Goal: Task Accomplishment & Management: Manage account settings

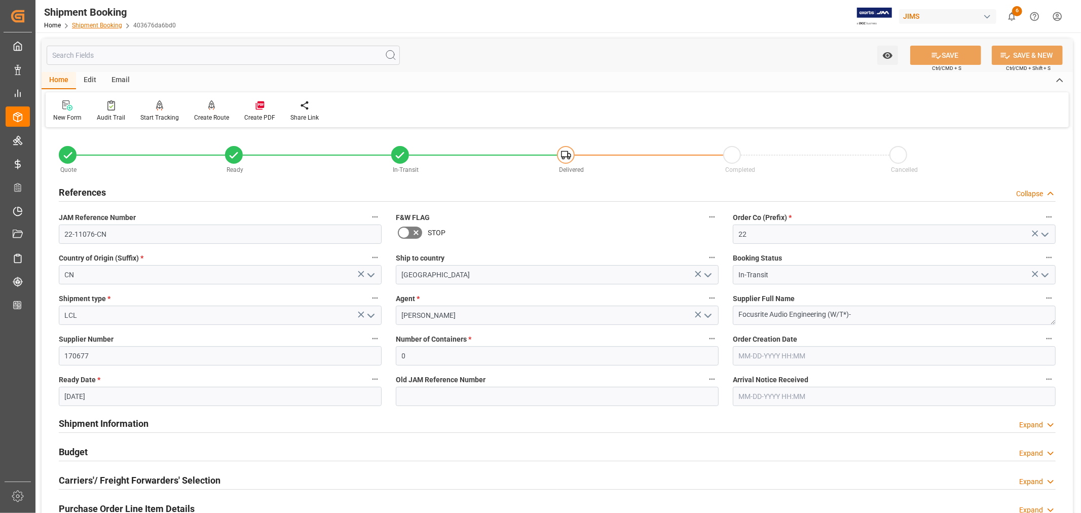
click at [86, 26] on link "Shipment Booking" at bounding box center [97, 25] width 50 height 7
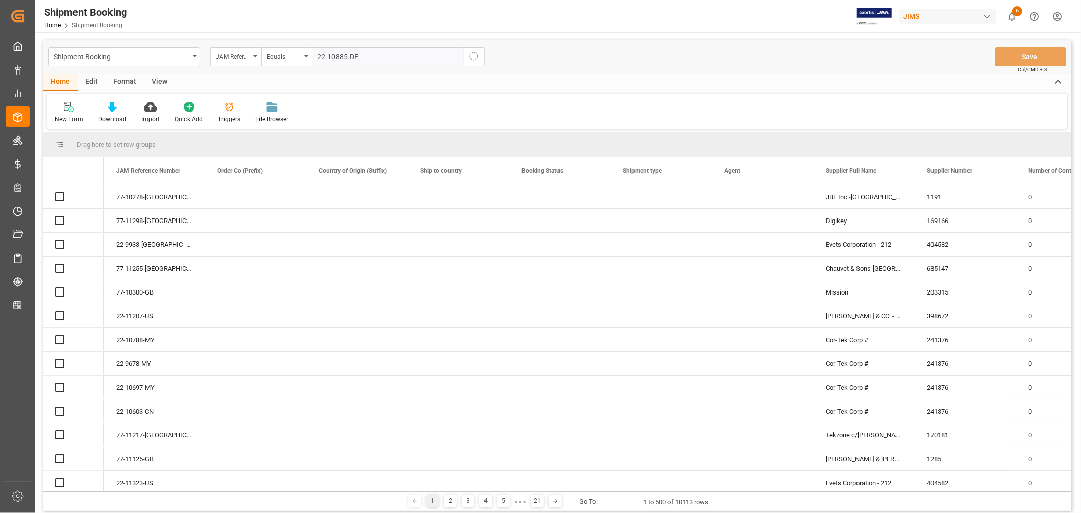
type input "22-10885-DE"
click at [474, 56] on icon "search button" at bounding box center [474, 57] width 12 height 12
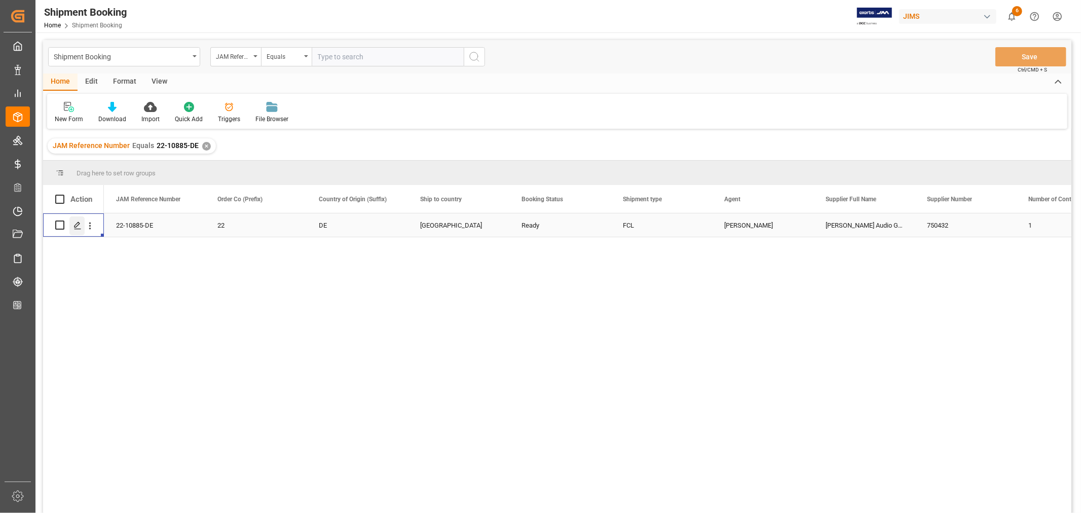
click at [78, 223] on icon "Press SPACE to select this row." at bounding box center [78, 226] width 8 height 8
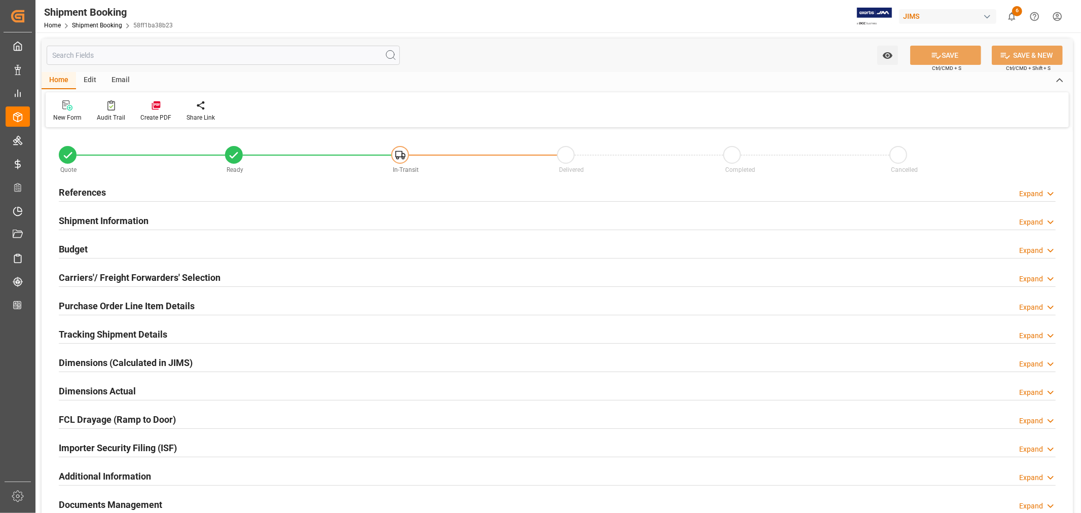
type input "36"
click at [97, 305] on h2 "Purchase Order Line Item Details" at bounding box center [127, 306] width 136 height 14
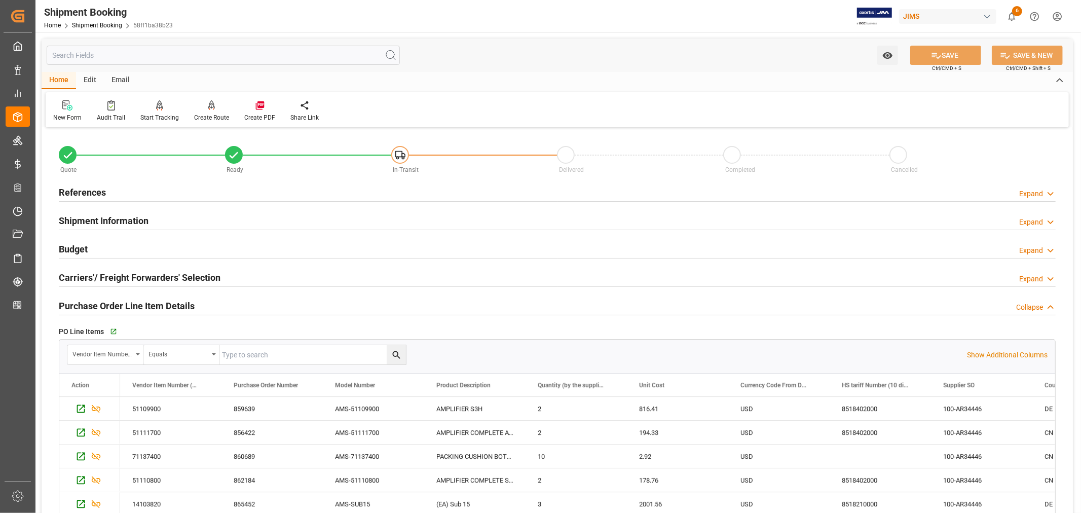
click at [97, 305] on h2 "Purchase Order Line Item Details" at bounding box center [127, 306] width 136 height 14
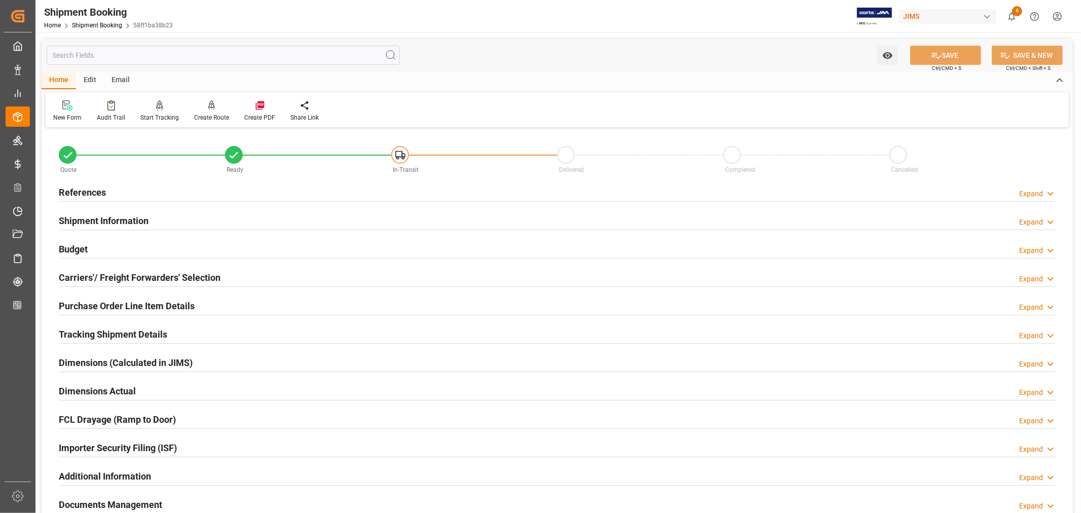
click at [105, 220] on h2 "Shipment Information" at bounding box center [104, 221] width 90 height 14
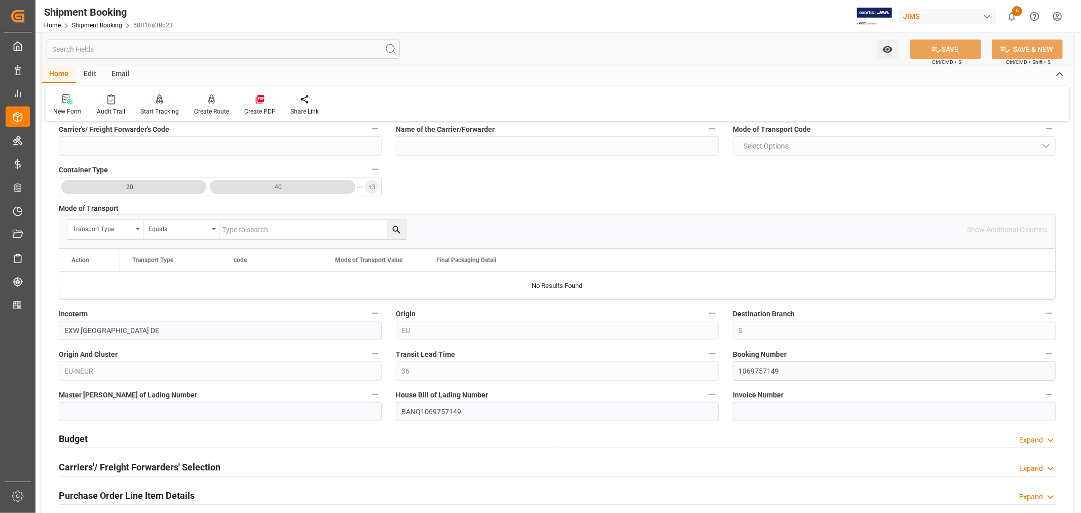
scroll to position [225, 0]
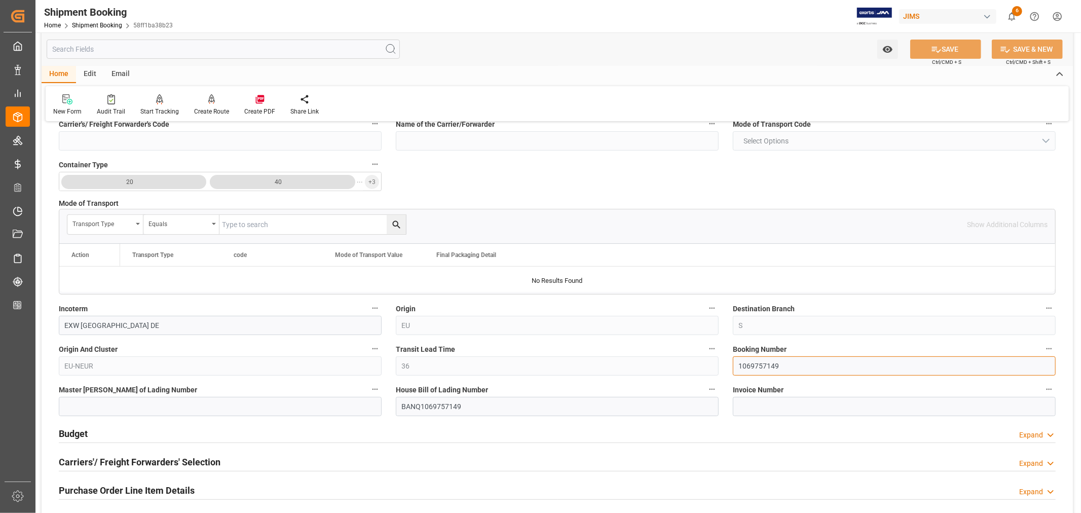
click at [747, 366] on input "1069757149" at bounding box center [894, 365] width 323 height 19
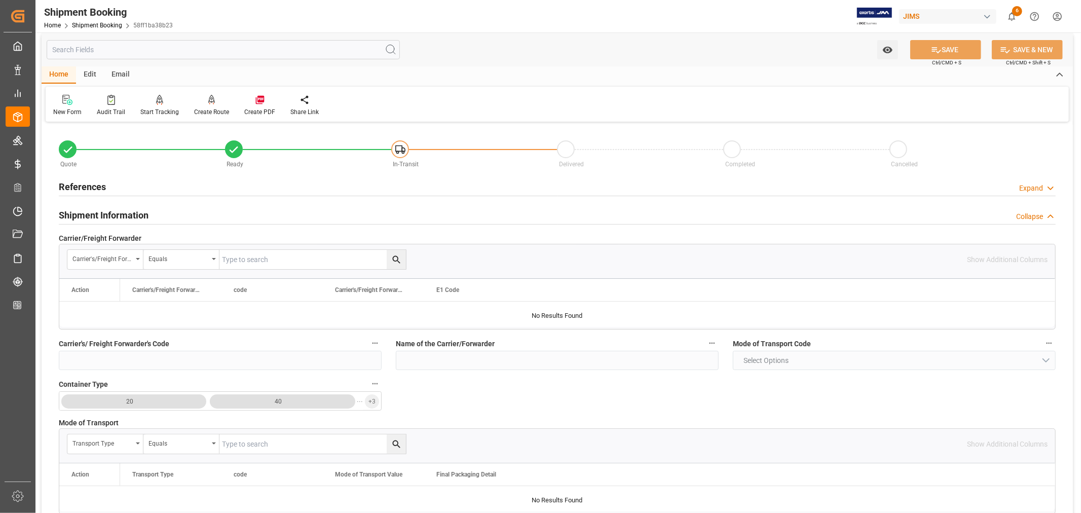
scroll to position [0, 0]
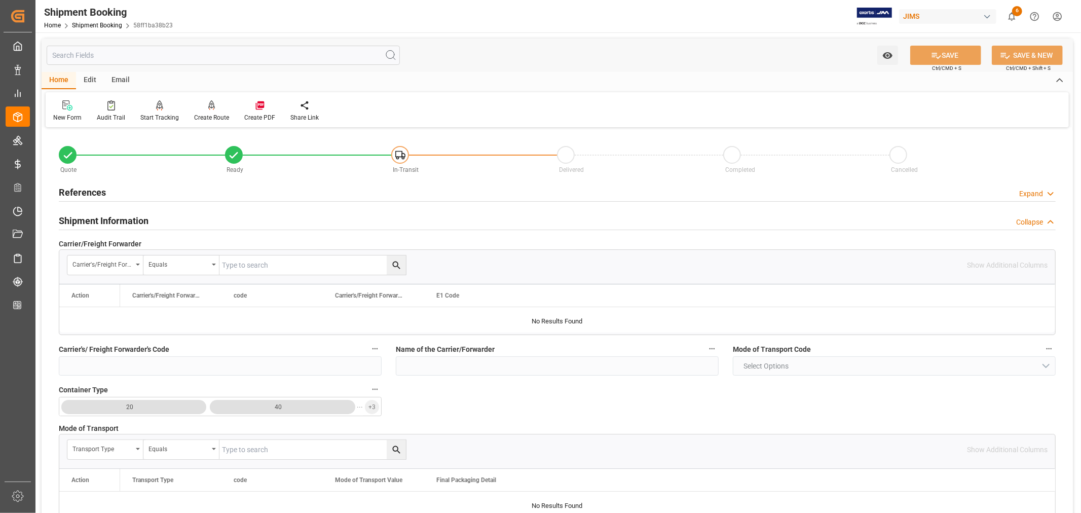
click at [106, 220] on h2 "Shipment Information" at bounding box center [104, 221] width 90 height 14
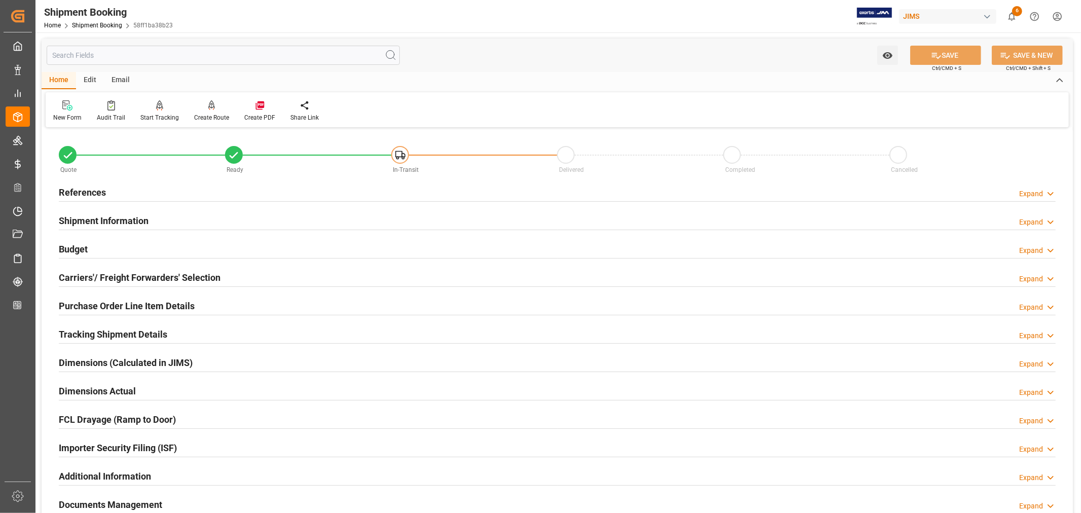
click at [79, 249] on h2 "Budget" at bounding box center [73, 249] width 29 height 14
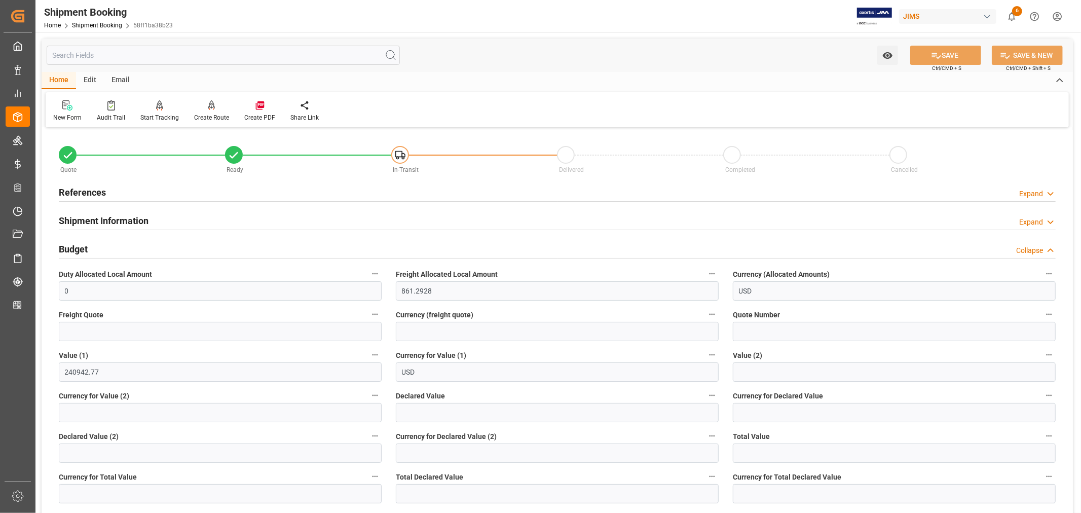
click at [99, 195] on h2 "References" at bounding box center [82, 193] width 47 height 14
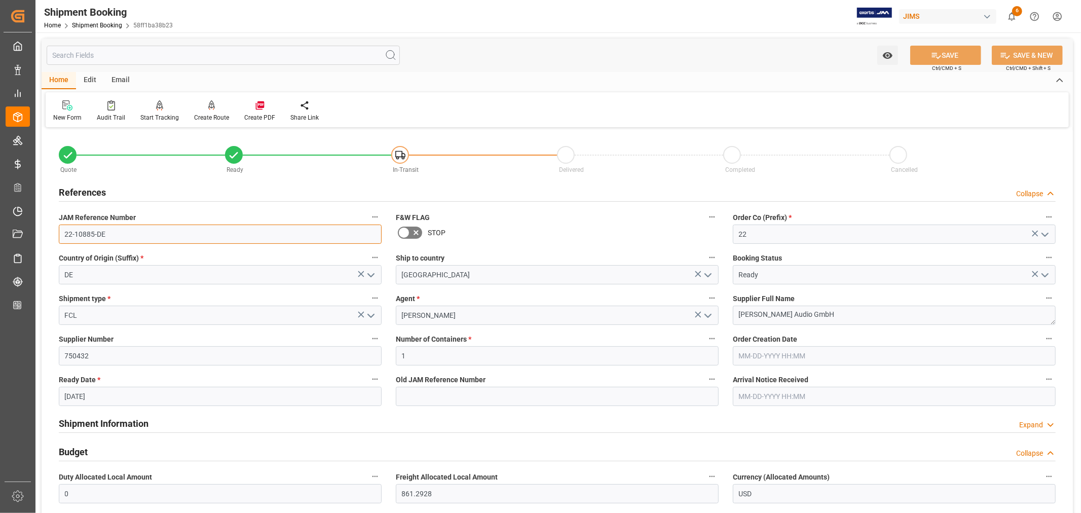
drag, startPoint x: 105, startPoint y: 231, endPoint x: 61, endPoint y: 232, distance: 43.6
click at [61, 232] on input "22-10885-DE" at bounding box center [220, 234] width 323 height 19
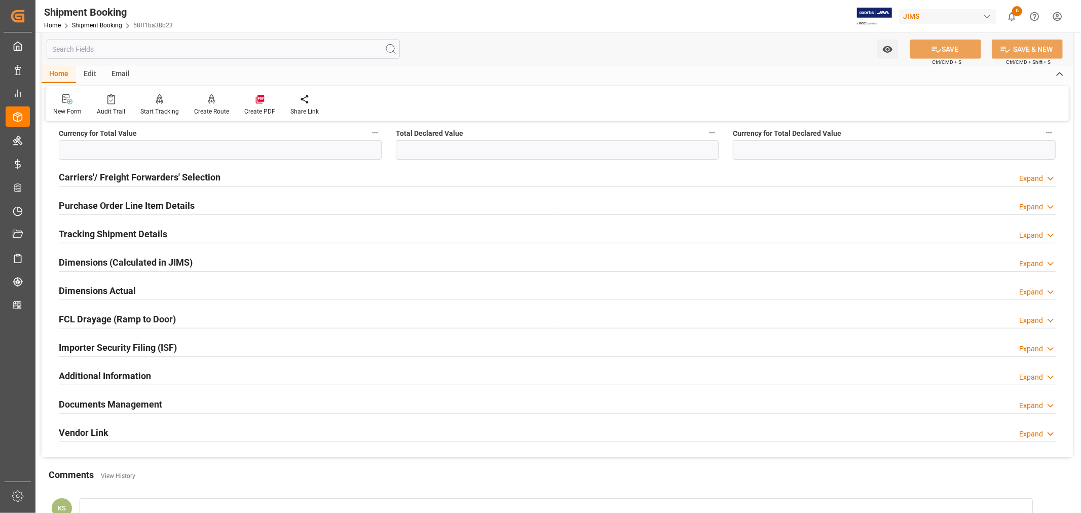
scroll to position [563, 0]
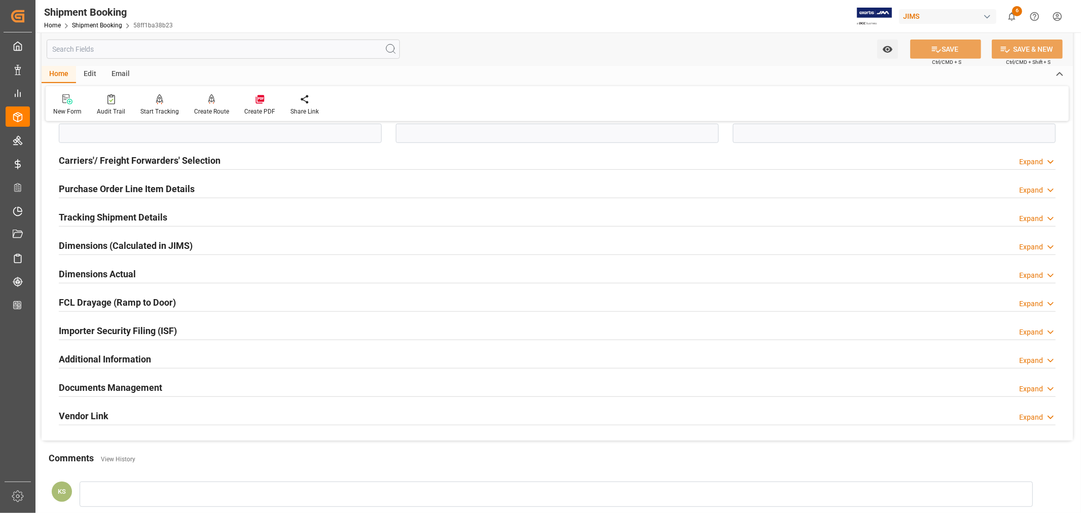
click at [113, 219] on h2 "Tracking Shipment Details" at bounding box center [113, 217] width 108 height 14
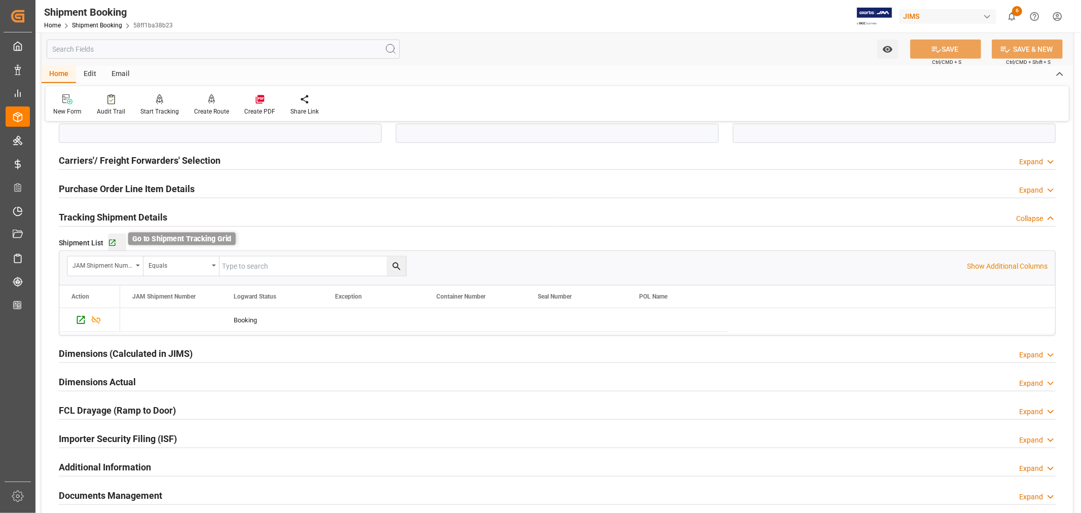
click at [108, 243] on icon "button" at bounding box center [112, 243] width 9 height 9
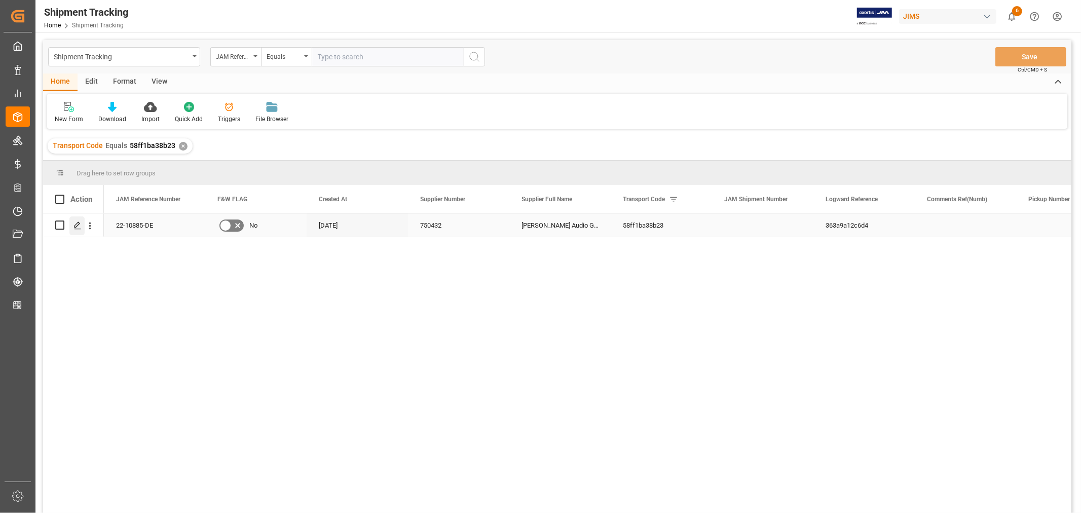
click at [76, 224] on icon "Press SPACE to select this row." at bounding box center [78, 226] width 8 height 8
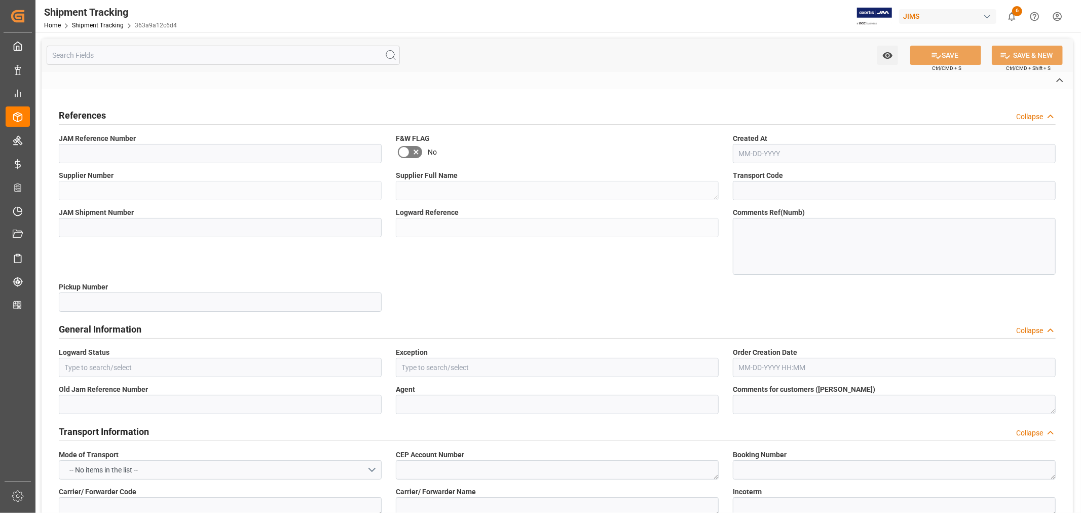
type input "22-10885-DE"
type input "750432"
type textarea "[PERSON_NAME] Audio GmbH"
type input "58ff1ba38b23"
type input "363a9a12c6d4"
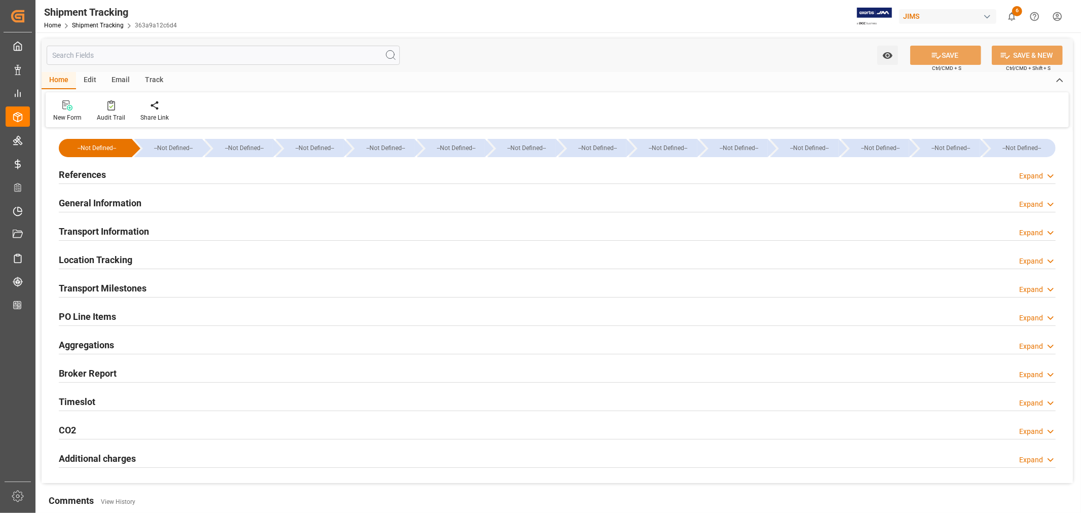
type input "[DATE]"
click at [86, 175] on h2 "References" at bounding box center [82, 175] width 47 height 14
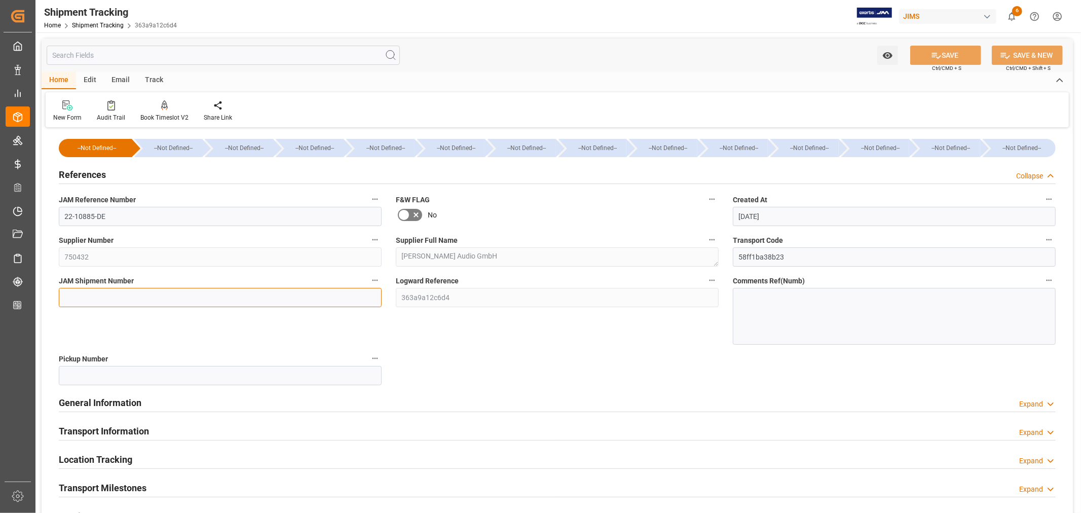
click at [79, 295] on input at bounding box center [220, 297] width 323 height 19
paste input "73268"
type input "73268"
click at [945, 59] on button "SAVE" at bounding box center [946, 55] width 71 height 19
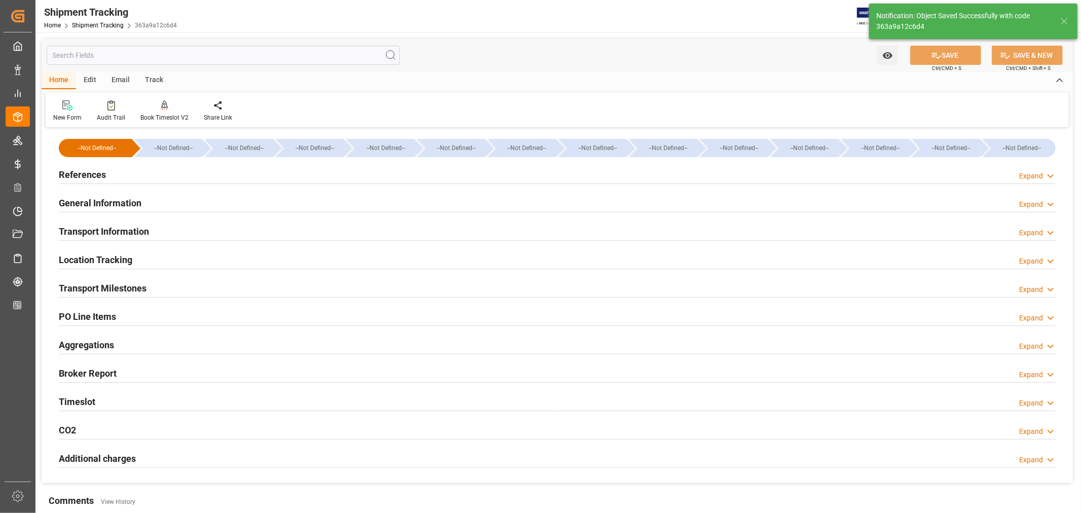
click at [114, 199] on h2 "General Information" at bounding box center [100, 203] width 83 height 14
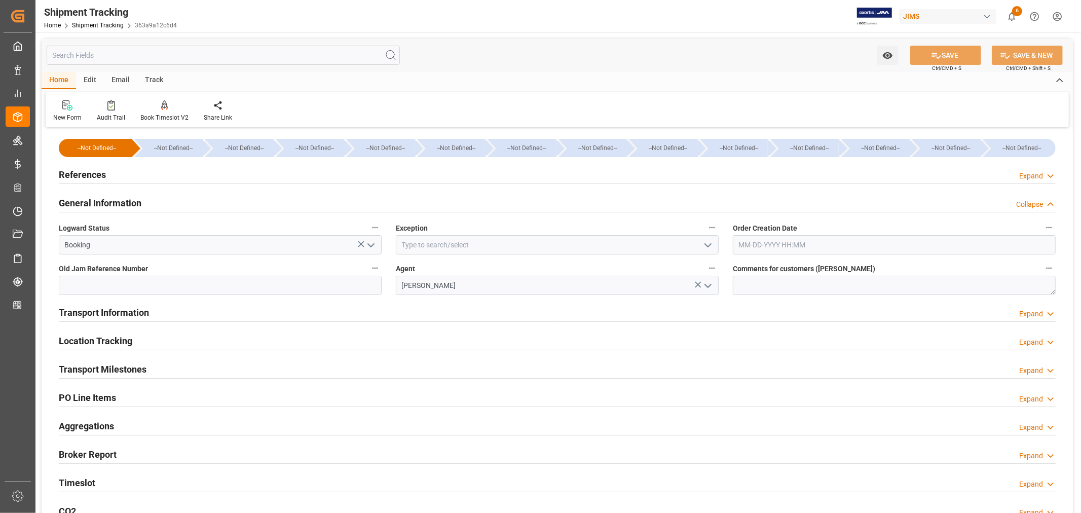
click at [707, 243] on icon "open menu" at bounding box center [708, 245] width 12 height 12
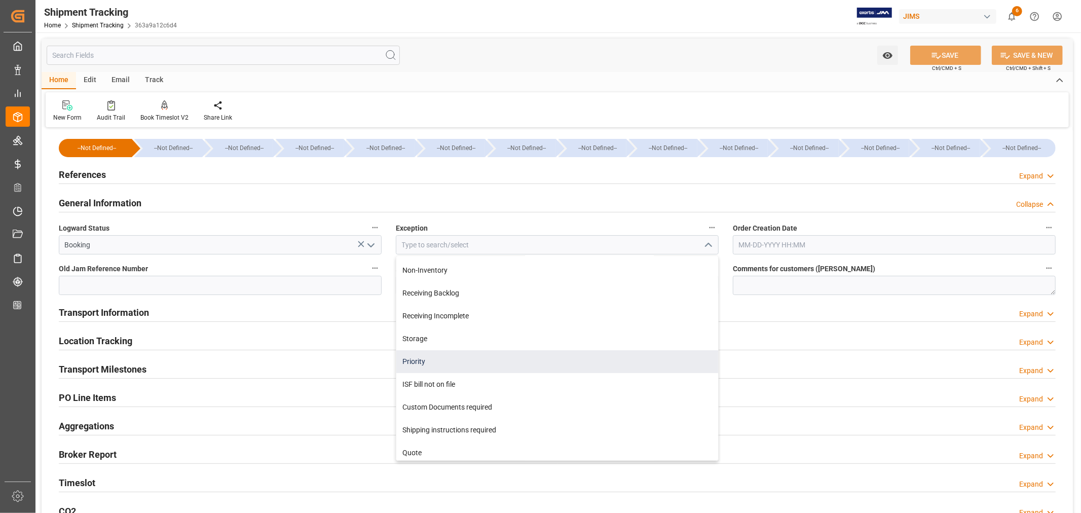
click at [408, 357] on div "Priority" at bounding box center [557, 361] width 322 height 23
type input "Priority"
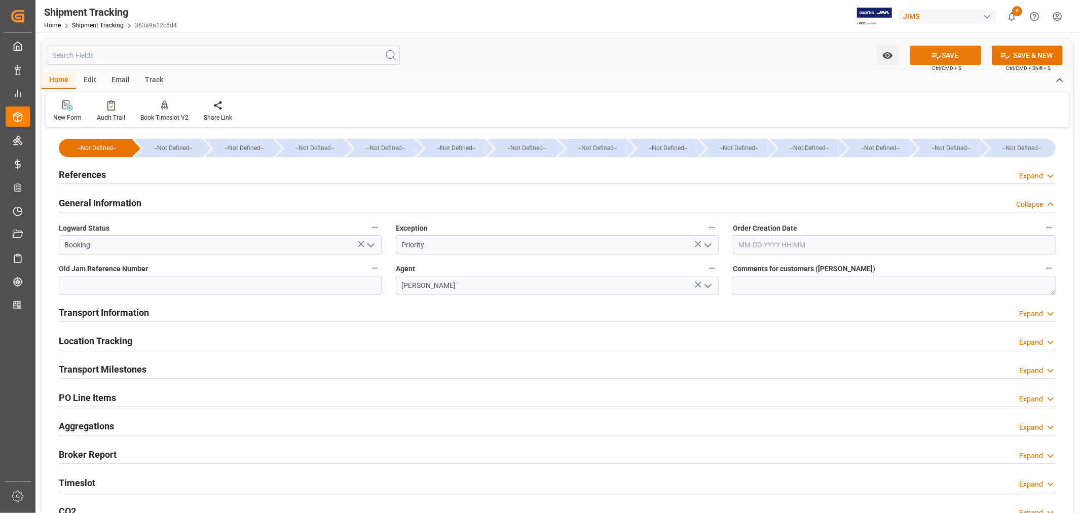
click at [943, 53] on button "SAVE" at bounding box center [946, 55] width 71 height 19
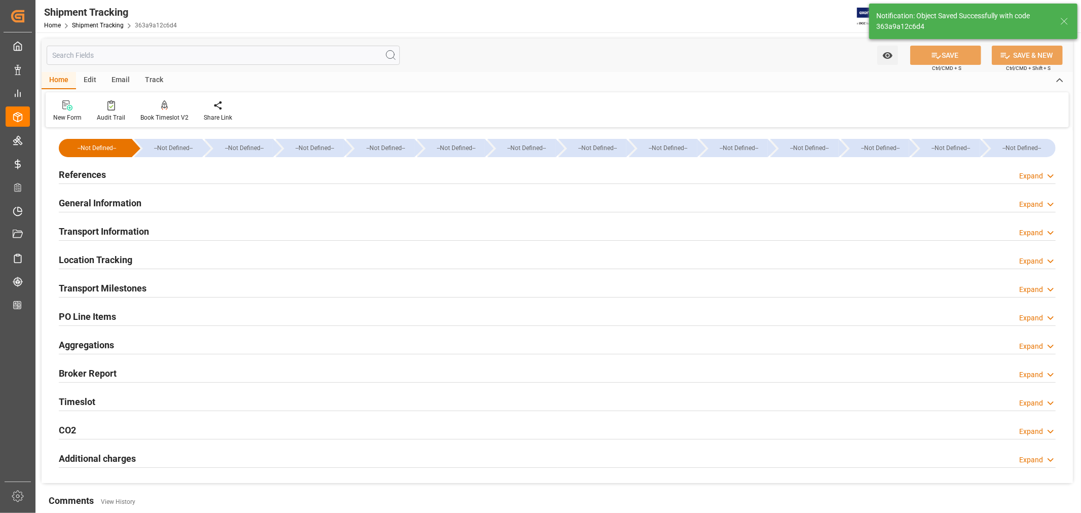
click at [85, 175] on h2 "References" at bounding box center [82, 175] width 47 height 14
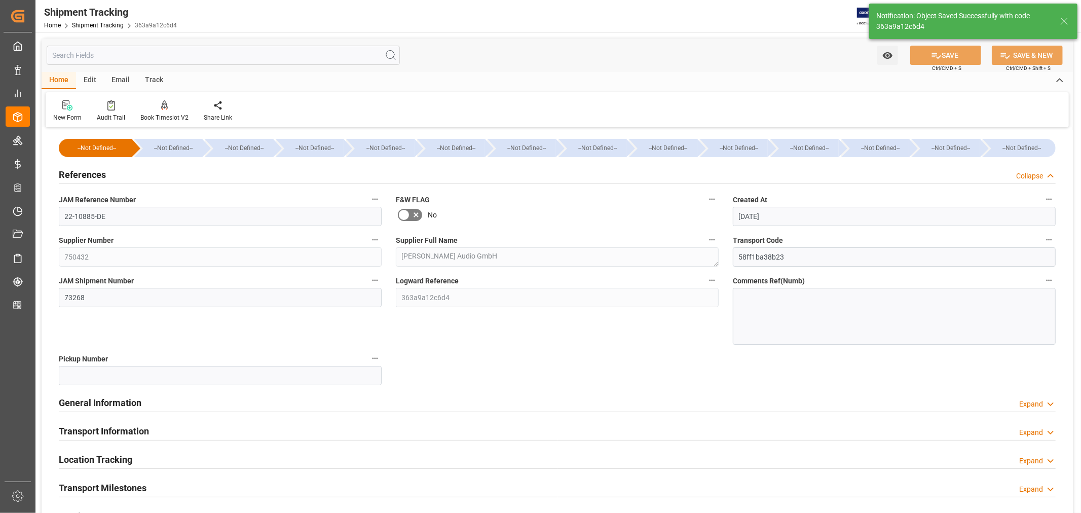
click at [85, 175] on h2 "References" at bounding box center [82, 175] width 47 height 14
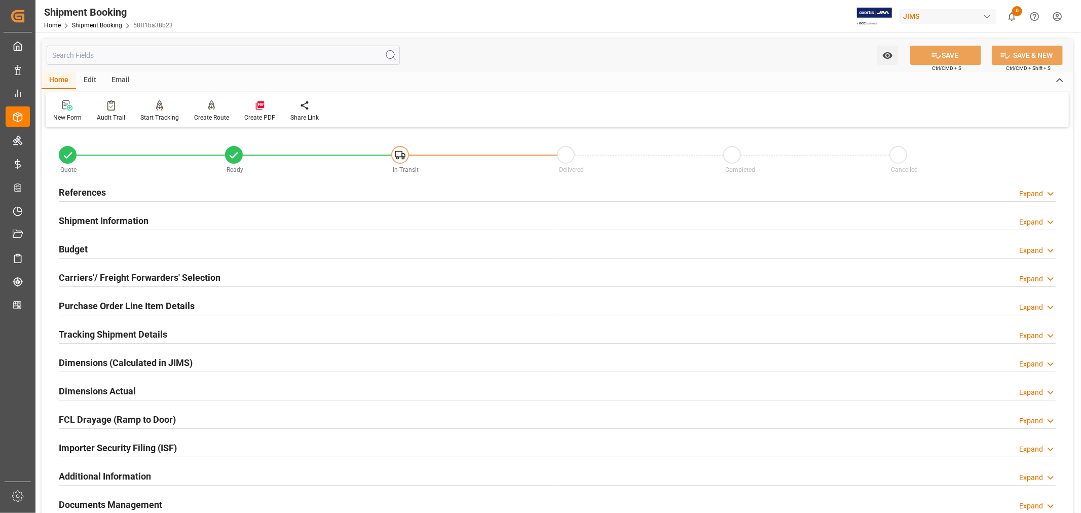
click at [99, 332] on h2 "Tracking Shipment Details" at bounding box center [113, 334] width 108 height 14
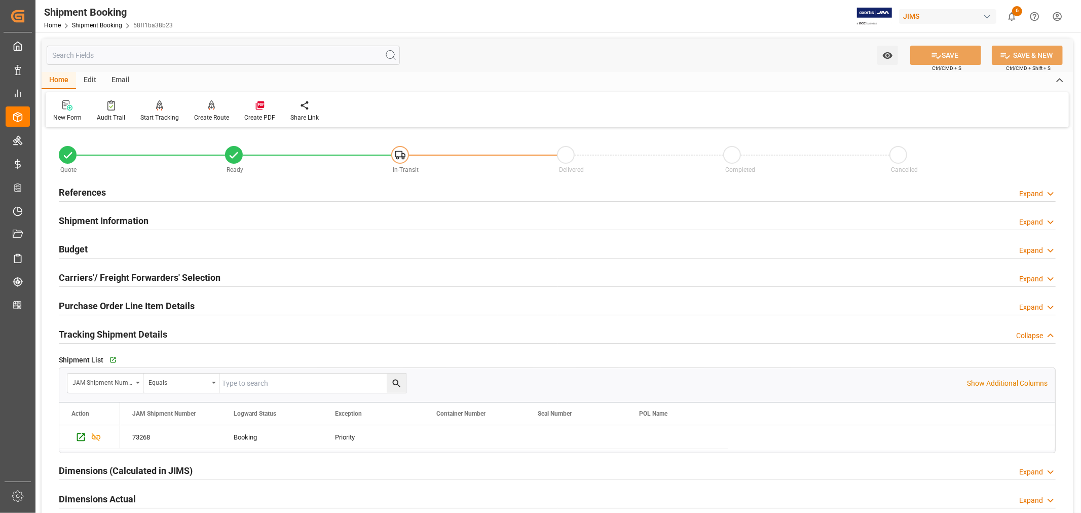
click at [99, 333] on h2 "Tracking Shipment Details" at bounding box center [113, 334] width 108 height 14
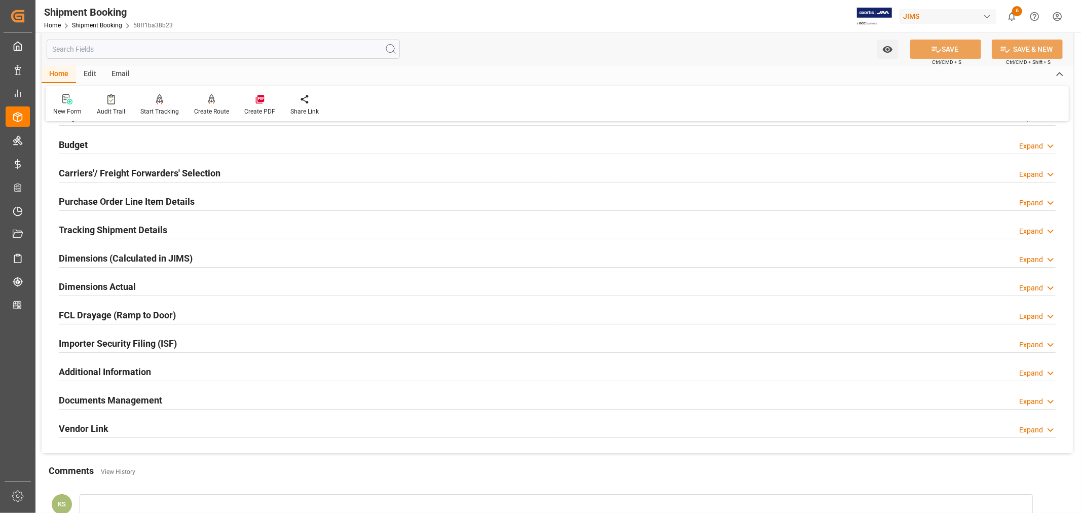
scroll to position [113, 0]
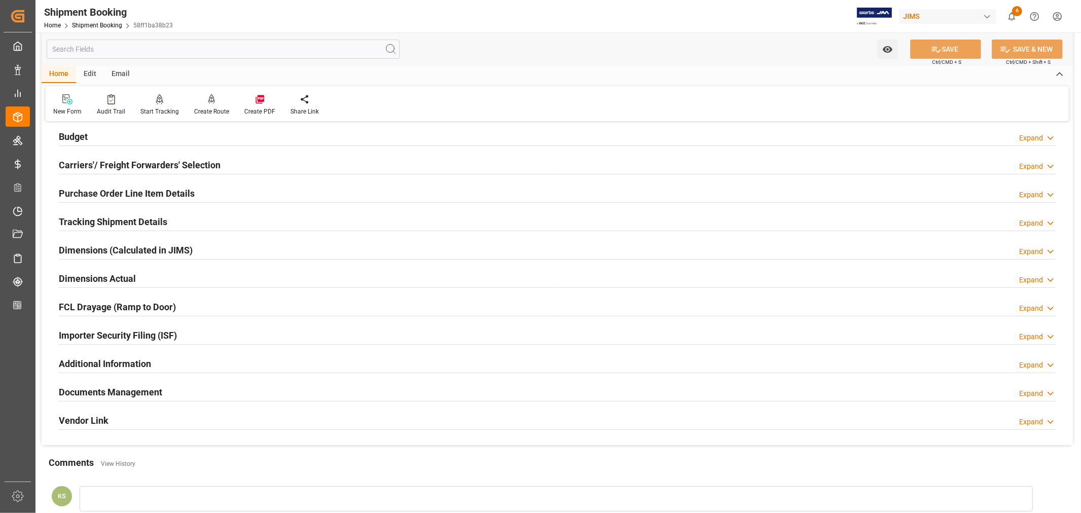
click at [195, 340] on div "Importer Security Filing (ISF) Expand" at bounding box center [557, 334] width 997 height 19
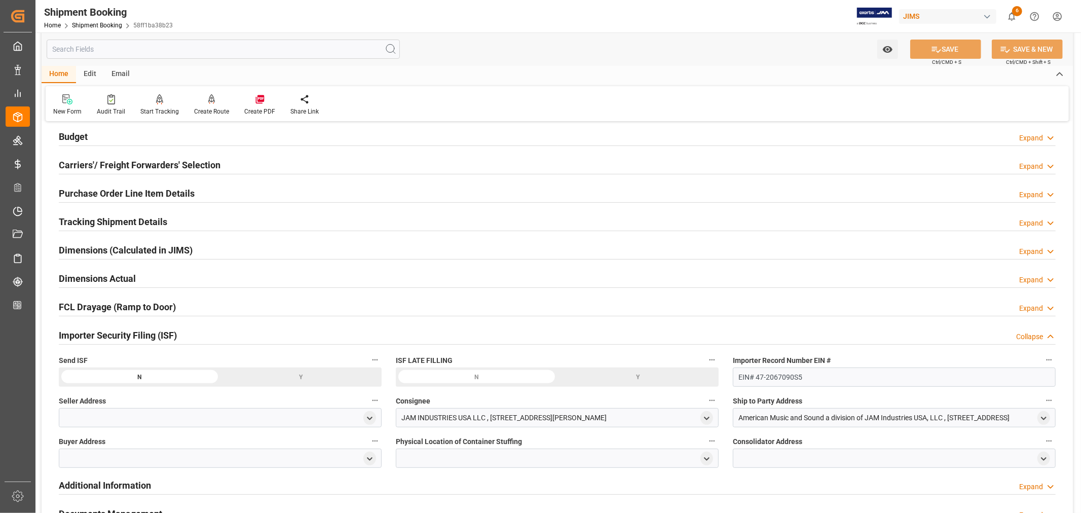
click at [195, 340] on div "Importer Security Filing (ISF) Collapse" at bounding box center [557, 334] width 997 height 19
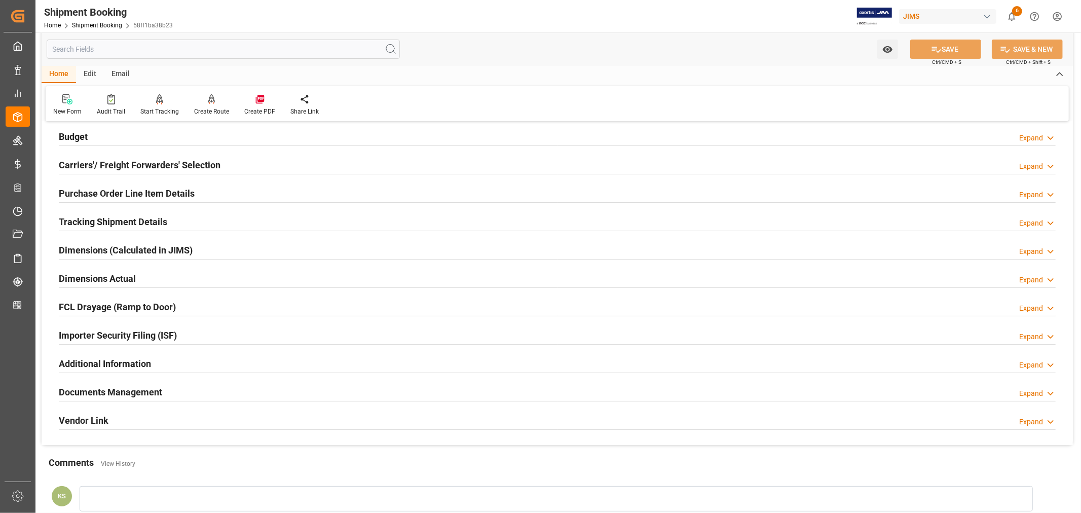
drag, startPoint x: 284, startPoint y: 28, endPoint x: 229, endPoint y: 336, distance: 313.1
click at [229, 336] on div "Importer Security Filing (ISF) Expand" at bounding box center [557, 334] width 997 height 19
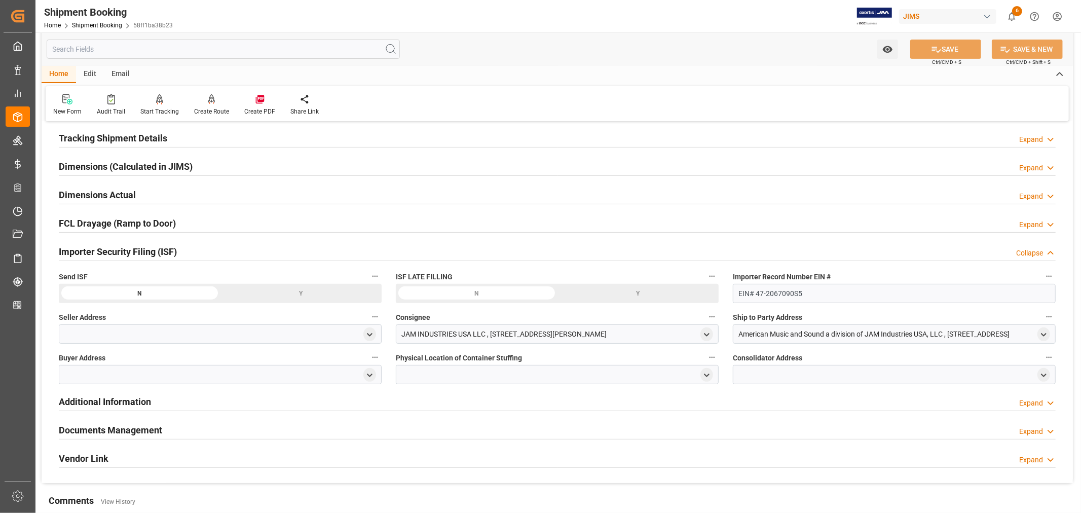
scroll to position [225, 0]
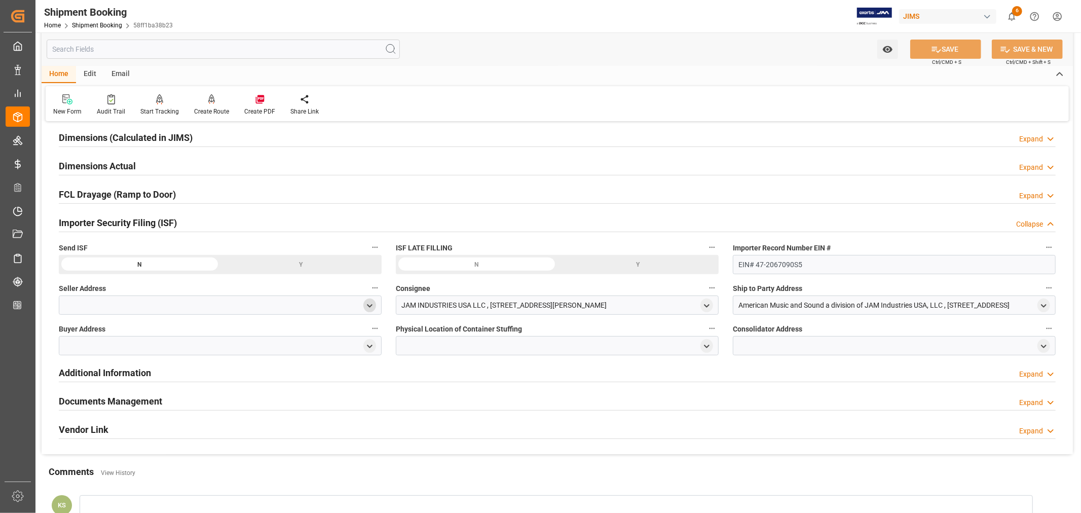
click at [369, 304] on icon "open menu" at bounding box center [370, 306] width 9 height 9
click at [154, 333] on input at bounding box center [205, 334] width 278 height 19
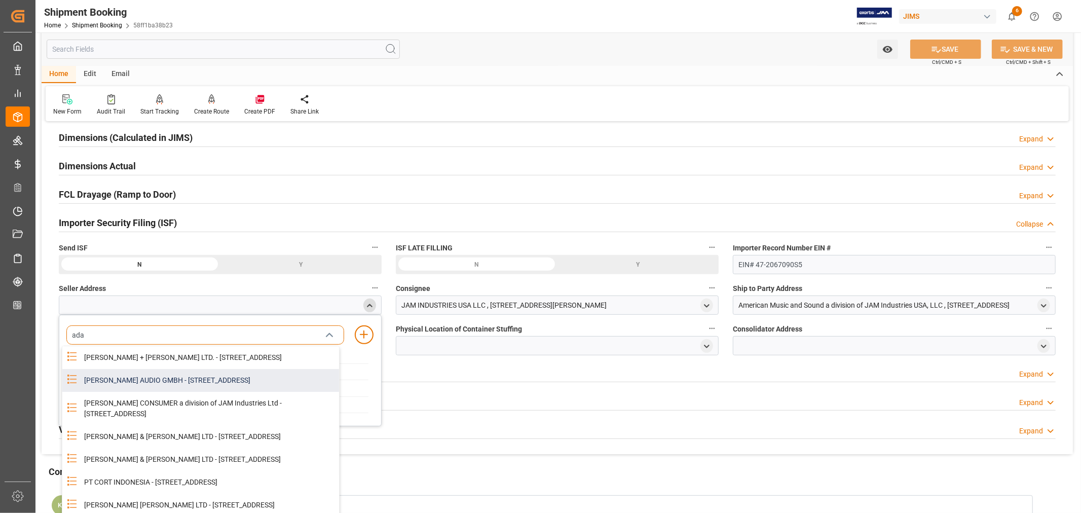
type input "adam"
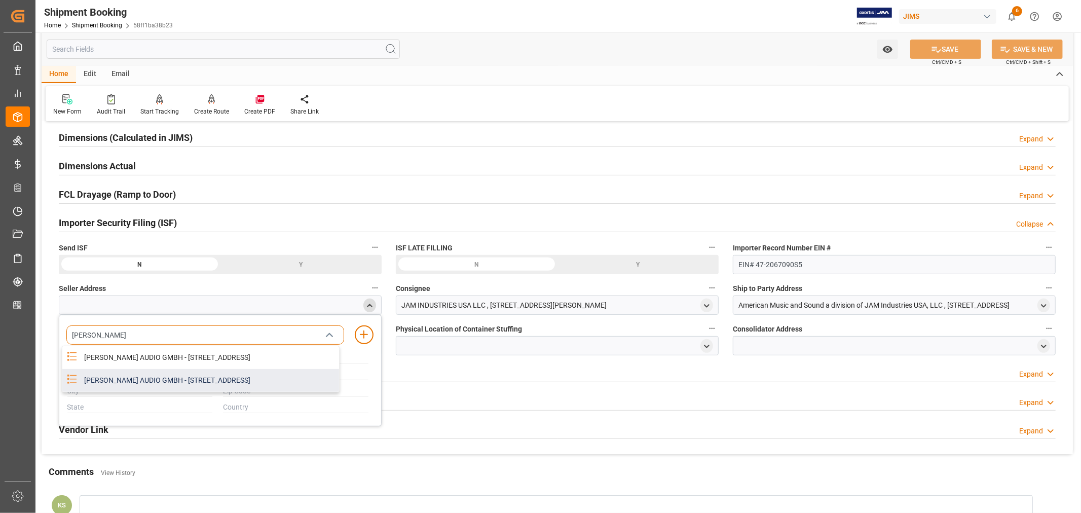
click at [169, 378] on div "ADAM AUDIO GMBH - RUDOWER CHAUSSEE 50, BERLIN, BERLIN, DE, 12489" at bounding box center [208, 380] width 261 height 23
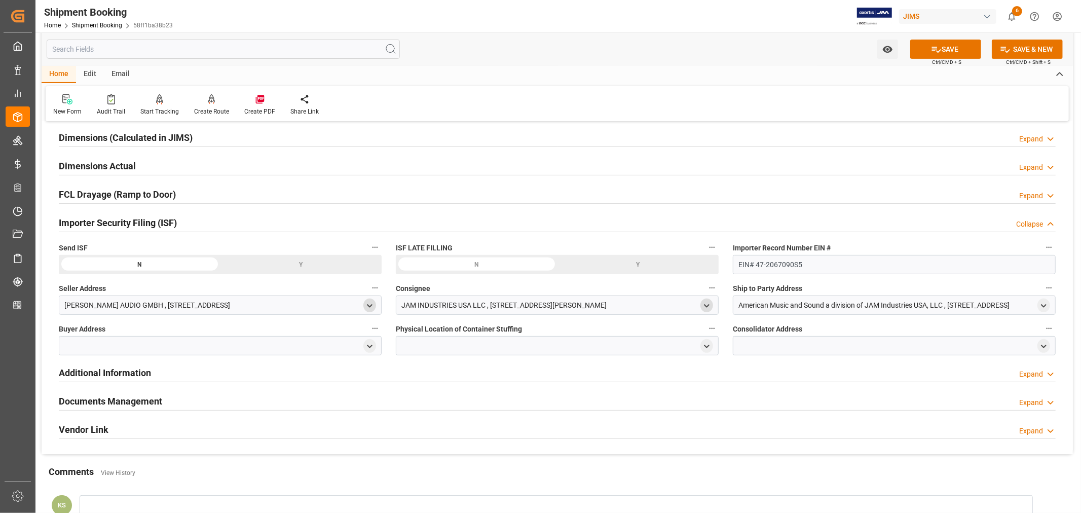
click at [703, 304] on icon "open menu" at bounding box center [707, 306] width 9 height 9
click at [474, 335] on input at bounding box center [543, 334] width 278 height 19
type input "jam"
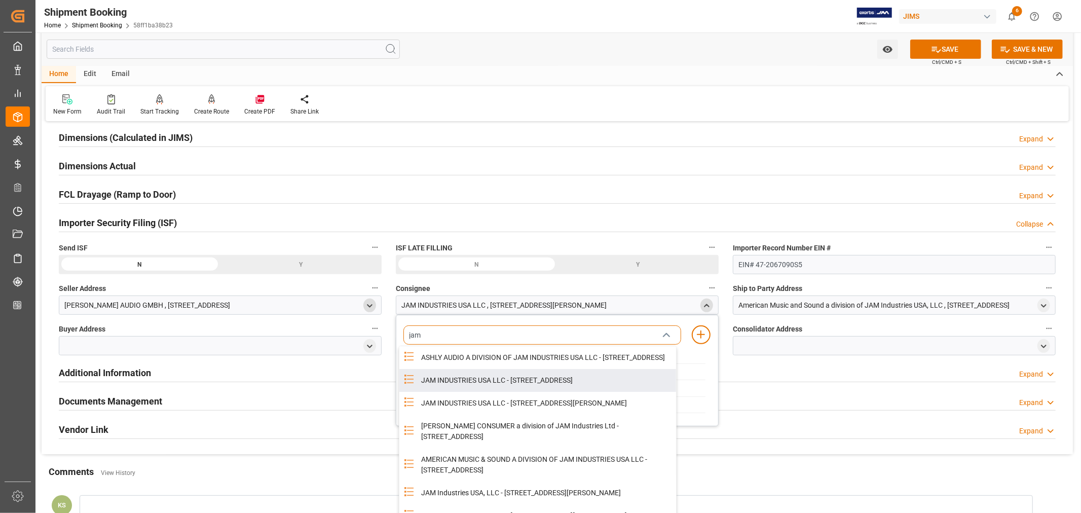
click at [528, 388] on div "JAM INDUSTRIES USA LLC - 154 WOODLAWN RD, BERLIN, CT, US, 06037" at bounding box center [545, 380] width 261 height 23
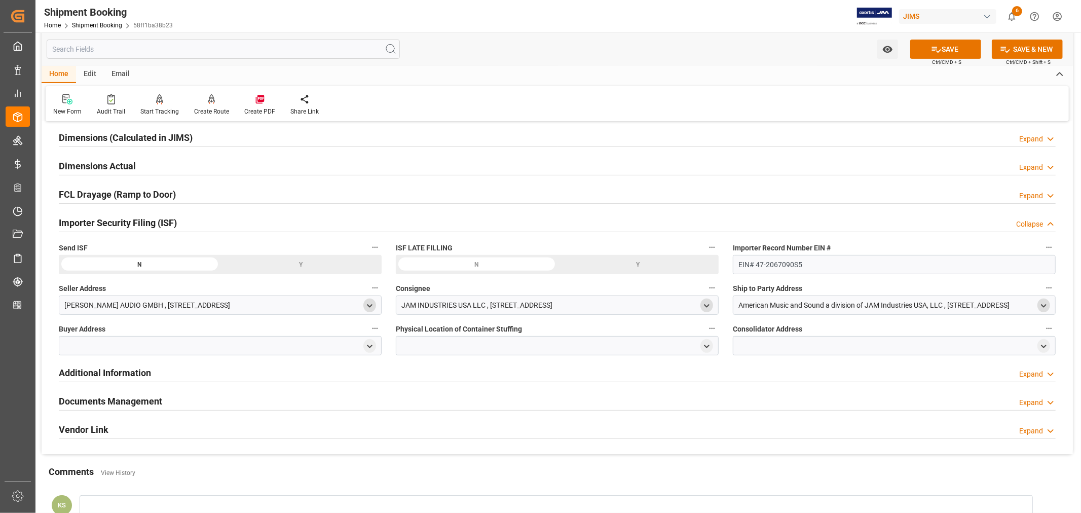
click at [1047, 305] on icon "open menu" at bounding box center [1044, 306] width 9 height 9
click at [796, 340] on input at bounding box center [880, 334] width 278 height 19
type input "amer"
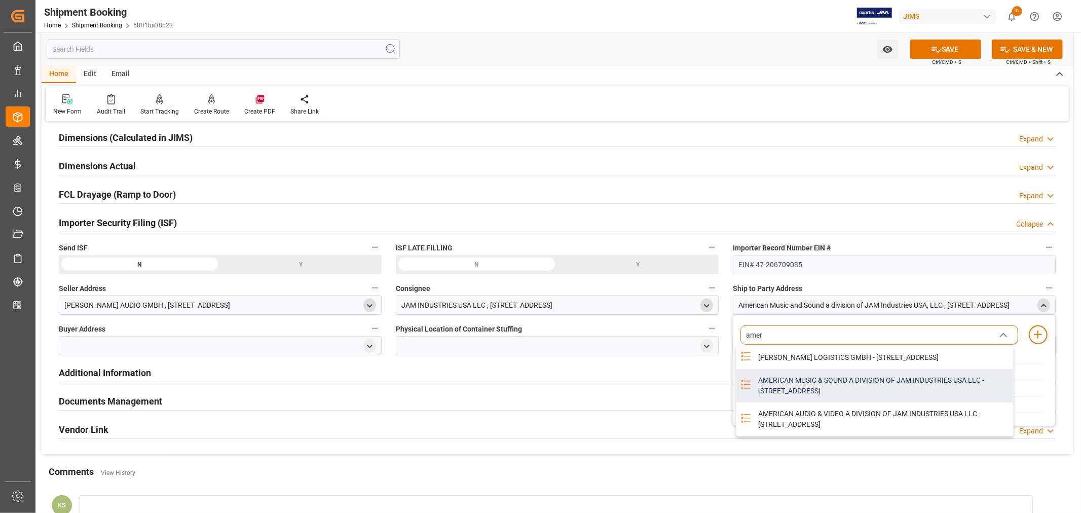
click at [771, 387] on div "AMERICAN MUSIC & SOUND A DIVISION OF JAM INDUSTRIES USA LLC - 4325 EXECUTIVE DR…" at bounding box center [882, 385] width 261 height 33
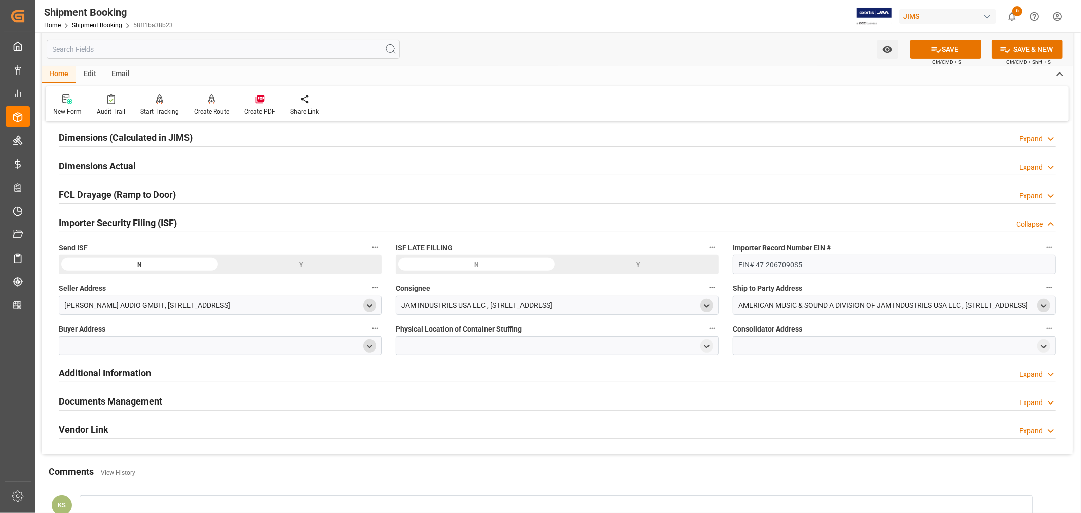
click at [370, 346] on icon "open menu" at bounding box center [370, 346] width 9 height 9
click at [221, 373] on input at bounding box center [205, 375] width 278 height 19
type input "jam"
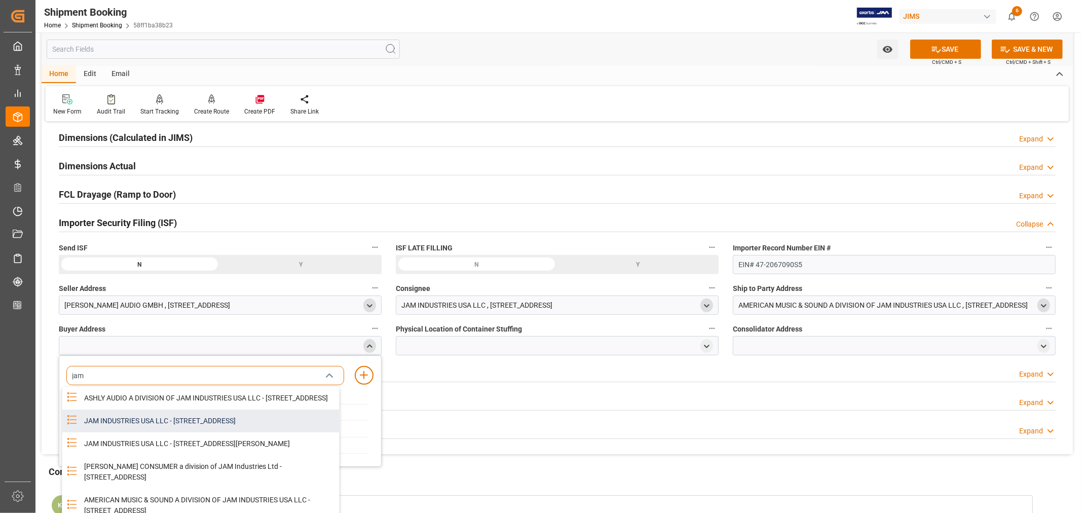
click at [191, 427] on div "JAM INDUSTRIES USA LLC - 154 WOODLAWN RD, BERLIN, CT, US, 06037" at bounding box center [208, 421] width 261 height 23
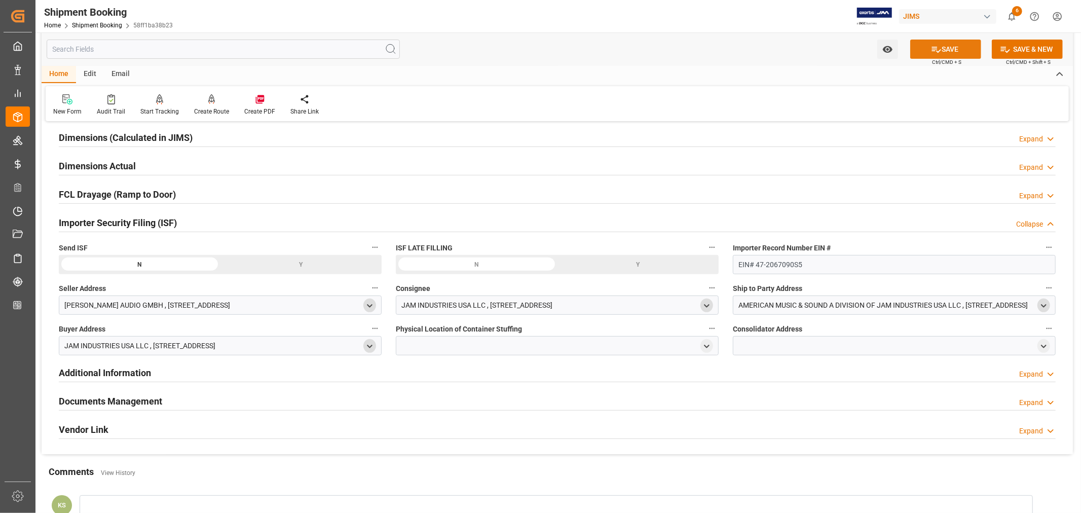
click at [940, 47] on button "SAVE" at bounding box center [946, 49] width 71 height 19
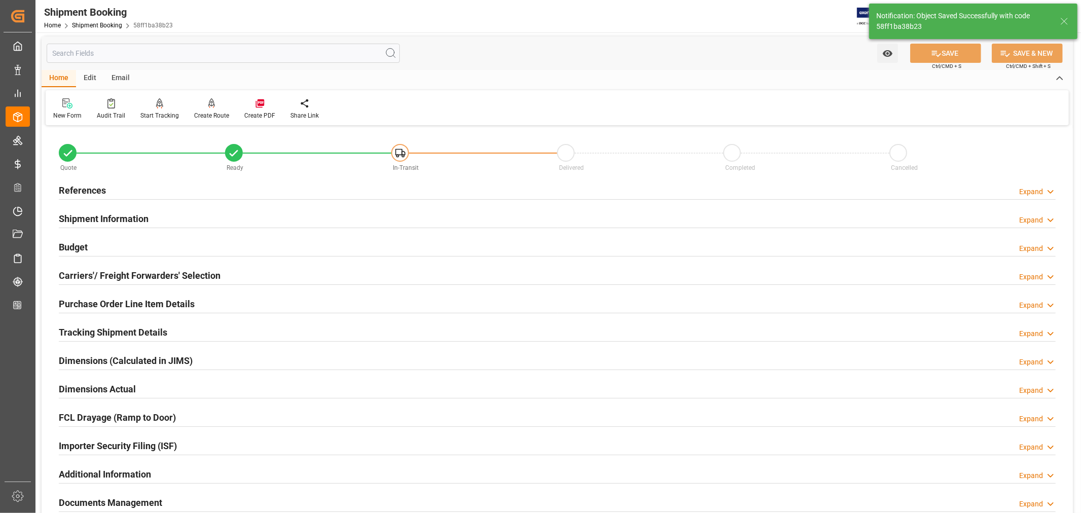
scroll to position [0, 0]
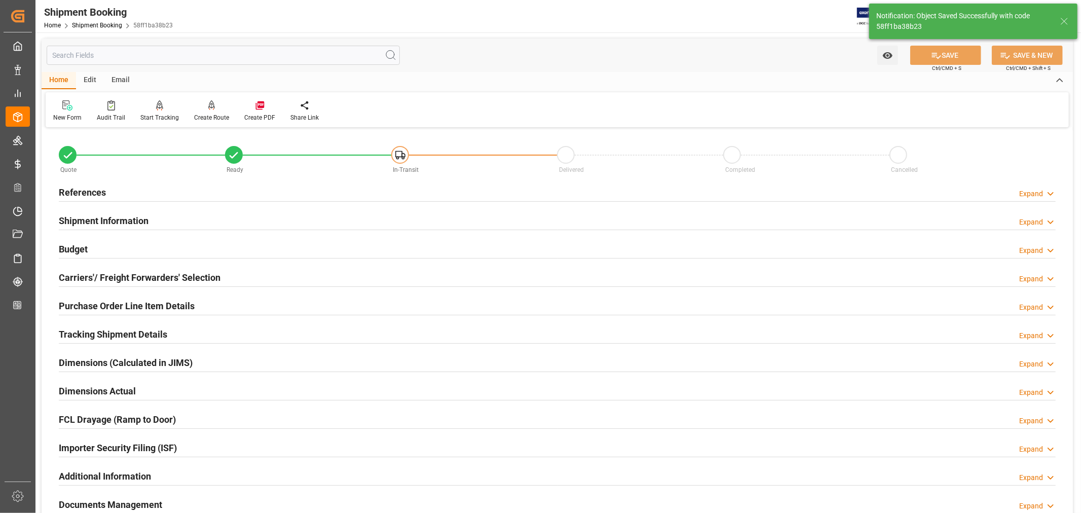
click at [87, 191] on h2 "References" at bounding box center [82, 193] width 47 height 14
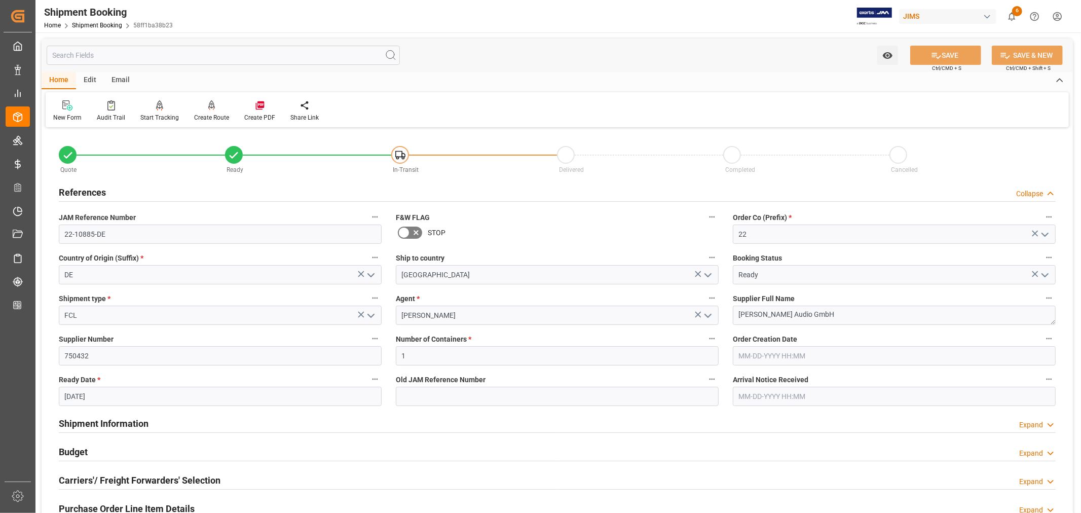
click at [86, 190] on h2 "References" at bounding box center [82, 193] width 47 height 14
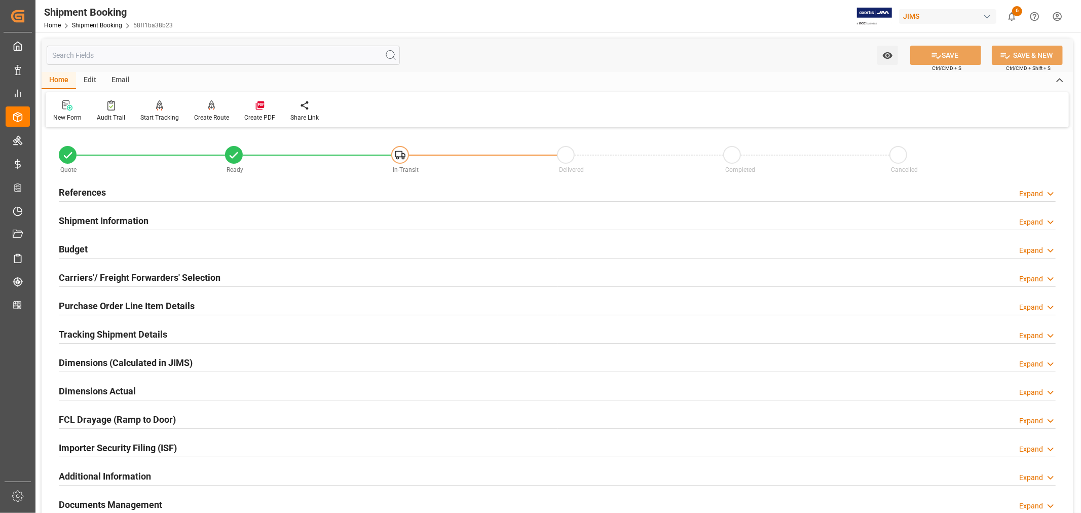
click at [102, 328] on h2 "Tracking Shipment Details" at bounding box center [113, 334] width 108 height 14
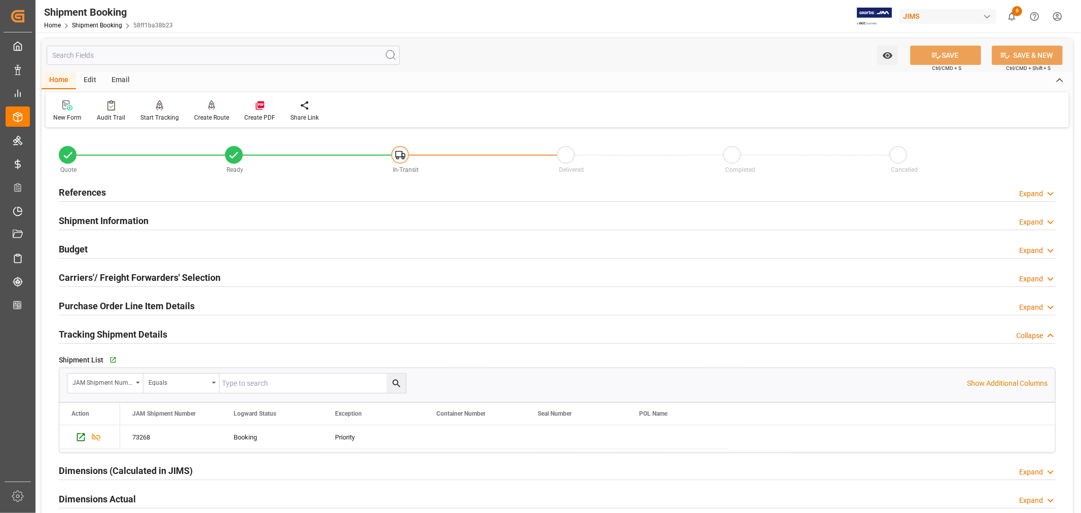
click at [102, 328] on h2 "Tracking Shipment Details" at bounding box center [113, 334] width 108 height 14
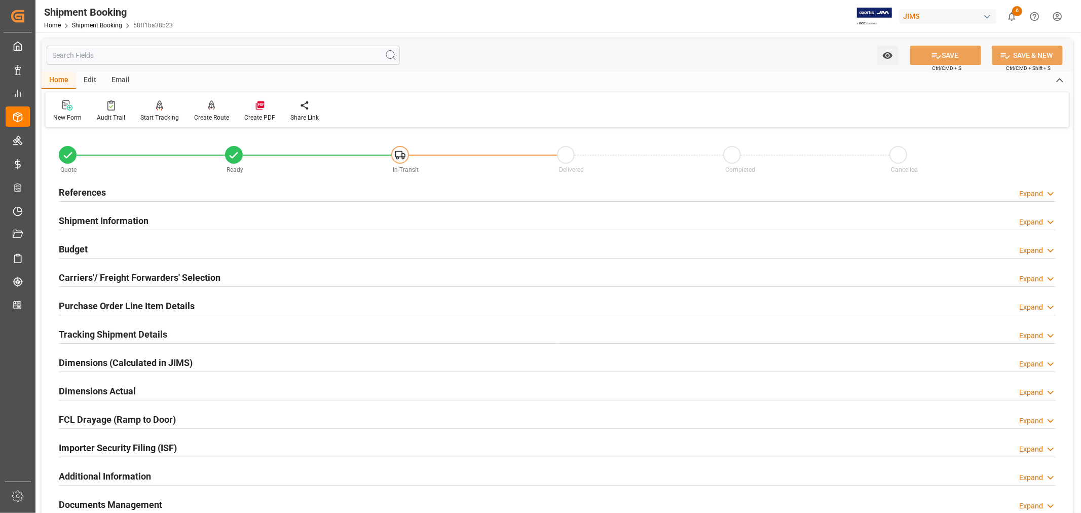
click at [92, 191] on h2 "References" at bounding box center [82, 193] width 47 height 14
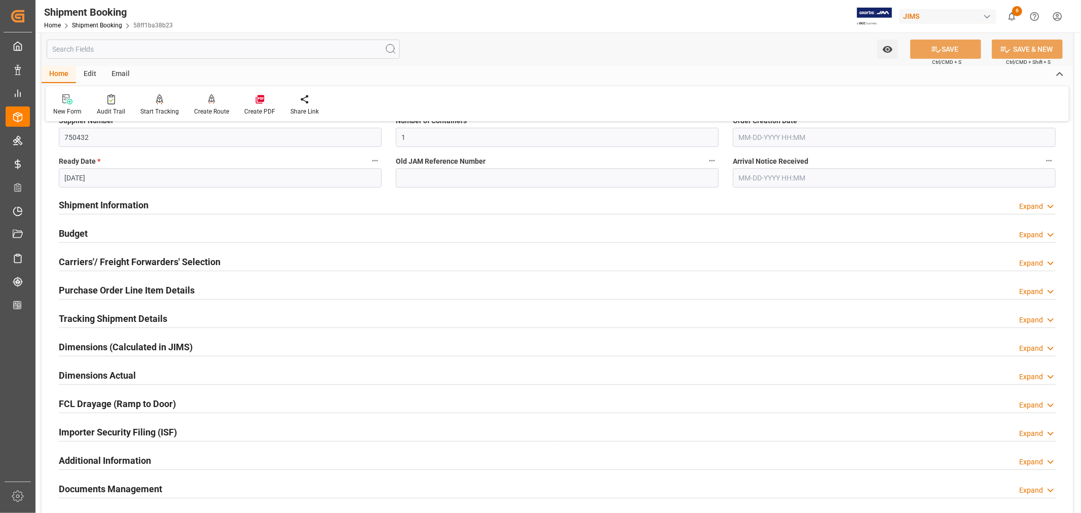
scroll to position [225, 0]
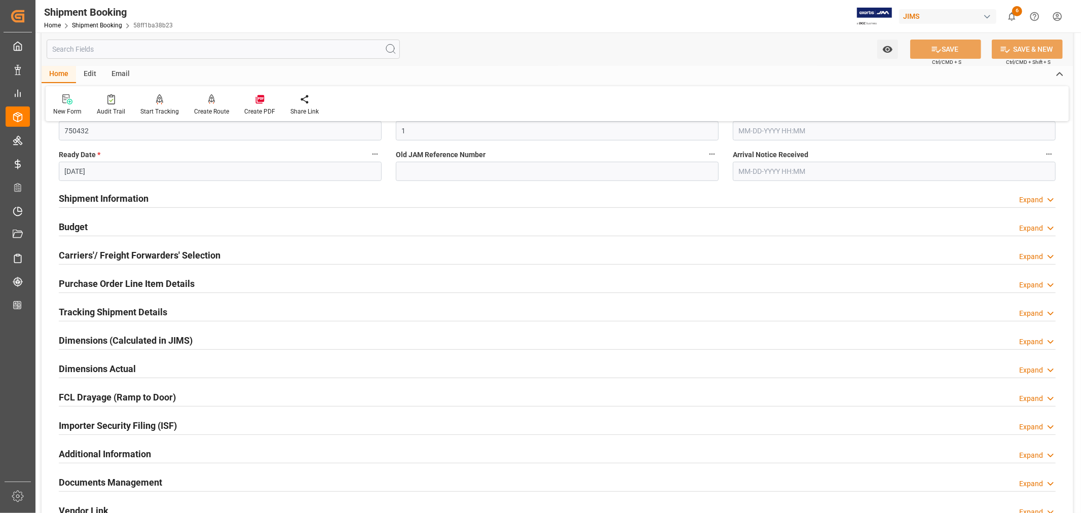
click at [107, 311] on h2 "Tracking Shipment Details" at bounding box center [113, 312] width 108 height 14
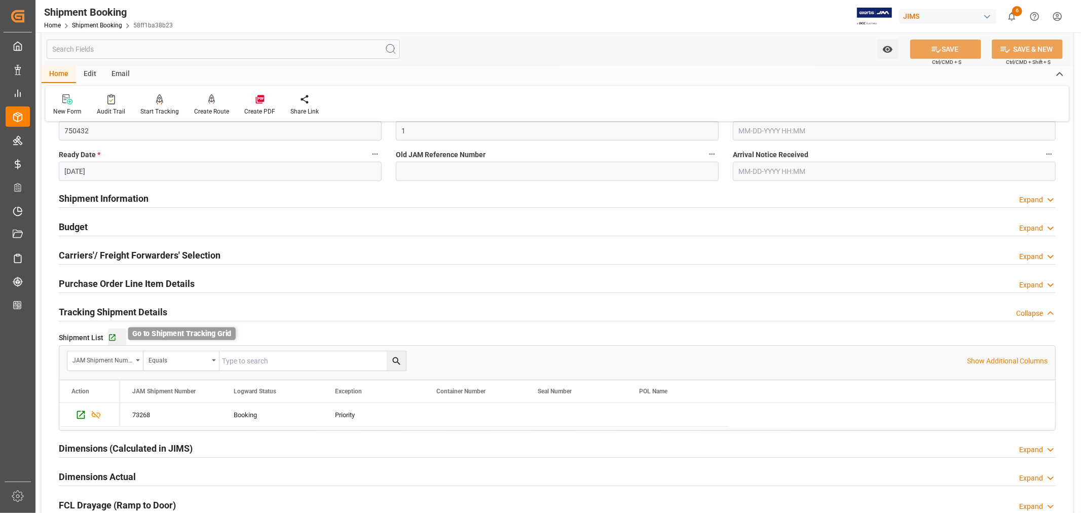
click at [111, 338] on icon "button" at bounding box center [112, 338] width 7 height 7
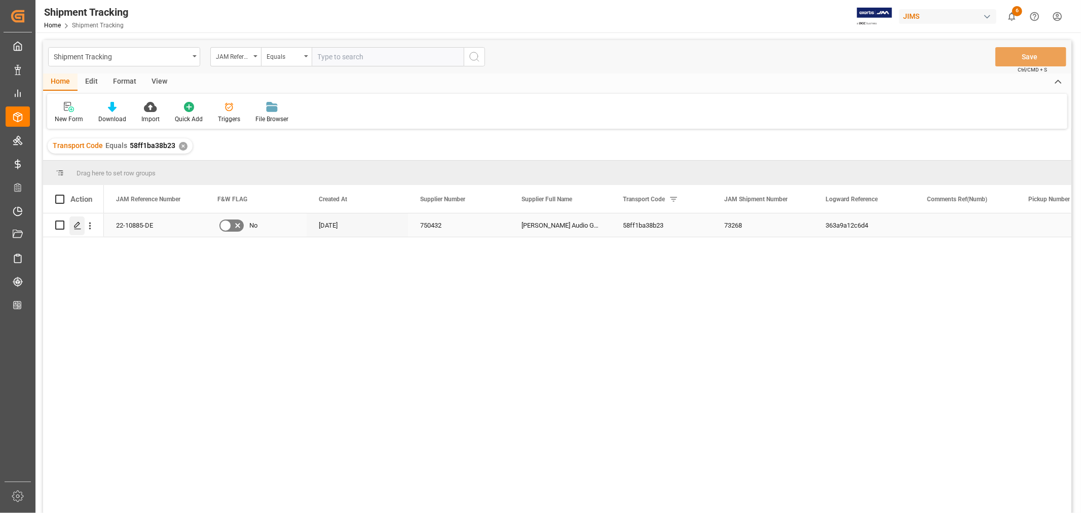
click at [78, 222] on icon "Press SPACE to select this row." at bounding box center [78, 226] width 8 height 8
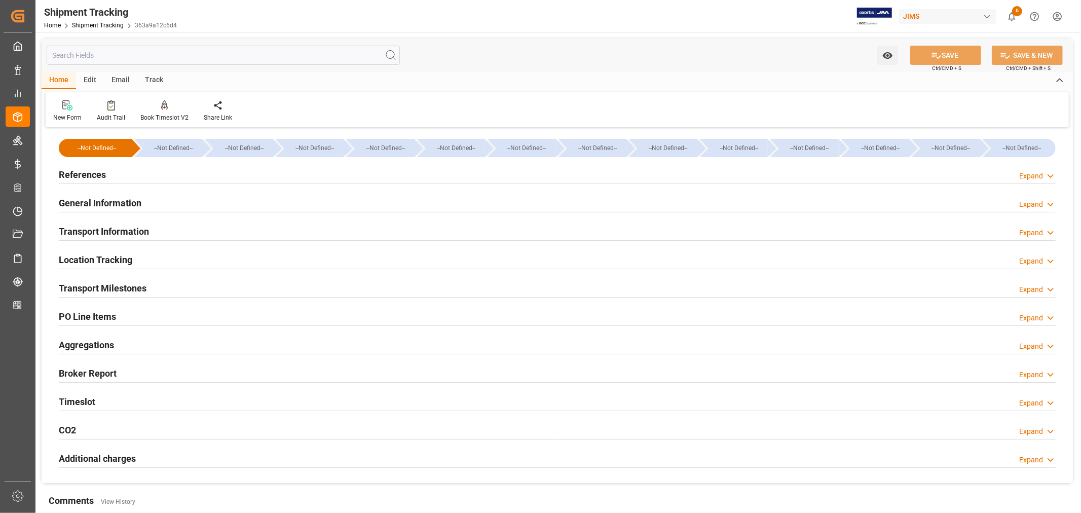
type input "[DATE] 00:00"
click at [110, 287] on h2 "Transport Milestones" at bounding box center [103, 288] width 88 height 14
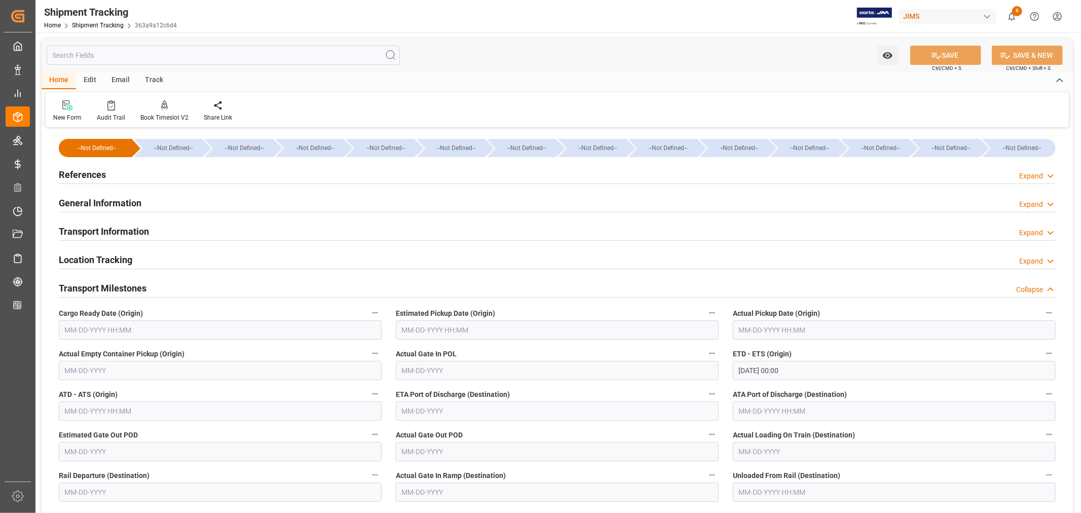
click at [140, 331] on input "text" at bounding box center [220, 329] width 323 height 19
click at [68, 353] on button "Previous Month" at bounding box center [67, 353] width 6 height 6
click at [129, 453] on span "25" at bounding box center [131, 450] width 7 height 7
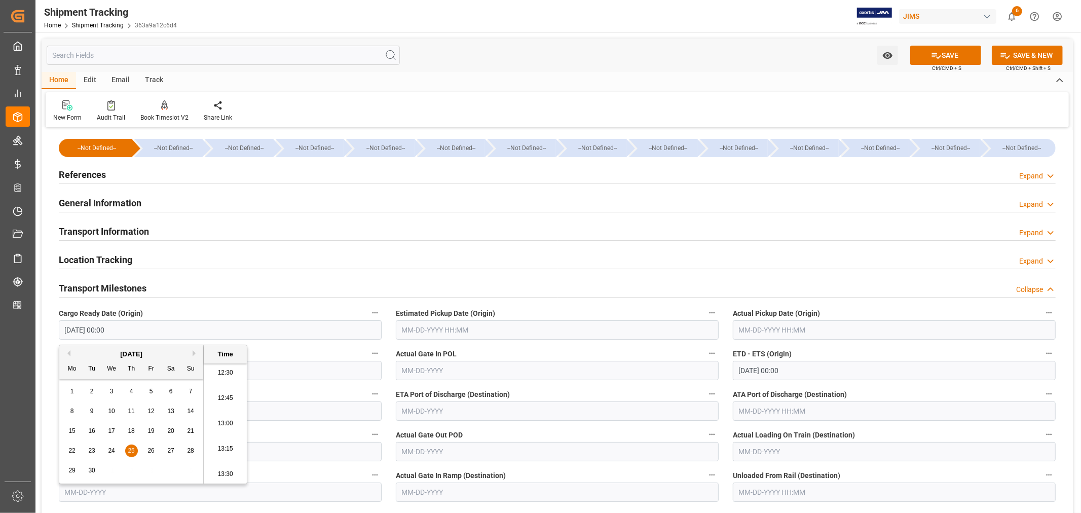
click at [194, 353] on button "Next Month" at bounding box center [196, 353] width 6 height 6
click at [112, 393] on span "1" at bounding box center [112, 391] width 4 height 7
type input "10-01-2025 00:00"
click at [231, 333] on input "10-01-2025 00:00" at bounding box center [220, 329] width 323 height 19
click at [450, 412] on input "text" at bounding box center [557, 411] width 323 height 19
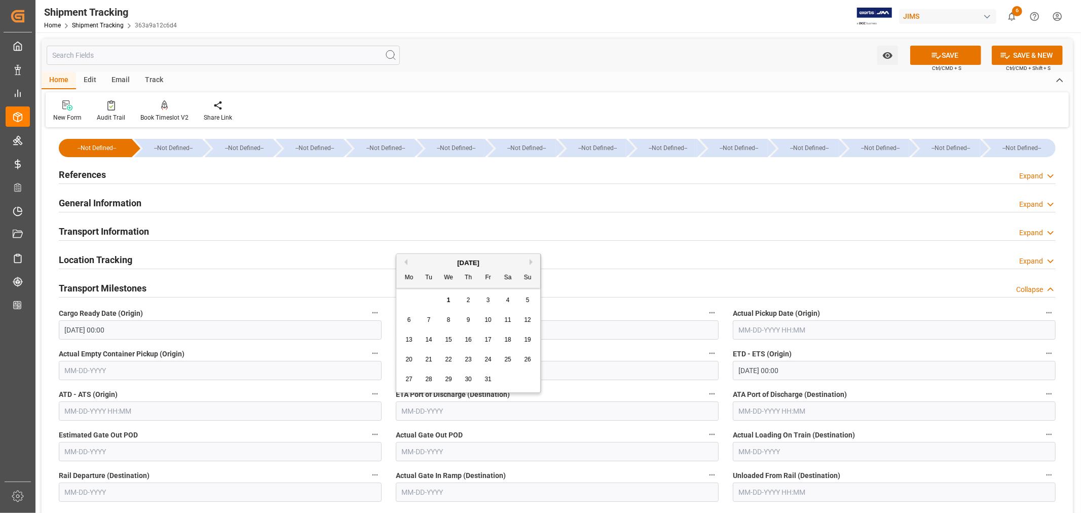
click at [446, 359] on span "22" at bounding box center [448, 359] width 7 height 7
type input "10-22-2025"
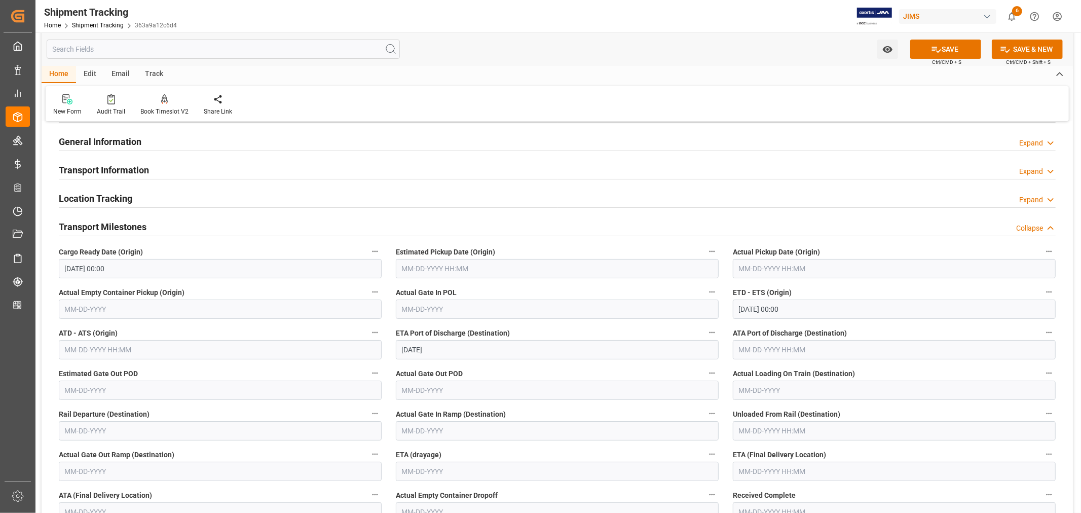
scroll to position [113, 0]
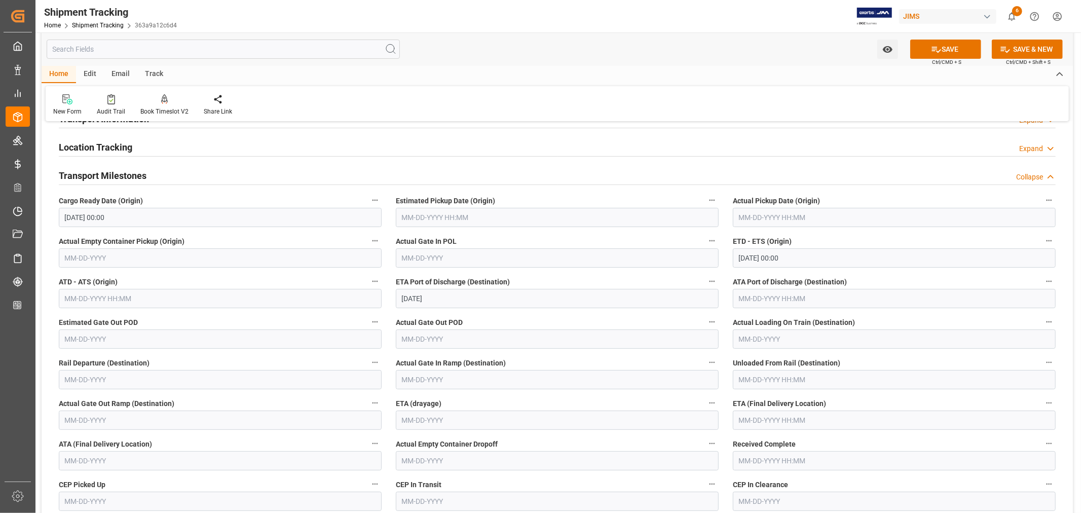
click at [782, 419] on input "text" at bounding box center [894, 420] width 323 height 19
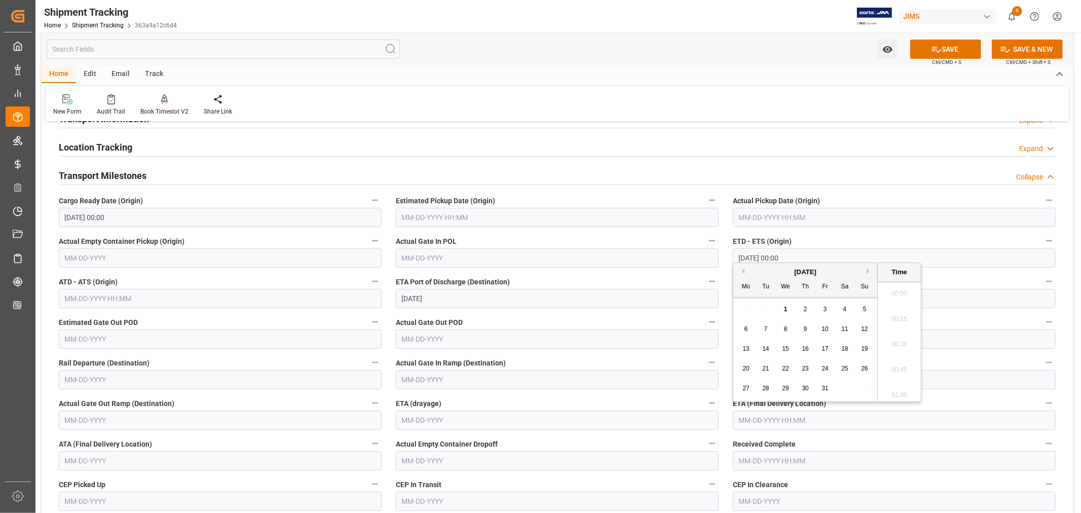
scroll to position [1270, 0]
click at [768, 271] on div "[DATE]" at bounding box center [806, 272] width 144 height 10
click at [869, 271] on button "Next Month" at bounding box center [870, 271] width 6 height 6
click at [805, 330] on span "6" at bounding box center [806, 328] width 4 height 7
type input "11-06-2025 00:00"
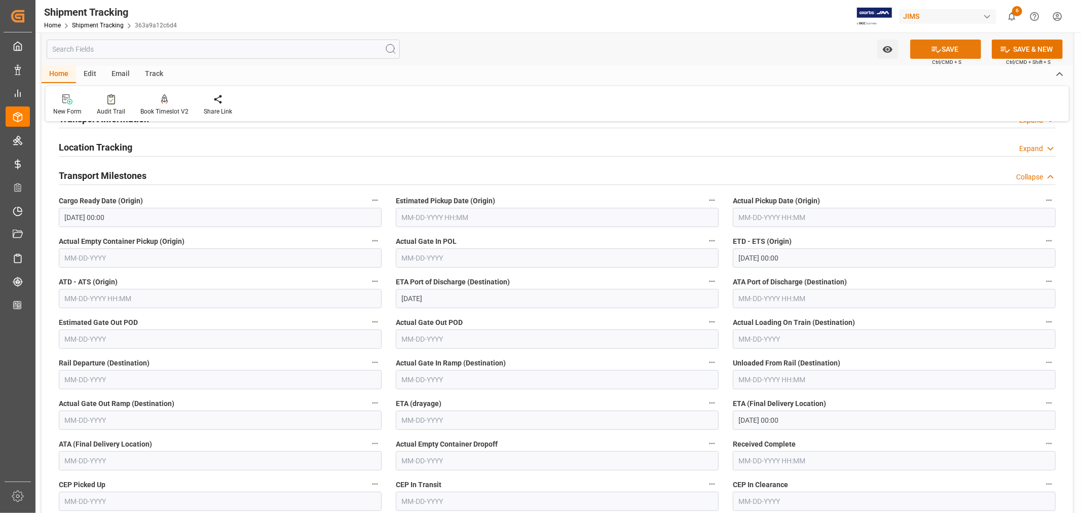
click at [940, 52] on button "SAVE" at bounding box center [946, 49] width 71 height 19
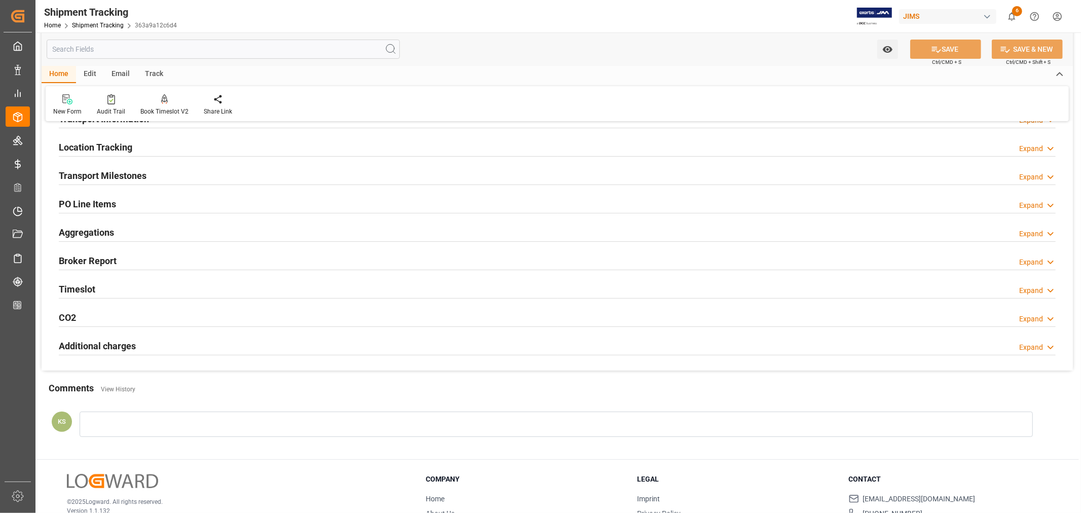
click at [173, 178] on div "Transport Milestones Expand" at bounding box center [557, 174] width 997 height 19
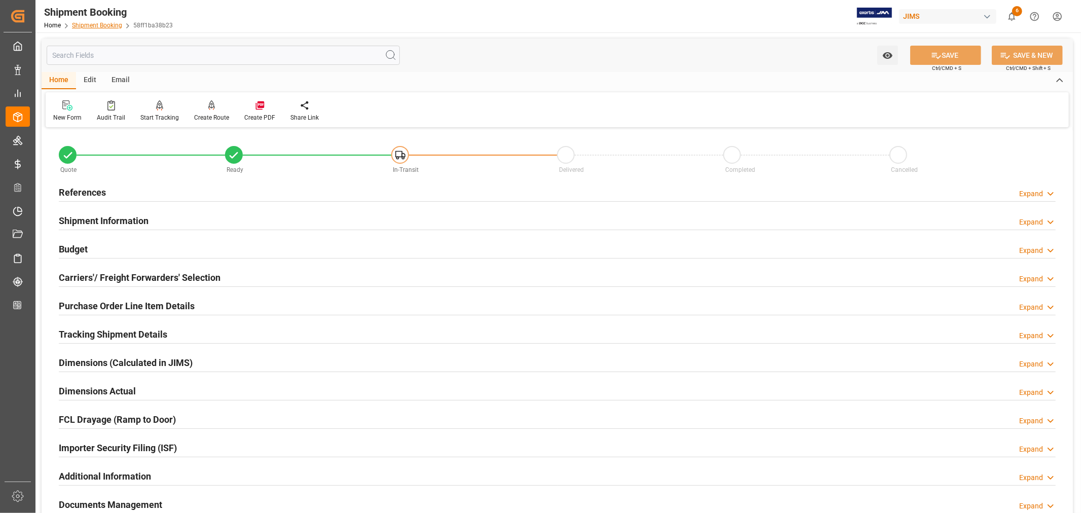
click at [104, 25] on link "Shipment Booking" at bounding box center [97, 25] width 50 height 7
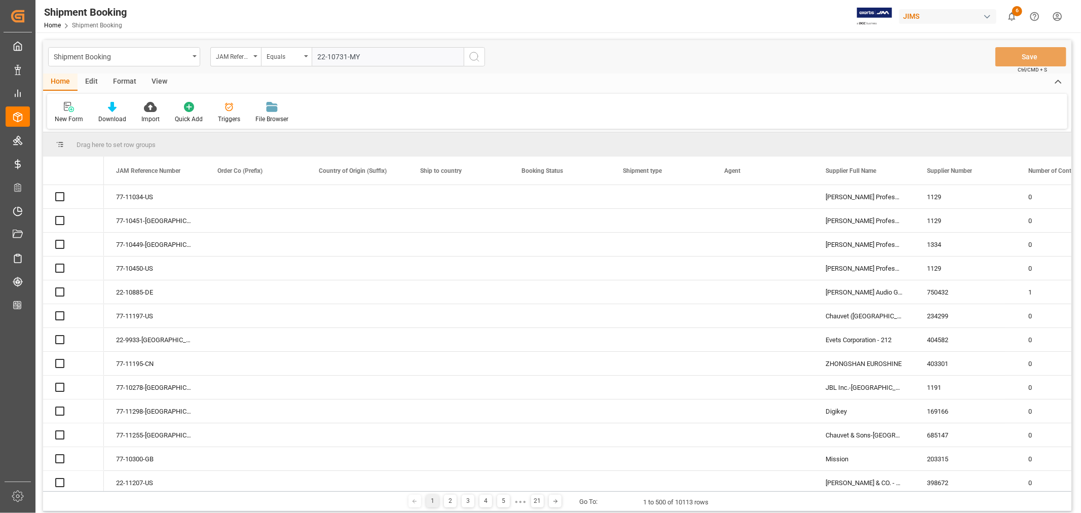
type input "22-10731-MY"
click at [475, 56] on icon "search button" at bounding box center [474, 57] width 12 height 12
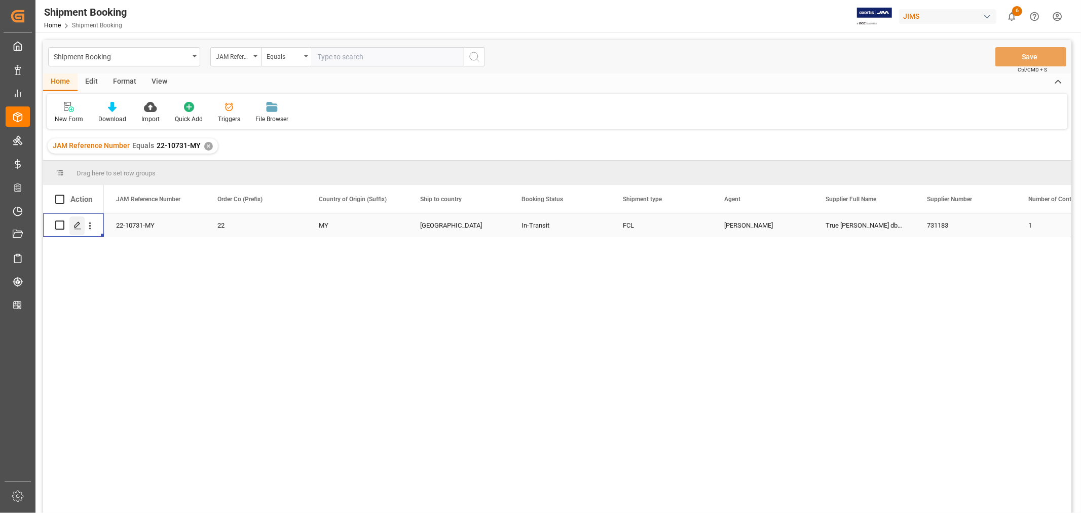
click at [78, 222] on icon "Press SPACE to select this row." at bounding box center [78, 226] width 8 height 8
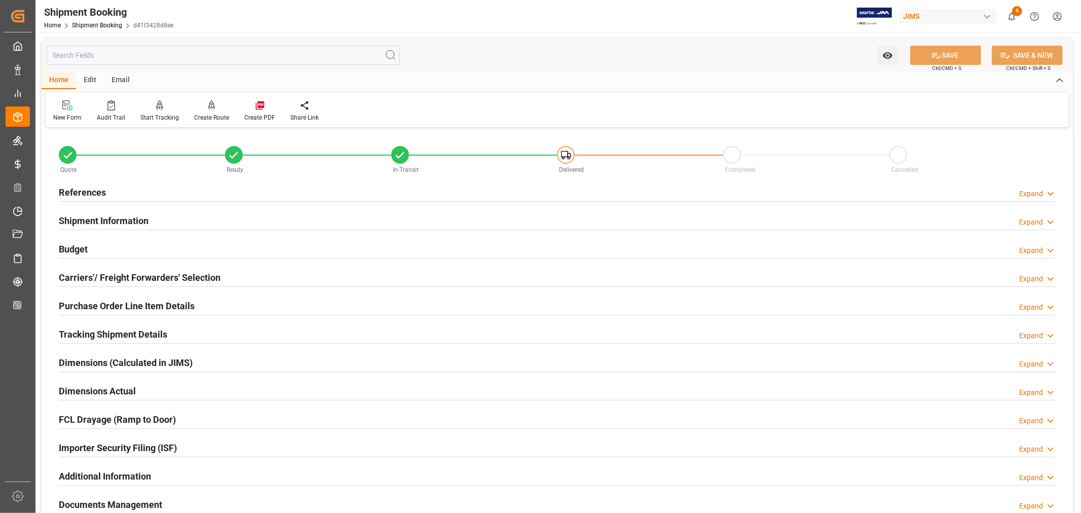
click at [88, 331] on h2 "Tracking Shipment Details" at bounding box center [113, 334] width 108 height 14
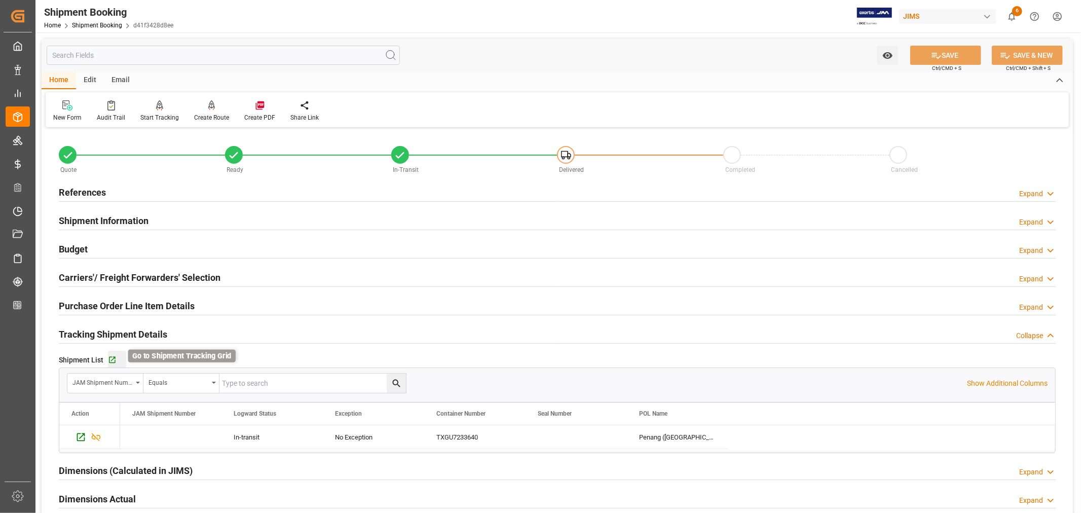
click at [113, 358] on icon "button" at bounding box center [112, 360] width 7 height 7
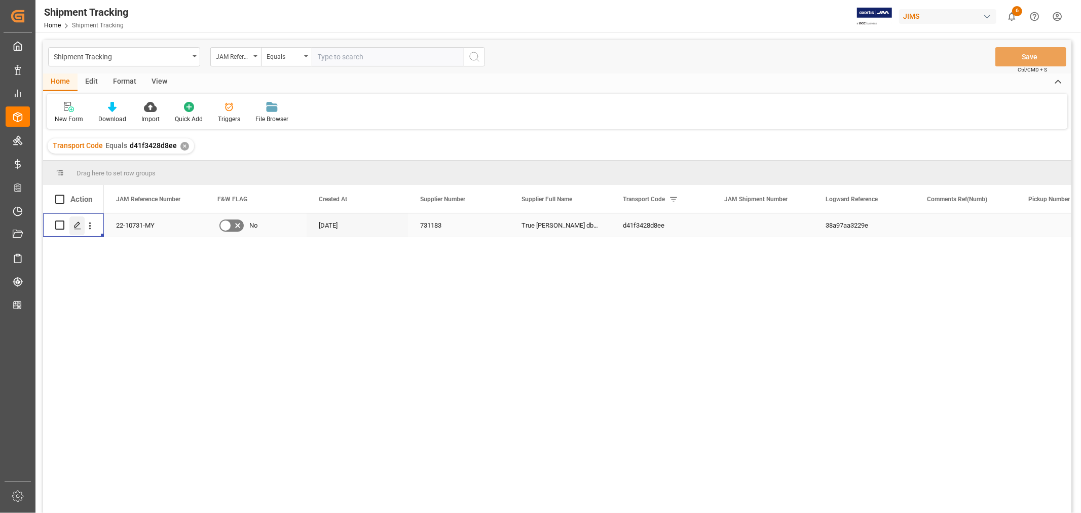
click at [80, 226] on icon "Press SPACE to select this row." at bounding box center [78, 226] width 8 height 8
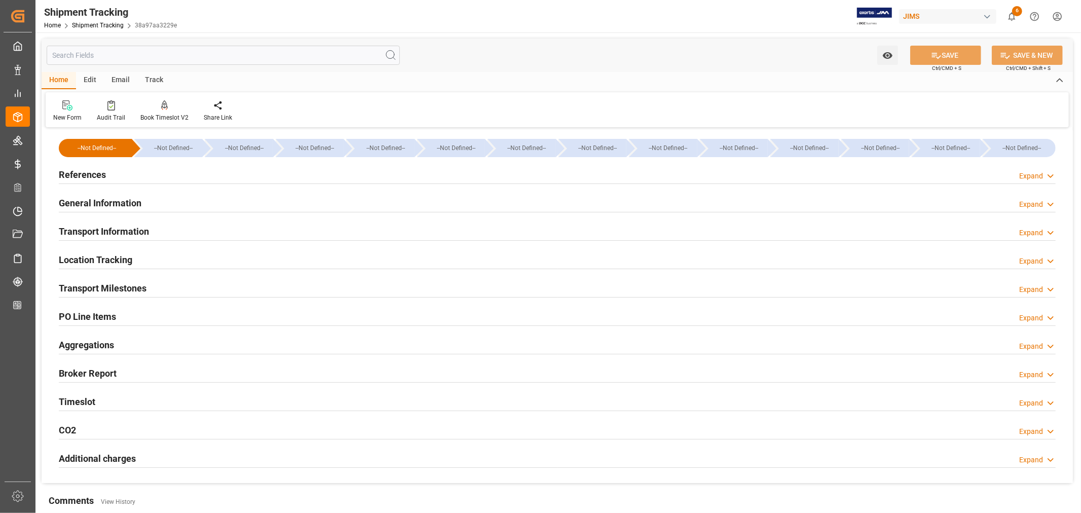
click at [127, 284] on h2 "Transport Milestones" at bounding box center [103, 288] width 88 height 14
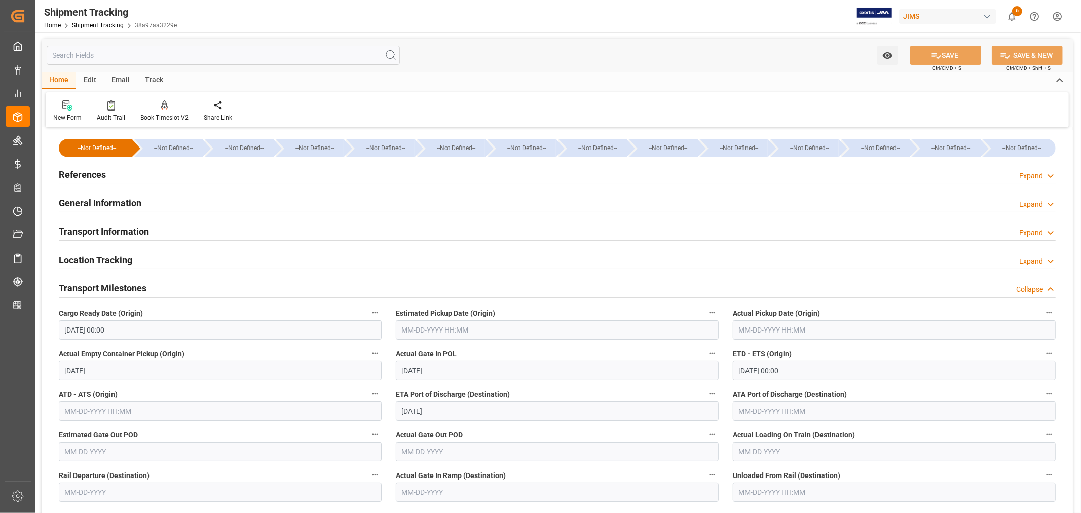
click at [121, 230] on h2 "Transport Information" at bounding box center [104, 232] width 90 height 14
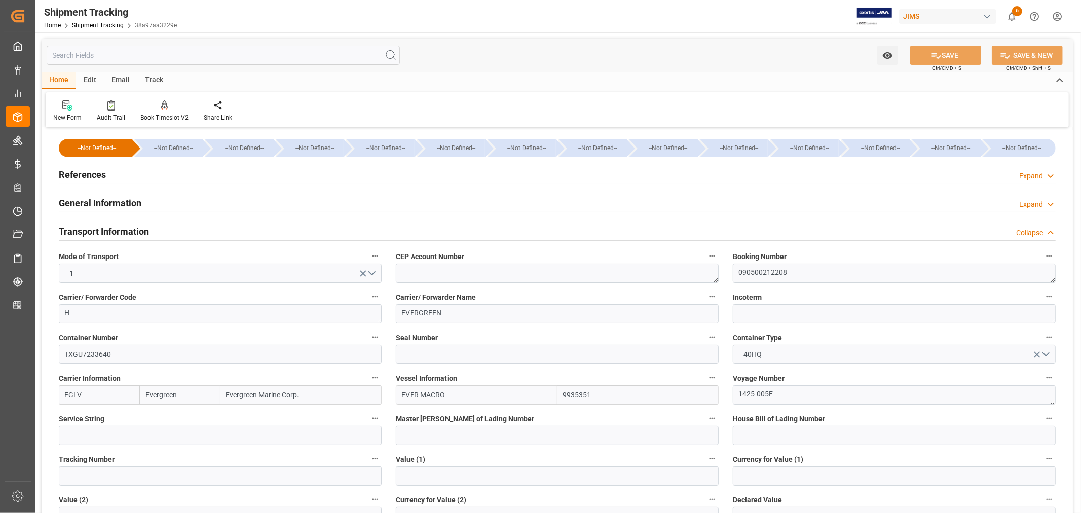
click at [121, 230] on h2 "Transport Information" at bounding box center [104, 232] width 90 height 14
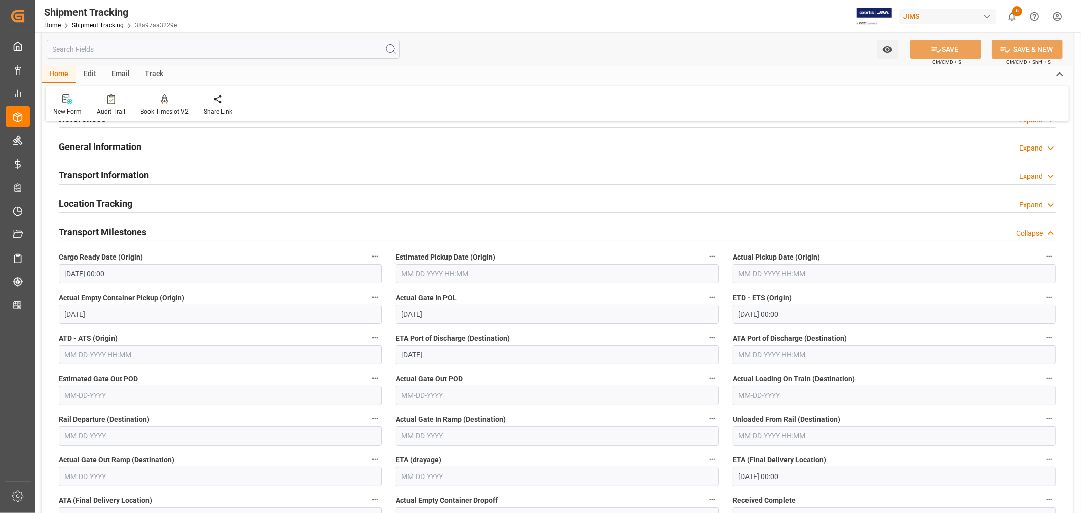
scroll to position [113, 0]
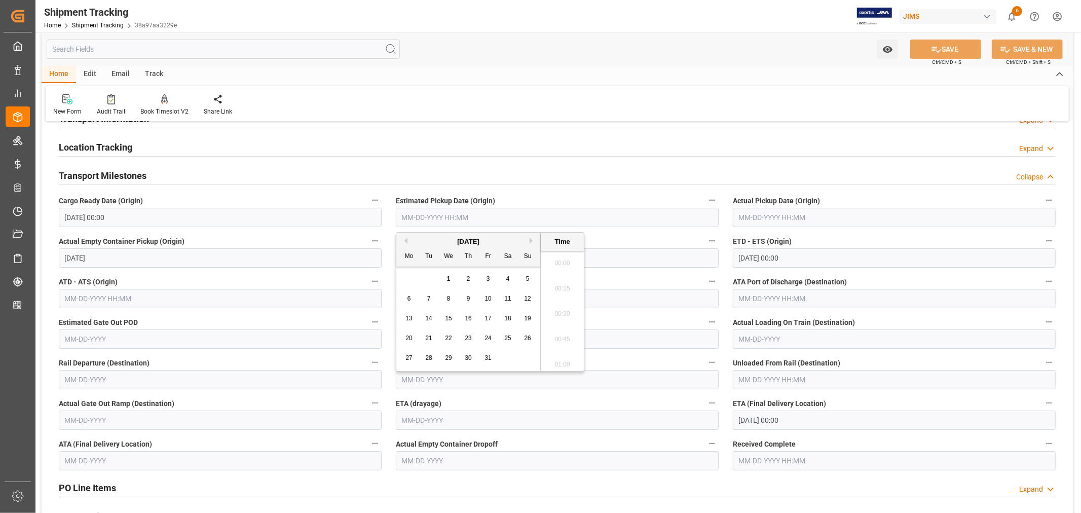
click at [476, 216] on input "text" at bounding box center [557, 217] width 323 height 19
click at [406, 241] on button "Previous Month" at bounding box center [405, 241] width 6 height 6
click at [428, 358] on span "30" at bounding box center [428, 357] width 7 height 7
type input "[DATE] 00:00"
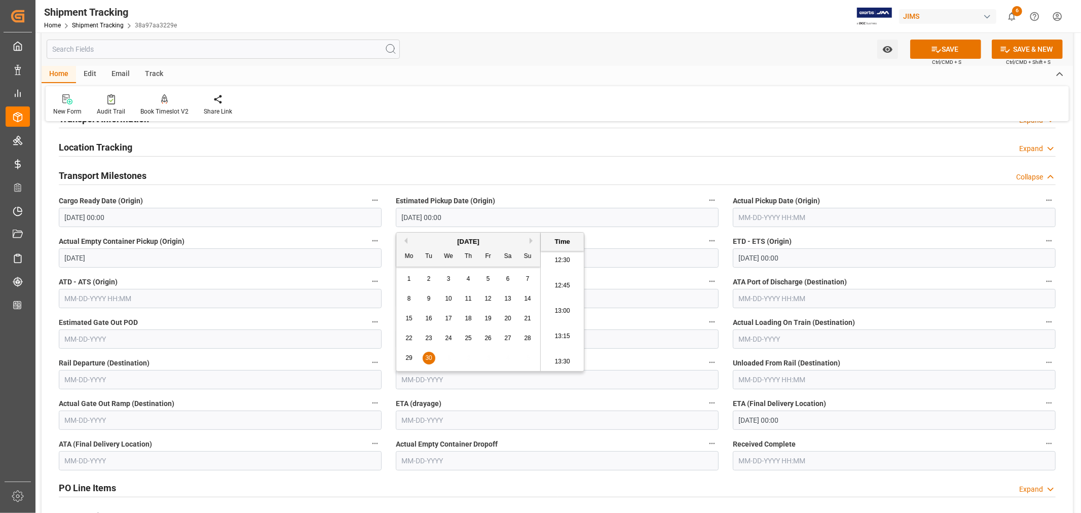
click at [813, 254] on input "10-03-2025 00:00" at bounding box center [894, 257] width 323 height 19
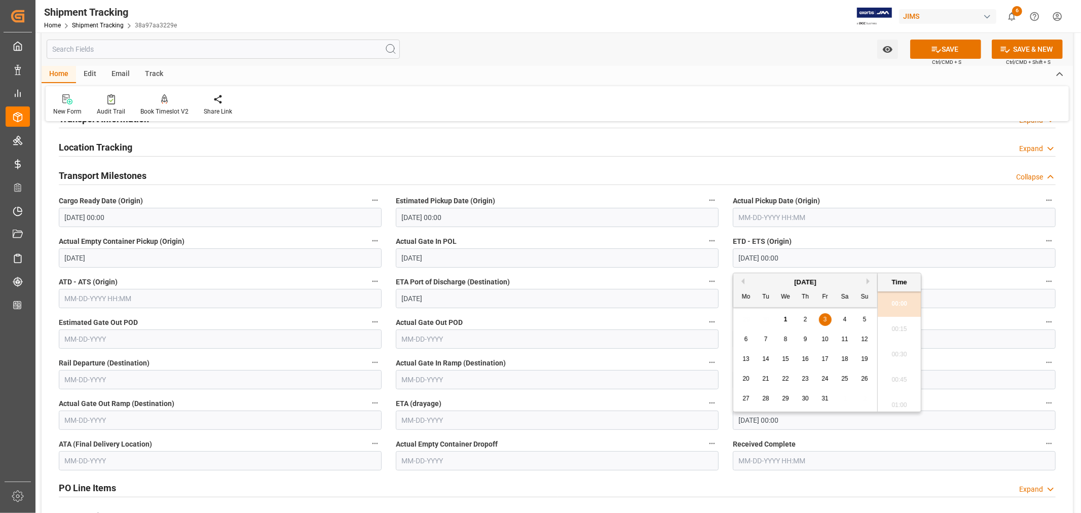
click at [848, 320] on div "4" at bounding box center [845, 320] width 13 height 12
type input "10-04-2025 00:00"
click at [945, 46] on button "SAVE" at bounding box center [946, 49] width 71 height 19
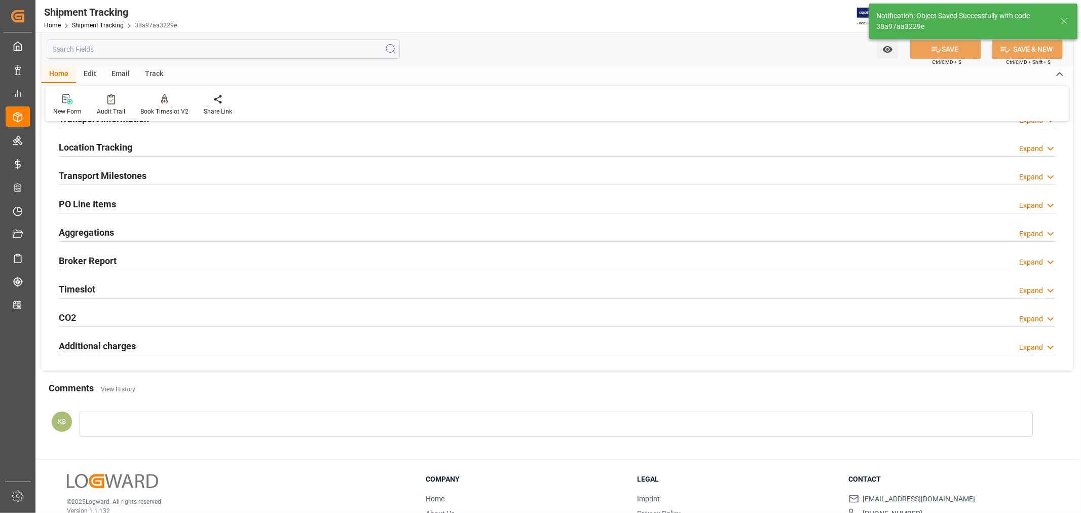
scroll to position [56, 0]
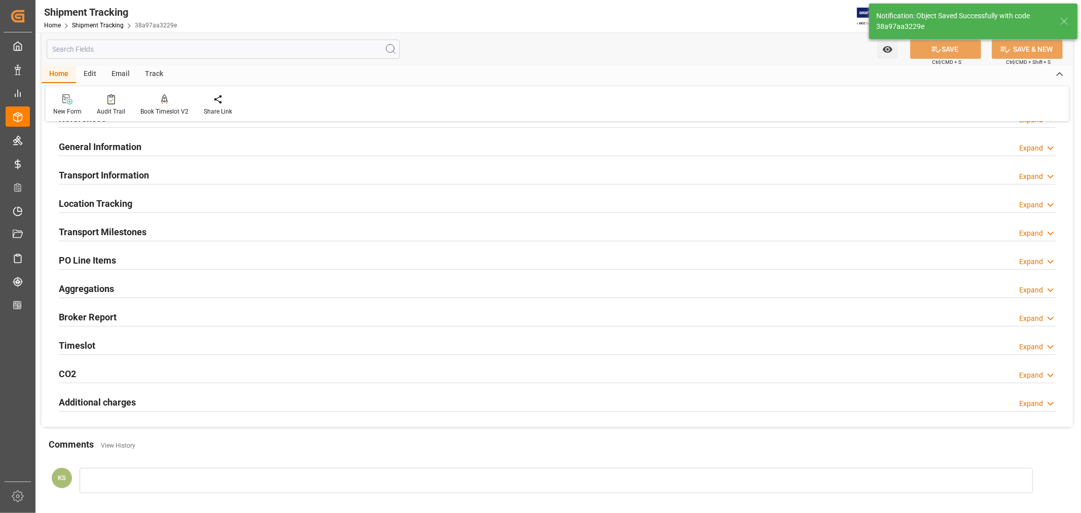
click at [139, 175] on h2 "Transport Information" at bounding box center [104, 175] width 90 height 14
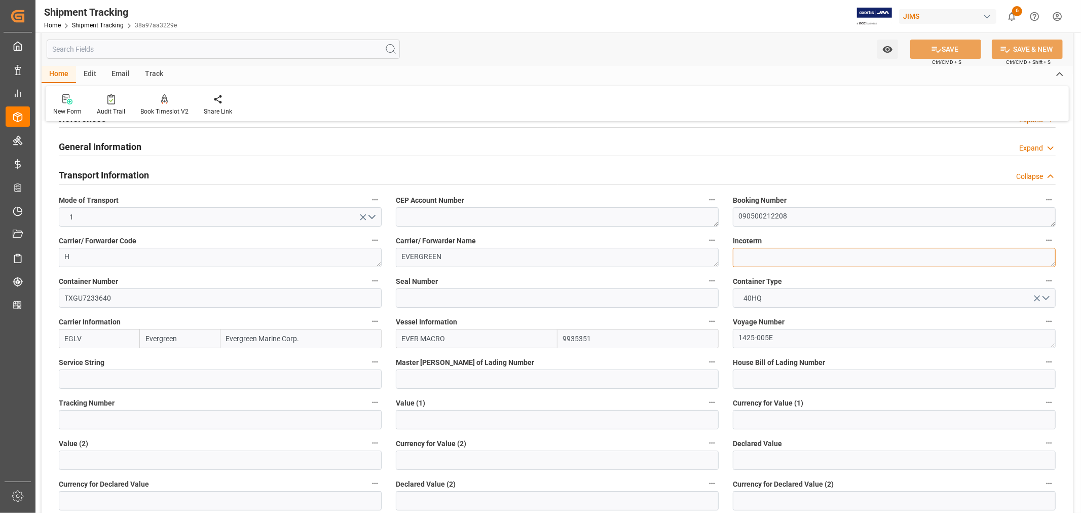
click at [754, 256] on textarea at bounding box center [894, 257] width 323 height 19
type textarea "FOB"
click at [406, 296] on input at bounding box center [557, 297] width 323 height 19
paste input "EMCNHR1944"
type input "EMCNHR1944"
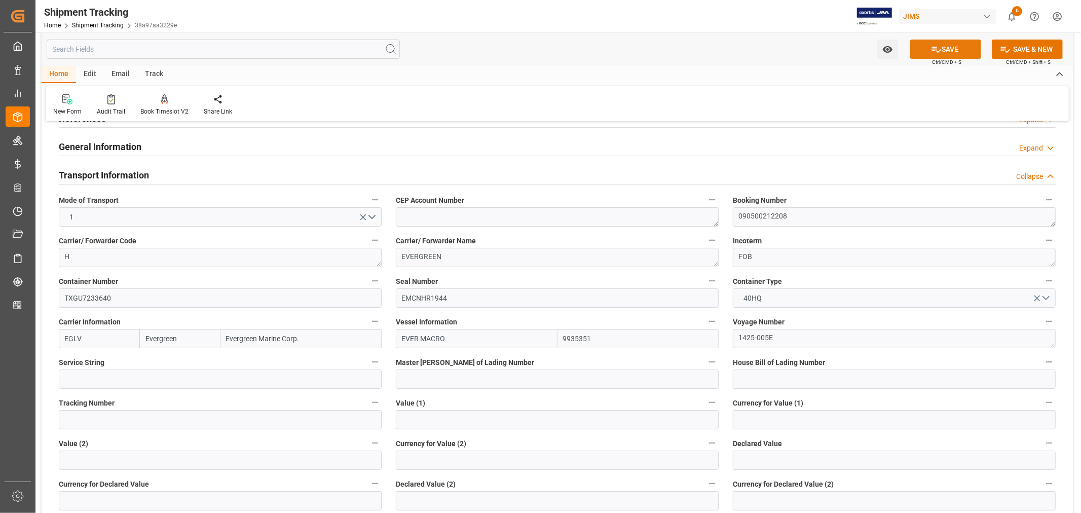
click at [943, 50] on button "SAVE" at bounding box center [946, 49] width 71 height 19
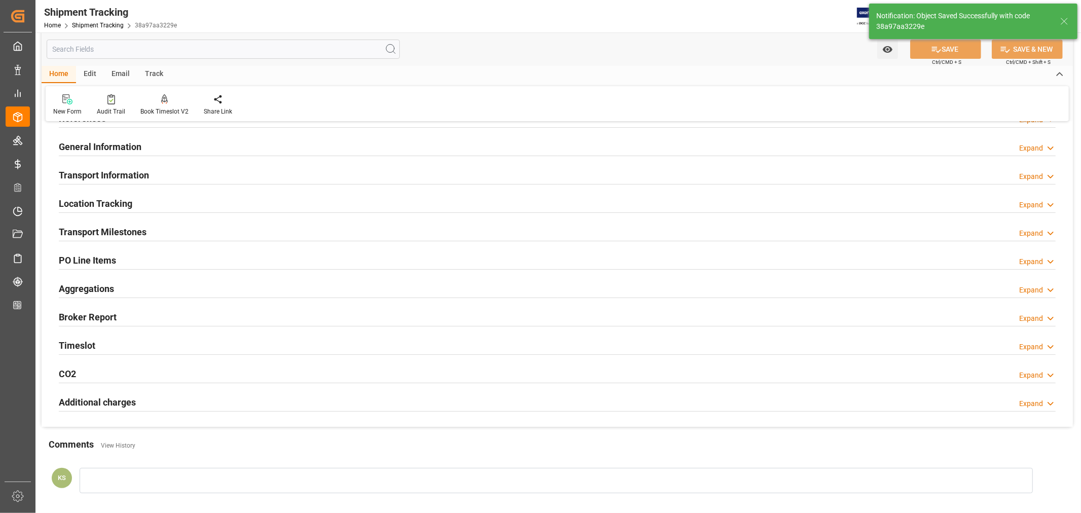
click at [145, 174] on h2 "Transport Information" at bounding box center [104, 175] width 90 height 14
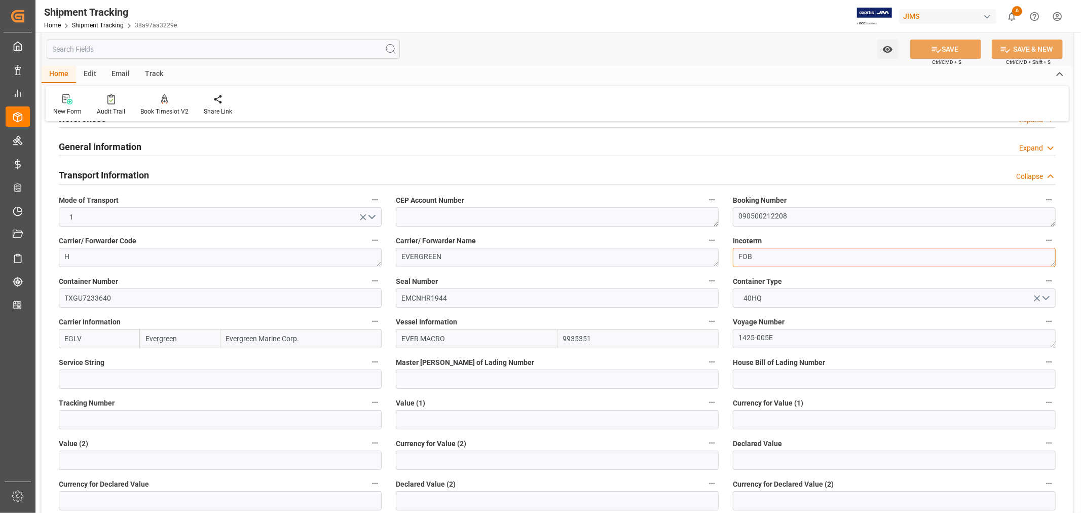
click at [754, 254] on textarea "FOB" at bounding box center [894, 257] width 323 height 19
paste textarea "PENANG (MY)"
type textarea "FOB PENANG (MY)"
click at [939, 48] on icon at bounding box center [936, 49] width 11 height 11
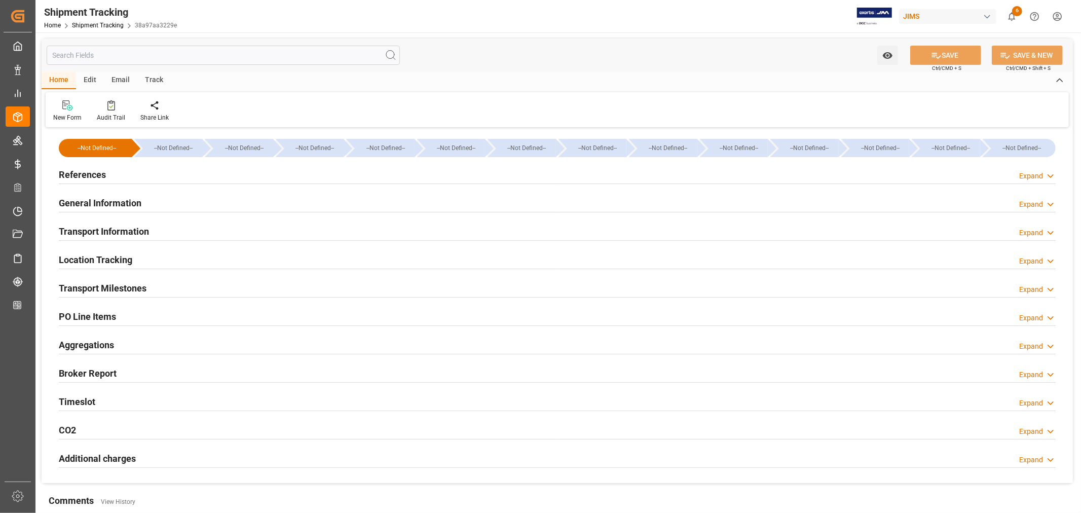
type input "Evergreen"
type input "Evergreen Marine Corp."
type input "9935351"
click at [123, 226] on h2 "Transport Information" at bounding box center [104, 232] width 90 height 14
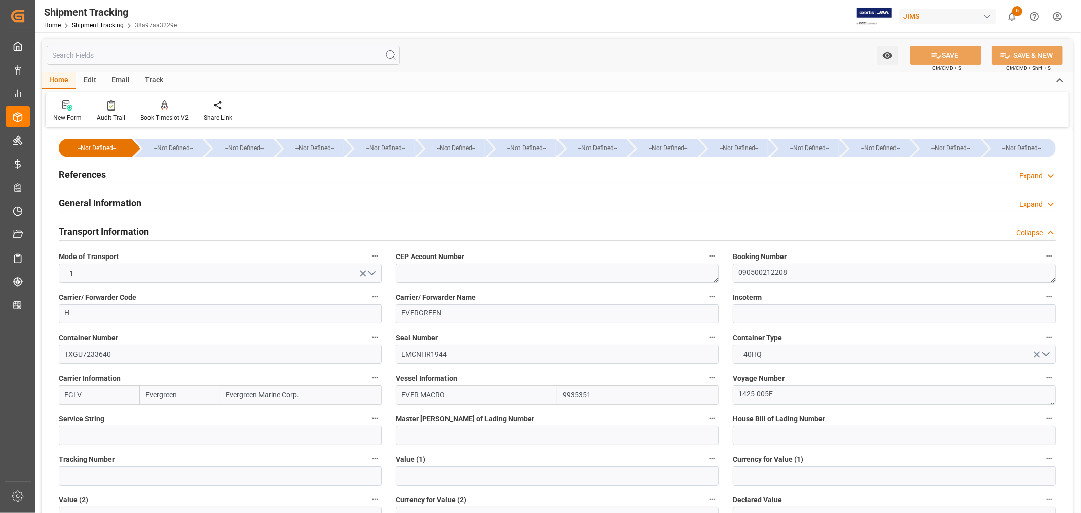
click at [123, 226] on h2 "Transport Information" at bounding box center [104, 232] width 90 height 14
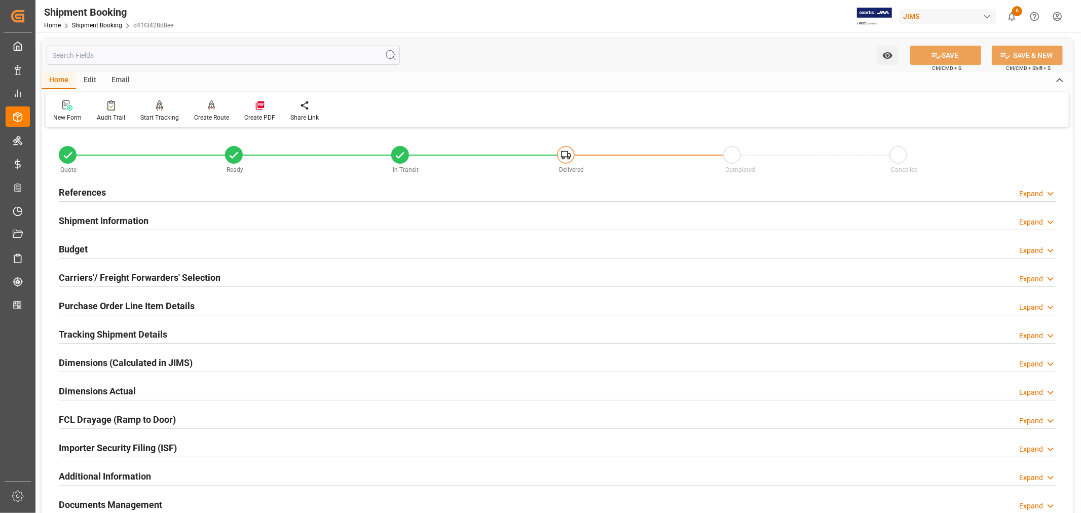
click at [107, 331] on h2 "Tracking Shipment Details" at bounding box center [113, 334] width 108 height 14
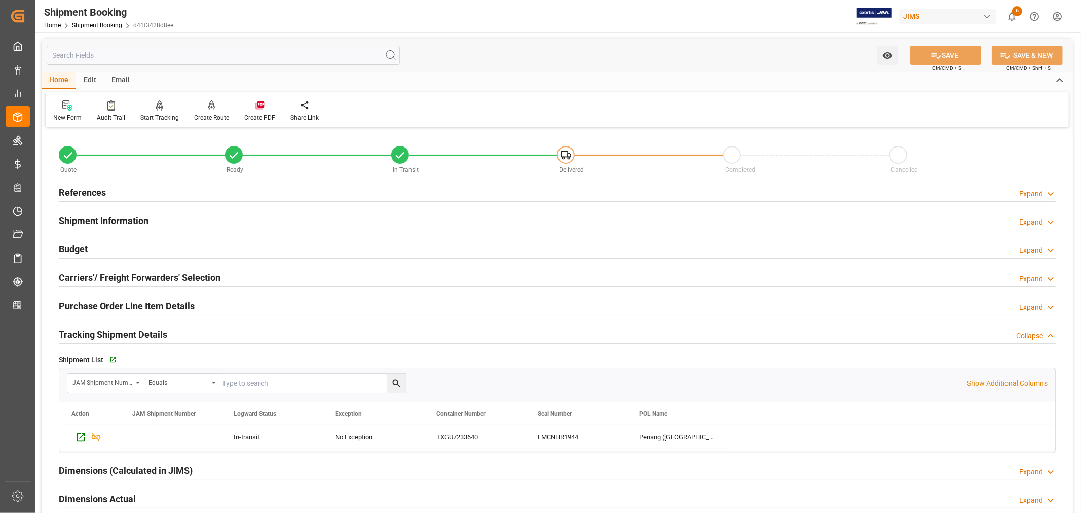
click at [107, 331] on h2 "Tracking Shipment Details" at bounding box center [113, 334] width 108 height 14
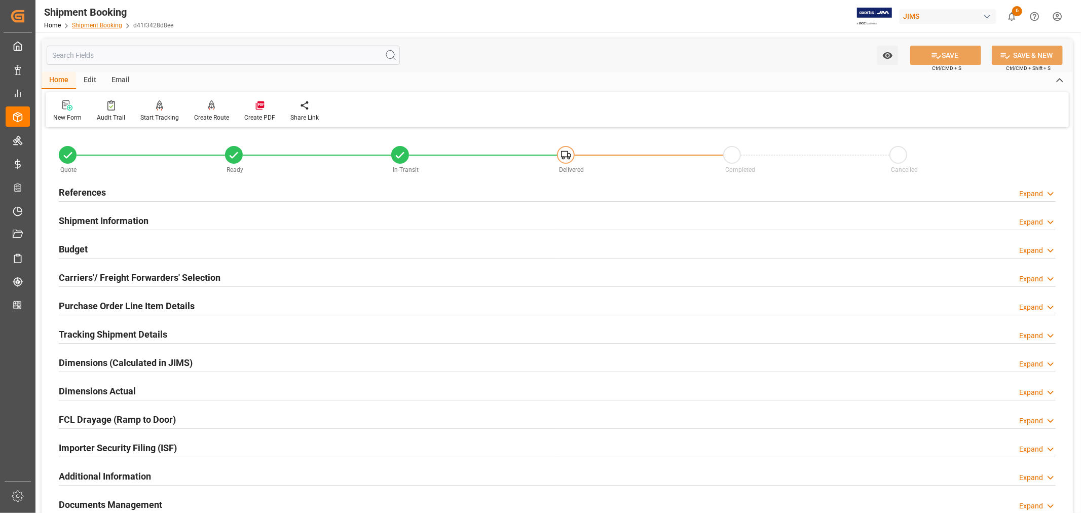
click at [97, 23] on link "Shipment Booking" at bounding box center [97, 25] width 50 height 7
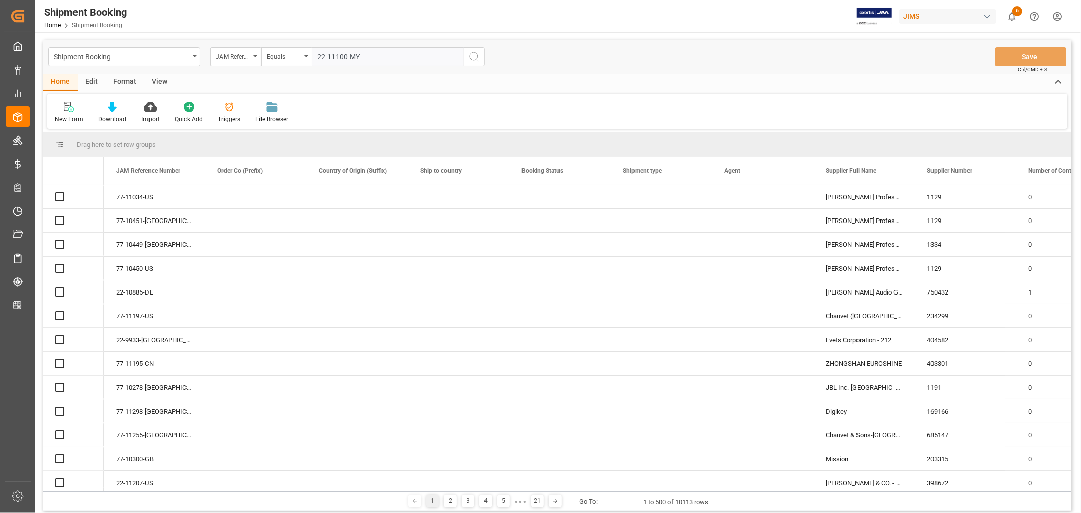
type input "22-11100-MY"
drag, startPoint x: 474, startPoint y: 55, endPoint x: 52, endPoint y: 130, distance: 428.5
click at [474, 55] on icon "search button" at bounding box center [474, 57] width 12 height 12
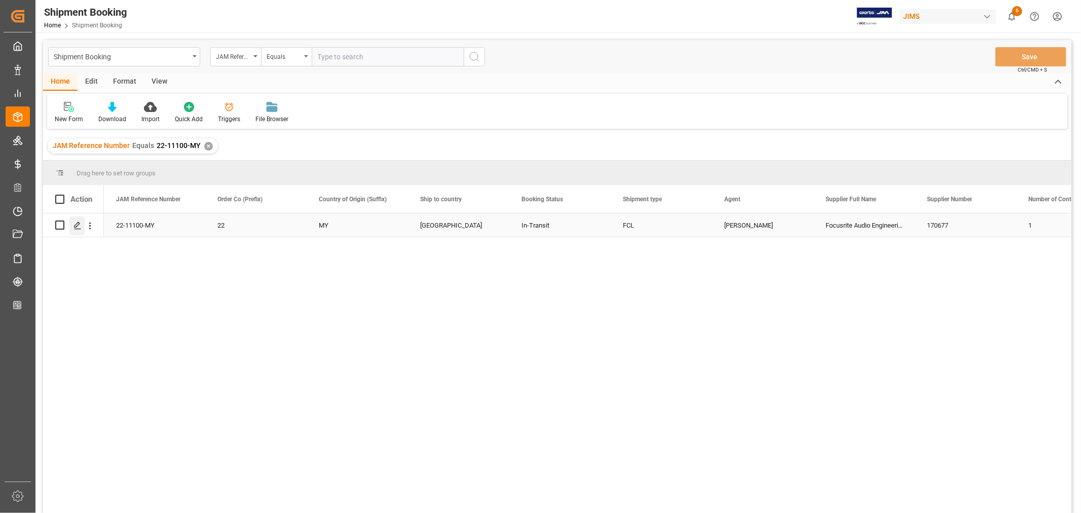
click at [80, 225] on icon "Press SPACE to select this row." at bounding box center [78, 226] width 8 height 8
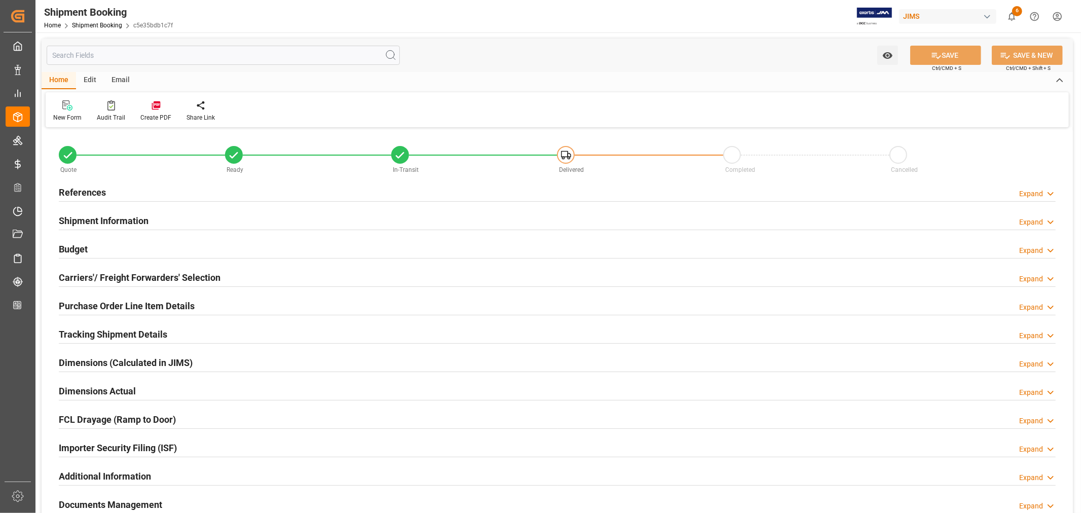
type input "1"
type input "[DATE]"
click at [99, 331] on h2 "Tracking Shipment Details" at bounding box center [113, 334] width 108 height 14
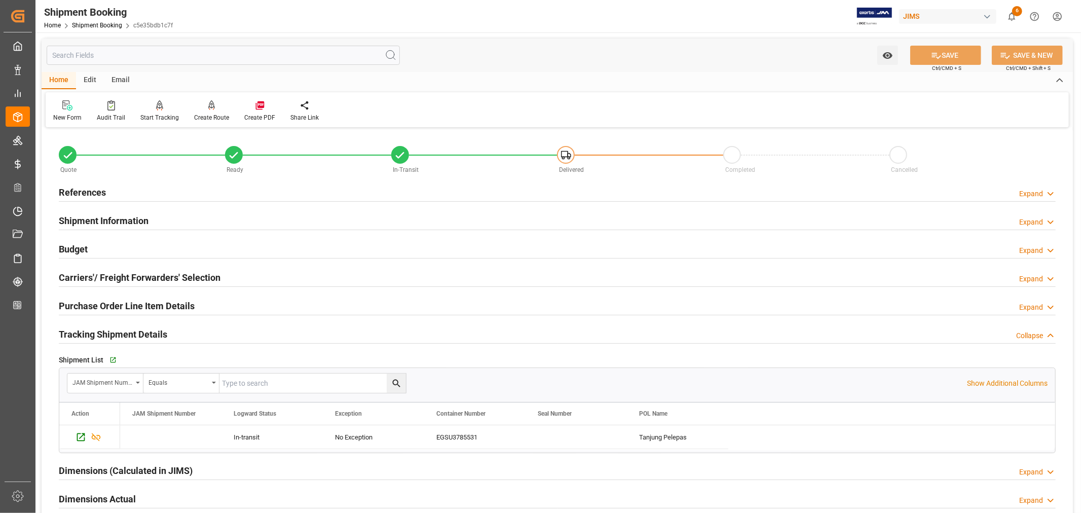
click at [99, 331] on h2 "Tracking Shipment Details" at bounding box center [113, 334] width 108 height 14
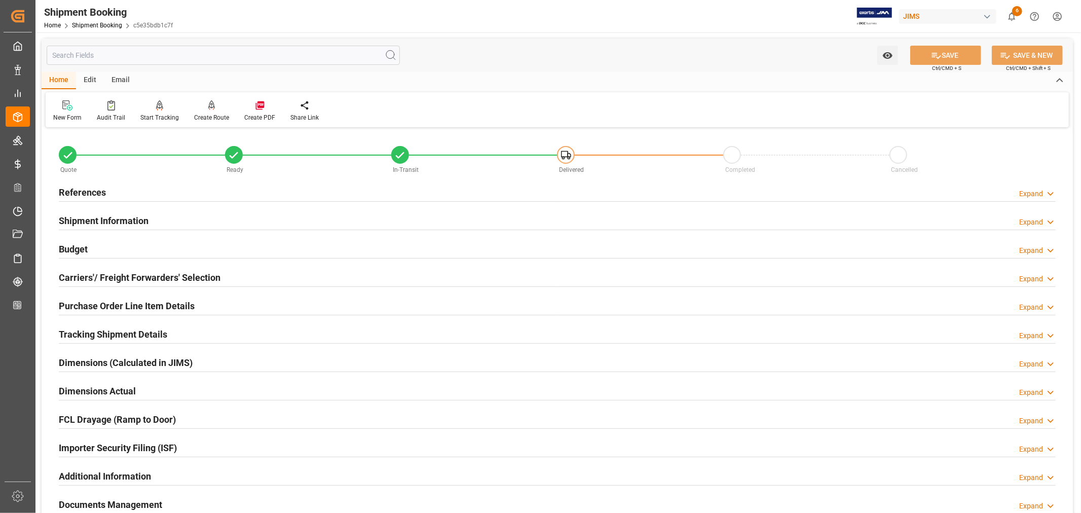
click at [96, 193] on h2 "References" at bounding box center [82, 193] width 47 height 14
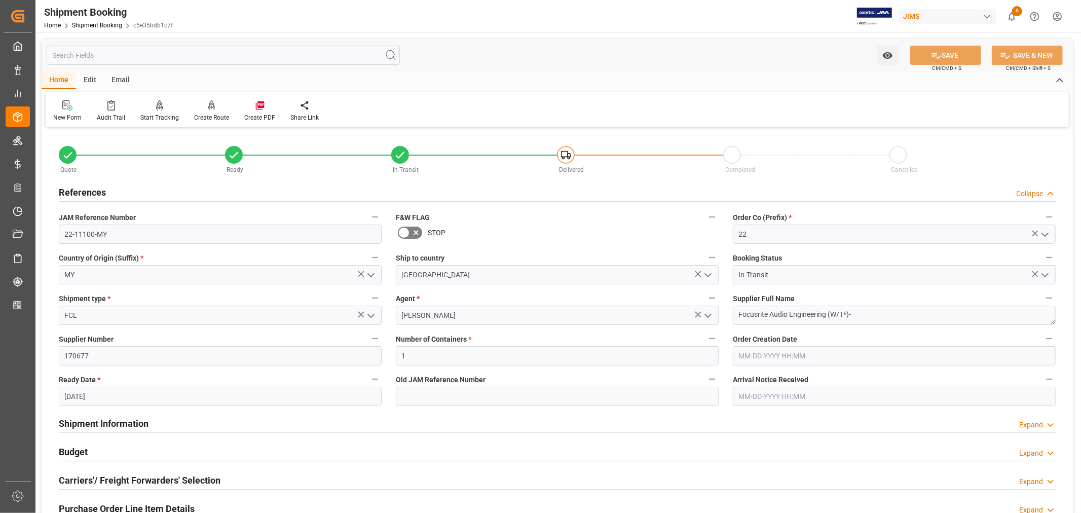
click at [96, 193] on h2 "References" at bounding box center [82, 193] width 47 height 14
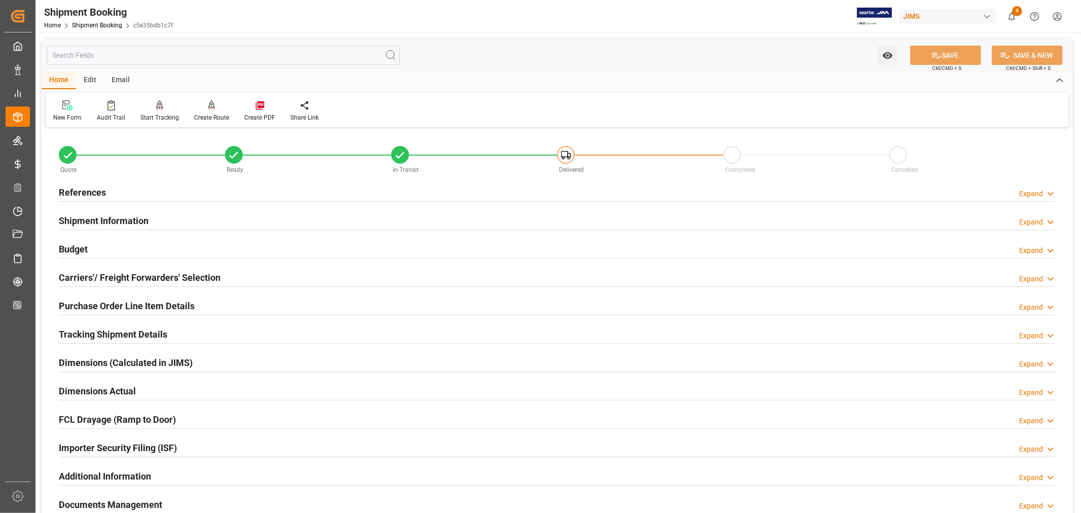
click at [82, 250] on h2 "Budget" at bounding box center [73, 249] width 29 height 14
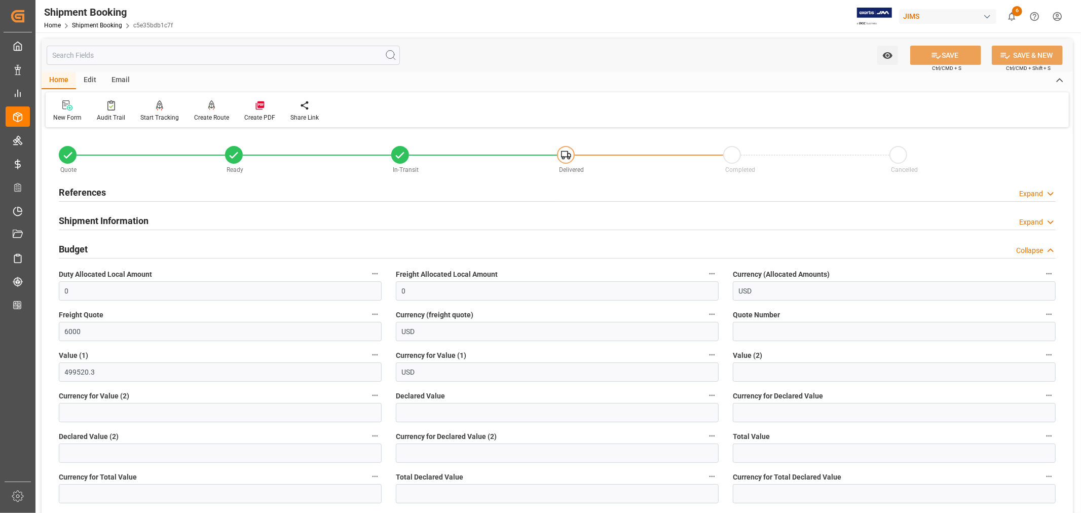
click at [82, 250] on h2 "Budget" at bounding box center [73, 249] width 29 height 14
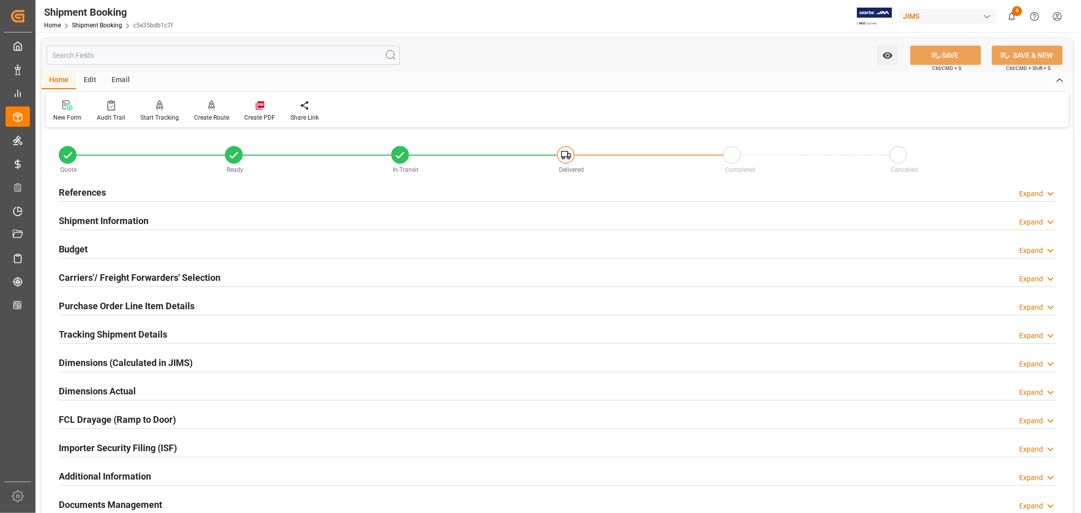
click at [90, 188] on h2 "References" at bounding box center [82, 193] width 47 height 14
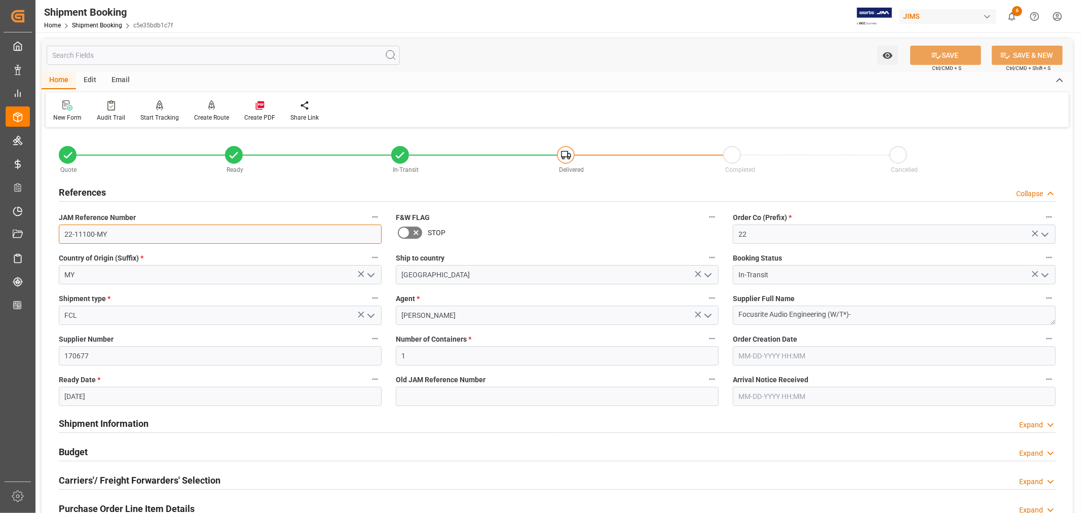
drag, startPoint x: 107, startPoint y: 235, endPoint x: 61, endPoint y: 234, distance: 46.2
click at [61, 234] on input "22-11100-MY" at bounding box center [220, 234] width 323 height 19
click at [93, 189] on h2 "References" at bounding box center [82, 193] width 47 height 14
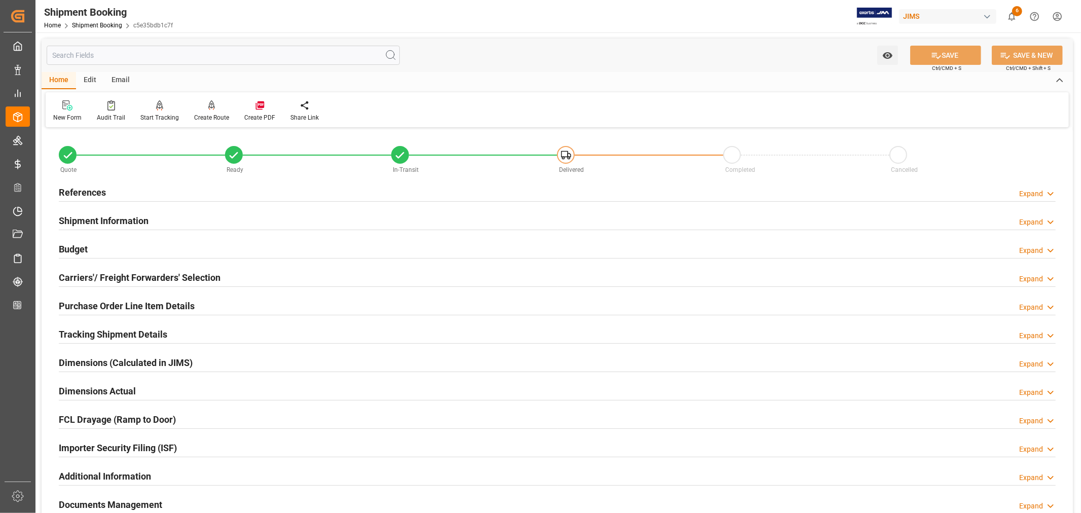
click at [103, 303] on h2 "Purchase Order Line Item Details" at bounding box center [127, 306] width 136 height 14
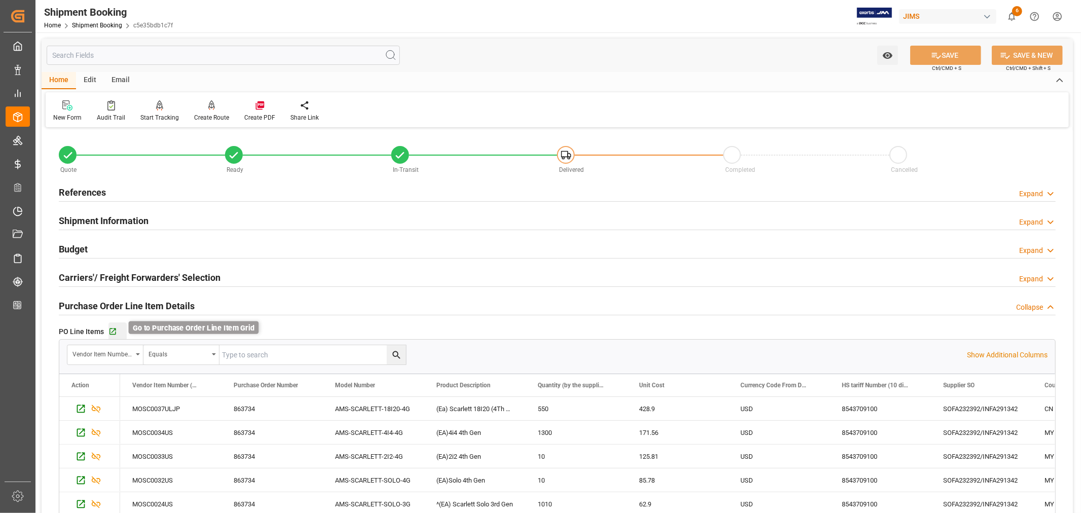
click at [113, 334] on icon "button" at bounding box center [113, 332] width 7 height 7
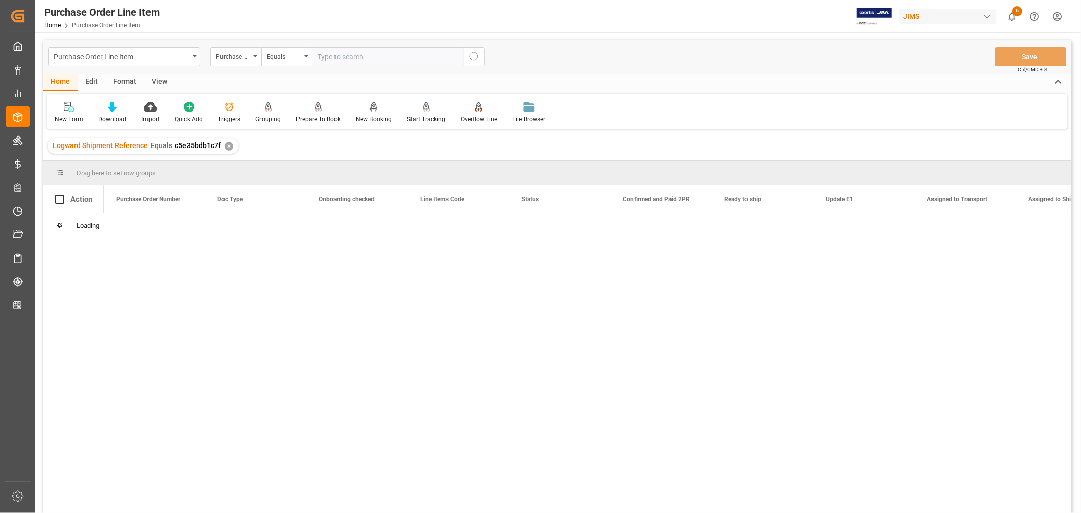
click at [164, 82] on div "View" at bounding box center [159, 82] width 31 height 17
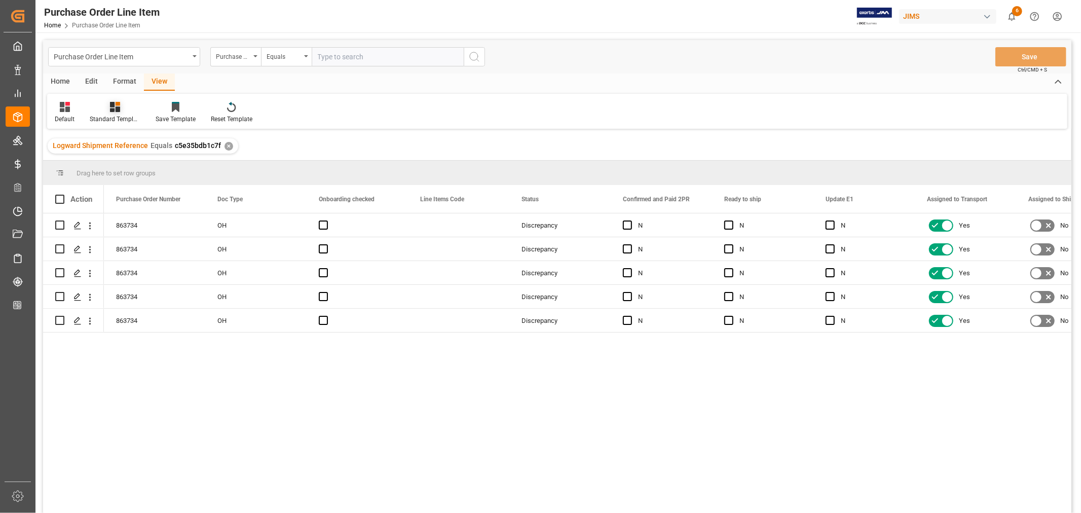
click at [105, 116] on div "Standard Templates" at bounding box center [115, 119] width 51 height 9
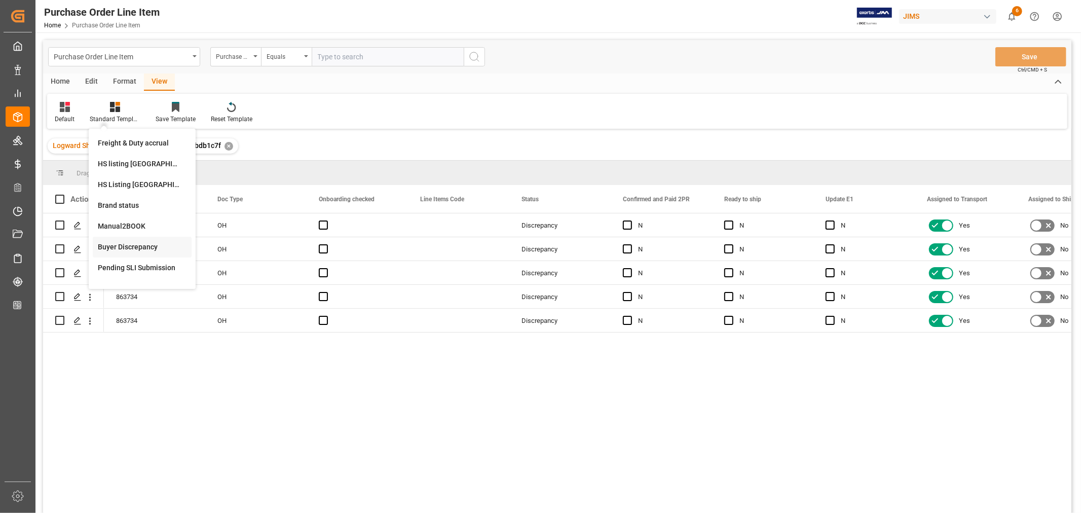
click at [120, 246] on div "Buyer Discrepancy" at bounding box center [142, 247] width 89 height 11
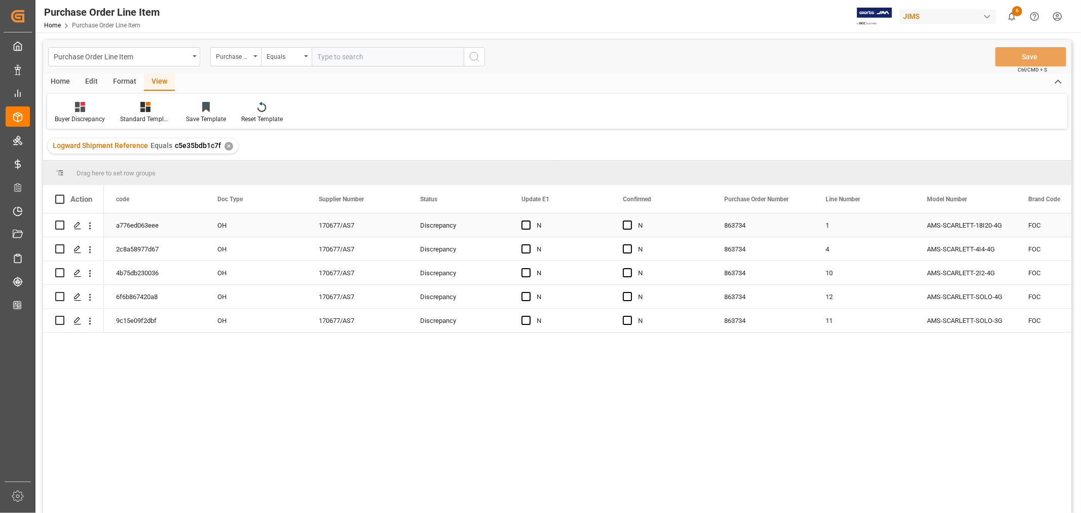
click at [867, 224] on div "1" at bounding box center [864, 224] width 101 height 23
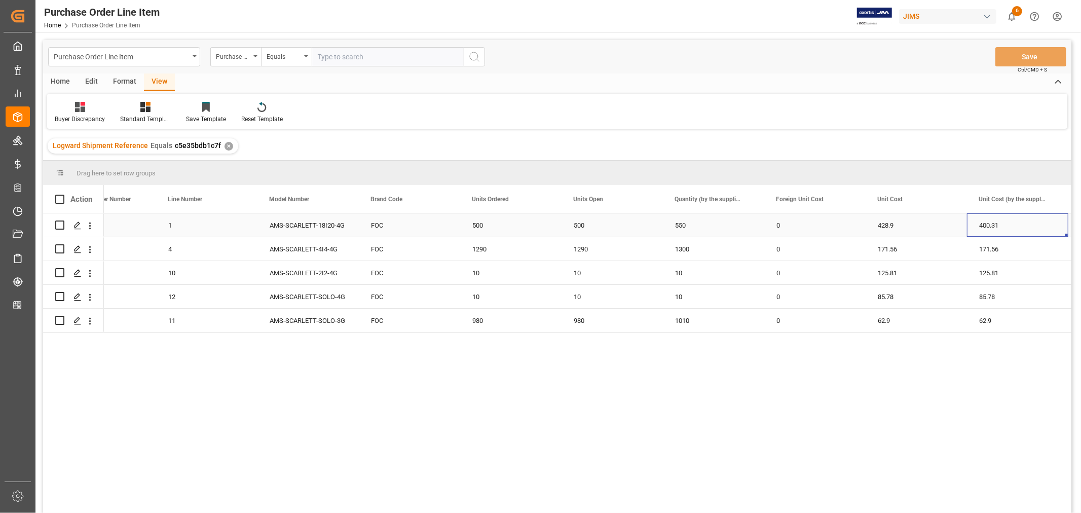
scroll to position [0, 759]
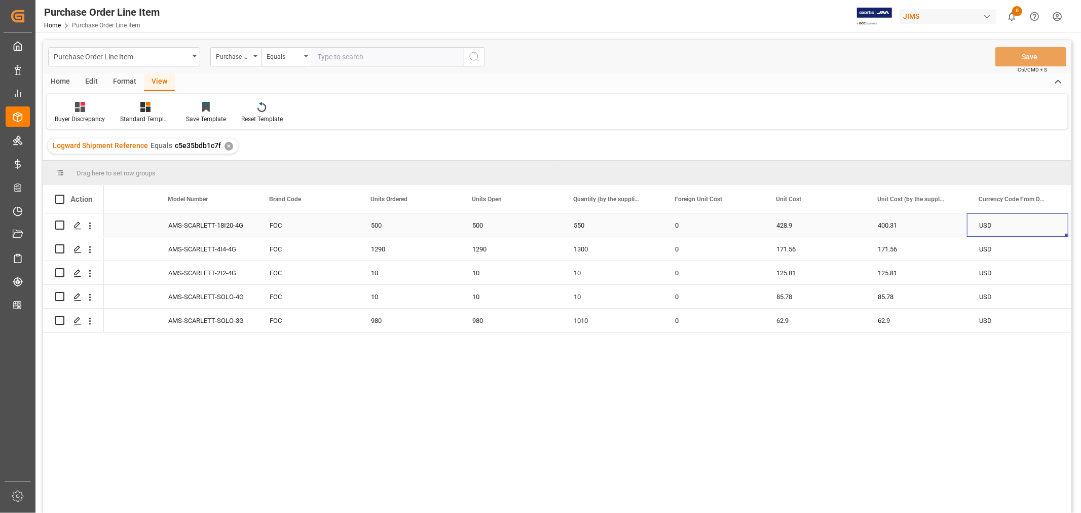
click at [788, 226] on div "428.9" at bounding box center [814, 224] width 101 height 23
drag, startPoint x: 863, startPoint y: 233, endPoint x: 910, endPoint y: 227, distance: 47.0
click at [479, 222] on div "500" at bounding box center [510, 224] width 101 height 23
drag, startPoint x: 560, startPoint y: 234, endPoint x: 611, endPoint y: 232, distance: 50.8
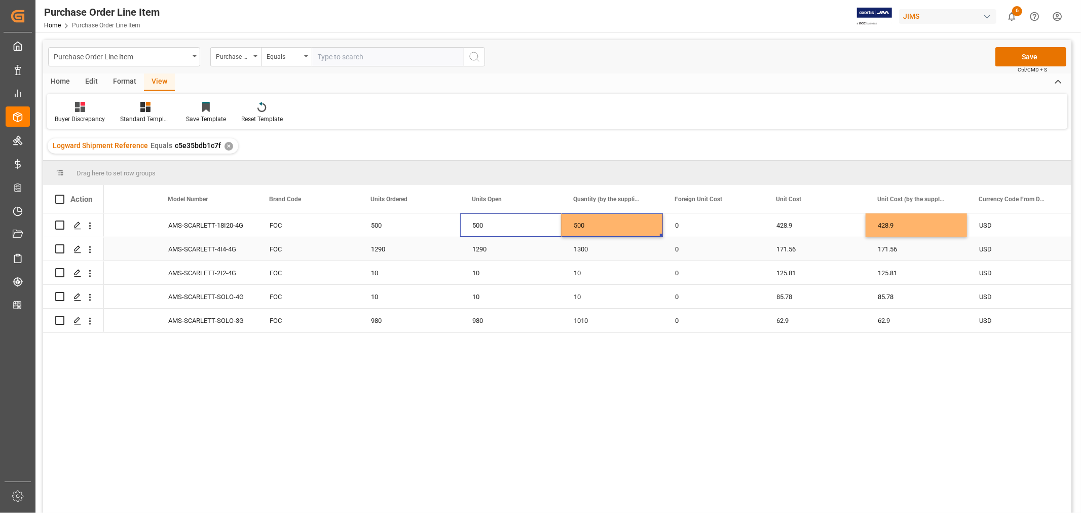
click at [482, 247] on div "1290" at bounding box center [510, 248] width 101 height 23
drag, startPoint x: 559, startPoint y: 257, endPoint x: 622, endPoint y: 254, distance: 62.4
click at [479, 320] on div "980" at bounding box center [510, 320] width 101 height 23
drag, startPoint x: 560, startPoint y: 329, endPoint x: 605, endPoint y: 328, distance: 44.6
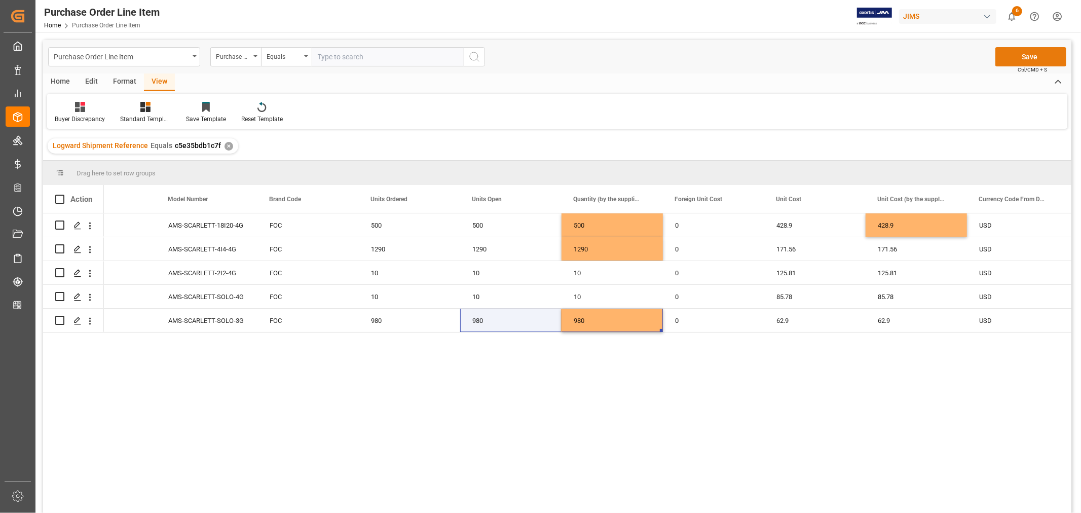
click at [1019, 56] on button "Save" at bounding box center [1031, 56] width 71 height 19
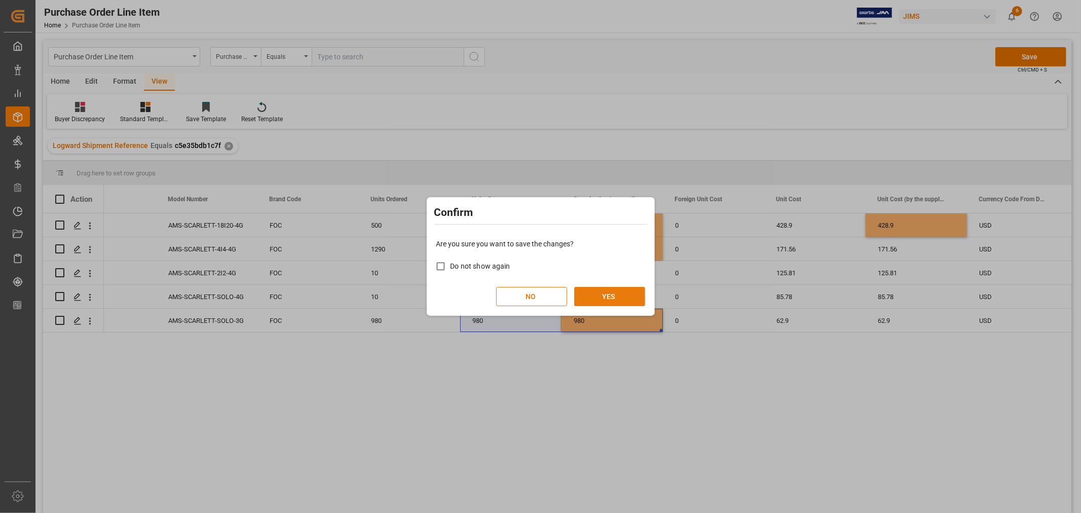
click at [604, 298] on button "YES" at bounding box center [609, 296] width 71 height 19
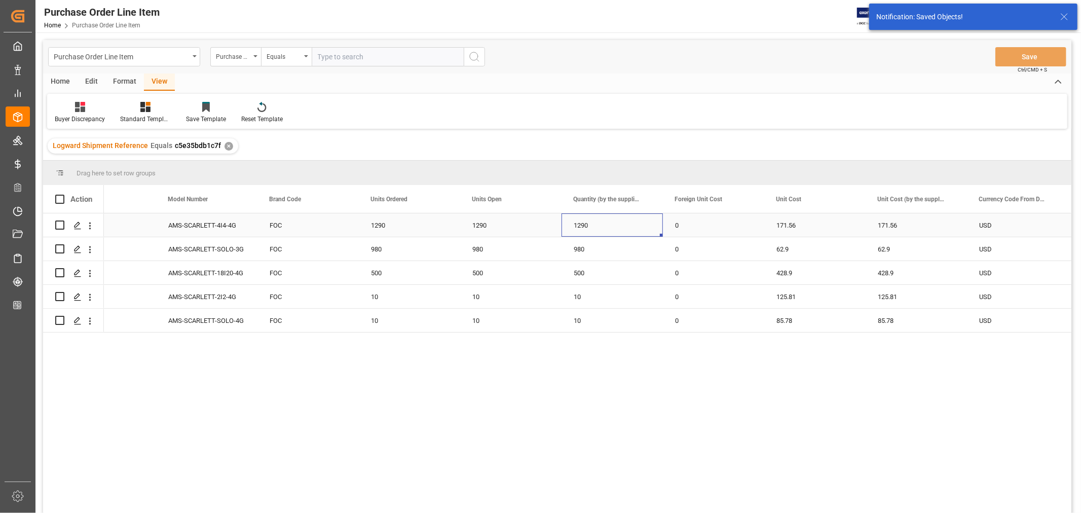
click at [607, 225] on div "1290" at bounding box center [612, 224] width 101 height 23
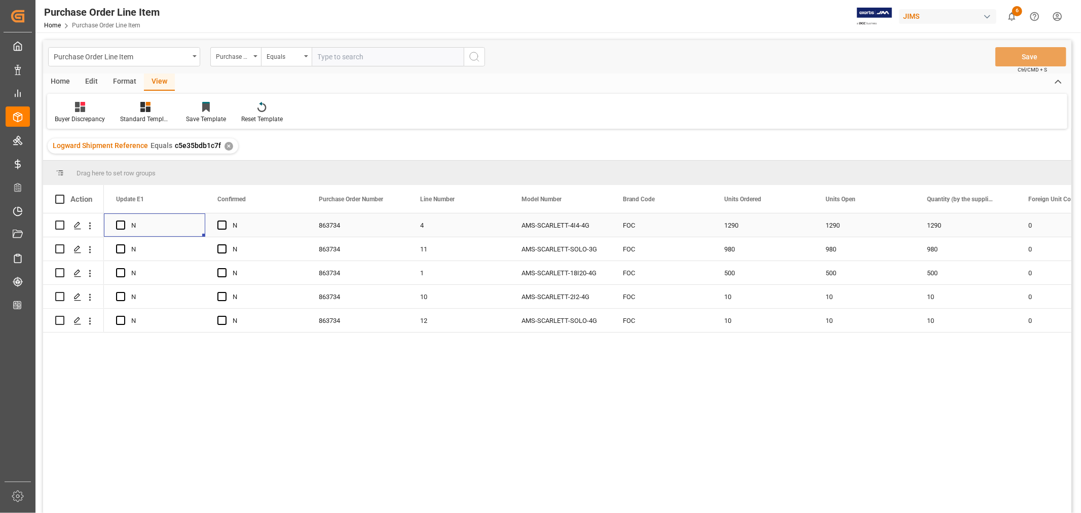
scroll to position [0, 0]
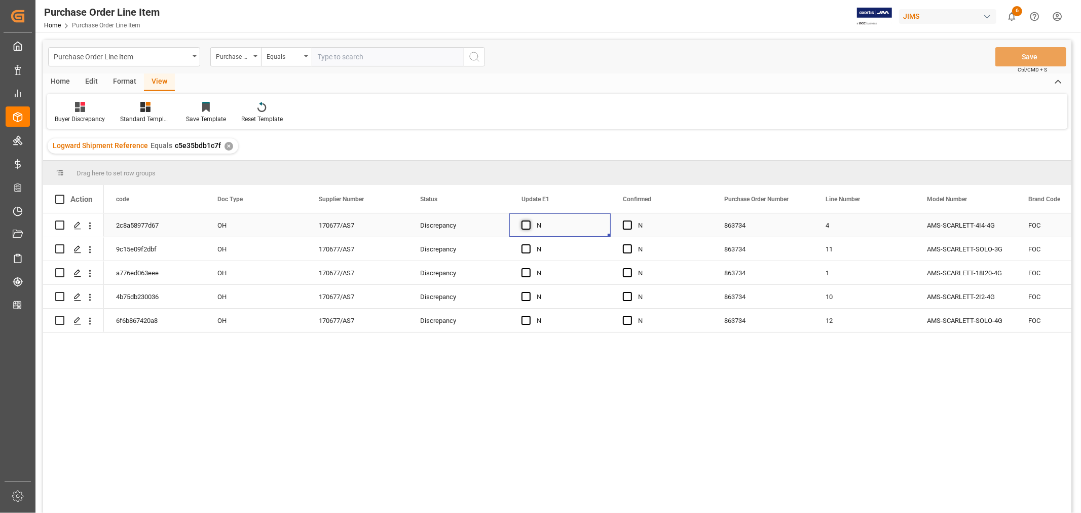
click at [525, 224] on span "Press SPACE to select this row." at bounding box center [526, 225] width 9 height 9
click at [529, 221] on input "Press SPACE to select this row." at bounding box center [529, 221] width 0 height 0
drag, startPoint x: 609, startPoint y: 234, endPoint x: 675, endPoint y: 228, distance: 65.6
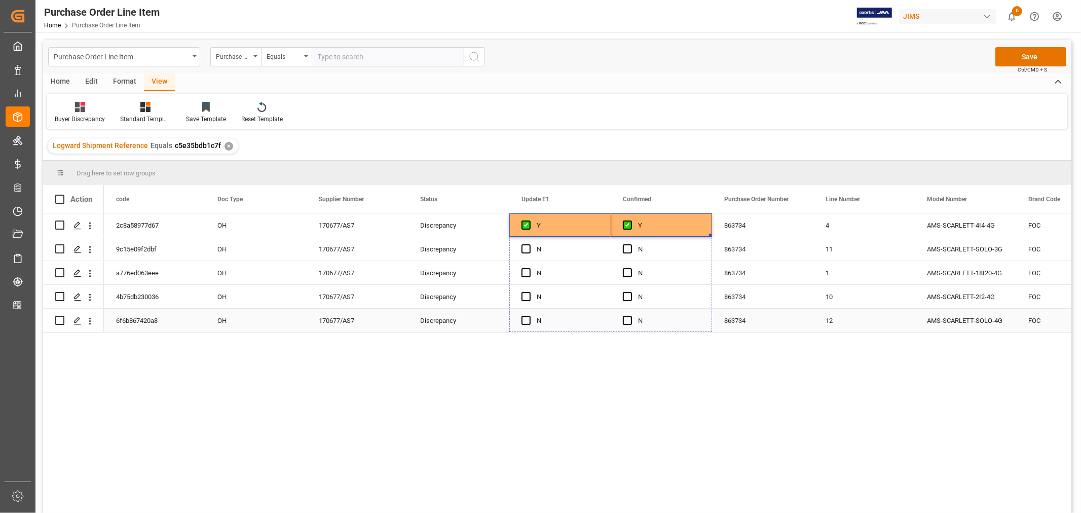
drag, startPoint x: 710, startPoint y: 234, endPoint x: 690, endPoint y: 326, distance: 95.0
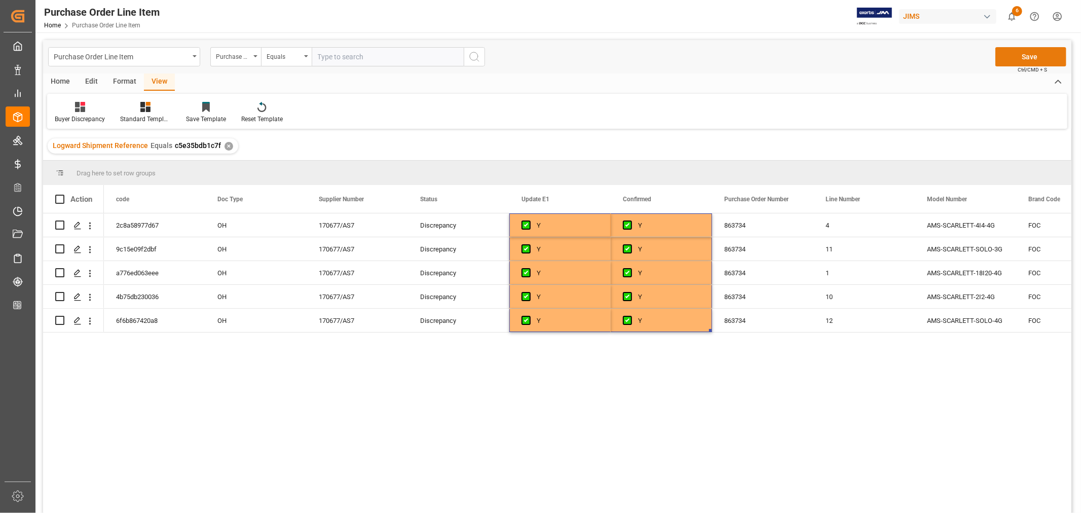
click at [1030, 58] on button "Save" at bounding box center [1031, 56] width 71 height 19
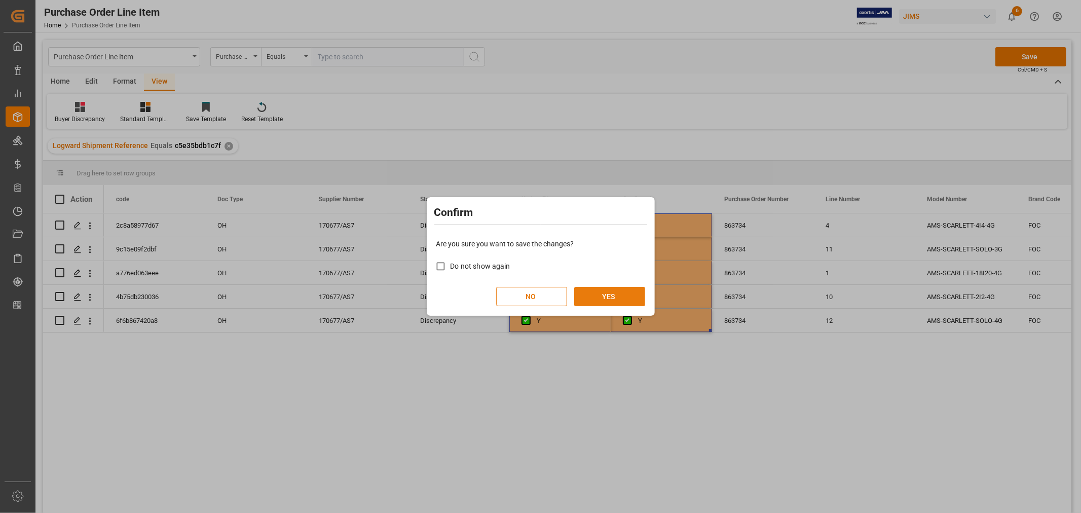
click at [605, 293] on button "YES" at bounding box center [609, 296] width 71 height 19
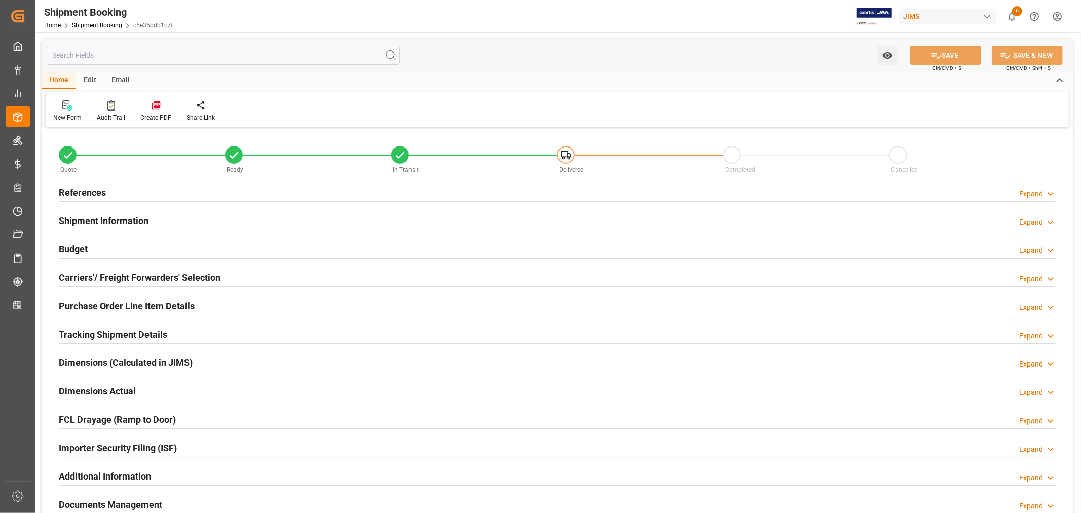
type input "0"
type input "6000"
type input "499520.3"
click at [81, 249] on h2 "Budget" at bounding box center [73, 249] width 29 height 14
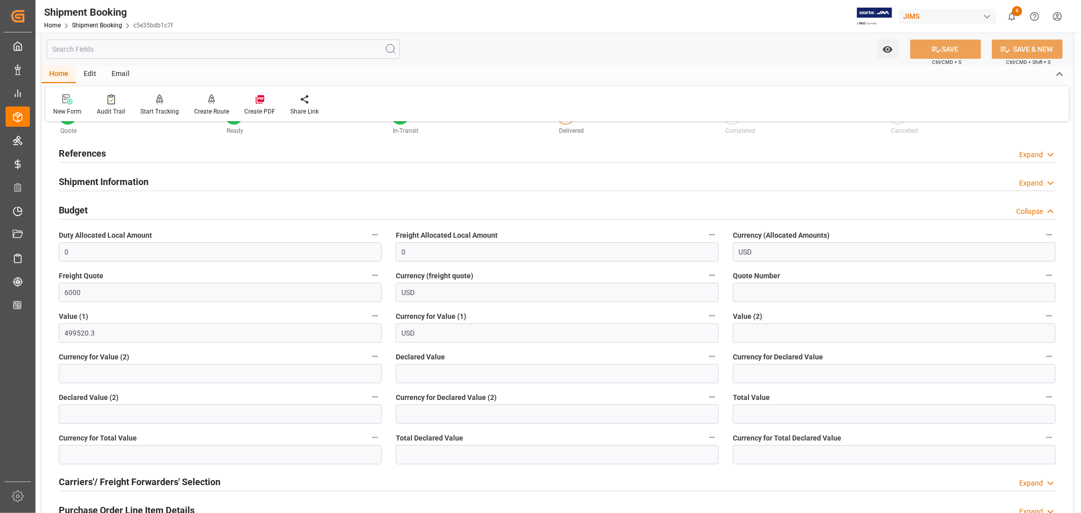
scroll to position [56, 0]
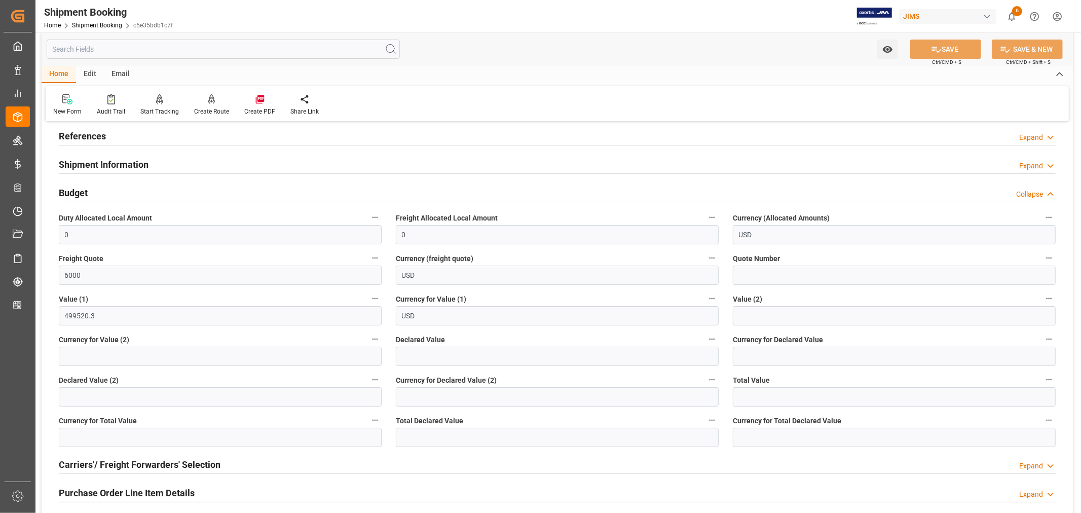
click at [78, 191] on h2 "Budget" at bounding box center [73, 193] width 29 height 14
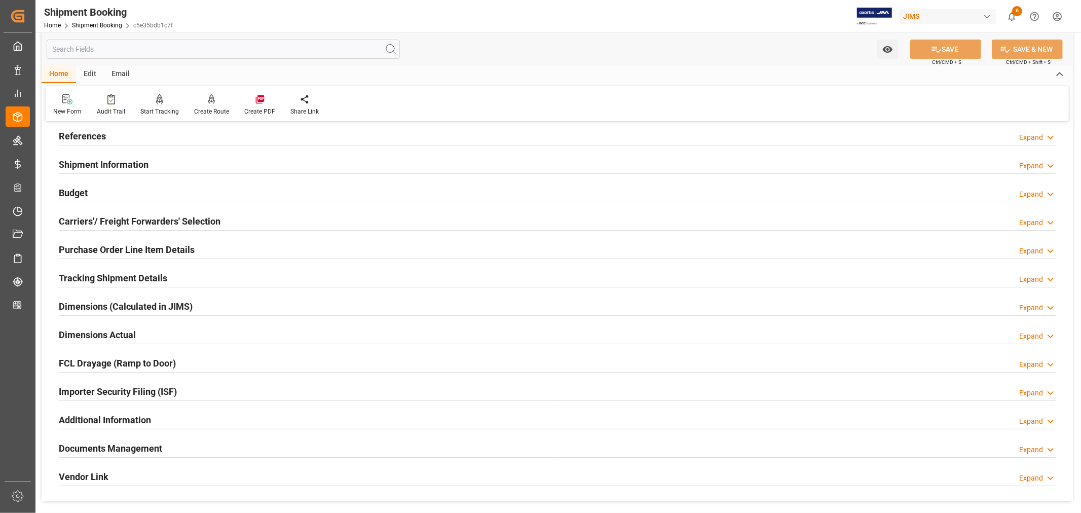
scroll to position [0, 0]
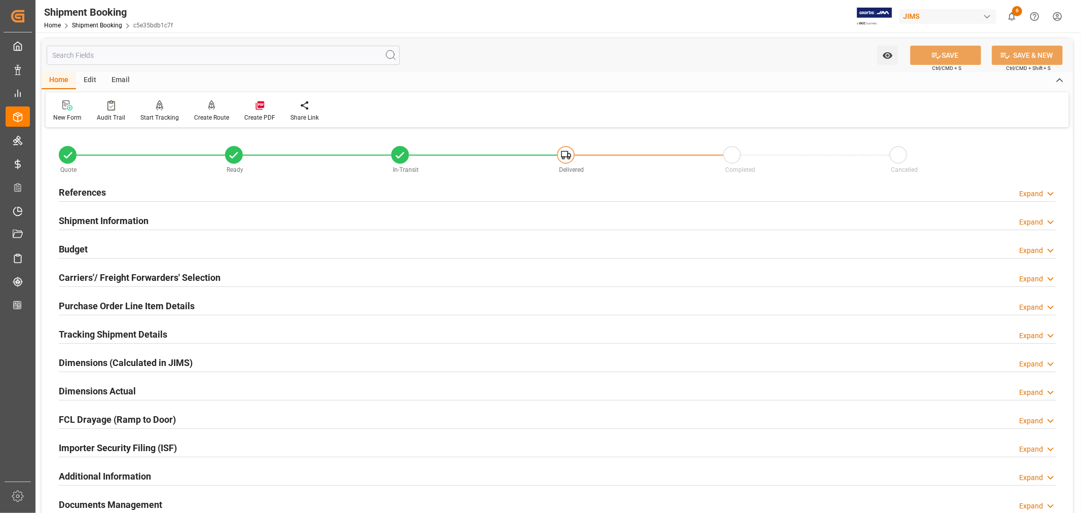
click at [87, 193] on h2 "References" at bounding box center [82, 193] width 47 height 14
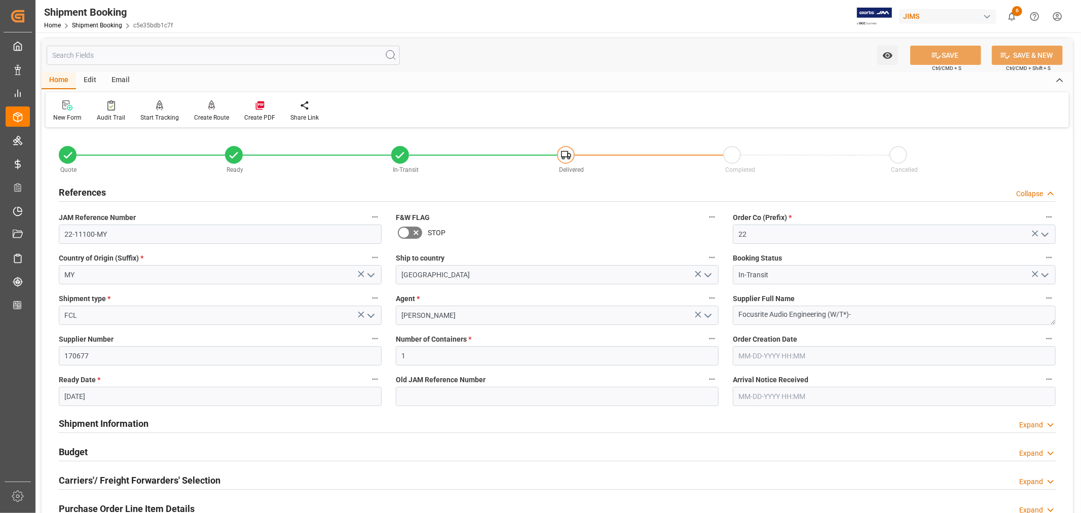
click at [87, 193] on h2 "References" at bounding box center [82, 193] width 47 height 14
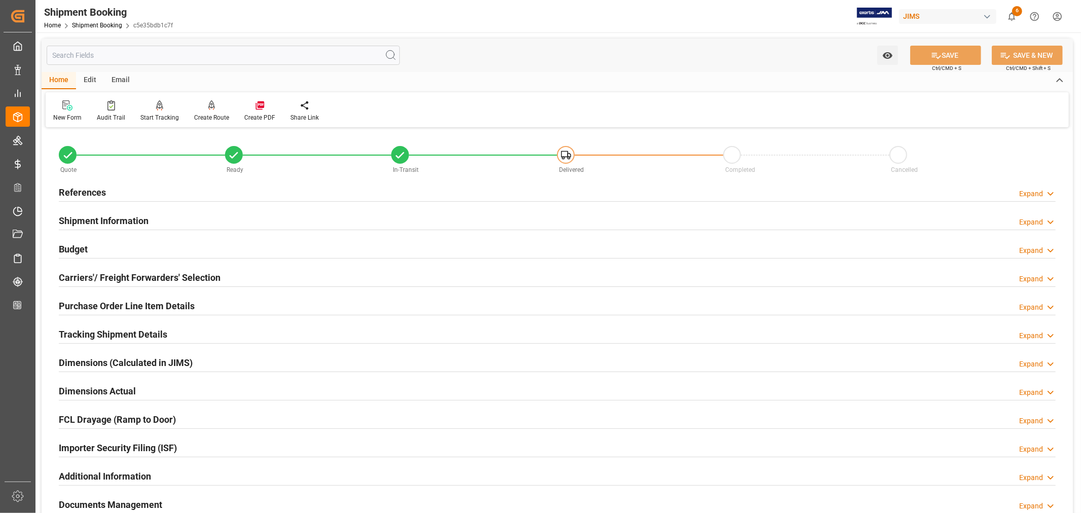
click at [88, 331] on h2 "Tracking Shipment Details" at bounding box center [113, 334] width 108 height 14
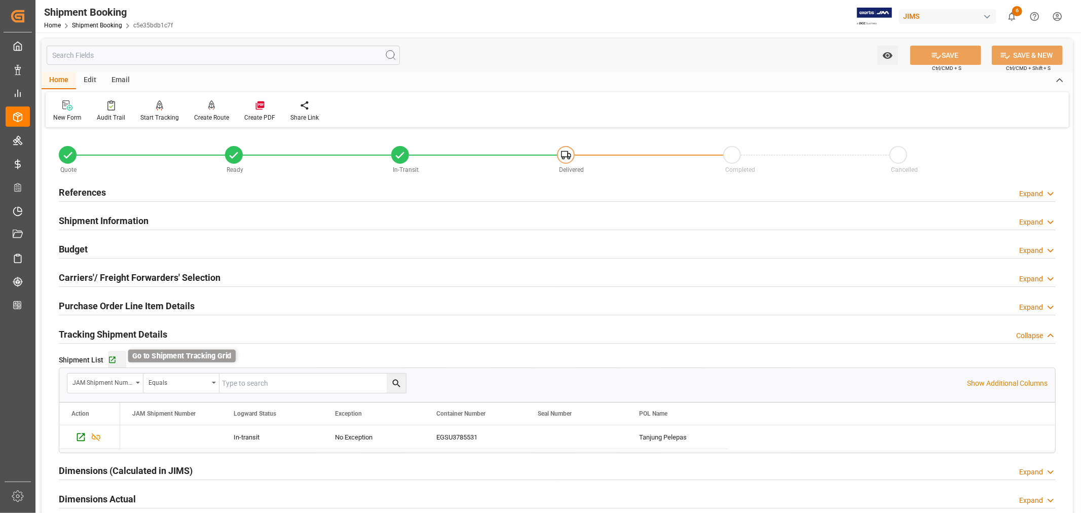
click at [110, 358] on icon "button" at bounding box center [112, 360] width 9 height 9
click at [122, 328] on h2 "Tracking Shipment Details" at bounding box center [113, 334] width 108 height 14
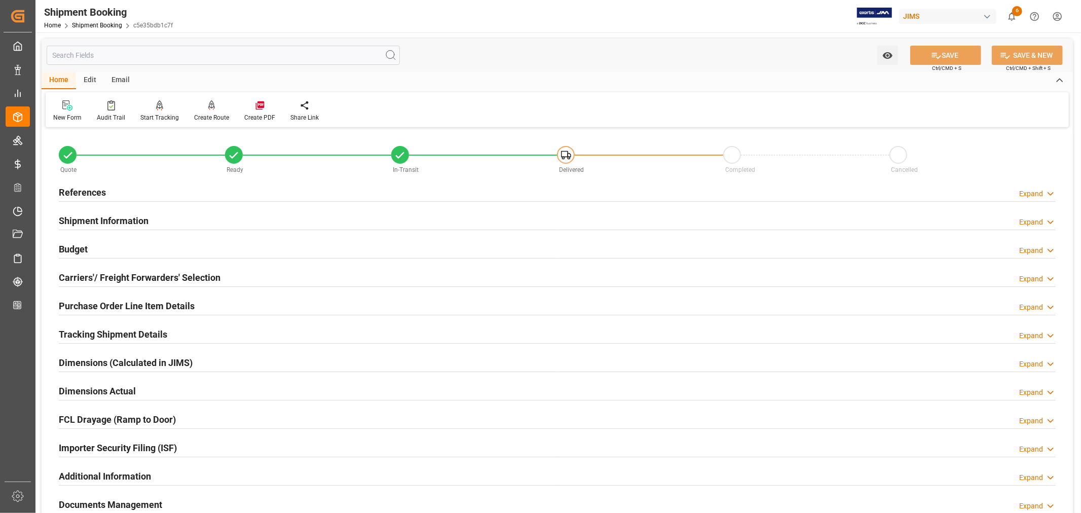
click at [130, 213] on div "Shipment Information" at bounding box center [104, 219] width 90 height 19
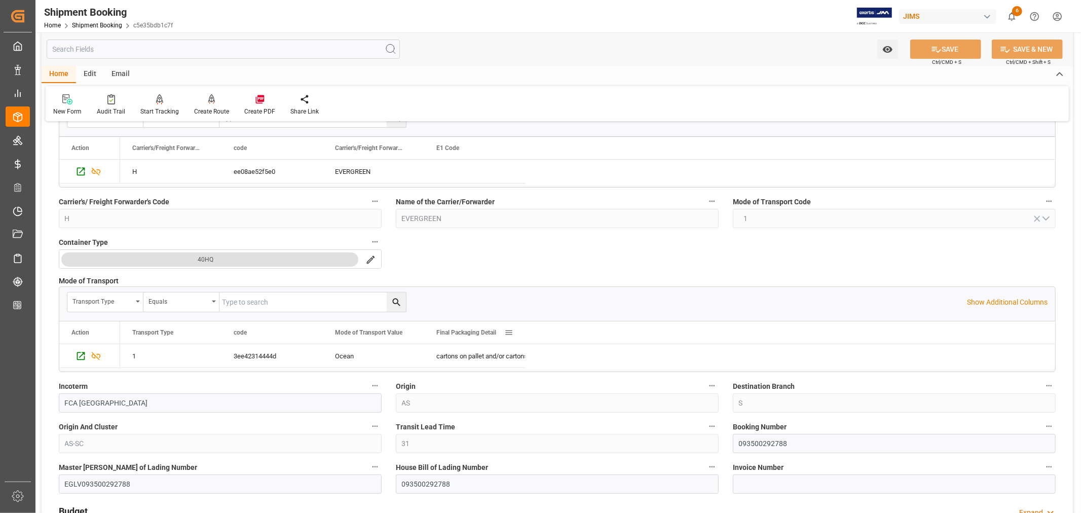
scroll to position [169, 0]
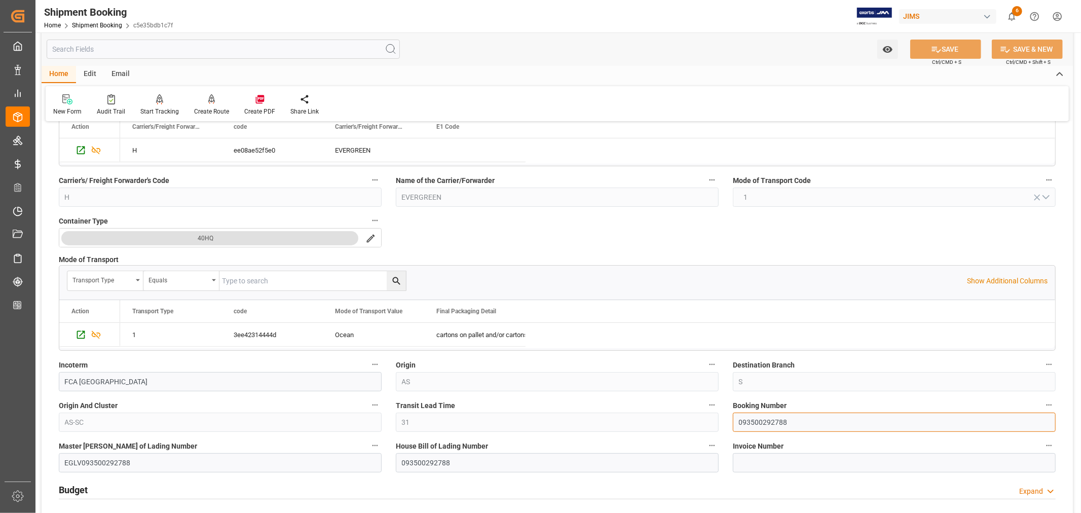
click at [766, 424] on input "093500292788" at bounding box center [894, 422] width 323 height 19
click at [94, 26] on link "Shipment Booking" at bounding box center [97, 25] width 50 height 7
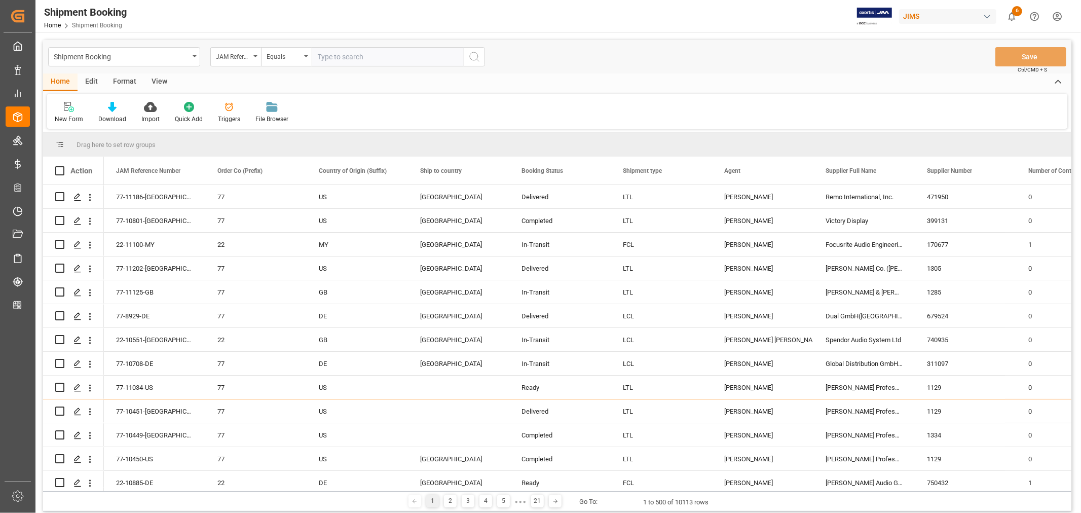
click at [321, 58] on input "text" at bounding box center [388, 56] width 152 height 19
paste input "22-10832-MY"
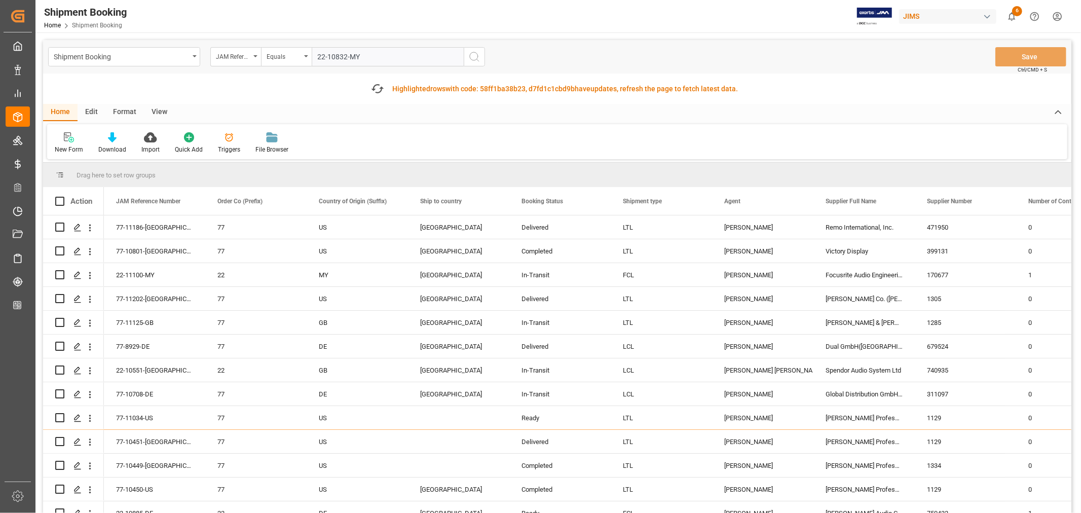
type input "22-10832-MY"
click at [474, 57] on icon "search button" at bounding box center [474, 57] width 12 height 12
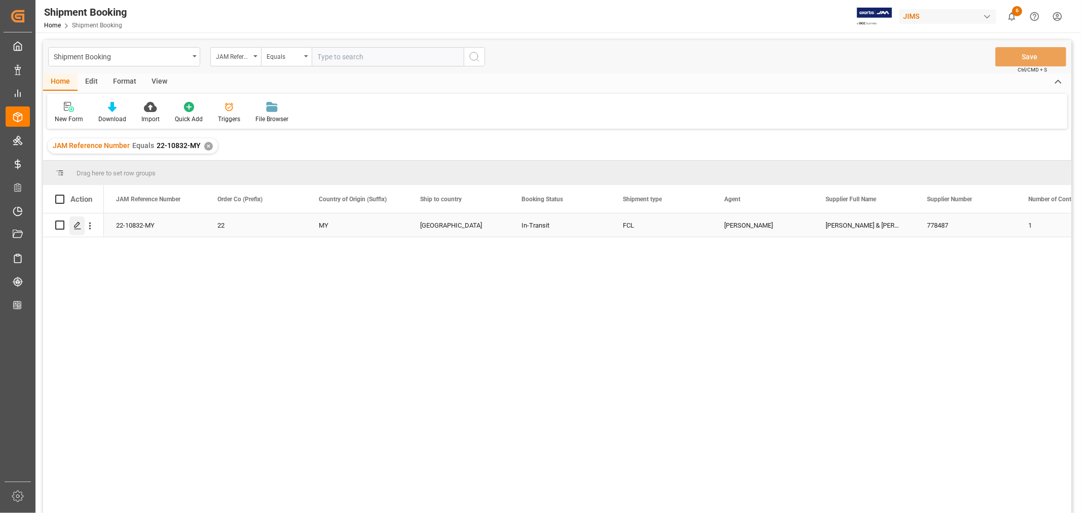
click at [80, 225] on icon "Press SPACE to select this row." at bounding box center [78, 226] width 8 height 8
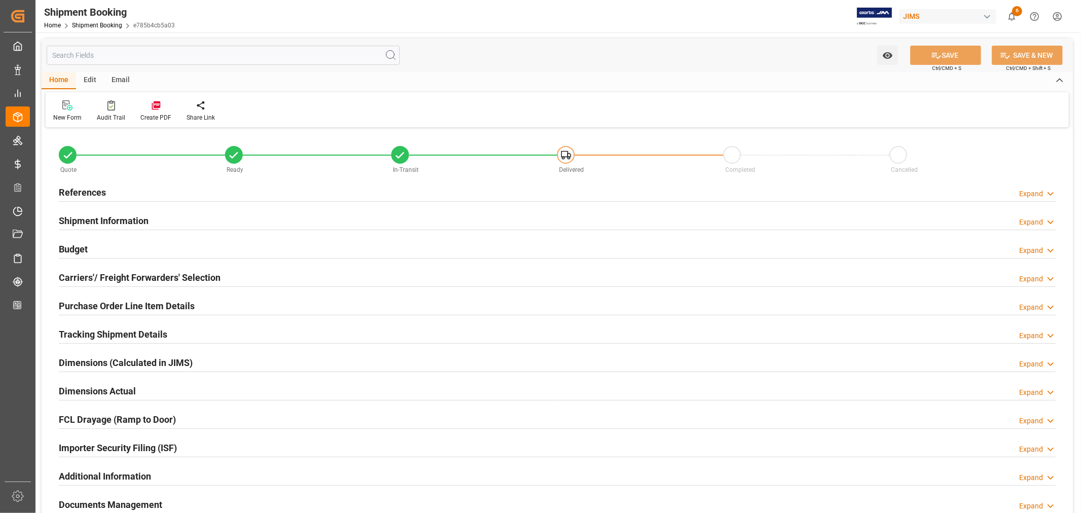
type input "22-10832-MY"
type input "22"
type input "MY"
type input "United States"
type input "In-Transit"
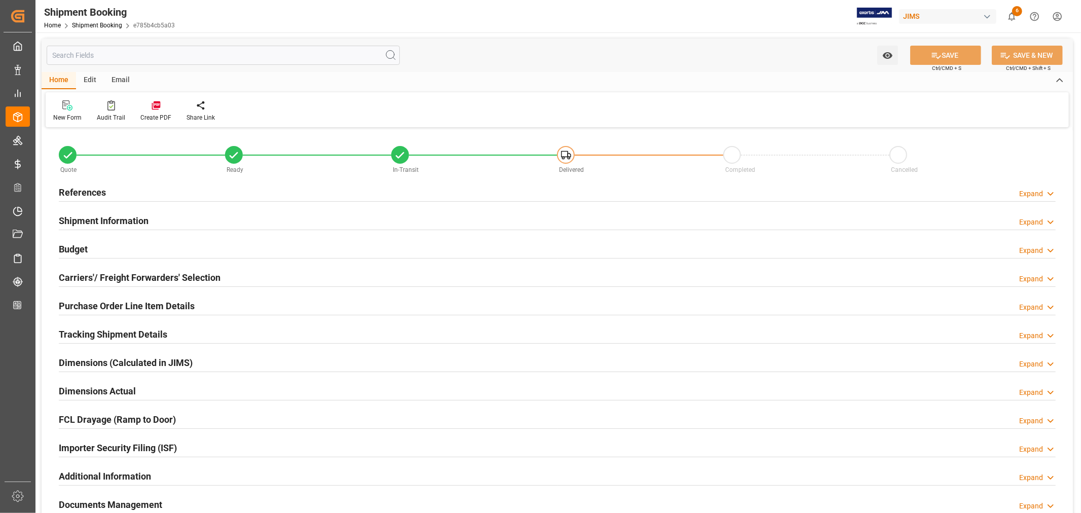
type input "FCL"
type input "[PERSON_NAME]"
type textarea "[PERSON_NAME] & [PERSON_NAME] (US funds [GEOGRAPHIC_DATA]) (W/T*)"
type input "778487"
type input "1"
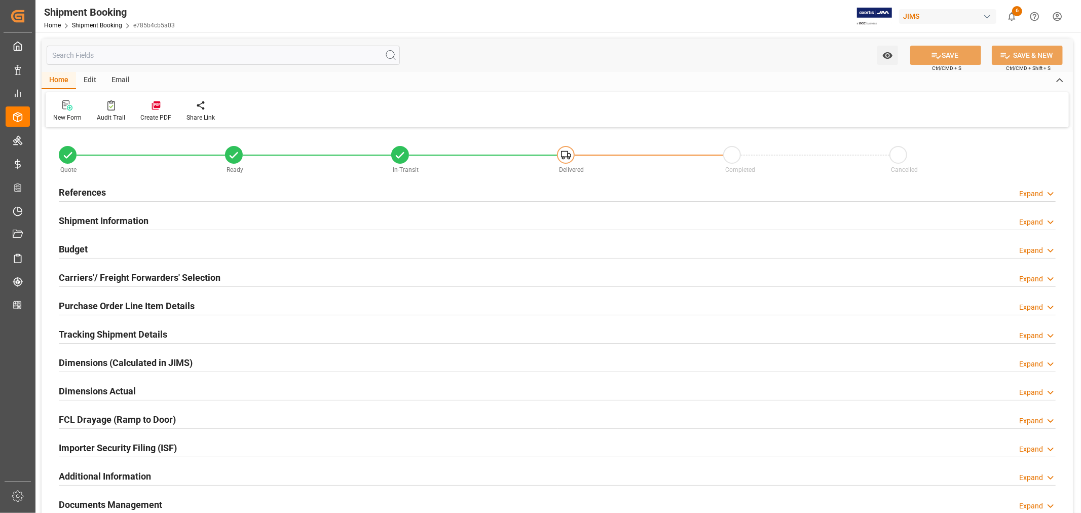
type input "[DATE]"
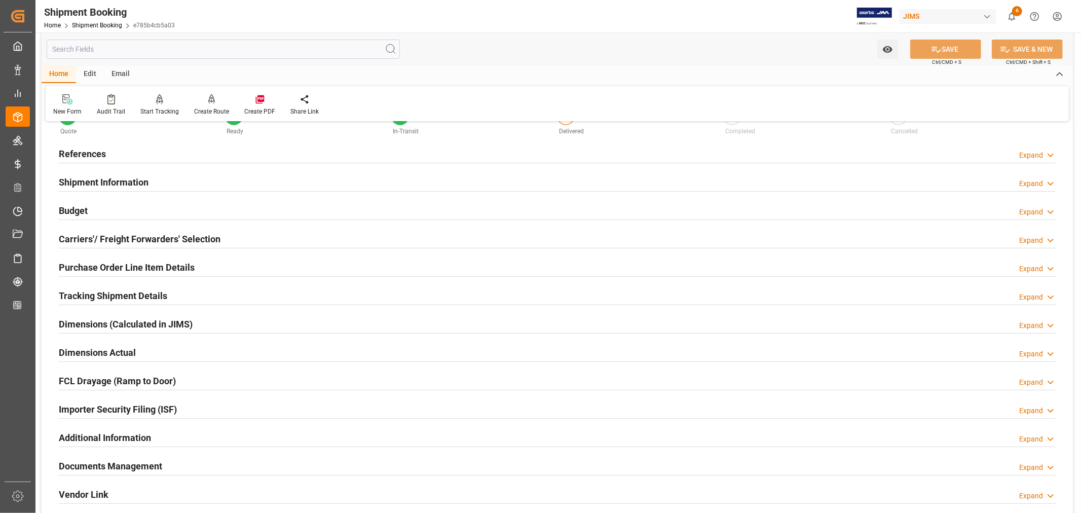
scroll to position [169, 0]
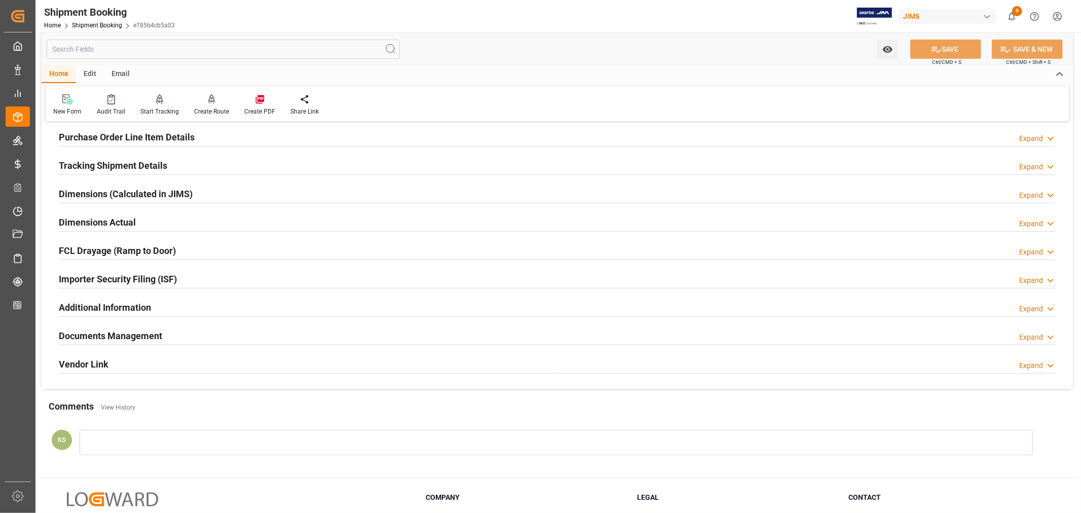
click at [174, 332] on div "Documents Management Expand" at bounding box center [557, 334] width 997 height 19
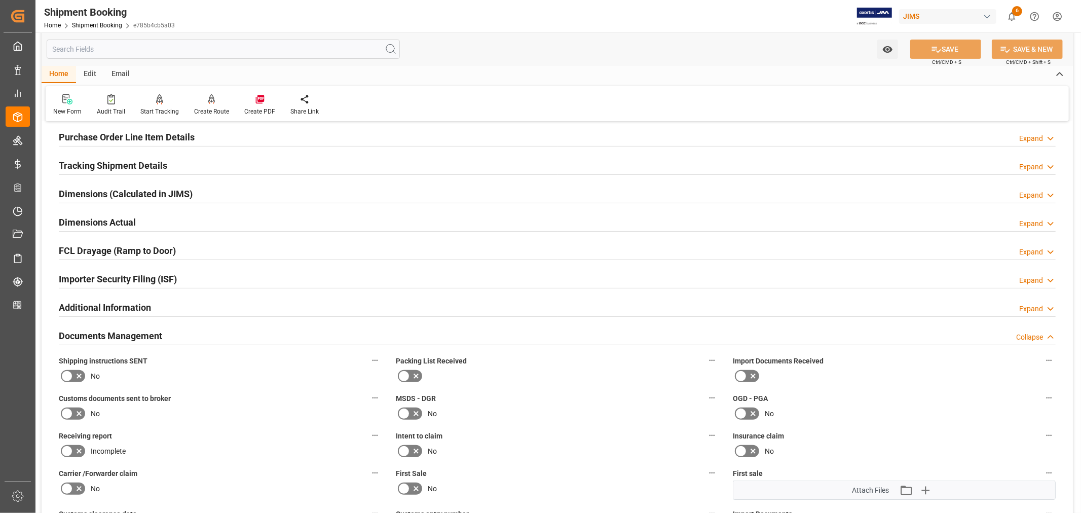
click at [138, 334] on h2 "Documents Management" at bounding box center [110, 336] width 103 height 14
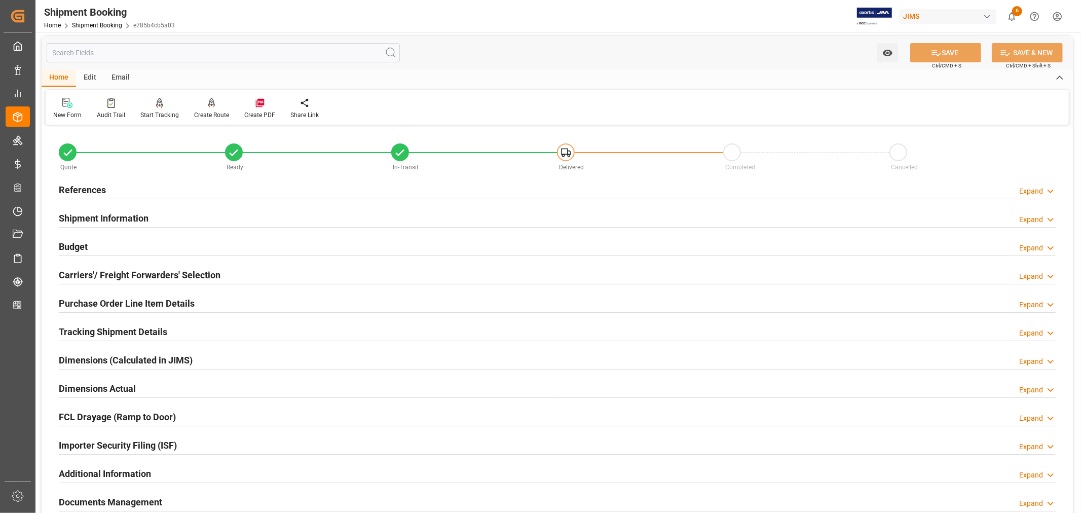
scroll to position [0, 0]
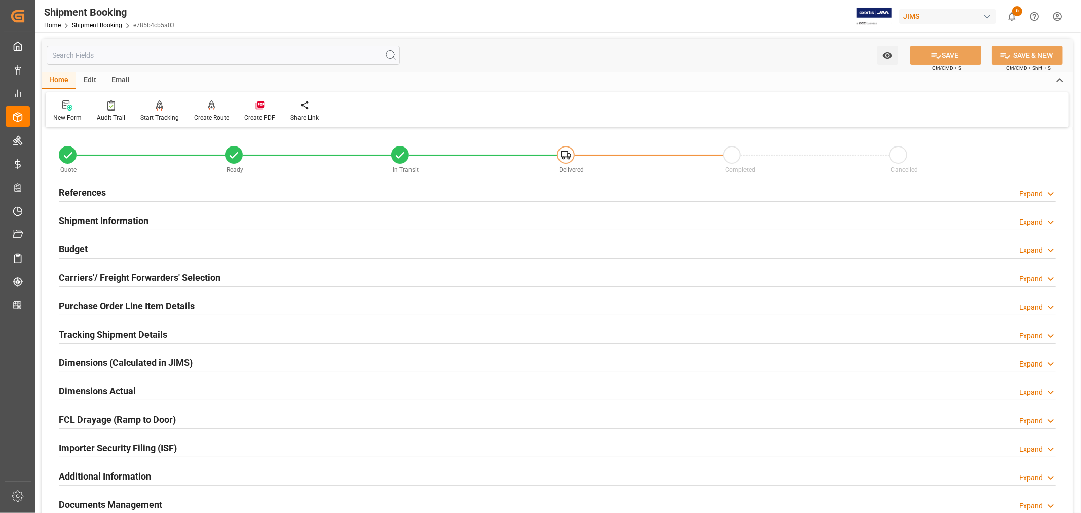
click at [82, 193] on h2 "References" at bounding box center [82, 193] width 47 height 14
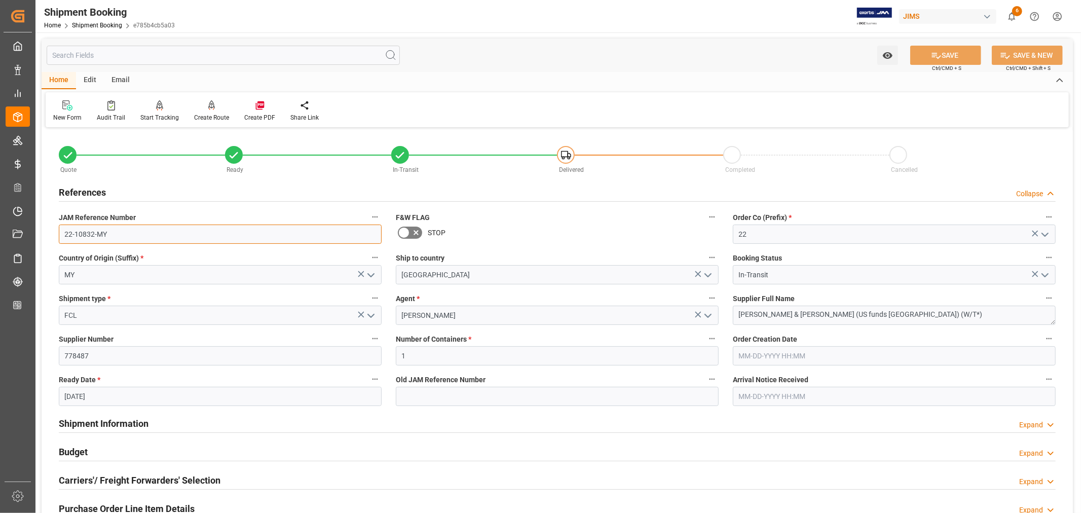
drag, startPoint x: 106, startPoint y: 235, endPoint x: 52, endPoint y: 236, distance: 54.3
click at [52, 236] on div "JAM Reference Number 22-10832-MY" at bounding box center [220, 227] width 337 height 41
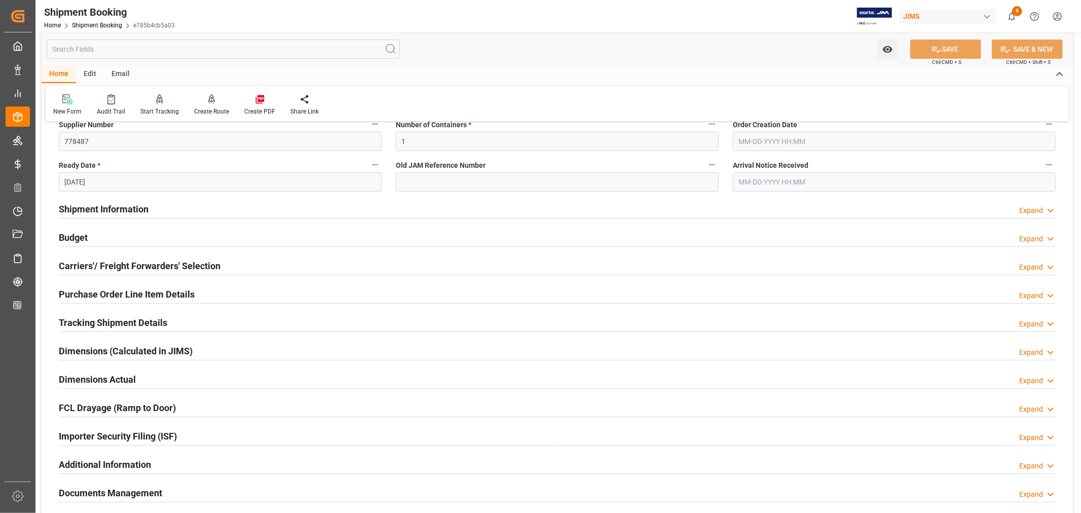
scroll to position [225, 0]
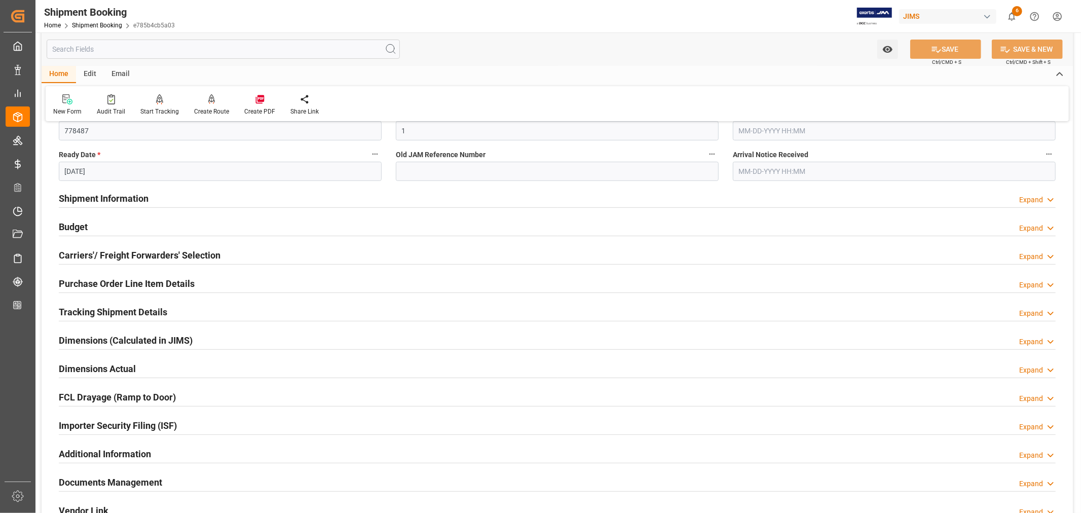
click at [193, 200] on div "Shipment Information Expand" at bounding box center [557, 197] width 997 height 19
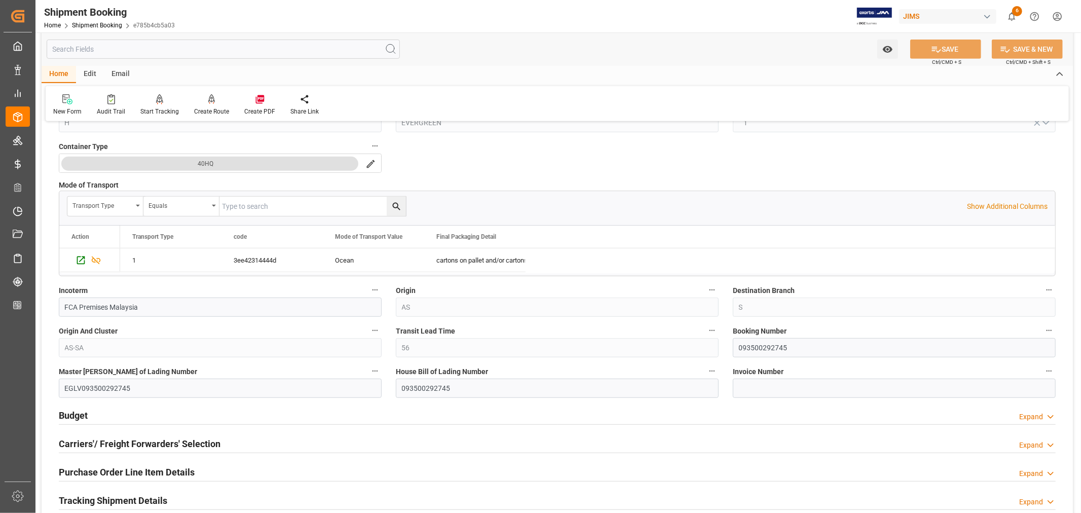
scroll to position [450, 0]
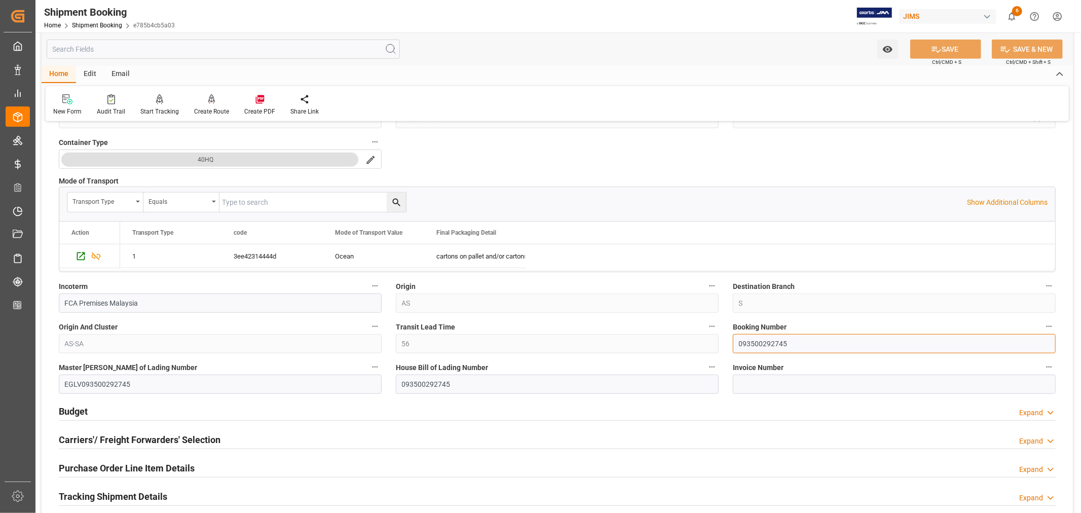
click at [747, 342] on input "093500292745" at bounding box center [894, 343] width 323 height 19
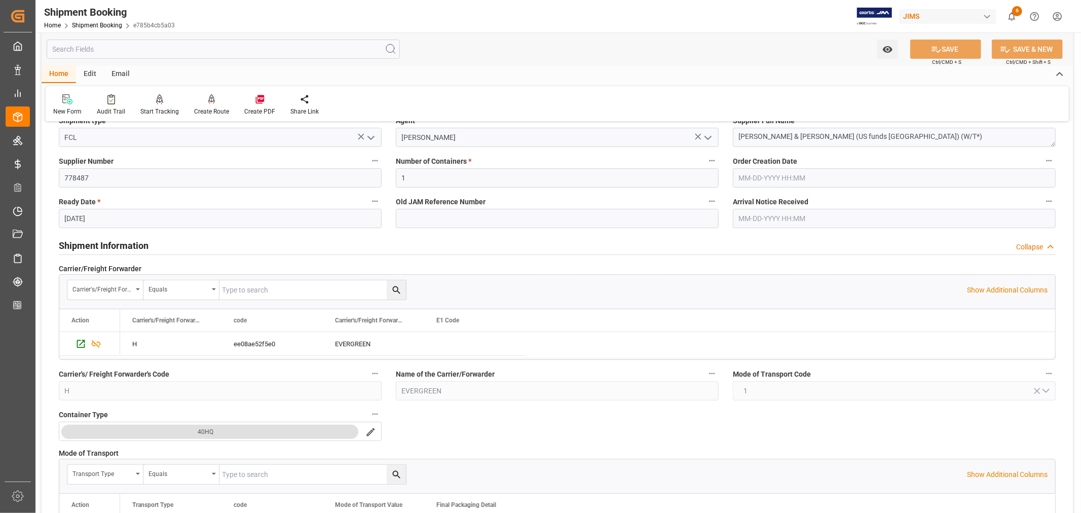
scroll to position [169, 0]
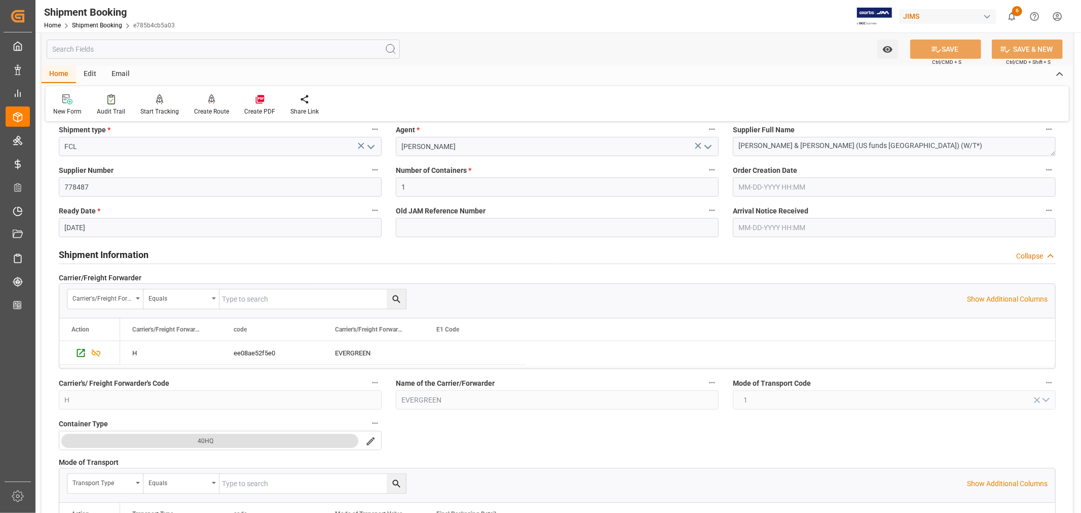
click at [93, 250] on h2 "Shipment Information" at bounding box center [104, 255] width 90 height 14
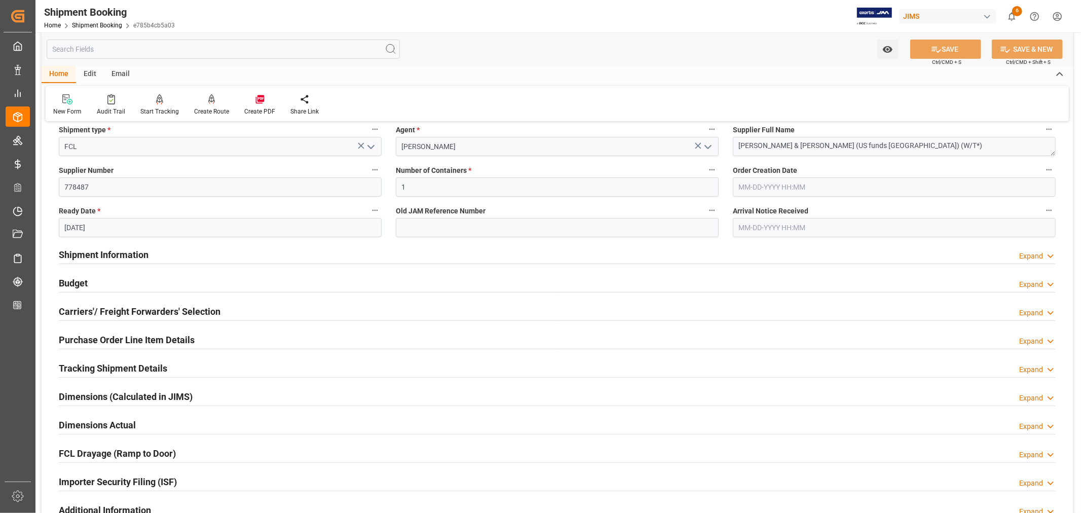
click at [79, 281] on h2 "Budget" at bounding box center [73, 283] width 29 height 14
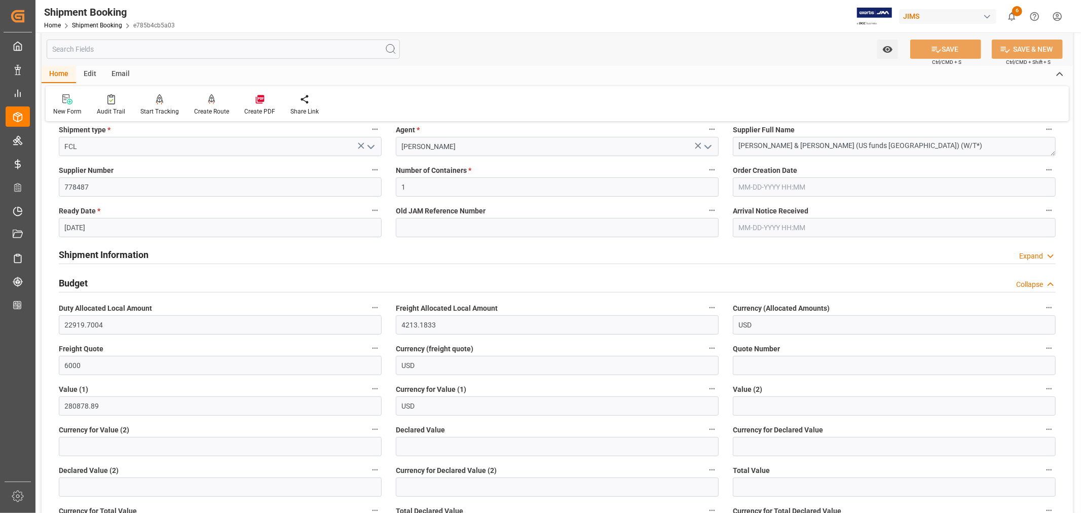
click at [79, 281] on h2 "Budget" at bounding box center [73, 283] width 29 height 14
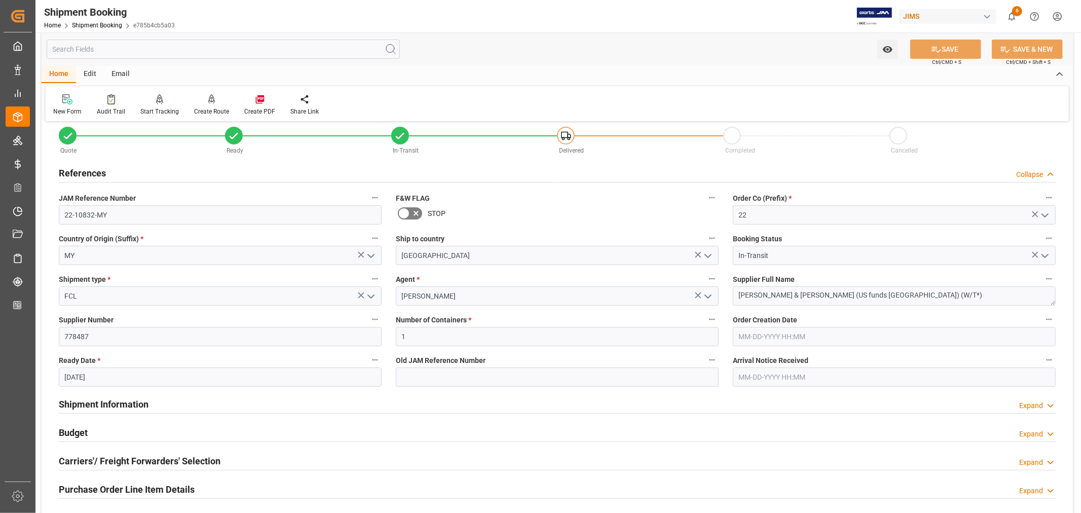
scroll to position [0, 0]
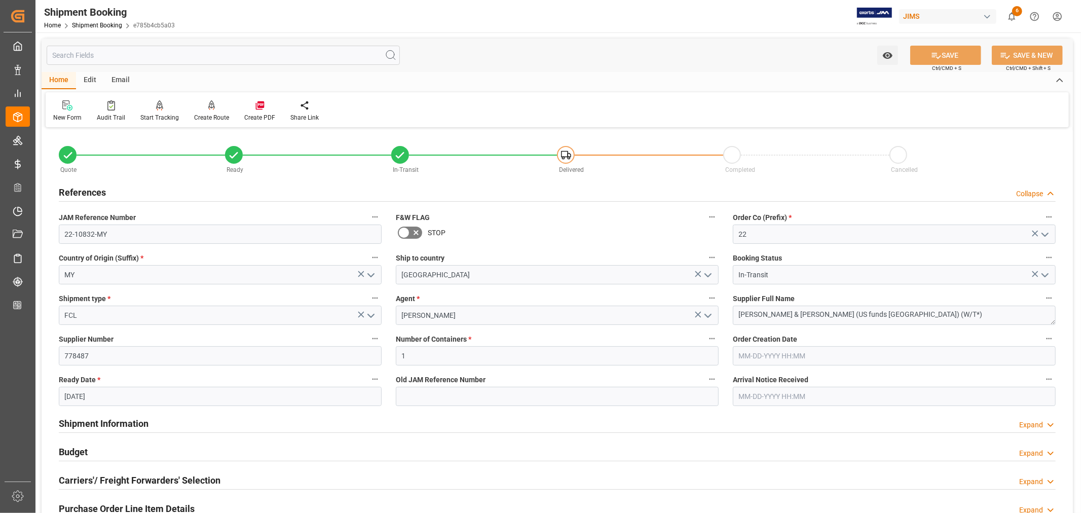
click at [82, 191] on h2 "References" at bounding box center [82, 193] width 47 height 14
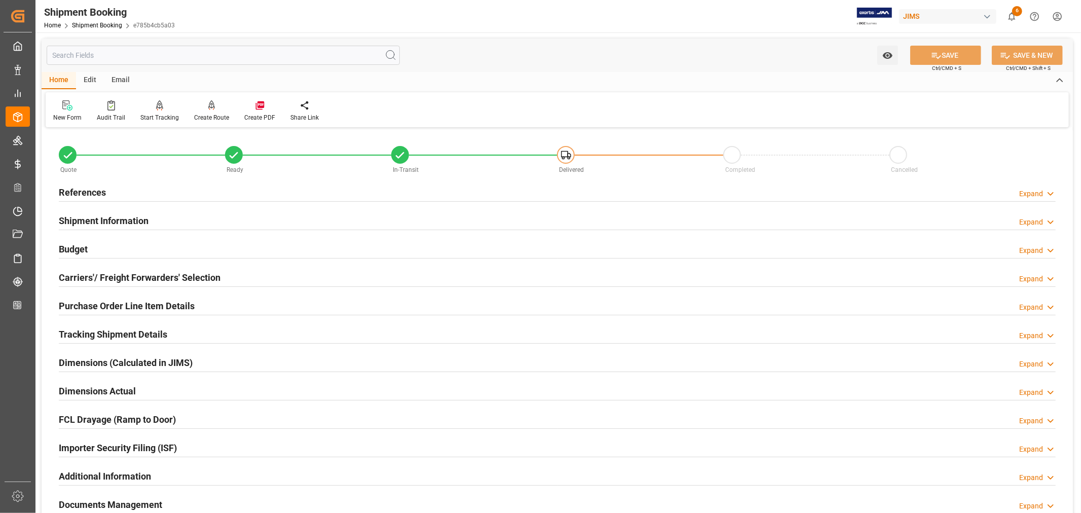
click at [89, 335] on h2 "Tracking Shipment Details" at bounding box center [113, 334] width 108 height 14
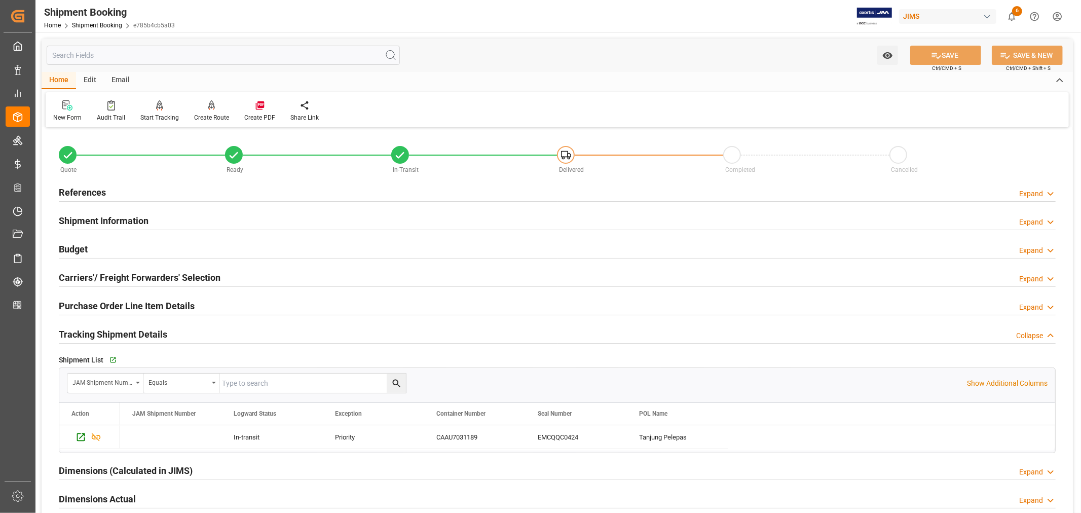
click at [76, 247] on h2 "Budget" at bounding box center [73, 249] width 29 height 14
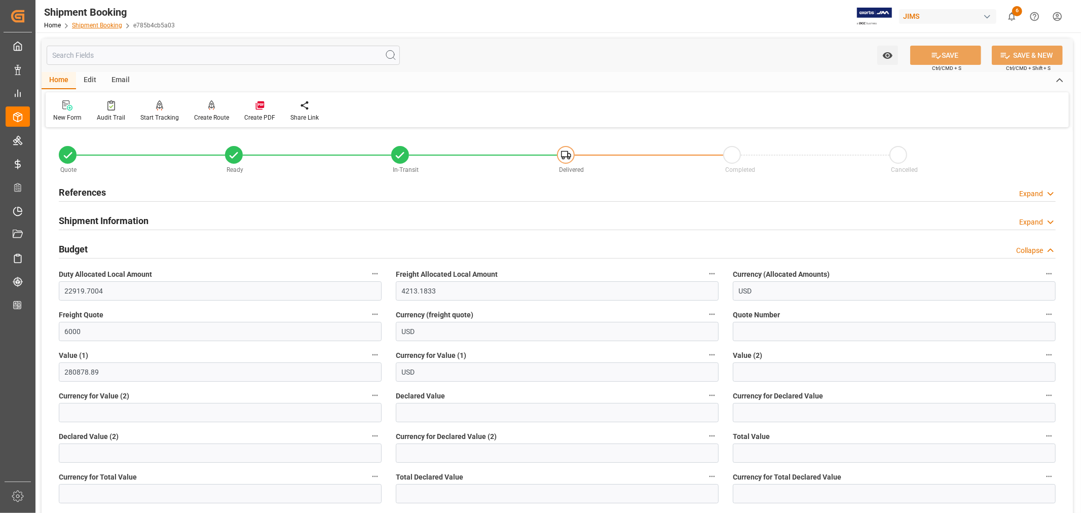
click at [99, 26] on link "Shipment Booking" at bounding box center [97, 25] width 50 height 7
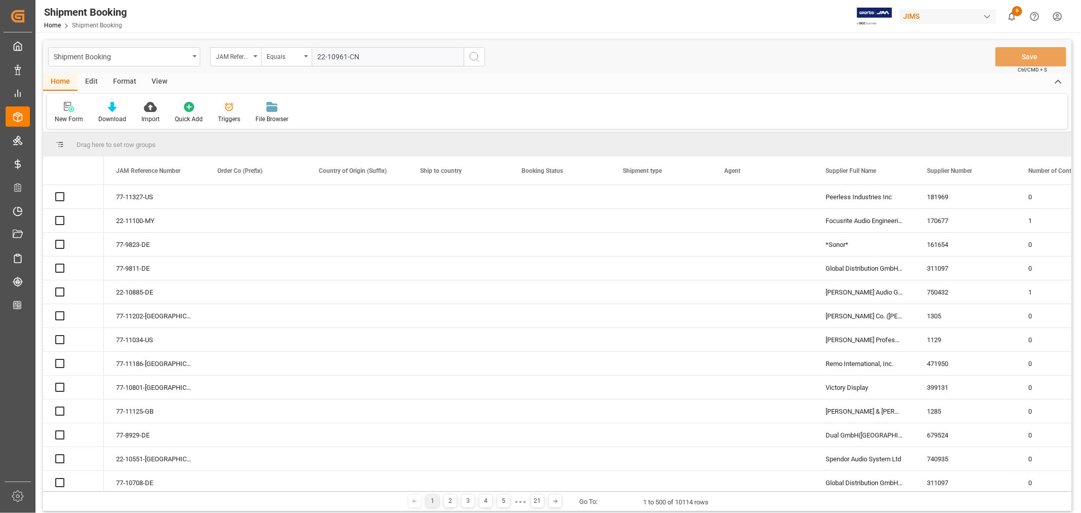
type input "22-10961-CN"
click at [474, 55] on icon "search button" at bounding box center [474, 57] width 12 height 12
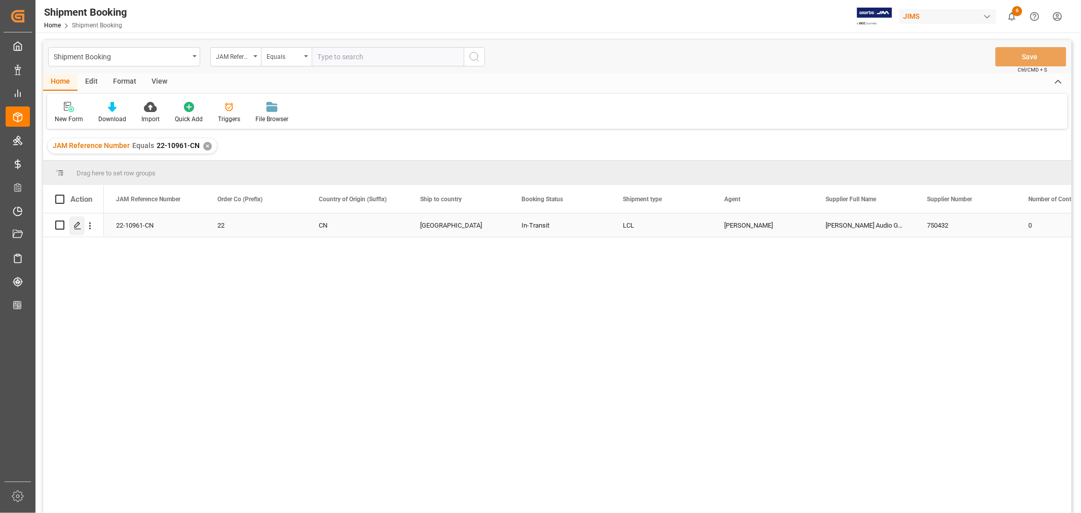
click at [77, 225] on polygon "Press SPACE to select this row." at bounding box center [77, 224] width 5 height 5
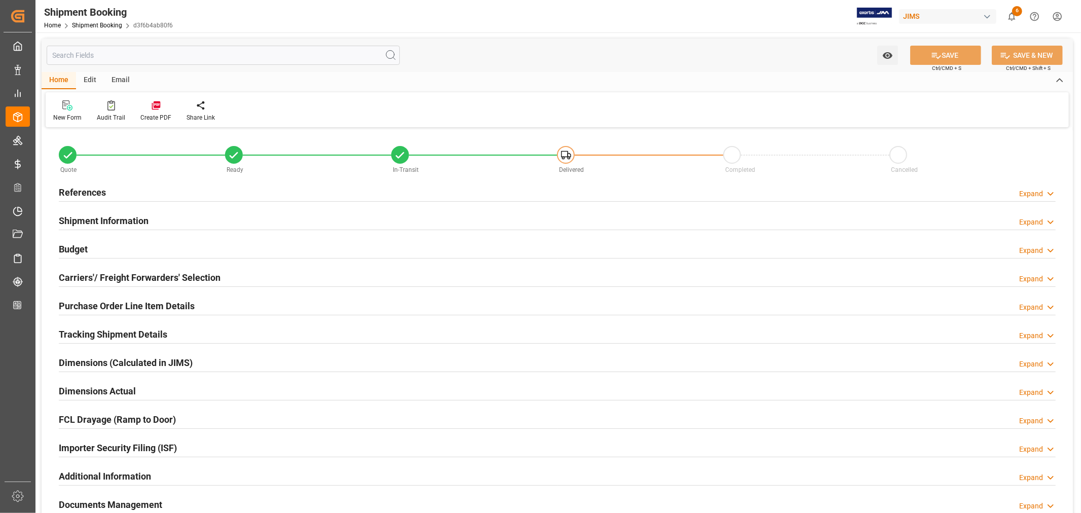
type input "46"
click at [75, 241] on div "Budget" at bounding box center [73, 248] width 29 height 19
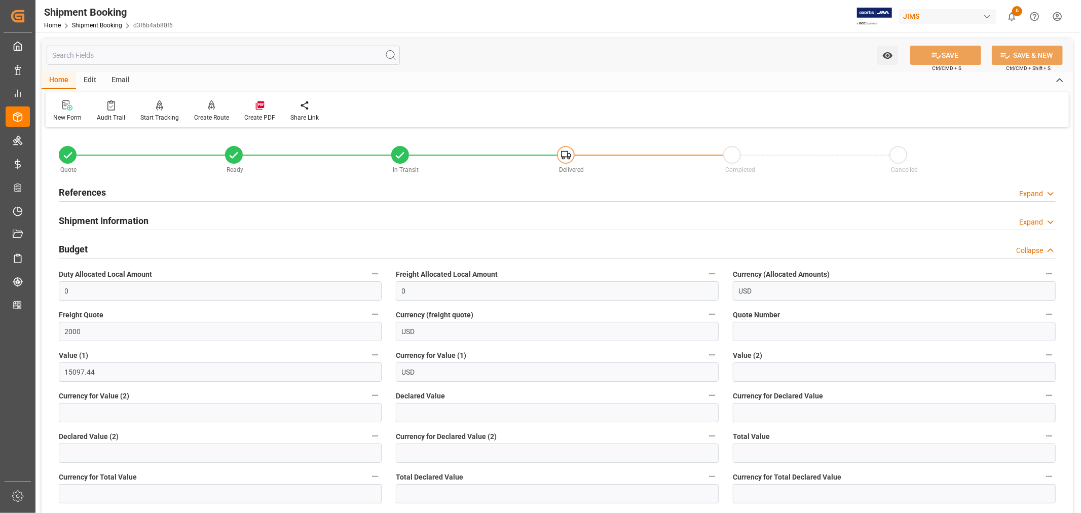
click at [75, 241] on div "Budget" at bounding box center [73, 248] width 29 height 19
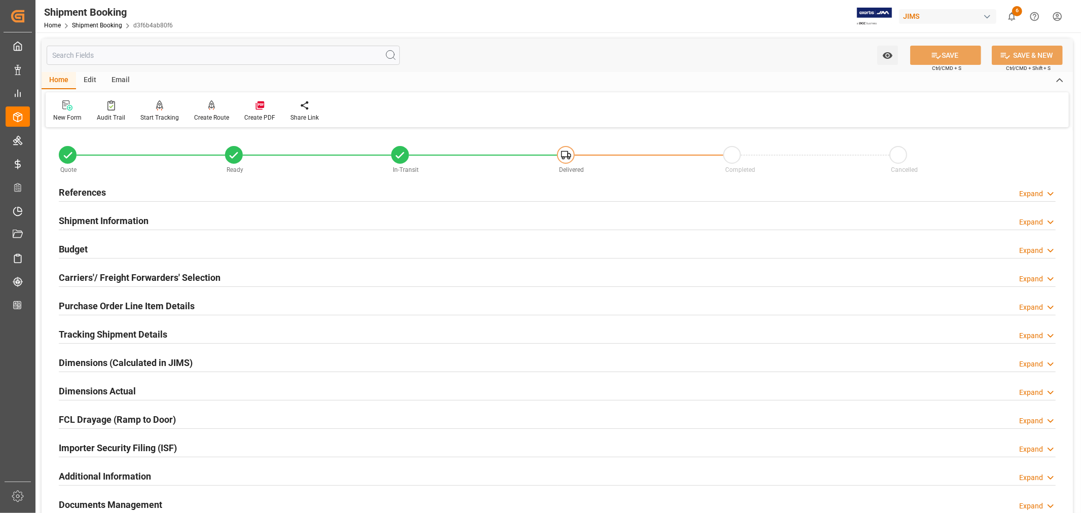
click at [84, 332] on h2 "Tracking Shipment Details" at bounding box center [113, 334] width 108 height 14
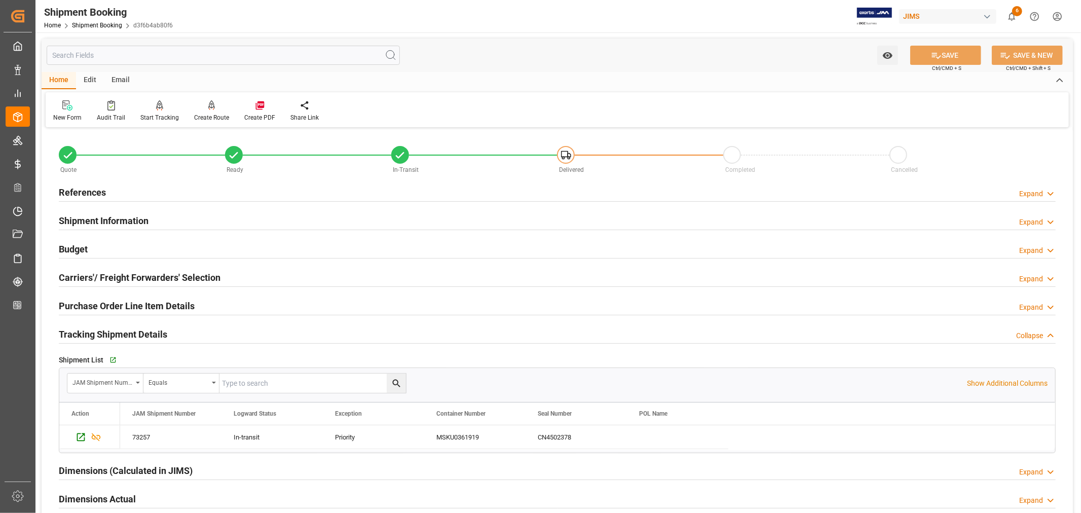
click at [84, 332] on h2 "Tracking Shipment Details" at bounding box center [113, 334] width 108 height 14
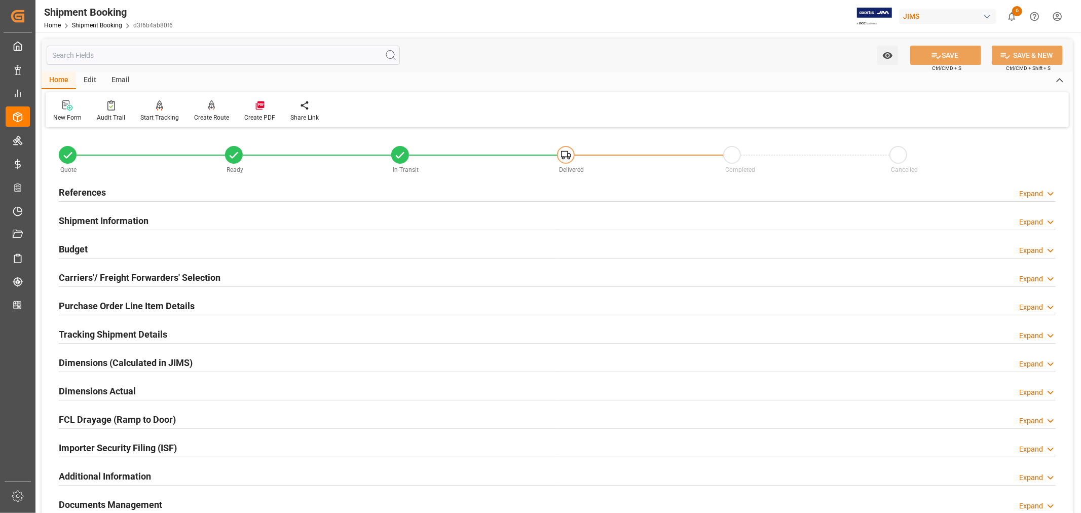
click at [87, 192] on h2 "References" at bounding box center [82, 193] width 47 height 14
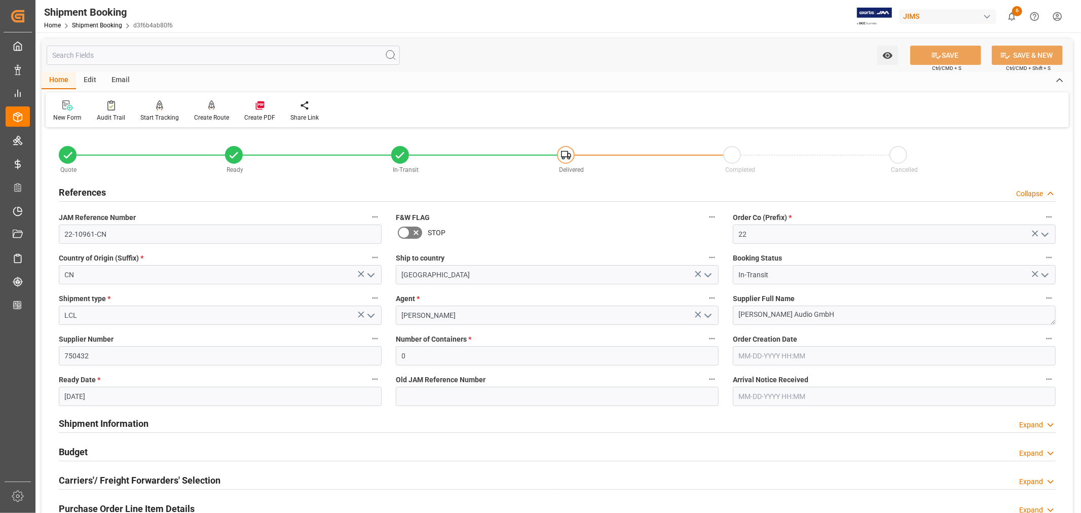
click at [87, 192] on h2 "References" at bounding box center [82, 193] width 47 height 14
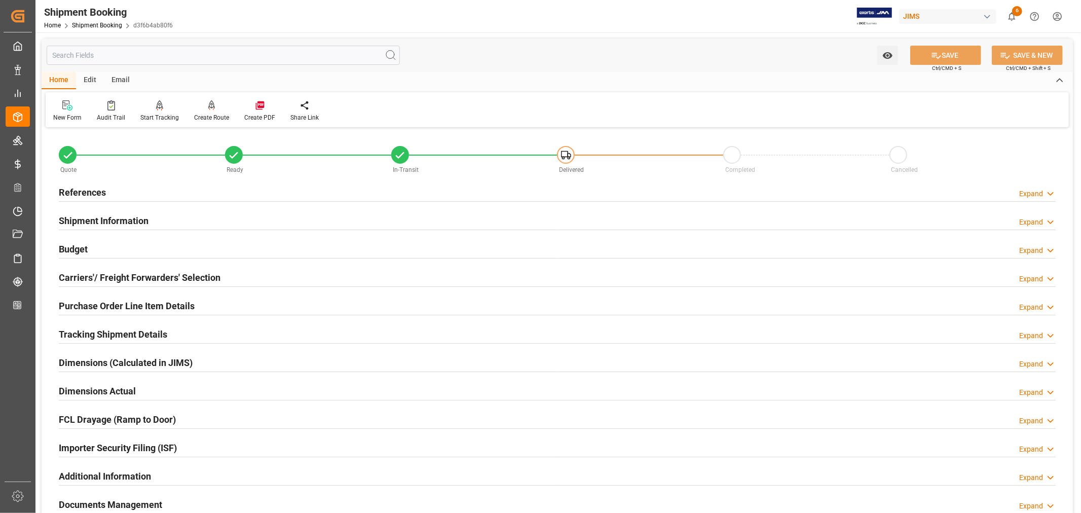
click at [102, 219] on h2 "Shipment Information" at bounding box center [104, 221] width 90 height 14
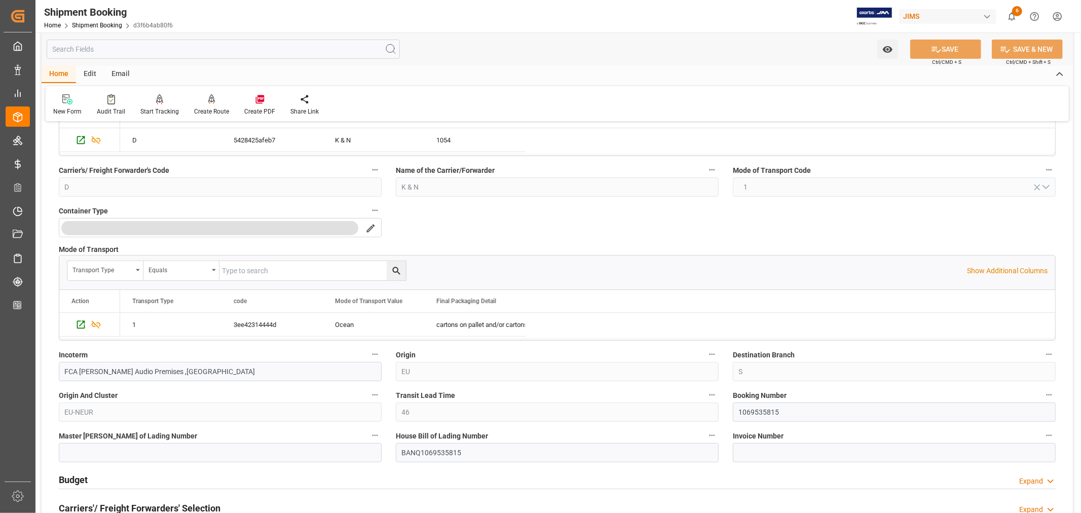
scroll to position [225, 0]
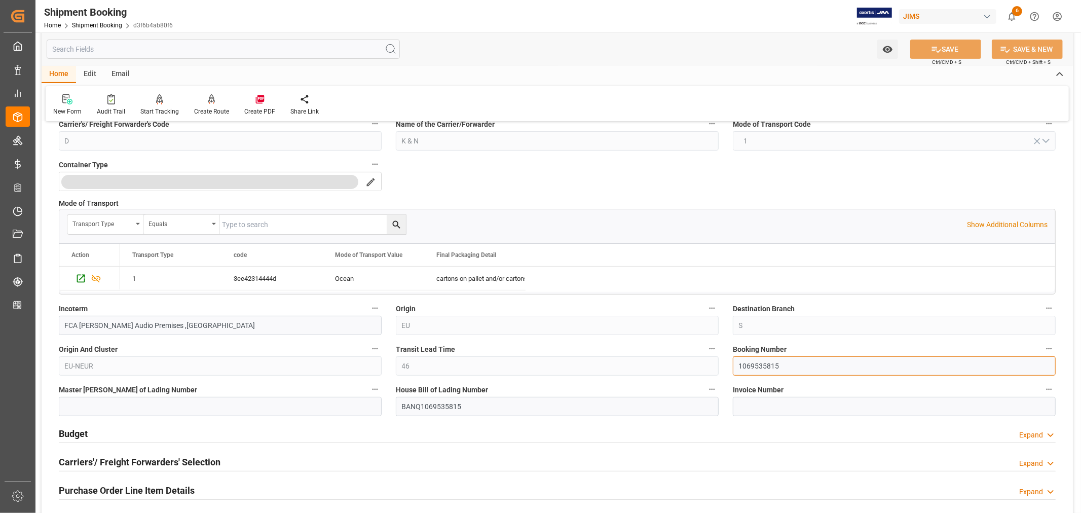
click at [746, 363] on input "1069535815" at bounding box center [894, 365] width 323 height 19
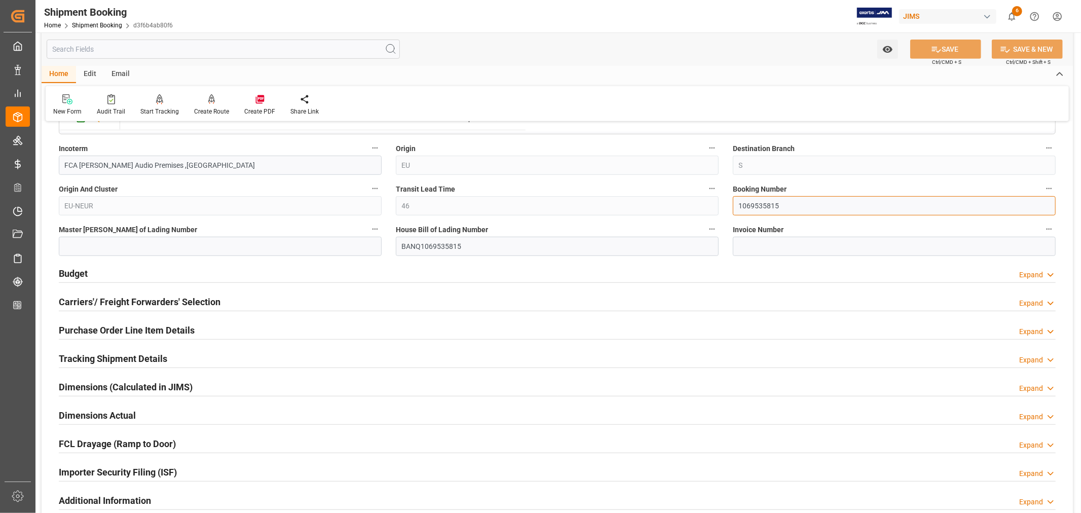
scroll to position [394, 0]
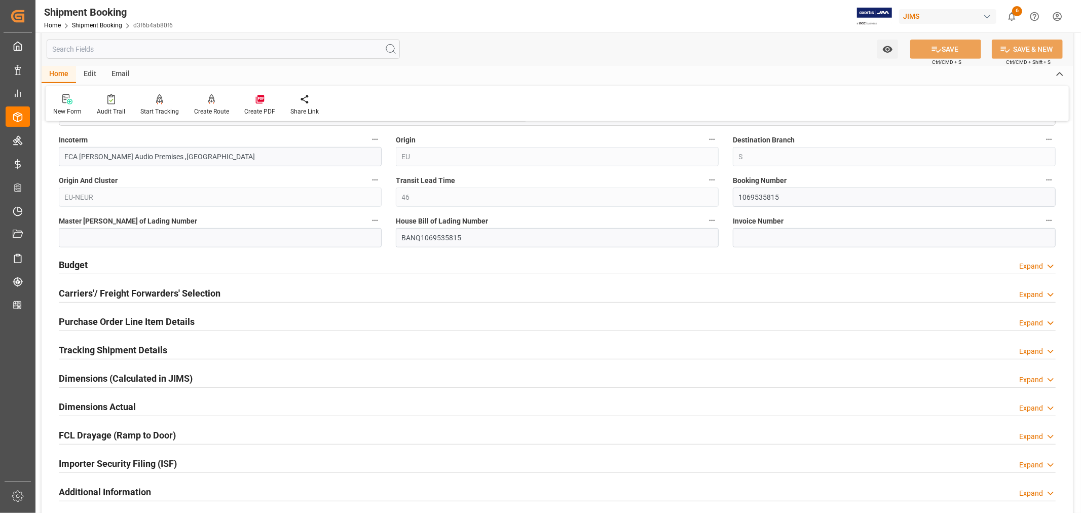
click at [87, 265] on h2 "Budget" at bounding box center [73, 265] width 29 height 14
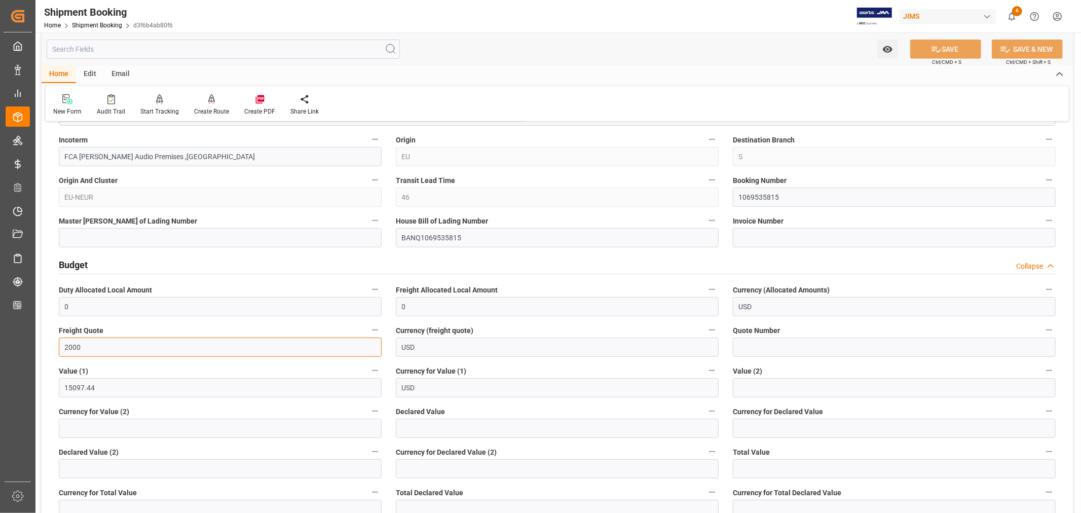
drag, startPoint x: 80, startPoint y: 348, endPoint x: 62, endPoint y: 342, distance: 18.8
click at [58, 345] on div "Freight Quote 2000" at bounding box center [220, 340] width 337 height 41
type input "1500"
click at [946, 51] on button "SAVE" at bounding box center [946, 49] width 71 height 19
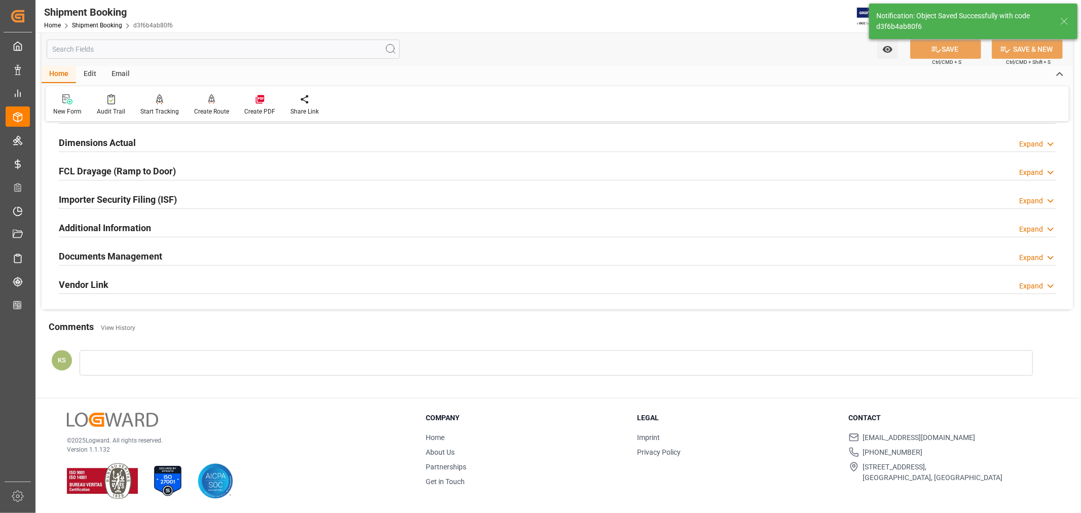
scroll to position [0, 0]
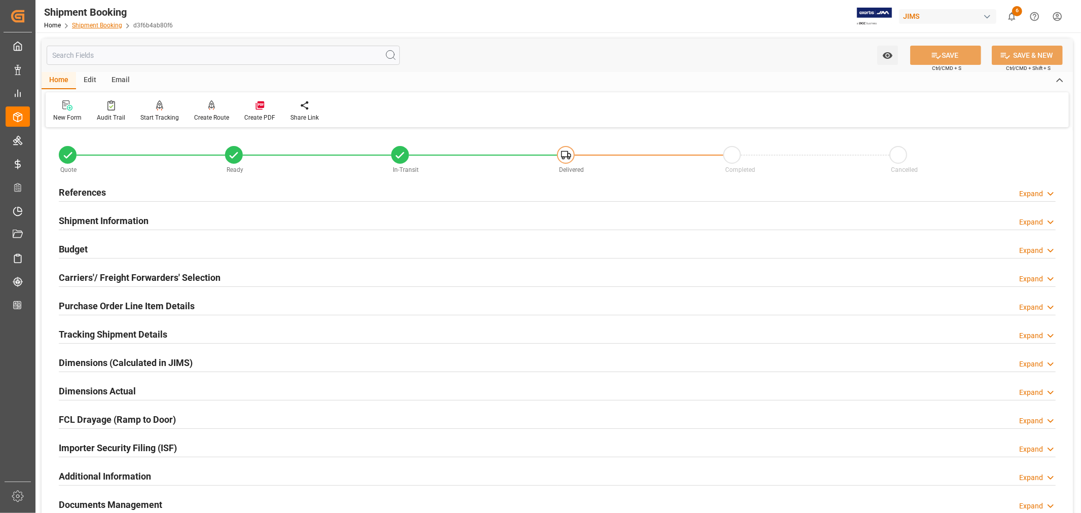
click at [95, 23] on link "Shipment Booking" at bounding box center [97, 25] width 50 height 7
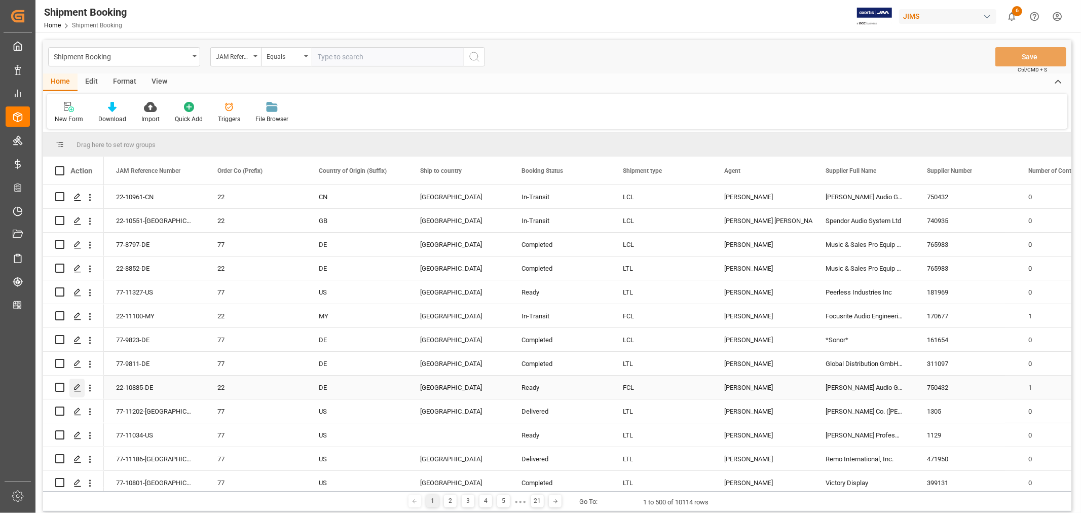
click at [75, 387] on icon "Press SPACE to select this row." at bounding box center [78, 388] width 8 height 8
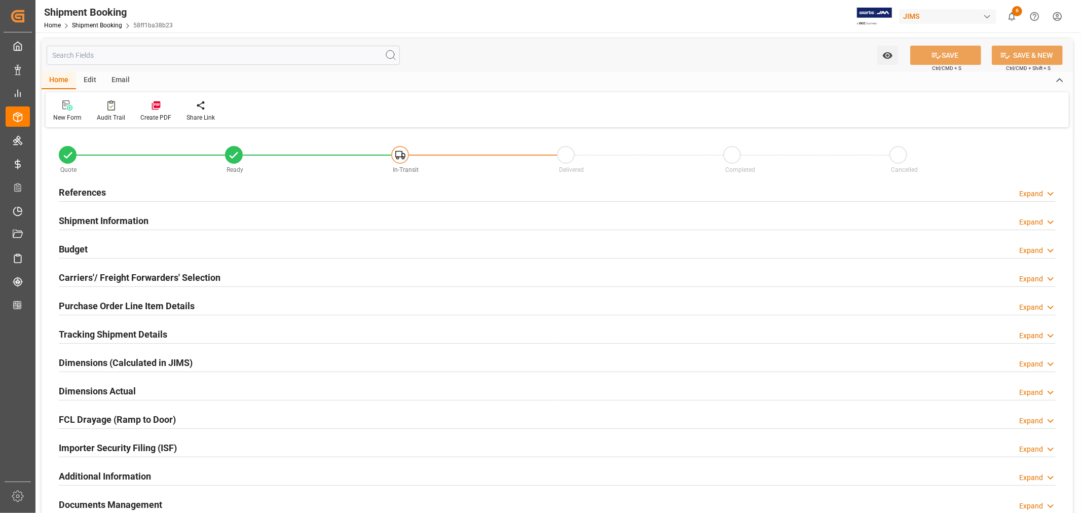
type input "0"
type input "923.7216"
type input "241463.01"
click at [66, 248] on h2 "Budget" at bounding box center [73, 249] width 29 height 14
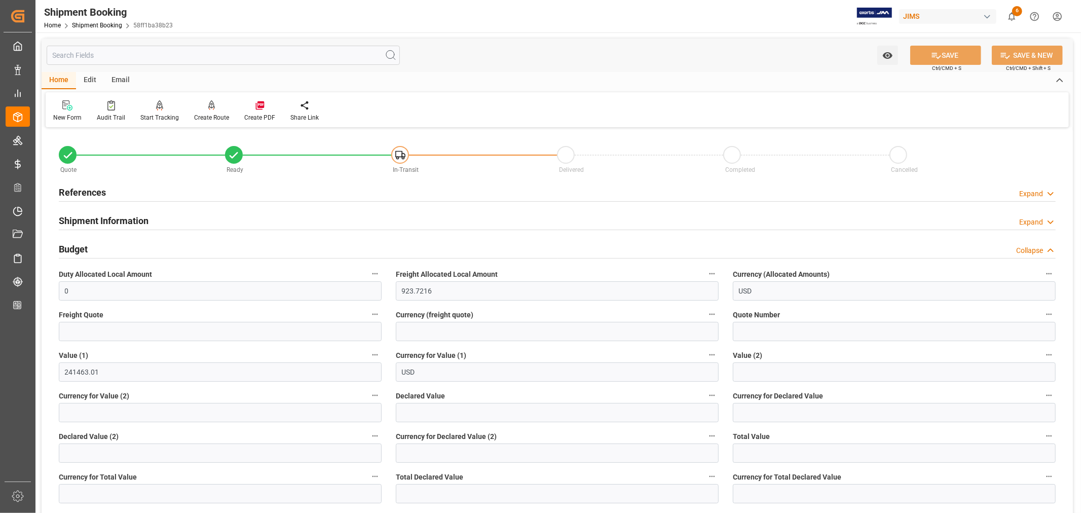
click at [88, 189] on h2 "References" at bounding box center [82, 193] width 47 height 14
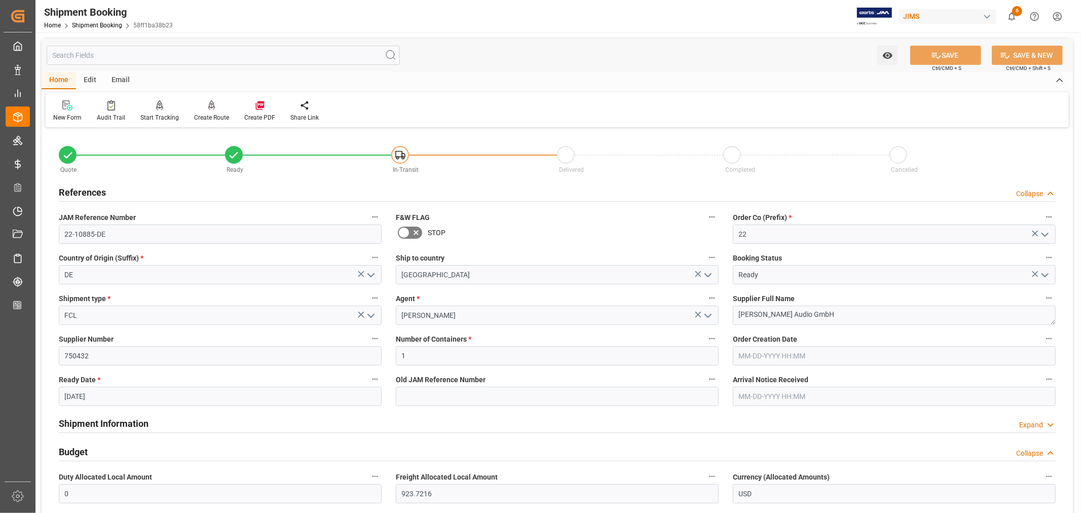
click at [88, 189] on h2 "References" at bounding box center [82, 193] width 47 height 14
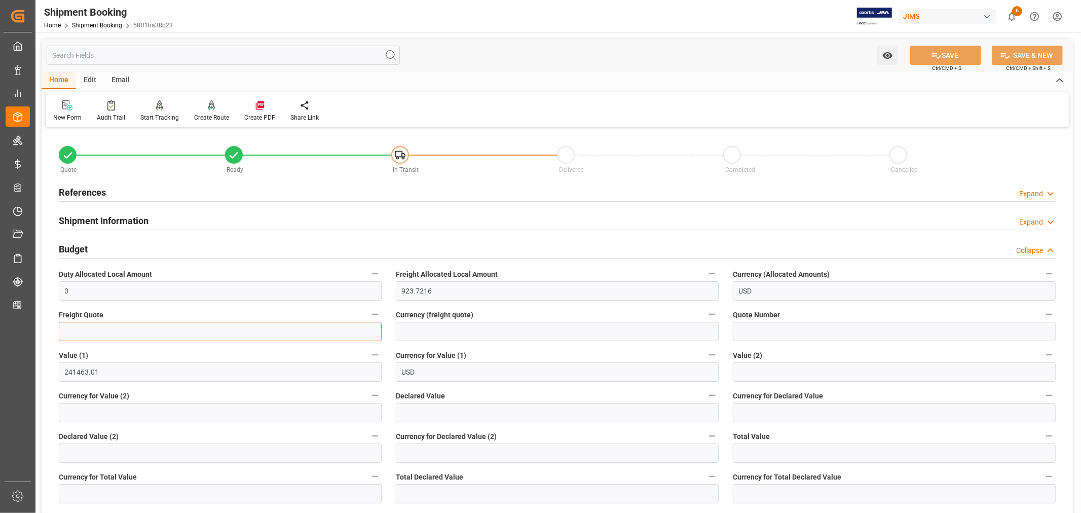
click at [72, 330] on input "text" at bounding box center [220, 331] width 323 height 19
type input "6000"
click at [420, 336] on input at bounding box center [557, 331] width 323 height 19
type input "USD"
click at [89, 190] on h2 "References" at bounding box center [82, 193] width 47 height 14
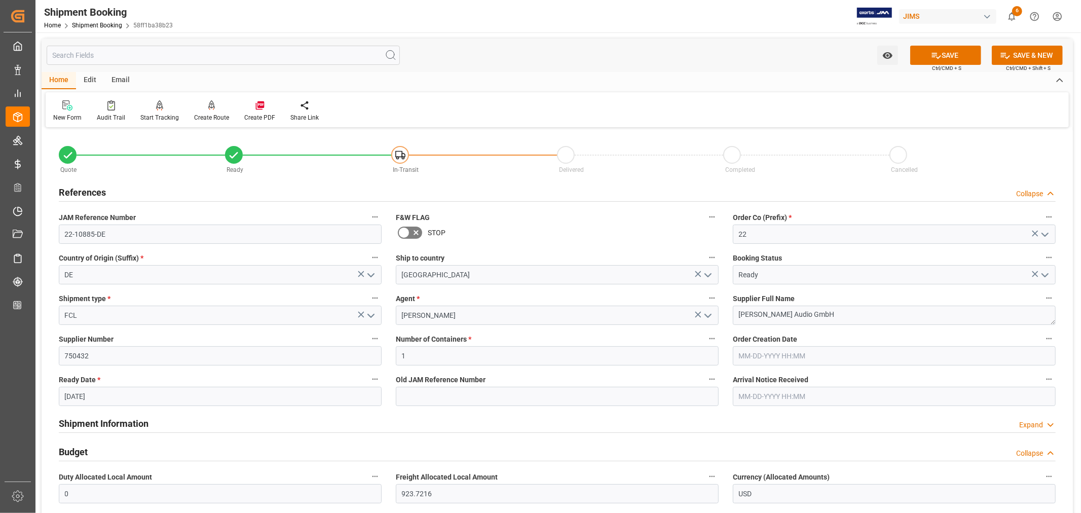
click at [89, 190] on h2 "References" at bounding box center [82, 193] width 47 height 14
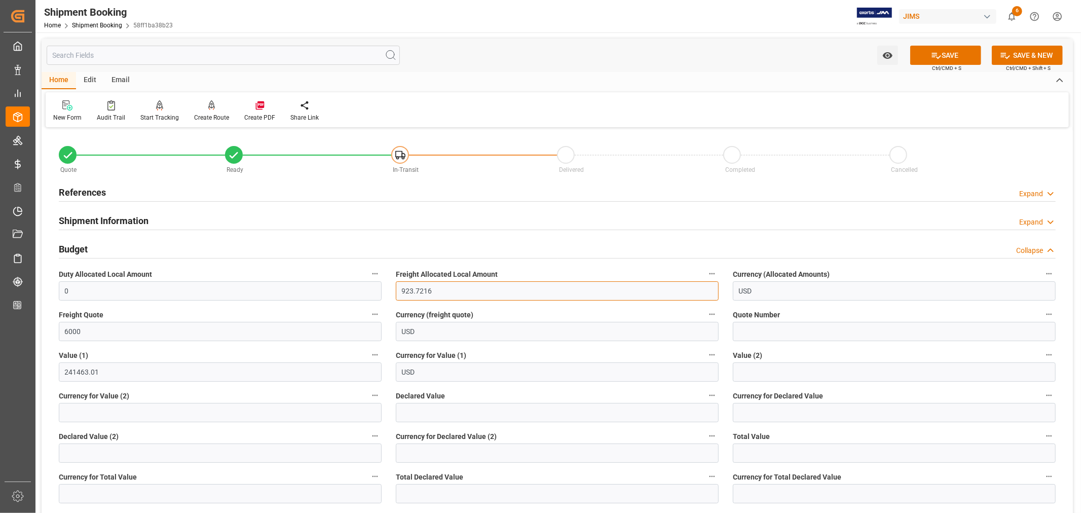
click at [438, 290] on input "923.7216" at bounding box center [557, 290] width 323 height 19
click at [943, 56] on button "SAVE" at bounding box center [946, 55] width 71 height 19
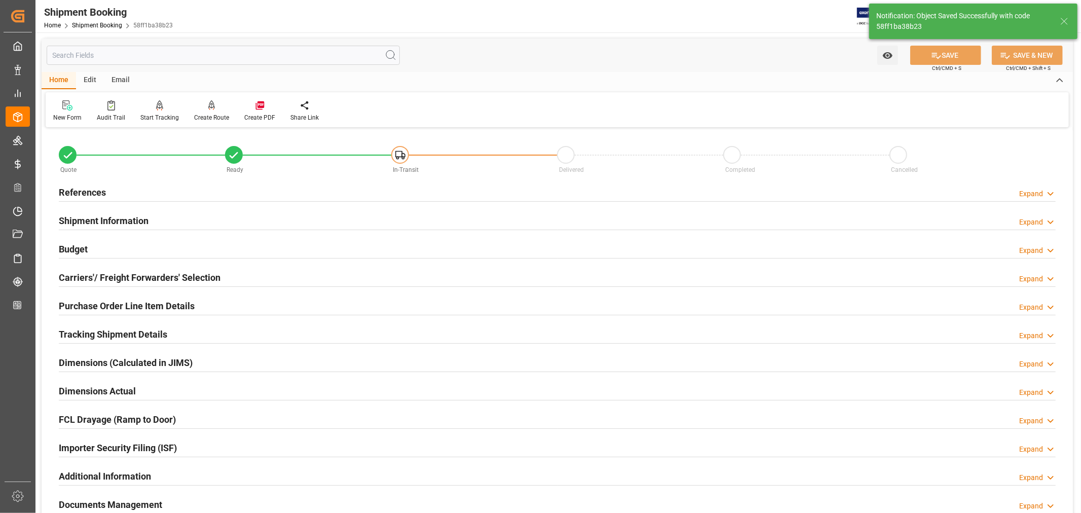
click at [96, 332] on h2 "Tracking Shipment Details" at bounding box center [113, 334] width 108 height 14
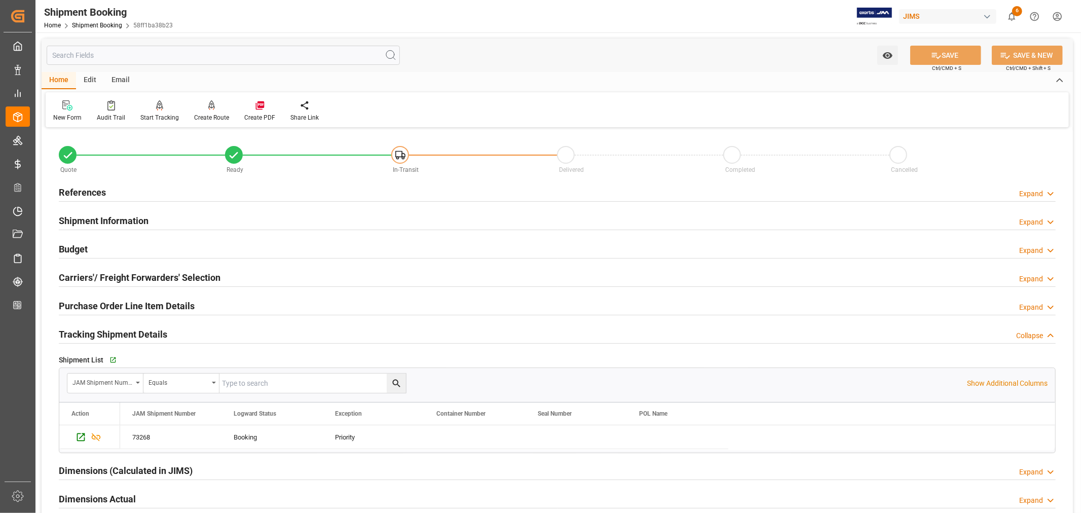
click at [96, 332] on h2 "Tracking Shipment Details" at bounding box center [113, 334] width 108 height 14
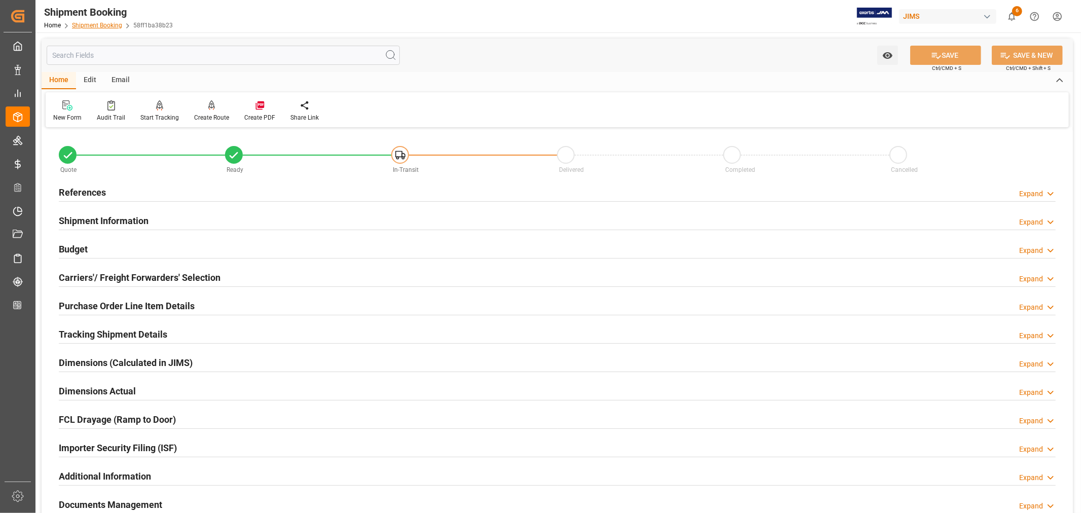
click at [88, 26] on link "Shipment Booking" at bounding box center [97, 25] width 50 height 7
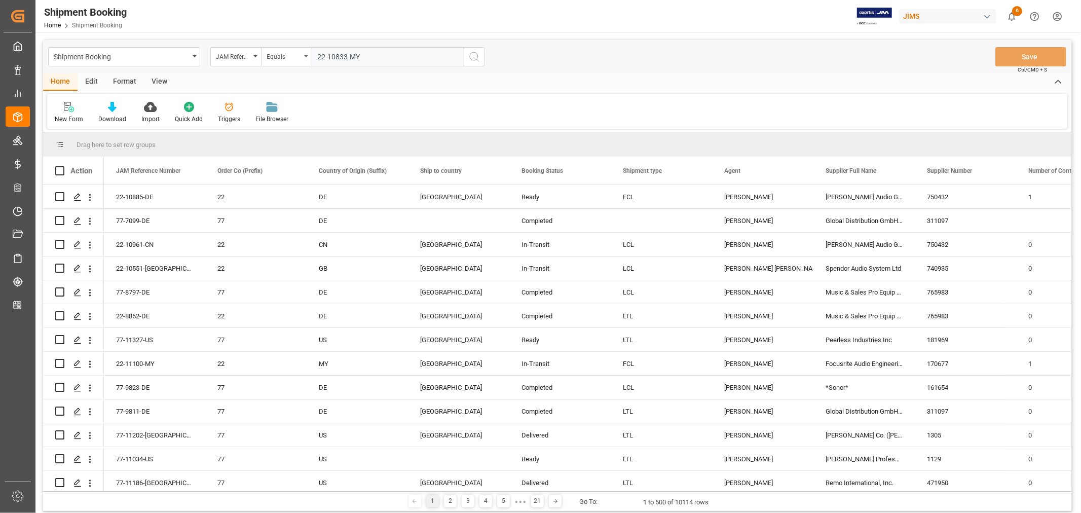
type input "22-10833-MY"
click at [474, 57] on icon "search button" at bounding box center [474, 57] width 12 height 12
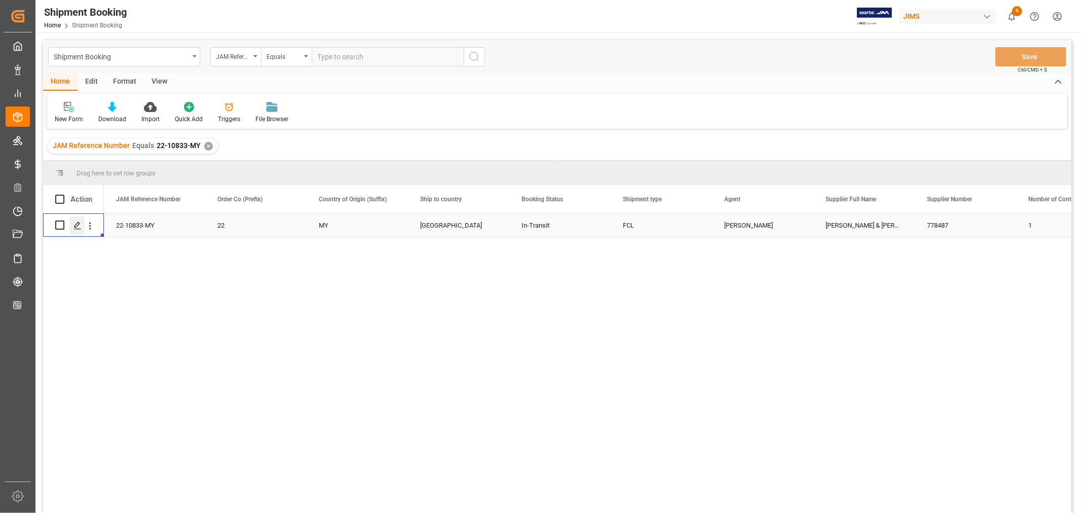
click at [78, 225] on polygon "Press SPACE to select this row." at bounding box center [77, 224] width 5 height 5
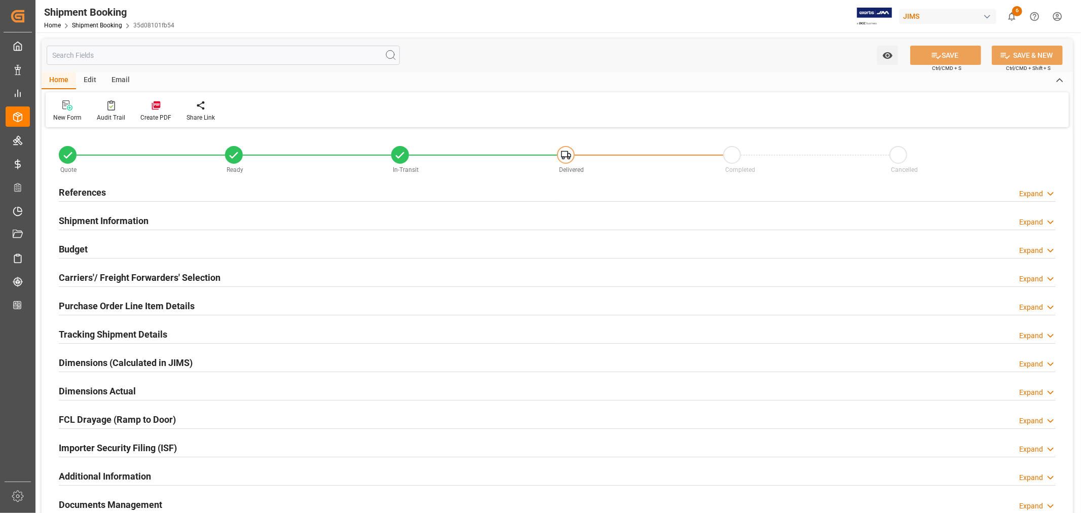
type input "1"
type input "09-29-2025"
click at [102, 335] on h2 "Tracking Shipment Details" at bounding box center [113, 334] width 108 height 14
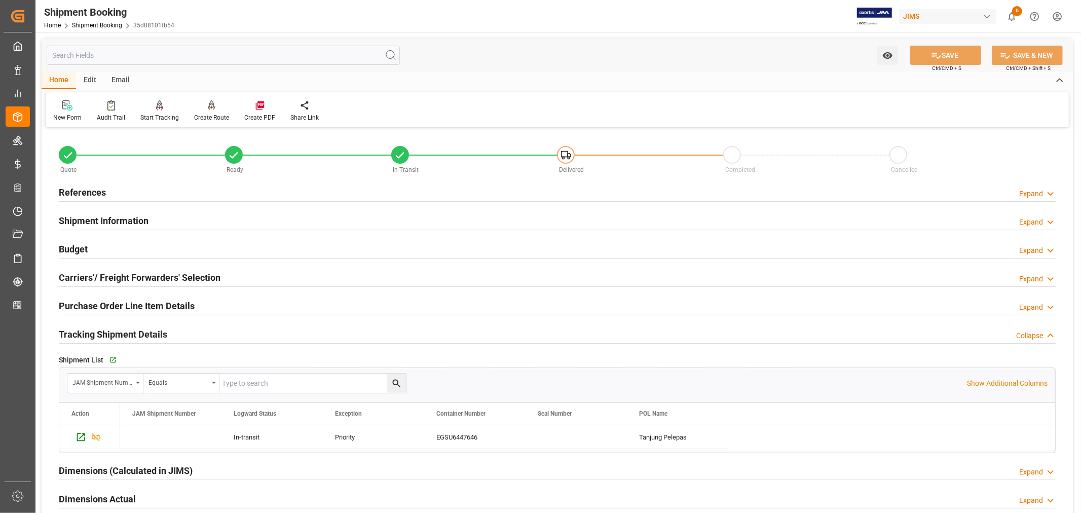
click at [102, 335] on h2 "Tracking Shipment Details" at bounding box center [113, 334] width 108 height 14
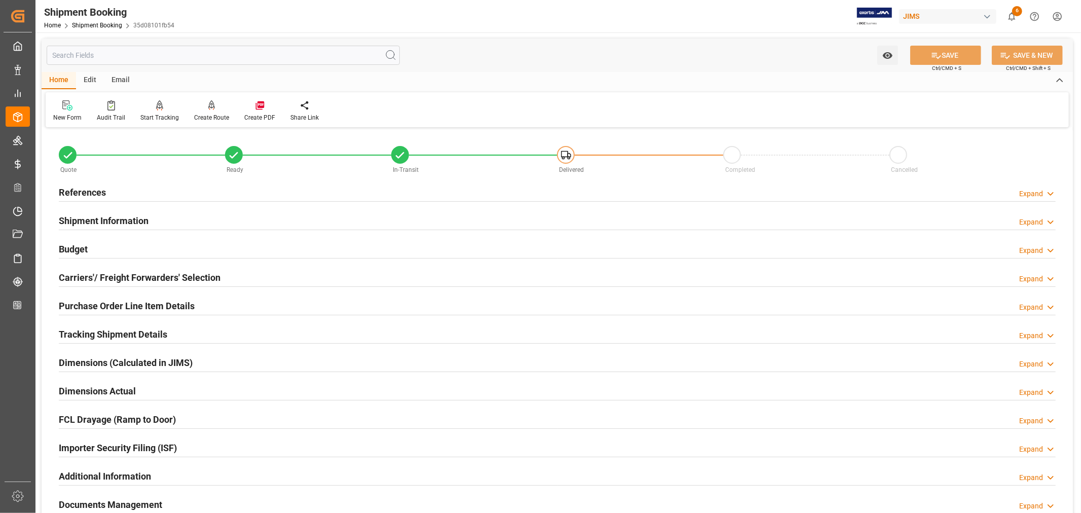
click at [97, 192] on h2 "References" at bounding box center [82, 193] width 47 height 14
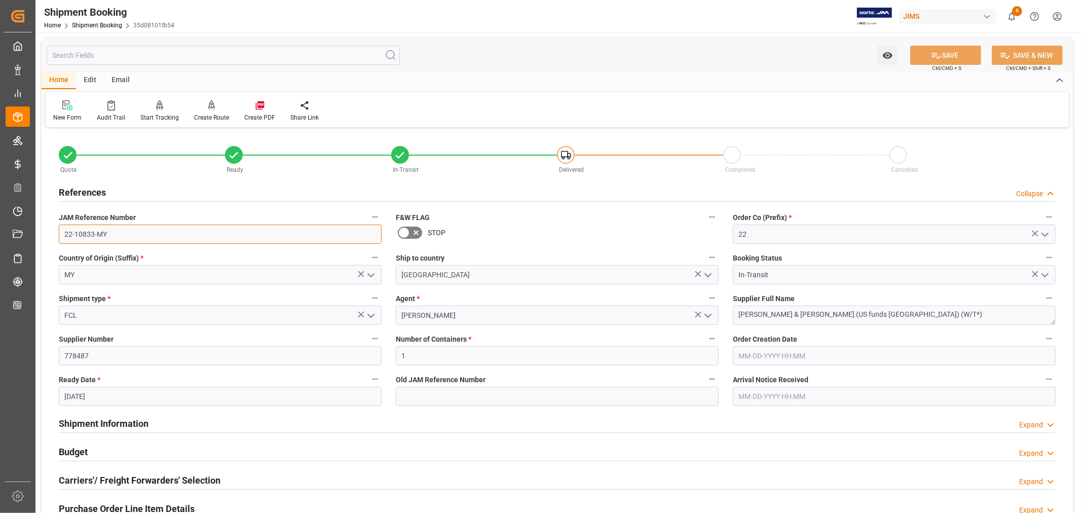
drag, startPoint x: 105, startPoint y: 231, endPoint x: 61, endPoint y: 230, distance: 44.1
click at [61, 230] on input "22-10833-MY" at bounding box center [220, 234] width 323 height 19
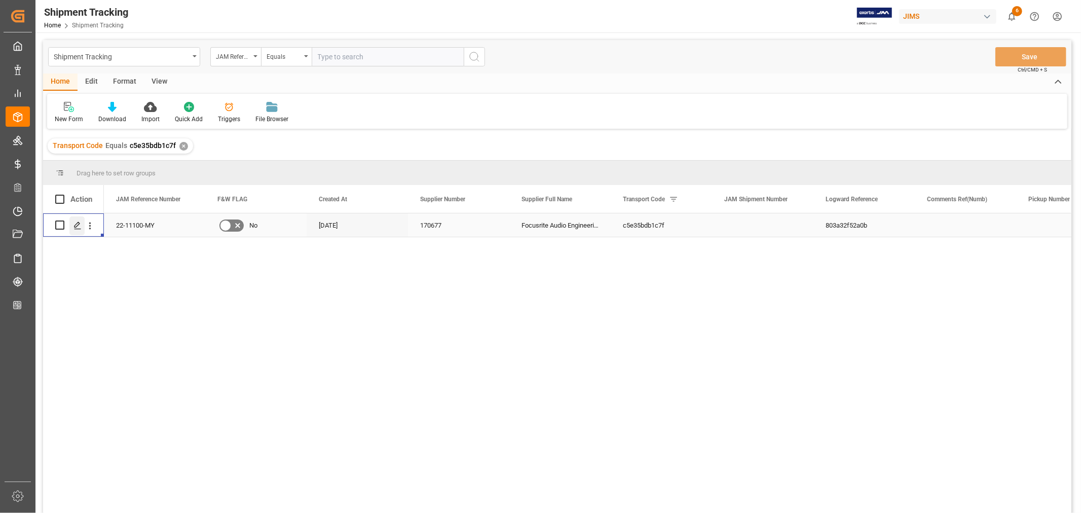
click at [78, 224] on icon "Press SPACE to select this row." at bounding box center [78, 226] width 8 height 8
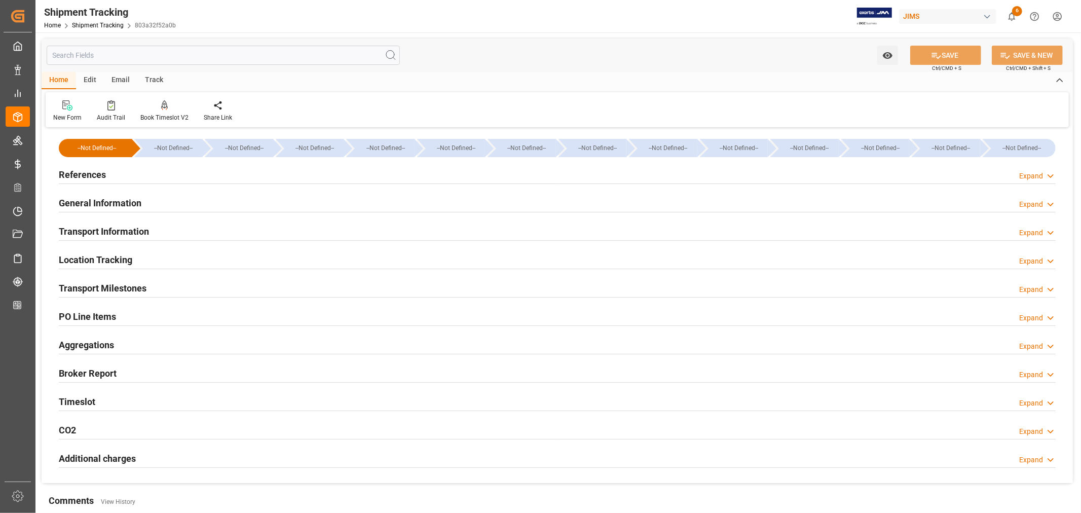
click at [85, 176] on h2 "References" at bounding box center [82, 175] width 47 height 14
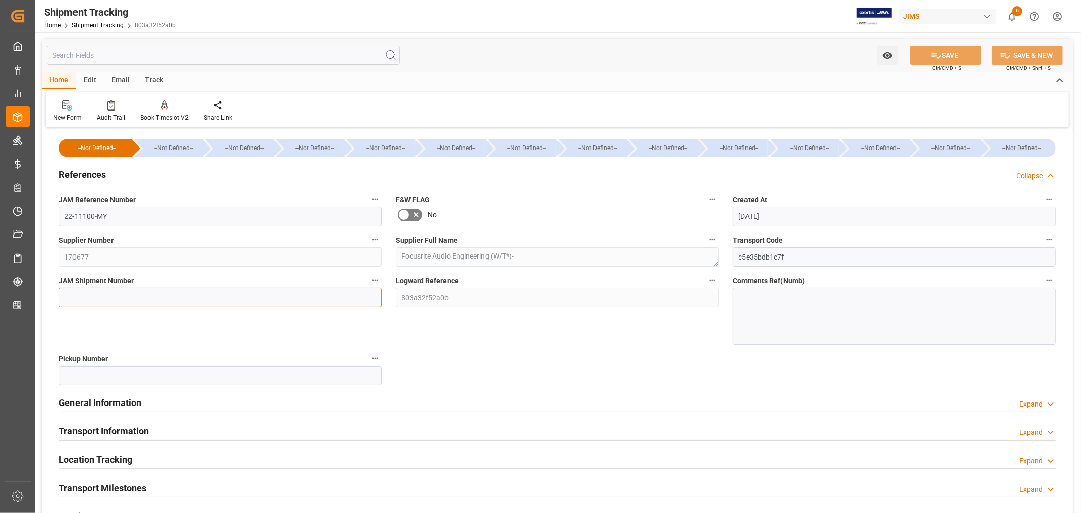
click at [77, 293] on input at bounding box center [220, 297] width 323 height 19
paste input "73269"
type input "73269"
click at [943, 53] on button "SAVE" at bounding box center [946, 55] width 71 height 19
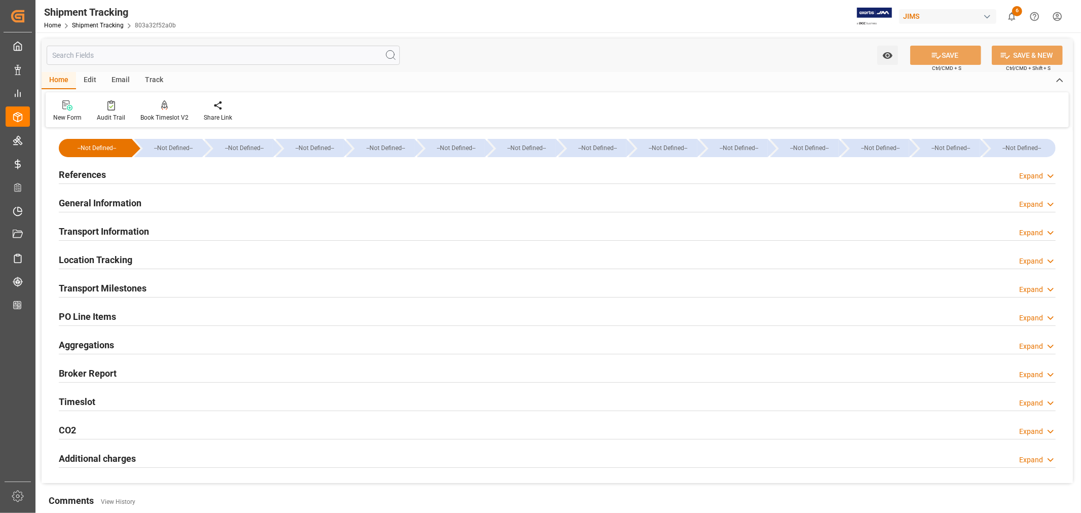
drag, startPoint x: 113, startPoint y: 285, endPoint x: 149, endPoint y: 282, distance: 36.1
click at [114, 285] on h2 "Transport Milestones" at bounding box center [103, 288] width 88 height 14
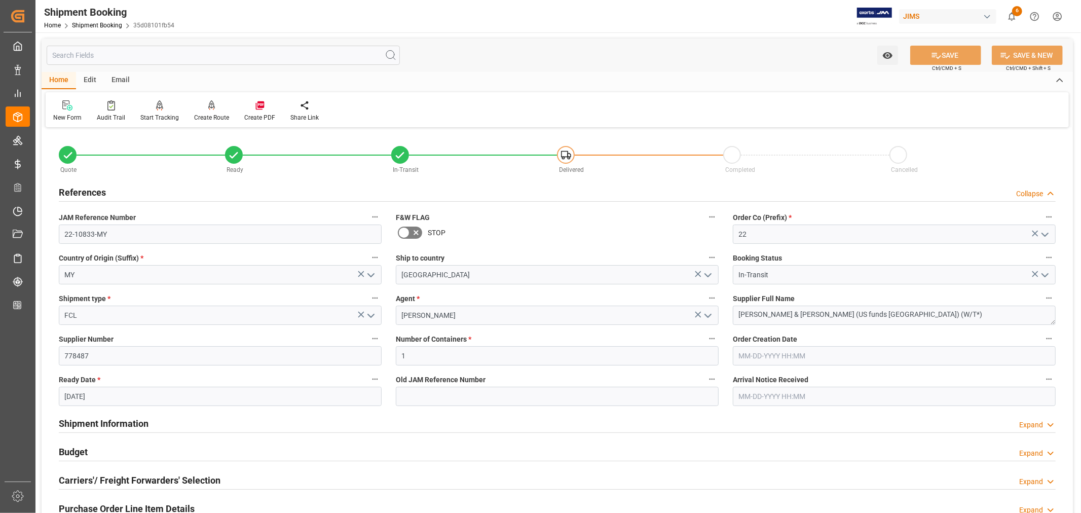
click at [90, 186] on h2 "References" at bounding box center [82, 193] width 47 height 14
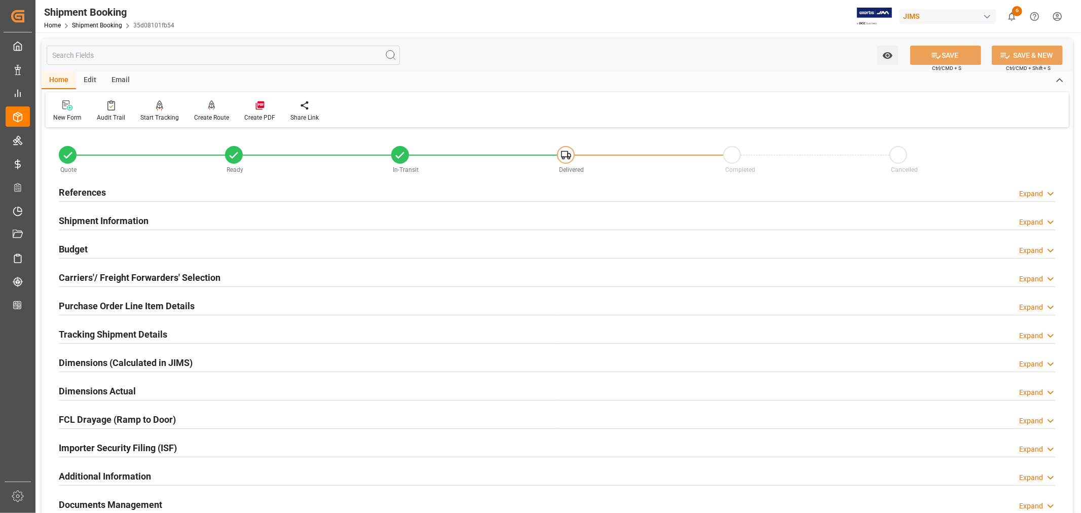
click at [84, 246] on h2 "Budget" at bounding box center [73, 249] width 29 height 14
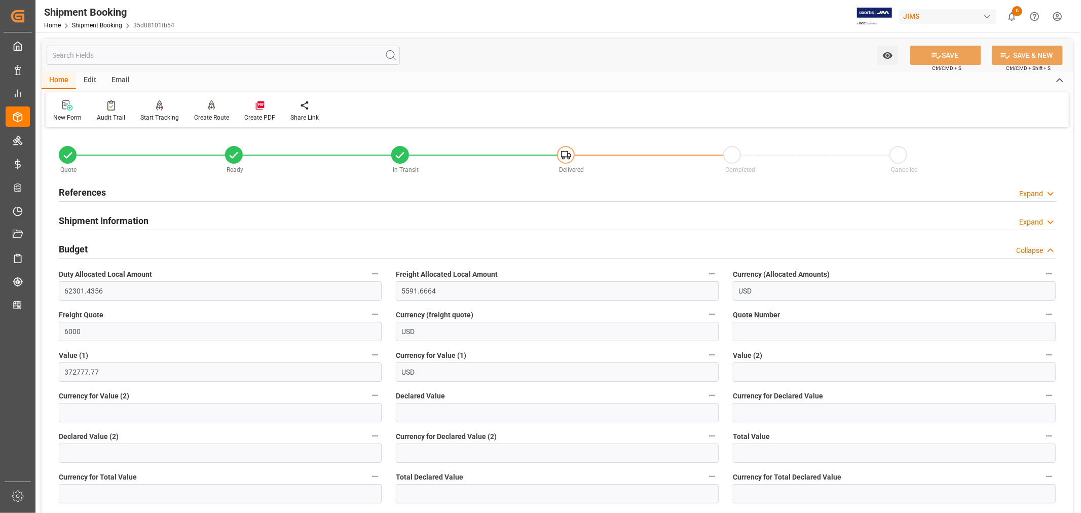
click at [84, 246] on h2 "Budget" at bounding box center [73, 249] width 29 height 14
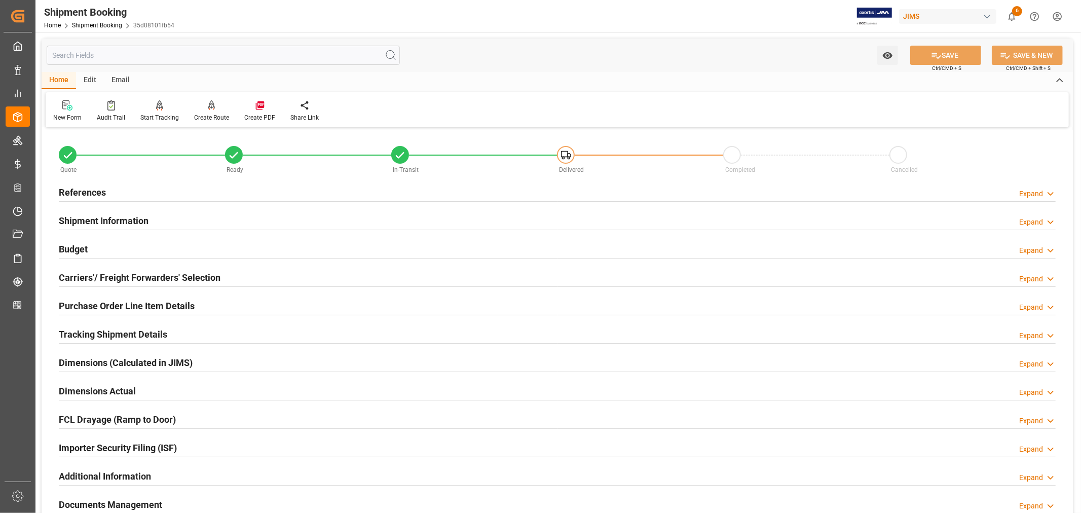
click at [107, 214] on h2 "Shipment Information" at bounding box center [104, 221] width 90 height 14
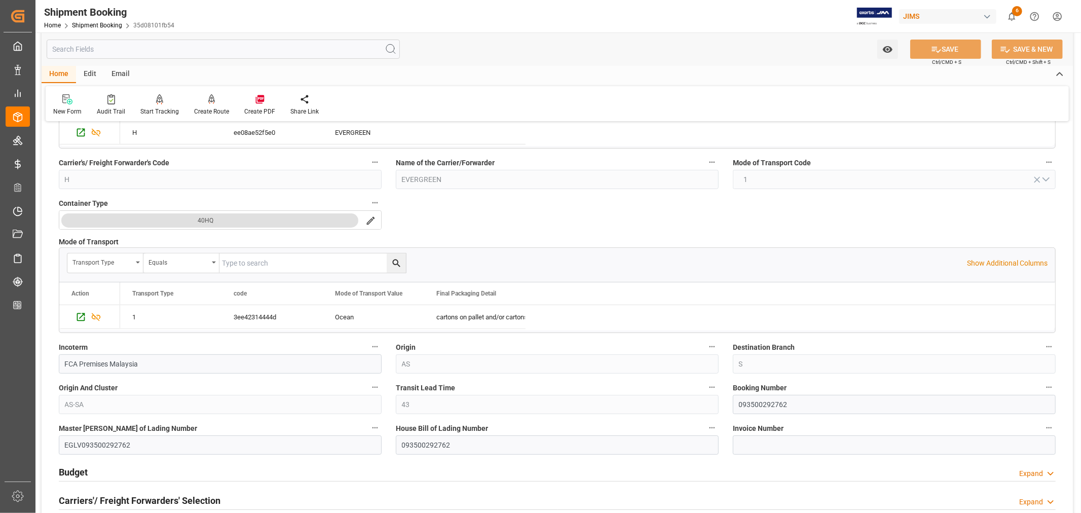
scroll to position [225, 0]
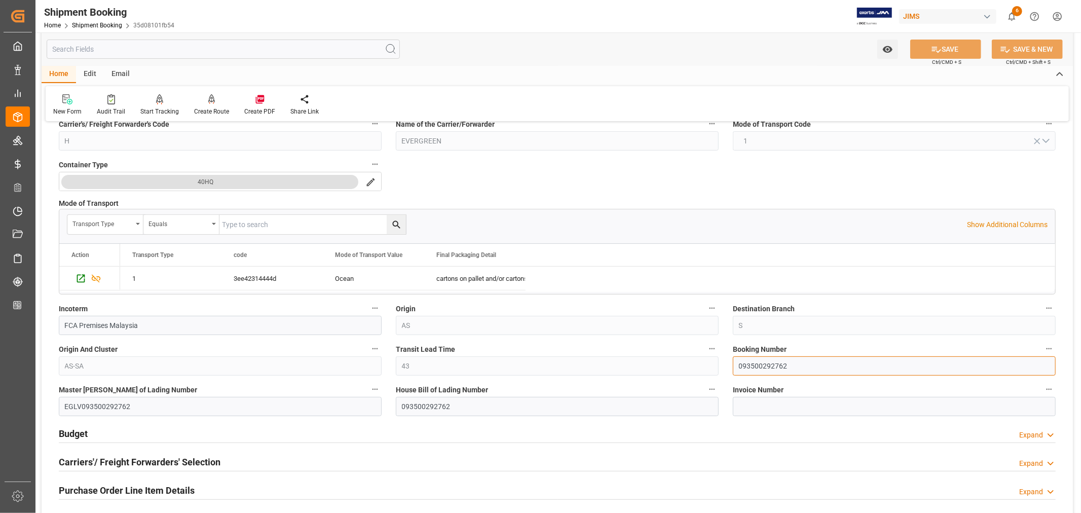
click at [756, 366] on input "093500292762" at bounding box center [894, 365] width 323 height 19
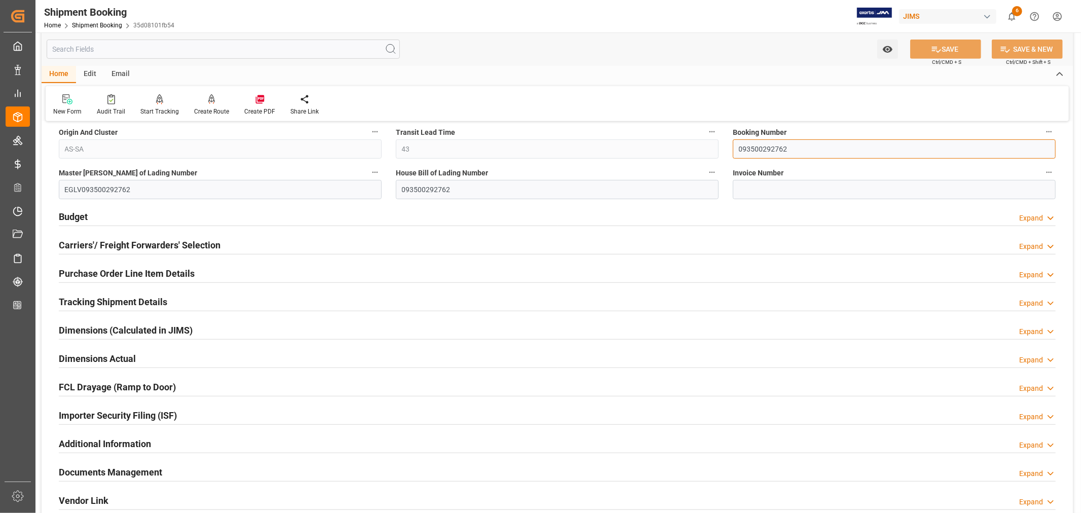
scroll to position [507, 0]
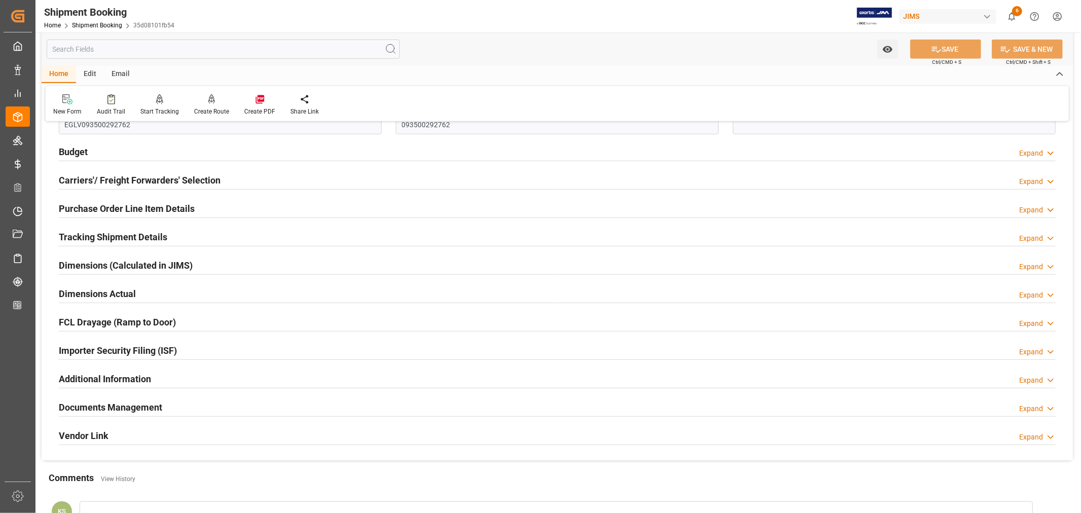
click at [97, 236] on h2 "Tracking Shipment Details" at bounding box center [113, 237] width 108 height 14
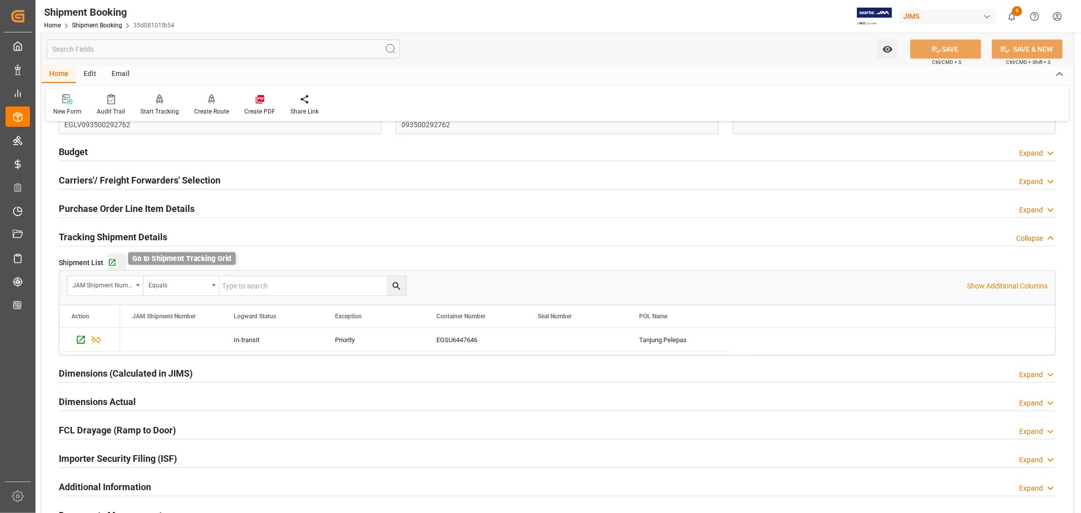
click at [111, 262] on icon "button" at bounding box center [112, 263] width 9 height 9
click at [106, 238] on h2 "Tracking Shipment Details" at bounding box center [113, 237] width 108 height 14
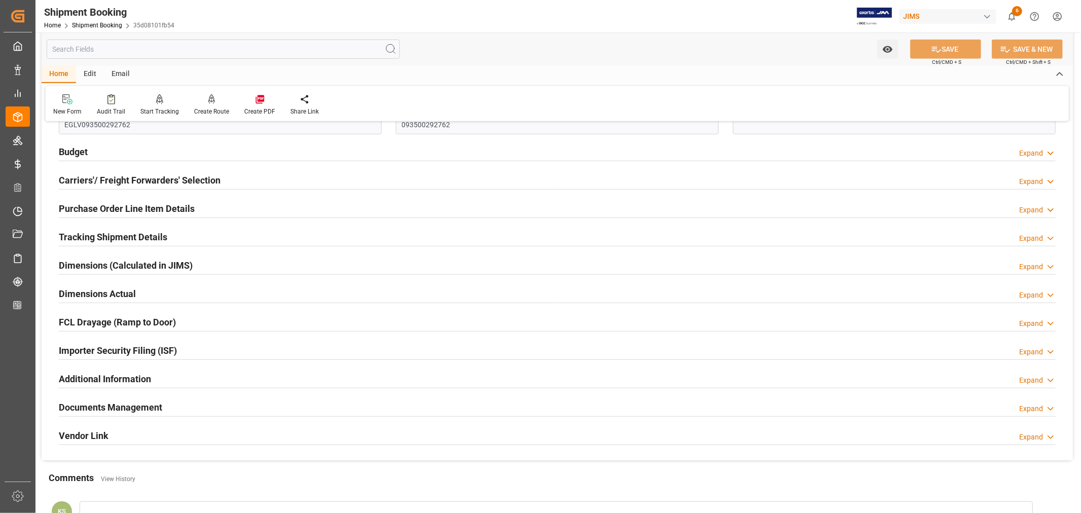
click at [80, 151] on h2 "Budget" at bounding box center [73, 152] width 29 height 14
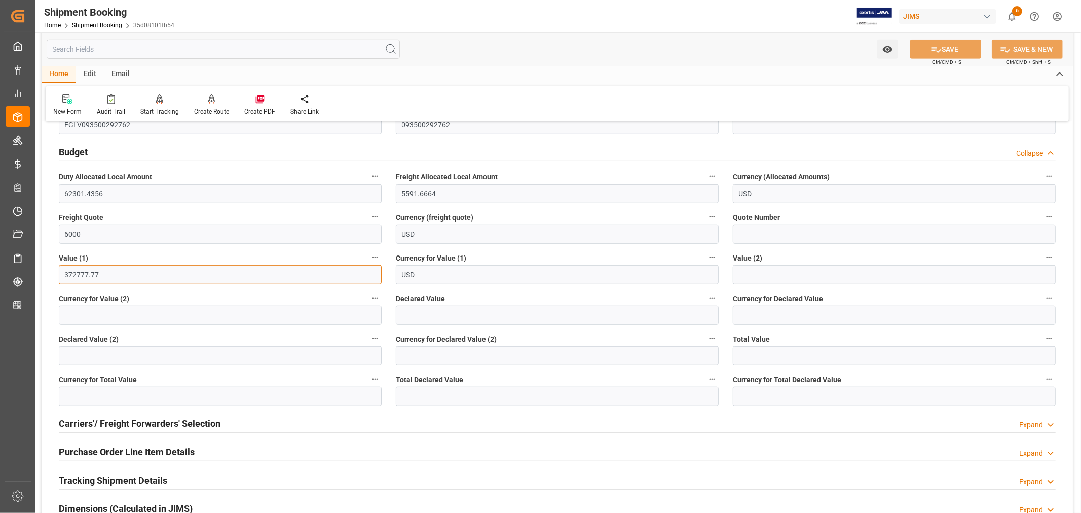
drag, startPoint x: 98, startPoint y: 274, endPoint x: 63, endPoint y: 275, distance: 35.0
click at [63, 275] on input "372777.77" at bounding box center [220, 274] width 323 height 19
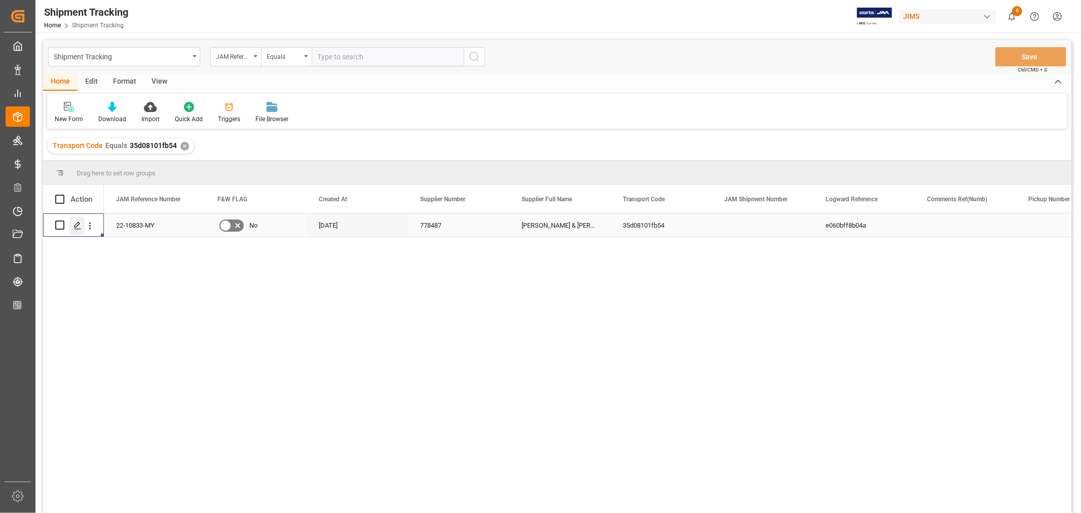
click at [80, 225] on icon "Press SPACE to select this row." at bounding box center [78, 226] width 8 height 8
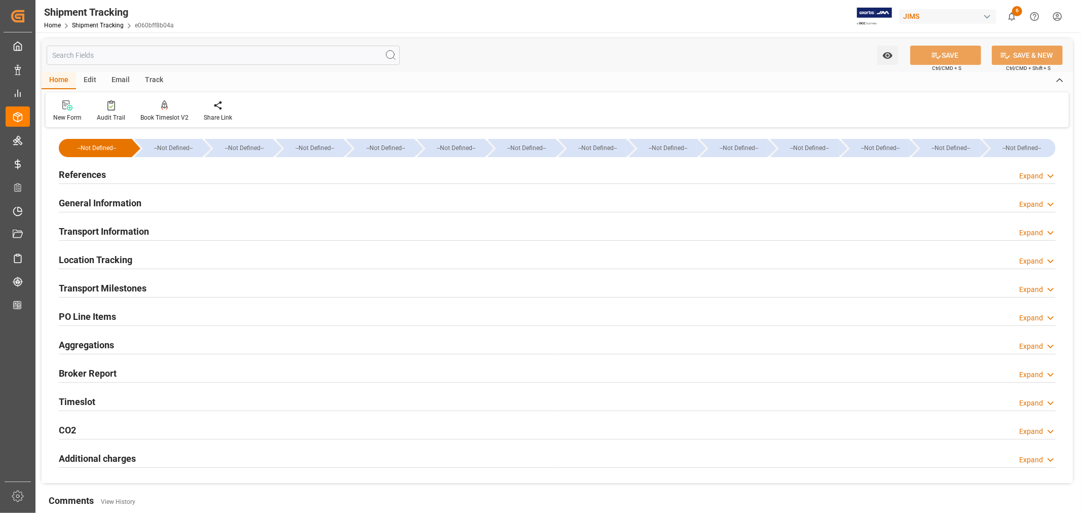
type input "[DATE] 00:00"
type input "[DATE]"
type input "[DATE] 00:00"
type input "[DATE]"
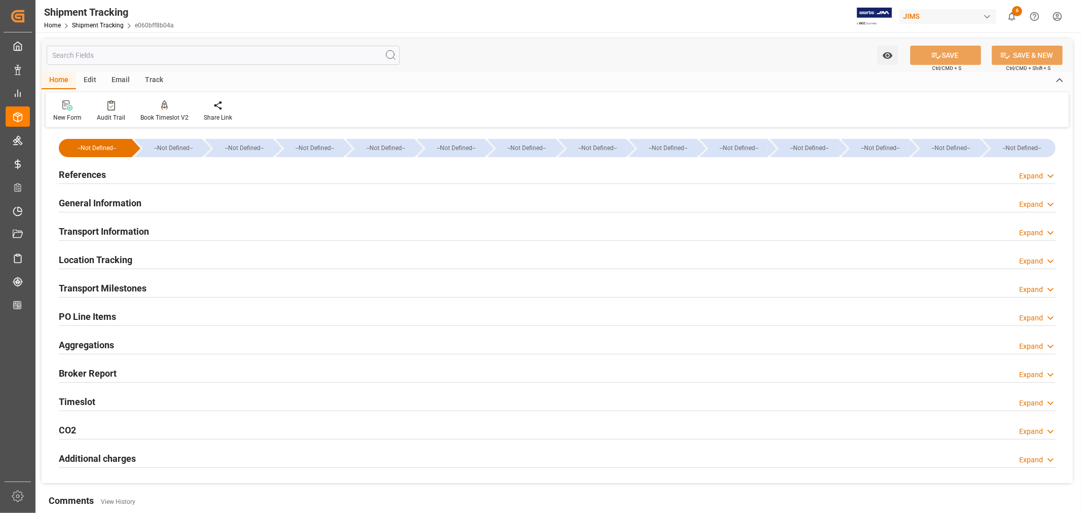
type input "[DATE] 00:00"
click at [123, 284] on h2 "Transport Milestones" at bounding box center [103, 288] width 88 height 14
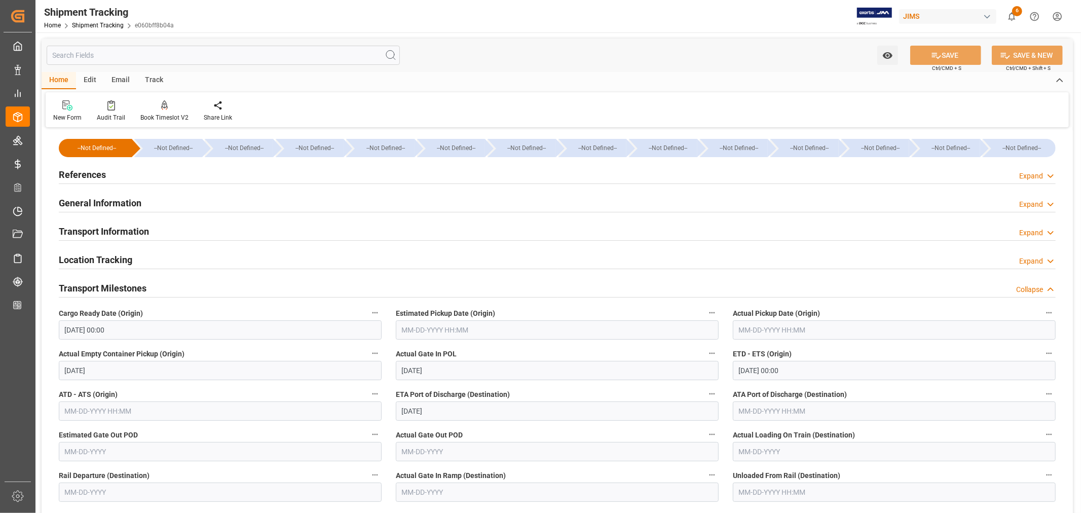
click at [91, 289] on h2 "Transport Milestones" at bounding box center [103, 288] width 88 height 14
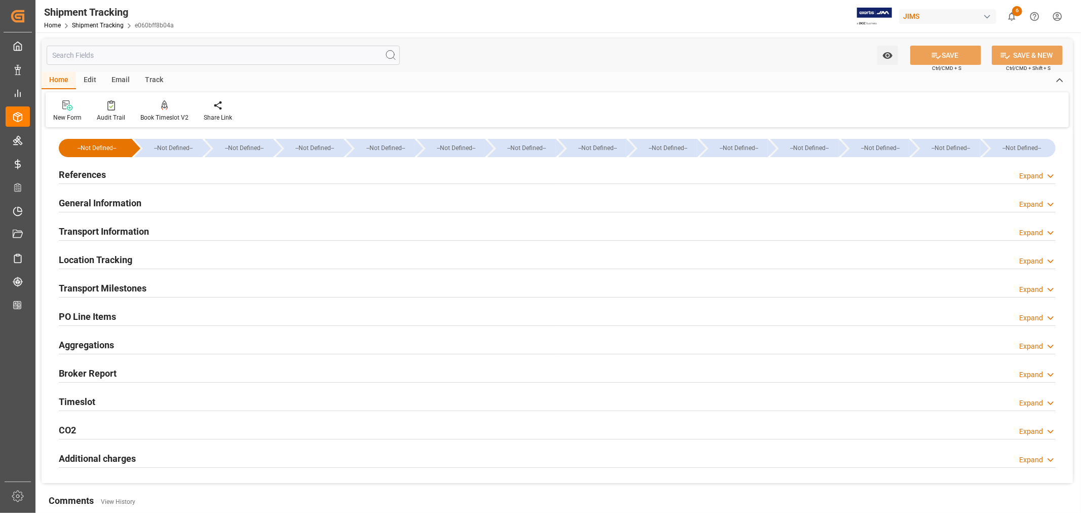
click at [122, 230] on h2 "Transport Information" at bounding box center [104, 232] width 90 height 14
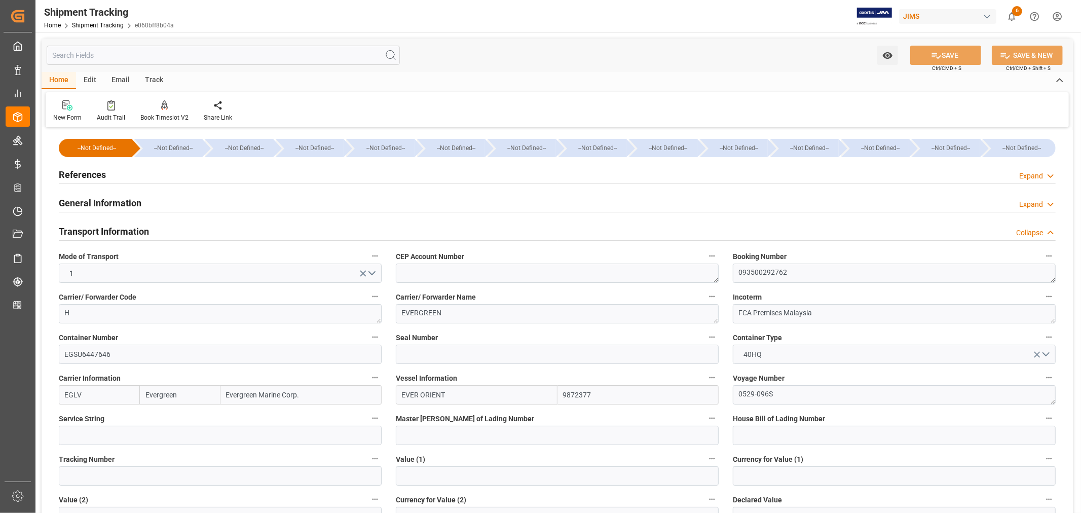
click at [93, 170] on h2 "References" at bounding box center [82, 175] width 47 height 14
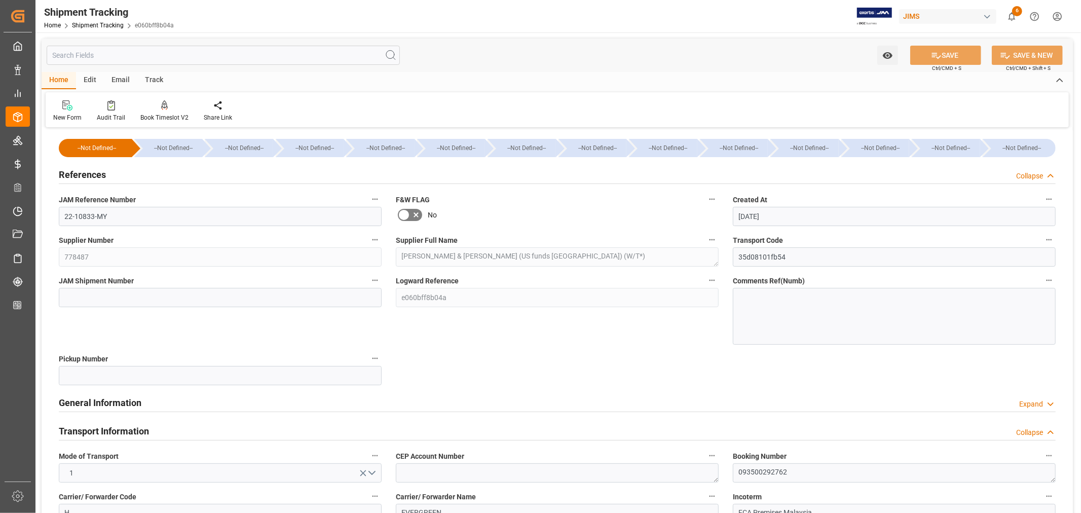
click at [93, 170] on h2 "References" at bounding box center [82, 175] width 47 height 14
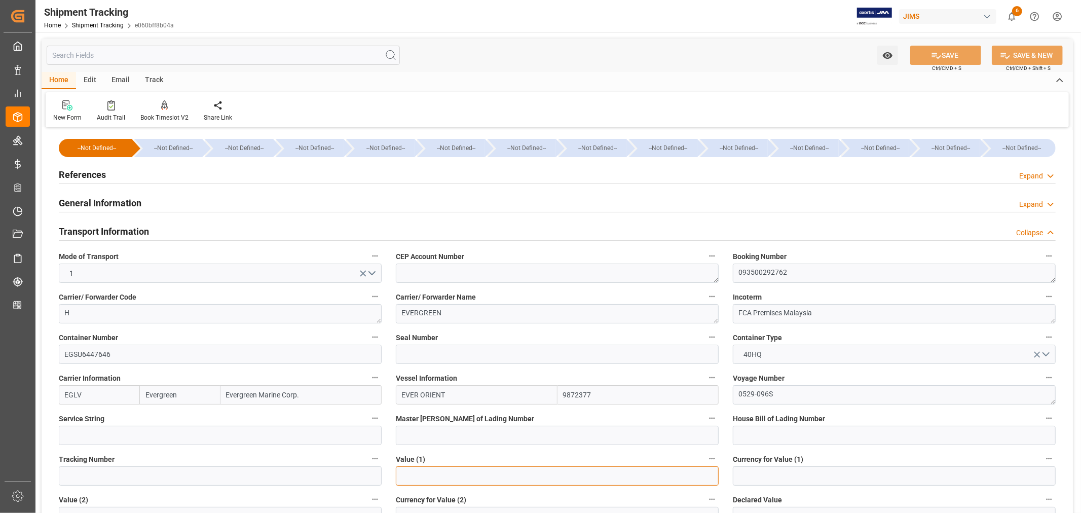
click at [406, 478] on input "text" at bounding box center [557, 475] width 323 height 19
paste input "372777.77"
type input "372777.77"
click at [749, 474] on input at bounding box center [894, 475] width 323 height 19
type input "USD"
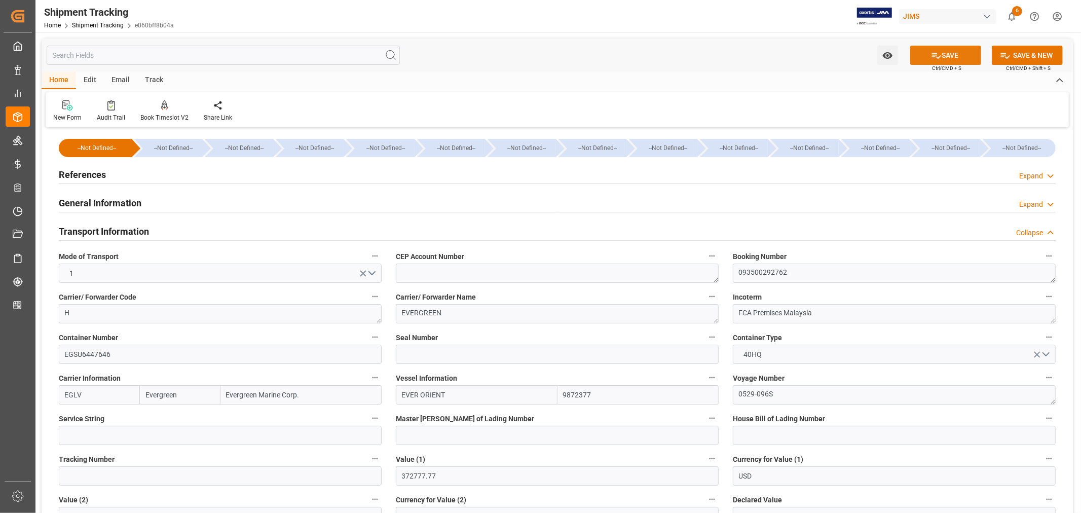
click at [933, 53] on icon at bounding box center [936, 55] width 11 height 11
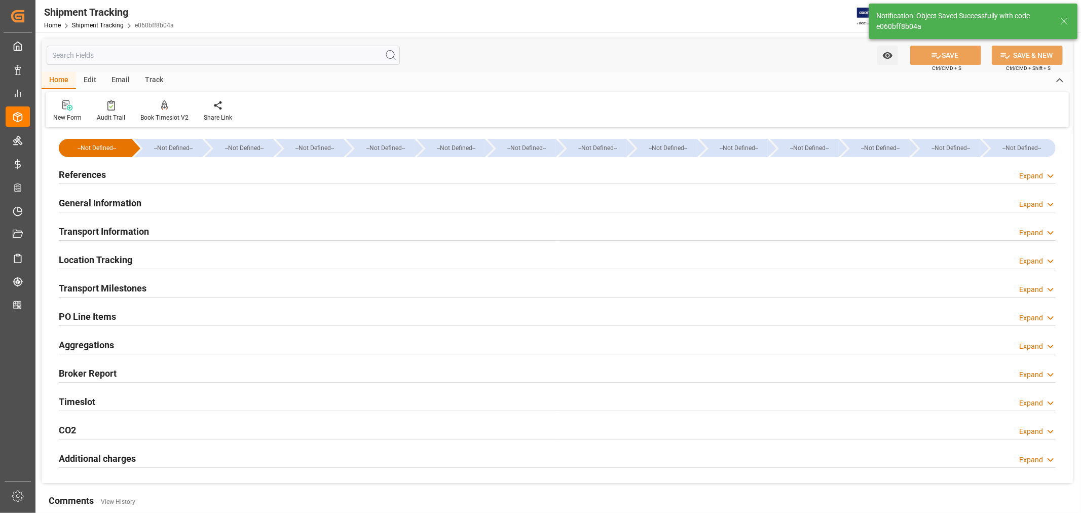
click at [141, 226] on h2 "Transport Information" at bounding box center [104, 232] width 90 height 14
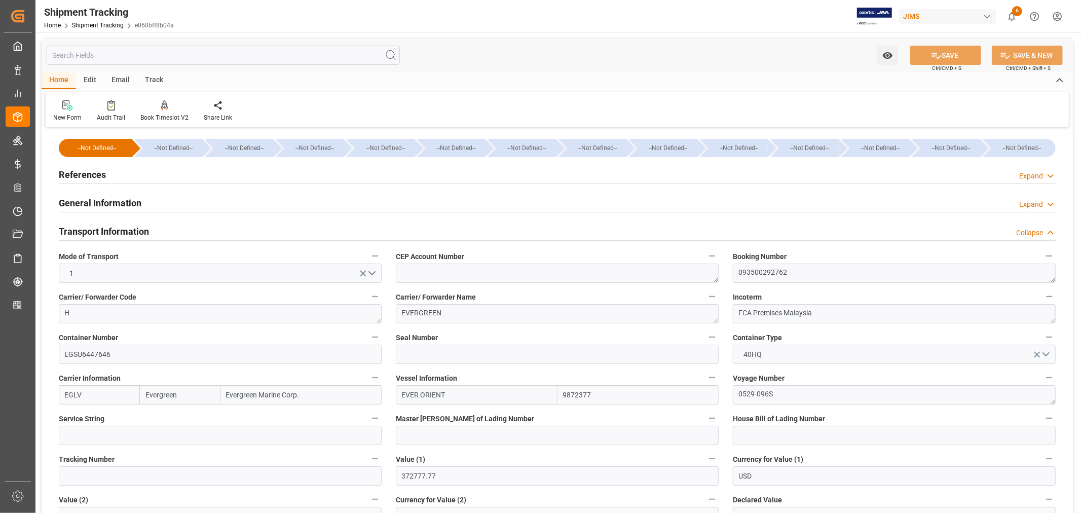
click at [141, 226] on h2 "Transport Information" at bounding box center [104, 232] width 90 height 14
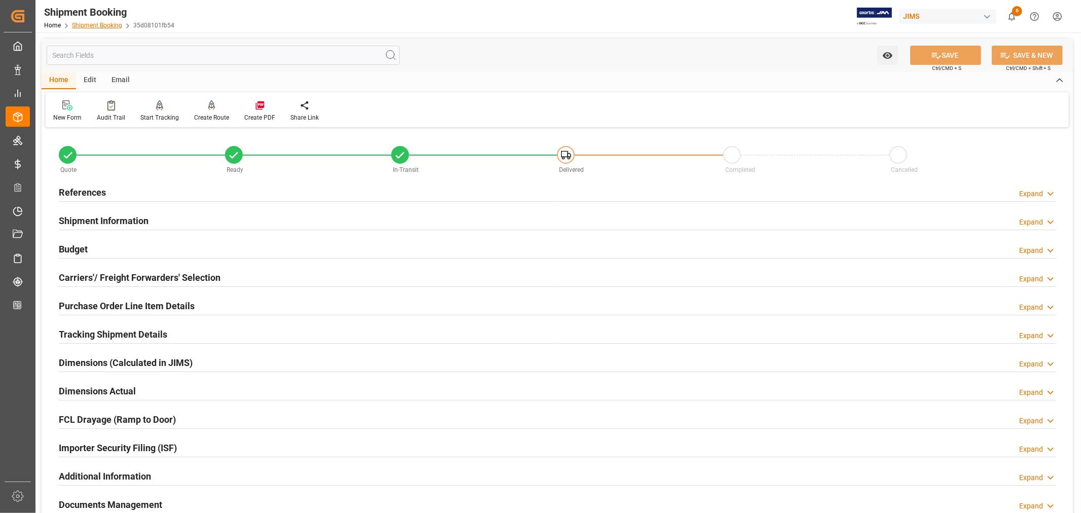
click at [90, 25] on link "Shipment Booking" at bounding box center [97, 25] width 50 height 7
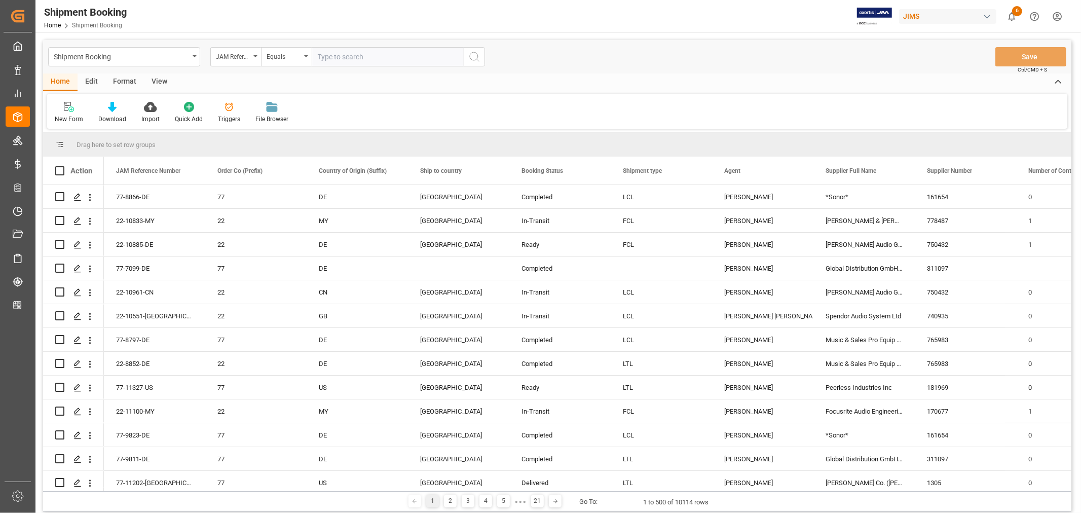
click at [325, 54] on input "text" at bounding box center [388, 56] width 152 height 19
paste input "22-10835-MY"
type input "22-10835-MY"
click at [473, 55] on icon "search button" at bounding box center [474, 57] width 12 height 12
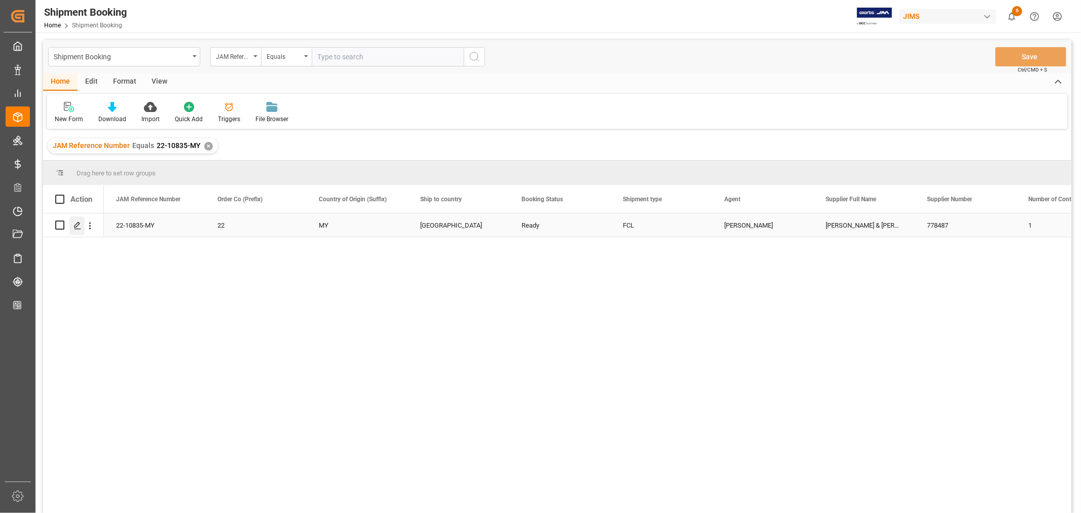
click at [77, 227] on icon "Press SPACE to select this row." at bounding box center [78, 226] width 8 height 8
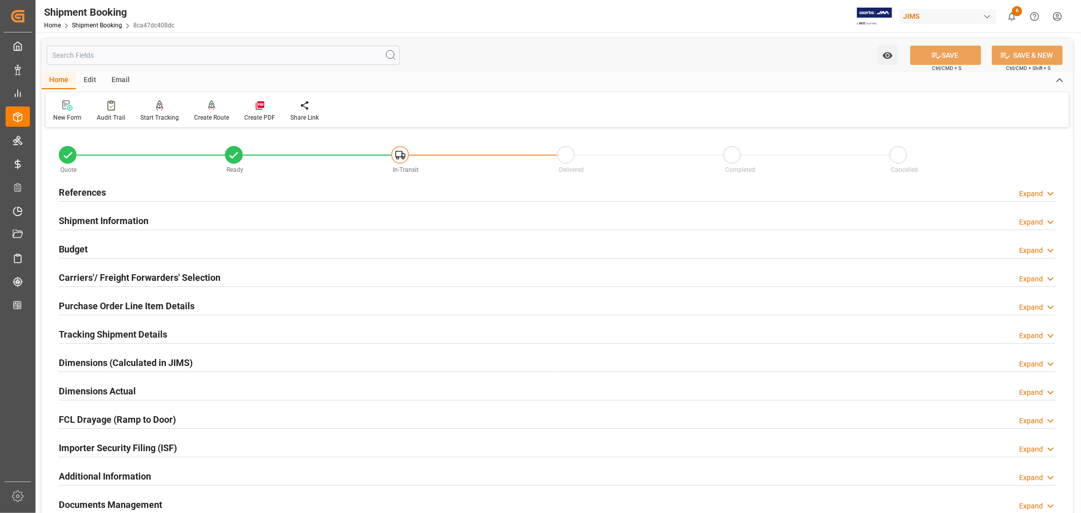
click at [89, 303] on h2 "Purchase Order Line Item Details" at bounding box center [127, 306] width 136 height 14
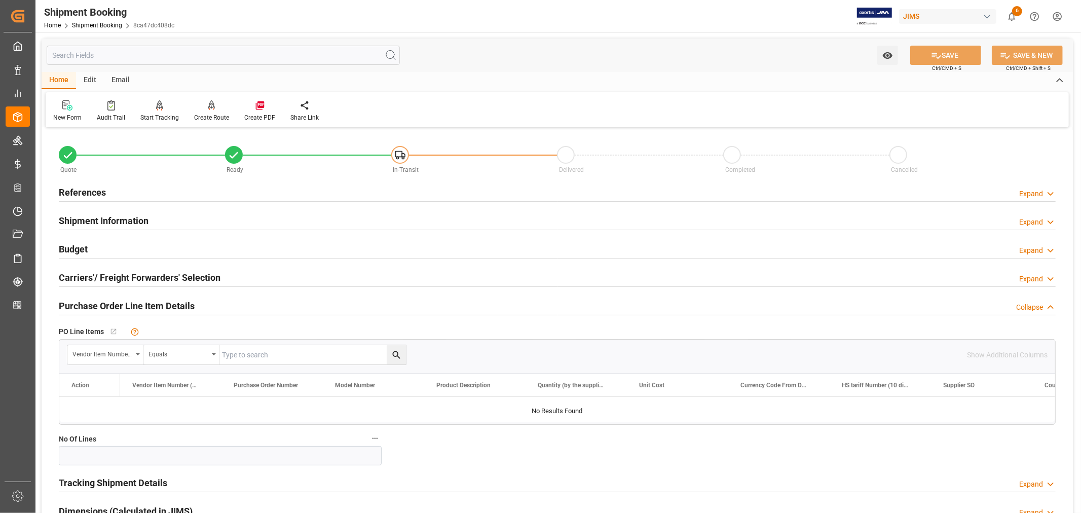
click at [89, 303] on h2 "Purchase Order Line Item Details" at bounding box center [127, 306] width 136 height 14
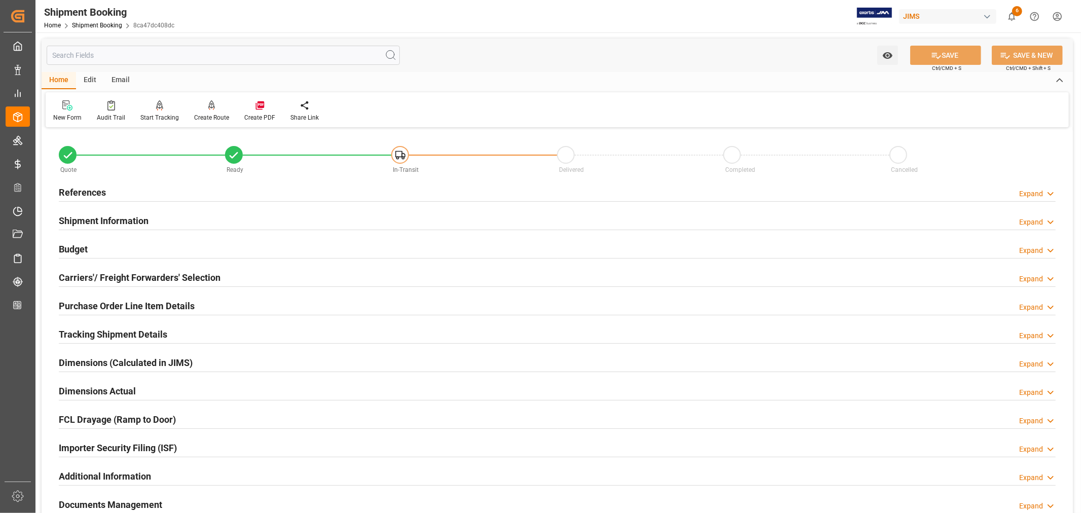
click at [100, 191] on h2 "References" at bounding box center [82, 193] width 47 height 14
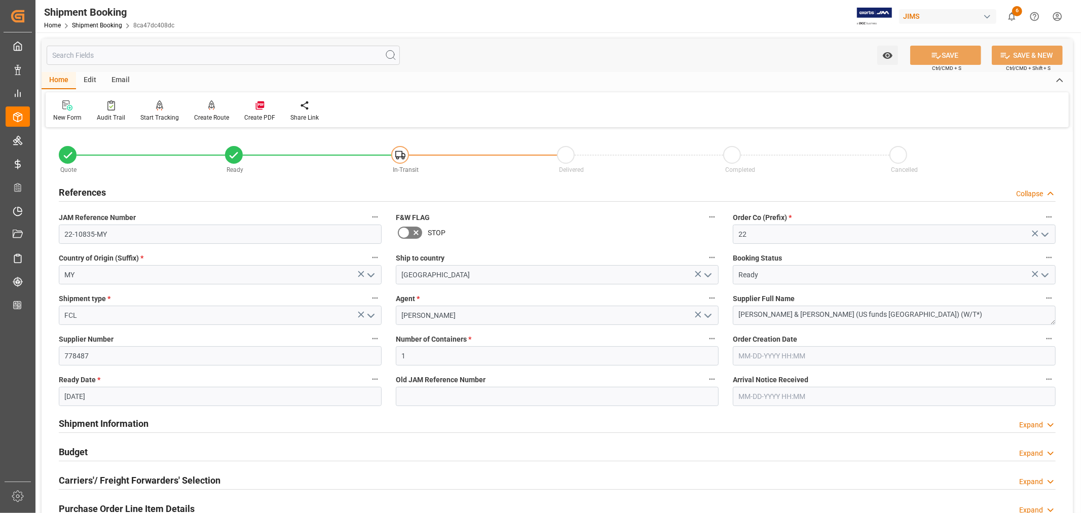
click at [100, 191] on h2 "References" at bounding box center [82, 193] width 47 height 14
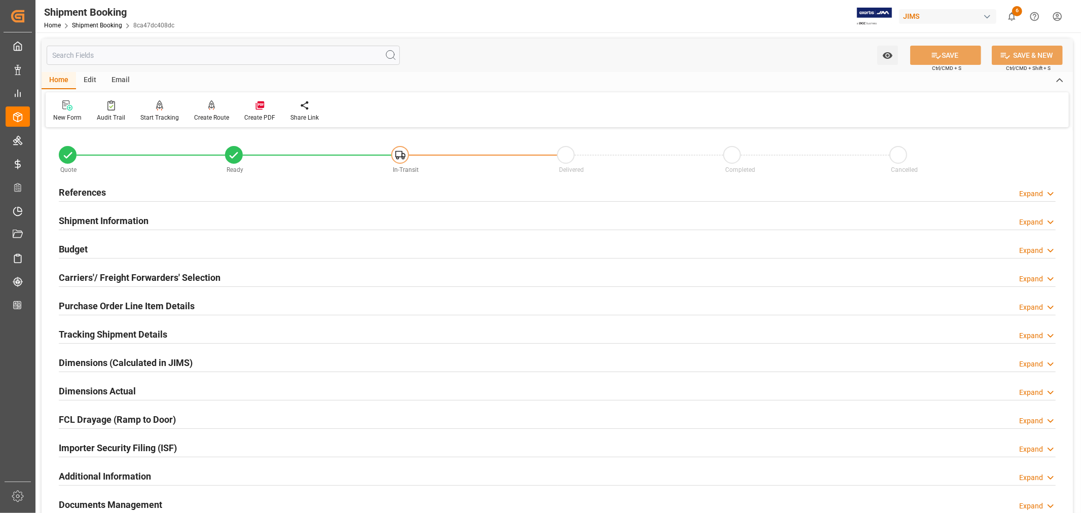
drag, startPoint x: 111, startPoint y: 219, endPoint x: 116, endPoint y: 218, distance: 5.2
click at [112, 219] on h2 "Shipment Information" at bounding box center [104, 221] width 90 height 14
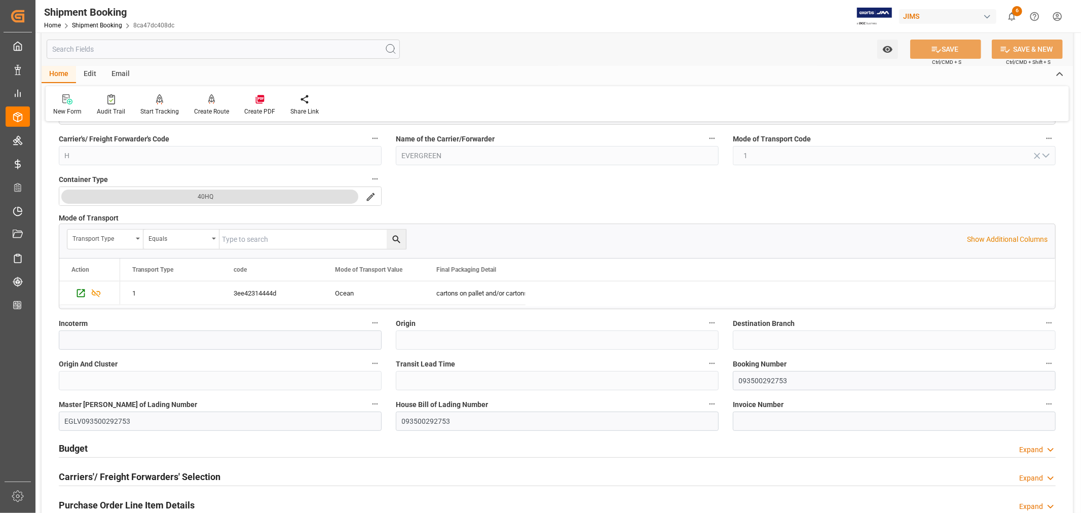
scroll to position [225, 0]
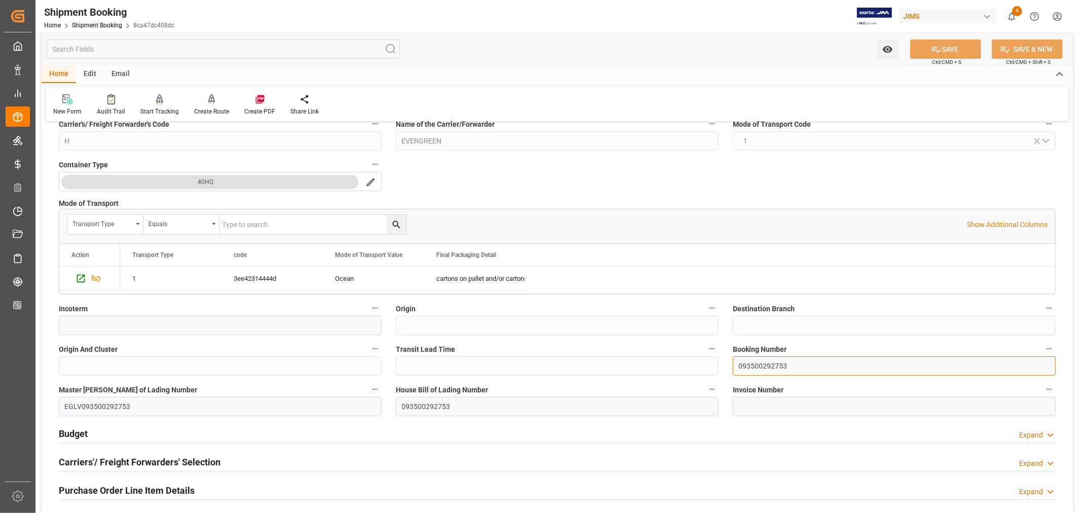
click at [746, 365] on input "093500292753" at bounding box center [894, 365] width 323 height 19
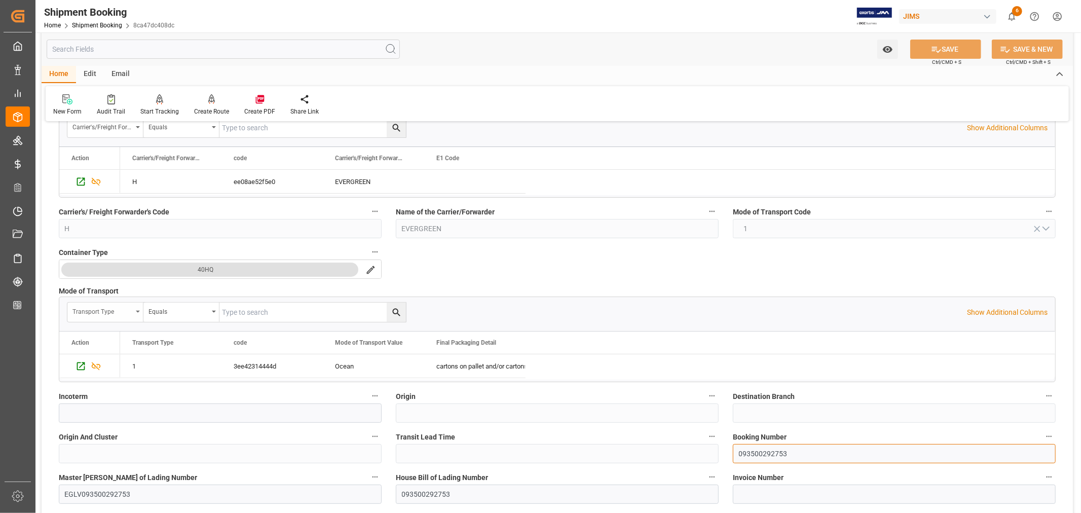
scroll to position [0, 0]
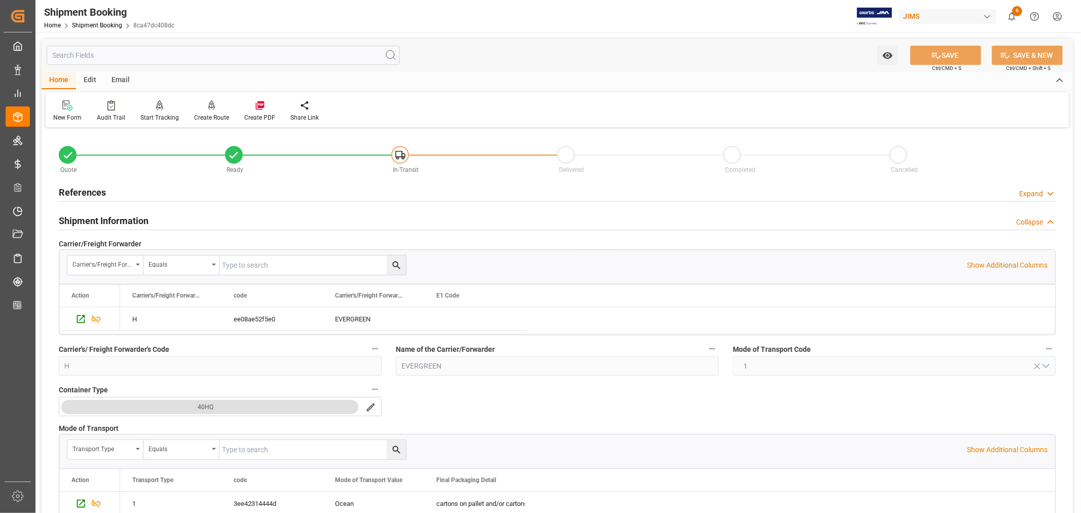
click at [82, 217] on h2 "Shipment Information" at bounding box center [104, 221] width 90 height 14
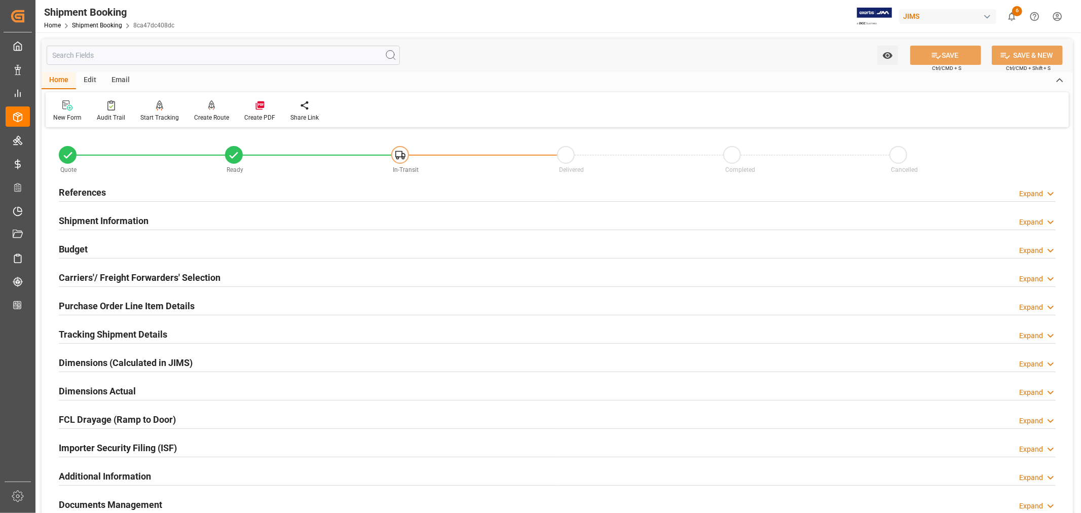
click at [82, 188] on h2 "References" at bounding box center [82, 193] width 47 height 14
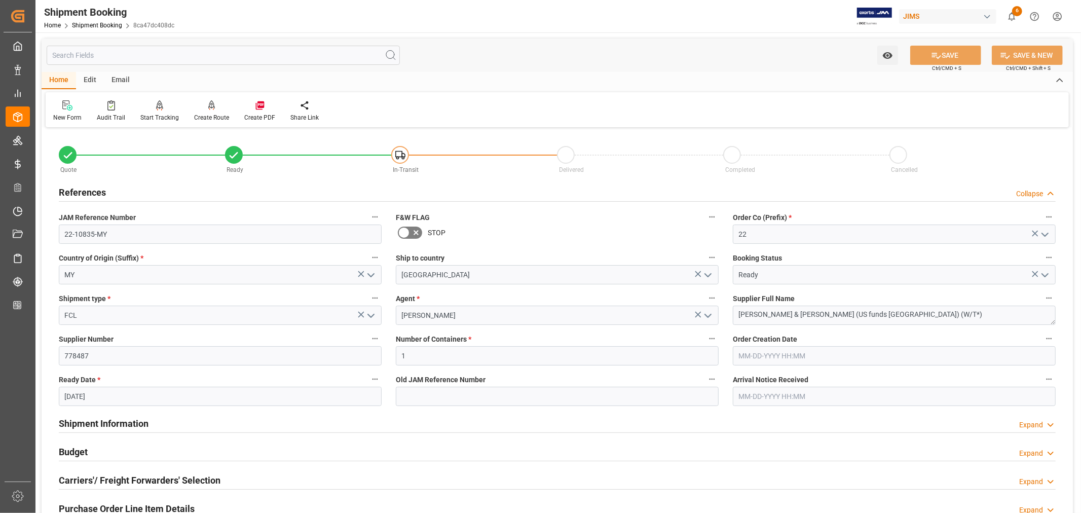
click at [82, 188] on h2 "References" at bounding box center [82, 193] width 47 height 14
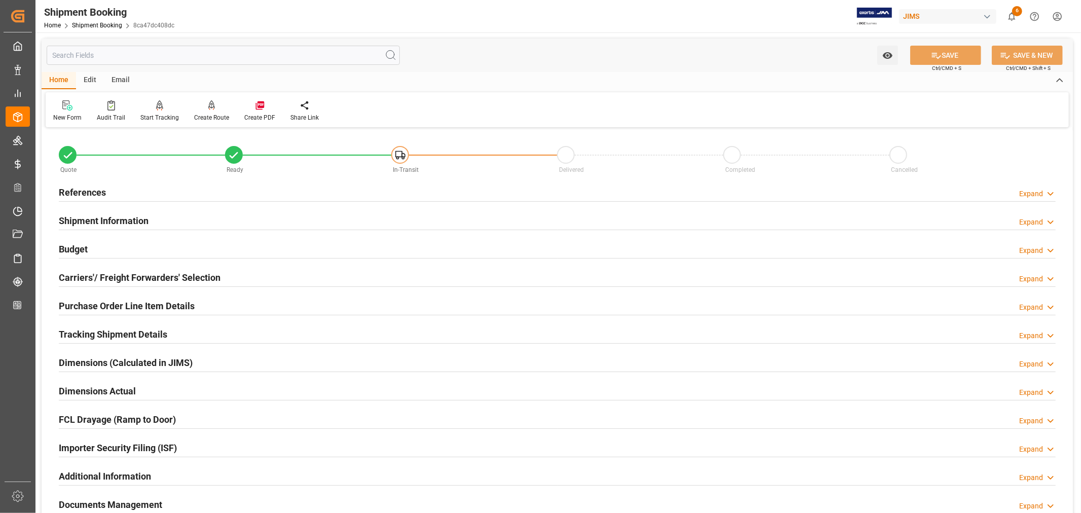
click at [110, 330] on h2 "Tracking Shipment Details" at bounding box center [113, 334] width 108 height 14
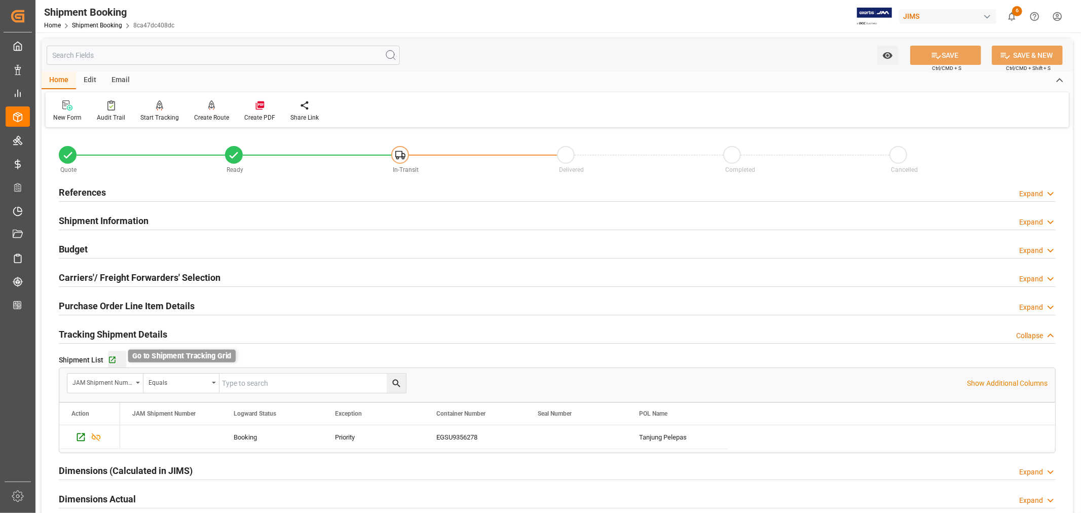
click at [109, 358] on icon "button" at bounding box center [112, 360] width 9 height 9
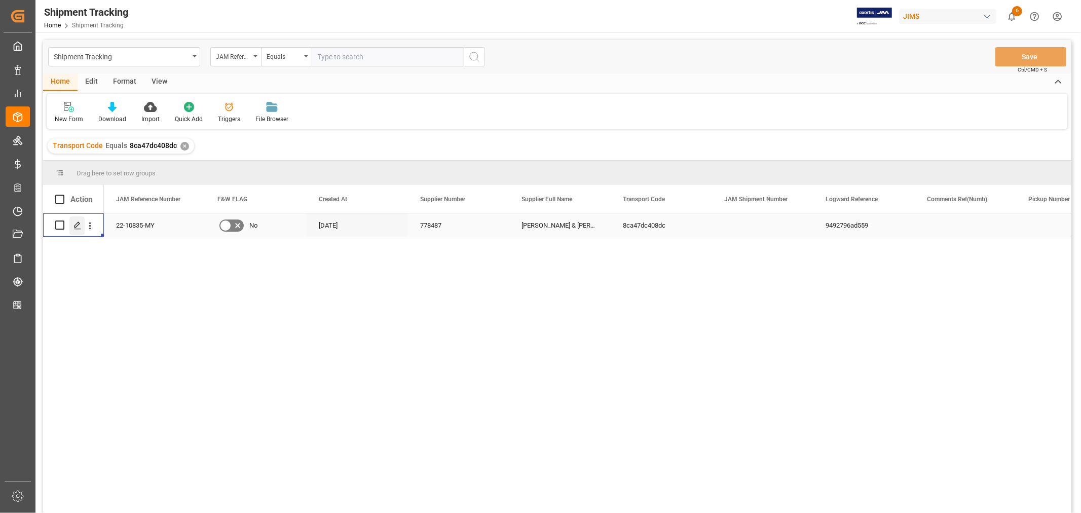
click at [79, 224] on polygon "Press SPACE to select this row." at bounding box center [77, 224] width 5 height 5
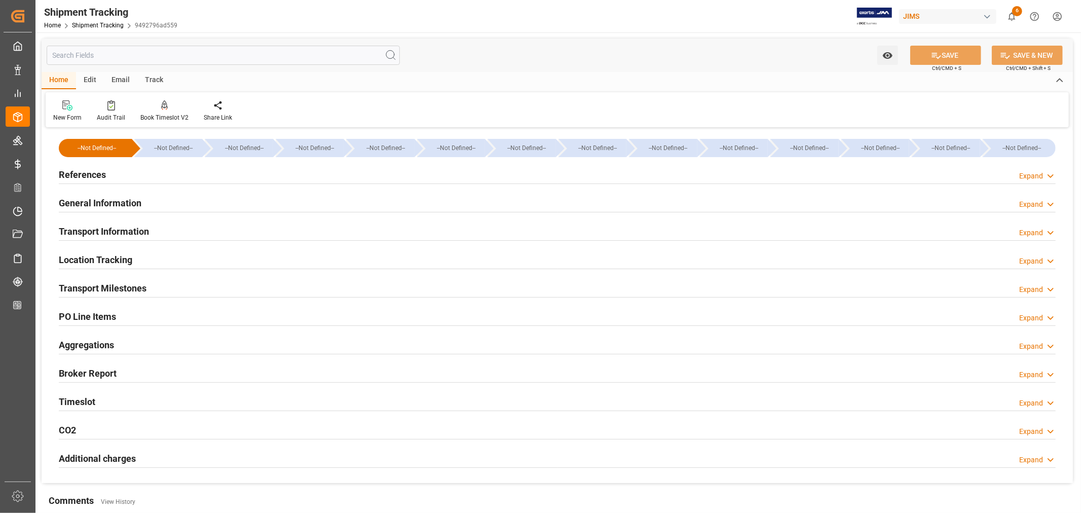
click at [155, 283] on div "Transport Milestones Expand" at bounding box center [557, 287] width 997 height 19
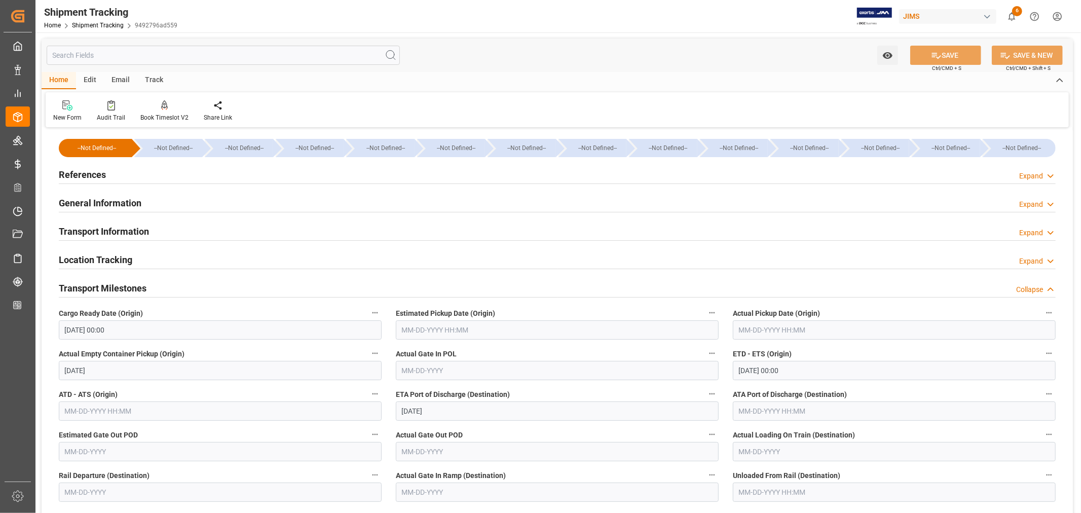
click at [786, 369] on input "10-05-2025 00:00" at bounding box center [894, 370] width 323 height 19
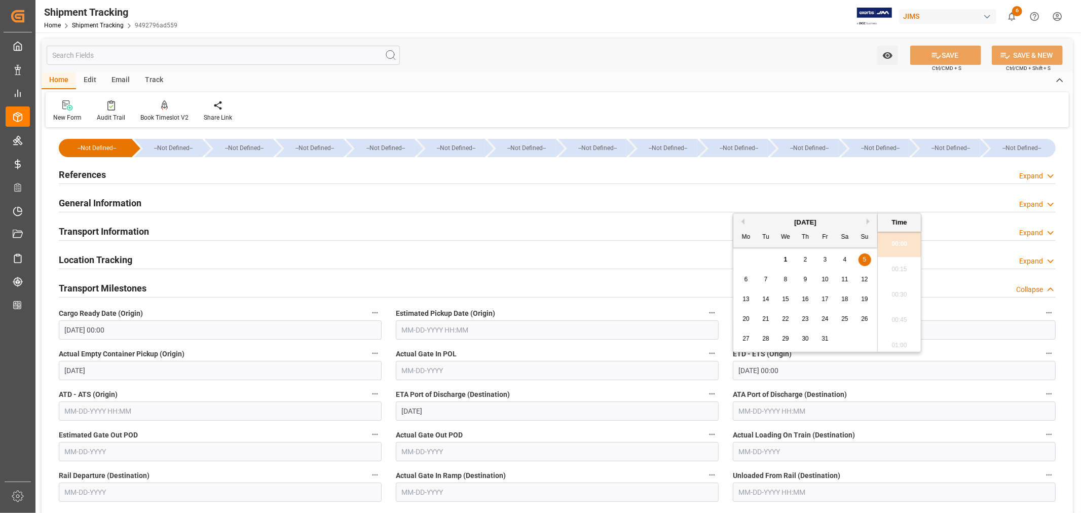
click at [846, 279] on span "11" at bounding box center [845, 279] width 7 height 7
type input "10-11-2025 00:00"
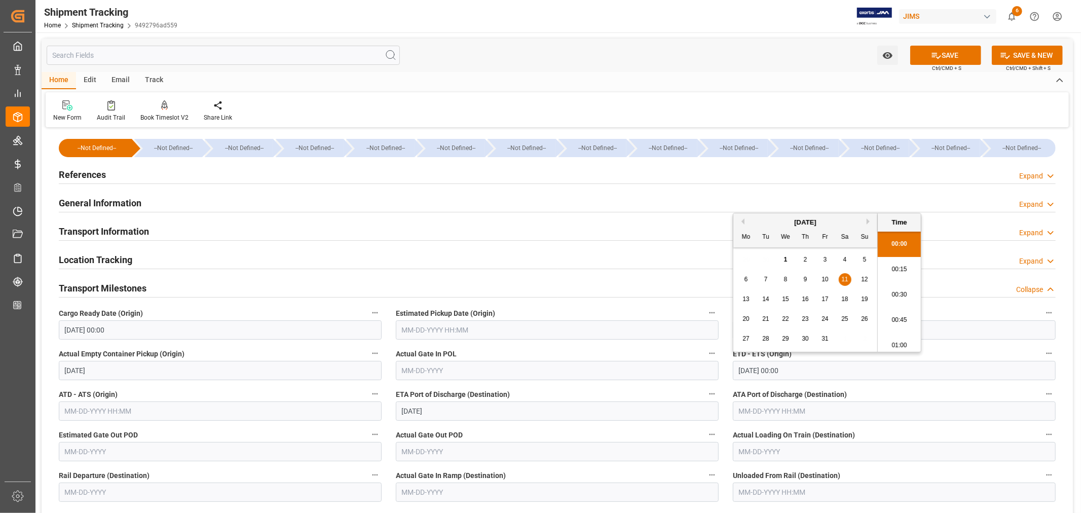
click at [446, 330] on input "text" at bounding box center [557, 329] width 323 height 19
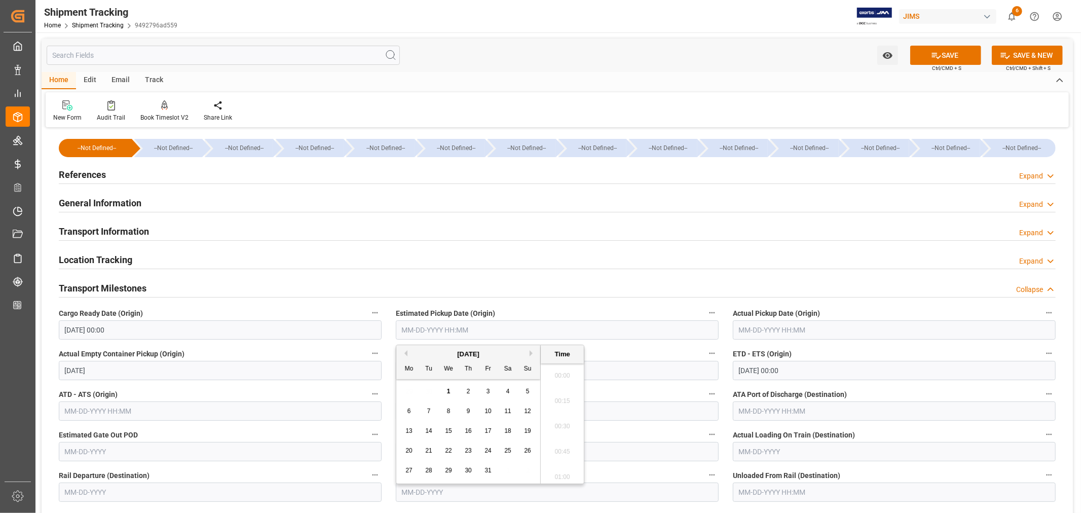
scroll to position [1321, 0]
click at [406, 352] on button "Previous Month" at bounding box center [405, 353] width 6 height 6
click at [409, 470] on span "29" at bounding box center [409, 470] width 7 height 7
type input "09-29-2025 00:00"
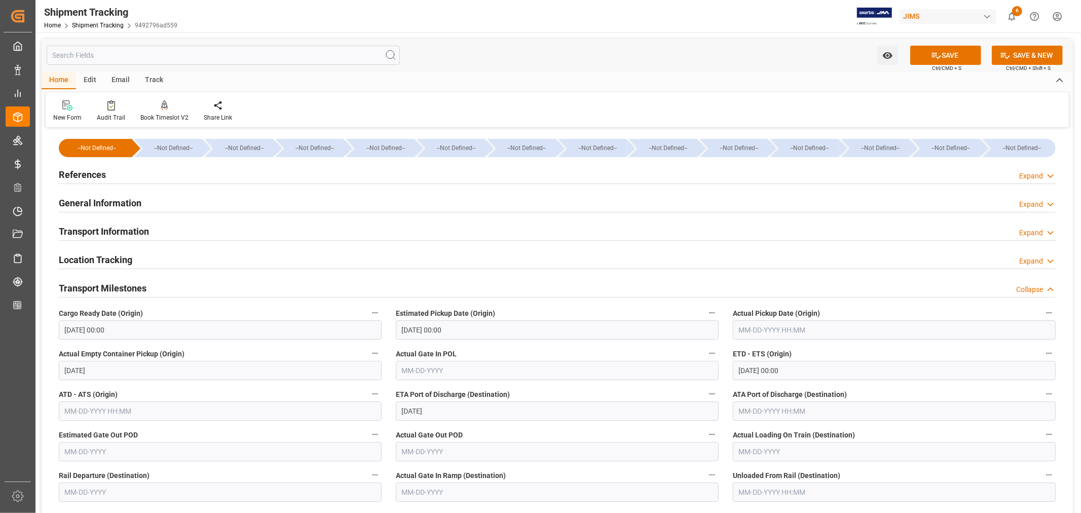
click at [477, 284] on div "Transport Milestones Collapse" at bounding box center [557, 287] width 997 height 19
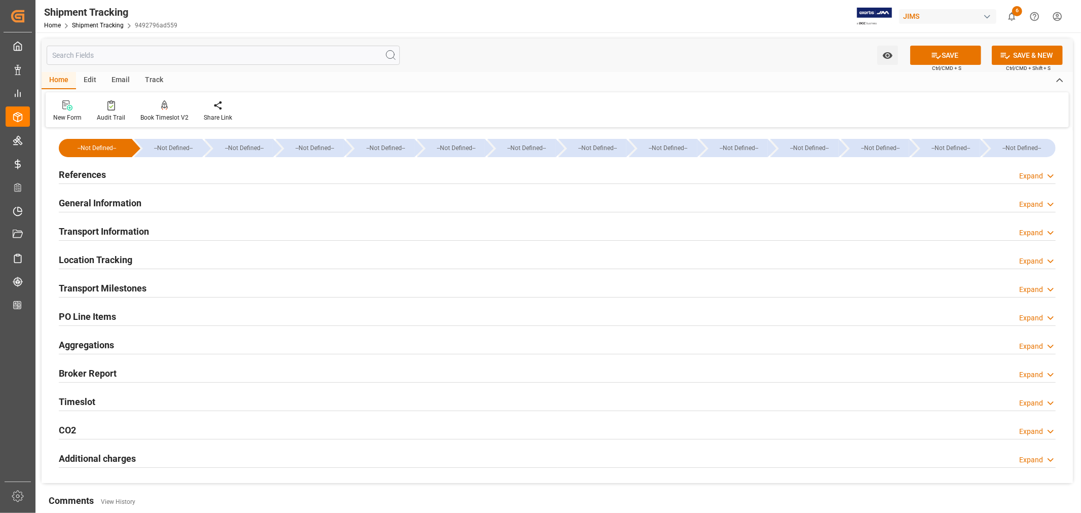
click at [152, 290] on div "Transport Milestones Expand" at bounding box center [557, 287] width 997 height 19
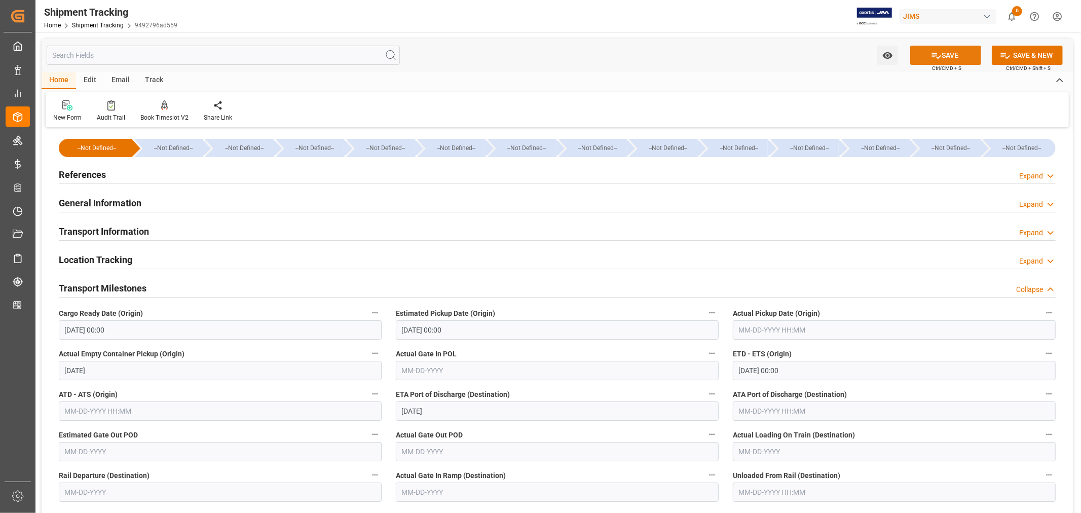
click at [943, 57] on button "SAVE" at bounding box center [946, 55] width 71 height 19
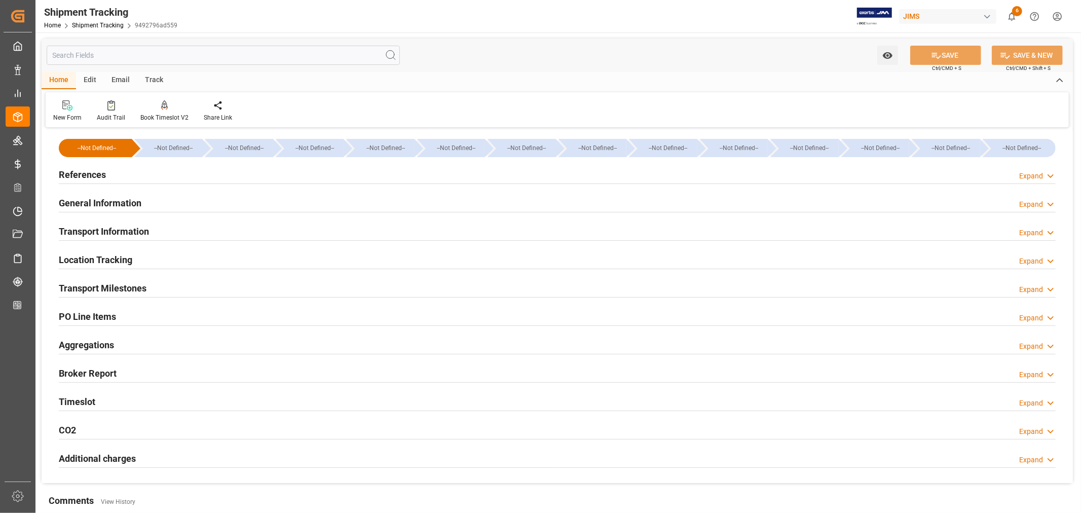
click at [121, 200] on h2 "General Information" at bounding box center [100, 203] width 83 height 14
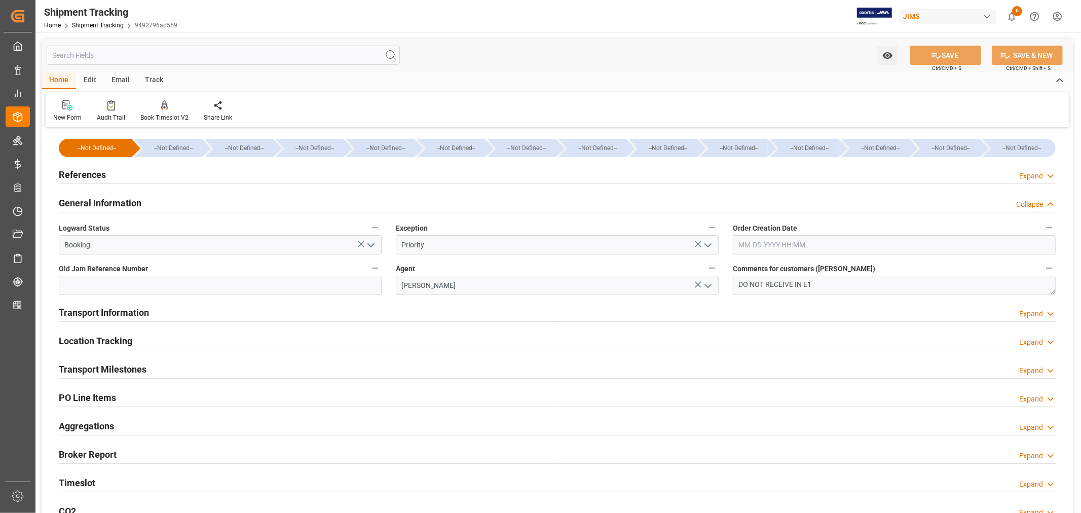
click at [121, 201] on h2 "General Information" at bounding box center [100, 203] width 83 height 14
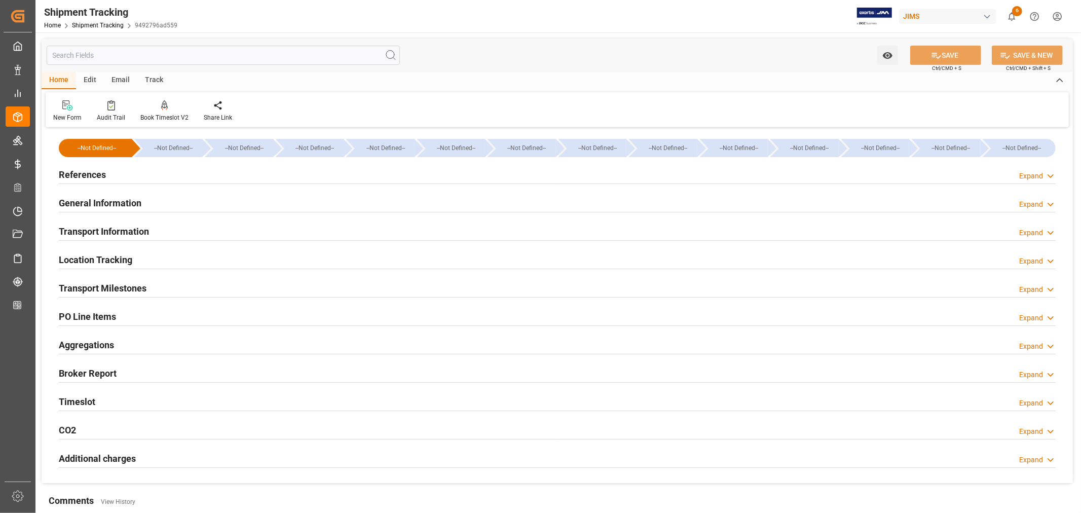
click at [101, 175] on h2 "References" at bounding box center [82, 175] width 47 height 14
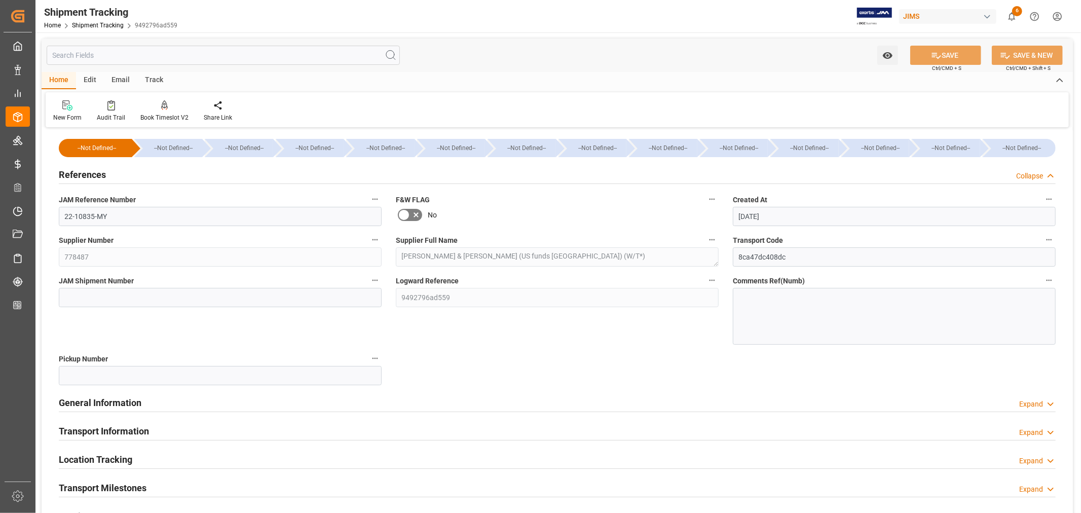
click at [93, 174] on h2 "References" at bounding box center [82, 175] width 47 height 14
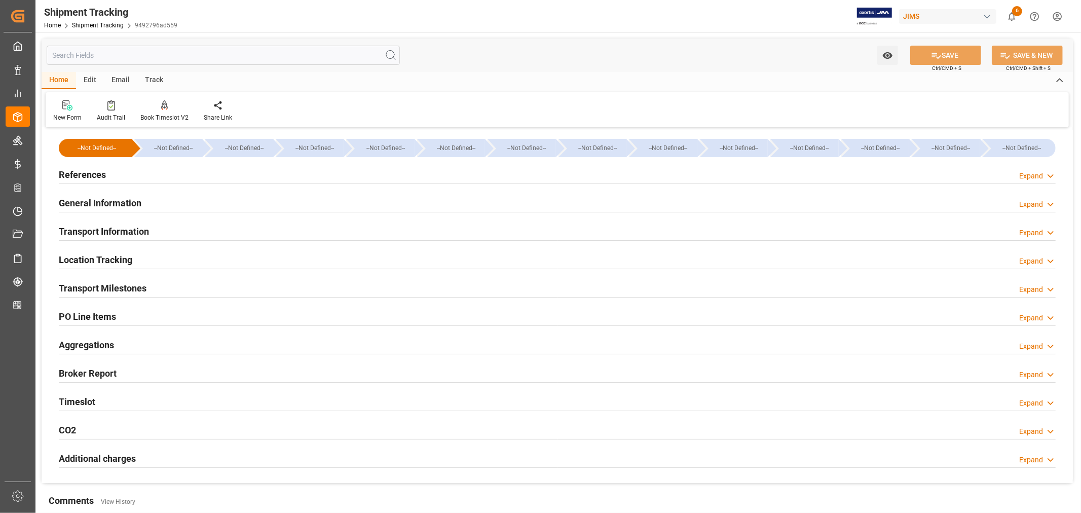
click at [123, 281] on h2 "Transport Milestones" at bounding box center [103, 288] width 88 height 14
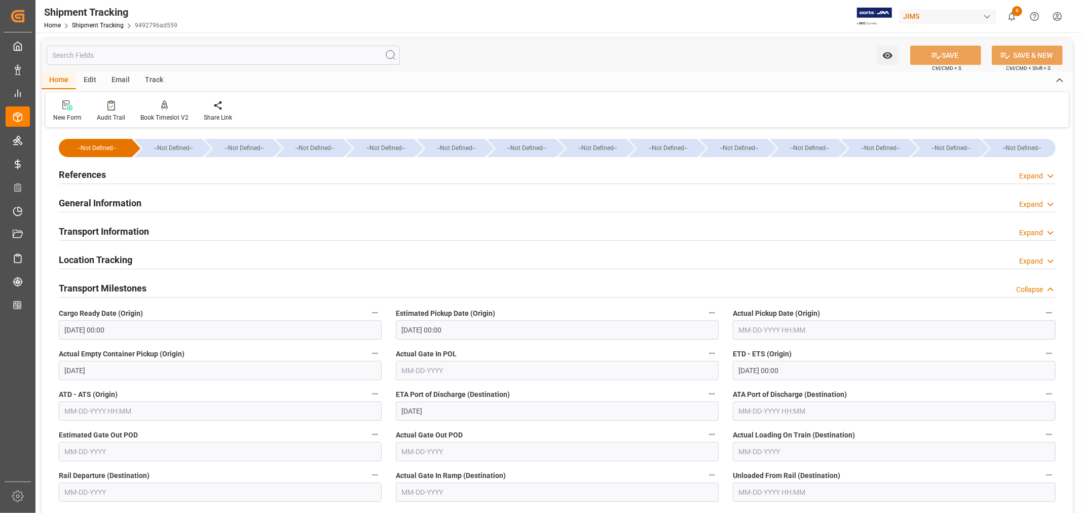
click at [445, 369] on input "text" at bounding box center [557, 370] width 323 height 19
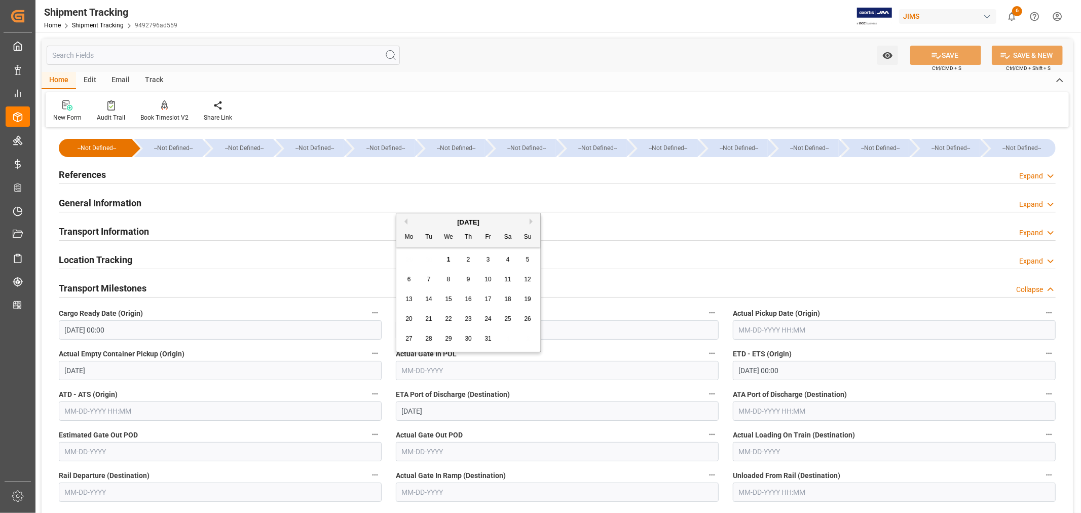
click at [467, 259] on span "2" at bounding box center [469, 259] width 4 height 7
type input "10-02-2025"
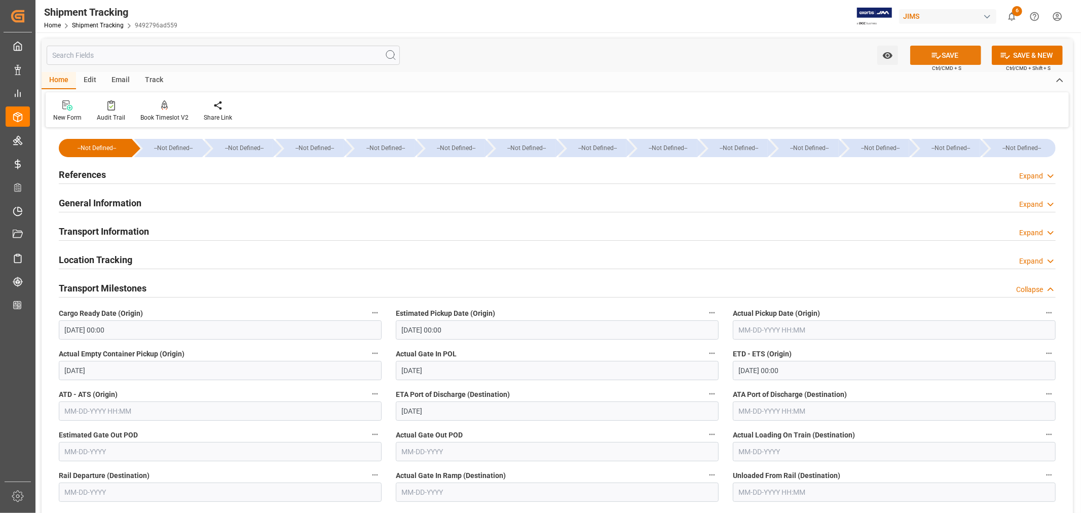
click at [938, 56] on icon at bounding box center [936, 56] width 9 height 6
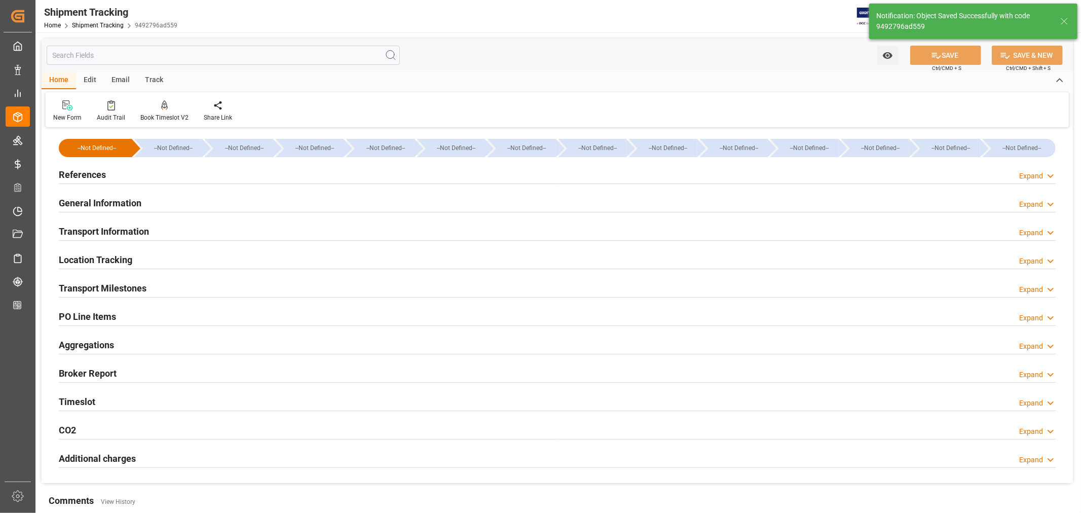
click at [135, 231] on h2 "Transport Information" at bounding box center [104, 232] width 90 height 14
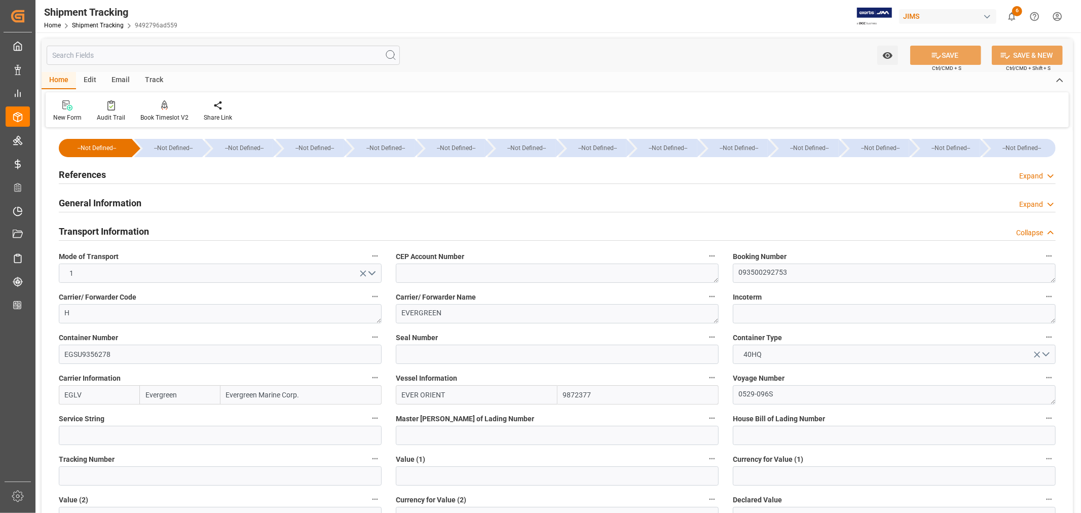
click at [135, 231] on h2 "Transport Information" at bounding box center [104, 232] width 90 height 14
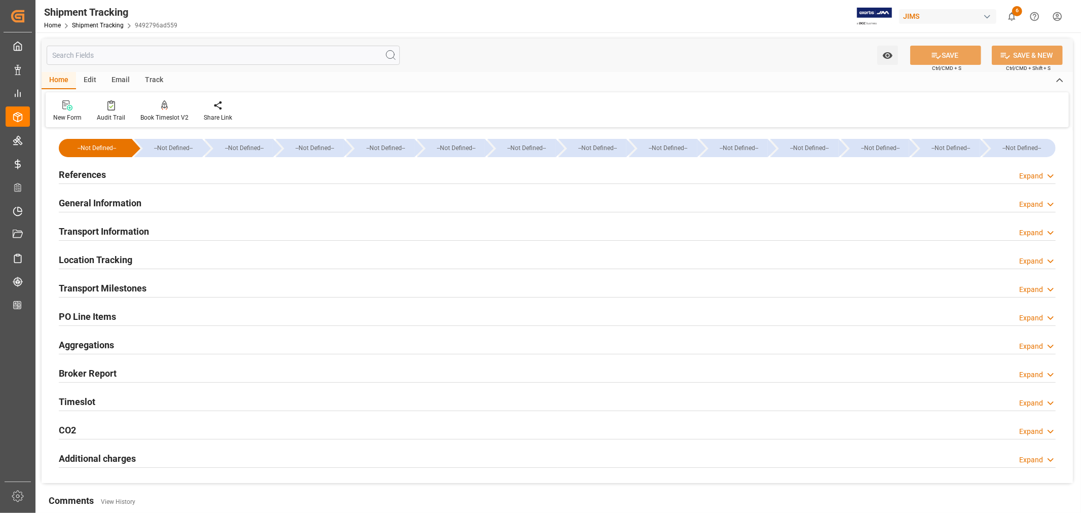
click at [100, 173] on h2 "References" at bounding box center [82, 175] width 47 height 14
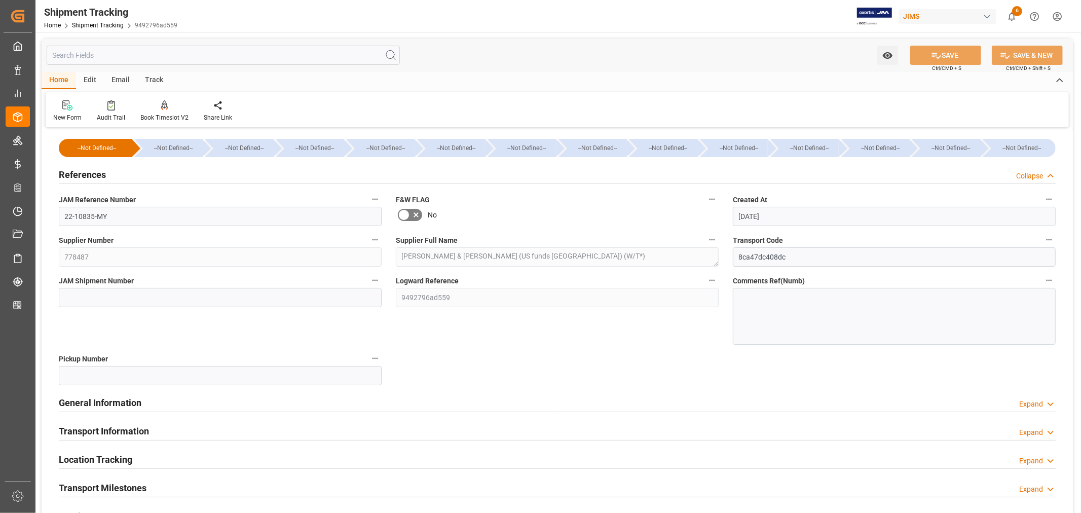
click at [94, 171] on h2 "References" at bounding box center [82, 175] width 47 height 14
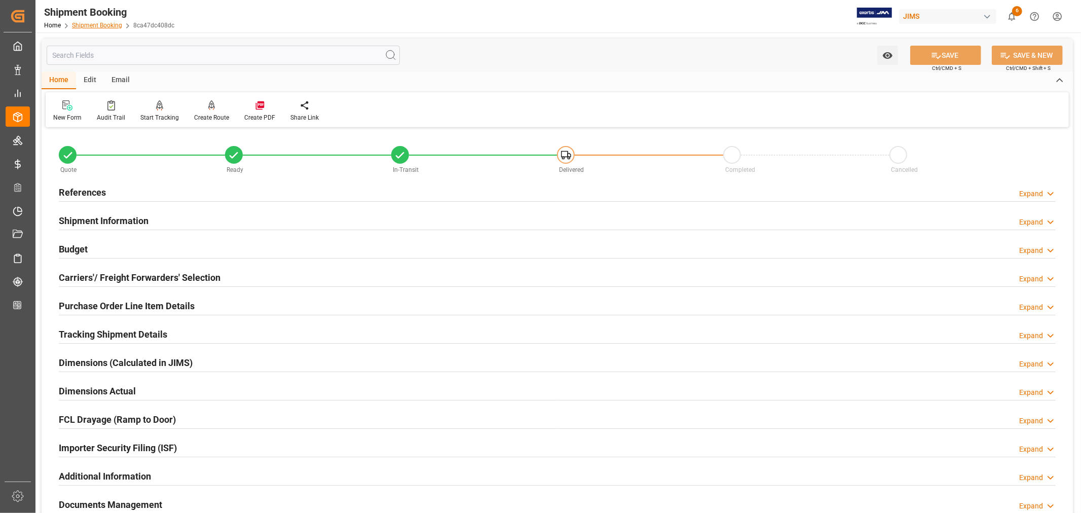
click at [98, 24] on link "Shipment Booking" at bounding box center [97, 25] width 50 height 7
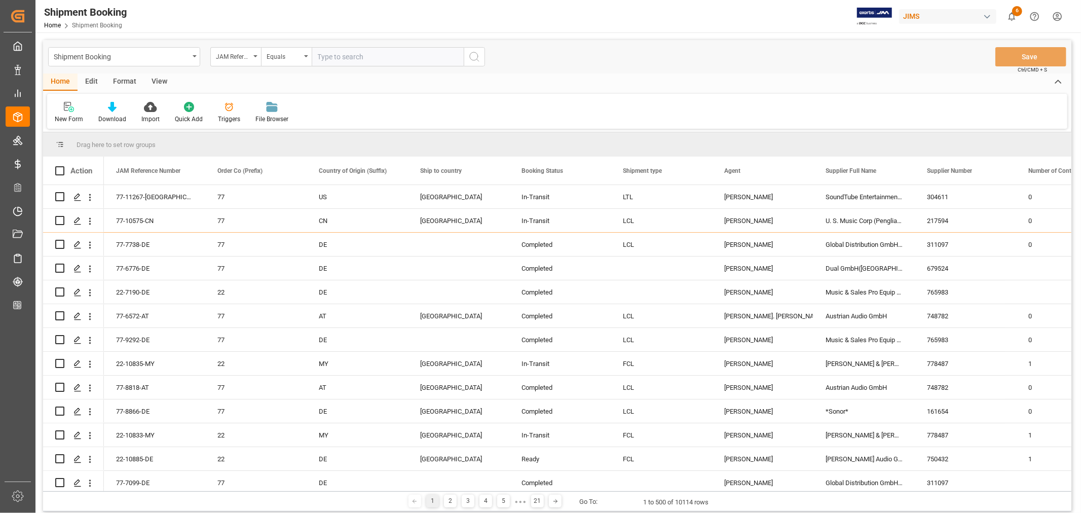
click at [341, 52] on input "text" at bounding box center [388, 56] width 152 height 19
type input "22-9515-se"
click at [476, 56] on icon "search button" at bounding box center [474, 57] width 12 height 12
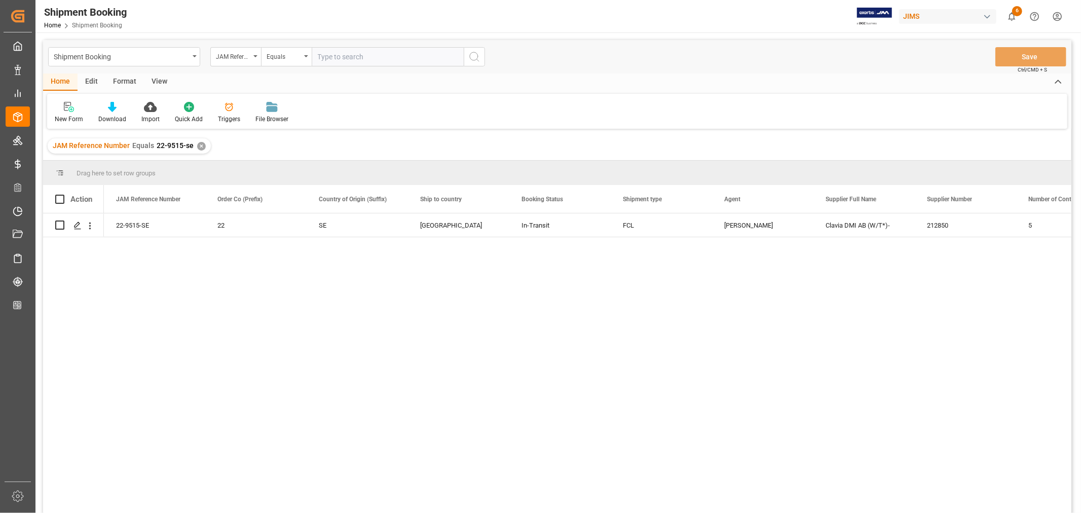
click at [343, 56] on input "text" at bounding box center [388, 56] width 152 height 19
click at [198, 148] on div "✕" at bounding box center [201, 146] width 9 height 9
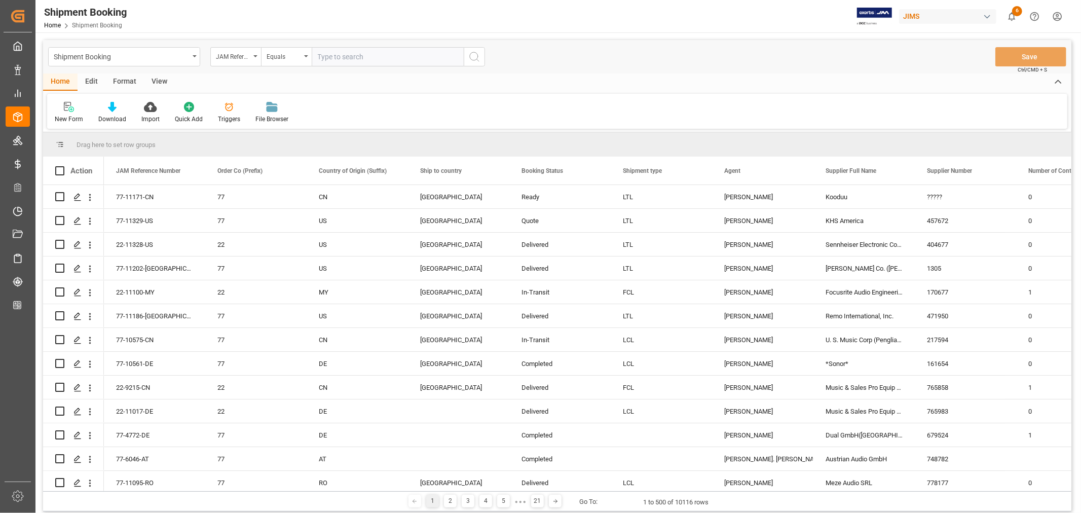
click at [327, 57] on input "text" at bounding box center [388, 56] width 152 height 19
type input "22-8391-se"
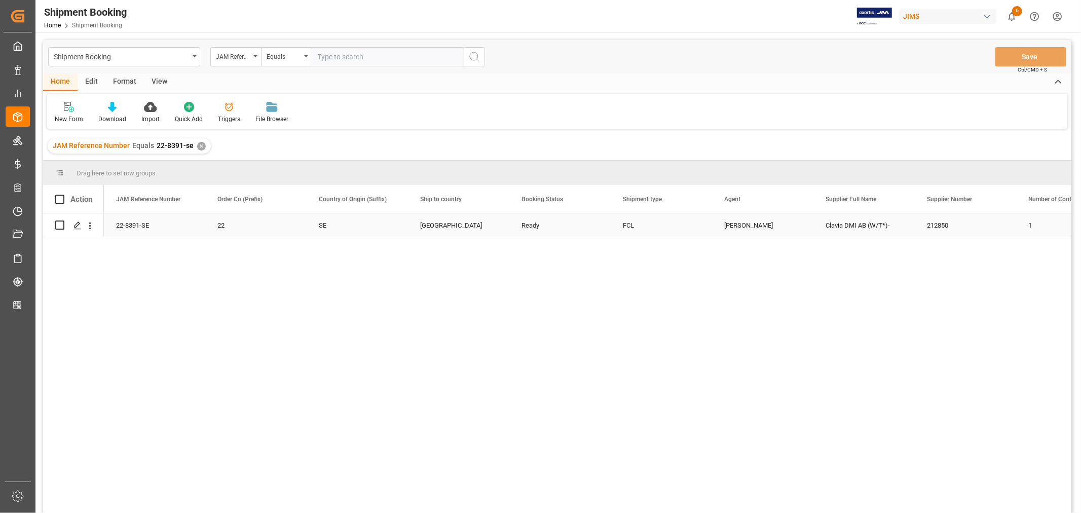
click at [137, 225] on div "22-8391-SE" at bounding box center [154, 224] width 101 height 23
click at [74, 225] on icon "Press SPACE to select this row." at bounding box center [78, 226] width 8 height 8
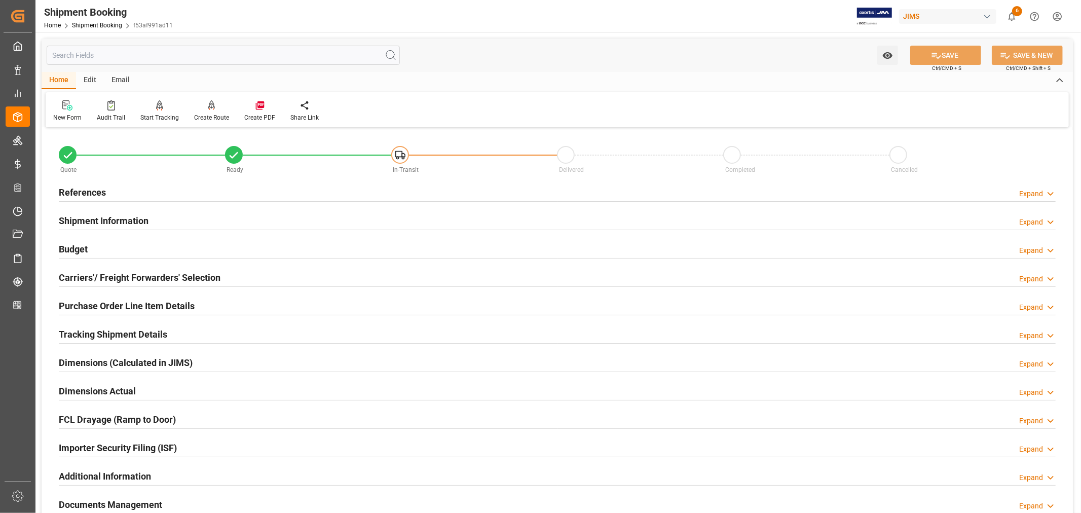
type input "09-20-2025"
click at [99, 194] on h2 "References" at bounding box center [82, 193] width 47 height 14
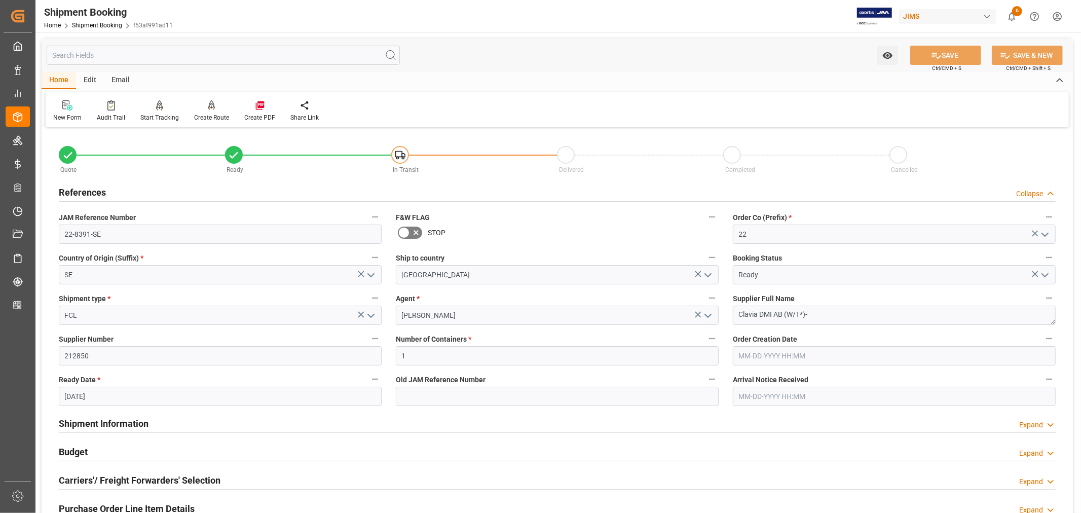
click at [97, 194] on h2 "References" at bounding box center [82, 193] width 47 height 14
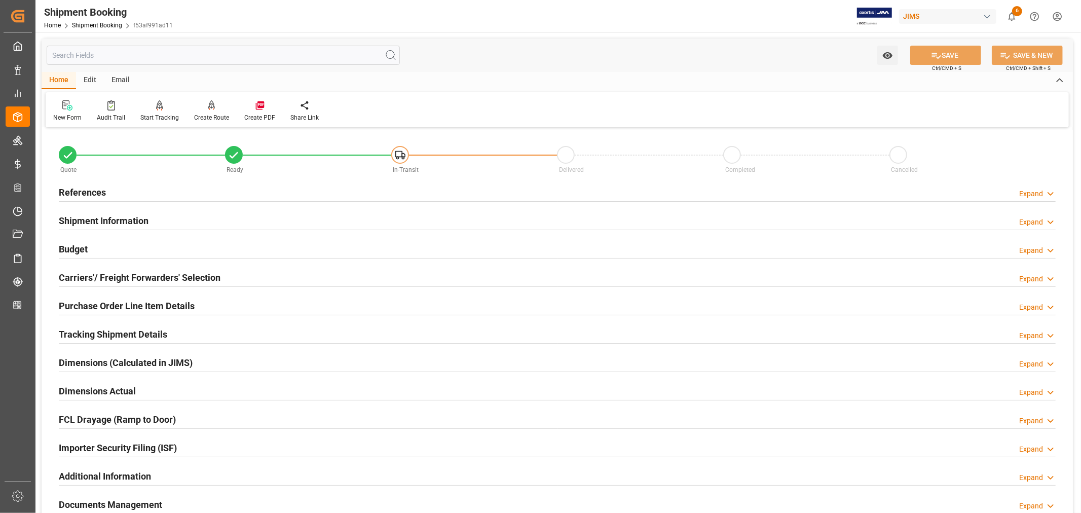
click at [89, 330] on h2 "Tracking Shipment Details" at bounding box center [113, 334] width 108 height 14
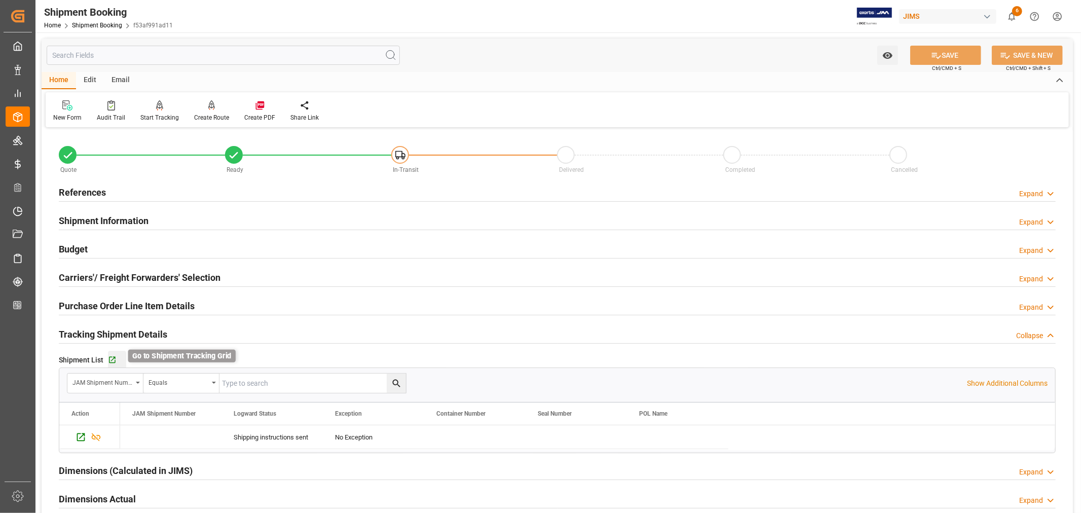
click at [115, 360] on icon "button" at bounding box center [112, 360] width 9 height 9
click at [90, 194] on h2 "References" at bounding box center [82, 193] width 47 height 14
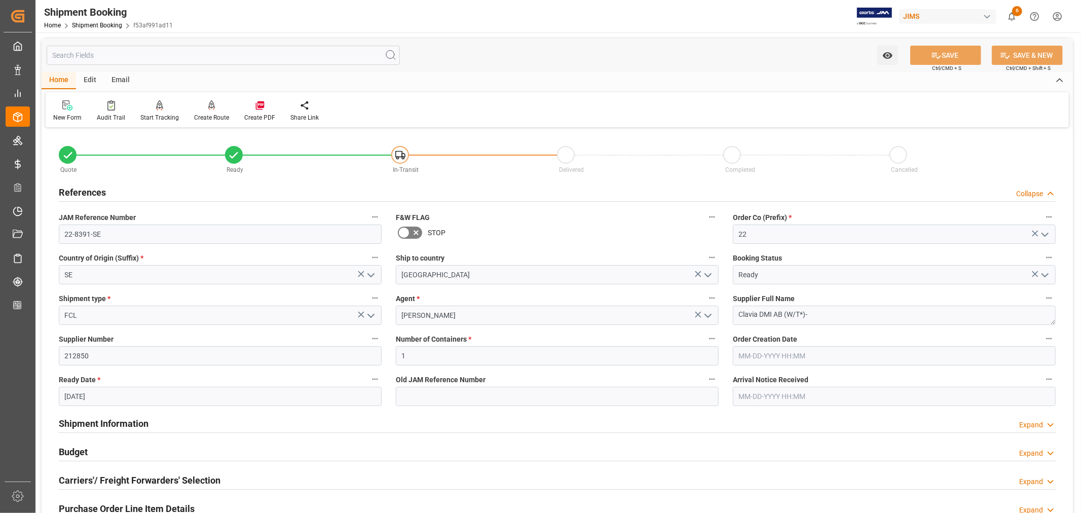
click at [1046, 274] on icon "open menu" at bounding box center [1045, 275] width 12 height 12
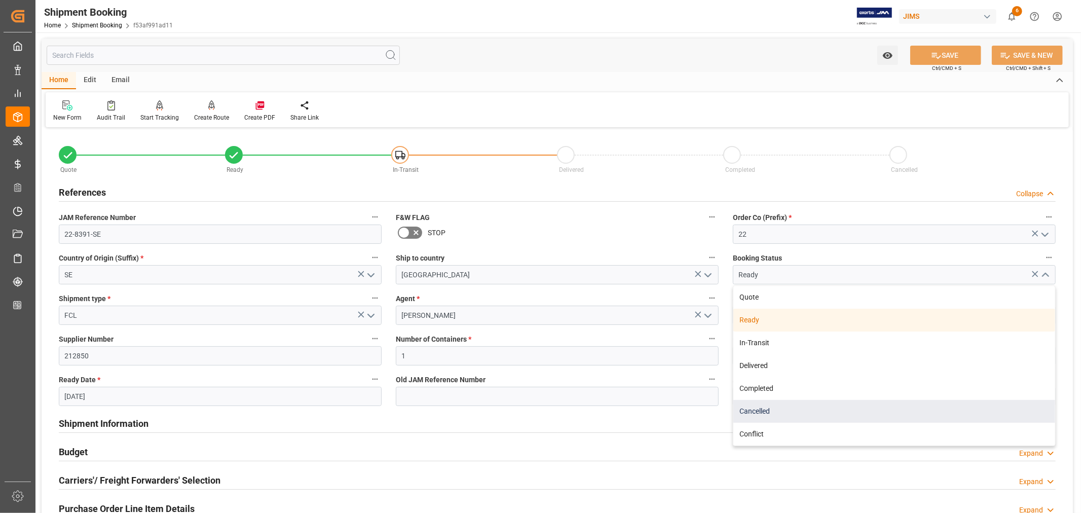
click at [789, 411] on div "Cancelled" at bounding box center [895, 411] width 322 height 23
type input "Cancelled"
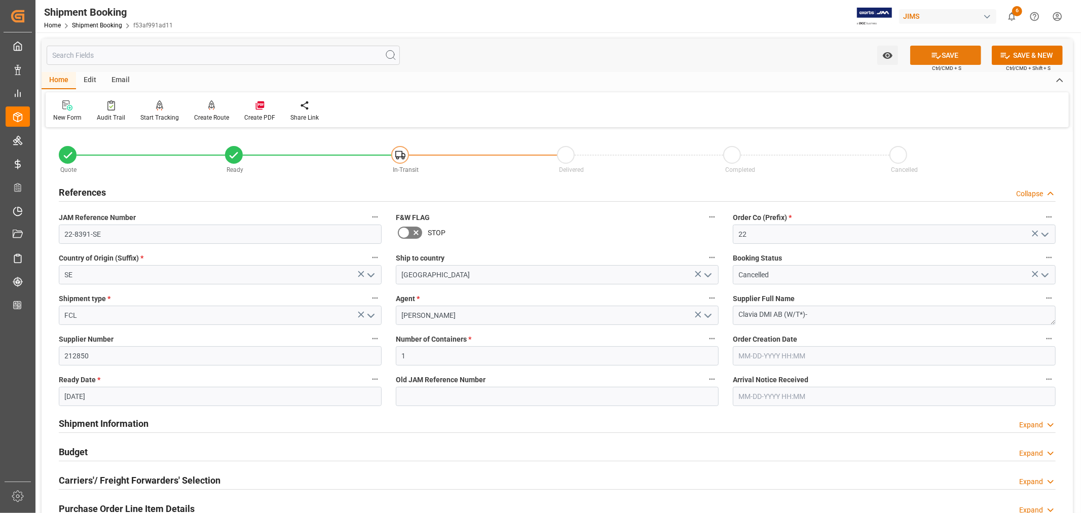
click at [940, 54] on button "SAVE" at bounding box center [946, 55] width 71 height 19
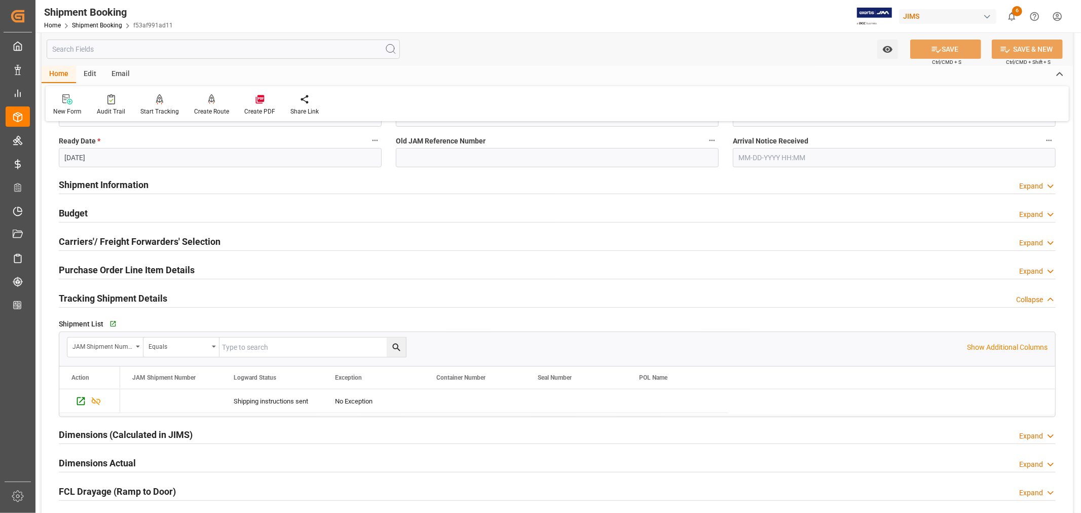
scroll to position [281, 0]
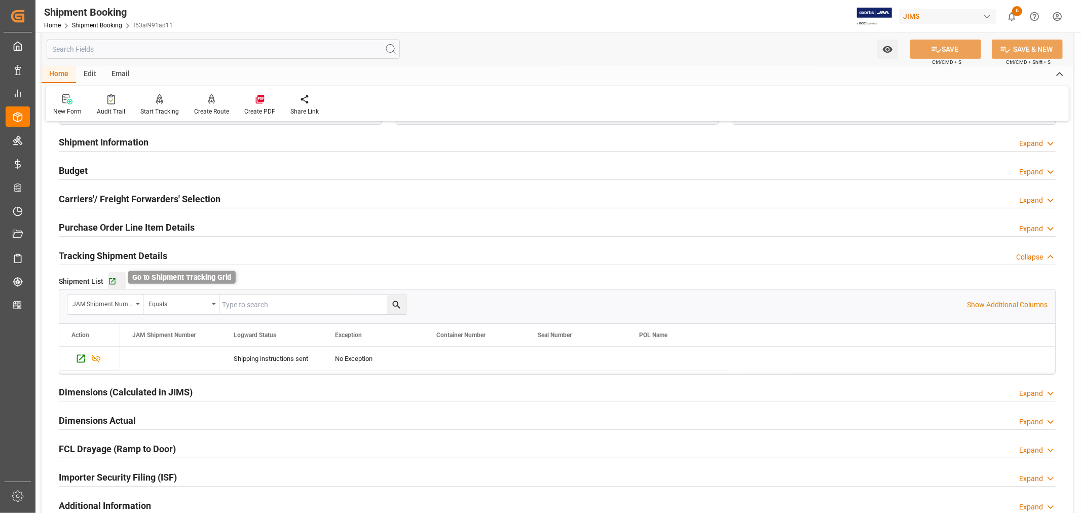
click at [112, 282] on icon "button" at bounding box center [112, 281] width 9 height 9
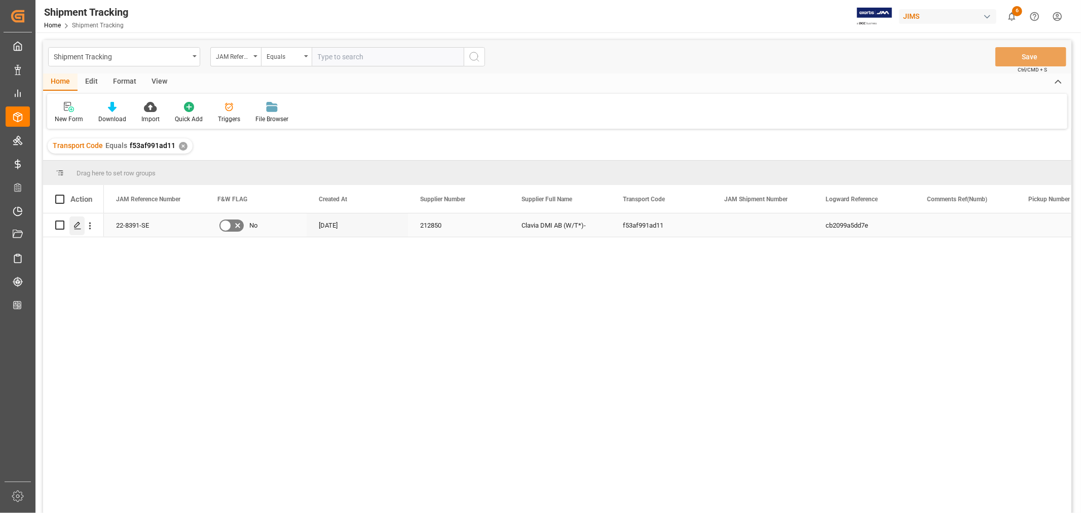
click at [78, 225] on polygon "Press SPACE to select this row." at bounding box center [77, 224] width 5 height 5
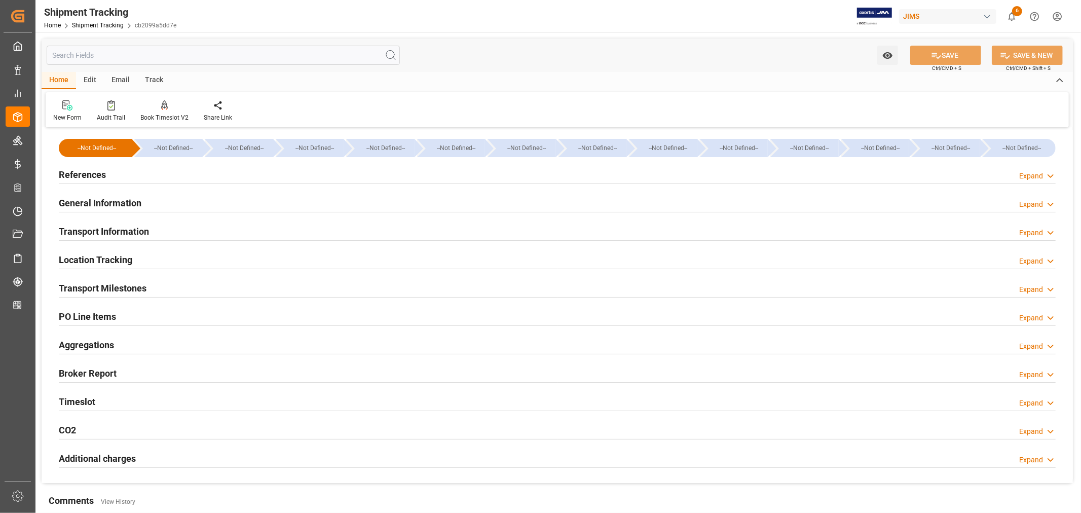
click at [89, 170] on h2 "References" at bounding box center [82, 175] width 47 height 14
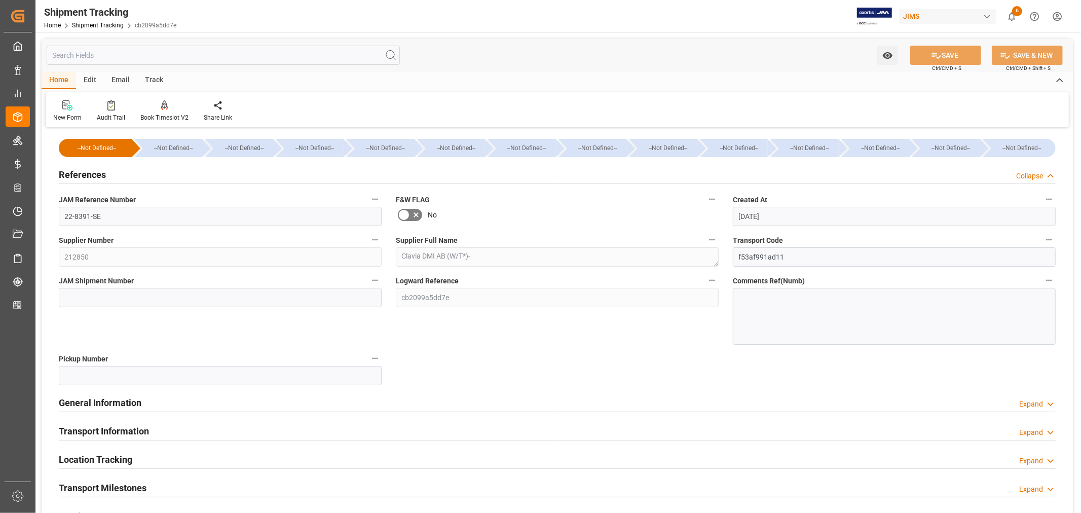
click at [89, 170] on h2 "References" at bounding box center [82, 175] width 47 height 14
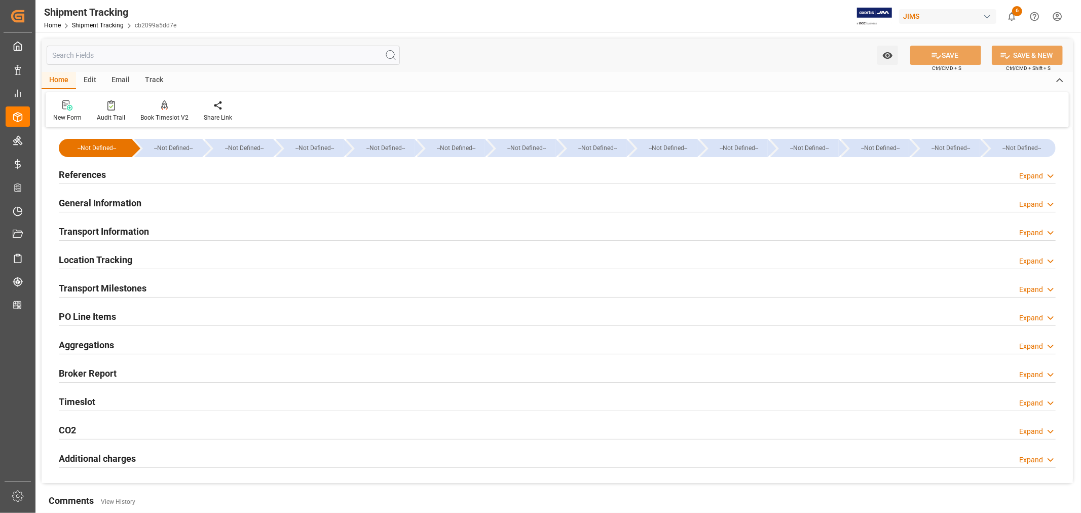
click at [98, 200] on h2 "General Information" at bounding box center [100, 203] width 83 height 14
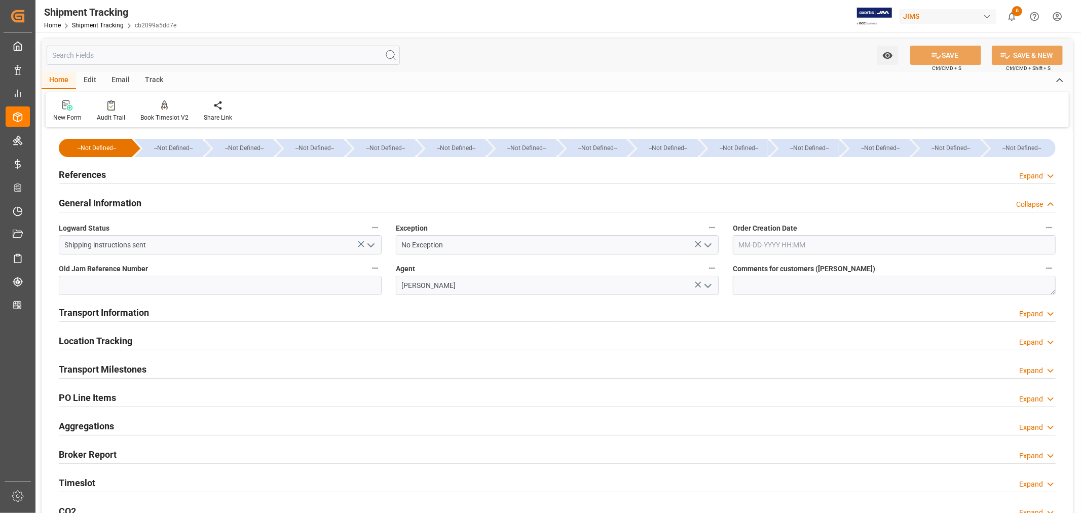
click at [708, 244] on icon "open menu" at bounding box center [708, 245] width 12 height 12
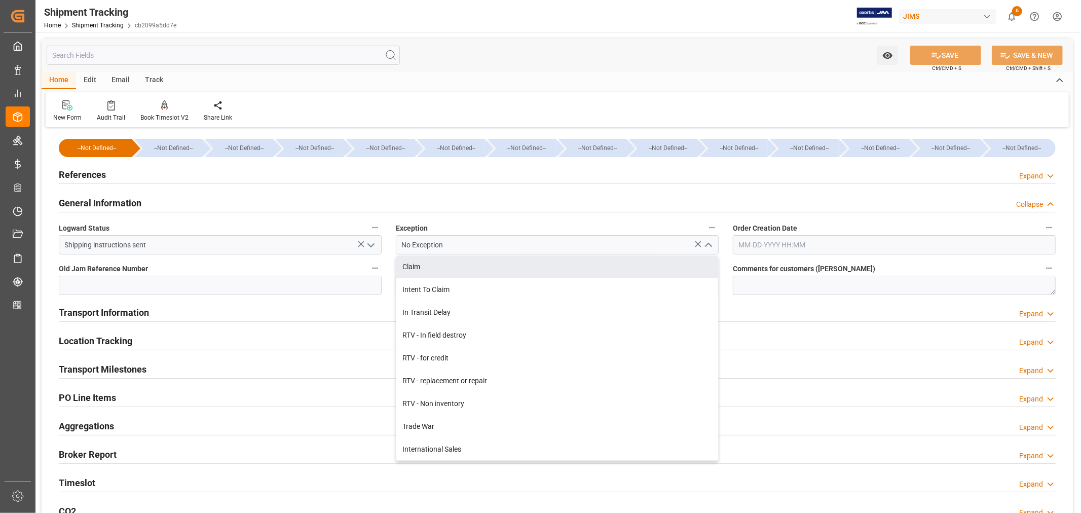
click at [636, 201] on div "General Information Collapse" at bounding box center [557, 202] width 997 height 19
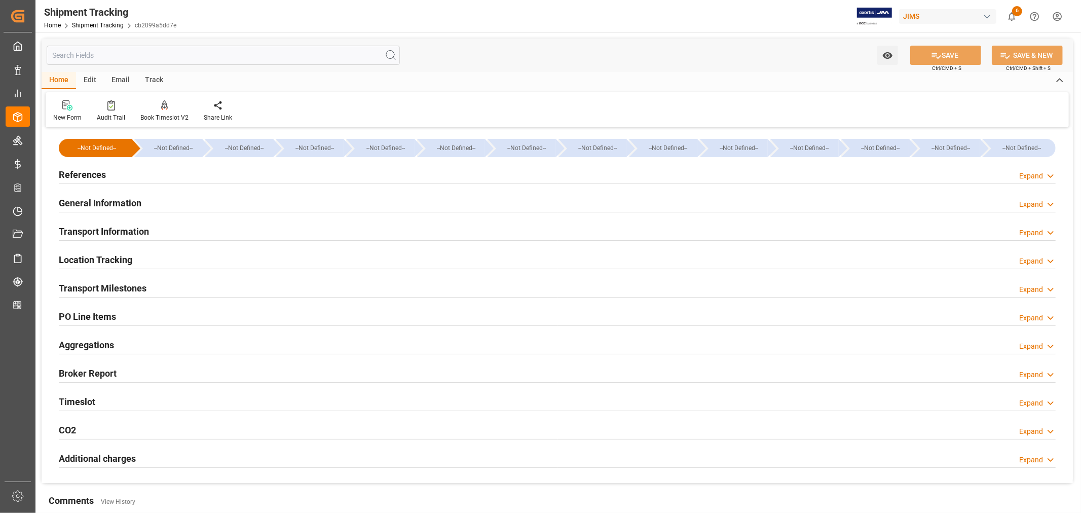
click at [124, 199] on h2 "General Information" at bounding box center [100, 203] width 83 height 14
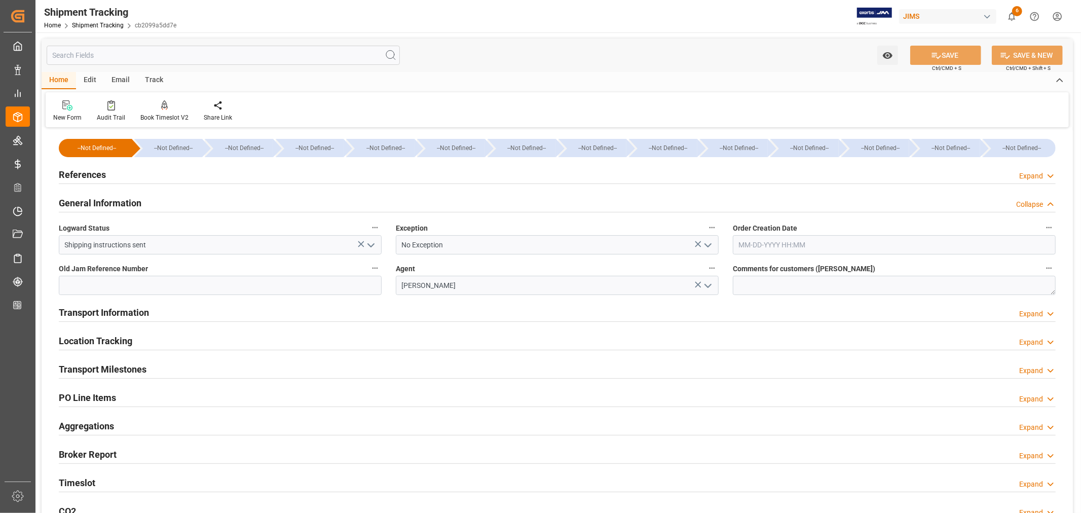
click at [124, 199] on h2 "General Information" at bounding box center [100, 203] width 83 height 14
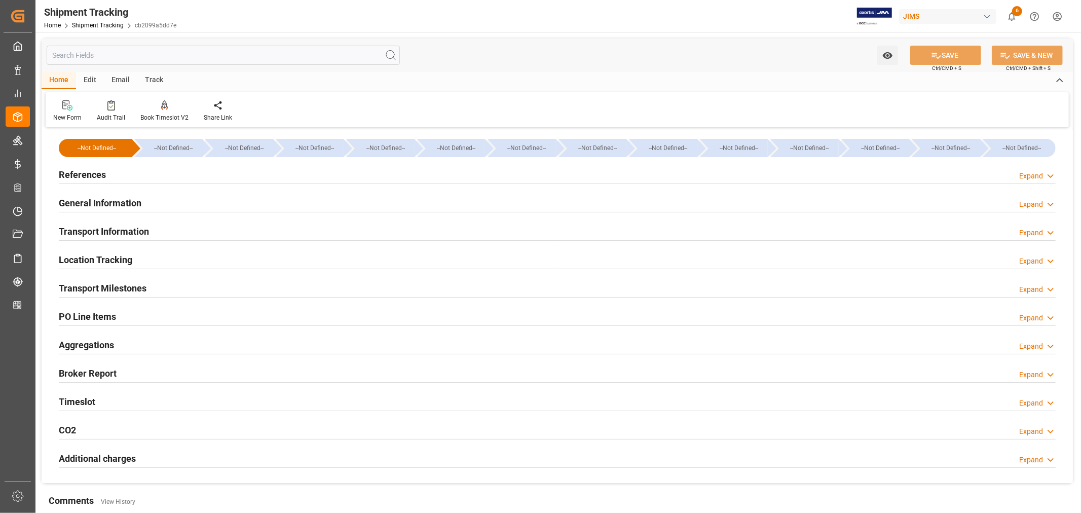
click at [127, 226] on h2 "Transport Information" at bounding box center [104, 232] width 90 height 14
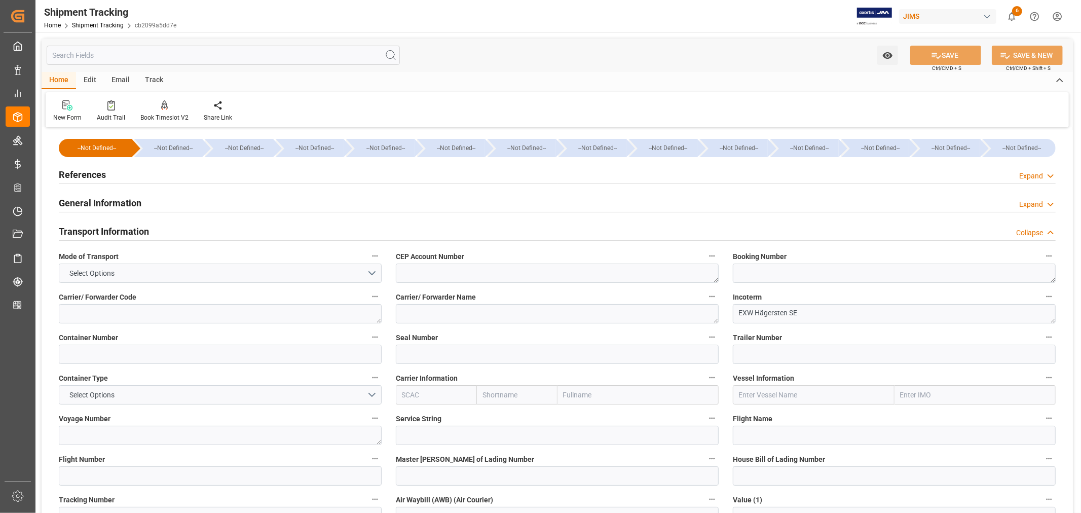
click at [128, 227] on h2 "Transport Information" at bounding box center [104, 232] width 90 height 14
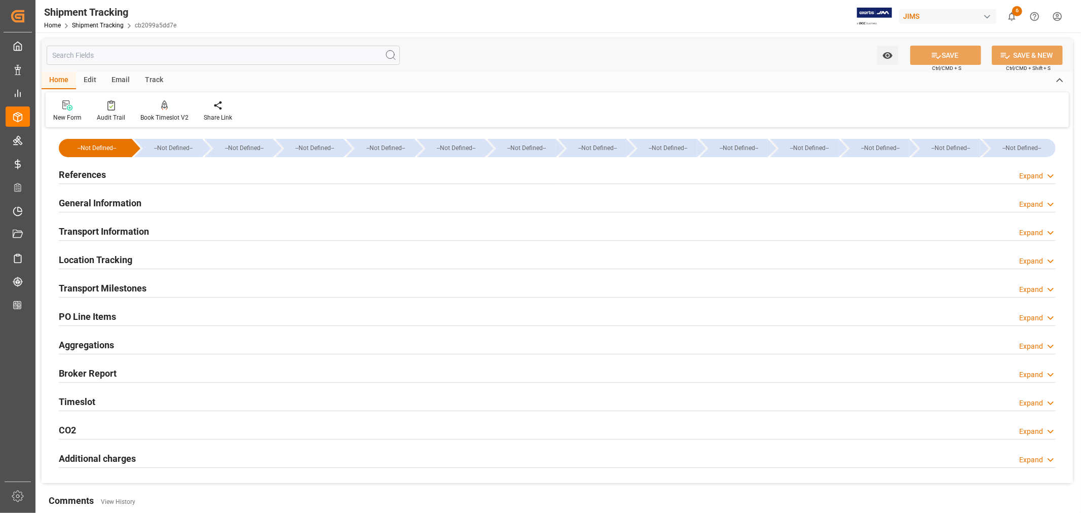
click at [128, 227] on h2 "Transport Information" at bounding box center [104, 232] width 90 height 14
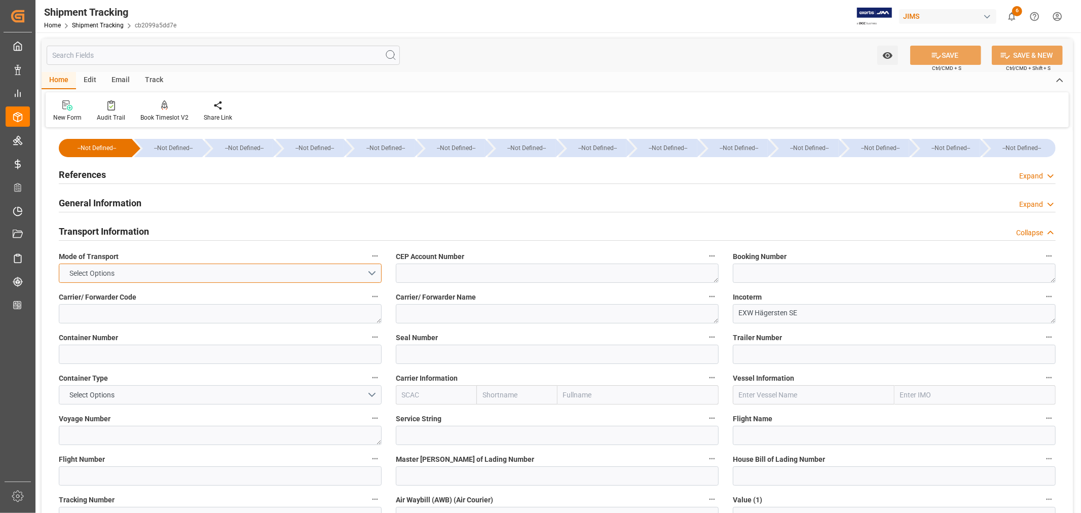
click at [372, 273] on button "Select Options" at bounding box center [220, 273] width 323 height 19
click at [372, 273] on div "1" at bounding box center [220, 275] width 322 height 21
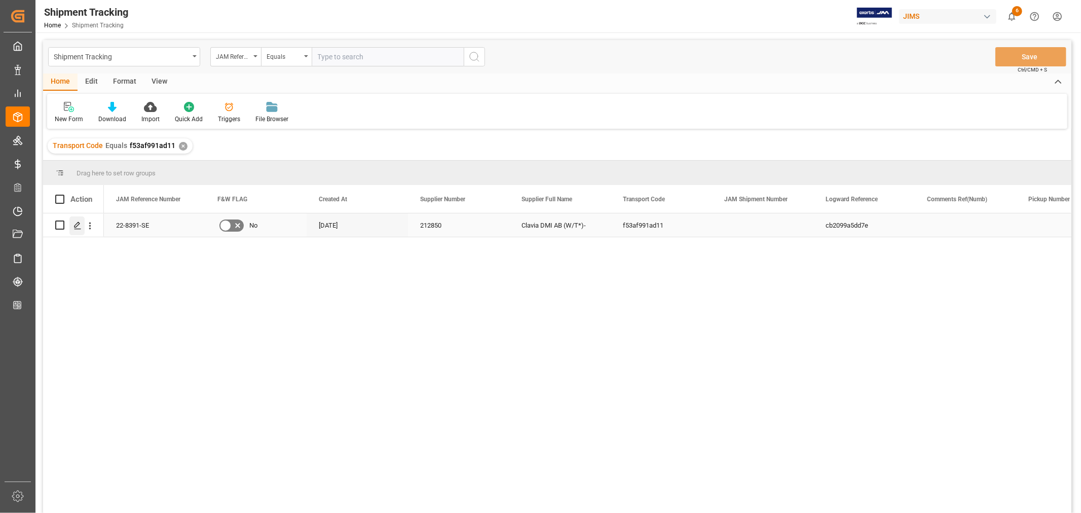
click at [76, 225] on icon "Press SPACE to select this row." at bounding box center [78, 226] width 8 height 8
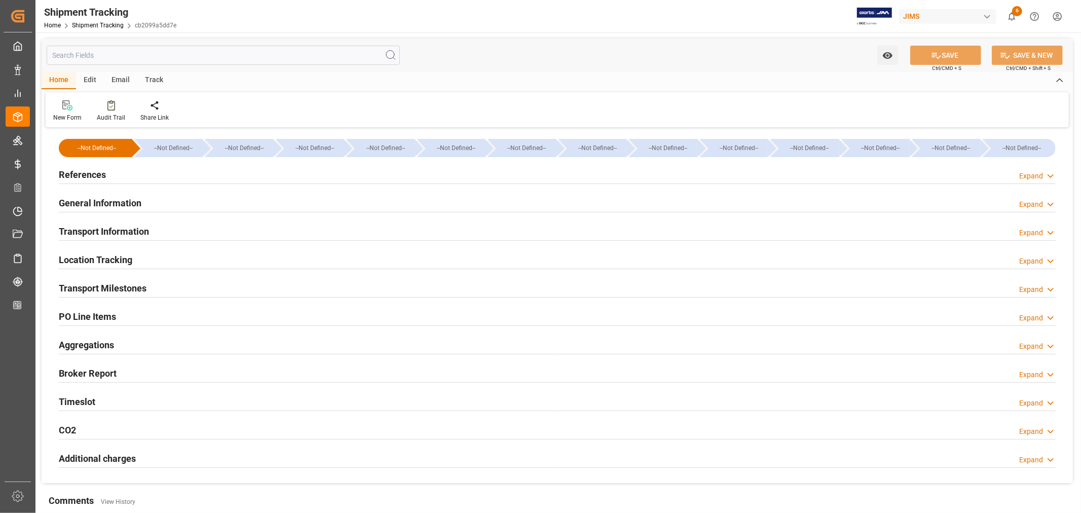
type input "[DATE]"
click at [99, 173] on h2 "References" at bounding box center [82, 175] width 47 height 14
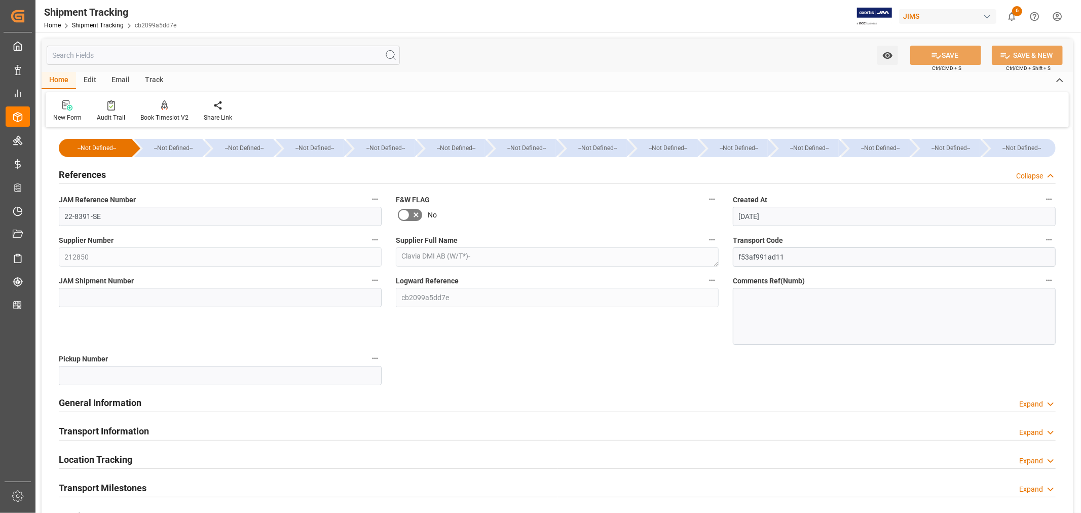
click at [99, 173] on h2 "References" at bounding box center [82, 175] width 47 height 14
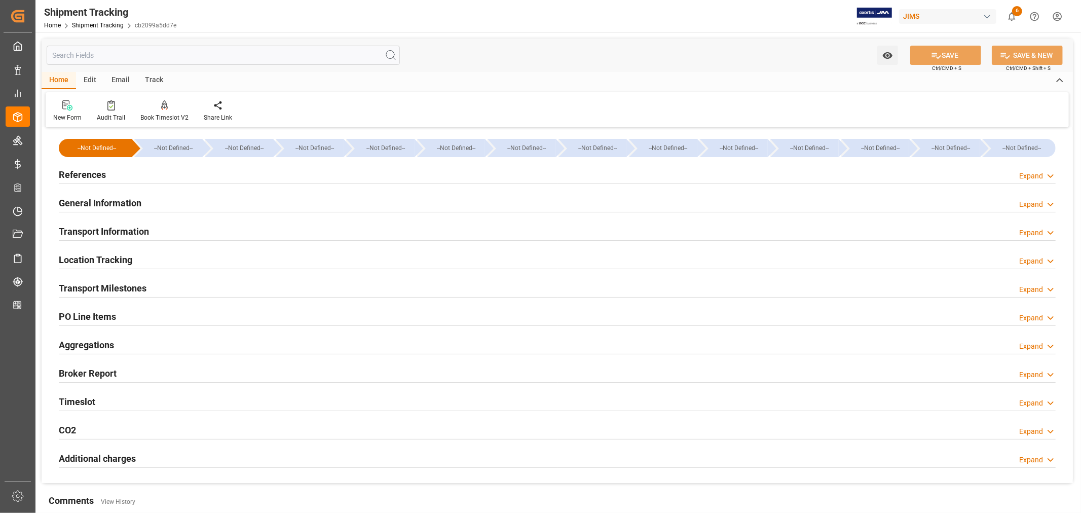
click at [98, 198] on h2 "General Information" at bounding box center [100, 203] width 83 height 14
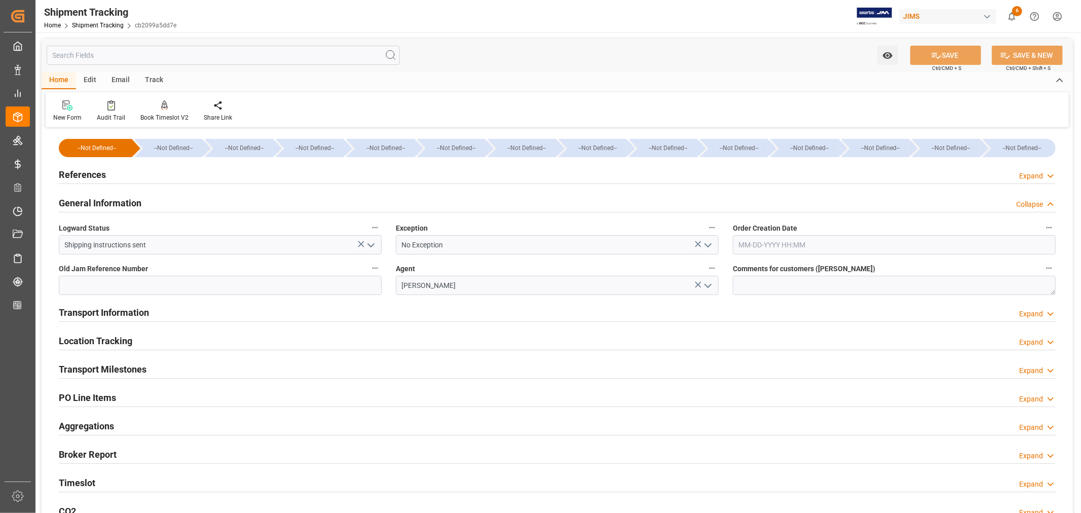
click at [708, 244] on icon "open menu" at bounding box center [708, 245] width 12 height 12
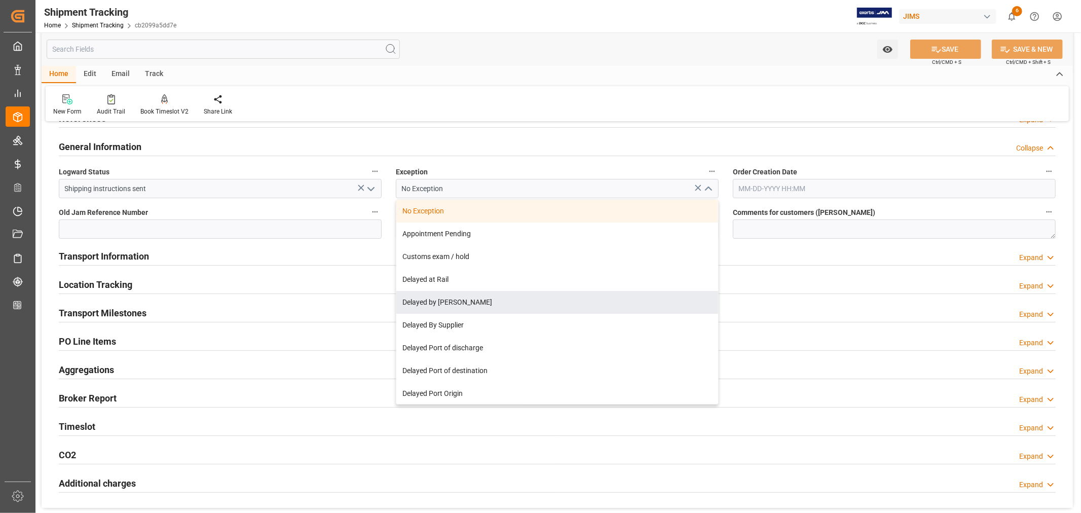
click at [371, 188] on icon "open menu" at bounding box center [371, 189] width 12 height 12
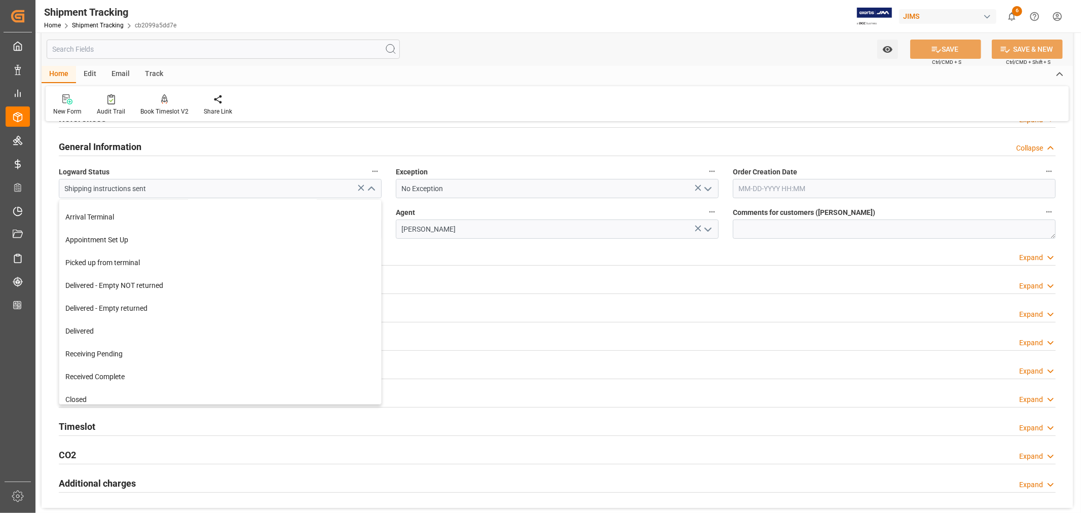
scroll to position [160, 0]
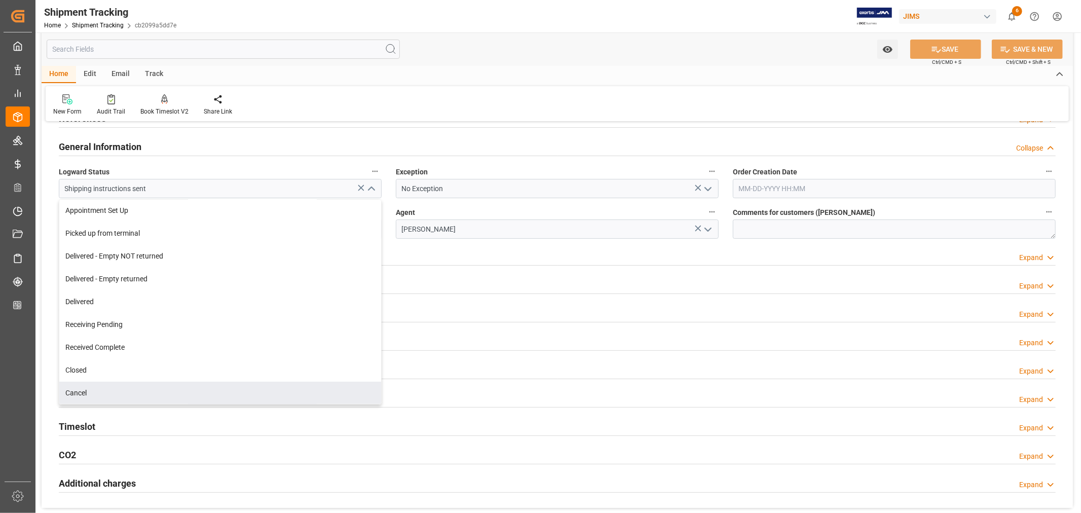
click at [131, 392] on div "Cancel" at bounding box center [220, 393] width 322 height 23
type input "Cancel"
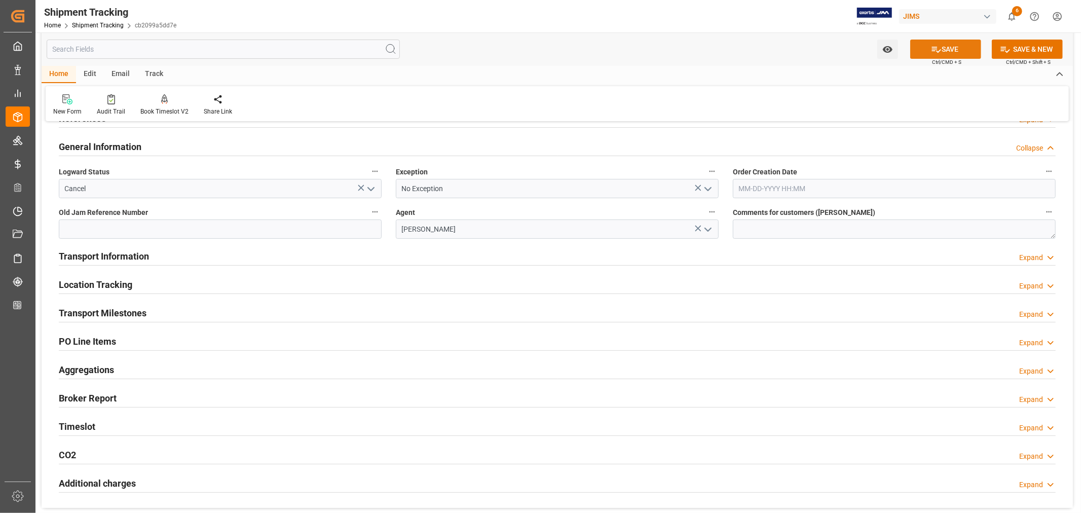
click at [960, 51] on button "SAVE" at bounding box center [946, 49] width 71 height 19
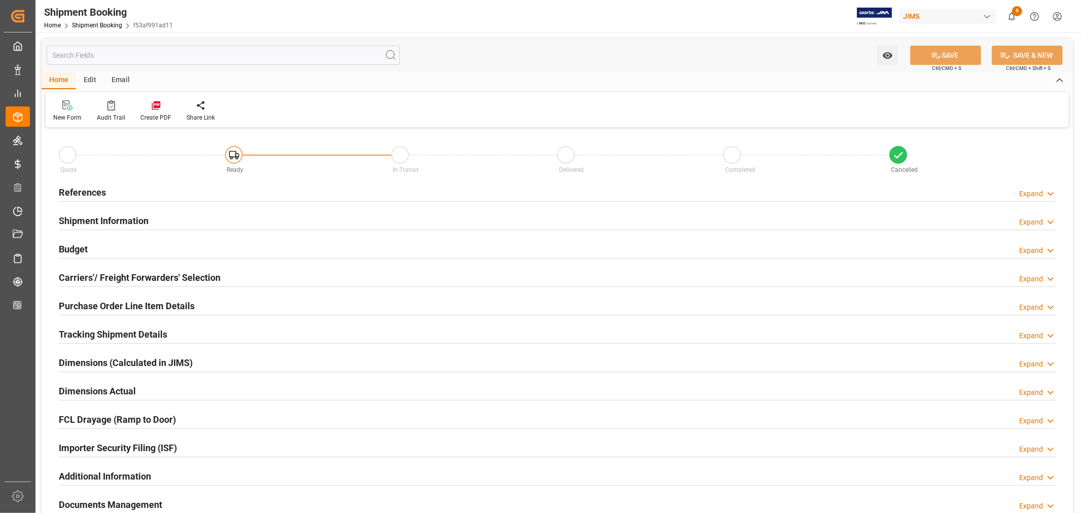
type input "1"
type input "[DATE]"
click at [89, 190] on h2 "References" at bounding box center [82, 193] width 47 height 14
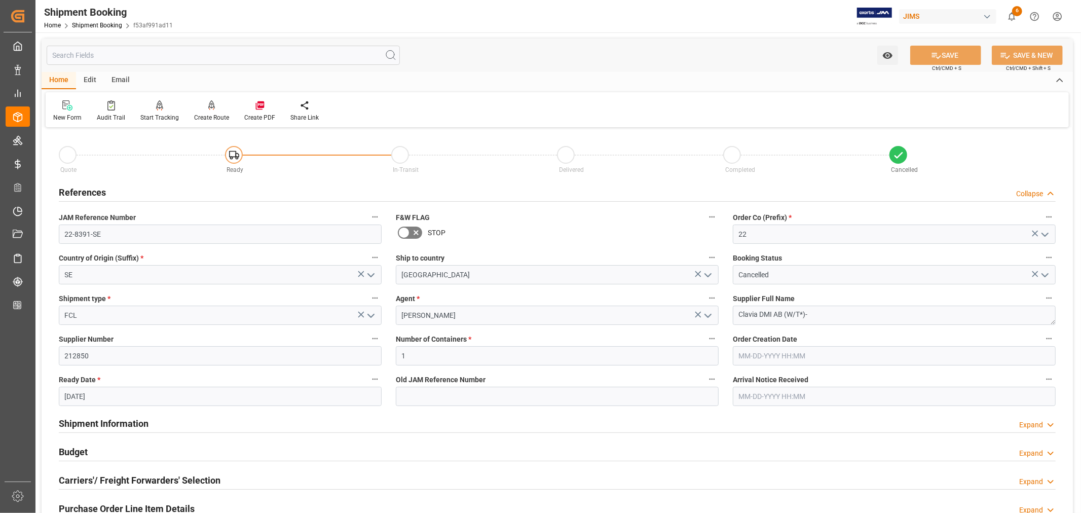
click at [89, 190] on h2 "References" at bounding box center [82, 193] width 47 height 14
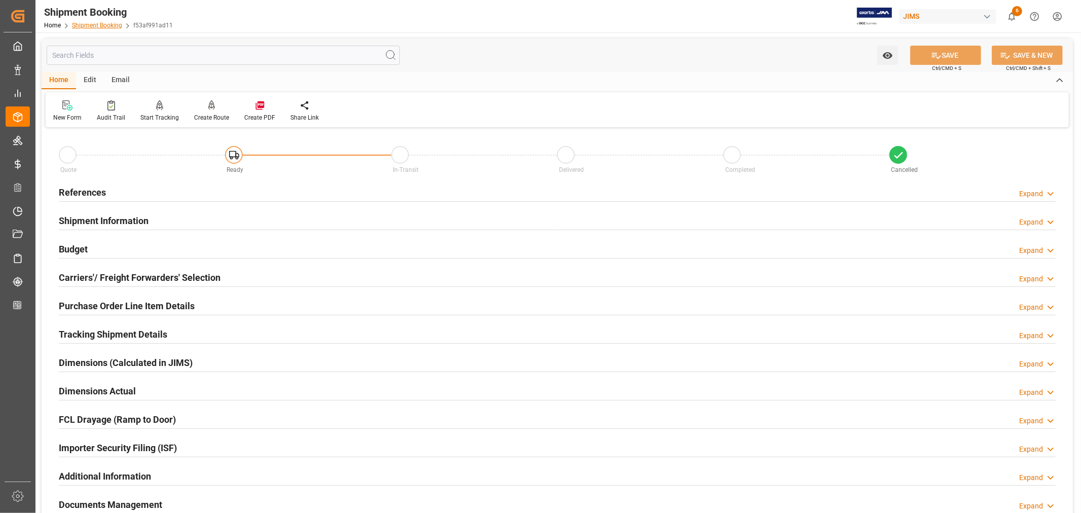
click at [103, 22] on link "Shipment Booking" at bounding box center [97, 25] width 50 height 7
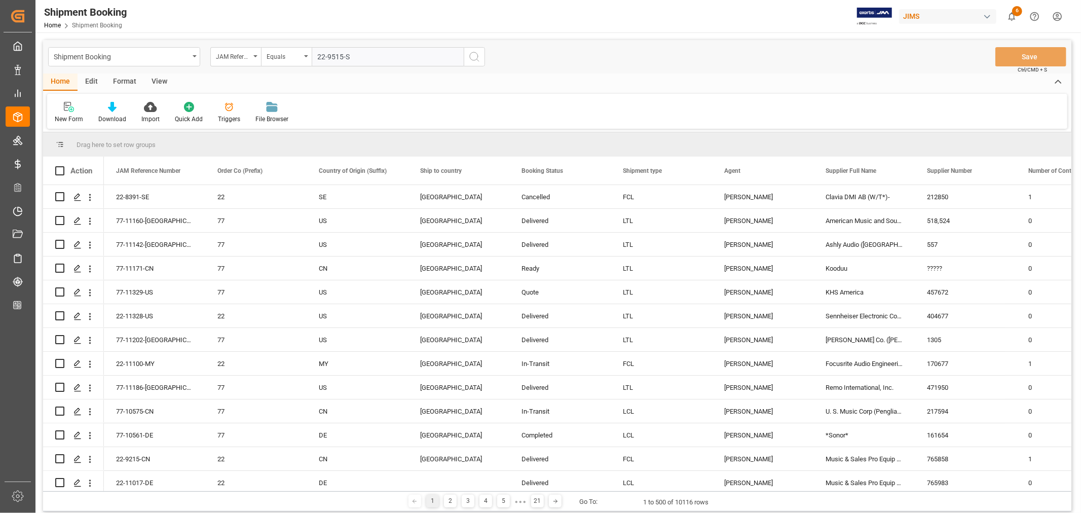
type input "22-9515-SE"
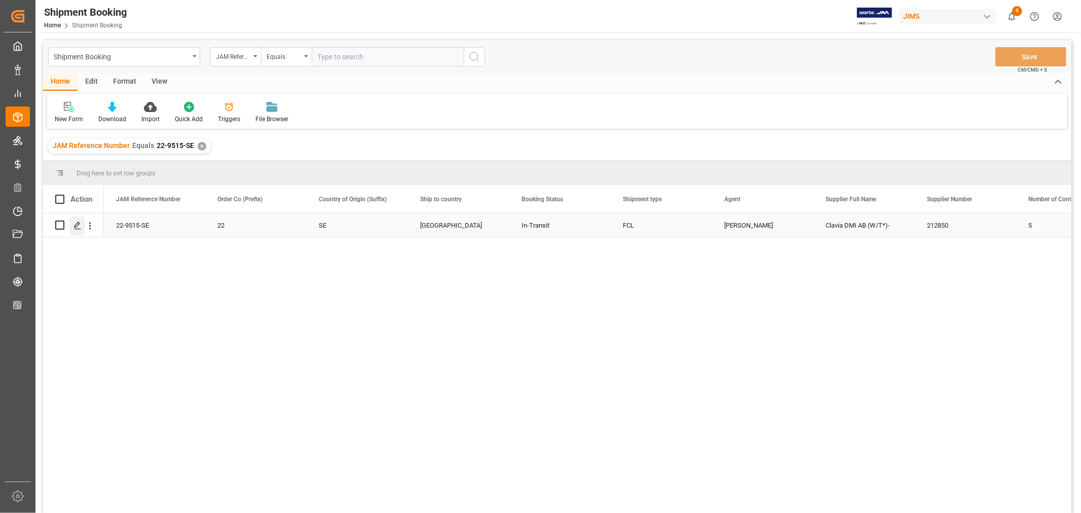
click at [79, 226] on icon "Press SPACE to select this row." at bounding box center [78, 226] width 8 height 8
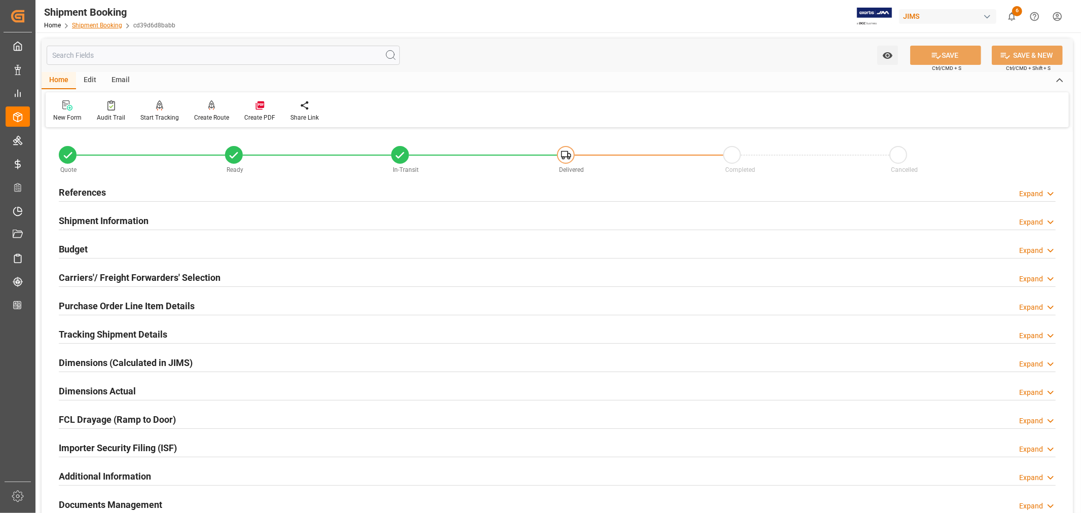
click at [105, 22] on link "Shipment Booking" at bounding box center [97, 25] width 50 height 7
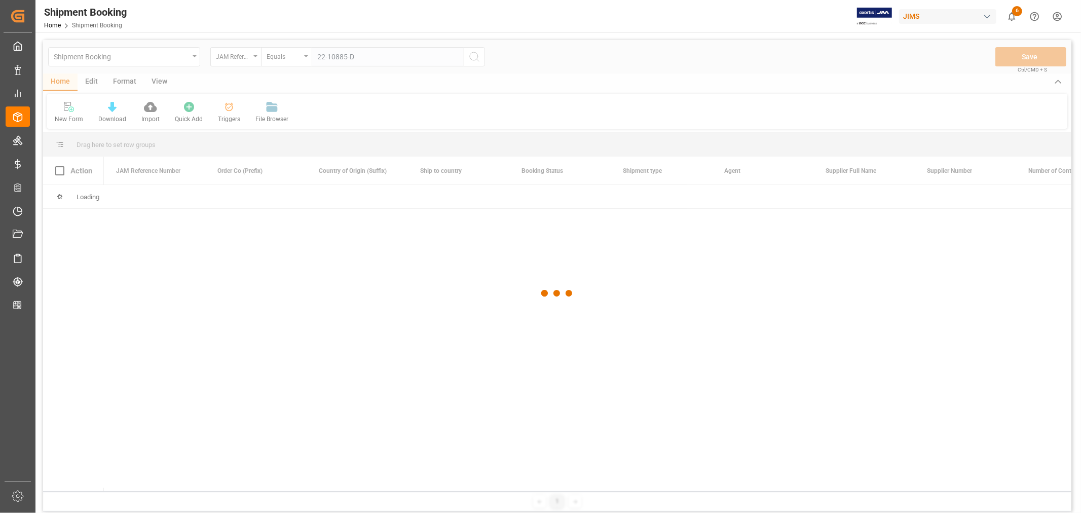
type input "22-10885-DE"
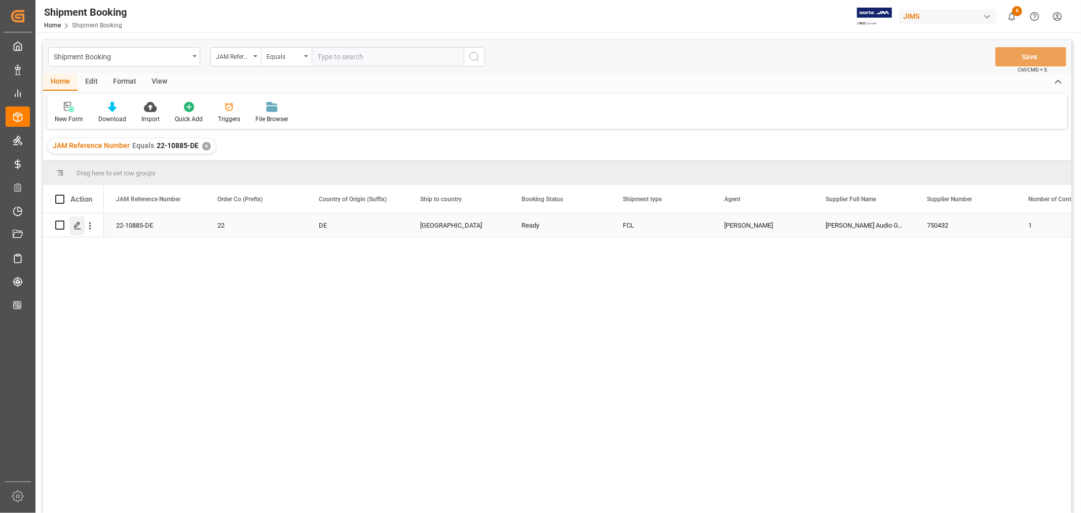
click at [82, 224] on div "Press SPACE to select this row." at bounding box center [76, 225] width 15 height 19
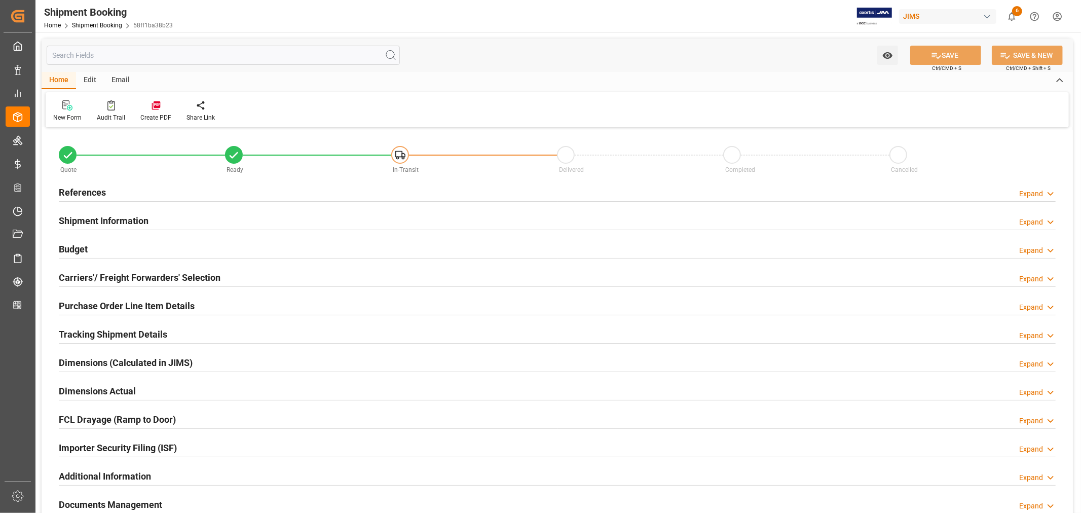
type input "1"
type input "[DATE]"
click at [88, 190] on h2 "References" at bounding box center [82, 193] width 47 height 14
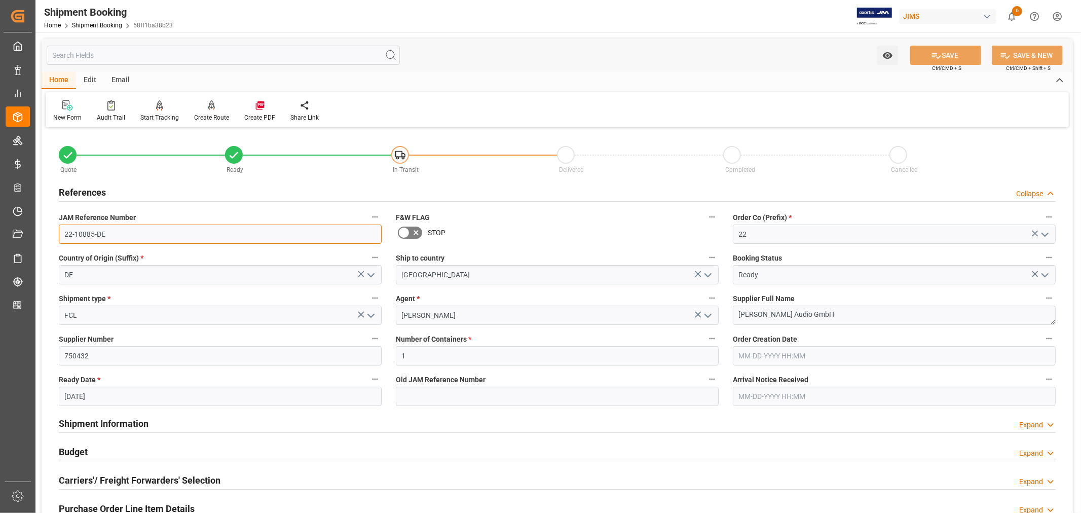
drag, startPoint x: 103, startPoint y: 233, endPoint x: 64, endPoint y: 236, distance: 39.2
click at [64, 236] on input "22-10885-DE" at bounding box center [220, 234] width 323 height 19
click at [93, 23] on link "Shipment Booking" at bounding box center [97, 25] width 50 height 7
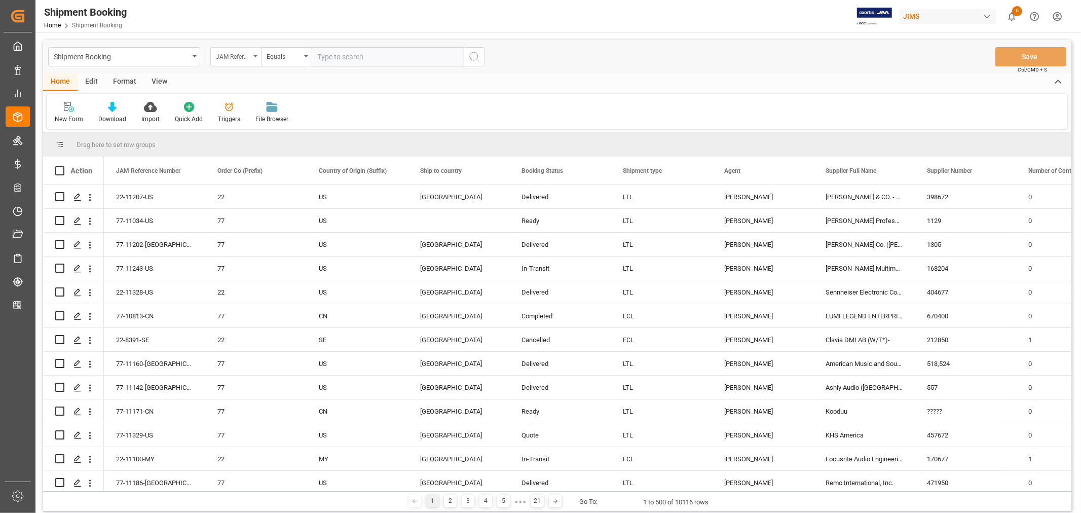
click at [255, 56] on icon "open menu" at bounding box center [255, 56] width 4 height 2
type input "book"
click at [257, 127] on div "Booking Number" at bounding box center [286, 124] width 151 height 21
click at [322, 55] on input "text" at bounding box center [388, 56] width 152 height 19
paste input "EGLV090500212208"
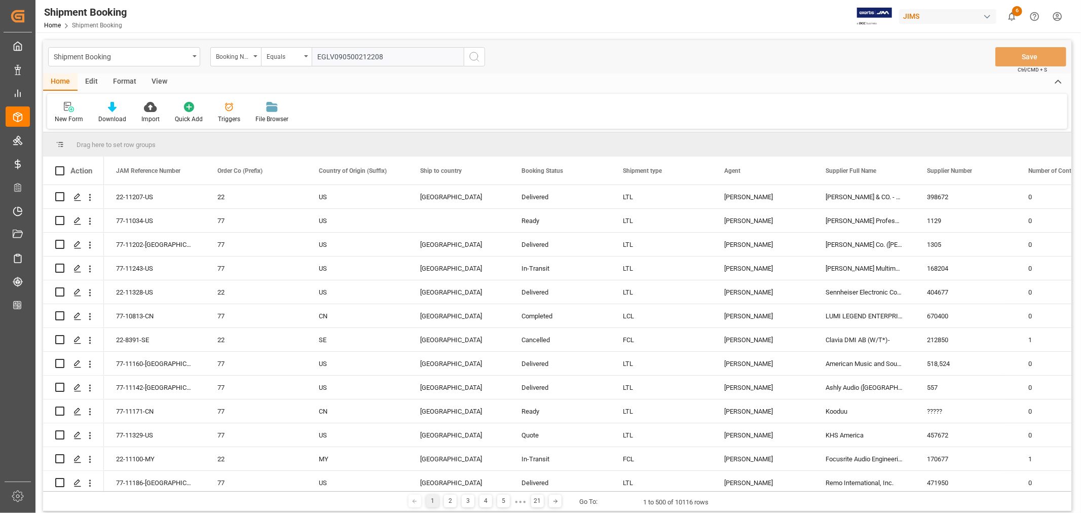
type input "EGLV090500212208"
click at [474, 54] on icon "search button" at bounding box center [474, 57] width 12 height 12
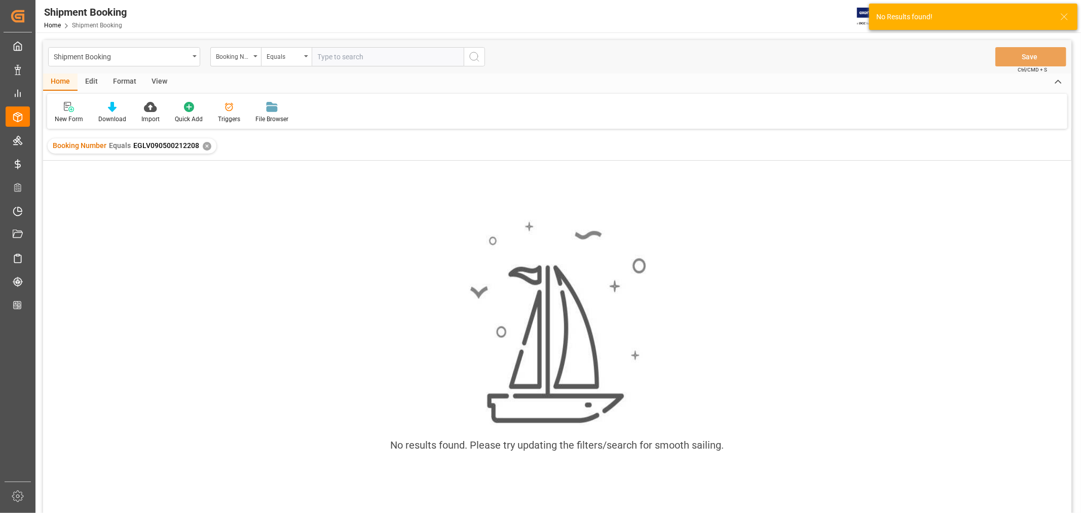
click at [204, 145] on div "✕" at bounding box center [207, 146] width 9 height 9
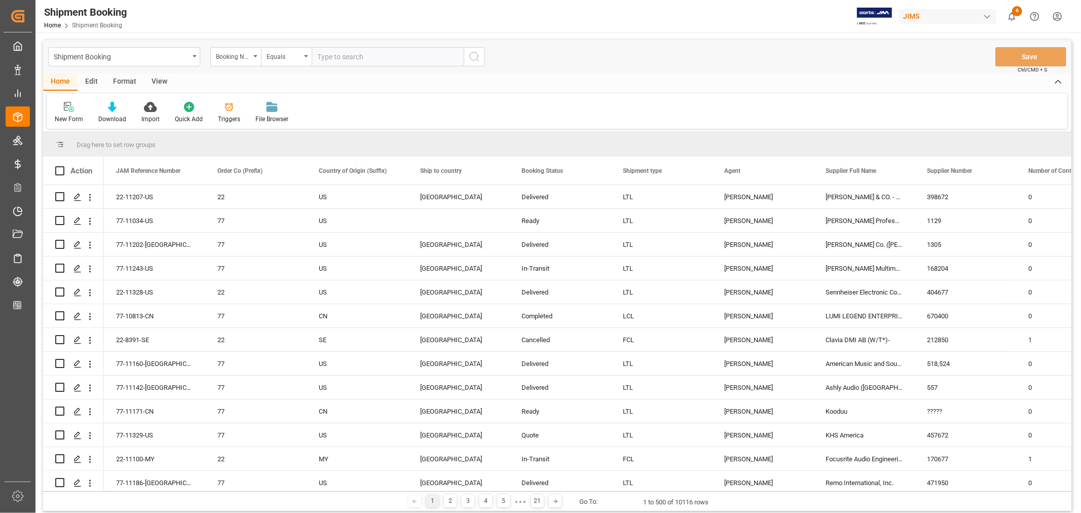
click at [320, 54] on input "text" at bounding box center [388, 56] width 152 height 19
paste input "EGLV090500212208"
click at [333, 56] on input "EGLV090500212208" at bounding box center [388, 56] width 152 height 19
type input "090500212208"
click at [477, 58] on icon "search button" at bounding box center [474, 57] width 12 height 12
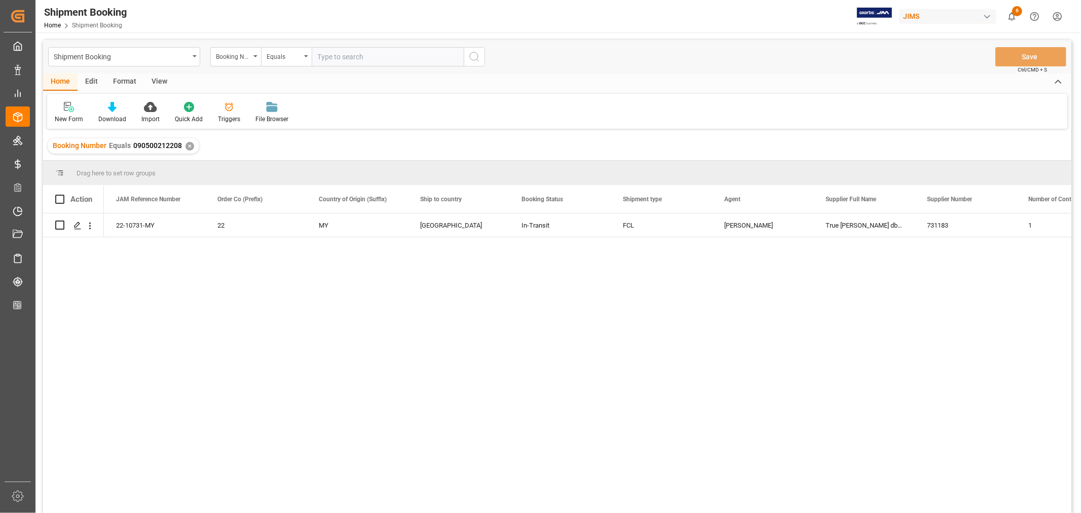
click at [189, 144] on div "✕" at bounding box center [190, 146] width 9 height 9
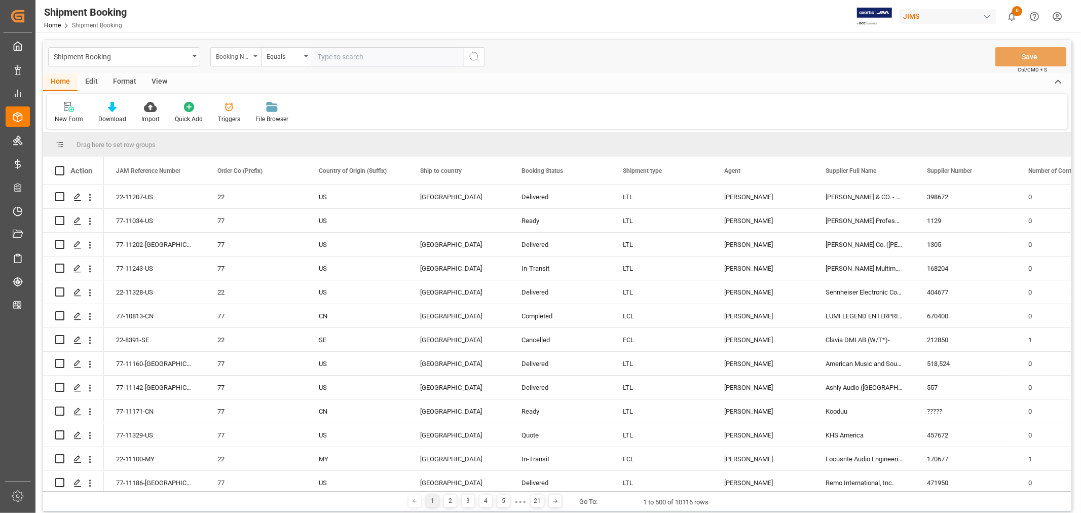
click at [257, 57] on div "Booking Number" at bounding box center [235, 56] width 51 height 19
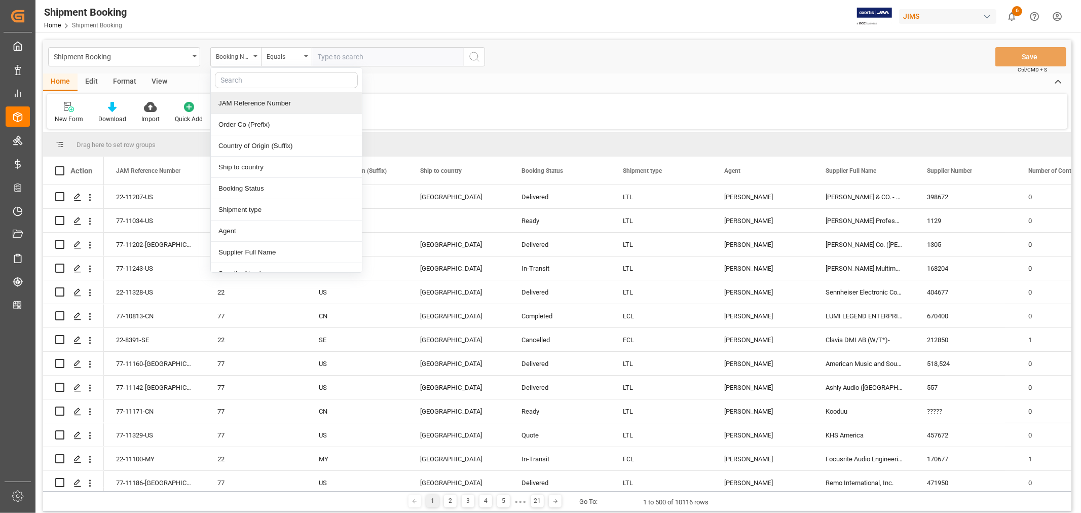
click at [239, 100] on div "JAM Reference Number" at bounding box center [286, 103] width 151 height 21
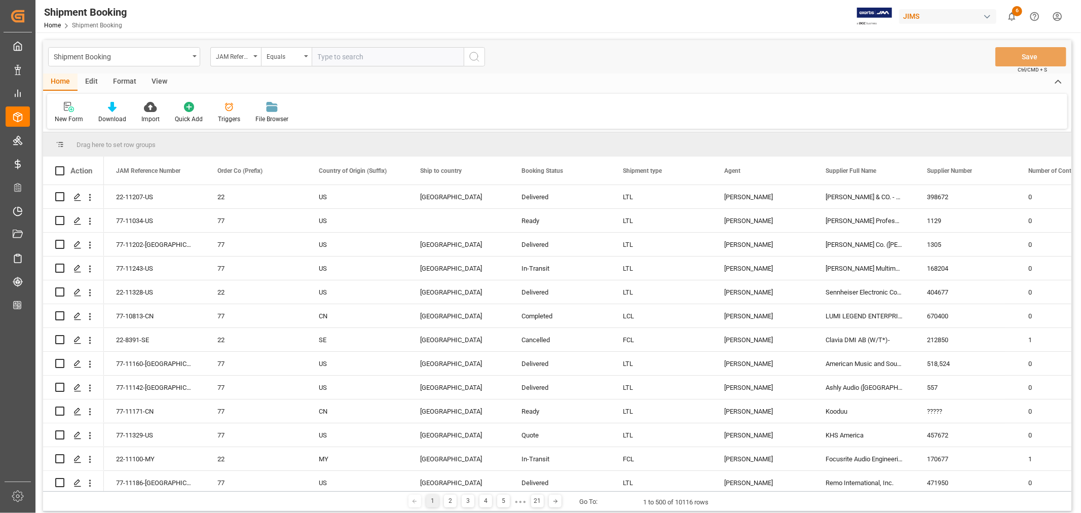
drag, startPoint x: 316, startPoint y: 52, endPoint x: 370, endPoint y: 61, distance: 54.5
click at [318, 52] on input "text" at bounding box center [388, 56] width 152 height 19
paste input "22-11046-TW"
type input "22-11046-TW"
click at [472, 54] on icon "search button" at bounding box center [474, 57] width 12 height 12
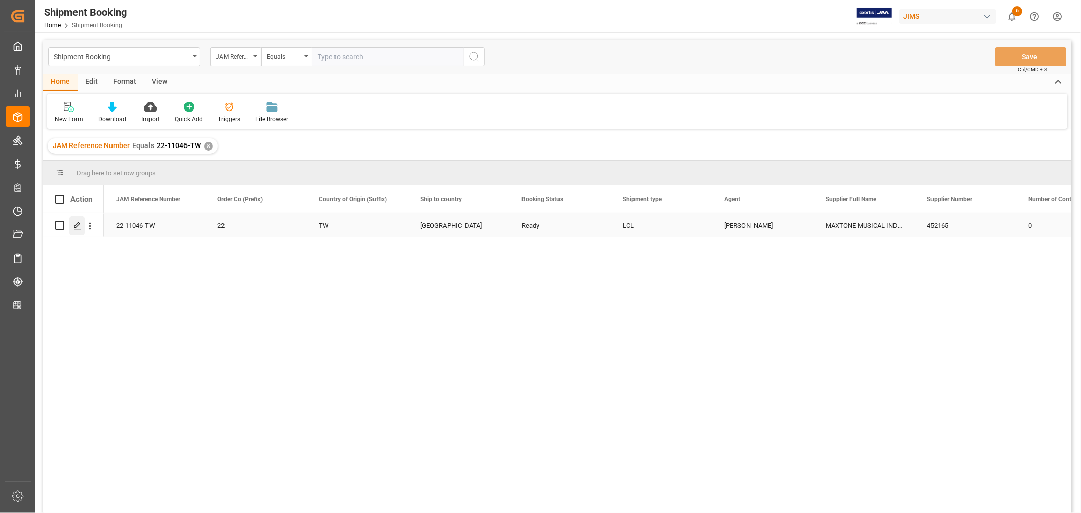
click at [79, 224] on polygon "Press SPACE to select this row." at bounding box center [77, 224] width 5 height 5
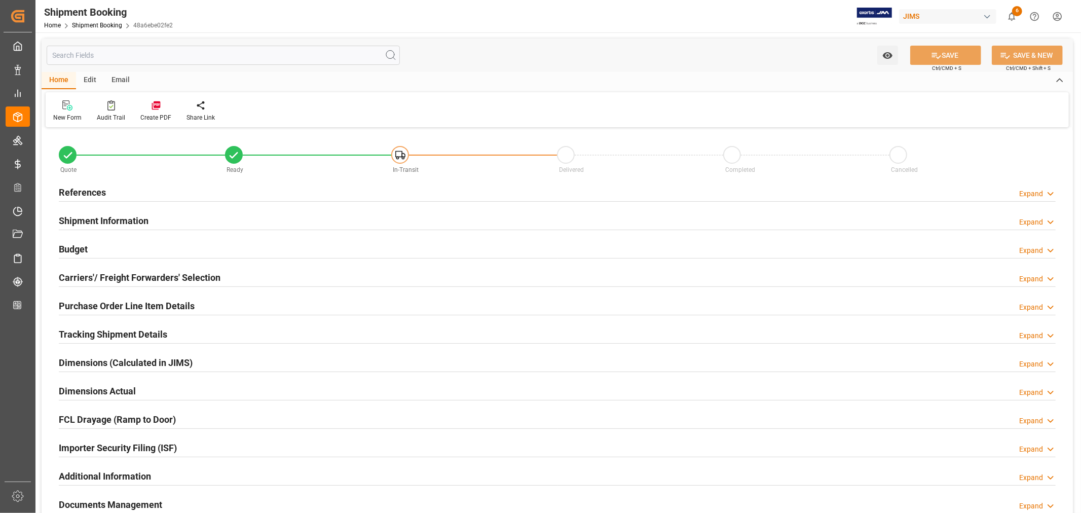
type input "7"
click at [112, 301] on h2 "Purchase Order Line Item Details" at bounding box center [127, 306] width 136 height 14
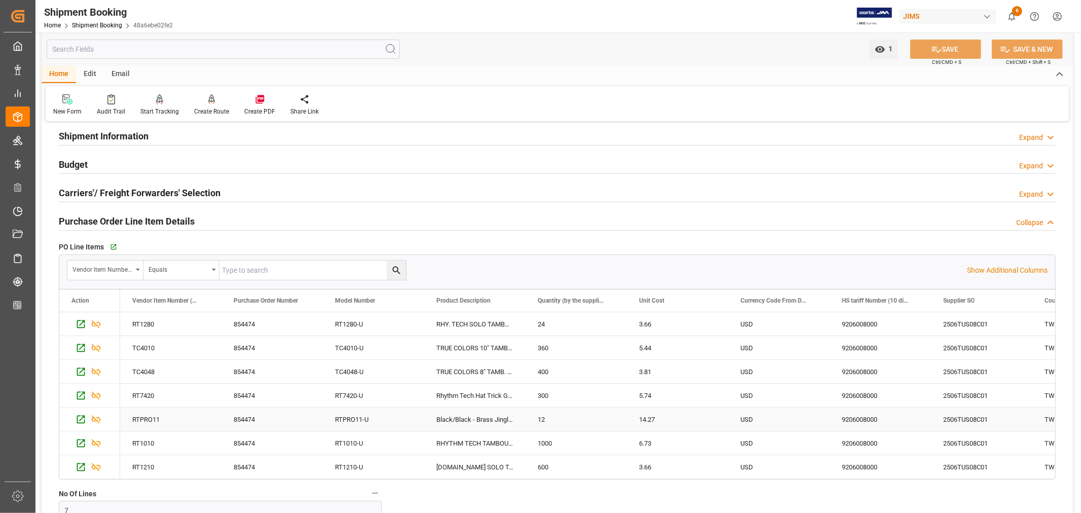
scroll to position [56, 0]
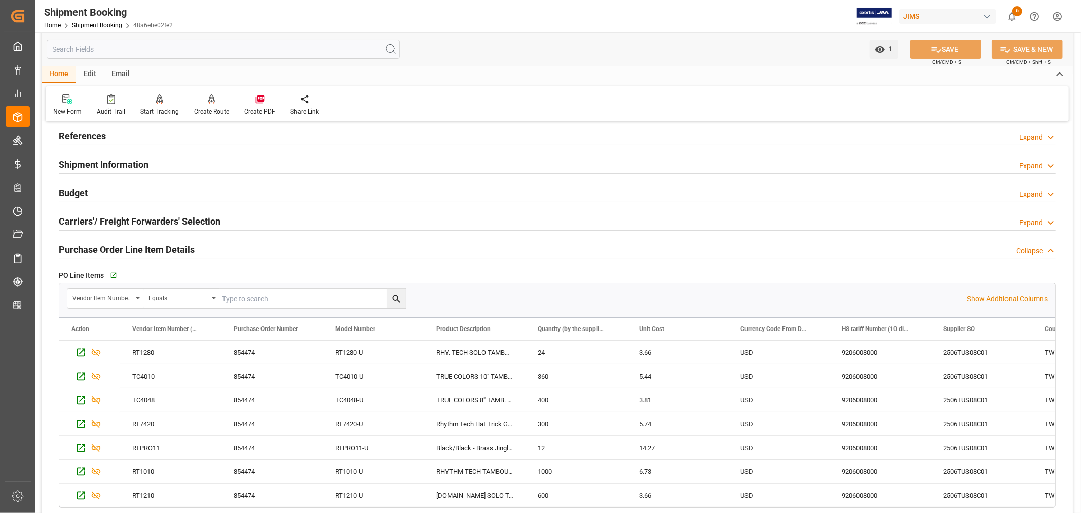
click at [174, 249] on h2 "Purchase Order Line Item Details" at bounding box center [127, 250] width 136 height 14
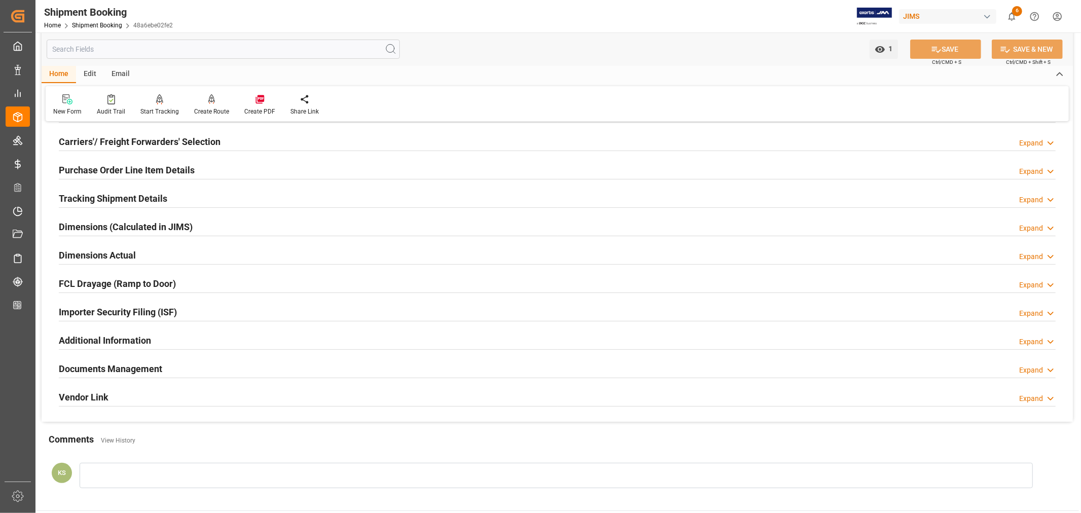
scroll to position [169, 0]
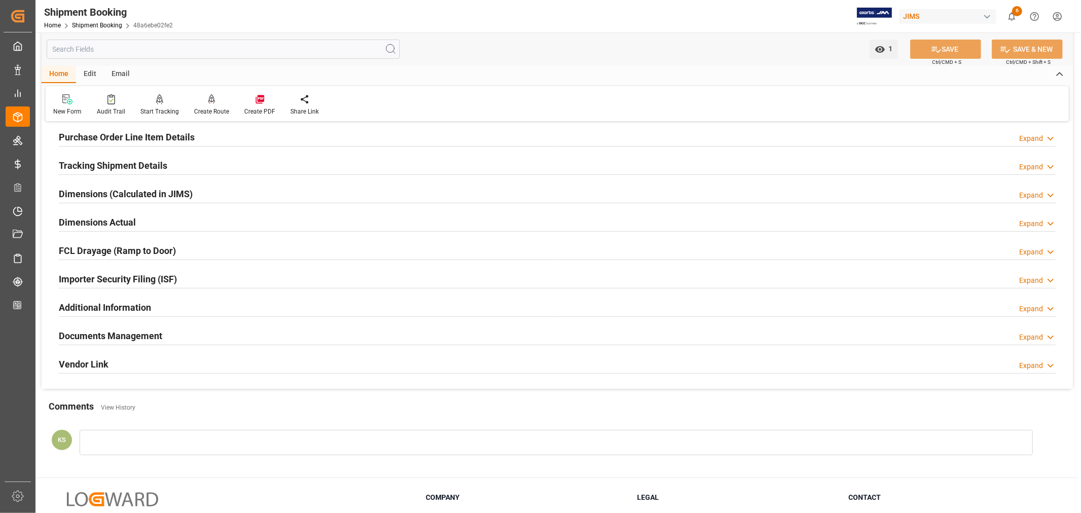
click at [208, 284] on div "Importer Security Filing (ISF) Expand" at bounding box center [557, 278] width 997 height 19
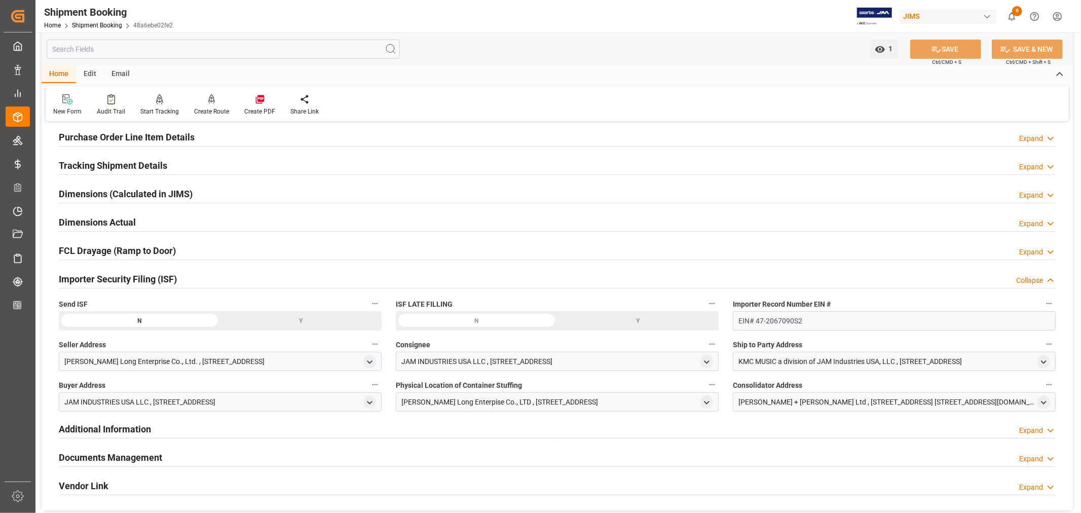
click at [209, 284] on div "Importer Security Filing (ISF) Collapse" at bounding box center [557, 278] width 997 height 19
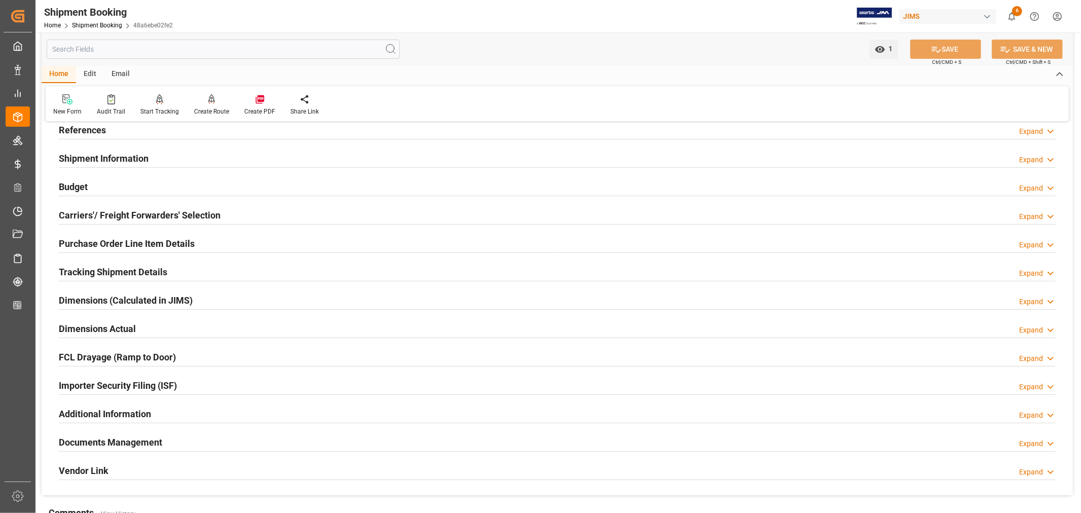
scroll to position [0, 0]
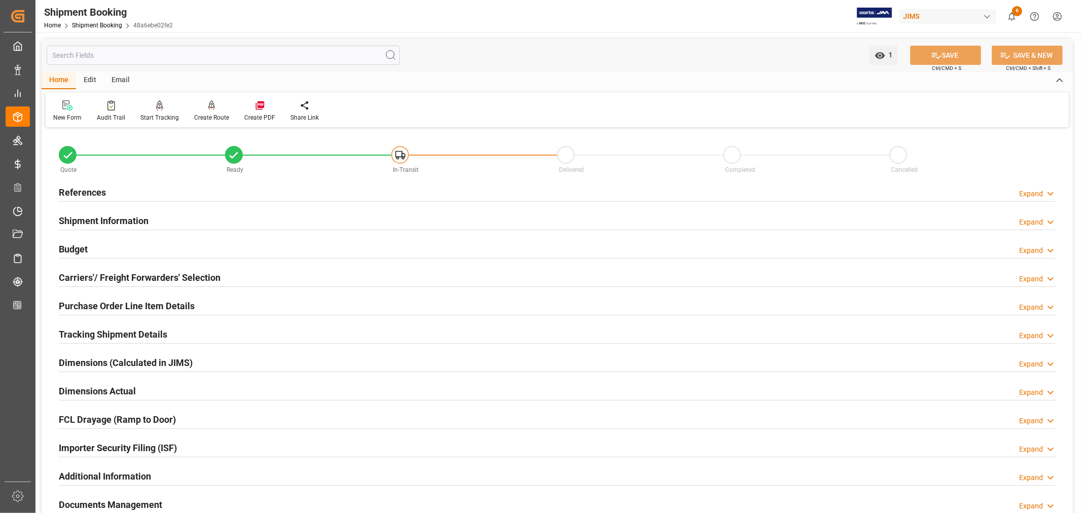
click at [139, 217] on h2 "Shipment Information" at bounding box center [104, 221] width 90 height 14
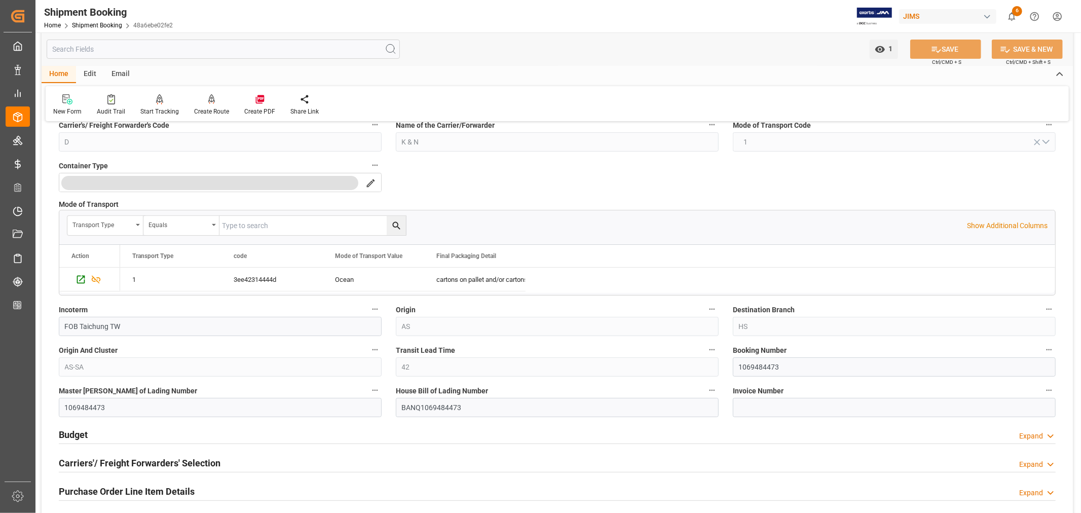
scroll to position [225, 0]
click at [92, 23] on link "Shipment Booking" at bounding box center [97, 25] width 50 height 7
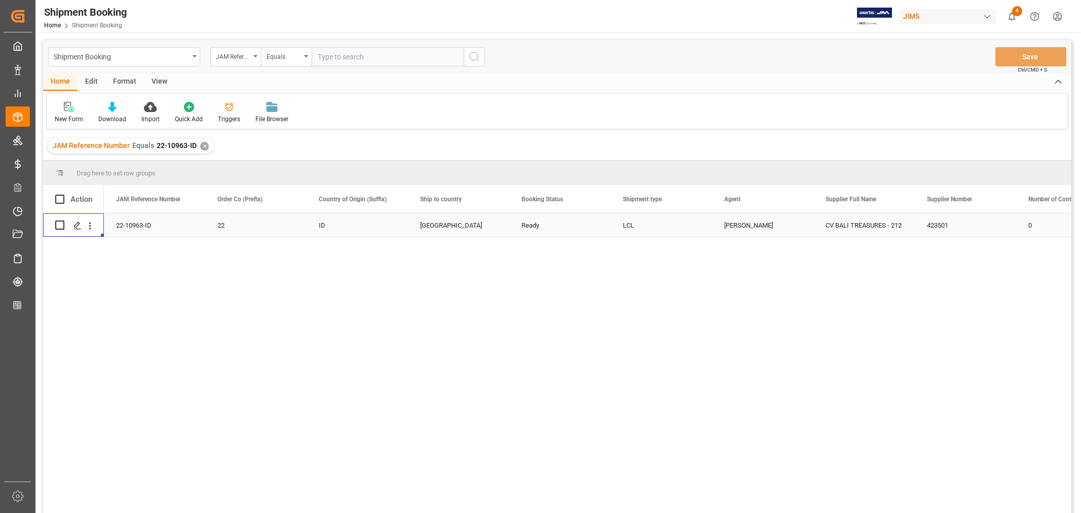
click at [80, 225] on icon "Press SPACE to select this row." at bounding box center [78, 226] width 8 height 8
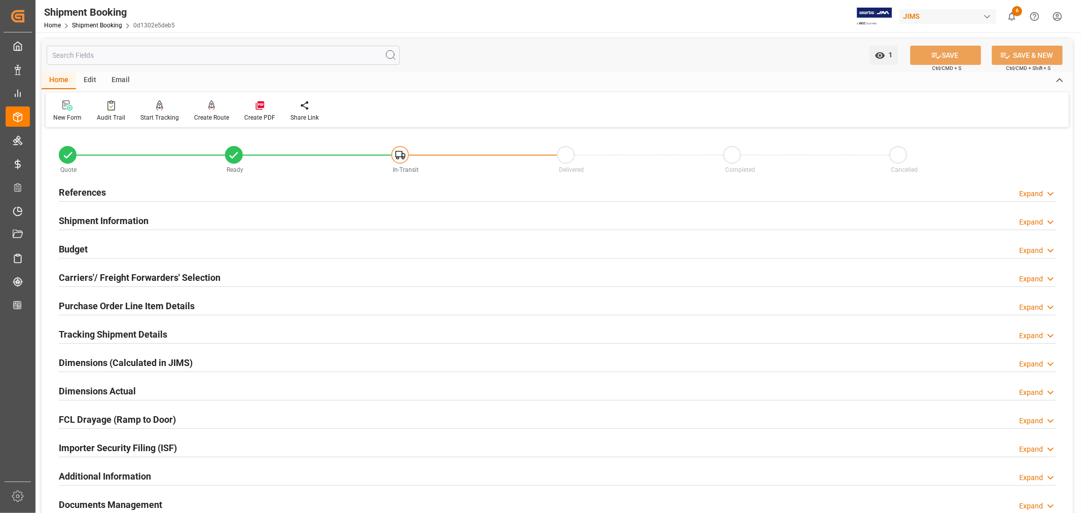
click at [80, 225] on h2 "Shipment Information" at bounding box center [104, 221] width 90 height 14
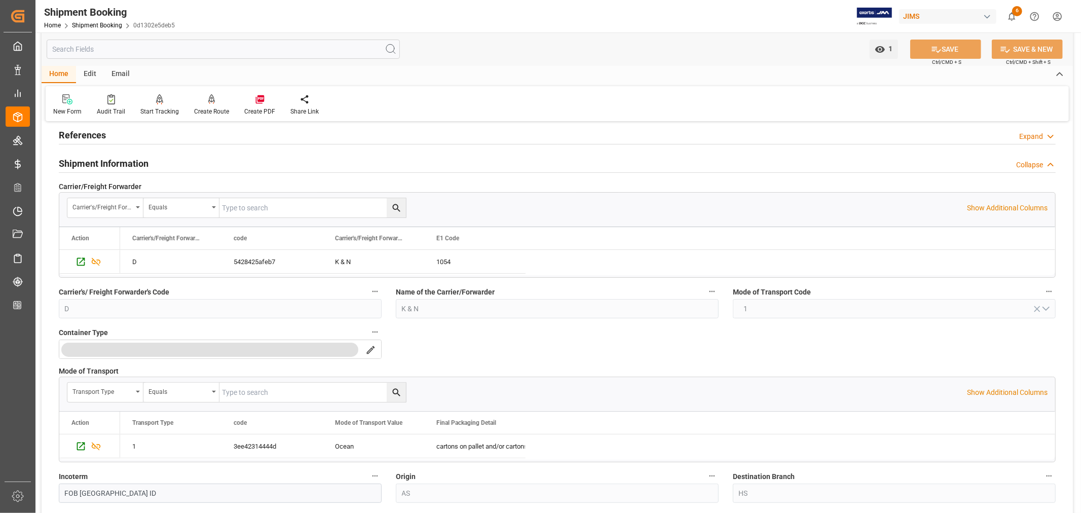
scroll to position [56, 0]
click at [98, 164] on h2 "Shipment Information" at bounding box center [104, 165] width 90 height 14
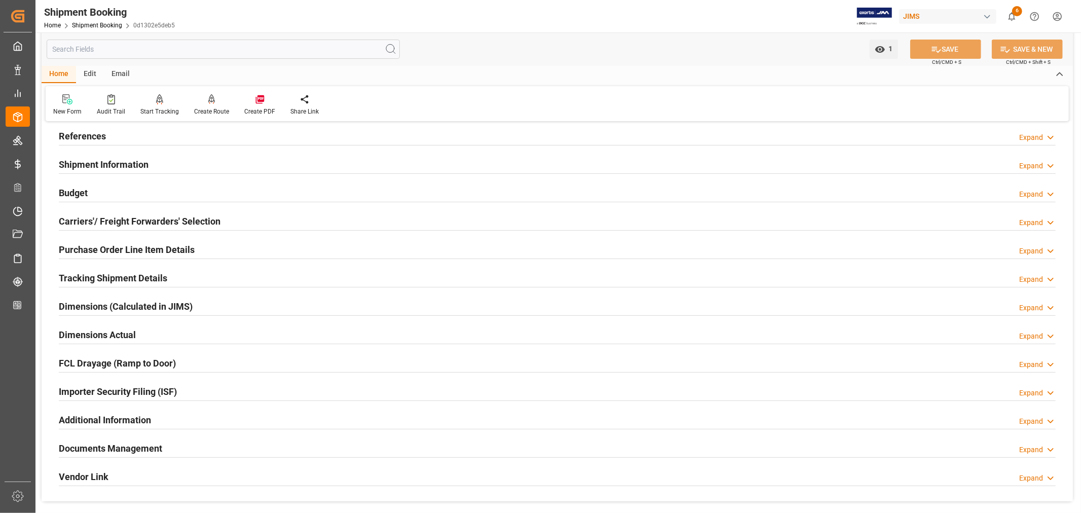
click at [79, 223] on h2 "Carriers'/ Freight Forwarders' Selection" at bounding box center [140, 221] width 162 height 14
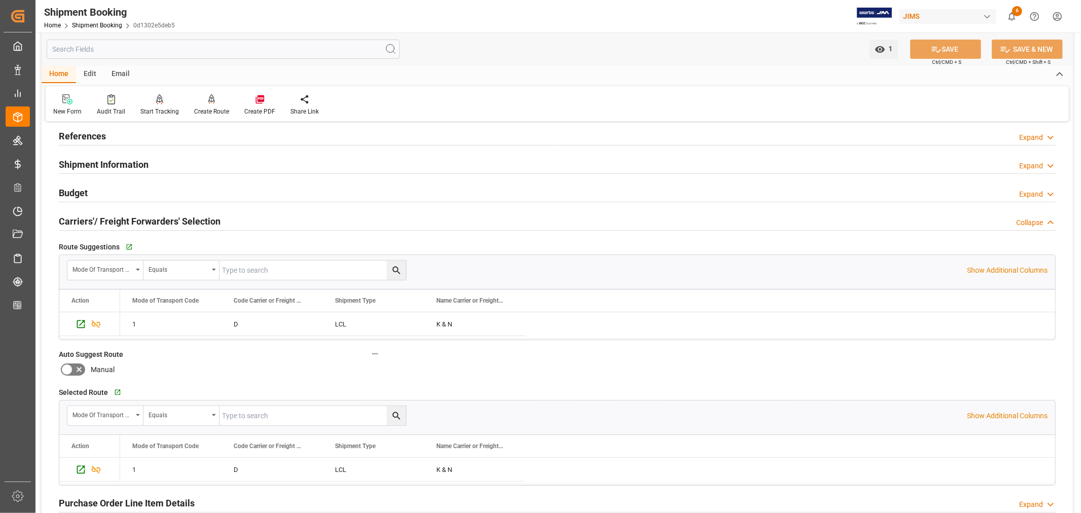
click at [80, 223] on h2 "Carriers'/ Freight Forwarders' Selection" at bounding box center [140, 221] width 162 height 14
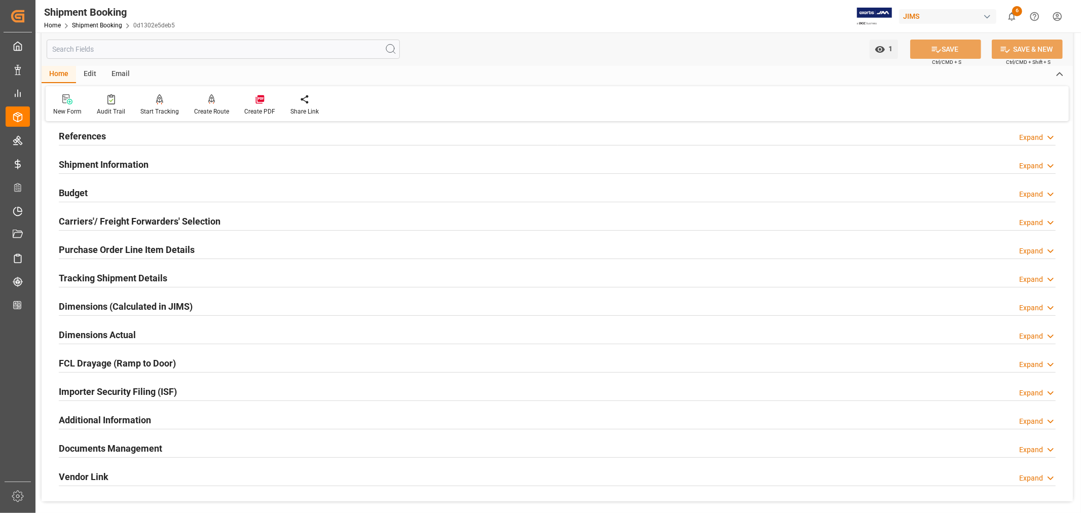
click at [88, 255] on h2 "Purchase Order Line Item Details" at bounding box center [127, 250] width 136 height 14
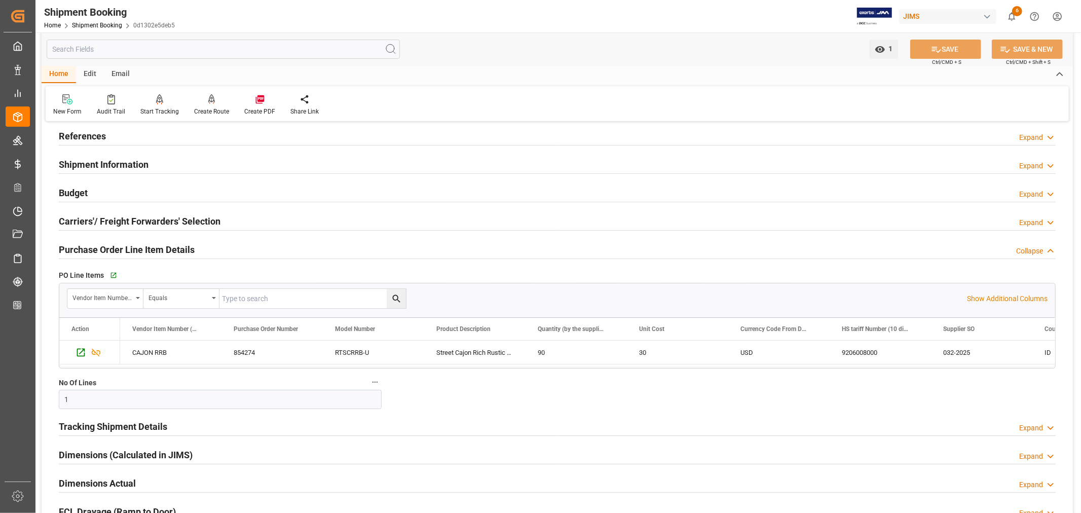
click at [88, 255] on h2 "Purchase Order Line Item Details" at bounding box center [127, 250] width 136 height 14
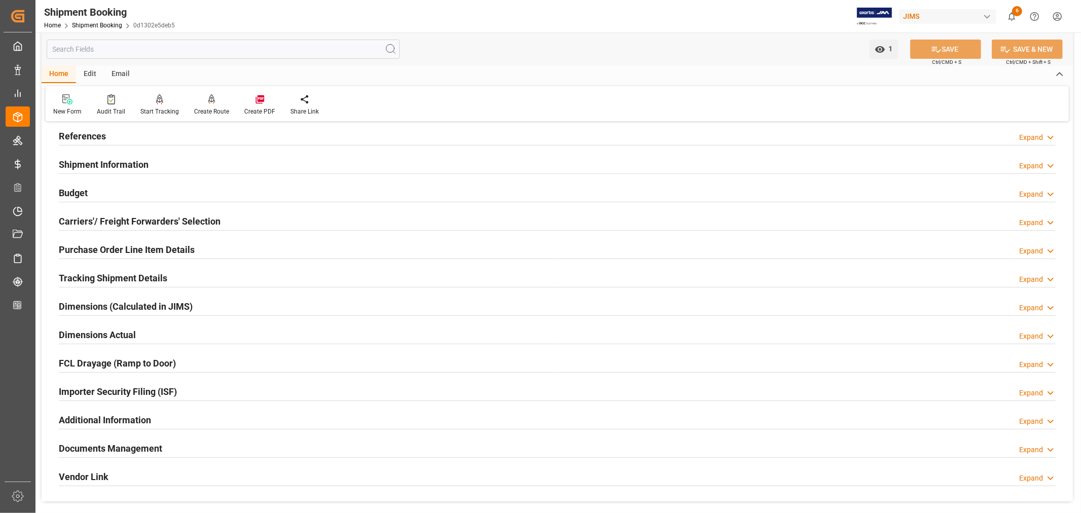
scroll to position [113, 0]
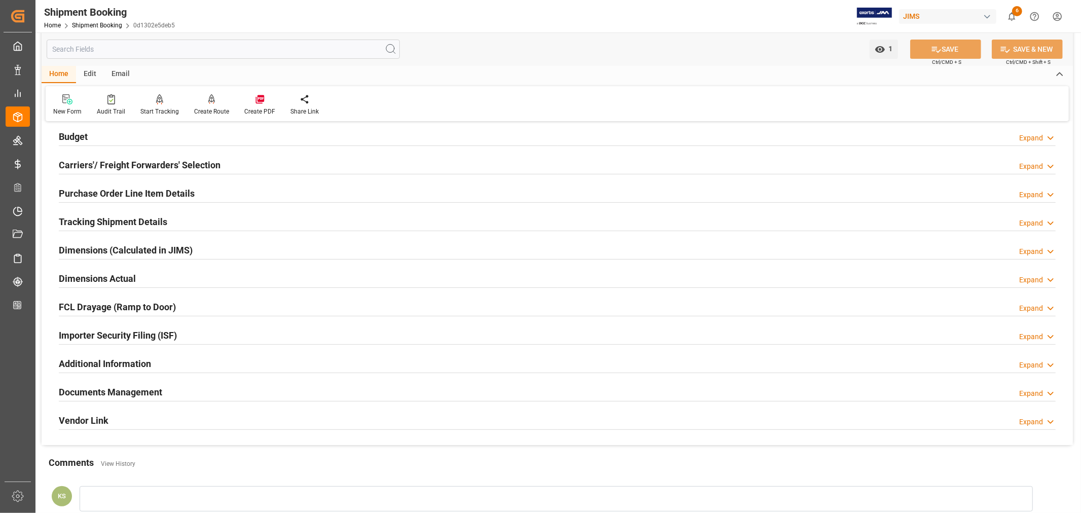
click at [212, 336] on div "Importer Security Filing (ISF) Expand" at bounding box center [557, 334] width 997 height 19
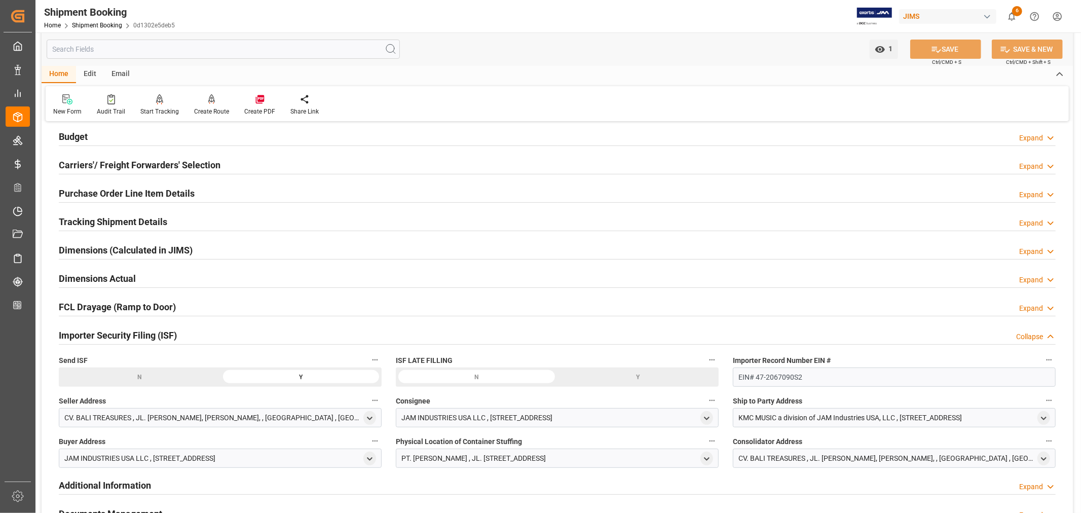
click at [213, 333] on div "Importer Security Filing (ISF) Collapse" at bounding box center [557, 334] width 997 height 19
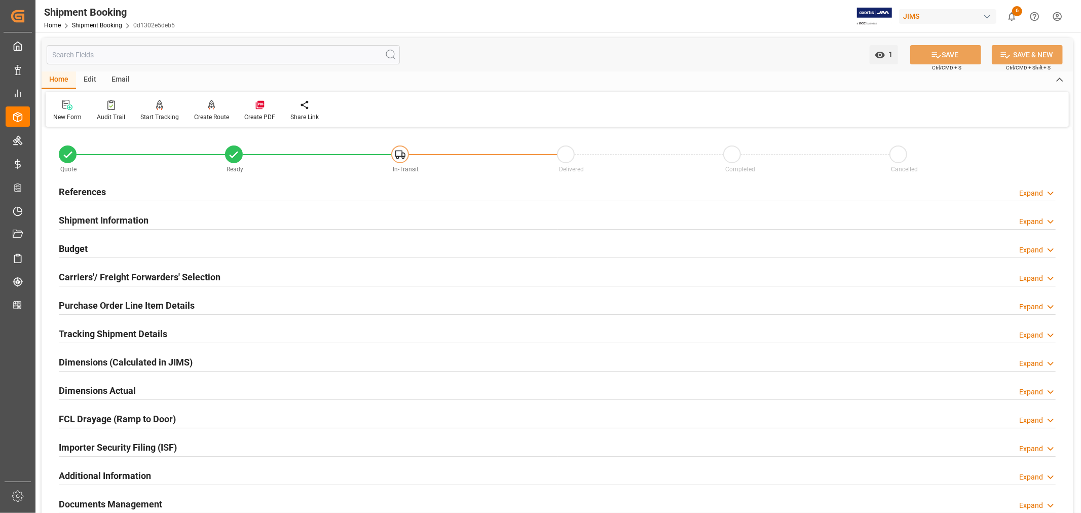
scroll to position [0, 0]
click at [94, 189] on h2 "References" at bounding box center [82, 193] width 47 height 14
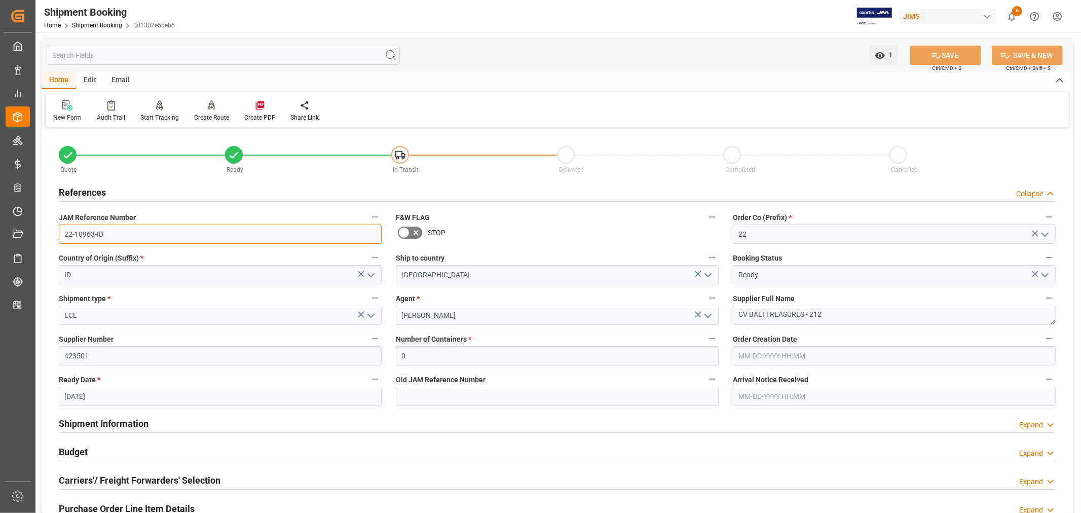
drag, startPoint x: 105, startPoint y: 234, endPoint x: 61, endPoint y: 232, distance: 43.6
click at [61, 232] on input "22-10963-ID" at bounding box center [220, 234] width 323 height 19
click at [98, 23] on link "Shipment Booking" at bounding box center [97, 25] width 50 height 7
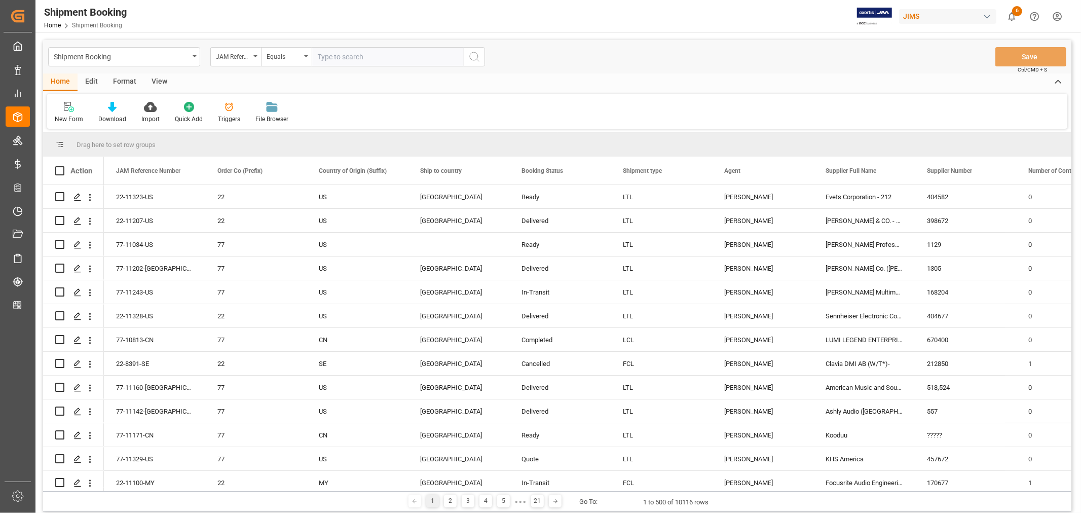
click at [256, 57] on icon "open menu" at bounding box center [255, 56] width 4 height 2
type input "boo"
click at [246, 125] on div "Booking Number" at bounding box center [286, 124] width 151 height 21
click at [318, 58] on input "text" at bounding box center [388, 56] width 152 height 19
paste input "1069722542"
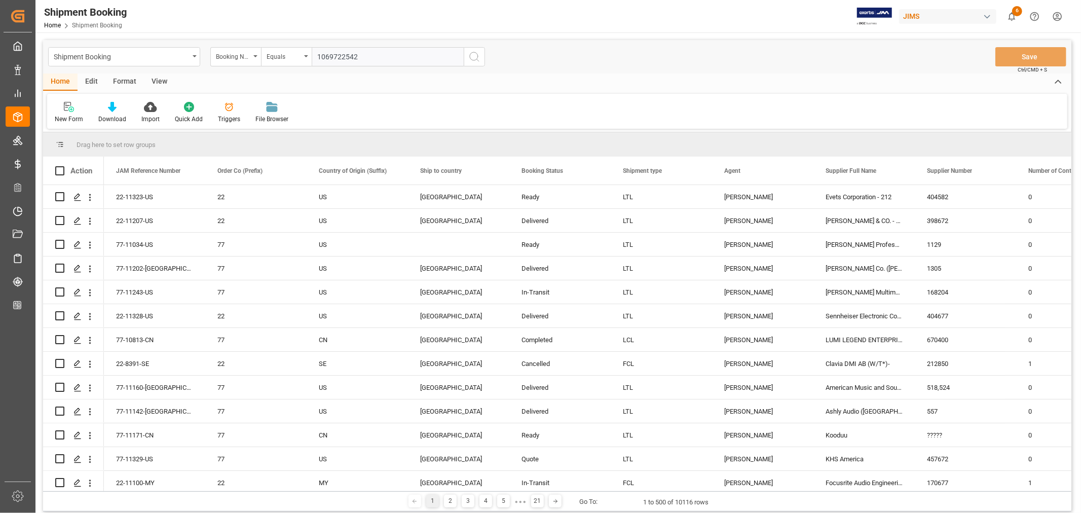
type input "1069722542"
click at [474, 56] on icon "search button" at bounding box center [474, 57] width 12 height 12
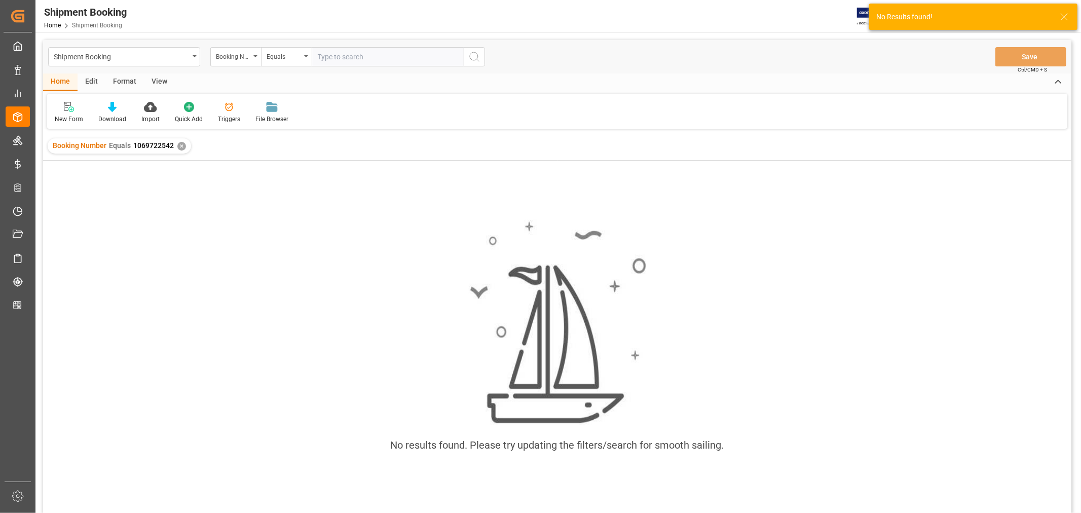
click at [181, 147] on div "✕" at bounding box center [181, 146] width 9 height 9
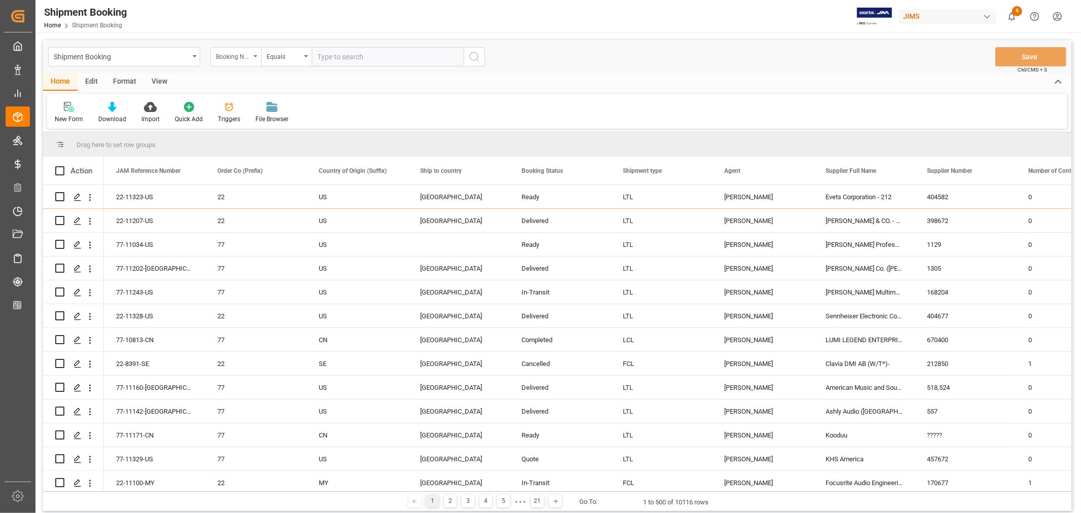
click at [257, 57] on icon "open menu" at bounding box center [255, 56] width 4 height 2
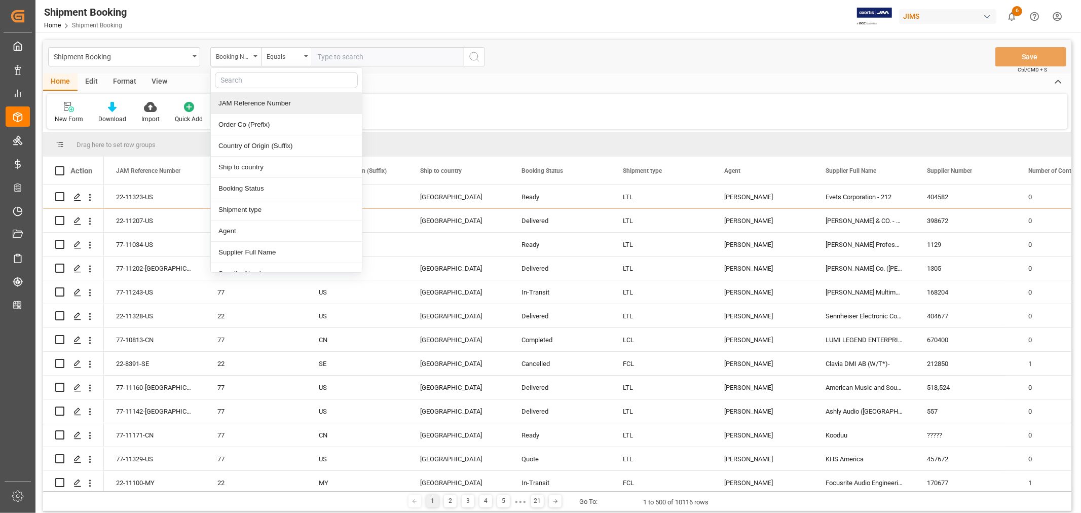
click at [244, 102] on div "JAM Reference Number" at bounding box center [286, 103] width 151 height 21
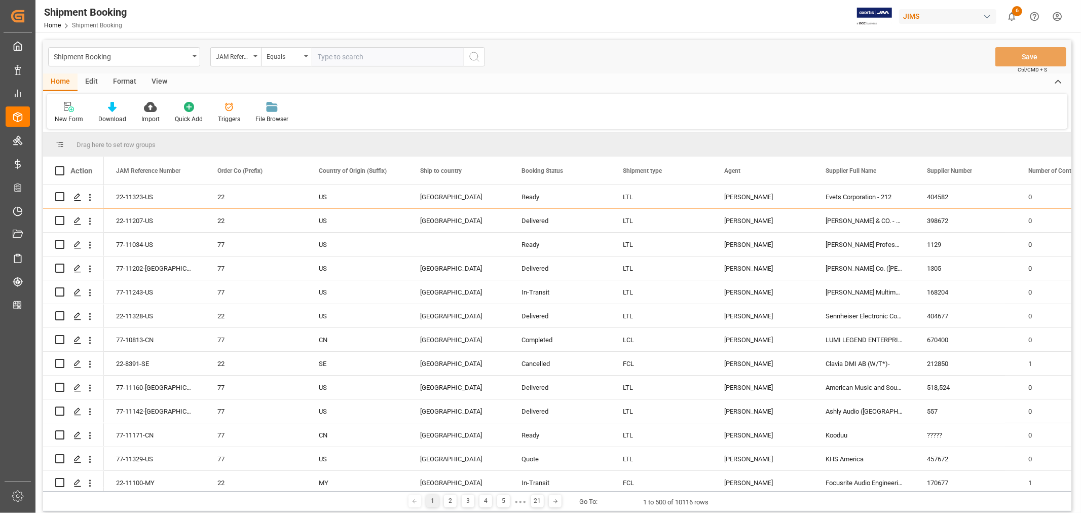
click at [331, 56] on input "text" at bounding box center [388, 56] width 152 height 19
type input "22-10885-DE"
click at [473, 57] on icon "search button" at bounding box center [474, 57] width 12 height 12
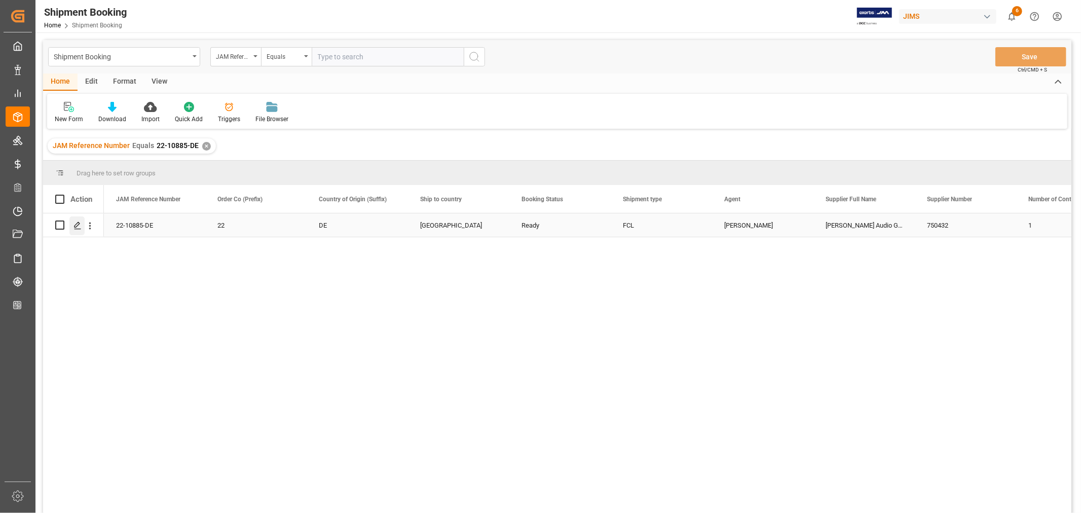
click at [83, 225] on div "Press SPACE to select this row." at bounding box center [76, 225] width 15 height 19
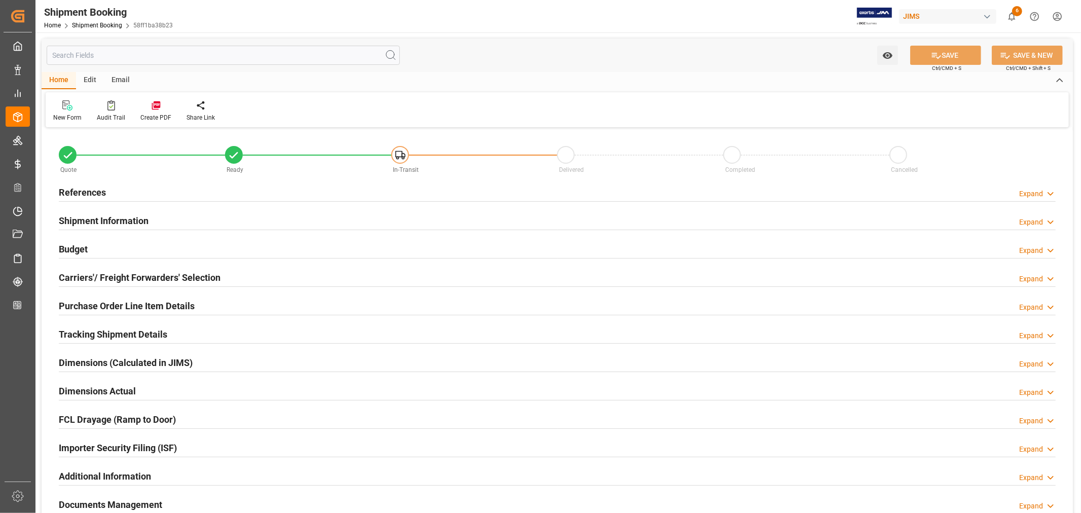
type input "46"
click at [118, 220] on h2 "Shipment Information" at bounding box center [104, 221] width 90 height 14
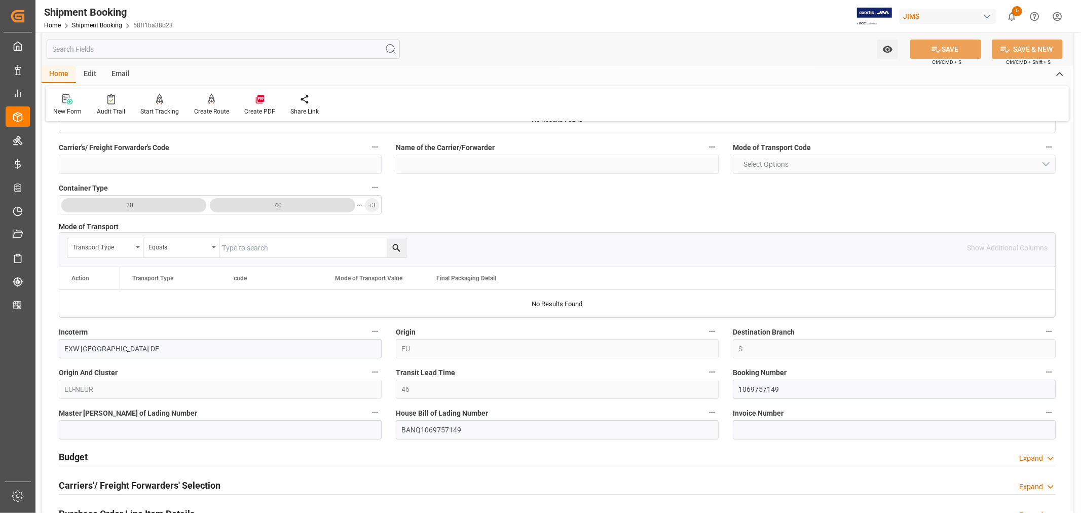
scroll to position [225, 0]
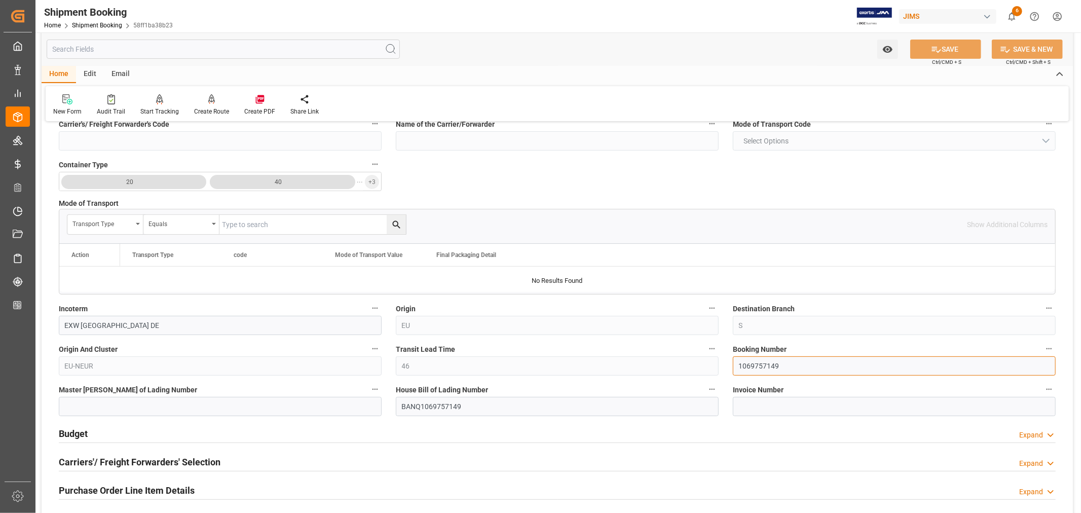
click at [759, 365] on input "1069757149" at bounding box center [894, 365] width 323 height 19
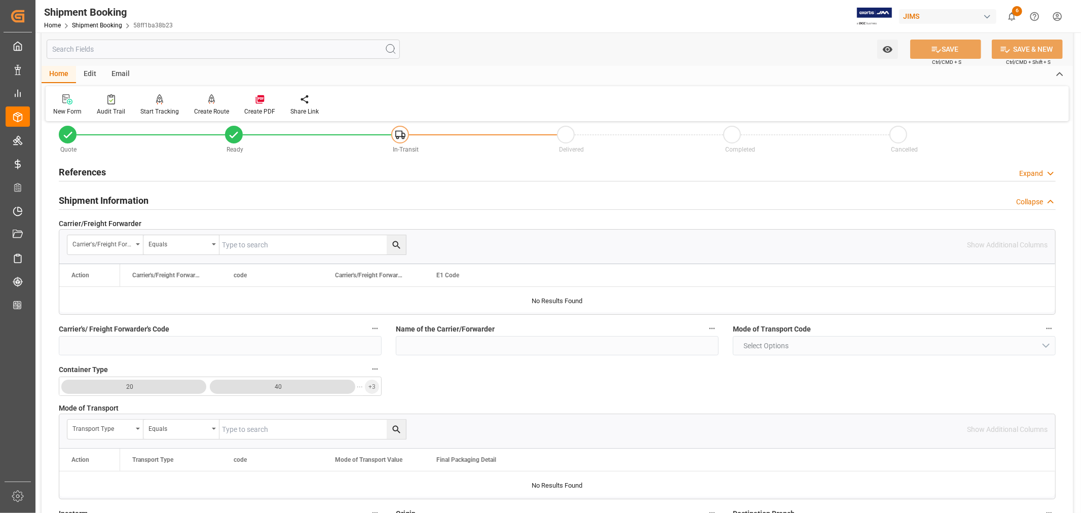
scroll to position [0, 0]
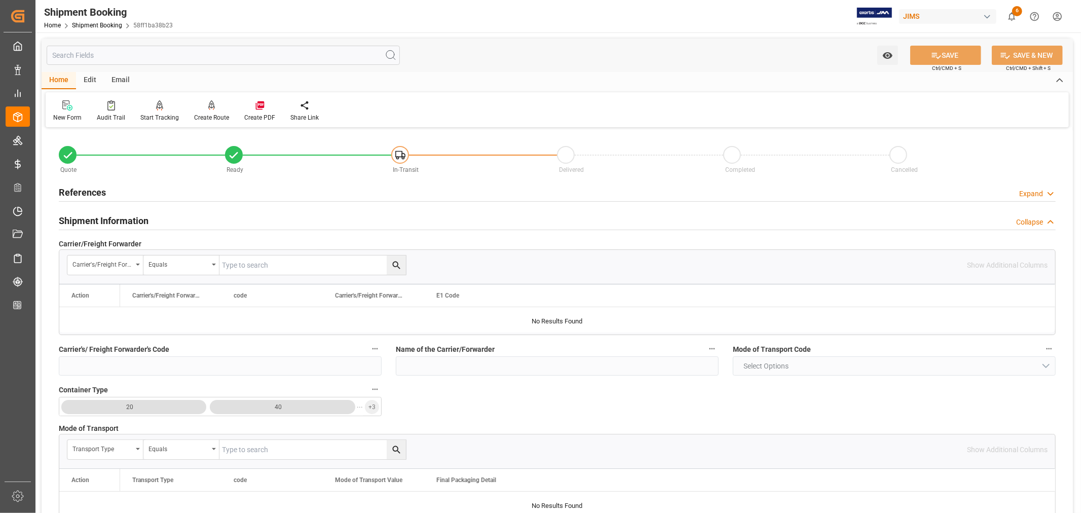
click at [88, 190] on h2 "References" at bounding box center [82, 193] width 47 height 14
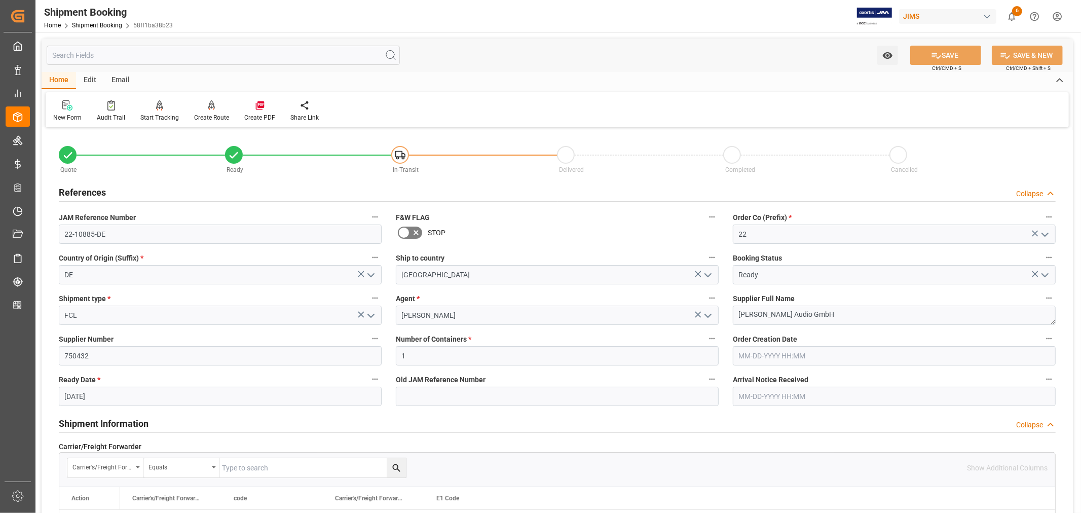
click at [88, 190] on h2 "References" at bounding box center [82, 193] width 47 height 14
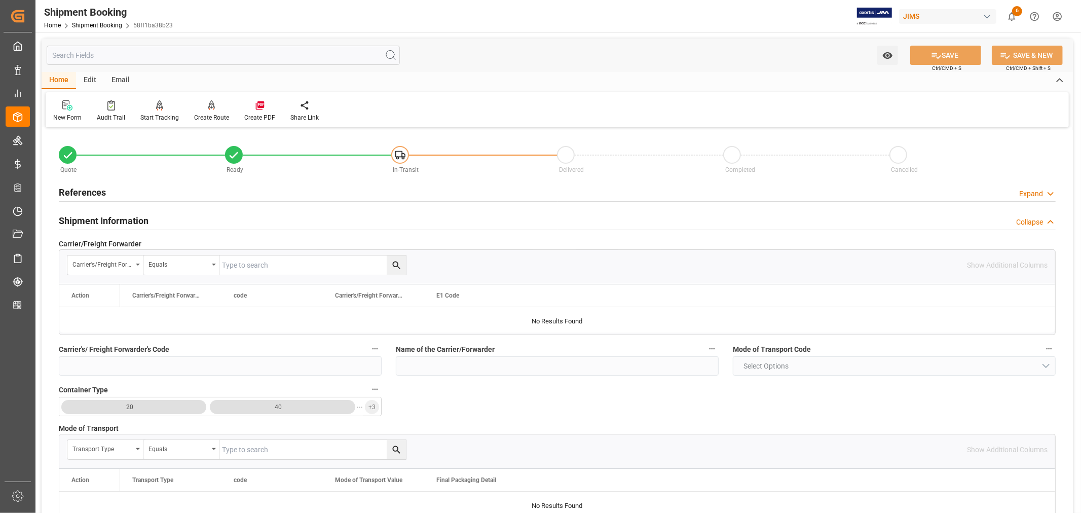
click at [88, 217] on h2 "Shipment Information" at bounding box center [104, 221] width 90 height 14
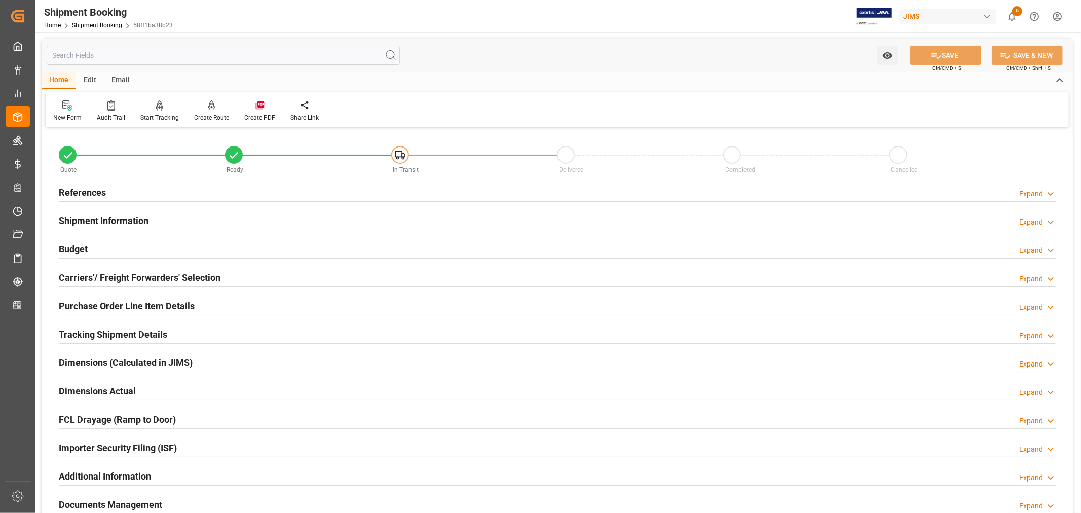
click at [203, 445] on div "Importer Security Filing (ISF) Expand" at bounding box center [557, 447] width 997 height 19
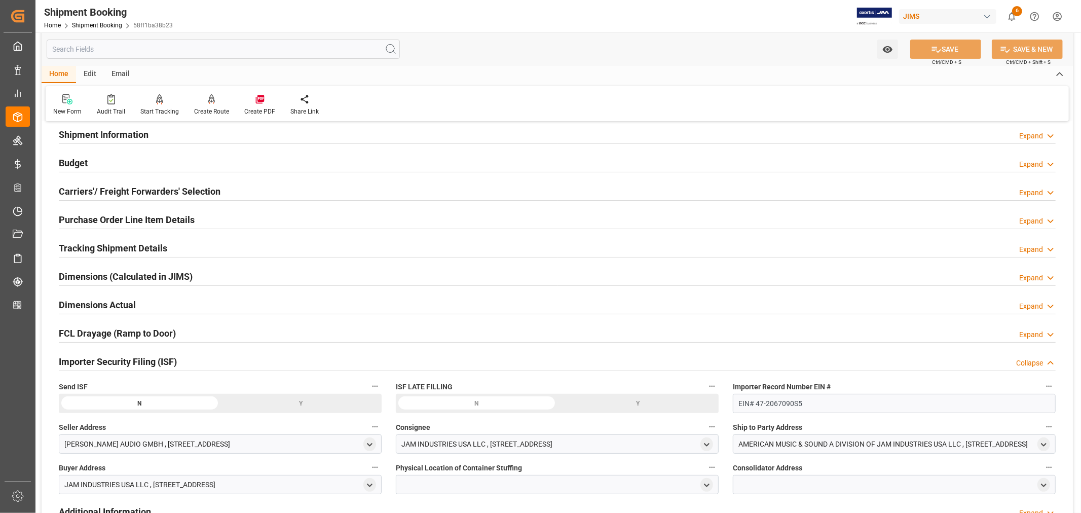
scroll to position [56, 0]
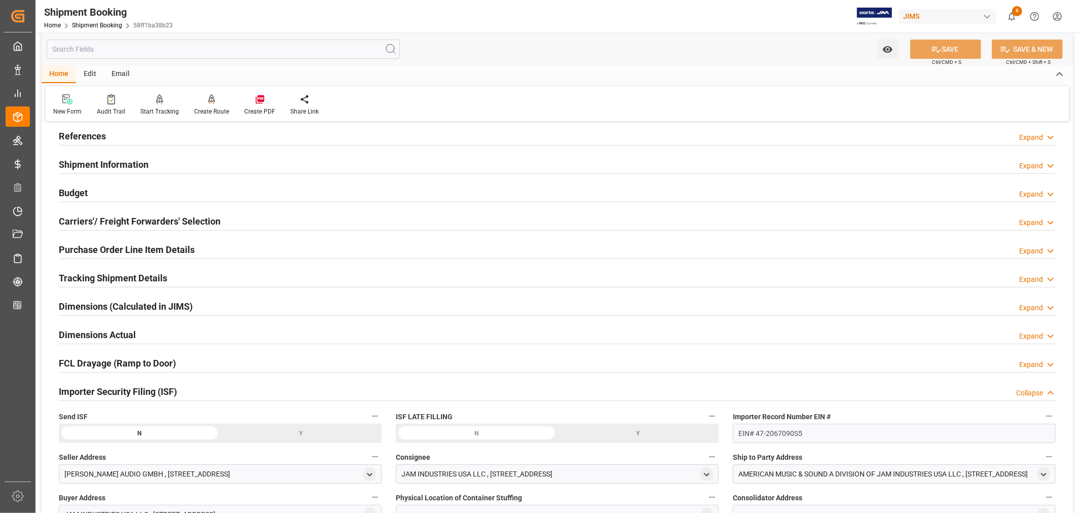
click at [132, 247] on h2 "Purchase Order Line Item Details" at bounding box center [127, 250] width 136 height 14
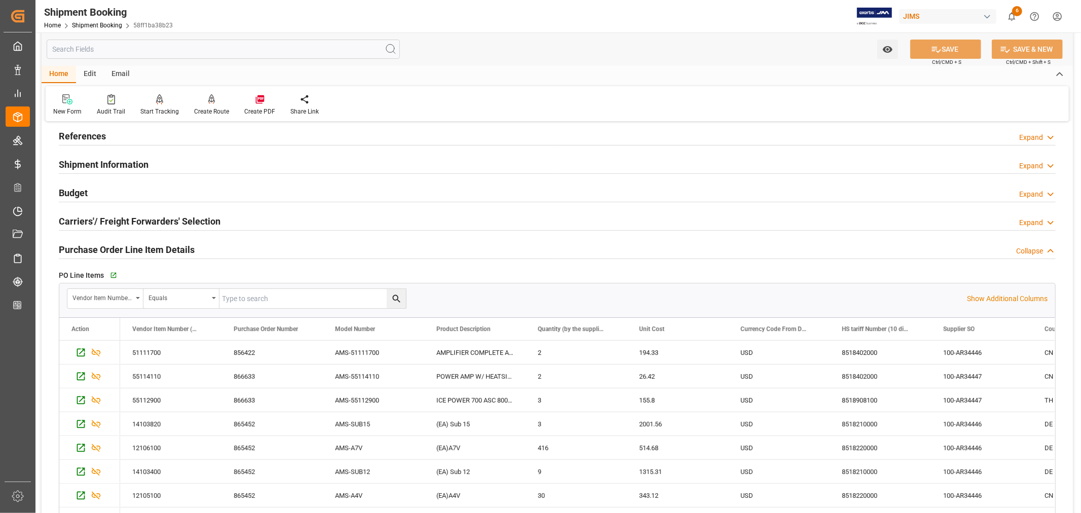
click at [132, 247] on h2 "Purchase Order Line Item Details" at bounding box center [127, 250] width 136 height 14
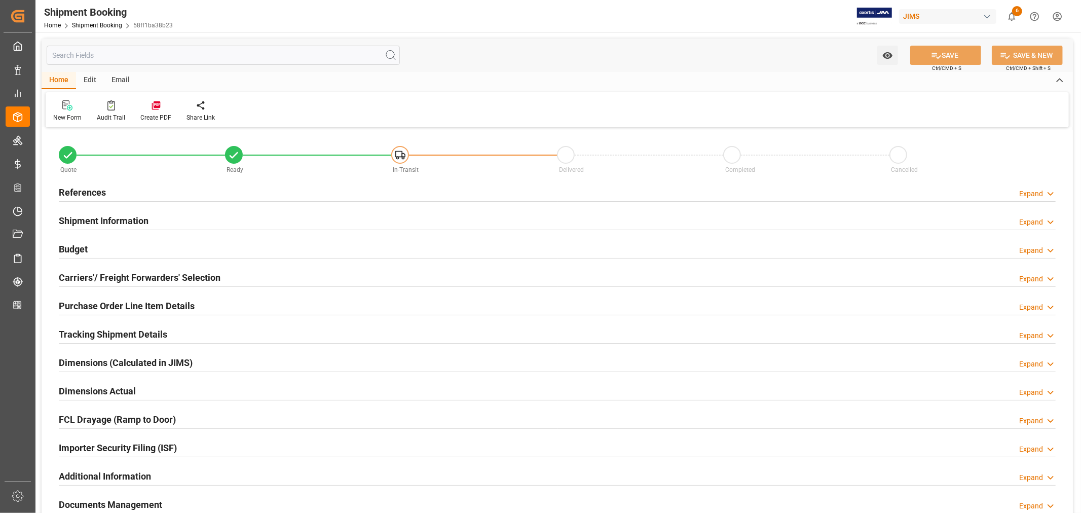
type input "30"
click at [108, 302] on h2 "Purchase Order Line Item Details" at bounding box center [127, 306] width 136 height 14
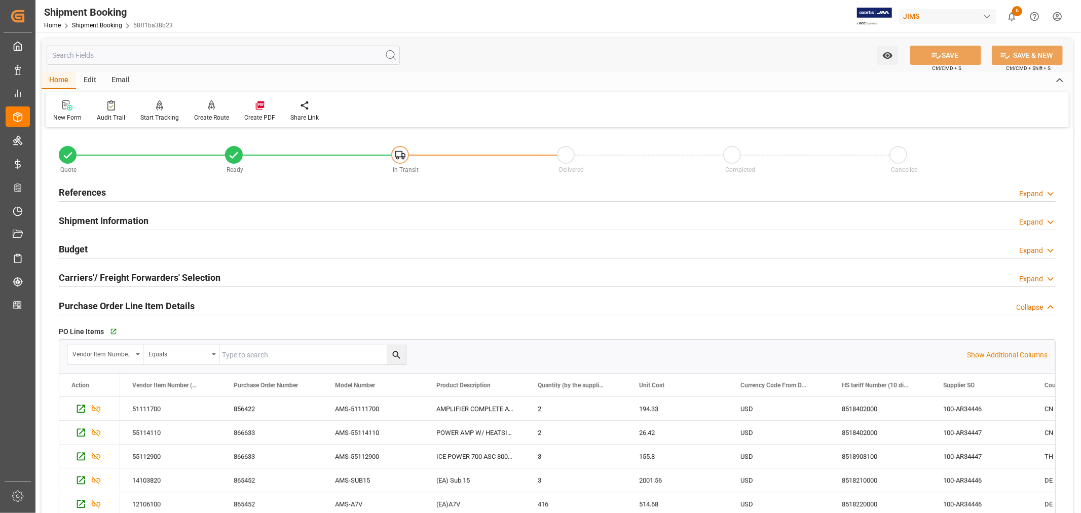
click at [164, 306] on h2 "Purchase Order Line Item Details" at bounding box center [127, 306] width 136 height 14
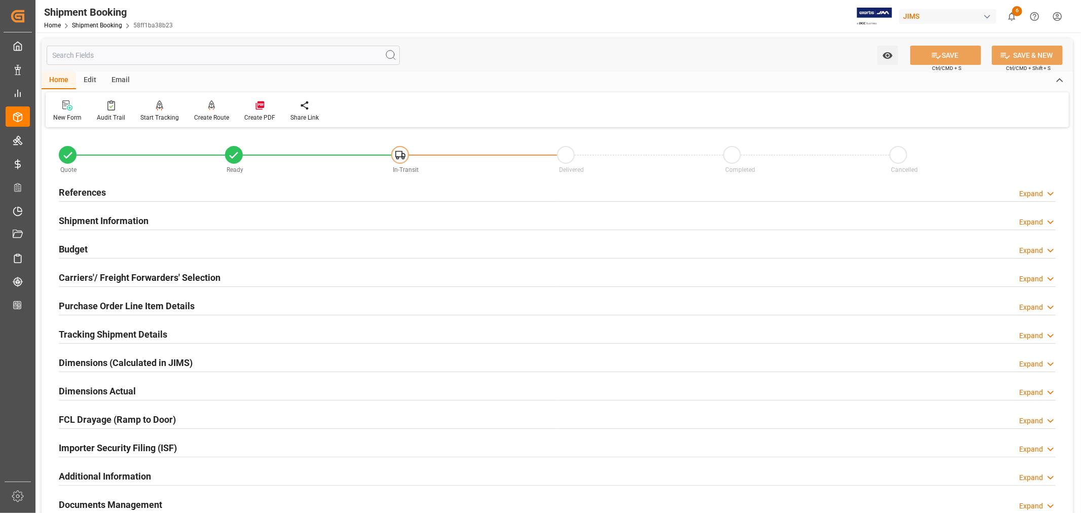
click at [76, 191] on h2 "References" at bounding box center [82, 193] width 47 height 14
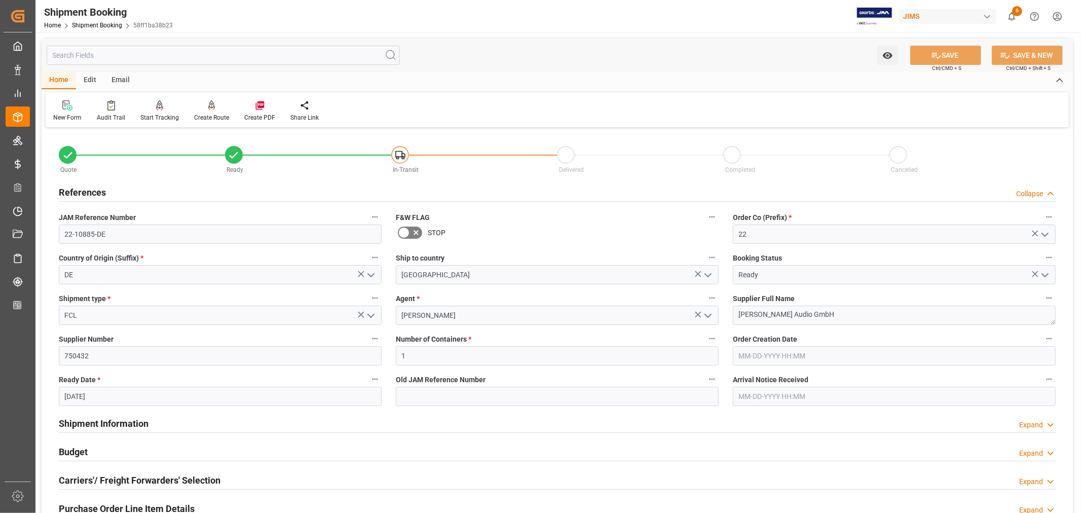
click at [76, 191] on h2 "References" at bounding box center [82, 193] width 47 height 14
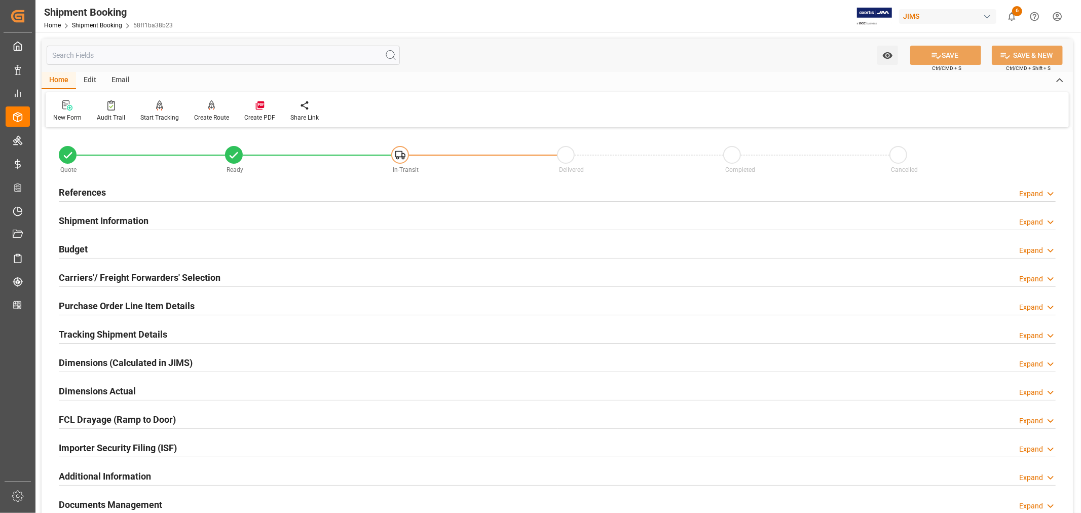
click at [93, 194] on h2 "References" at bounding box center [82, 193] width 47 height 14
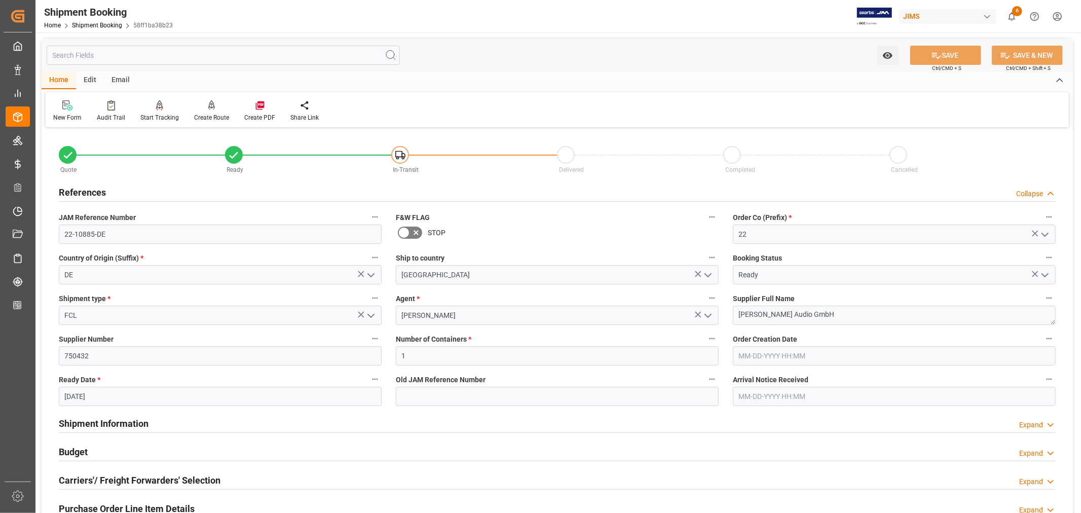
click at [93, 190] on h2 "References" at bounding box center [82, 193] width 47 height 14
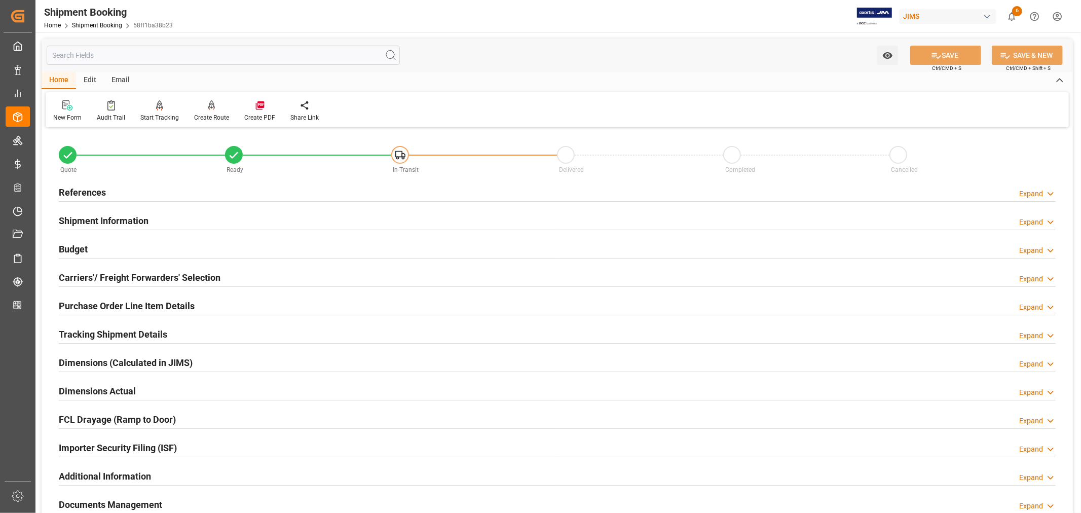
click at [93, 305] on h2 "Purchase Order Line Item Details" at bounding box center [127, 306] width 136 height 14
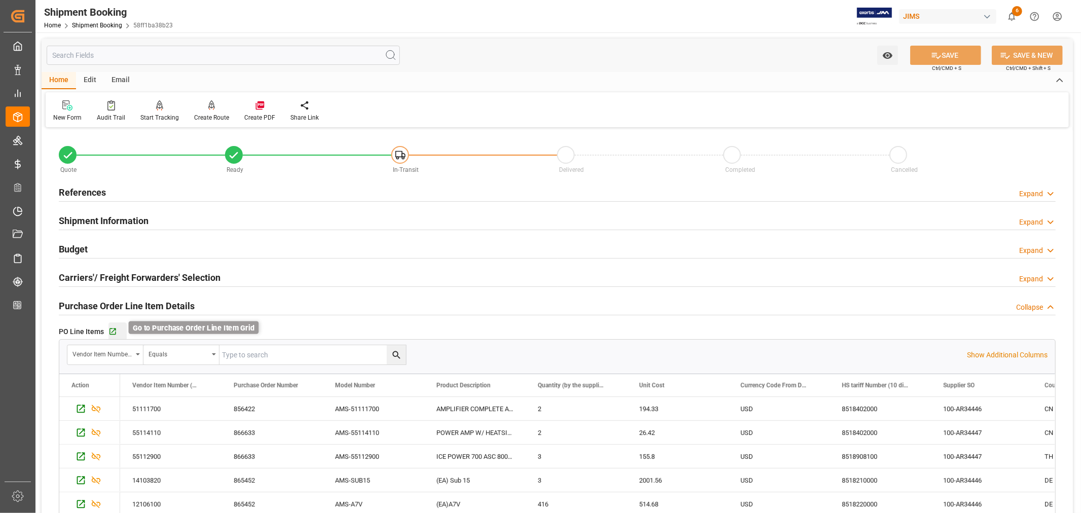
click at [113, 330] on icon "button" at bounding box center [112, 331] width 9 height 9
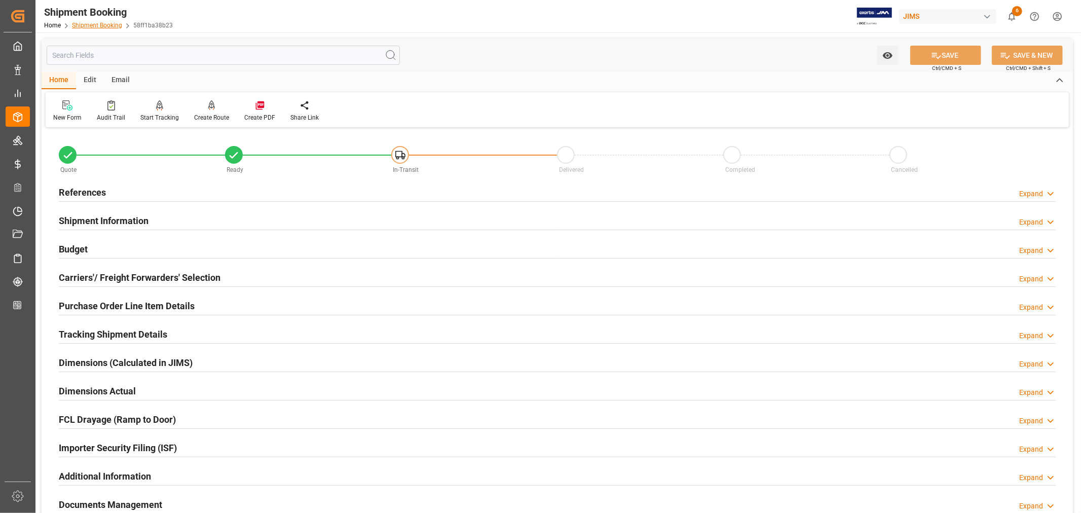
click at [106, 25] on link "Shipment Booking" at bounding box center [97, 25] width 50 height 7
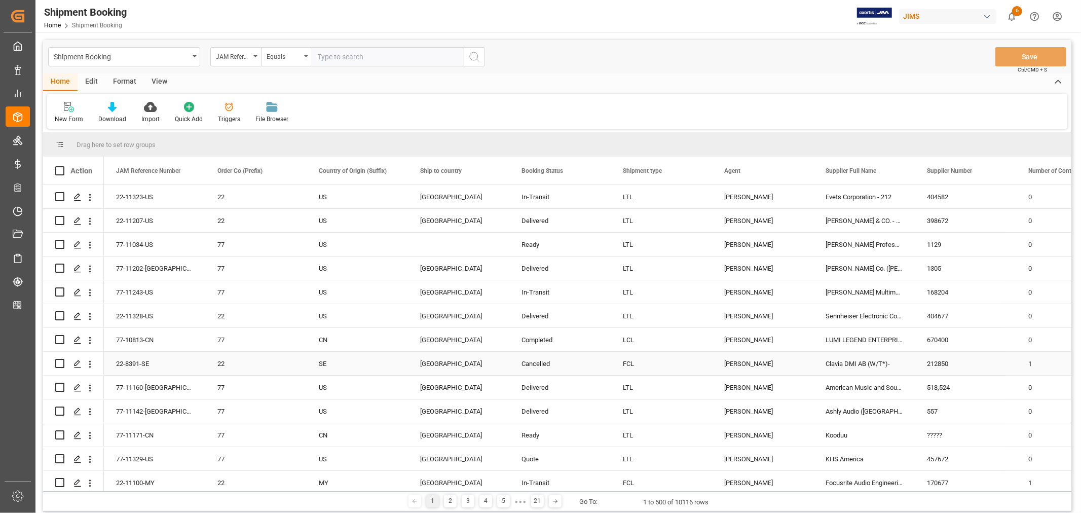
click at [746, 358] on div "[PERSON_NAME]" at bounding box center [762, 363] width 77 height 23
click at [794, 170] on span at bounding box center [796, 170] width 9 height 9
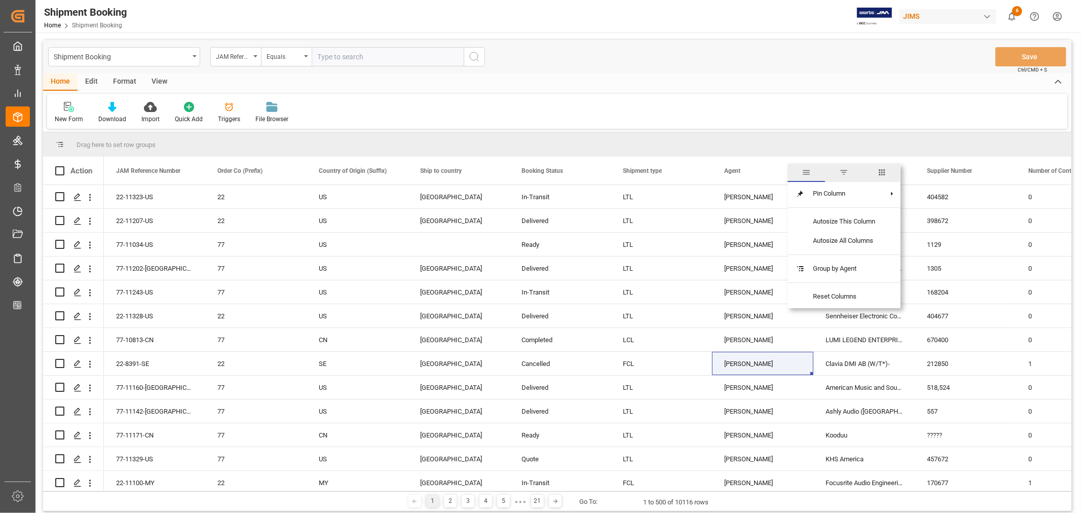
click at [844, 171] on span "filter" at bounding box center [844, 172] width 9 height 9
type input "[PERSON_NAME]"
click at [856, 252] on button "Apply" at bounding box center [856, 257] width 19 height 10
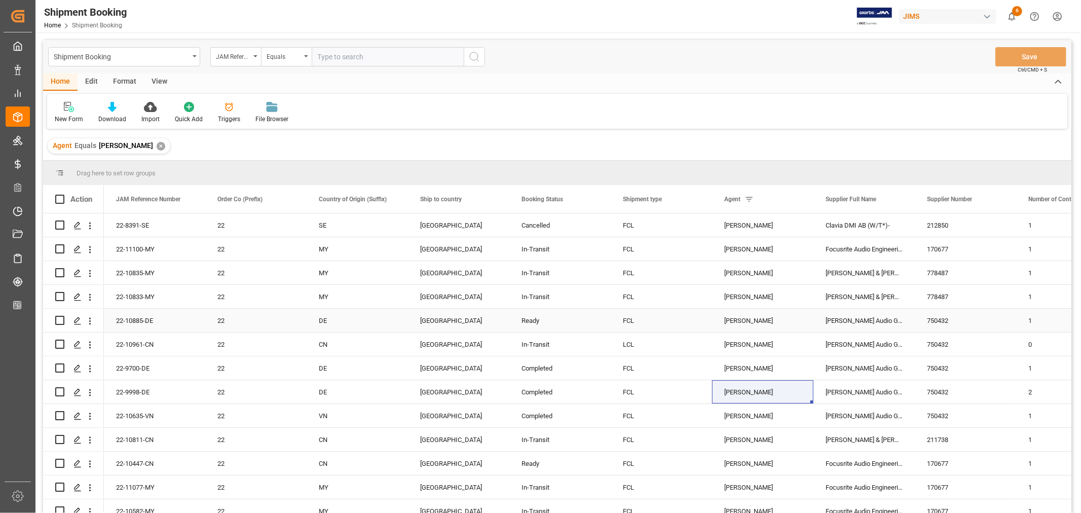
click at [854, 317] on div "[PERSON_NAME] Audio GmbH" at bounding box center [864, 320] width 101 height 23
click at [899, 197] on span at bounding box center [898, 199] width 9 height 9
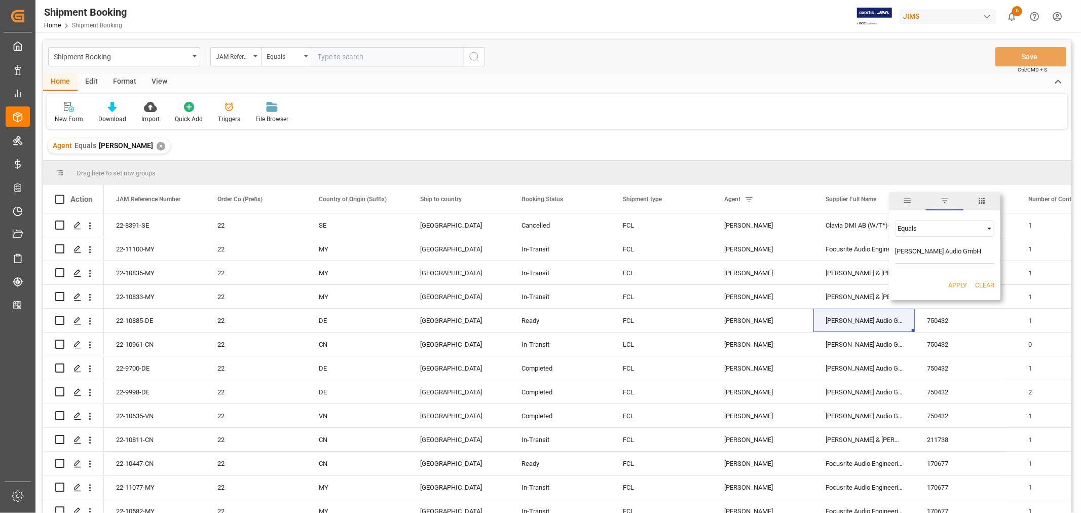
type input "[PERSON_NAME] Audio GmbH"
click at [958, 285] on button "Apply" at bounding box center [958, 285] width 19 height 10
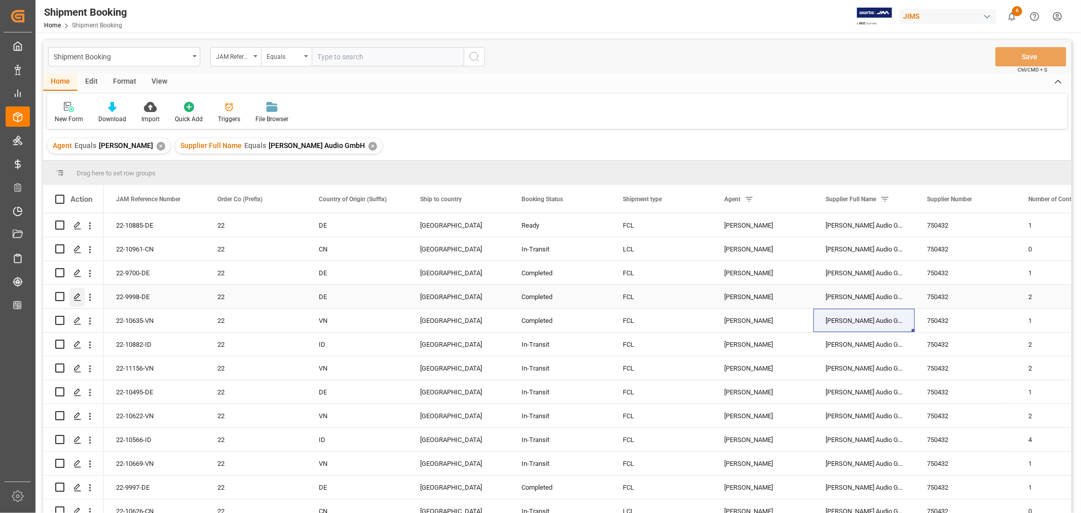
click at [75, 294] on icon "Press SPACE to select this row." at bounding box center [78, 297] width 8 height 8
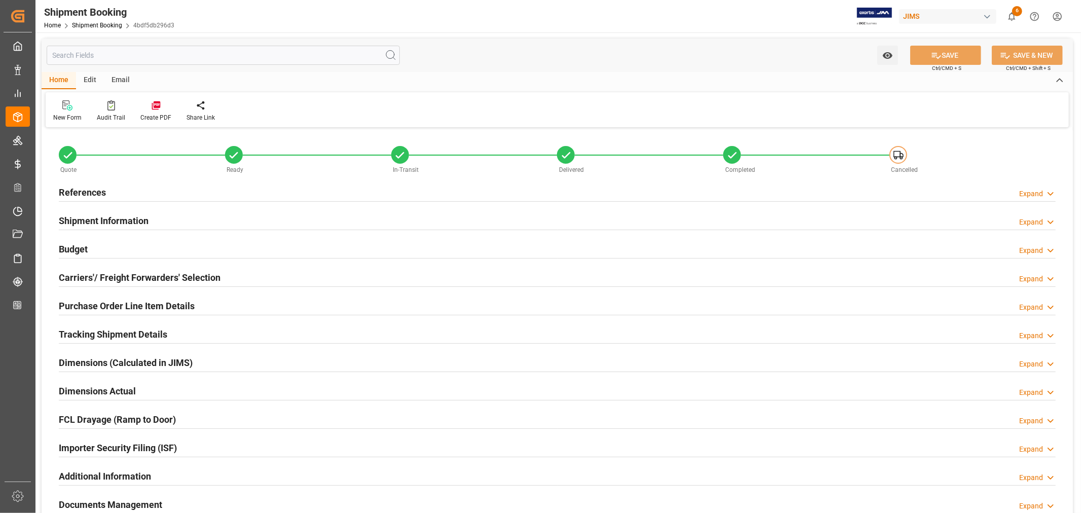
type input "31"
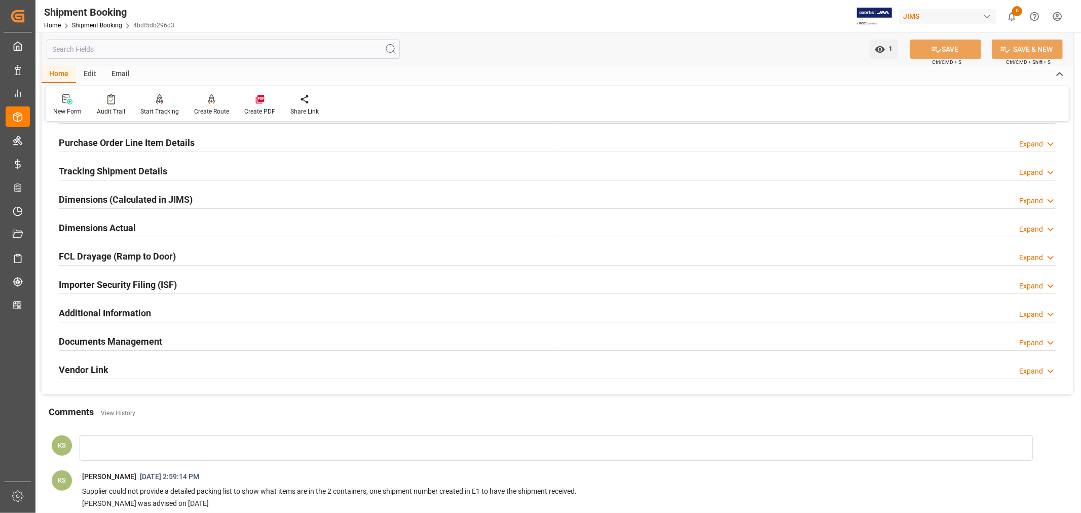
scroll to position [169, 0]
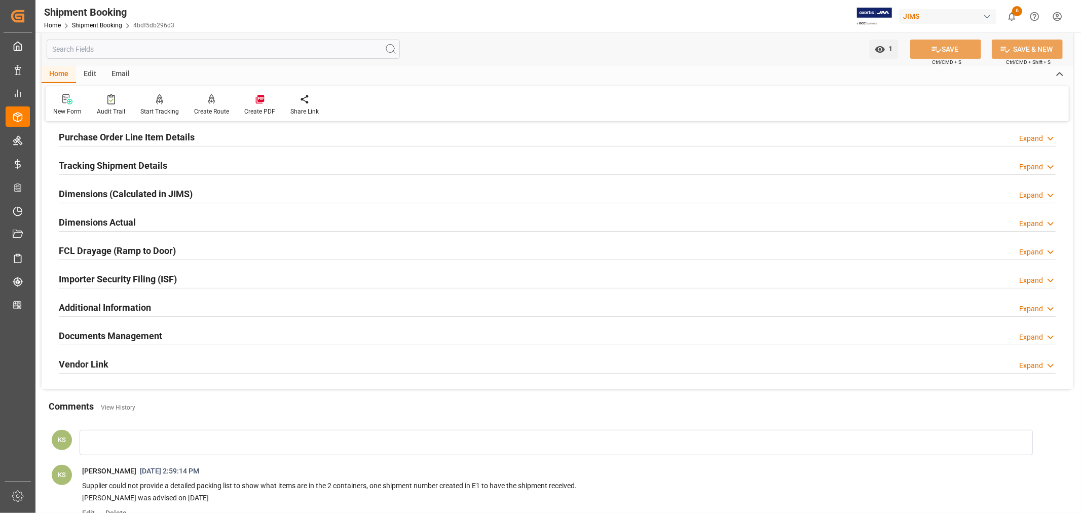
click at [194, 279] on div "Importer Security Filing (ISF) Expand" at bounding box center [557, 278] width 997 height 19
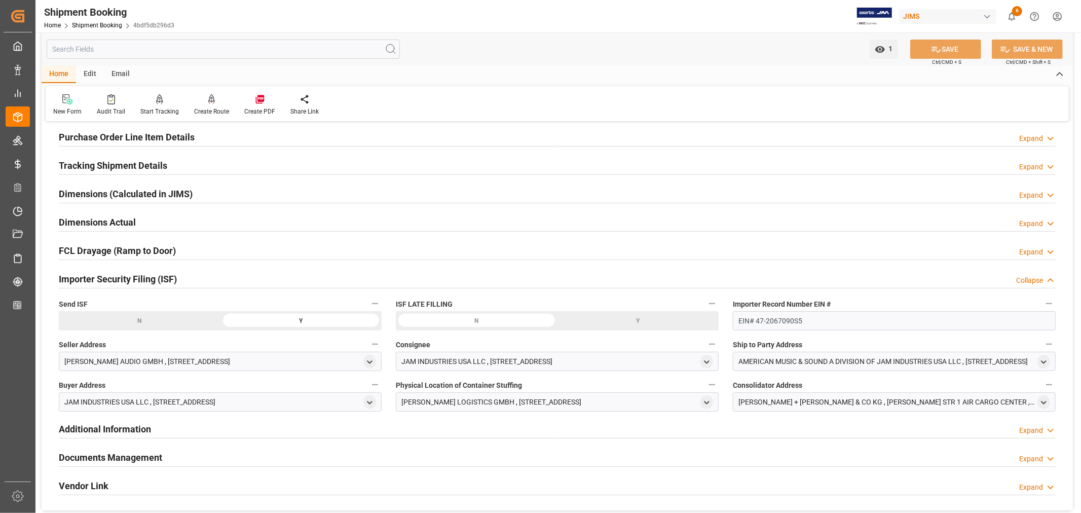
click at [194, 279] on div "Importer Security Filing (ISF) Collapse" at bounding box center [557, 278] width 997 height 19
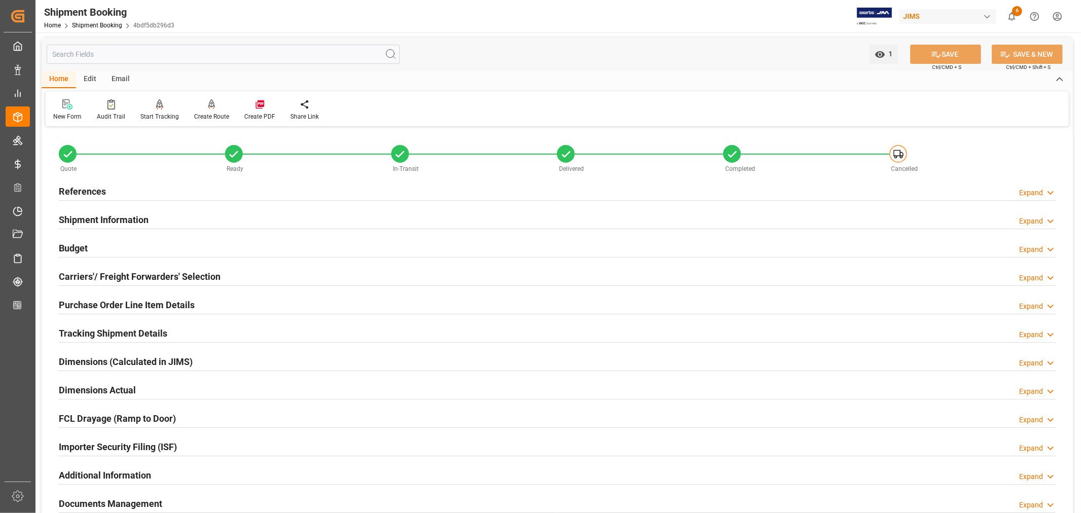
scroll to position [0, 0]
click at [119, 302] on h2 "Purchase Order Line Item Details" at bounding box center [127, 306] width 136 height 14
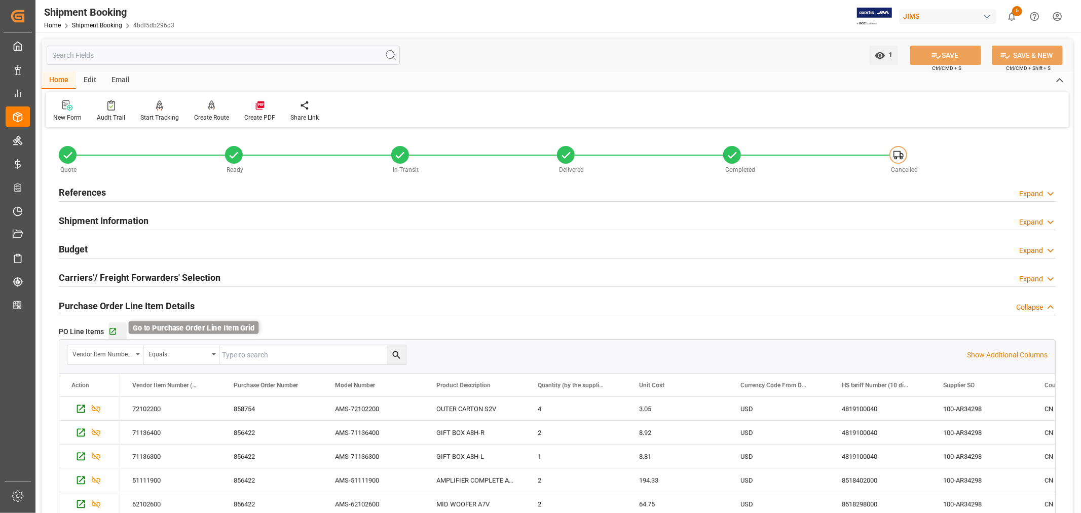
click at [112, 327] on icon "button" at bounding box center [112, 331] width 9 height 9
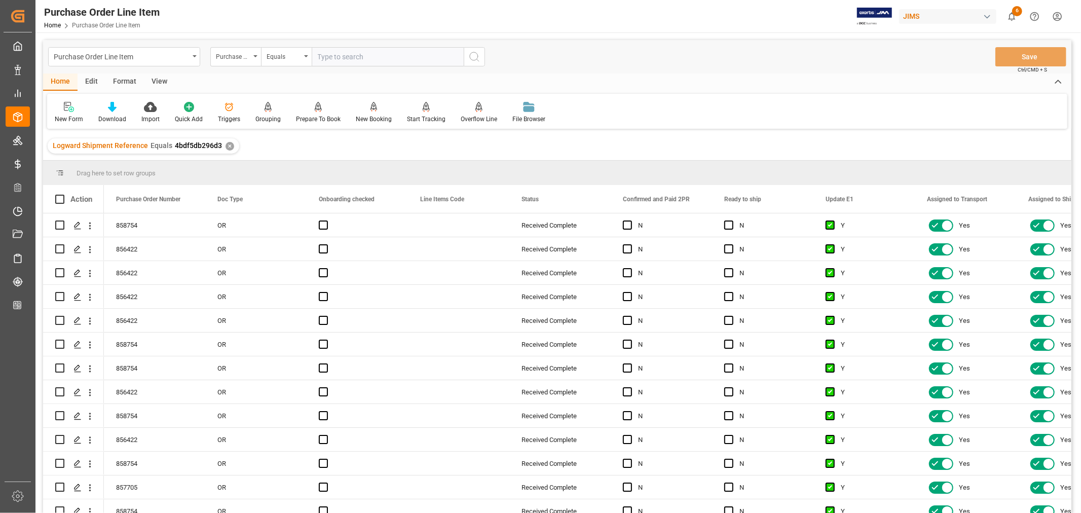
click at [163, 83] on div "View" at bounding box center [159, 82] width 31 height 17
click at [70, 118] on div "Default" at bounding box center [65, 119] width 20 height 9
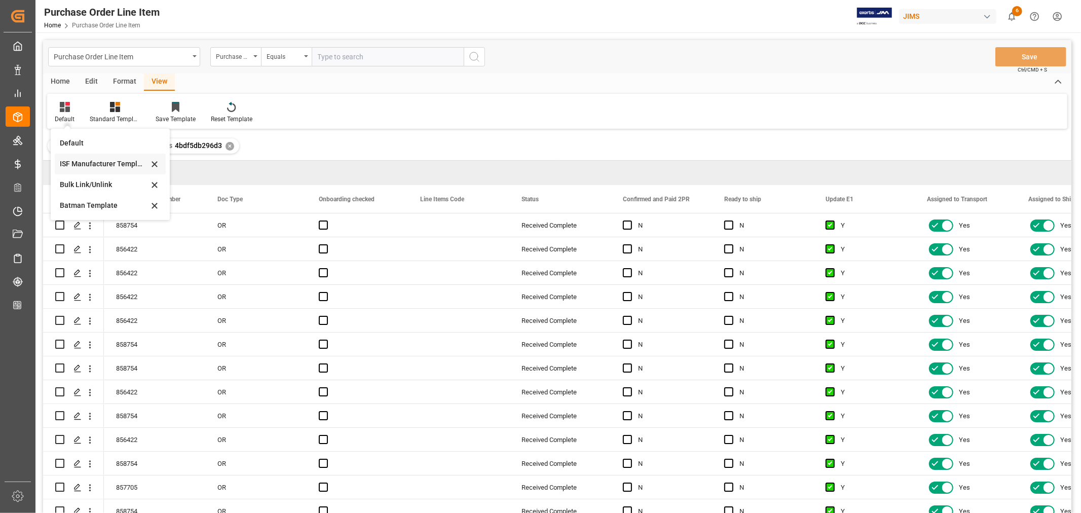
click at [90, 159] on div "ISF Manufacturer Template" at bounding box center [104, 164] width 89 height 11
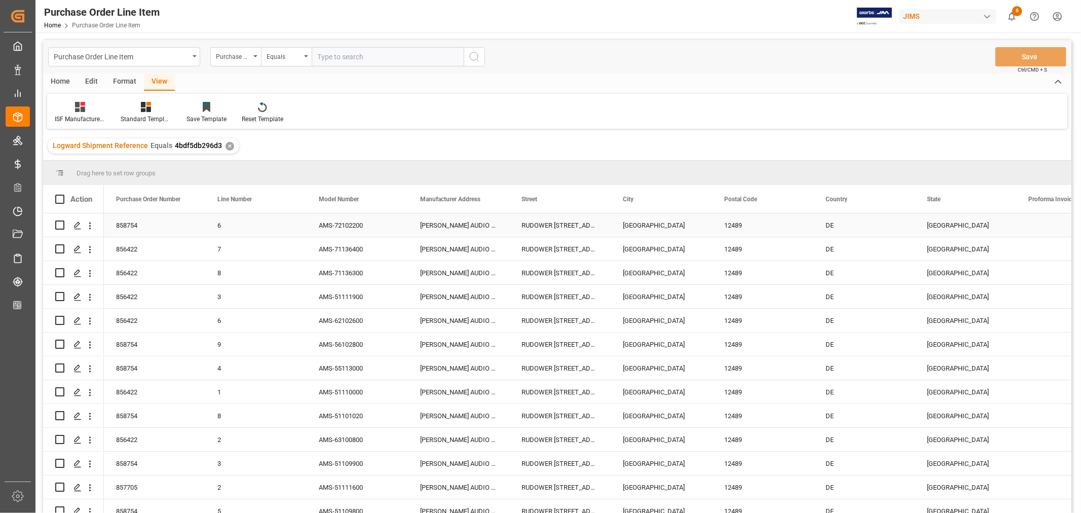
click at [460, 224] on div "[PERSON_NAME] AUDIO GMBH" at bounding box center [458, 224] width 101 height 23
click at [570, 227] on div "RUDOWER [STREET_ADDRESS]" at bounding box center [559, 224] width 101 height 23
click at [632, 218] on div "[GEOGRAPHIC_DATA]" at bounding box center [661, 224] width 101 height 23
drag, startPoint x: 733, startPoint y: 226, endPoint x: 748, endPoint y: 227, distance: 15.7
click at [733, 226] on div "12489" at bounding box center [762, 224] width 101 height 23
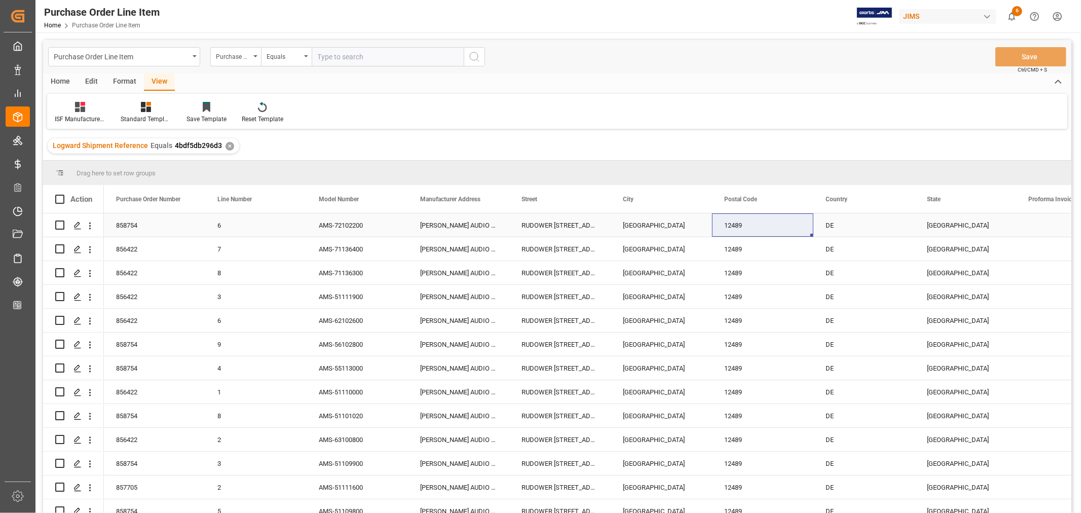
click at [842, 227] on div "DE" at bounding box center [864, 224] width 101 height 23
click at [941, 226] on div "[GEOGRAPHIC_DATA]" at bounding box center [965, 224] width 101 height 23
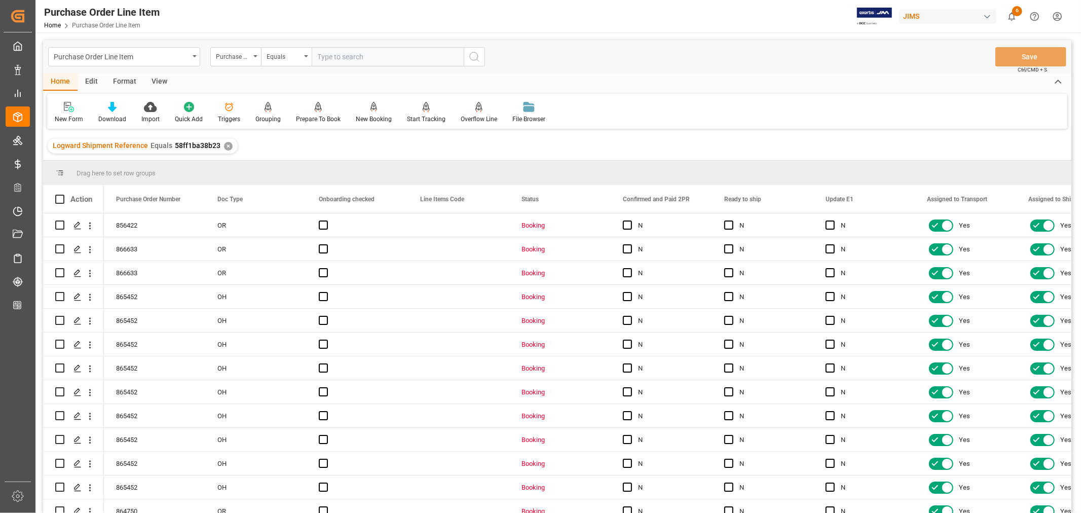
click at [157, 78] on div "View" at bounding box center [159, 82] width 31 height 17
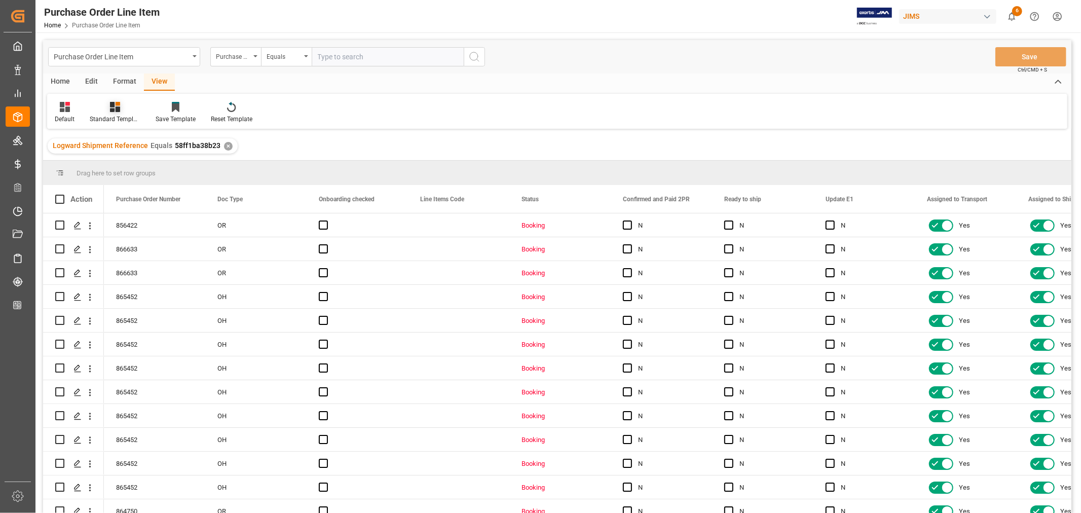
click at [109, 122] on div "Standard Templates" at bounding box center [115, 119] width 51 height 9
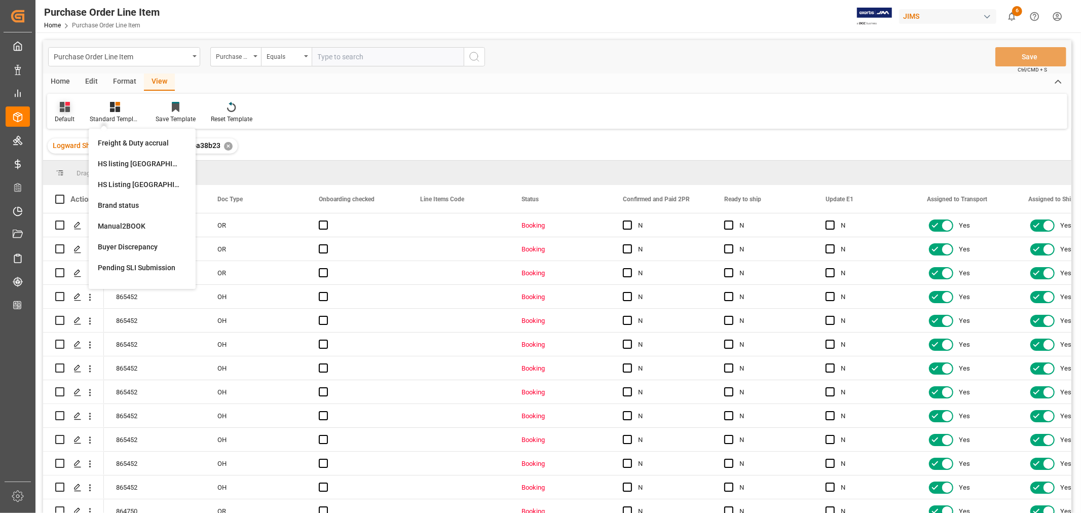
click at [70, 117] on div "Default" at bounding box center [65, 119] width 20 height 9
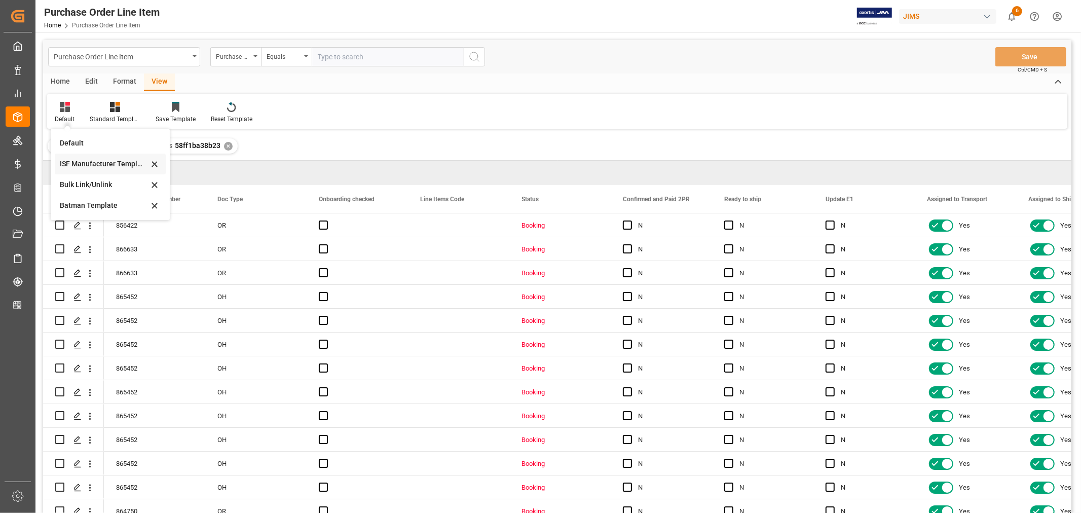
click at [77, 159] on div "ISF Manufacturer Template" at bounding box center [104, 164] width 89 height 11
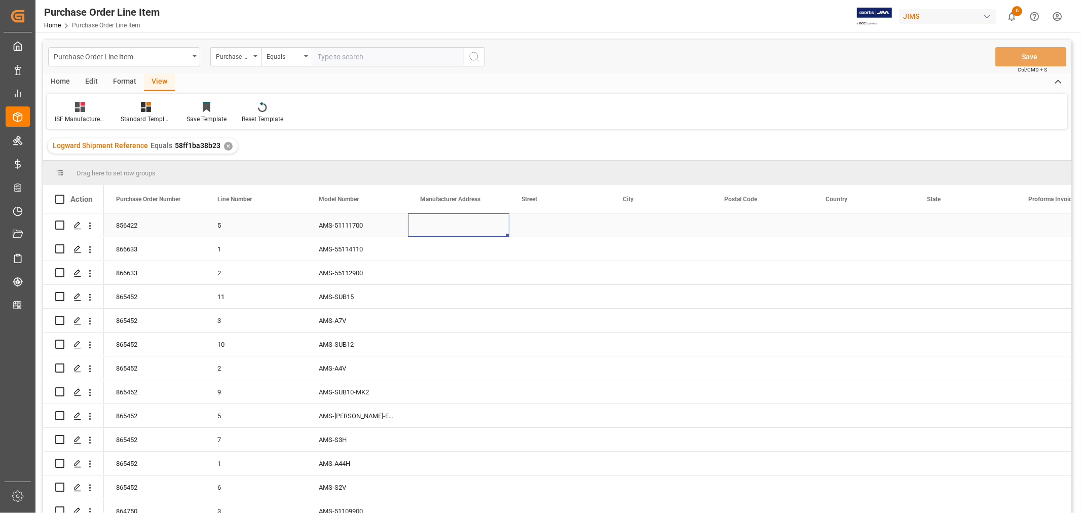
click at [443, 227] on div "Press SPACE to select this row." at bounding box center [458, 224] width 101 height 23
click at [436, 230] on input "Press SPACE to select this row." at bounding box center [458, 231] width 85 height 19
paste input "[PERSON_NAME] AUDIO GMBH"
type input "[PERSON_NAME] AUDIO GMBH"
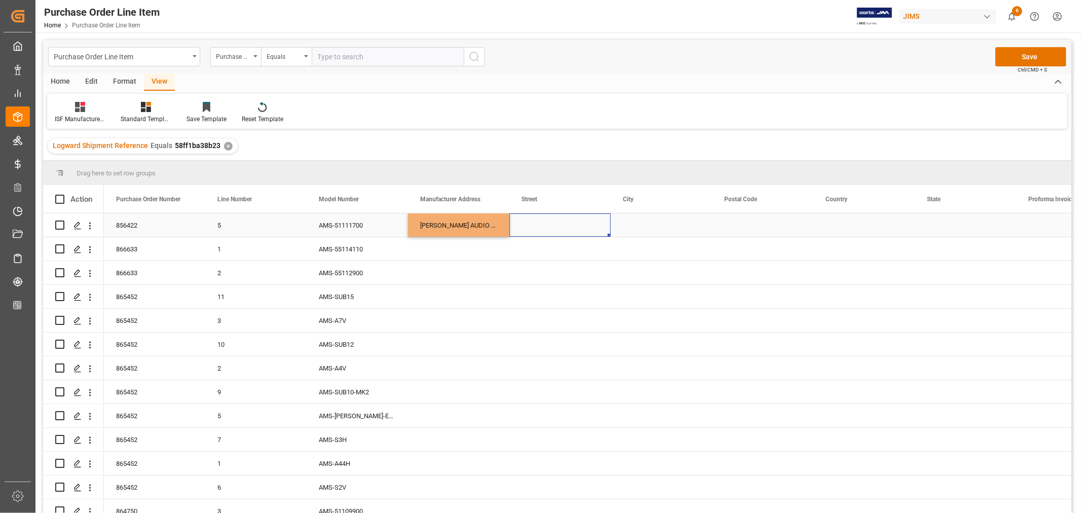
click at [514, 228] on div "Press SPACE to select this row." at bounding box center [559, 224] width 101 height 23
click at [527, 226] on div "Press SPACE to select this row." at bounding box center [559, 224] width 101 height 23
click at [521, 232] on input "Press SPACE to select this row." at bounding box center [560, 231] width 85 height 19
paste input "RUDOWER CHAUSSEE 50"
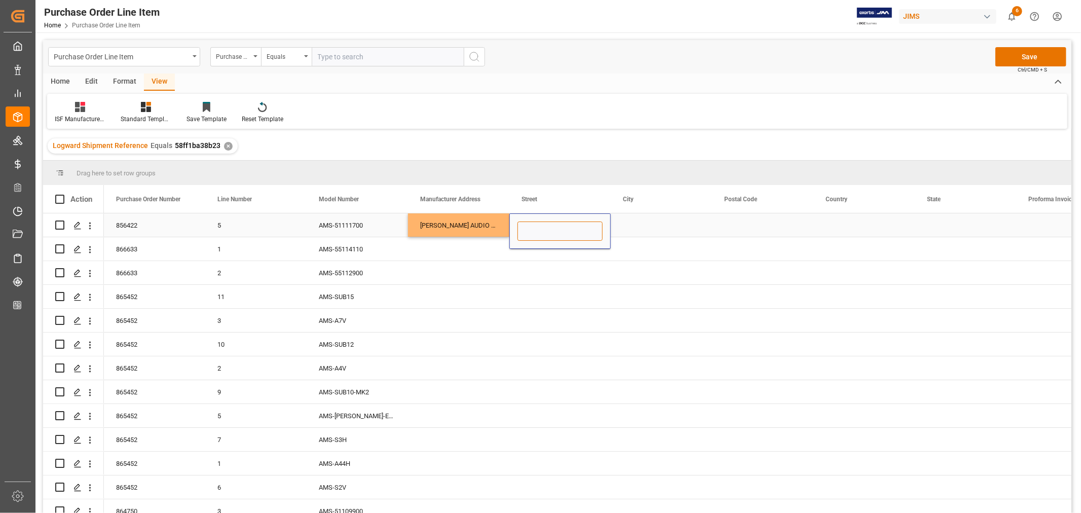
type input "RUDOWER CHAUSSEE 50"
click at [644, 227] on div "Press SPACE to select this row." at bounding box center [661, 224] width 101 height 23
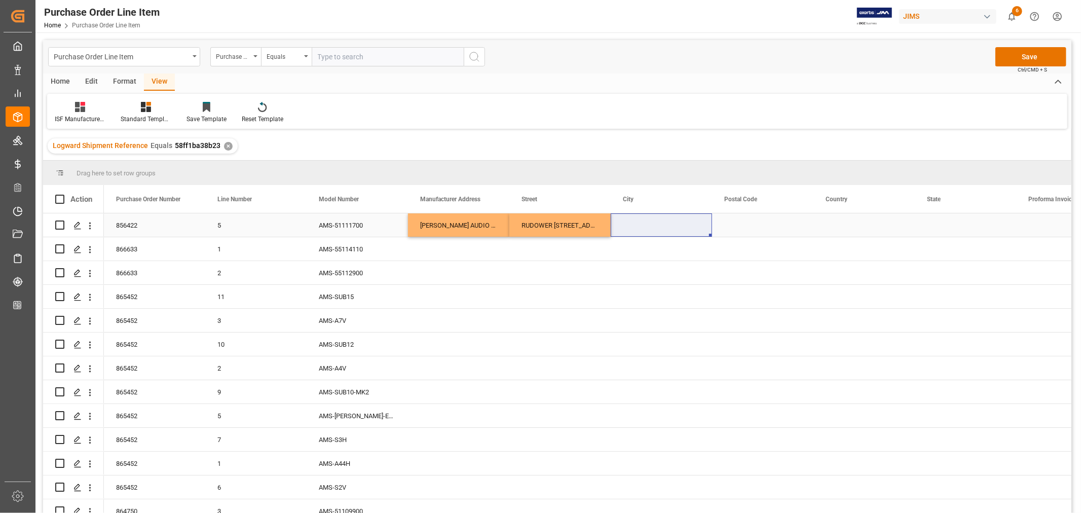
click at [632, 226] on div "Press SPACE to select this row." at bounding box center [661, 224] width 101 height 23
drag, startPoint x: 626, startPoint y: 227, endPoint x: 632, endPoint y: 229, distance: 6.4
click at [626, 228] on input "Press SPACE to select this row." at bounding box center [661, 231] width 85 height 19
paste input "BERLIN"
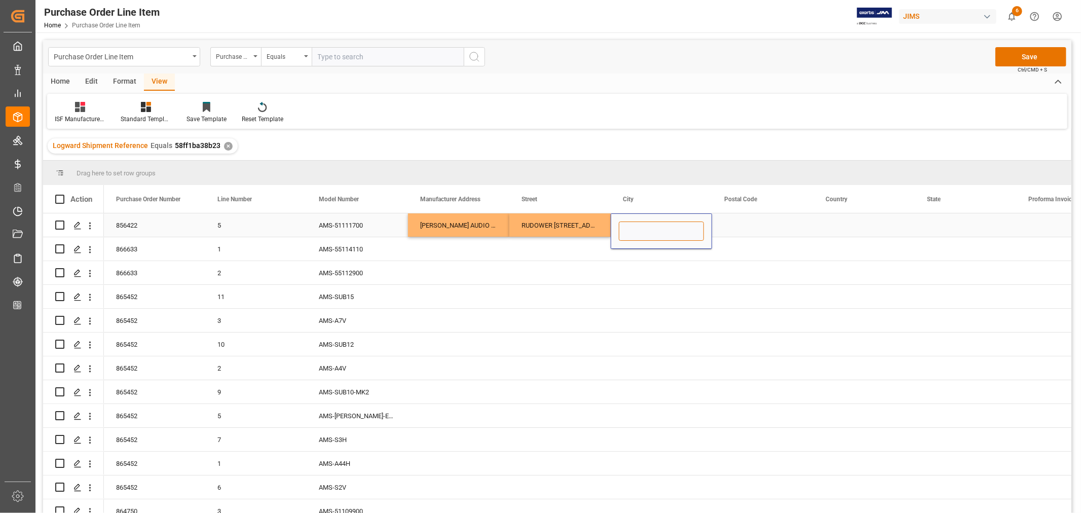
type input "BERLIN"
click at [754, 217] on div "Press SPACE to select this row." at bounding box center [762, 224] width 101 height 23
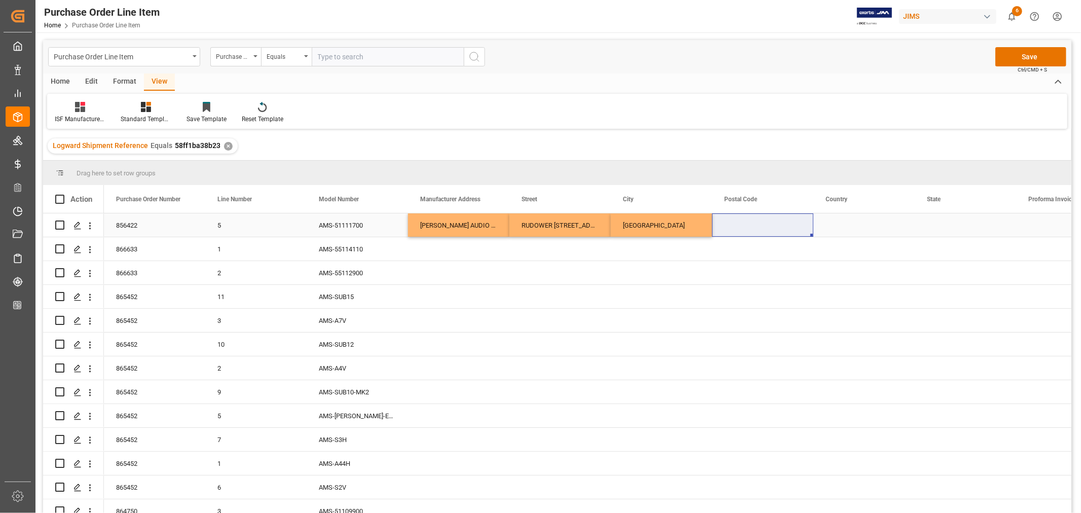
click at [724, 221] on div "Press SPACE to select this row." at bounding box center [762, 224] width 101 height 23
click at [725, 225] on input "Press SPACE to select this row." at bounding box center [762, 231] width 85 height 19
paste input "12489"
type input "12489"
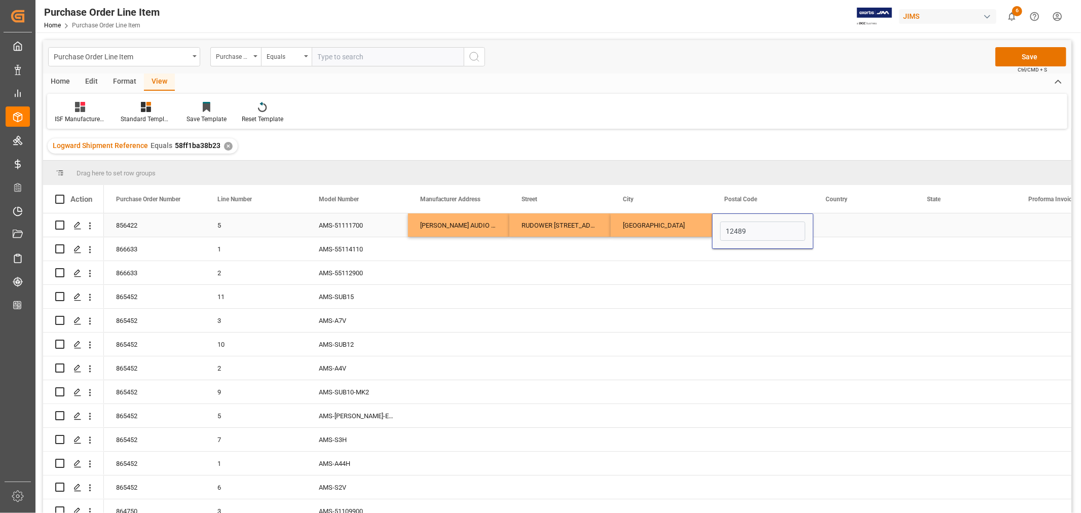
click at [838, 219] on div "Press SPACE to select this row." at bounding box center [864, 224] width 101 height 23
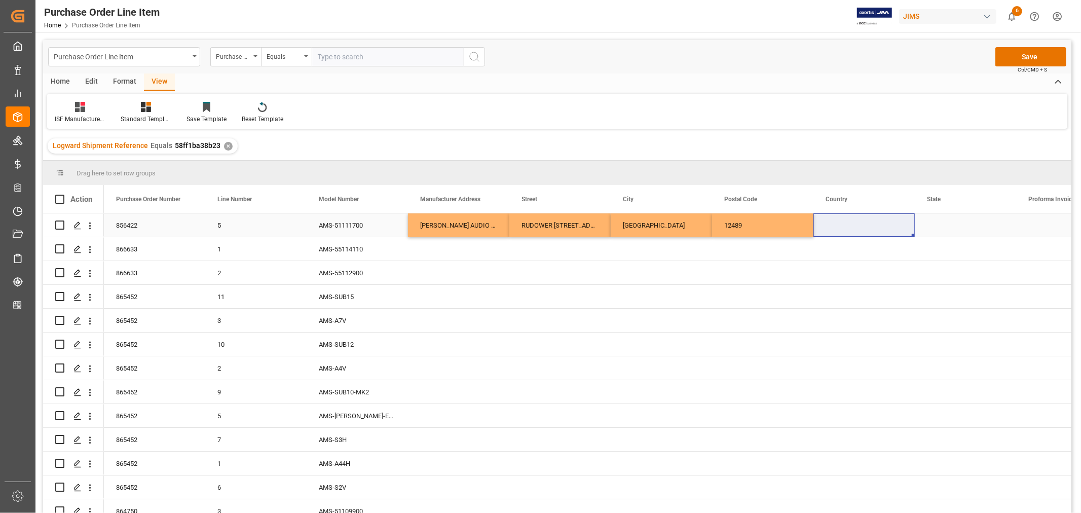
click at [835, 225] on div "Press SPACE to select this row." at bounding box center [864, 224] width 101 height 23
click at [827, 227] on input "Press SPACE to select this row." at bounding box center [864, 231] width 85 height 19
paste input "DE"
type input "DE"
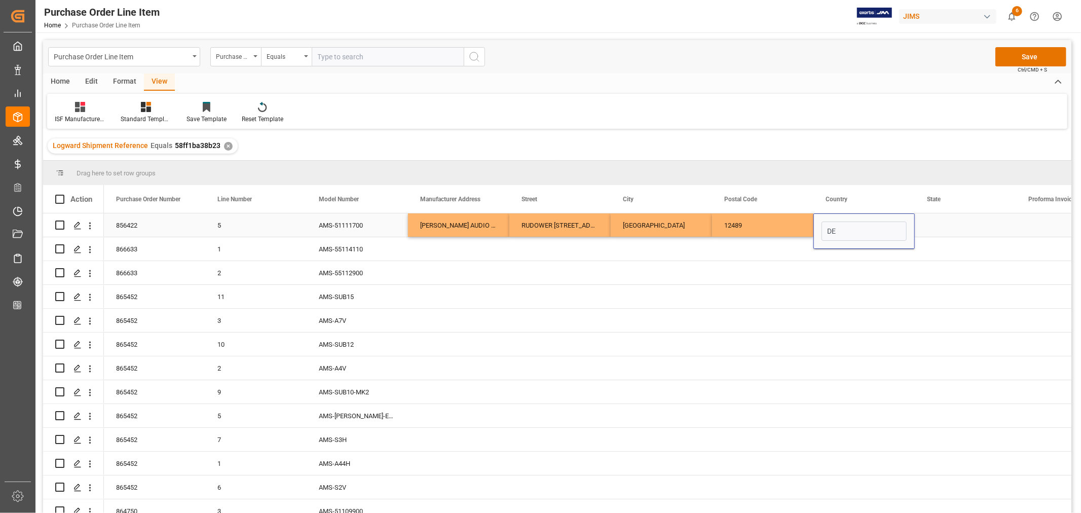
click at [940, 223] on div "Press SPACE to select this row." at bounding box center [965, 224] width 101 height 23
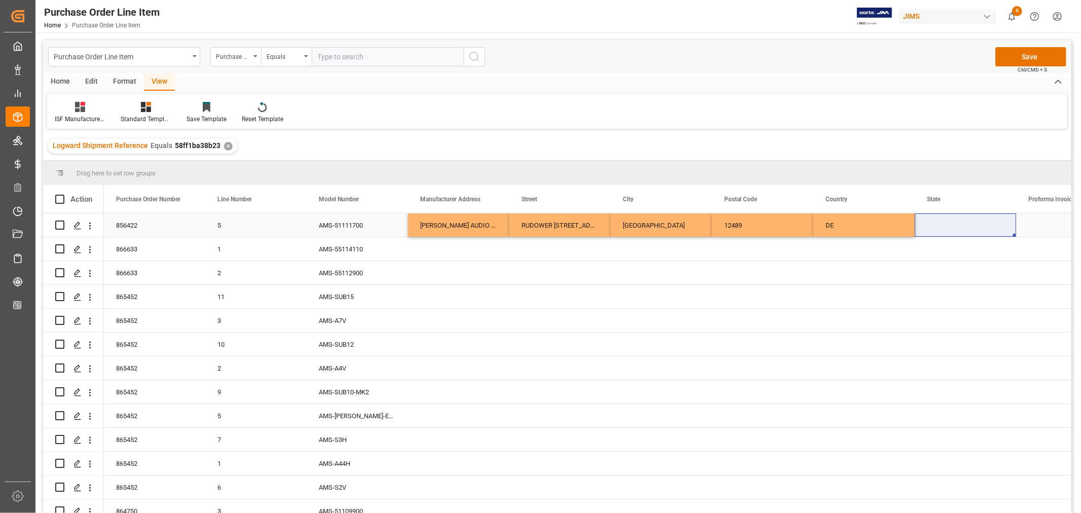
click at [941, 222] on div "Press SPACE to select this row." at bounding box center [965, 224] width 101 height 23
drag, startPoint x: 929, startPoint y: 227, endPoint x: 955, endPoint y: 231, distance: 26.2
click at [931, 227] on input "Press SPACE to select this row." at bounding box center [965, 231] width 85 height 19
paste input "BERLIN"
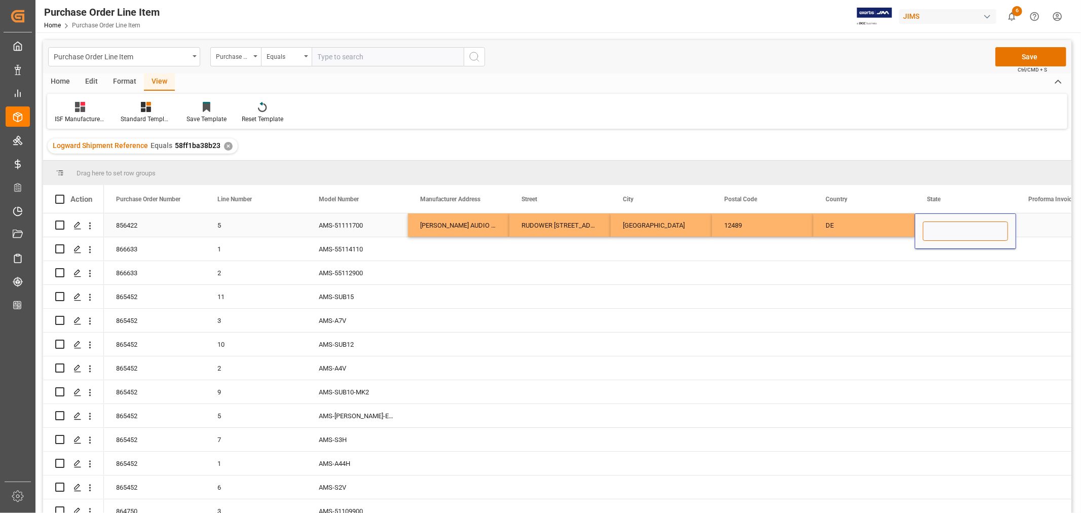
type input "BERLIN"
click at [471, 216] on div "[PERSON_NAME] AUDIO GMBH" at bounding box center [458, 224] width 101 height 23
drag, startPoint x: 444, startPoint y: 221, endPoint x: 945, endPoint y: 216, distance: 501.4
click at [945, 216] on div "856422 5 AMS-51111700 ADAM AUDIO GMBH RUDOWER CHAUSSEE 50 BERLIN 12489 DE BERLI…" at bounding box center [915, 225] width 1622 height 24
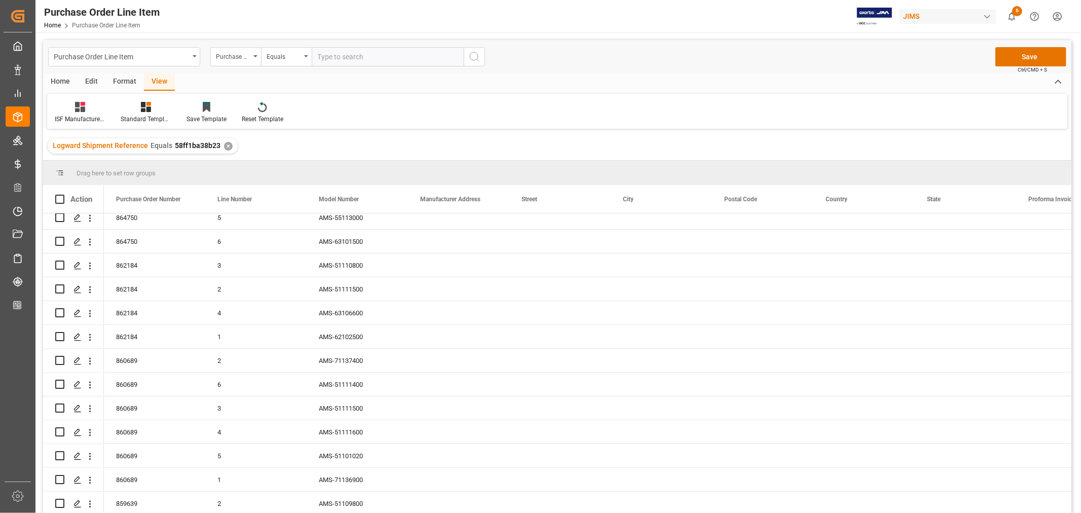
scroll to position [415, 0]
drag, startPoint x: 1015, startPoint y: 235, endPoint x: 1012, endPoint y: 500, distance: 265.2
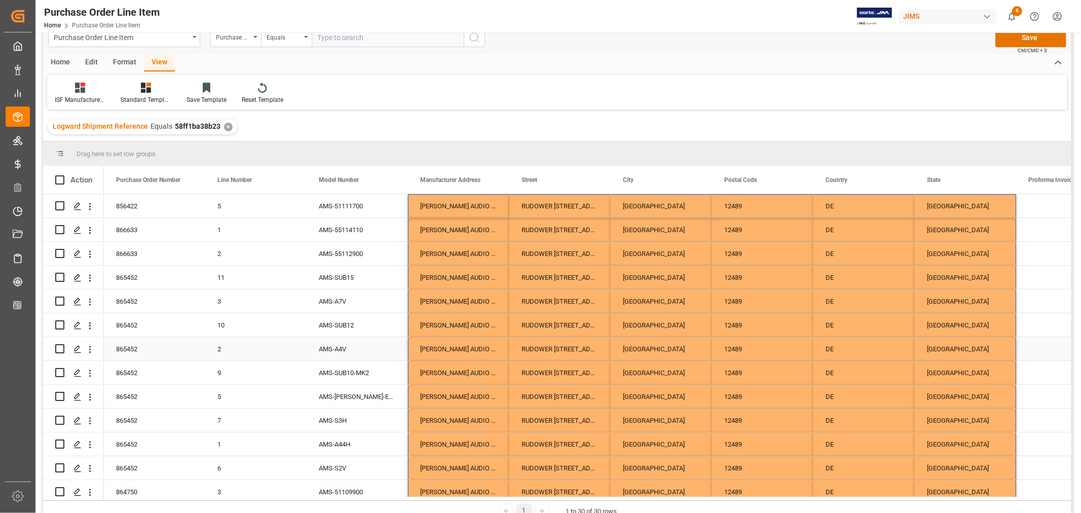
scroll to position [0, 0]
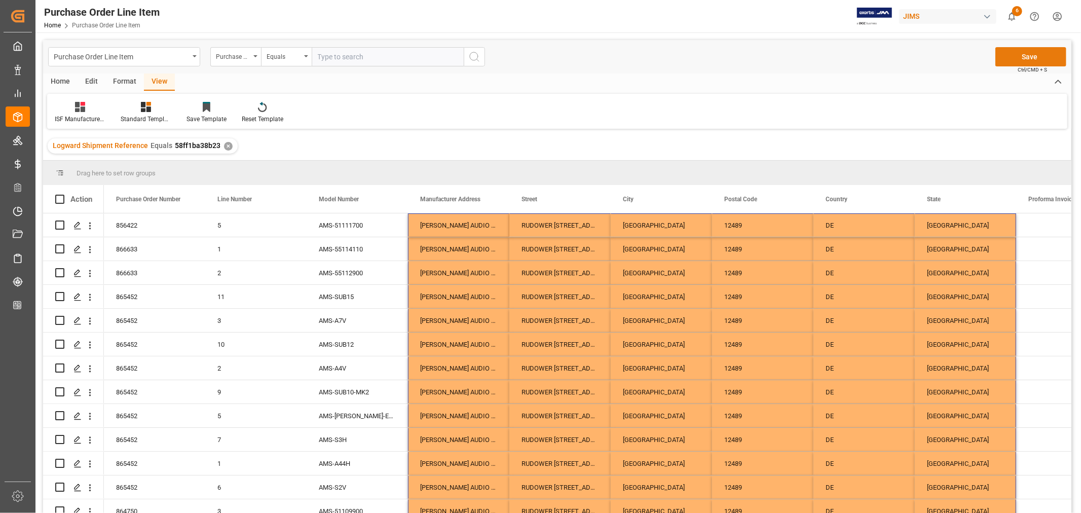
click at [1028, 56] on button "Save" at bounding box center [1031, 56] width 71 height 19
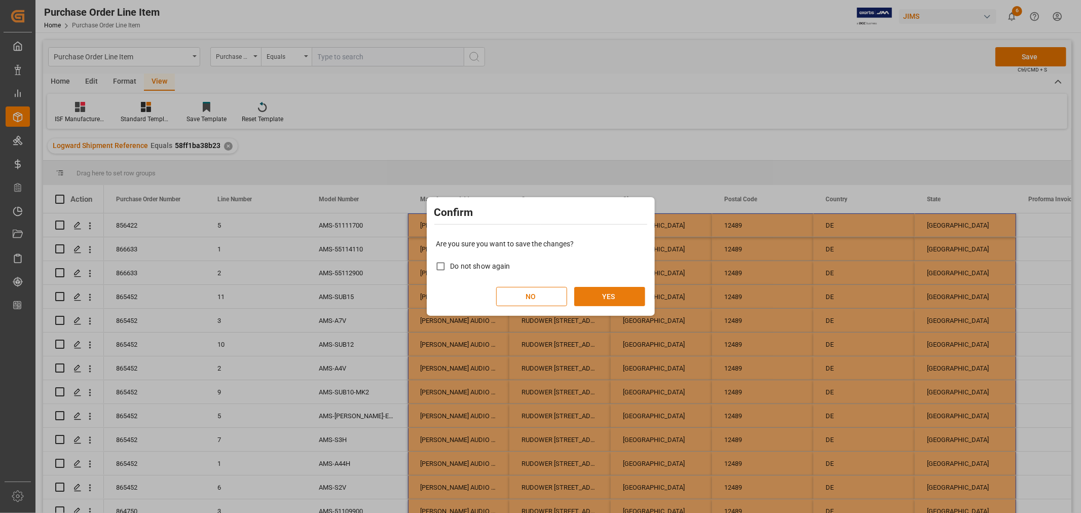
click at [602, 295] on button "YES" at bounding box center [609, 296] width 71 height 19
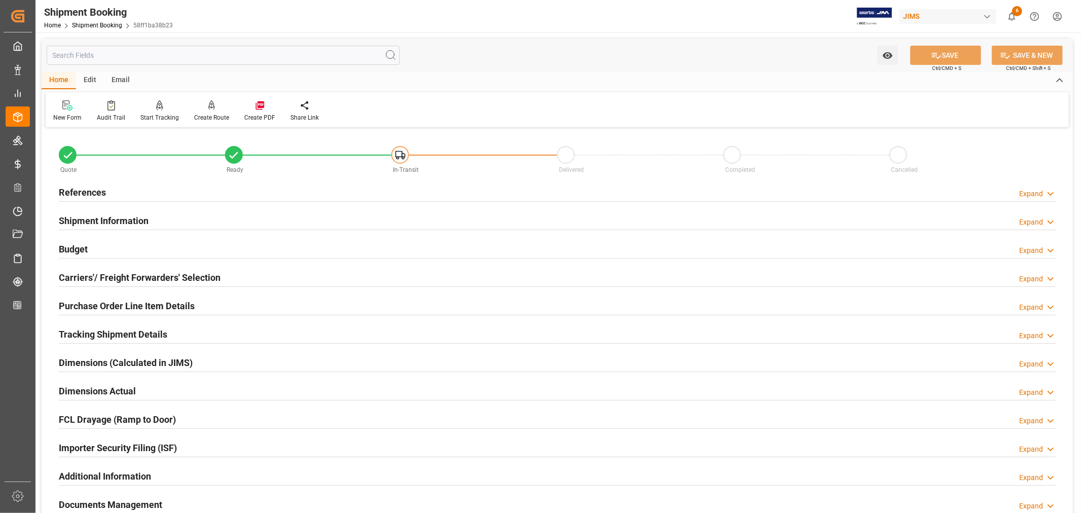
click at [90, 194] on h2 "References" at bounding box center [82, 193] width 47 height 14
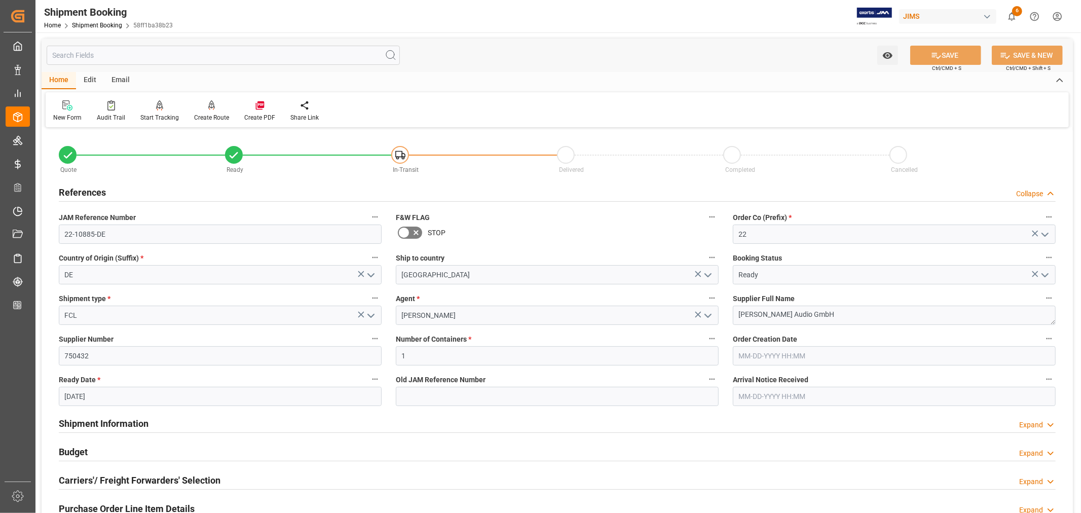
click at [90, 194] on h2 "References" at bounding box center [82, 193] width 47 height 14
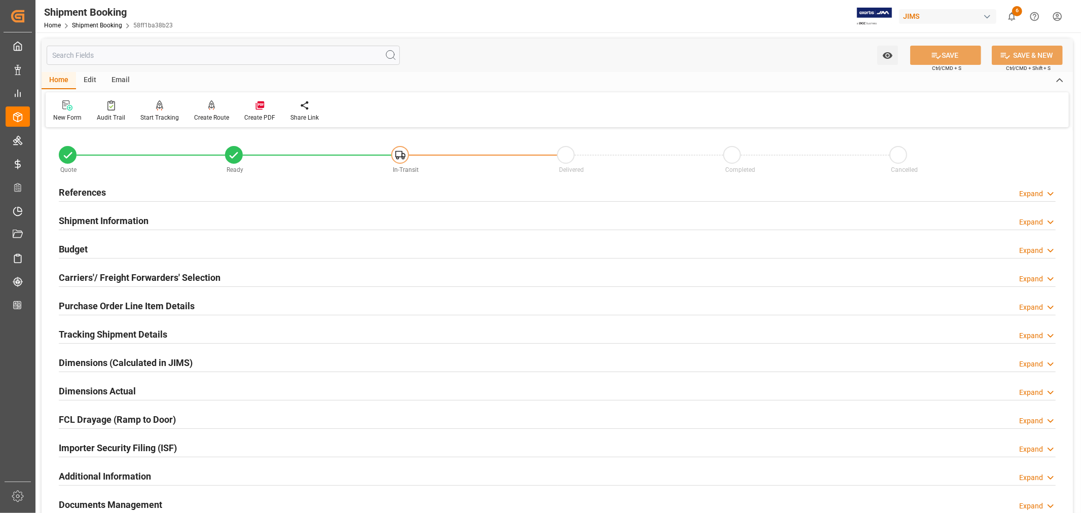
click at [246, 451] on div "Importer Security Filing (ISF) Expand" at bounding box center [557, 447] width 997 height 19
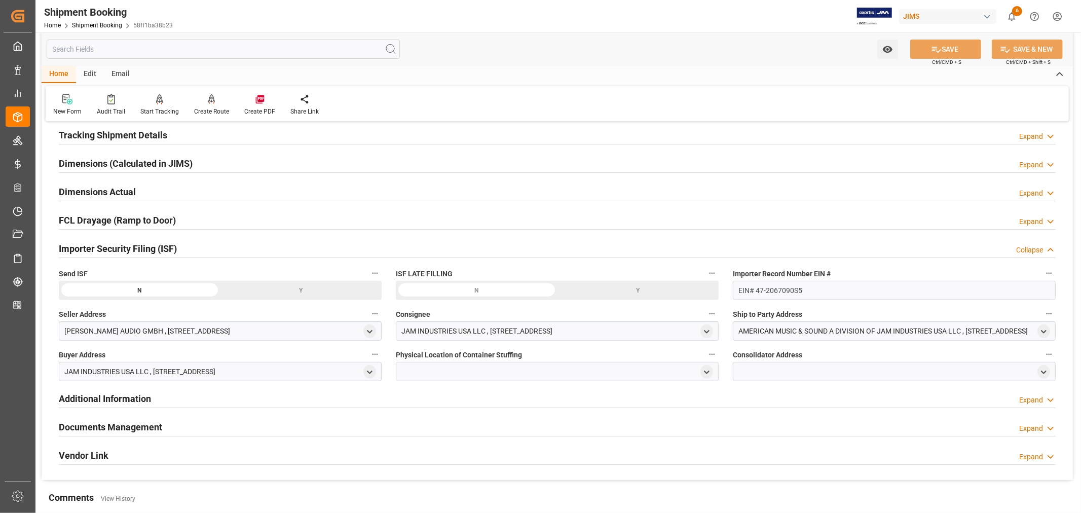
scroll to position [225, 0]
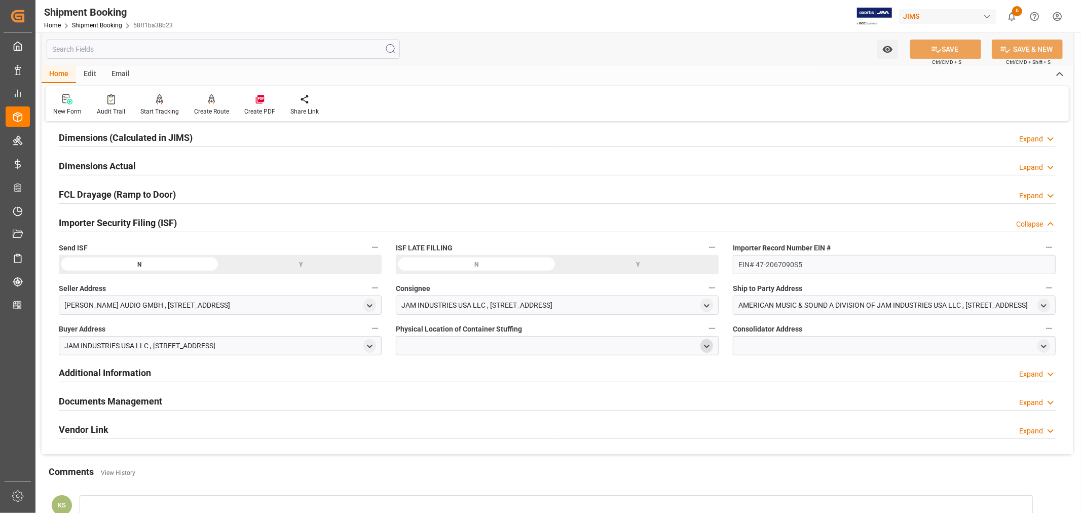
click at [705, 346] on icon "open menu" at bounding box center [707, 346] width 9 height 9
click at [472, 374] on input at bounding box center [543, 375] width 278 height 19
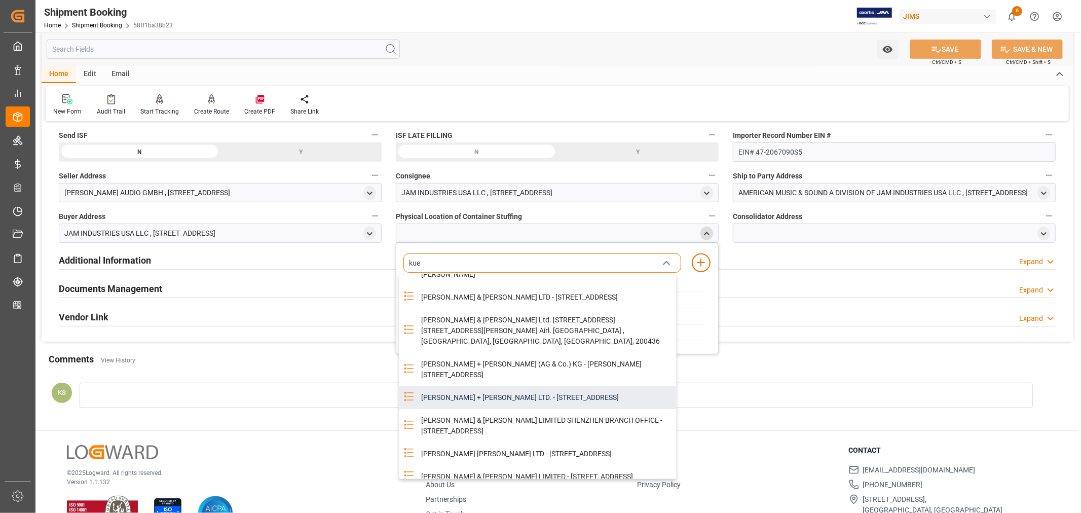
scroll to position [0, 0]
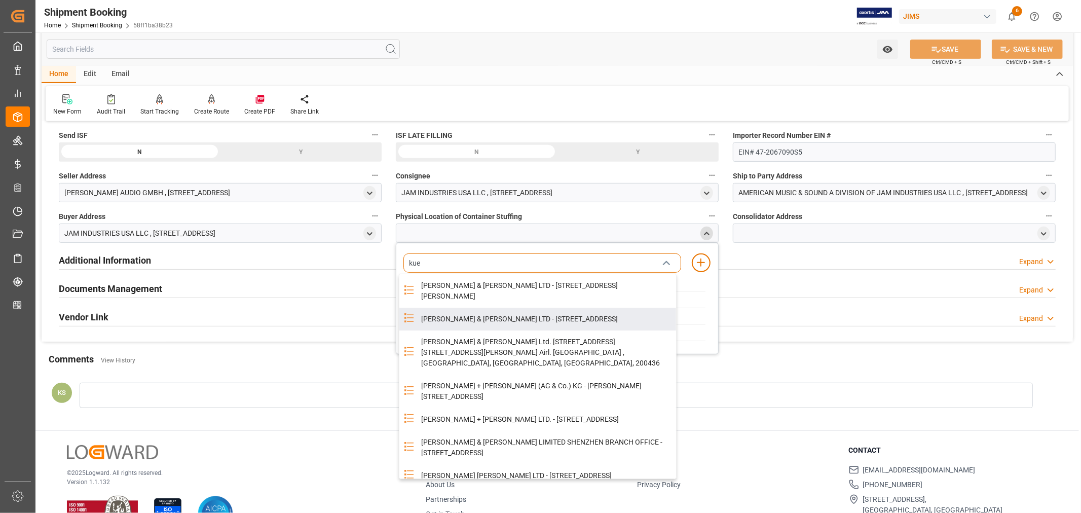
type input "kue"
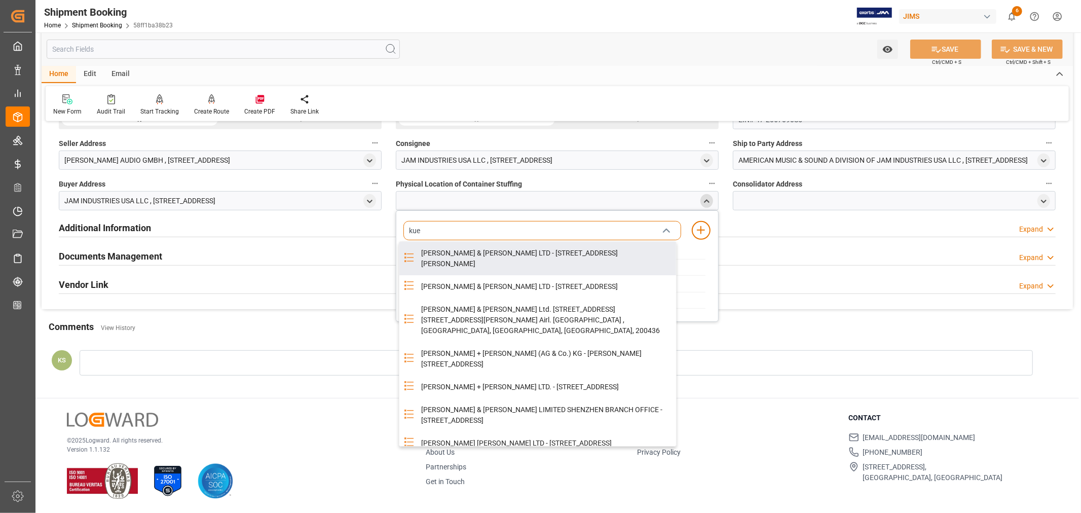
type input "kue"
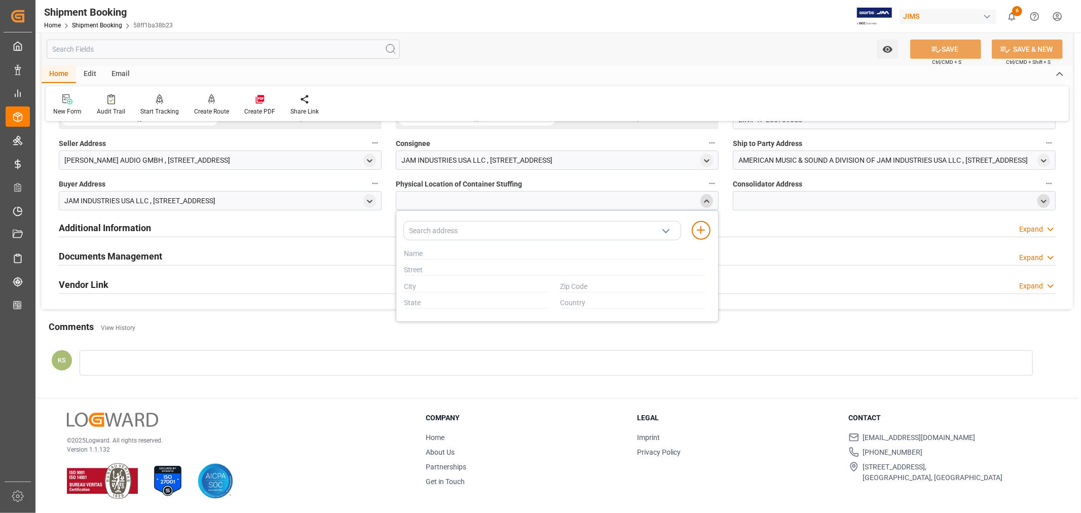
click at [1044, 198] on icon "open menu" at bounding box center [1044, 201] width 9 height 9
click at [849, 231] on input at bounding box center [880, 230] width 278 height 19
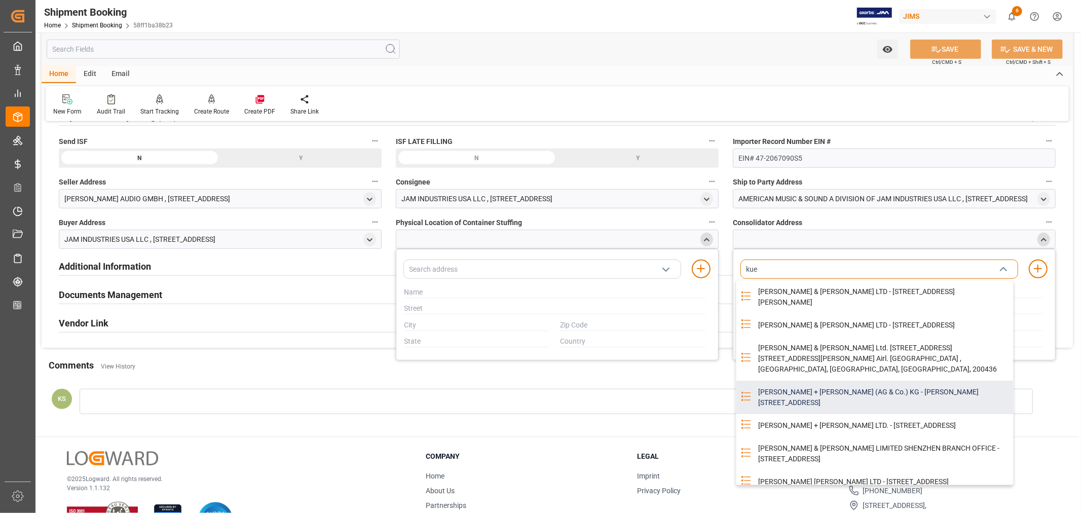
scroll to position [314, 0]
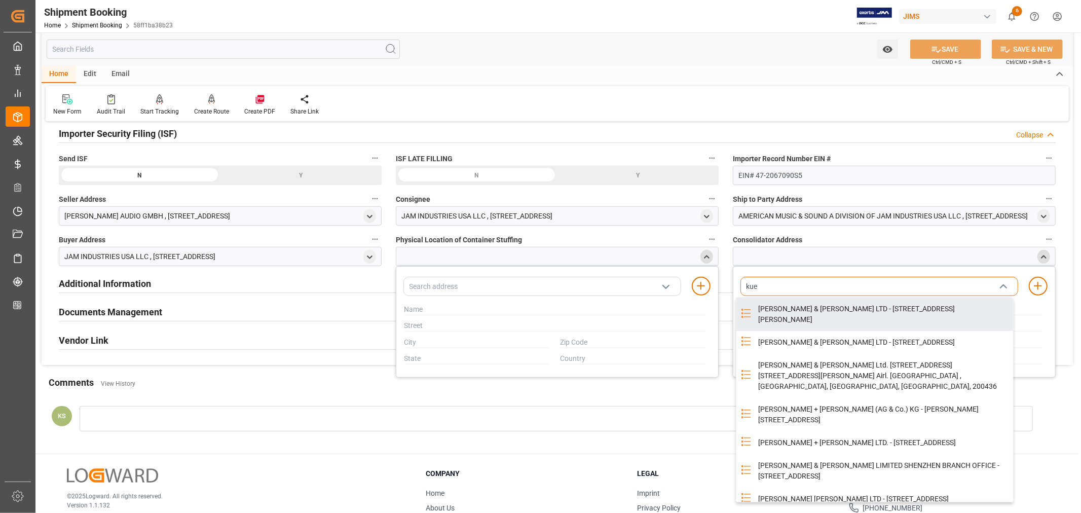
type input "kue"
click at [1043, 259] on icon "close menu" at bounding box center [1044, 257] width 9 height 9
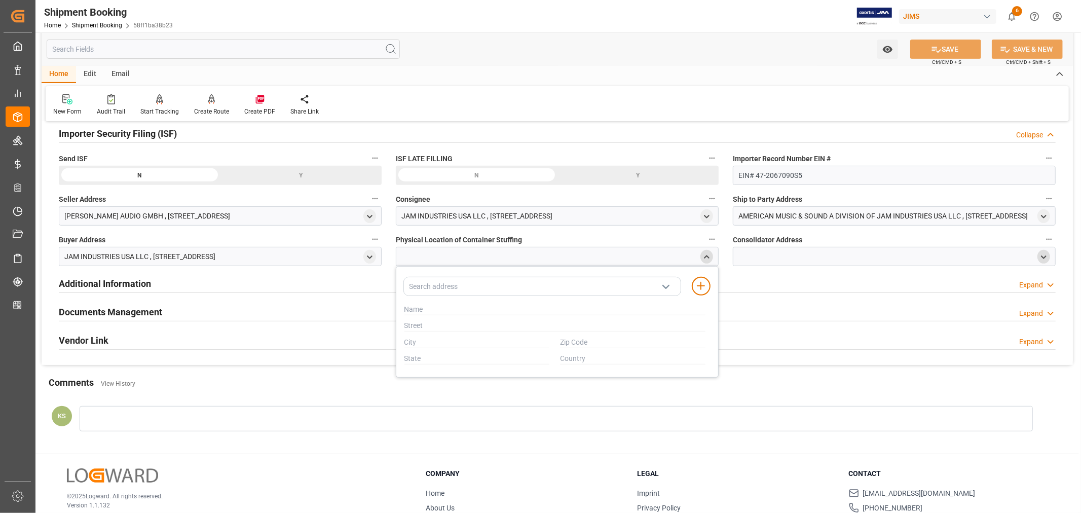
click at [706, 257] on icon "close menu" at bounding box center [707, 257] width 9 height 9
click at [705, 256] on polyline "open menu" at bounding box center [707, 257] width 5 height 2
click at [445, 287] on input at bounding box center [543, 286] width 278 height 19
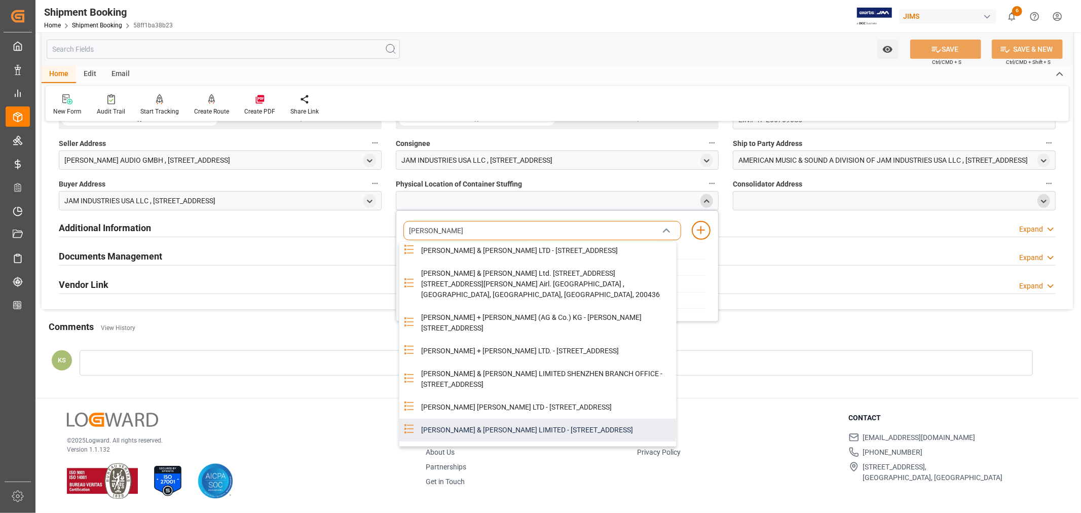
scroll to position [0, 0]
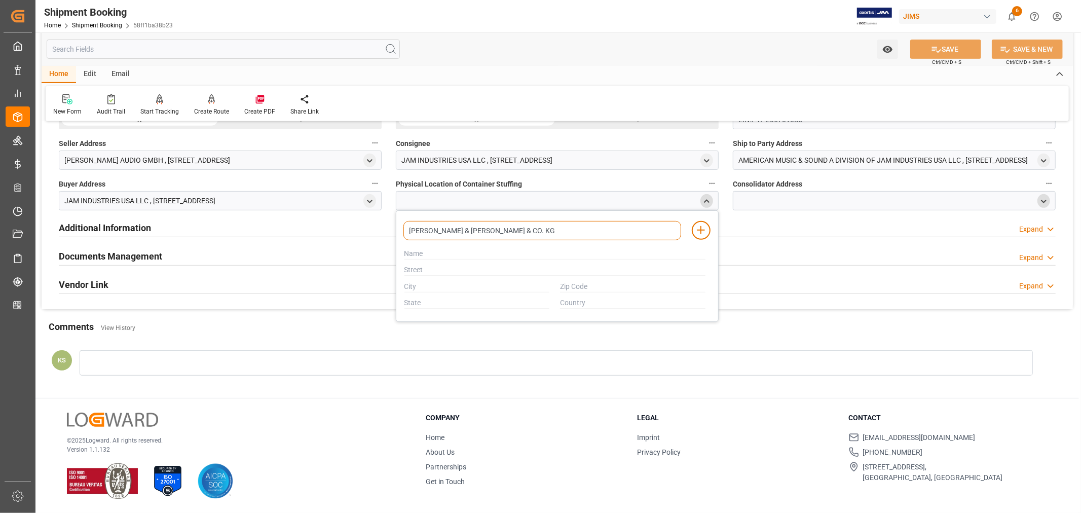
drag, startPoint x: 508, startPoint y: 231, endPoint x: 406, endPoint y: 230, distance: 102.4
click at [406, 230] on div "[PERSON_NAME] & [PERSON_NAME] & CO. KG" at bounding box center [538, 230] width 278 height 19
type input "[PERSON_NAME] & [PERSON_NAME] & CO. KG"
click at [419, 251] on div at bounding box center [538, 247] width 278 height 12
click at [417, 251] on div at bounding box center [538, 247] width 278 height 12
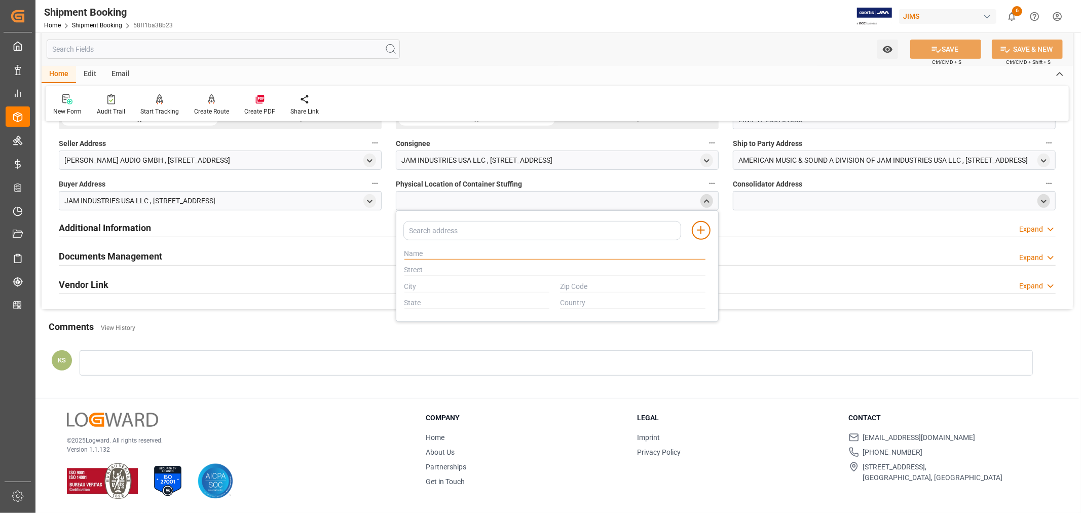
click at [407, 251] on input "text" at bounding box center [555, 253] width 301 height 11
paste input "[PERSON_NAME] & [PERSON_NAME] & CO. KG"
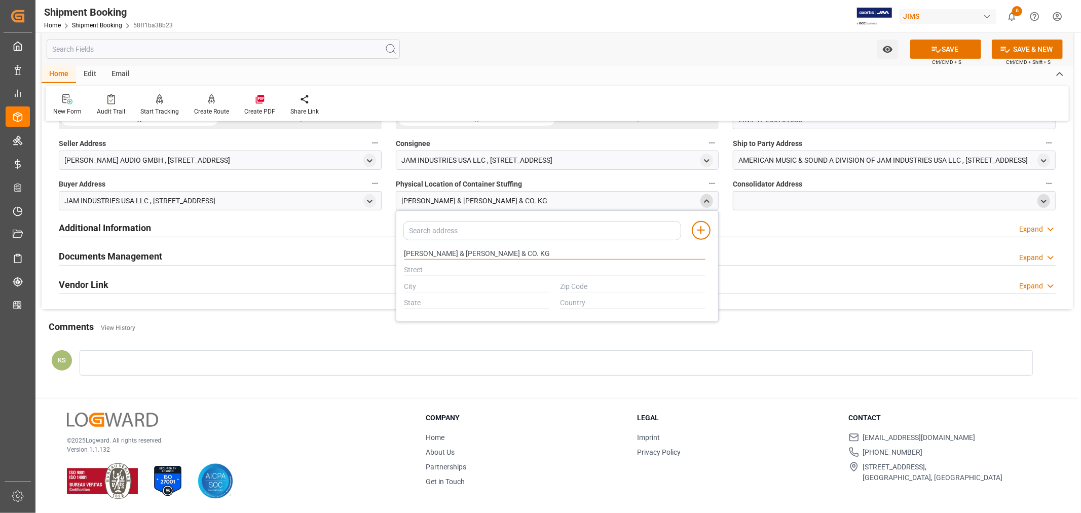
type input "[PERSON_NAME] & [PERSON_NAME] & CO. KG"
click at [413, 270] on input "text" at bounding box center [555, 270] width 301 height 11
type input "[PERSON_NAME] STR 1 AIR CARGO CENTER"
type input "SCHONEFELD"
type input "12529"
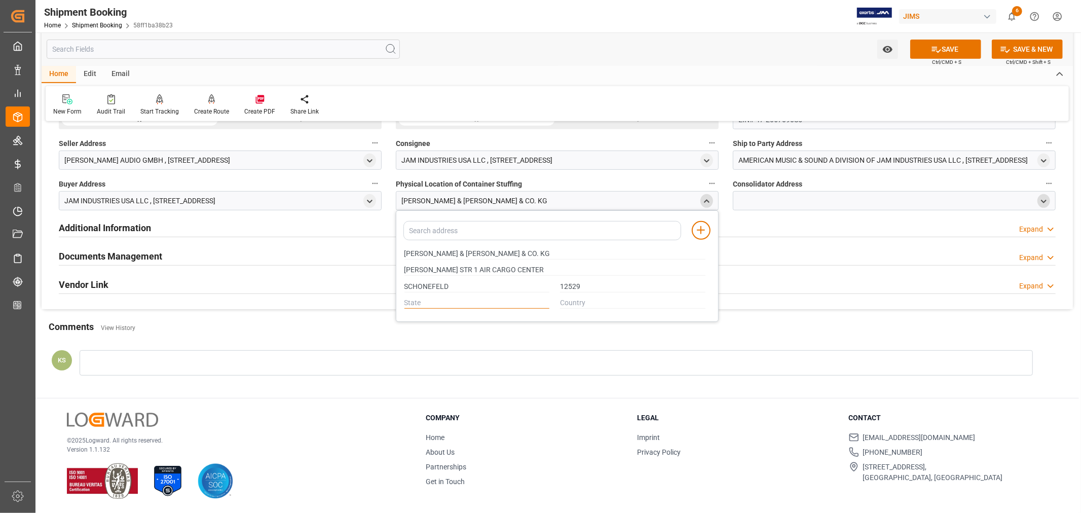
type input "BRANDENBURG"
type input "Germany"
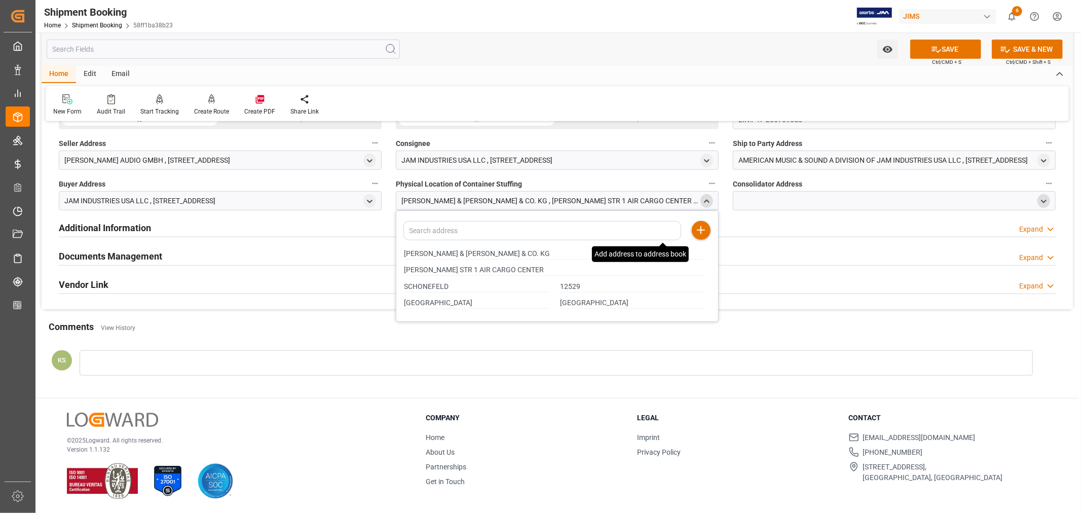
click at [699, 230] on icon at bounding box center [701, 230] width 12 height 12
click at [1043, 200] on icon "open menu" at bounding box center [1044, 201] width 9 height 9
drag, startPoint x: 535, startPoint y: 269, endPoint x: 401, endPoint y: 266, distance: 134.4
click at [401, 266] on div "[PERSON_NAME] STR 1 AIR CARGO CENTER" at bounding box center [555, 270] width 312 height 17
click at [763, 250] on input "text" at bounding box center [892, 253] width 301 height 11
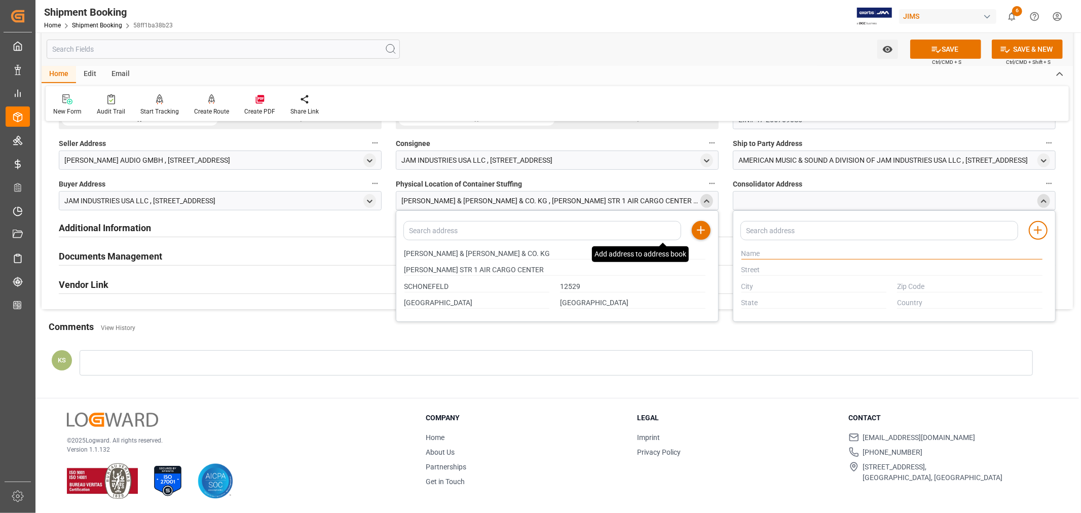
paste input "[PERSON_NAME] STR 1 AIR CARGO CENTER"
type input "[PERSON_NAME] STR 1 AIR CARGO CENTER"
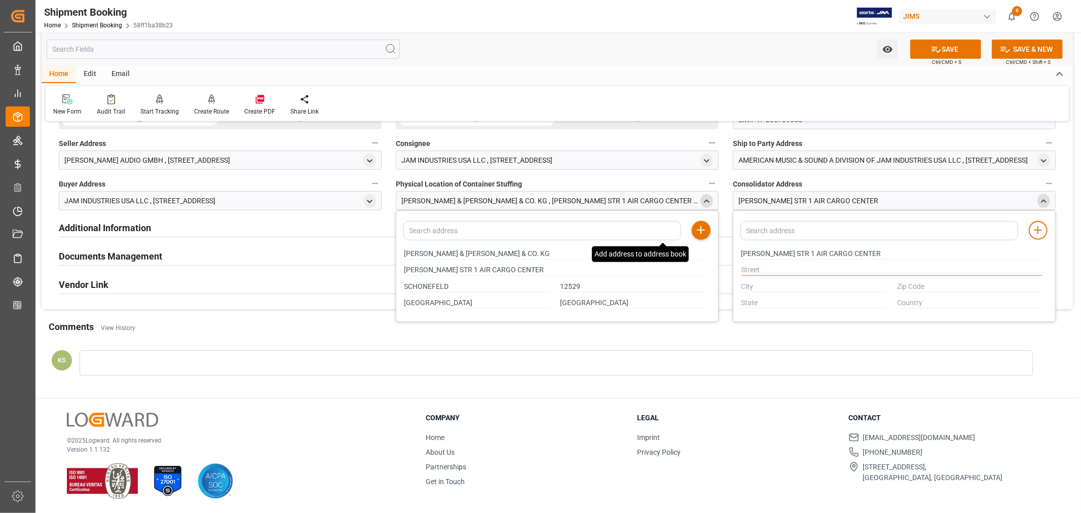
click at [764, 267] on input "text" at bounding box center [892, 270] width 301 height 11
type input "[PERSON_NAME] STR 1 AIR CARGO CENTER"
type input "SCHONEFELD"
type input "12529"
type input "BRANDENBURG"
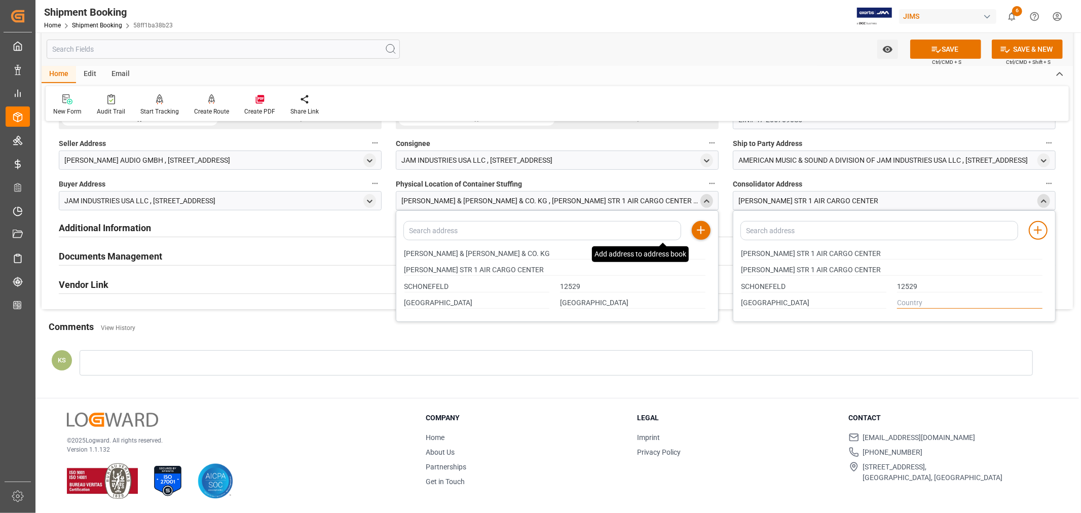
type input "Germany"
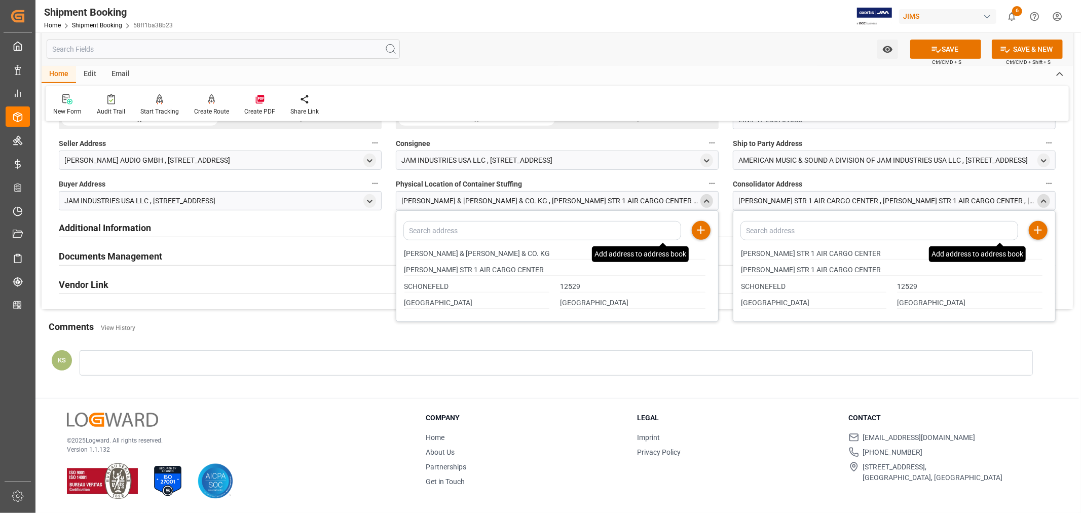
click at [1036, 228] on icon at bounding box center [1038, 230] width 12 height 12
click at [950, 46] on button "SAVE" at bounding box center [946, 49] width 71 height 19
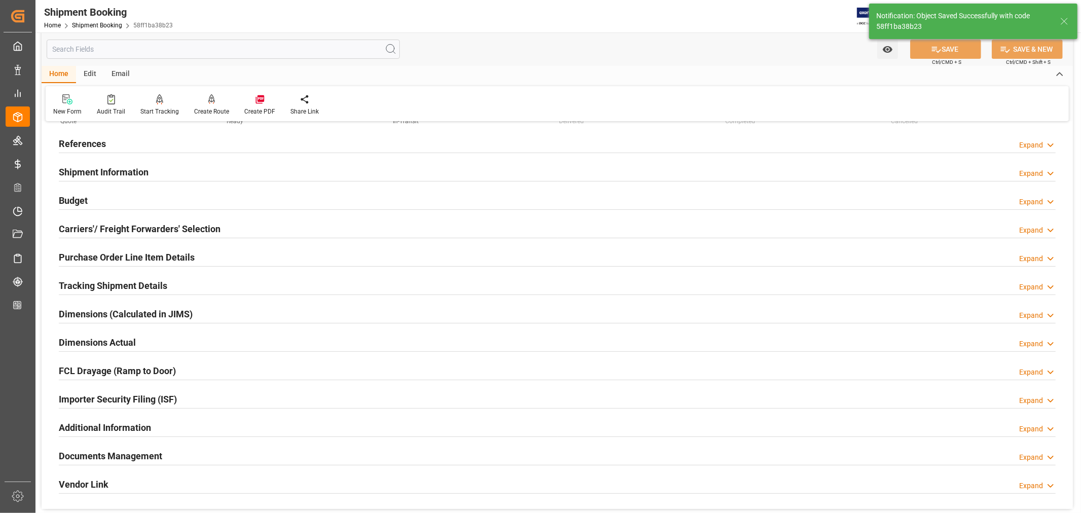
scroll to position [23, 0]
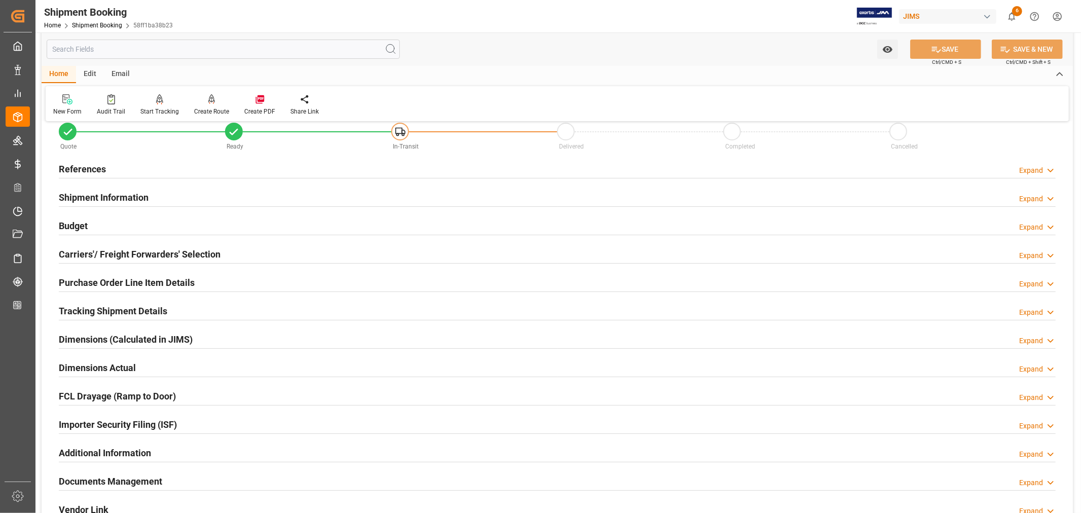
click at [120, 280] on h2 "Purchase Order Line Item Details" at bounding box center [127, 283] width 136 height 14
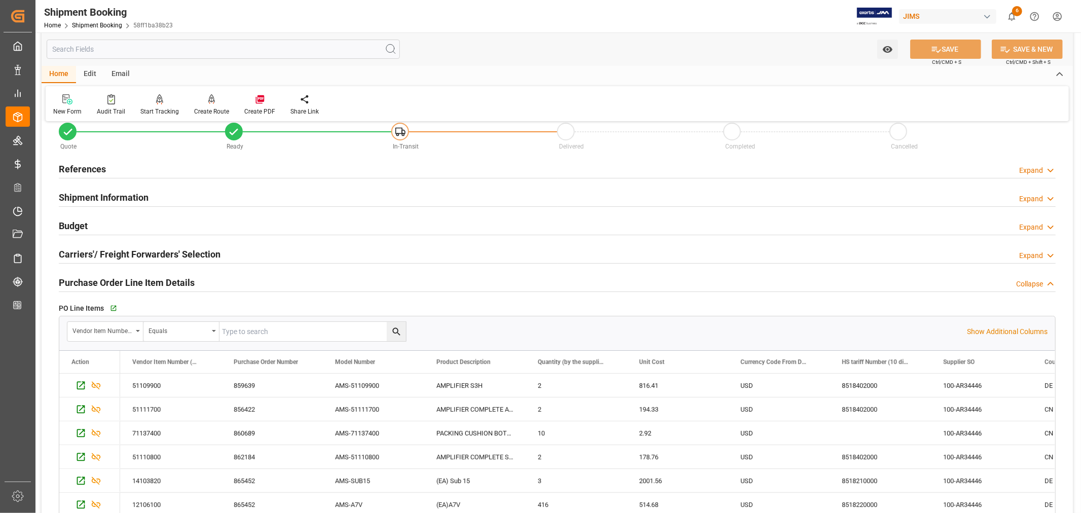
click at [87, 164] on h2 "References" at bounding box center [82, 169] width 47 height 14
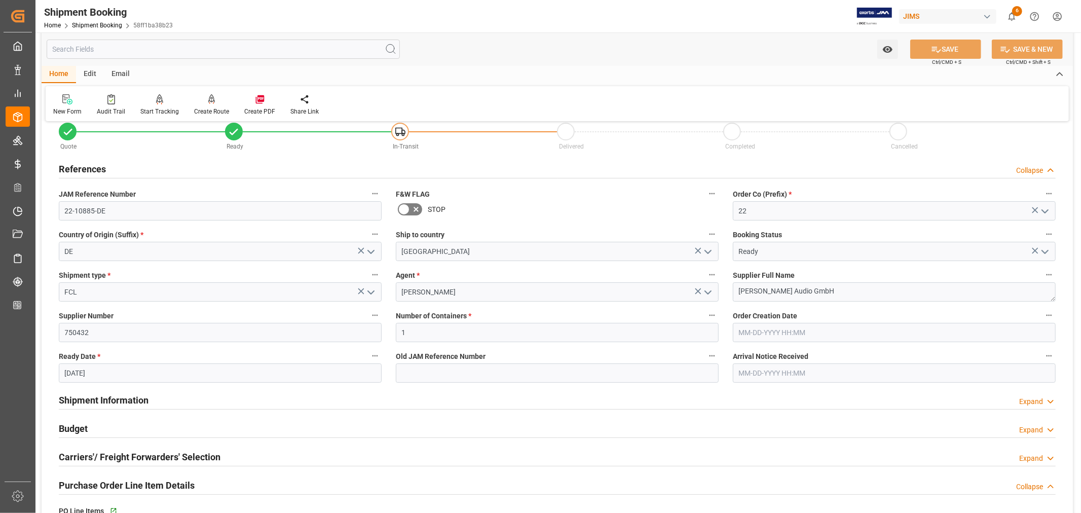
click at [87, 164] on h2 "References" at bounding box center [82, 169] width 47 height 14
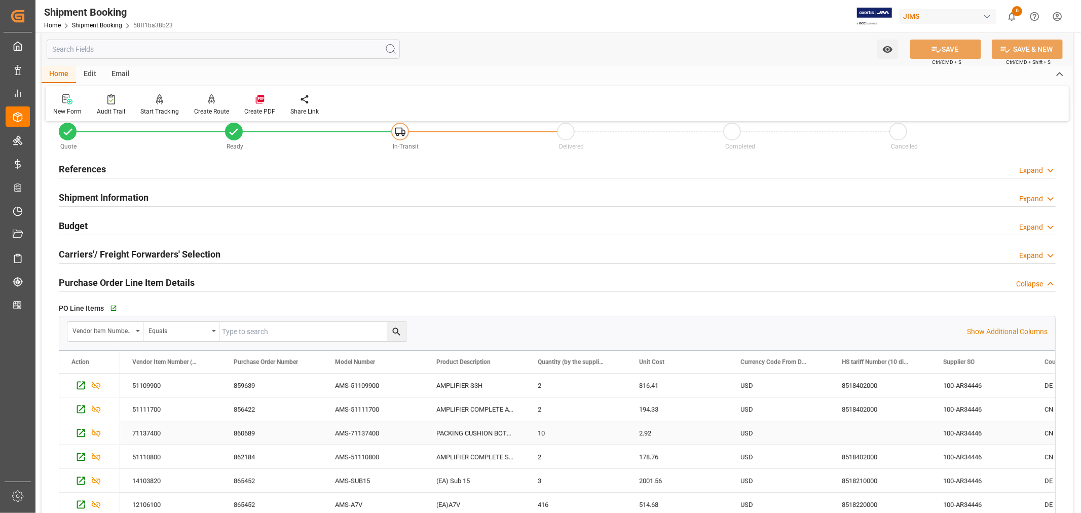
click at [362, 433] on div "AMS-71137400" at bounding box center [373, 432] width 101 height 23
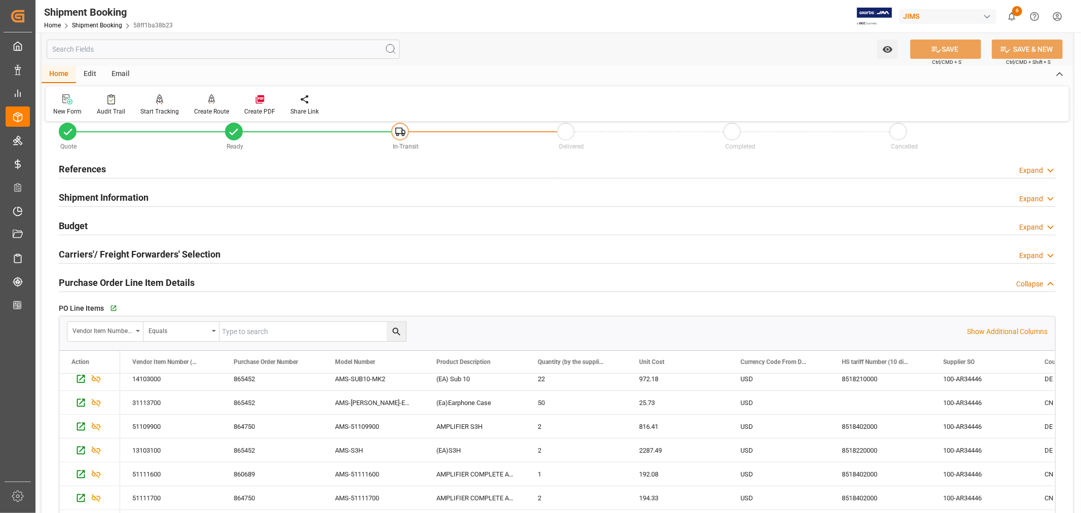
scroll to position [281, 0]
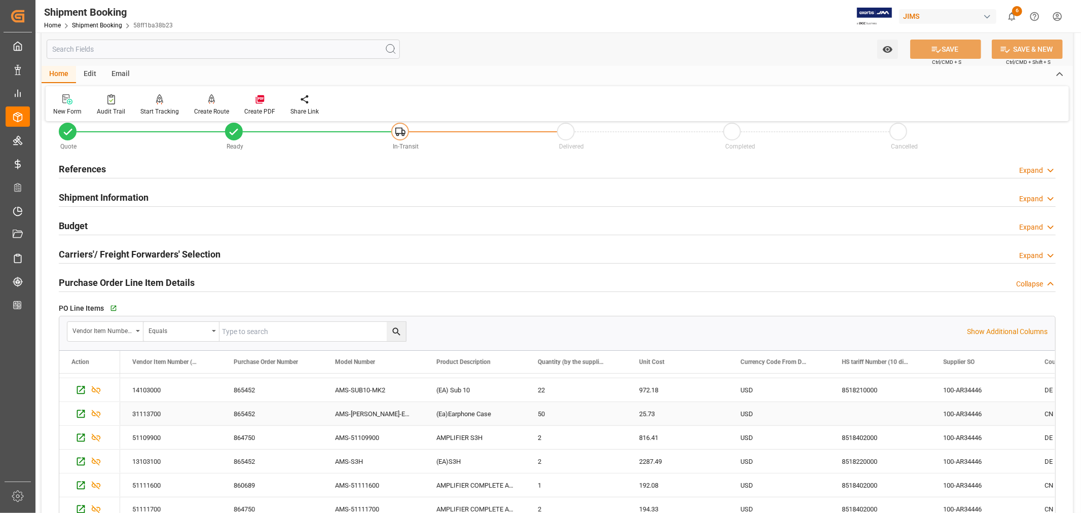
click at [368, 412] on div "AMS-ADAM-EARPHONE-CASE" at bounding box center [373, 413] width 101 height 23
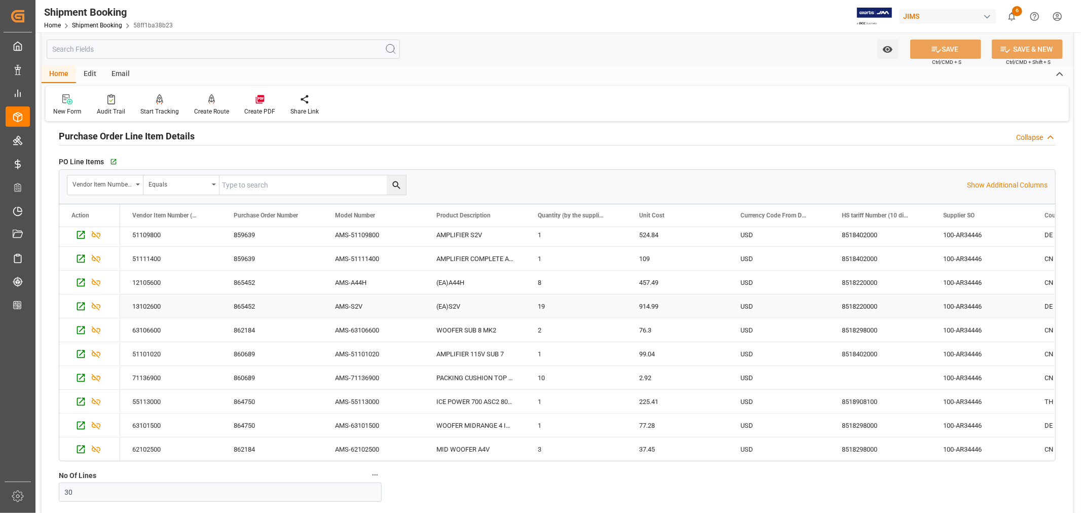
scroll to position [193, 0]
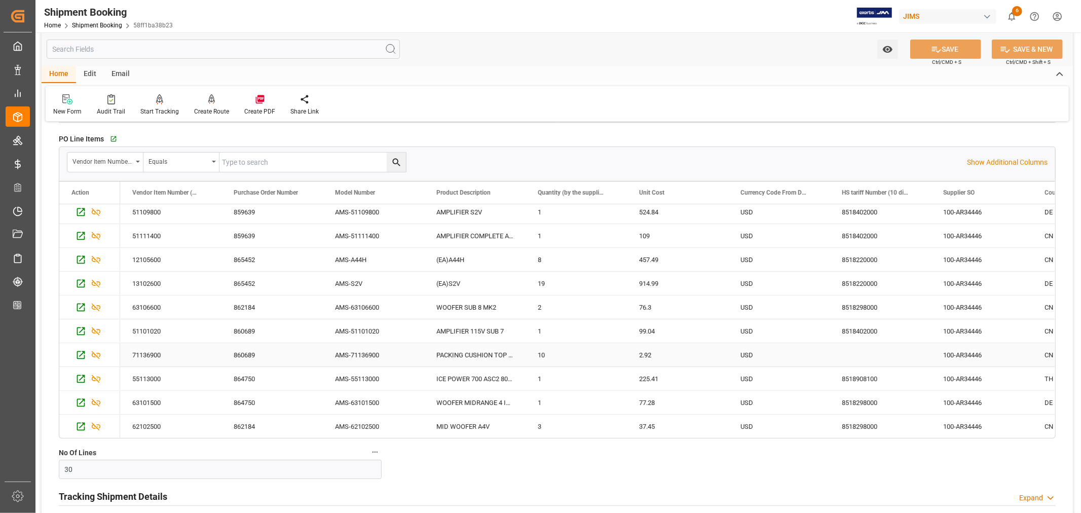
click at [361, 353] on div "AMS-71136900" at bounding box center [373, 354] width 101 height 23
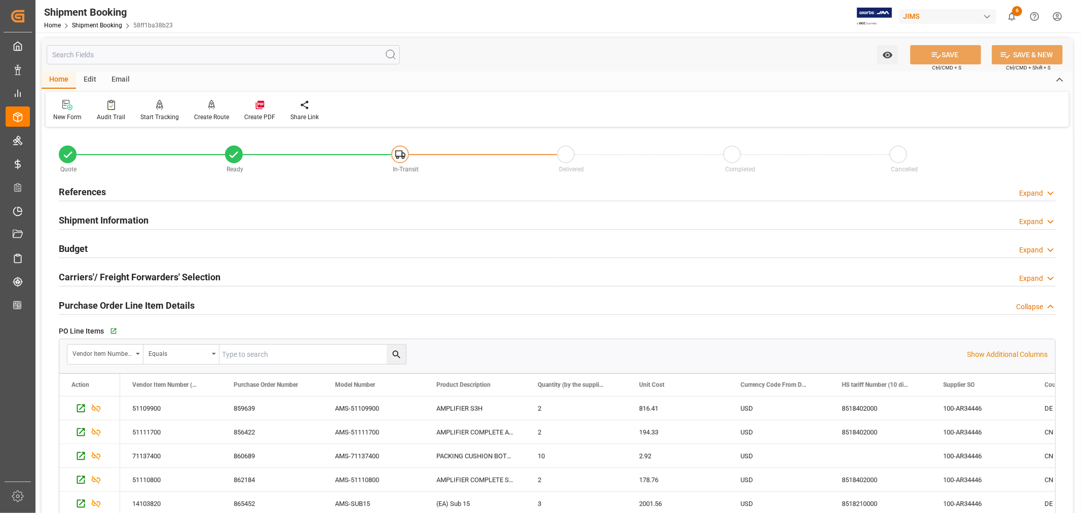
scroll to position [0, 0]
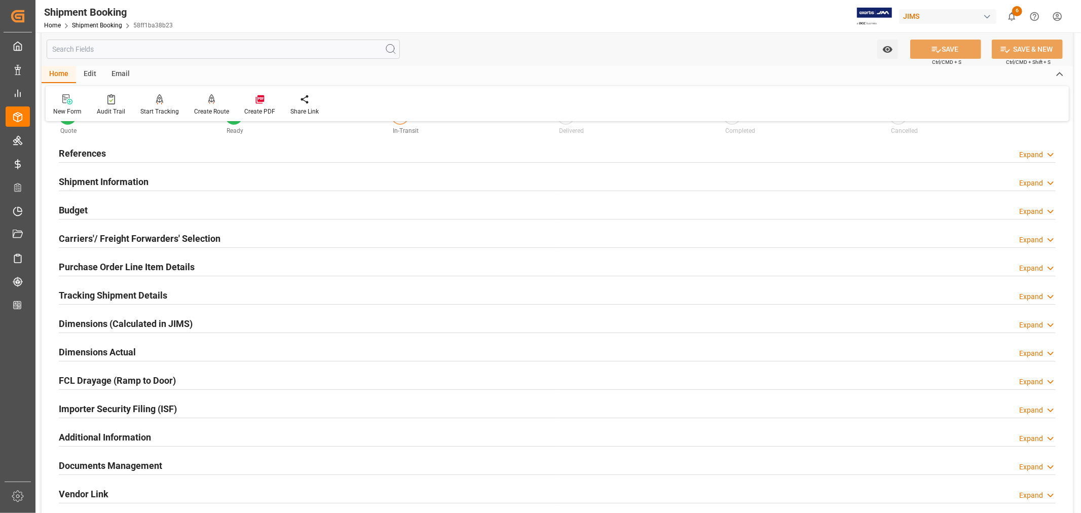
scroll to position [169, 0]
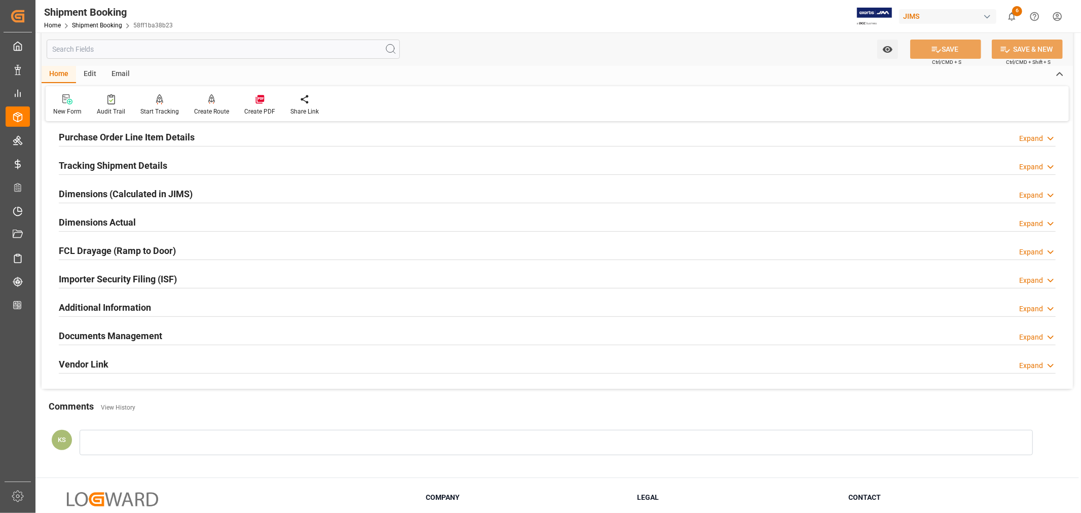
click at [199, 275] on div "Importer Security Filing (ISF) Expand" at bounding box center [557, 278] width 997 height 19
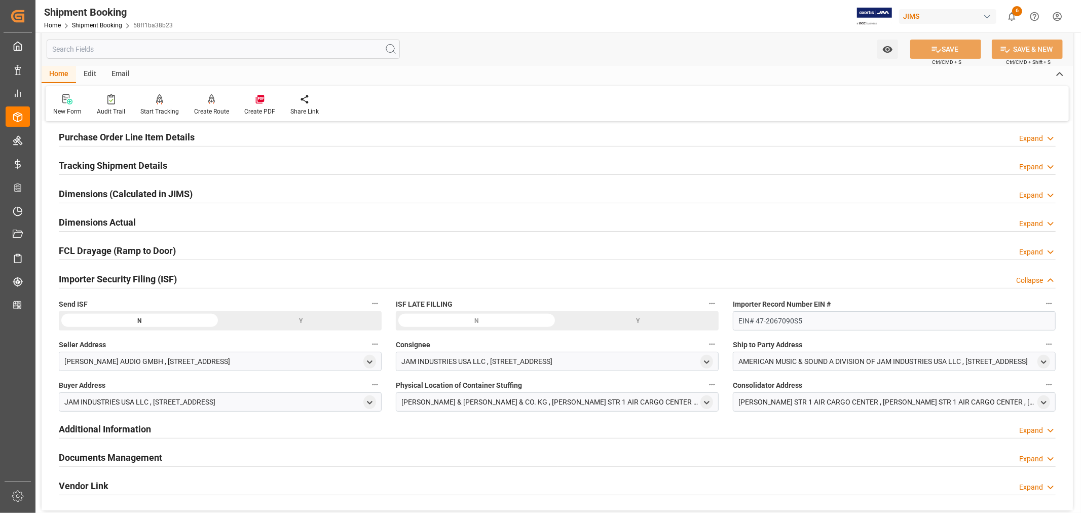
click at [199, 275] on div "Importer Security Filing (ISF) Collapse" at bounding box center [557, 278] width 997 height 19
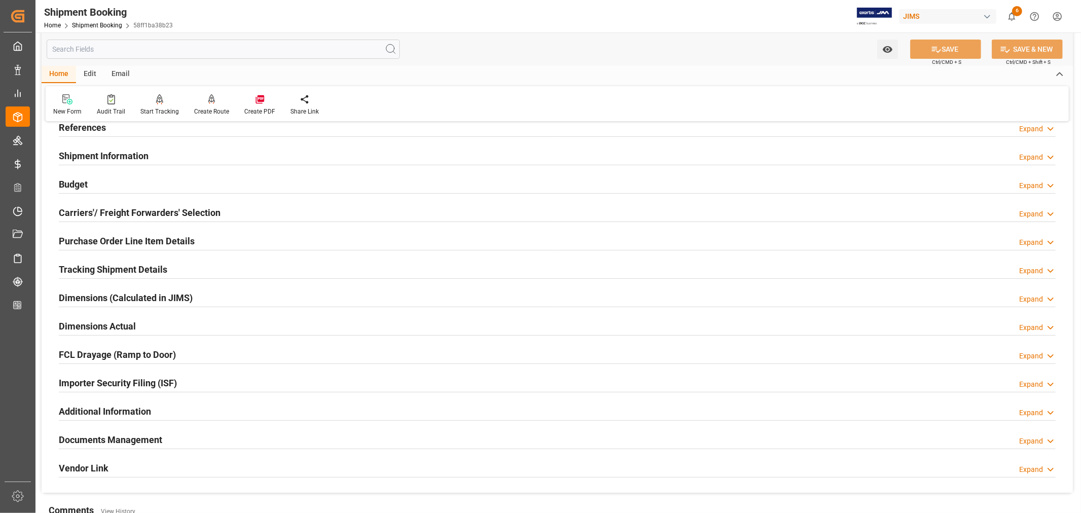
scroll to position [0, 0]
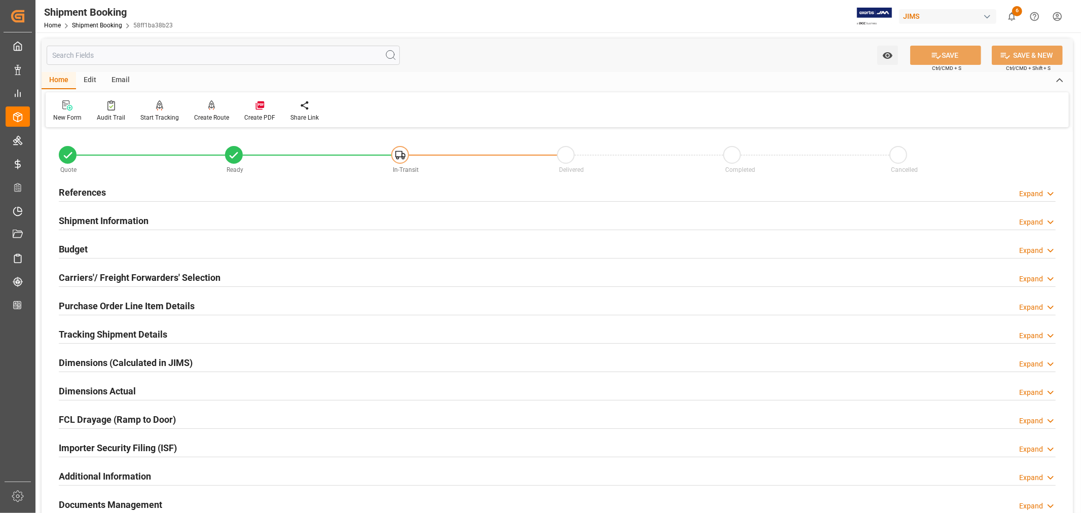
click at [190, 222] on div "Shipment Information Expand" at bounding box center [557, 219] width 997 height 19
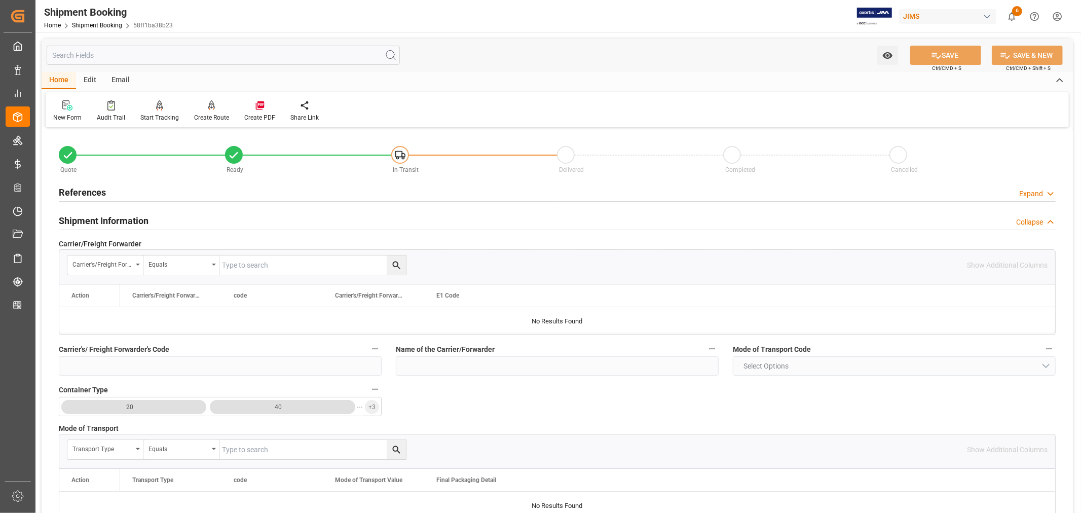
click at [164, 221] on div "Shipment Information Collapse" at bounding box center [557, 219] width 997 height 19
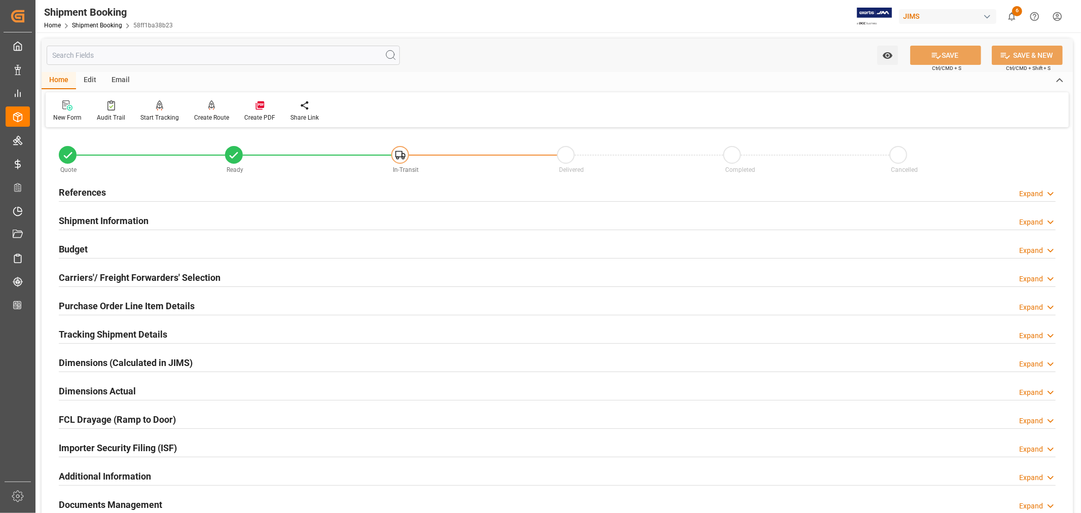
click at [86, 247] on h2 "Budget" at bounding box center [73, 249] width 29 height 14
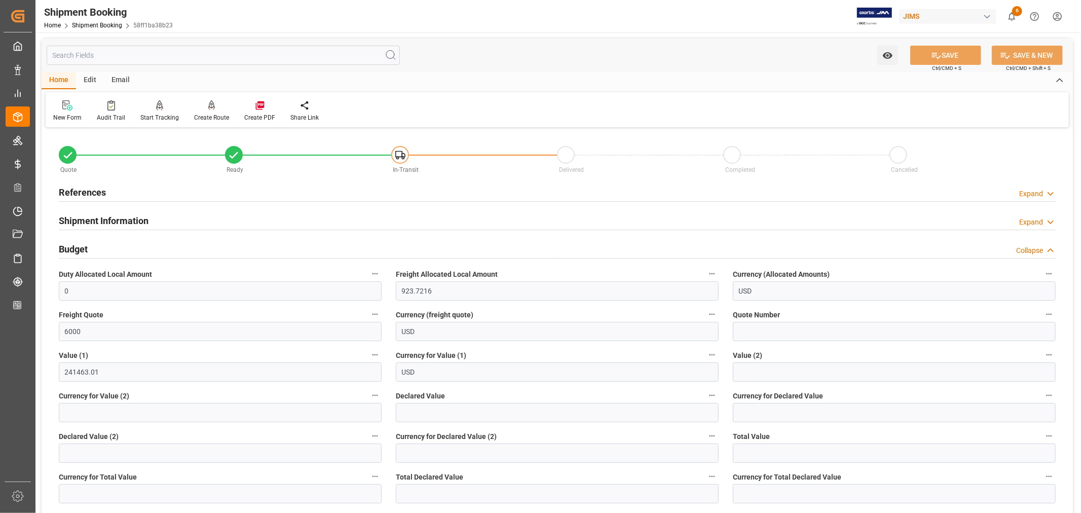
click at [86, 247] on h2 "Budget" at bounding box center [73, 249] width 29 height 14
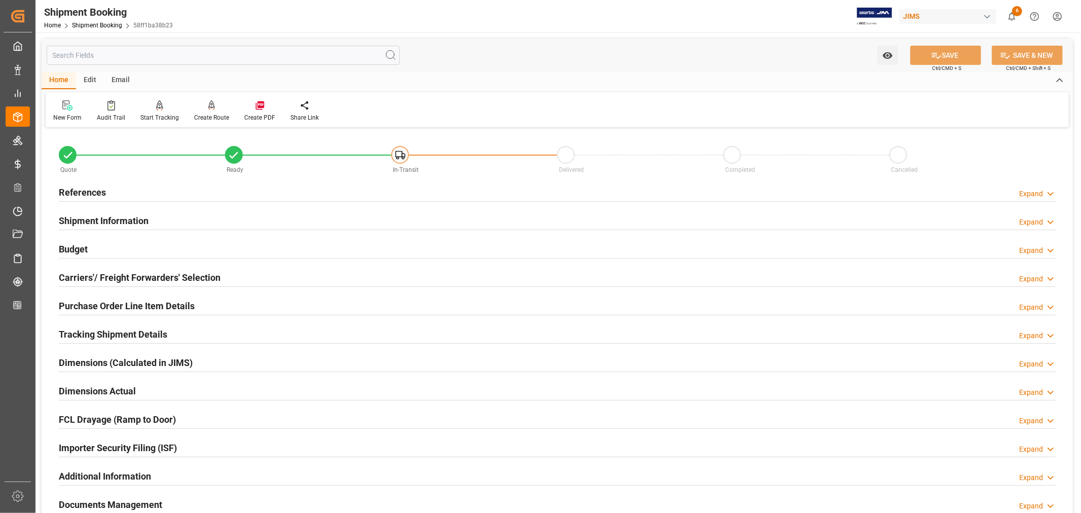
click at [163, 275] on h2 "Carriers'/ Freight Forwarders' Selection" at bounding box center [140, 278] width 162 height 14
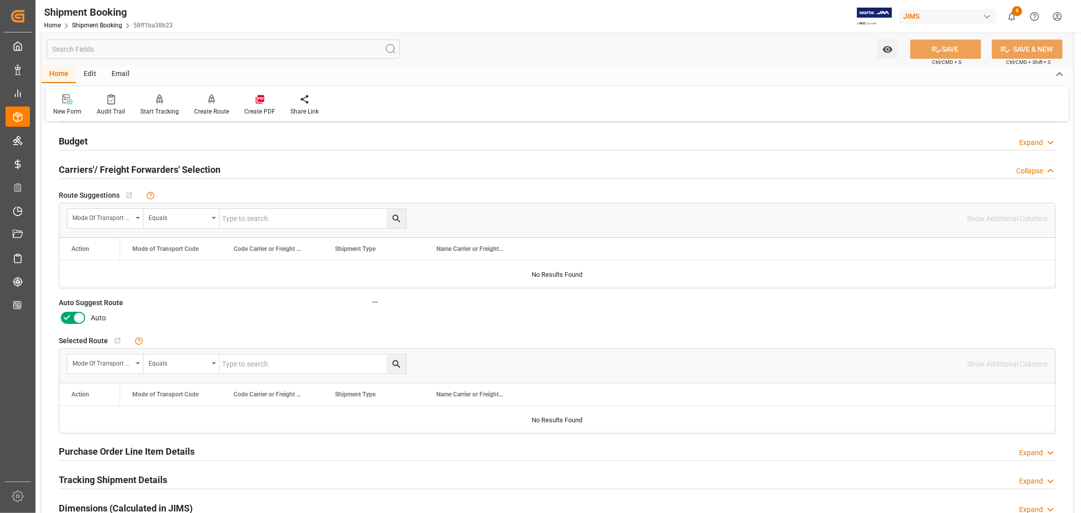
scroll to position [113, 0]
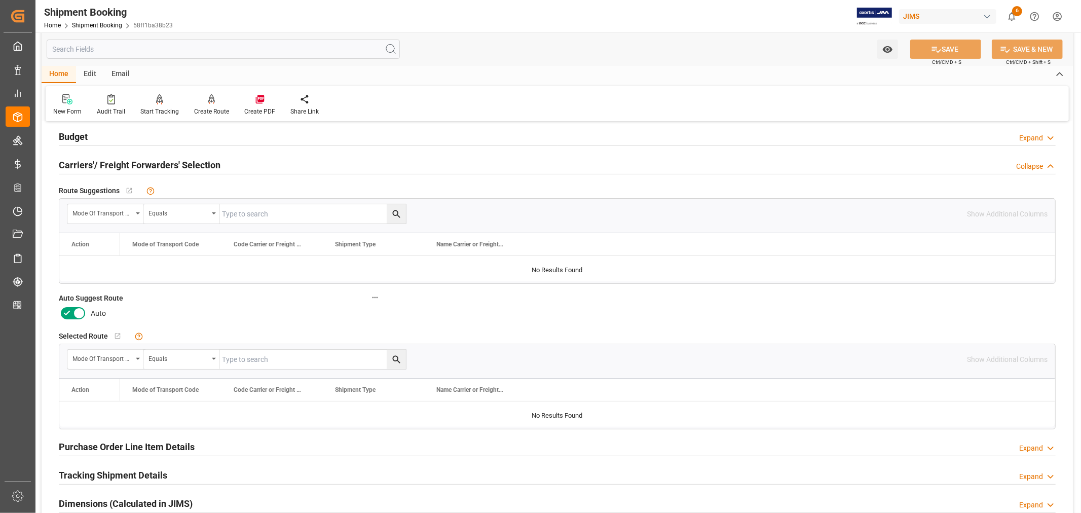
click at [82, 312] on icon at bounding box center [79, 313] width 12 height 12
click at [0, 0] on input "checkbox" at bounding box center [0, 0] width 0 height 0
click at [940, 51] on button "SAVE" at bounding box center [946, 49] width 71 height 19
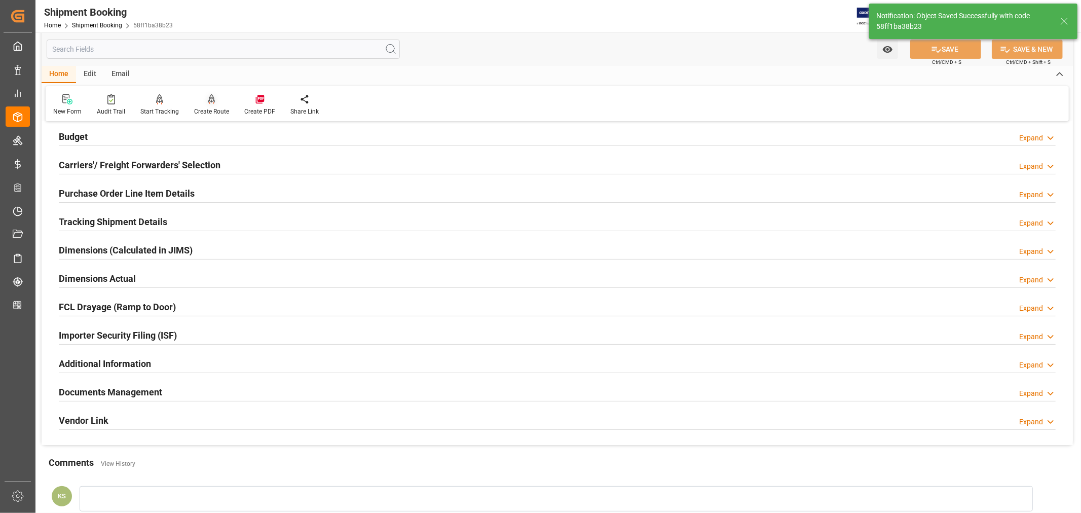
click at [206, 108] on div "Create Route" at bounding box center [211, 111] width 35 height 9
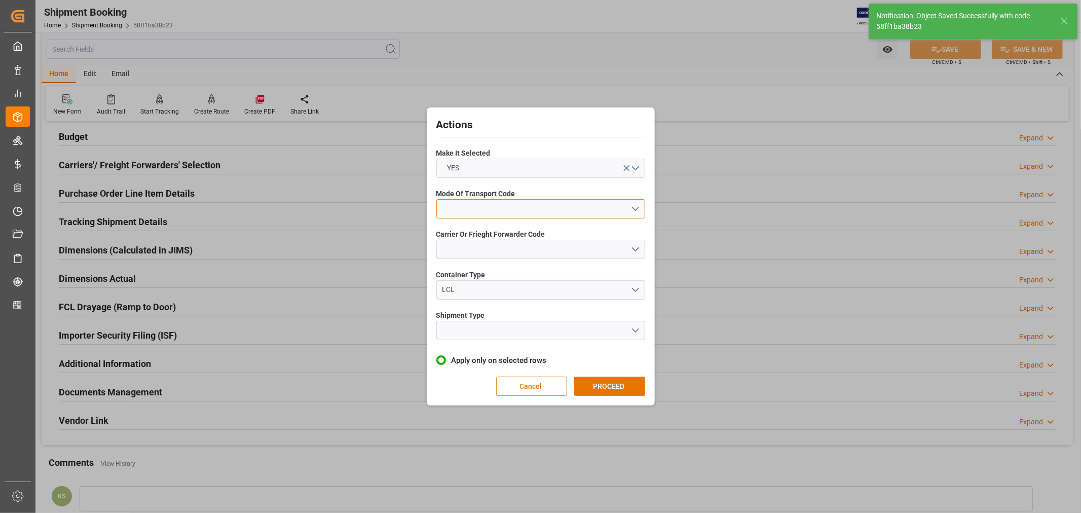
click at [459, 204] on button "open menu" at bounding box center [540, 208] width 209 height 19
click at [460, 207] on div "1- OCEAN" at bounding box center [541, 211] width 208 height 21
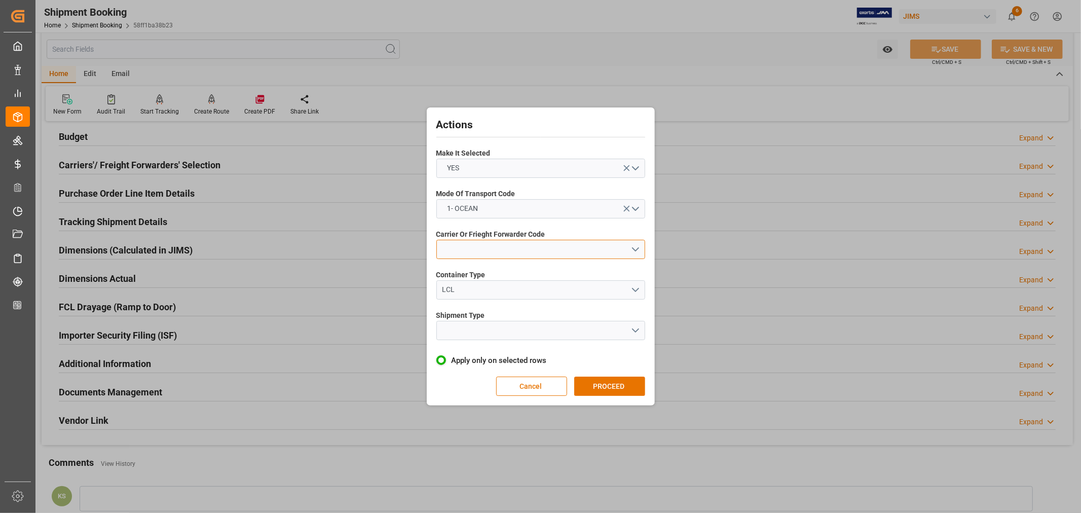
click at [458, 249] on button "open menu" at bounding box center [540, 249] width 209 height 19
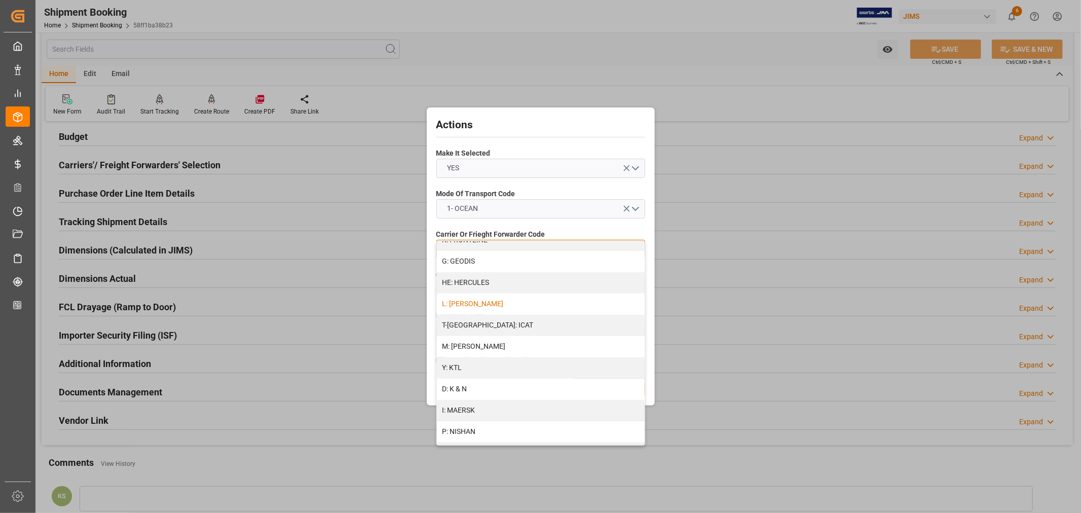
scroll to position [394, 0]
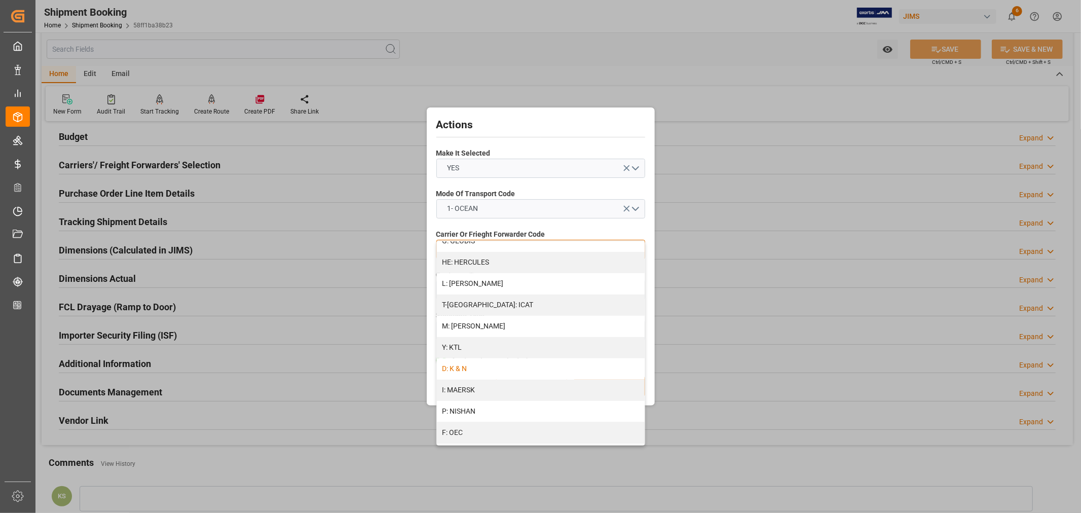
click at [463, 361] on div "D: K & N" at bounding box center [541, 368] width 208 height 21
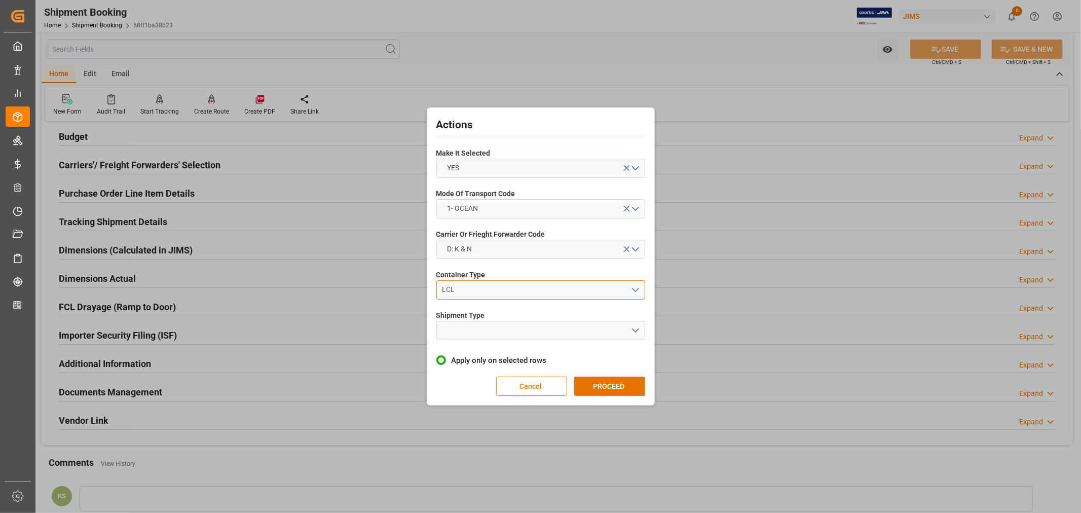
click at [465, 286] on div "LCL" at bounding box center [536, 289] width 189 height 11
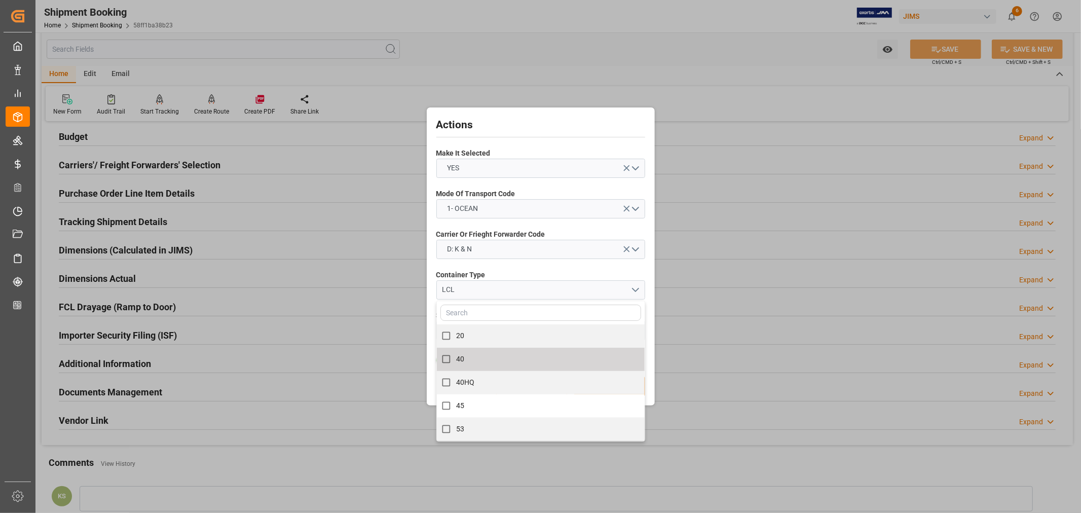
click at [469, 358] on label "40" at bounding box center [534, 359] width 197 height 20
checkbox input "true"
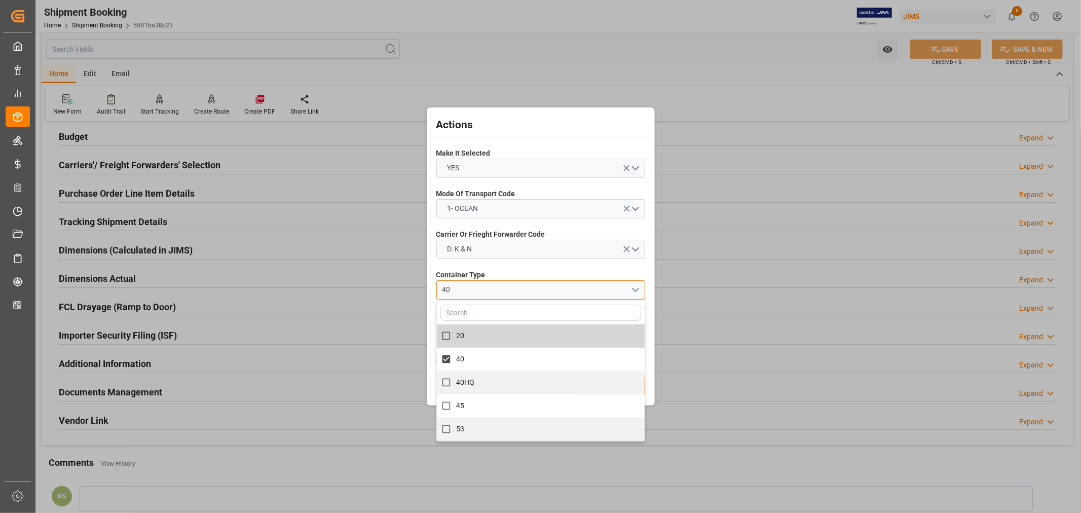
click at [503, 289] on div "40" at bounding box center [536, 289] width 189 height 11
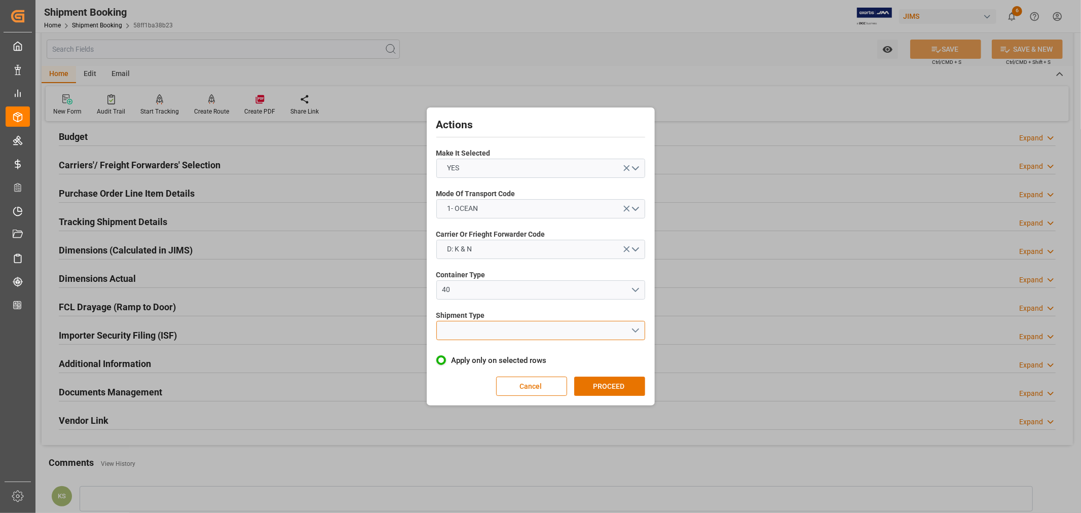
click at [481, 326] on button "open menu" at bounding box center [540, 330] width 209 height 19
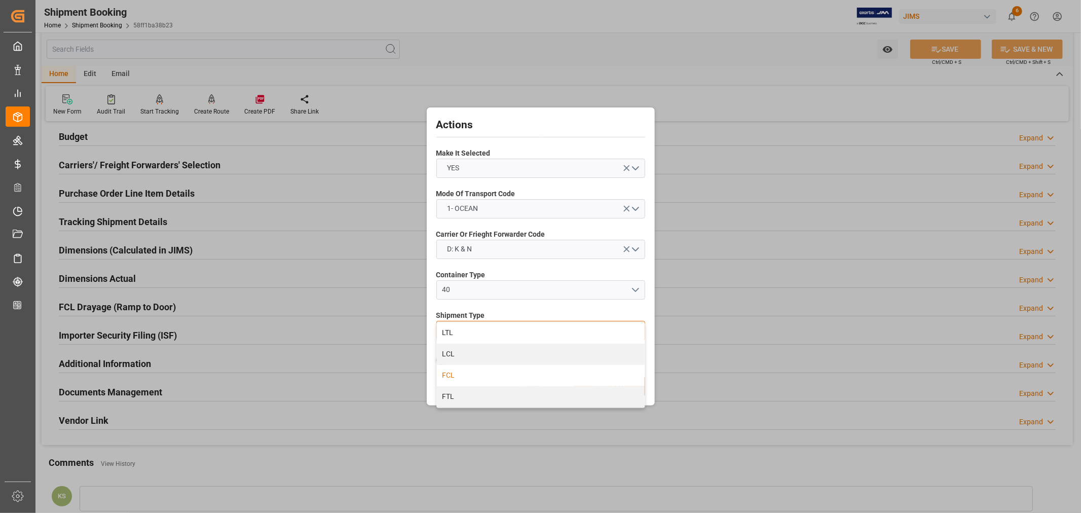
click at [448, 378] on div "FCL" at bounding box center [541, 375] width 208 height 21
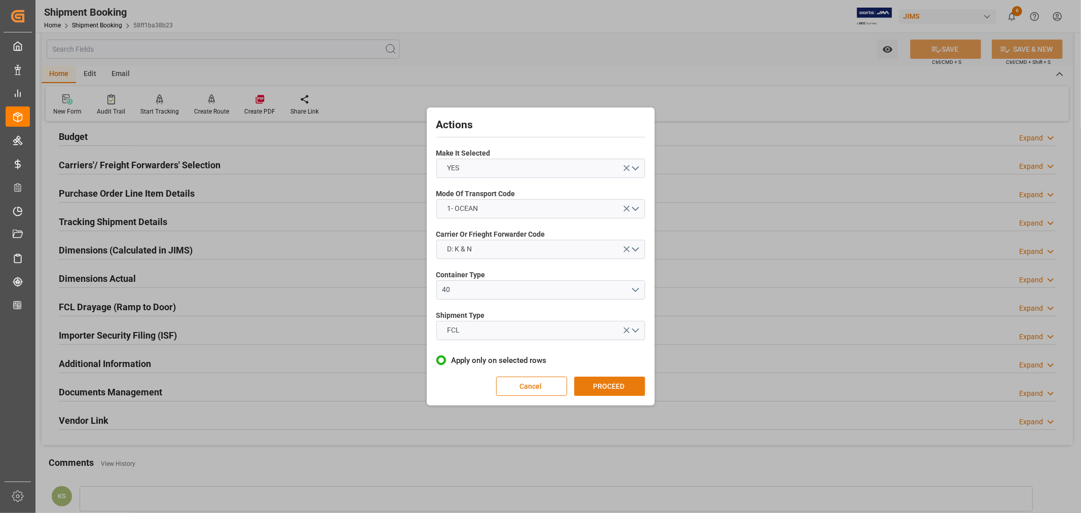
click at [611, 388] on button "PROCEED" at bounding box center [609, 386] width 71 height 19
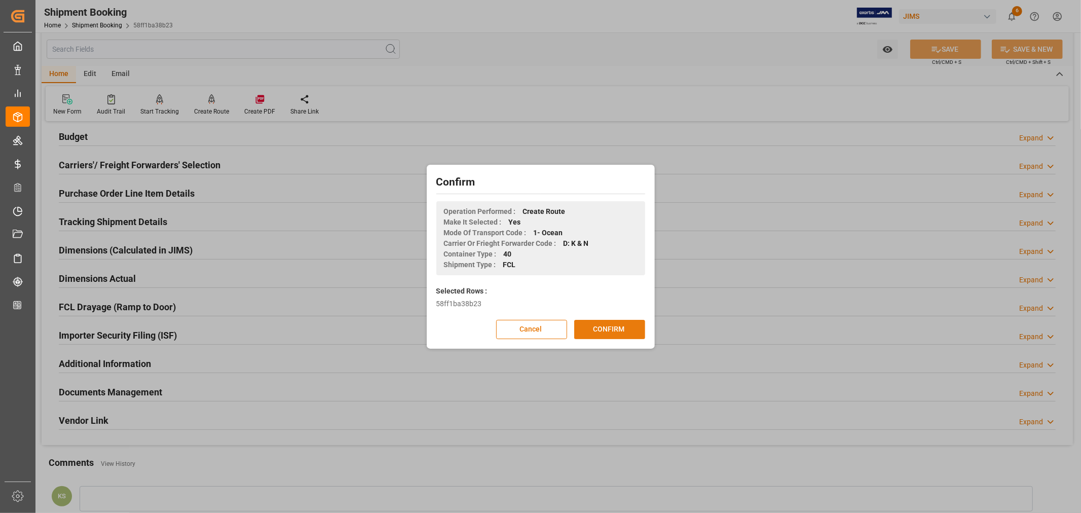
click at [611, 331] on button "CONFIRM" at bounding box center [609, 329] width 71 height 19
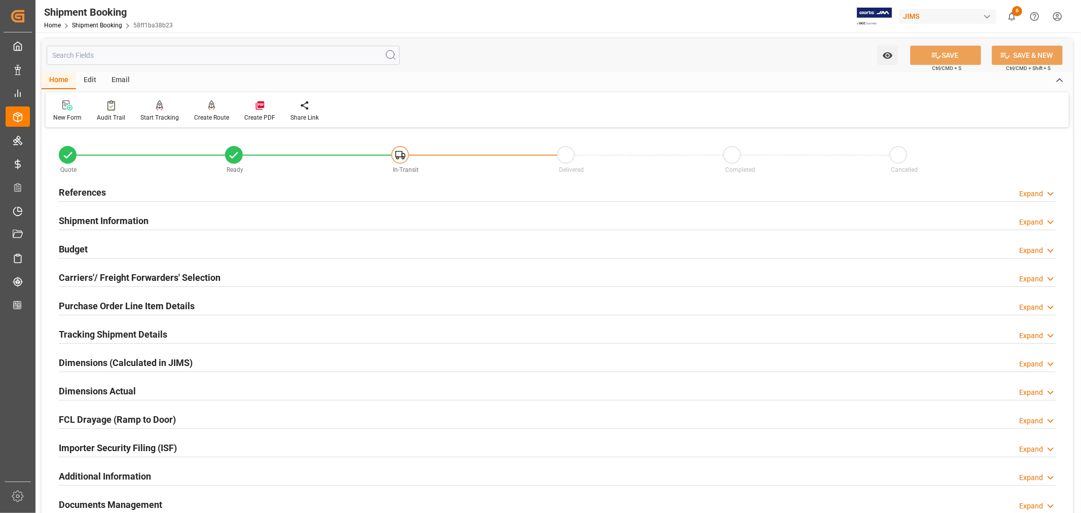
click at [200, 276] on h2 "Carriers'/ Freight Forwarders' Selection" at bounding box center [140, 278] width 162 height 14
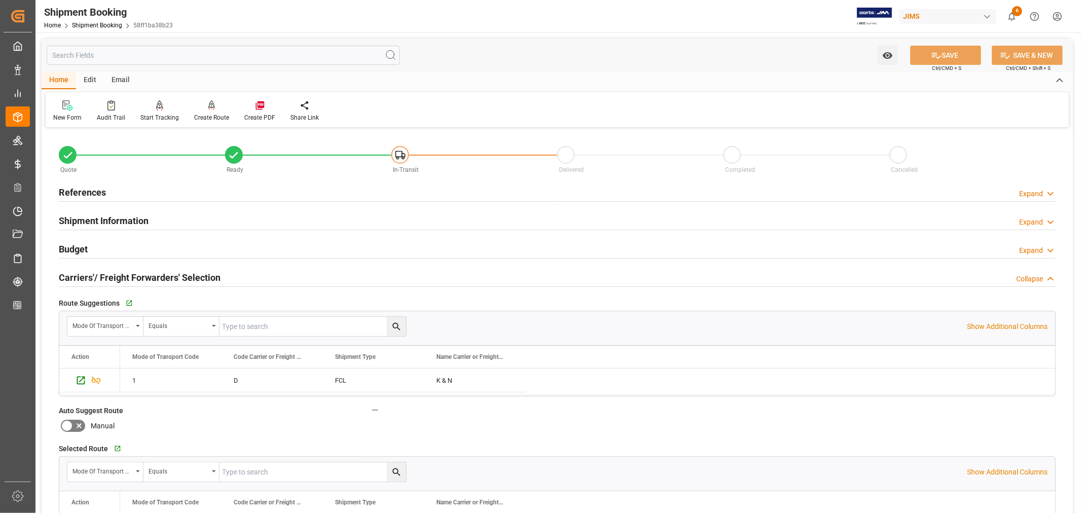
click at [201, 276] on h2 "Carriers'/ Freight Forwarders' Selection" at bounding box center [140, 278] width 162 height 14
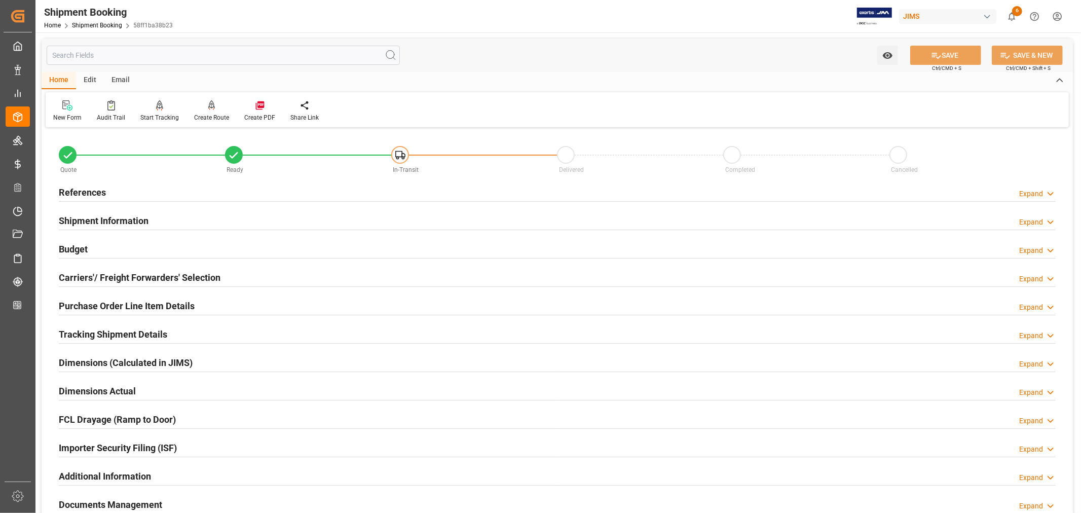
scroll to position [56, 0]
type input "30"
click at [132, 307] on h2 "Purchase Order Line Item Details" at bounding box center [127, 306] width 136 height 14
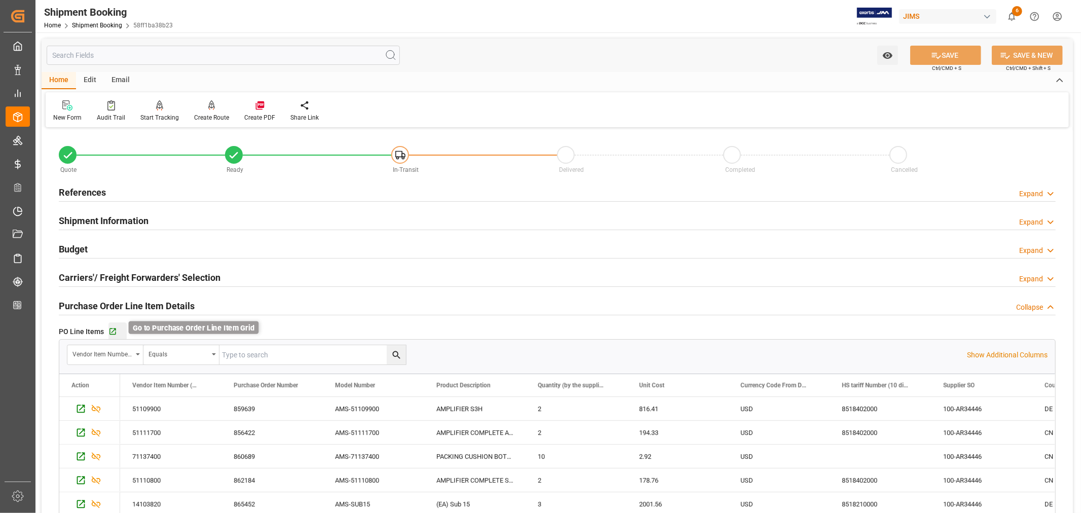
click at [112, 331] on icon "button" at bounding box center [112, 331] width 9 height 9
click at [125, 305] on h2 "Purchase Order Line Item Details" at bounding box center [127, 306] width 136 height 14
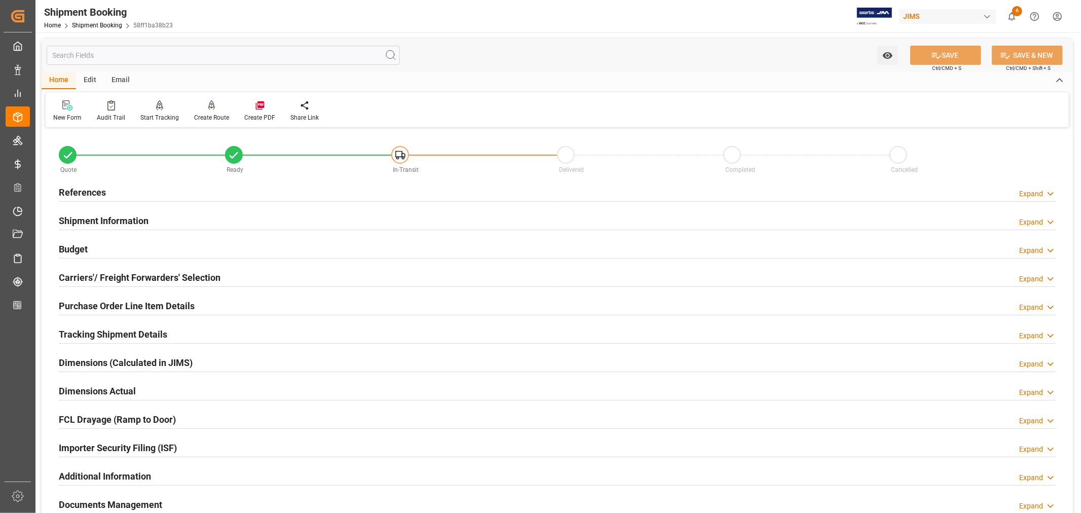
click at [101, 193] on h2 "References" at bounding box center [82, 193] width 47 height 14
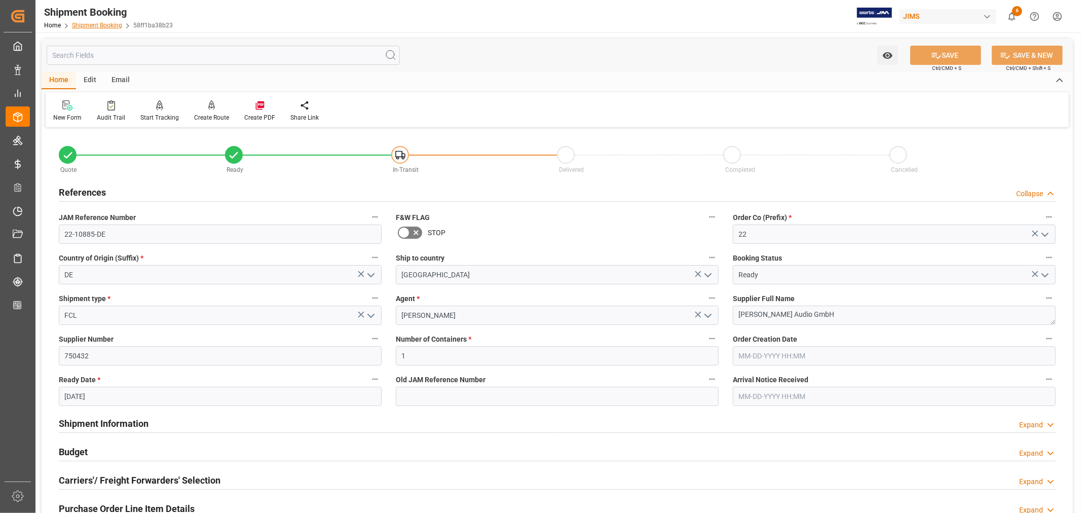
click at [92, 25] on link "Shipment Booking" at bounding box center [97, 25] width 50 height 7
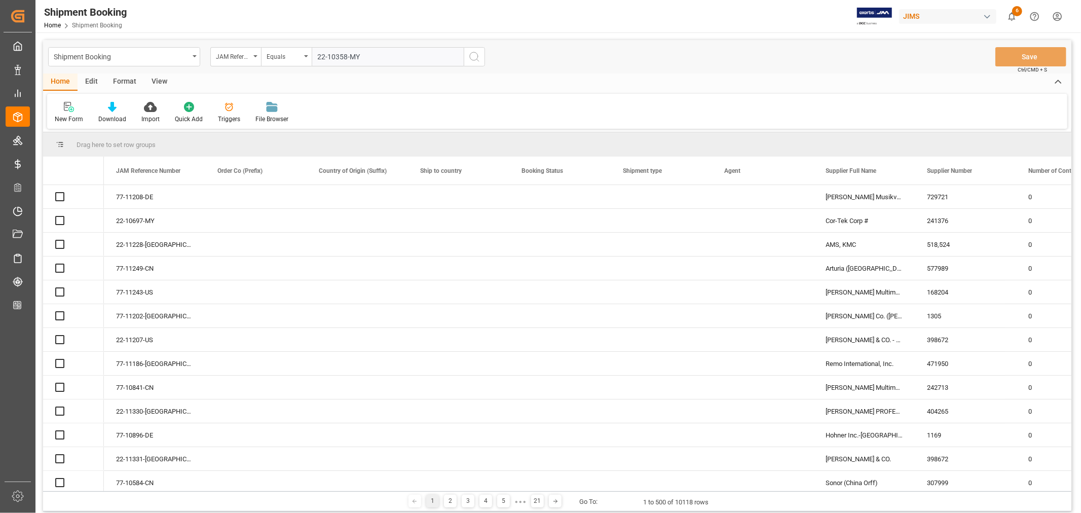
type input "22-10358-MY"
click at [474, 56] on icon "search button" at bounding box center [474, 57] width 12 height 12
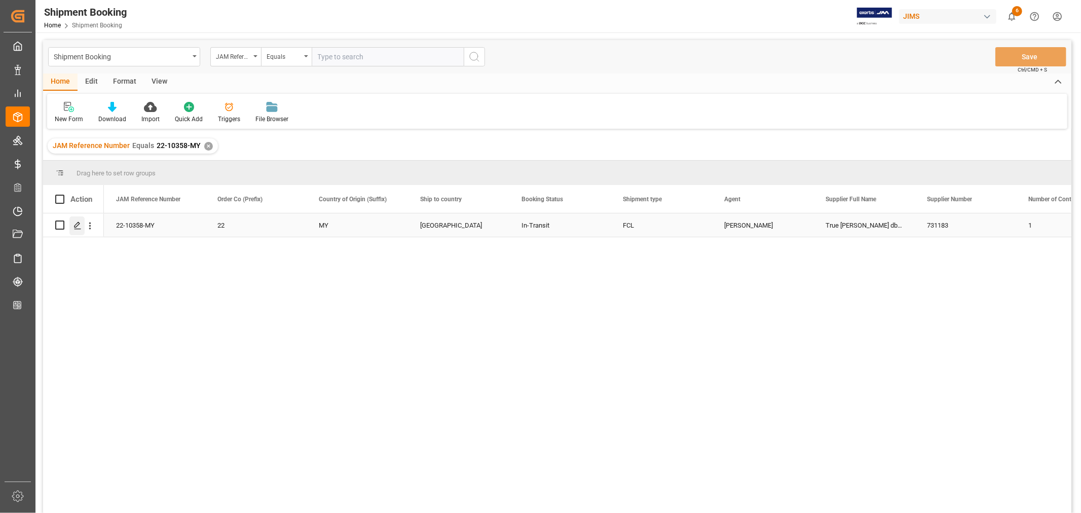
click at [77, 223] on polygon "Press SPACE to select this row." at bounding box center [77, 224] width 5 height 5
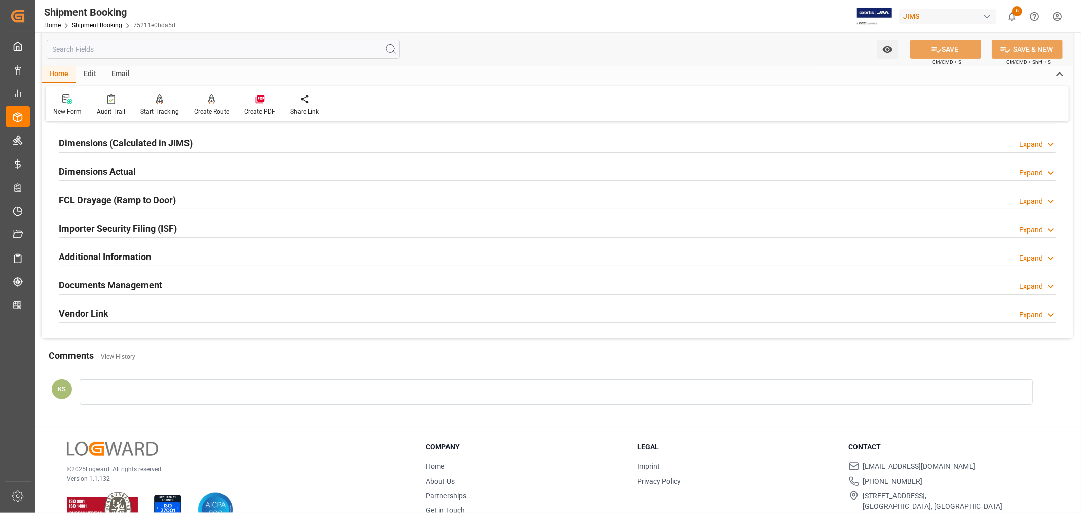
scroll to position [225, 0]
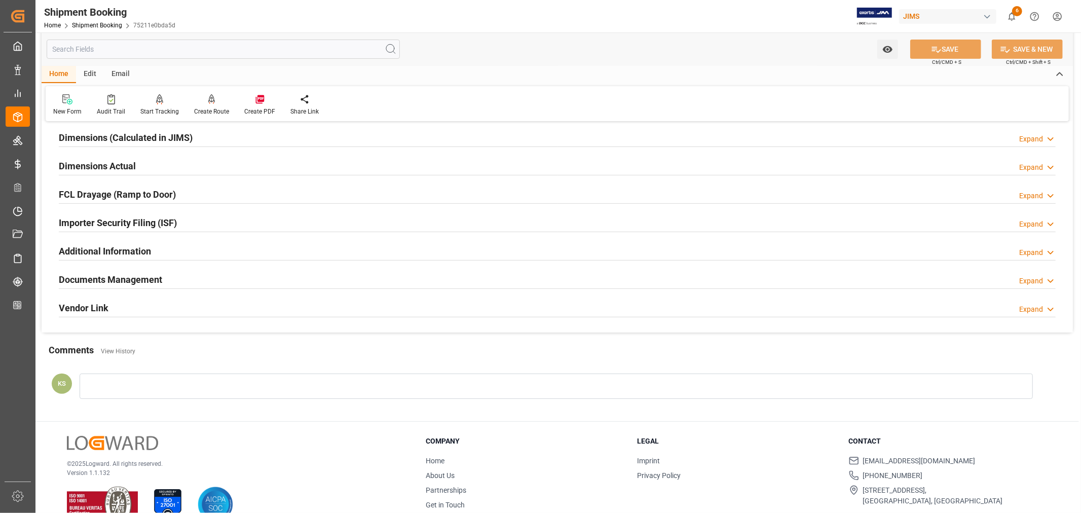
click at [173, 278] on div "Documents Management Expand" at bounding box center [557, 278] width 997 height 19
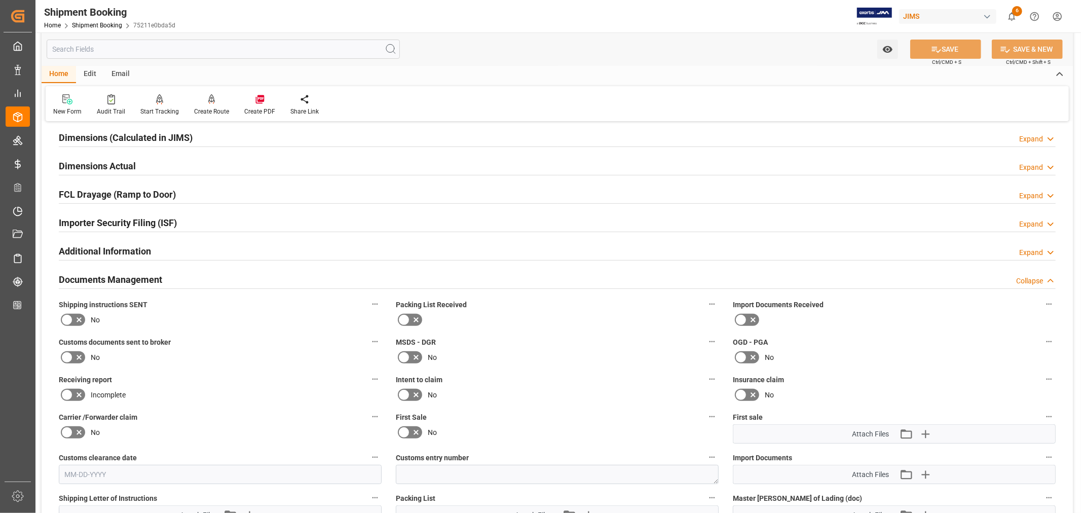
click at [174, 277] on div "Documents Management Collapse" at bounding box center [557, 278] width 997 height 19
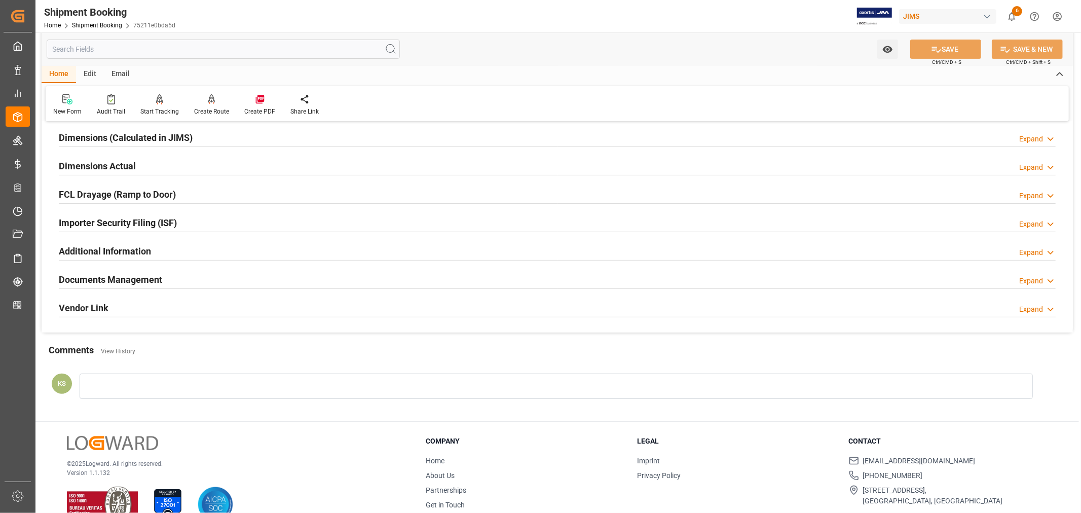
drag, startPoint x: 170, startPoint y: 281, endPoint x: 240, endPoint y: 277, distance: 69.5
click at [170, 281] on div "Documents Management Expand" at bounding box center [557, 278] width 997 height 19
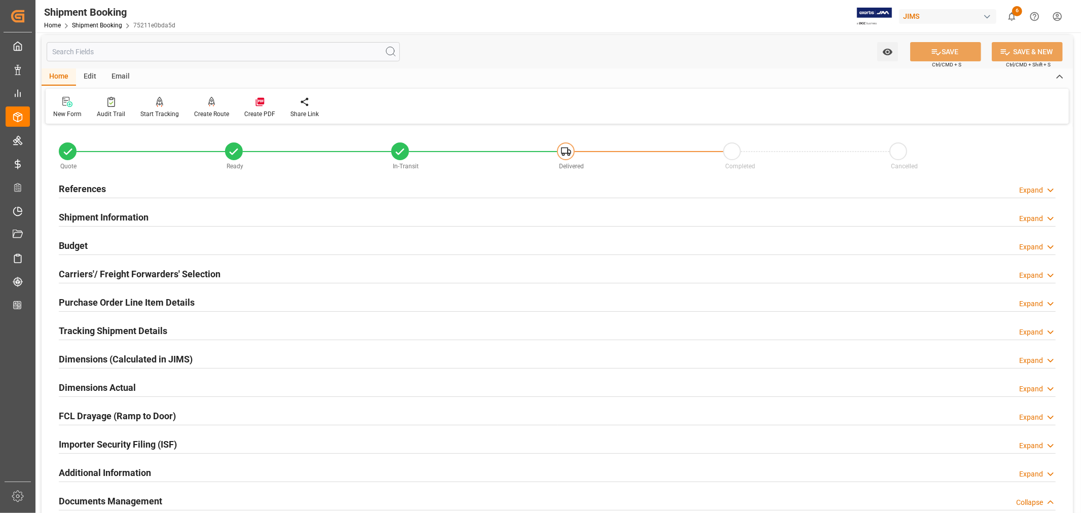
scroll to position [0, 0]
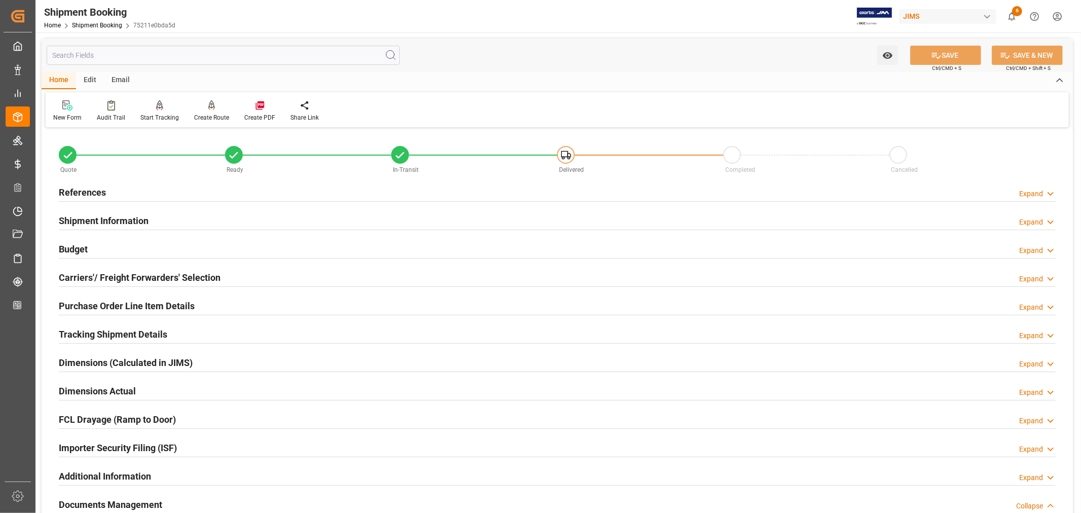
click at [98, 218] on h2 "Shipment Information" at bounding box center [104, 221] width 90 height 14
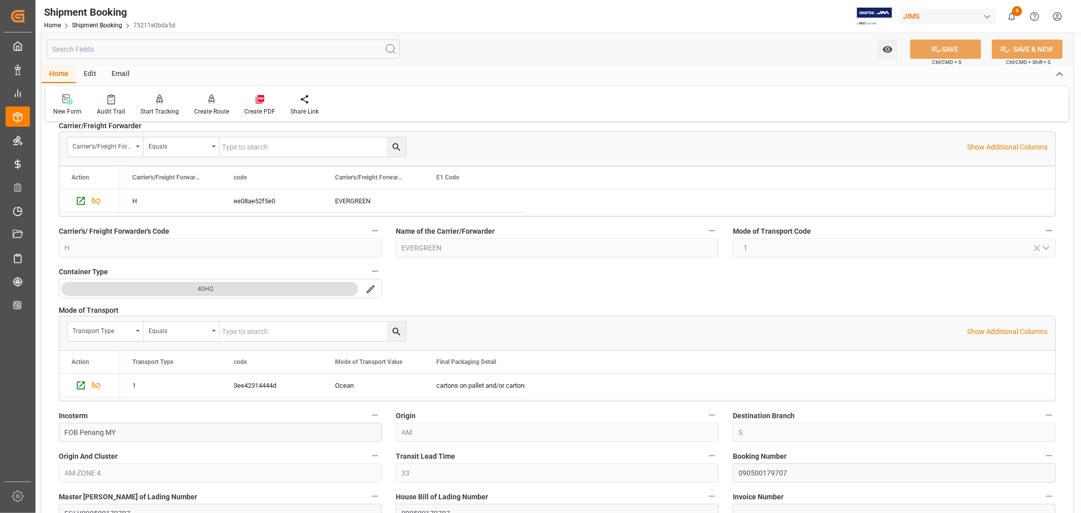
scroll to position [169, 0]
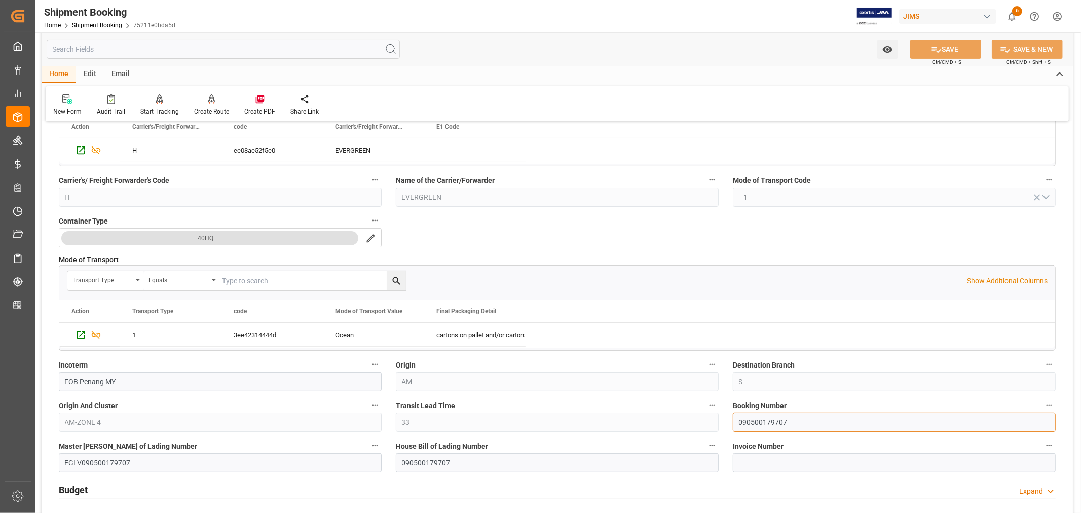
click at [754, 419] on input "090500179707" at bounding box center [894, 422] width 323 height 19
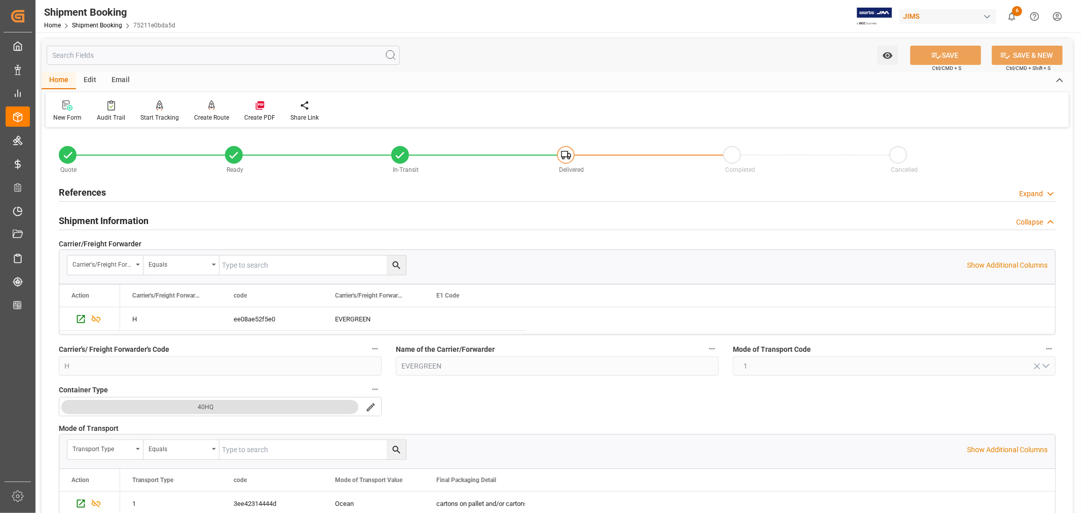
click at [86, 191] on h2 "References" at bounding box center [82, 193] width 47 height 14
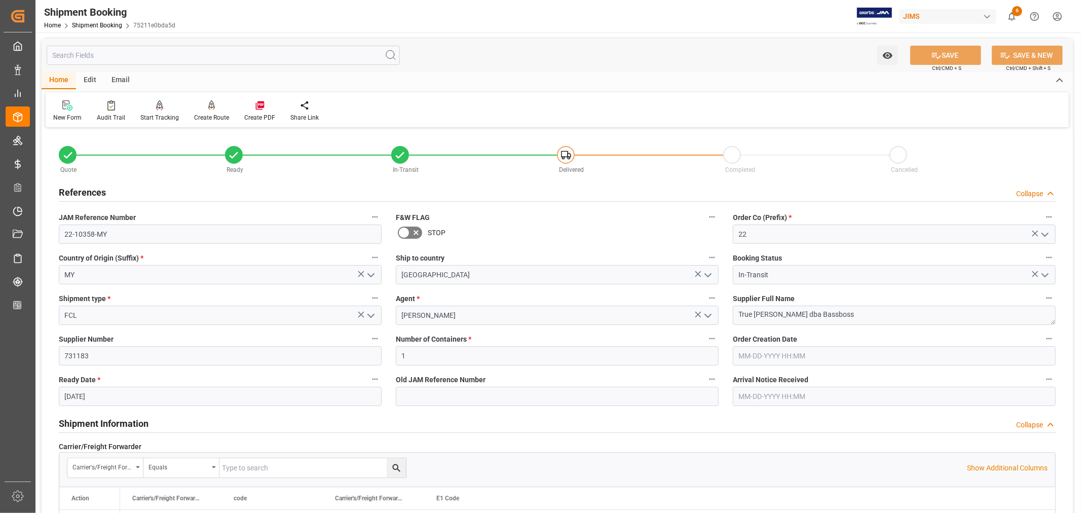
click at [85, 191] on h2 "References" at bounding box center [82, 193] width 47 height 14
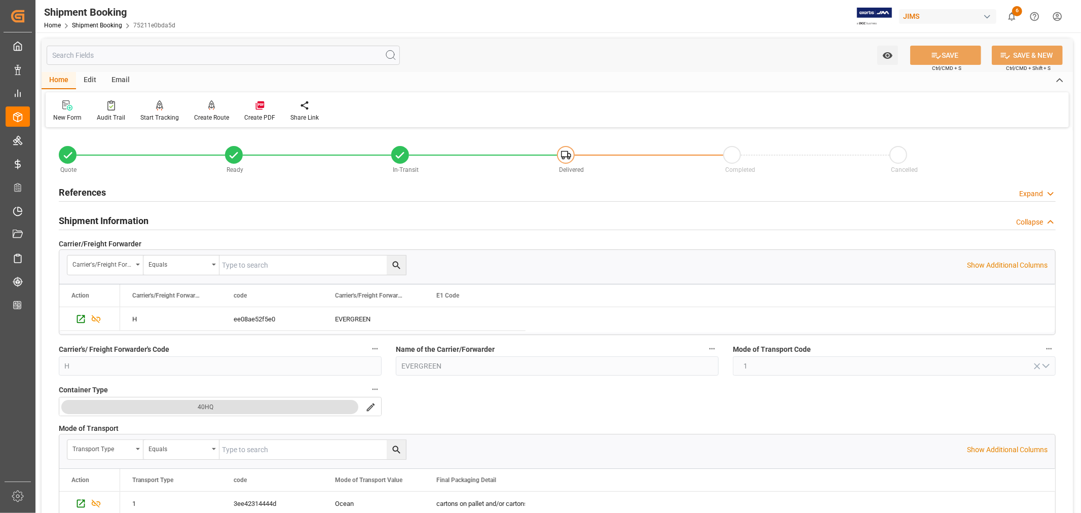
click at [85, 221] on h2 "Shipment Information" at bounding box center [104, 221] width 90 height 14
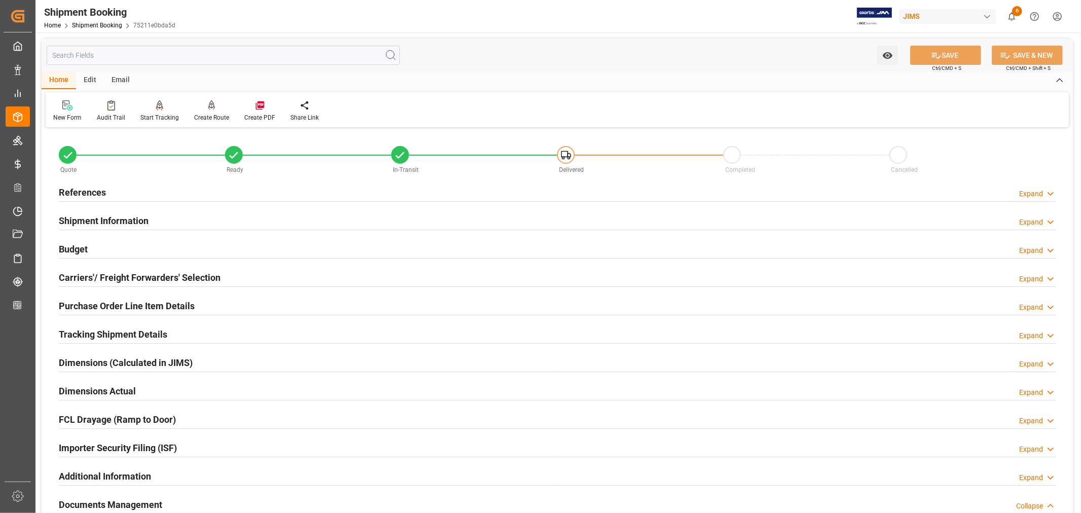
click at [86, 190] on h2 "References" at bounding box center [82, 193] width 47 height 14
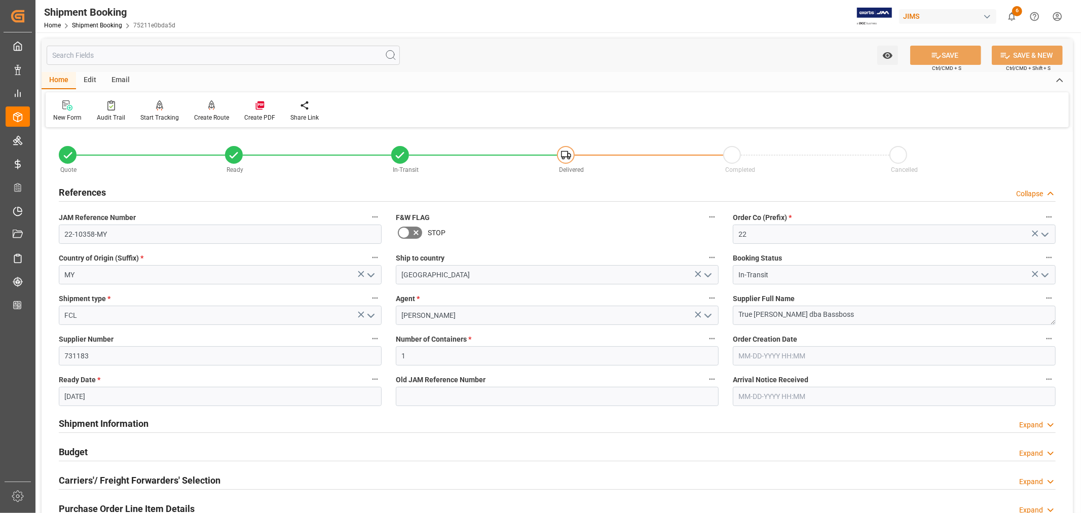
click at [86, 190] on h2 "References" at bounding box center [82, 193] width 47 height 14
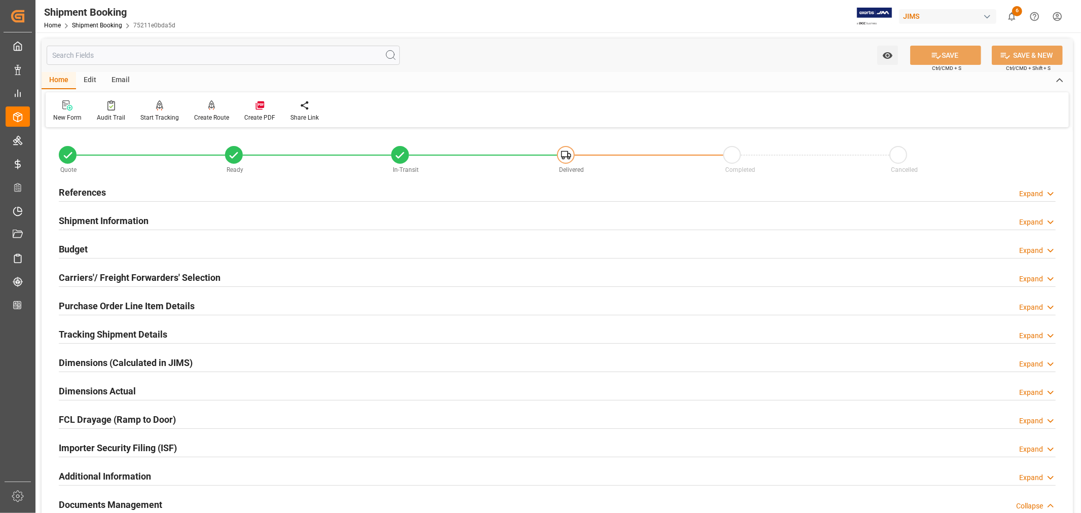
drag, startPoint x: 102, startPoint y: 216, endPoint x: 108, endPoint y: 214, distance: 6.9
click at [102, 216] on h2 "Shipment Information" at bounding box center [104, 221] width 90 height 14
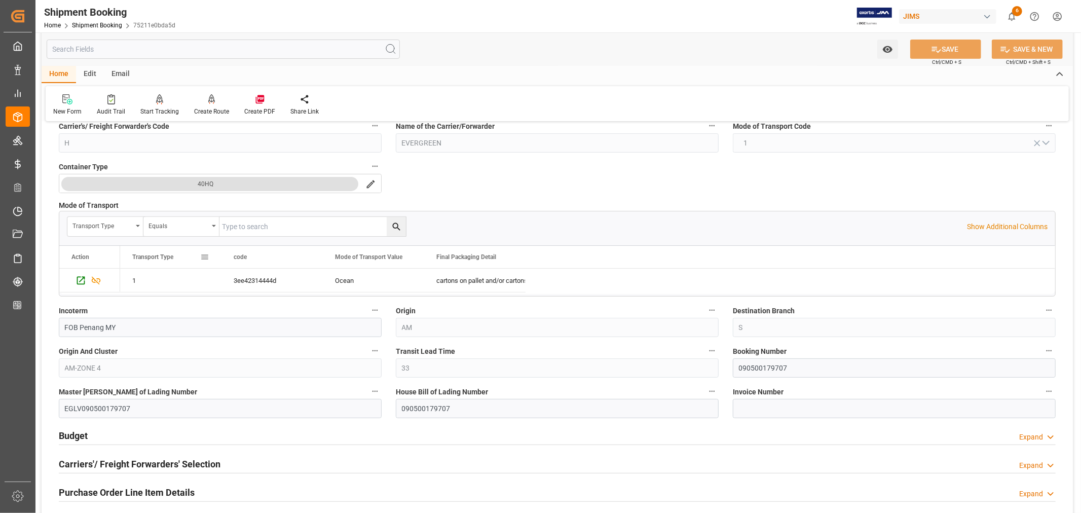
scroll to position [225, 0]
click at [756, 367] on input "090500179707" at bounding box center [894, 365] width 323 height 19
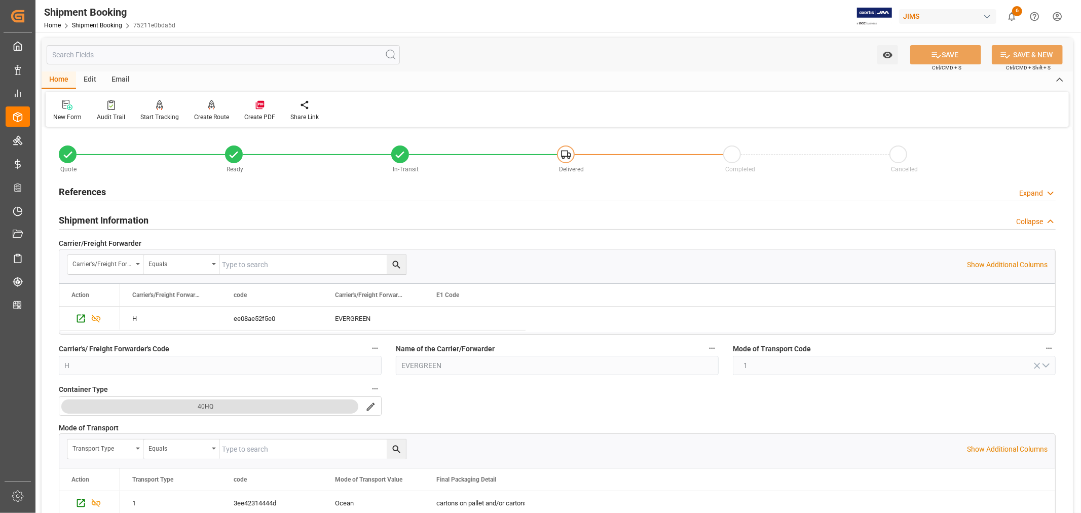
scroll to position [0, 0]
click at [94, 191] on h2 "References" at bounding box center [82, 193] width 47 height 14
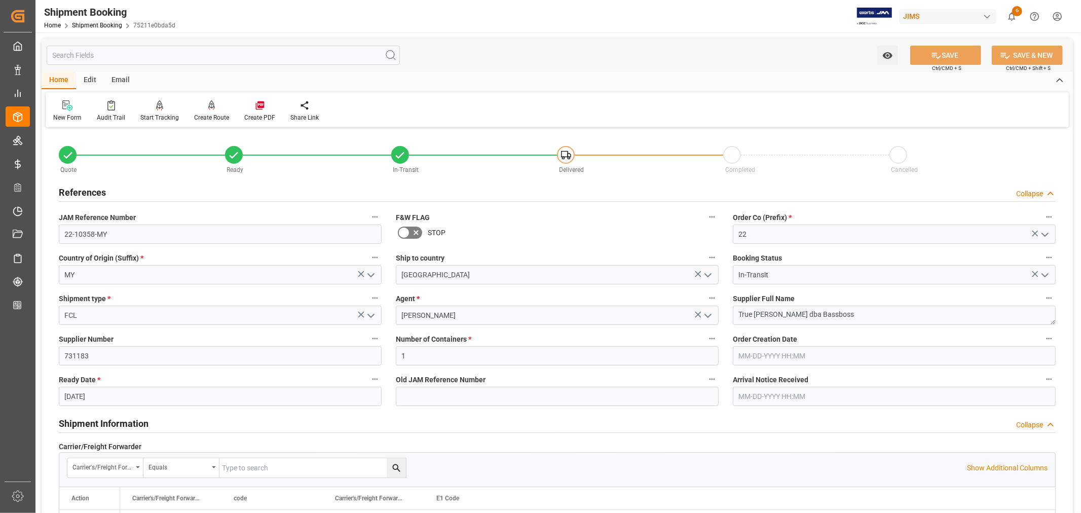
click at [94, 191] on h2 "References" at bounding box center [82, 193] width 47 height 14
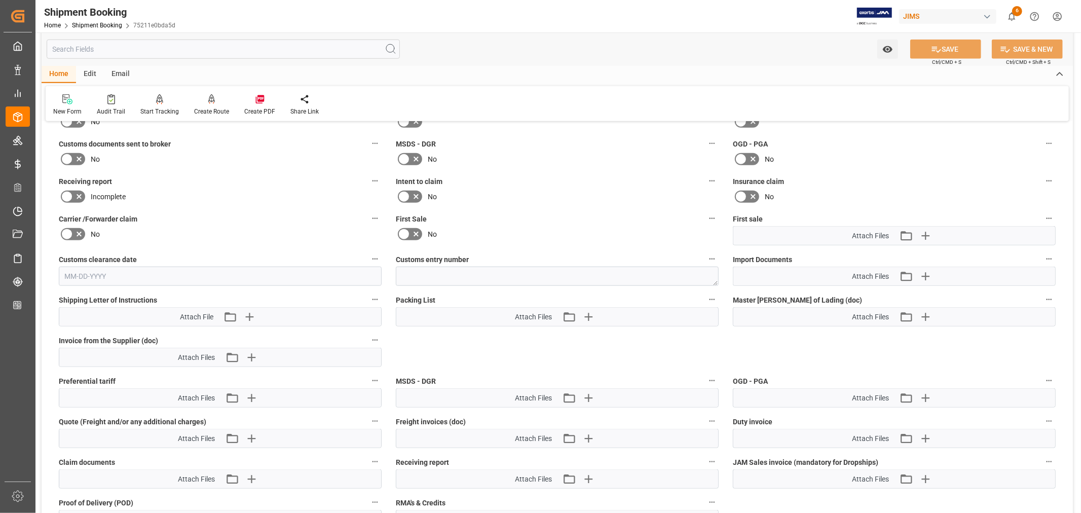
scroll to position [845, 0]
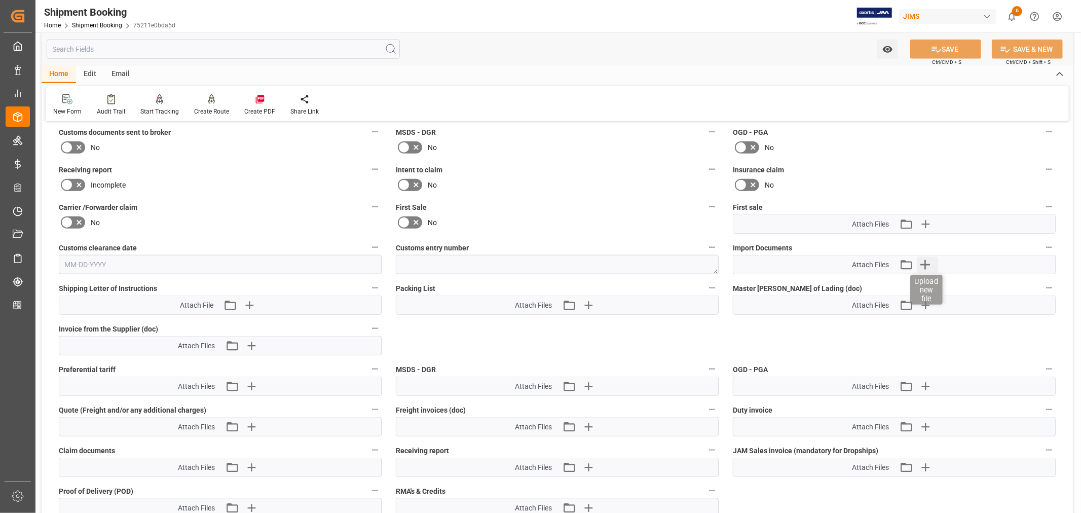
click at [926, 261] on icon "button" at bounding box center [925, 265] width 16 height 16
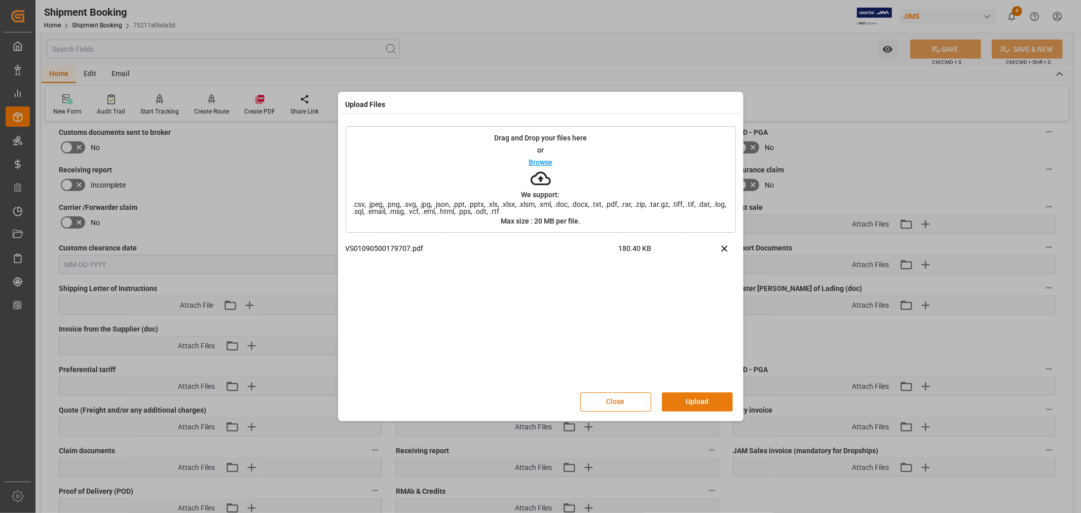
click at [694, 400] on button "Upload" at bounding box center [697, 401] width 71 height 19
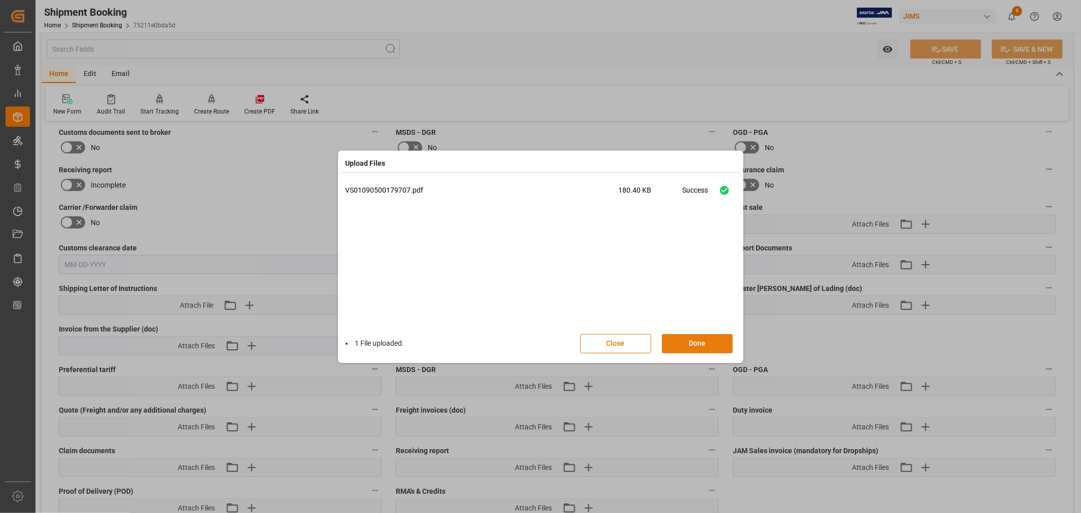
click at [688, 340] on button "Done" at bounding box center [697, 343] width 71 height 19
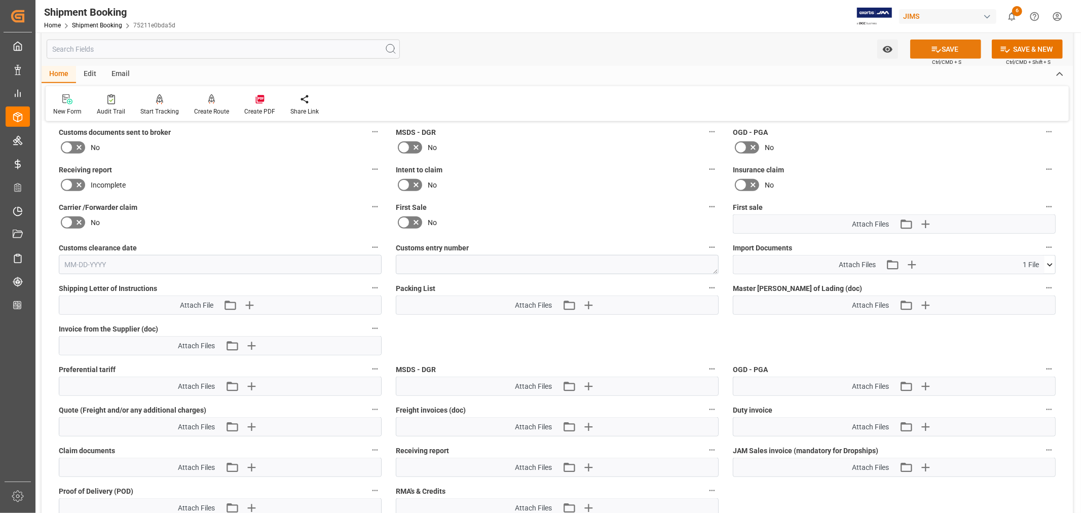
click at [958, 53] on button "SAVE" at bounding box center [946, 49] width 71 height 19
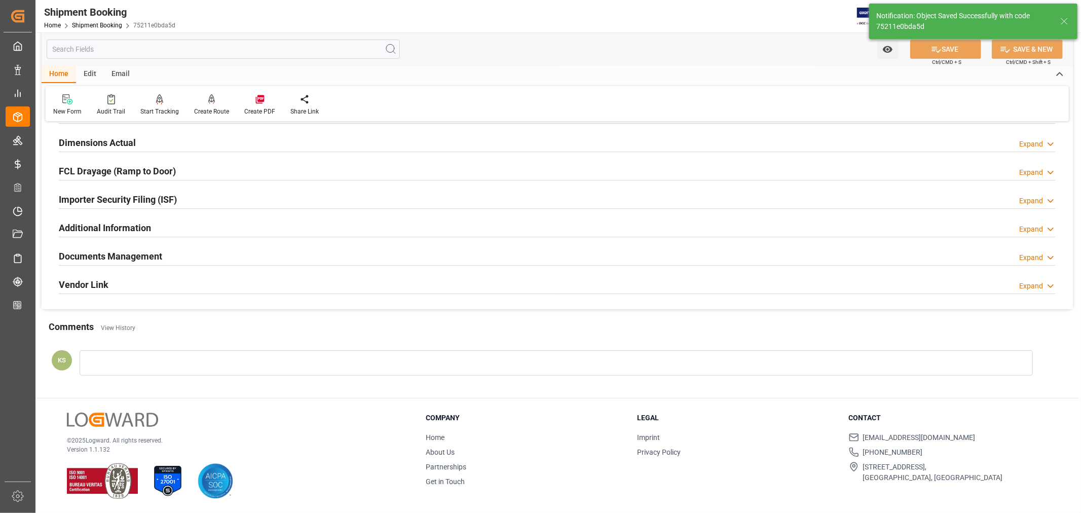
type input "10969.1282"
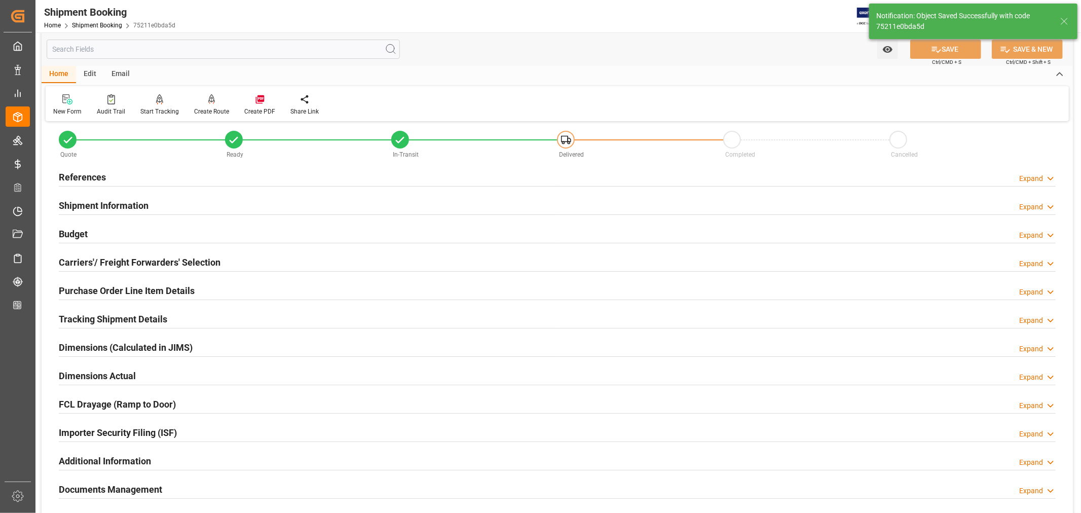
scroll to position [0, 0]
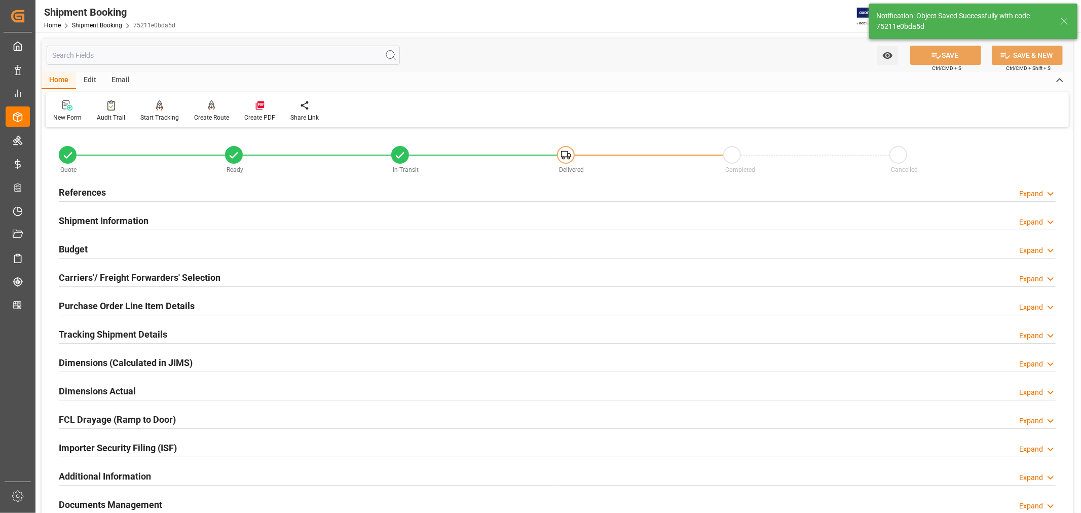
click at [80, 248] on h2 "Budget" at bounding box center [73, 249] width 29 height 14
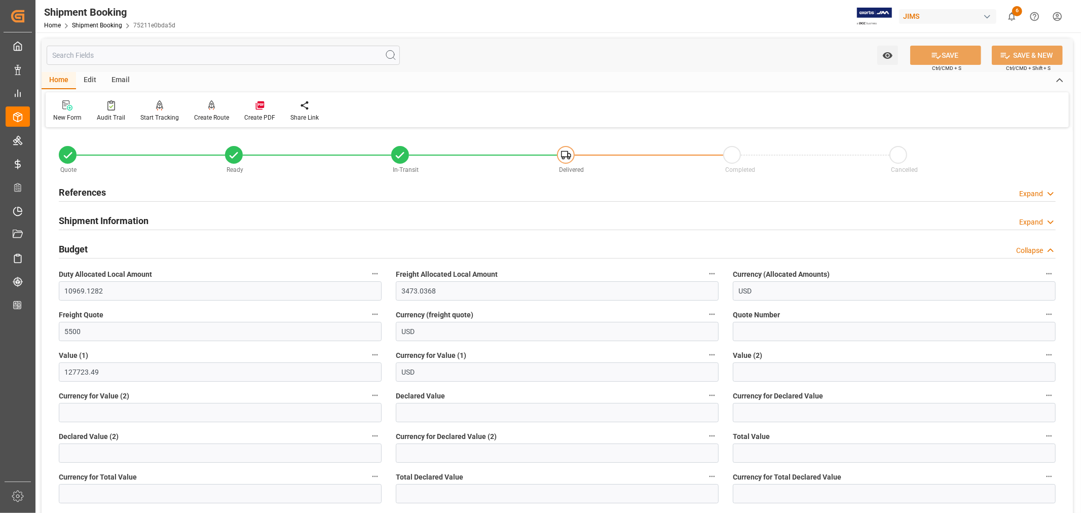
click at [90, 191] on h2 "References" at bounding box center [82, 193] width 47 height 14
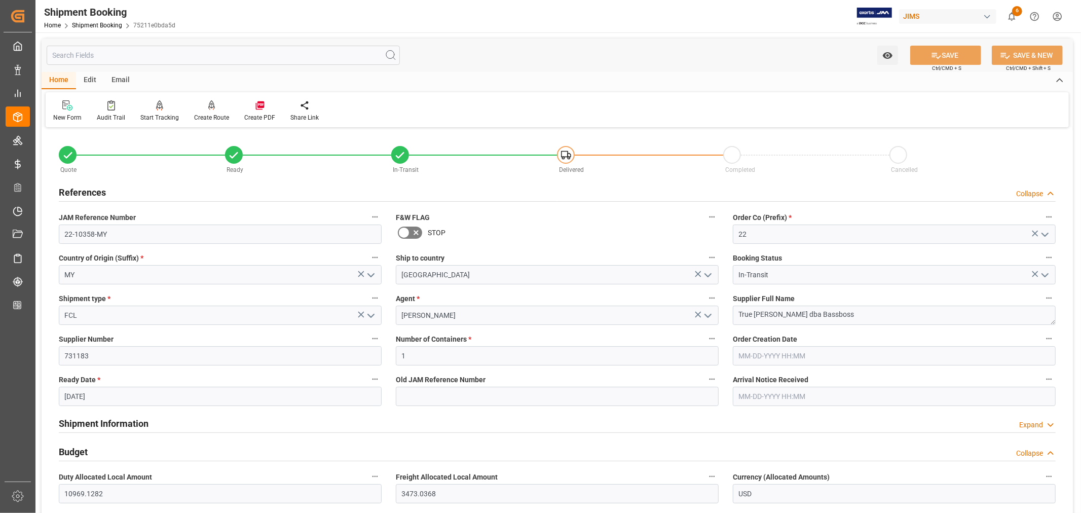
click at [90, 191] on h2 "References" at bounding box center [82, 193] width 47 height 14
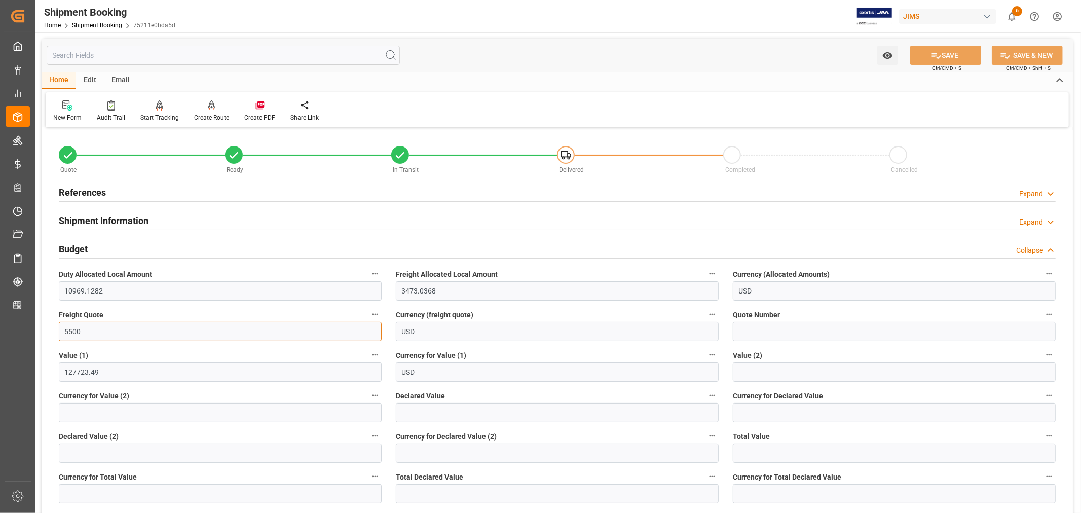
click at [82, 330] on input "5500" at bounding box center [220, 331] width 323 height 19
drag, startPoint x: 82, startPoint y: 331, endPoint x: 59, endPoint y: 331, distance: 23.3
click at [59, 331] on input "5500" at bounding box center [220, 331] width 323 height 19
type input "5500"
click at [950, 56] on button "SAVE" at bounding box center [946, 55] width 71 height 19
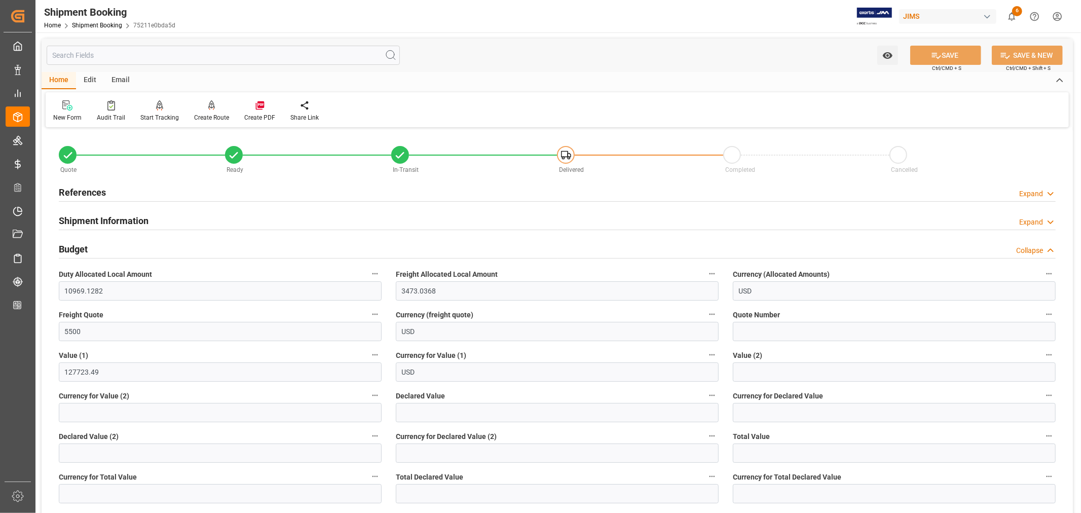
click at [82, 247] on h2 "Budget" at bounding box center [73, 249] width 29 height 14
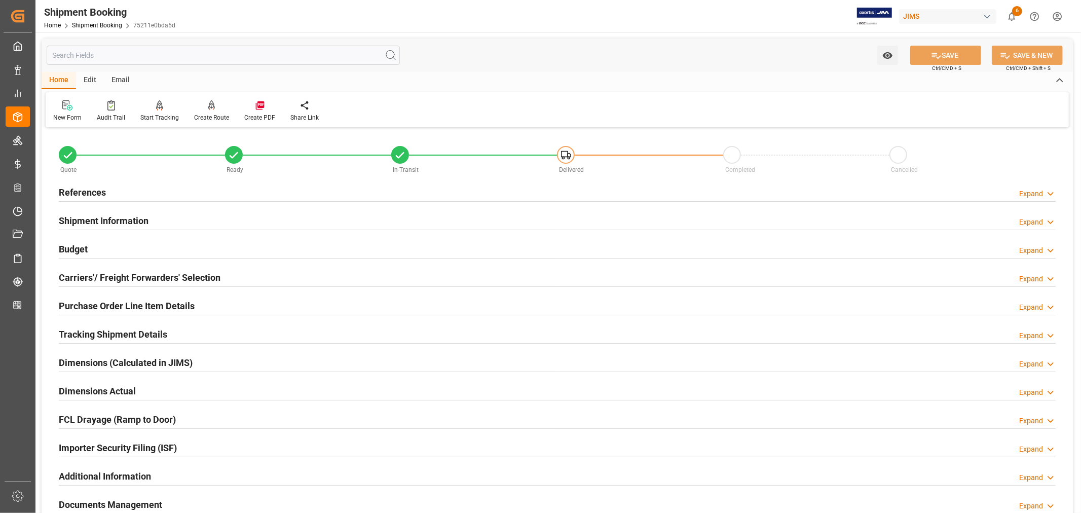
click at [88, 188] on h2 "References" at bounding box center [82, 193] width 47 height 14
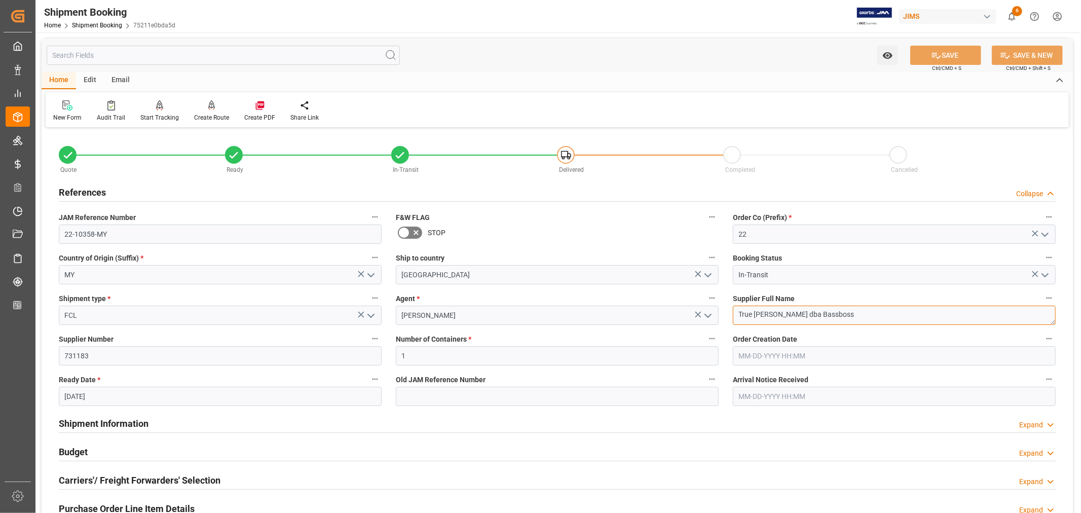
drag, startPoint x: 859, startPoint y: 315, endPoint x: 736, endPoint y: 309, distance: 122.8
click at [736, 309] on textarea "True [PERSON_NAME] dba Bassboss" at bounding box center [894, 315] width 323 height 19
click at [87, 191] on h2 "References" at bounding box center [82, 193] width 47 height 14
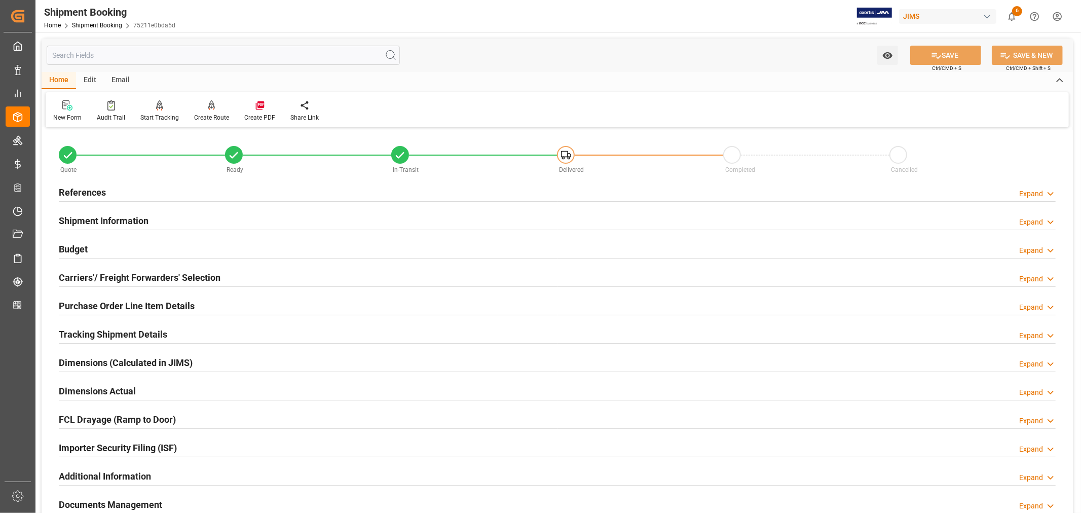
click at [85, 337] on h2 "Tracking Shipment Details" at bounding box center [113, 334] width 108 height 14
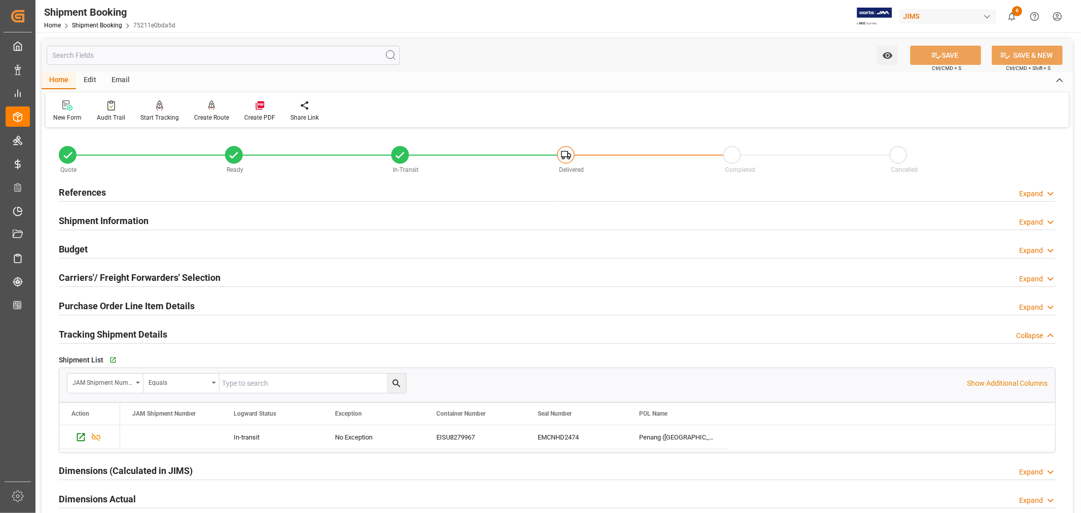
click at [85, 337] on h2 "Tracking Shipment Details" at bounding box center [113, 334] width 108 height 14
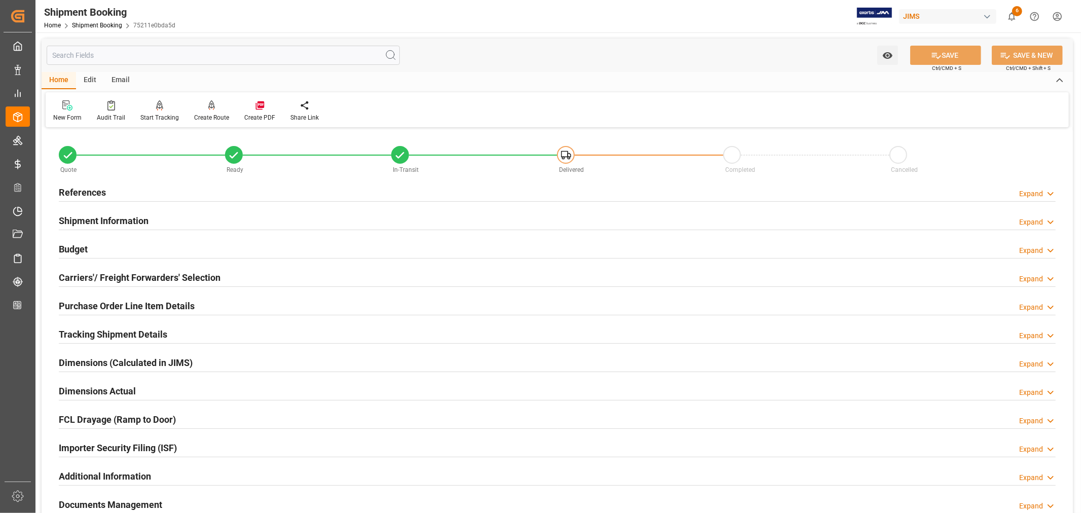
click at [93, 188] on h2 "References" at bounding box center [82, 193] width 47 height 14
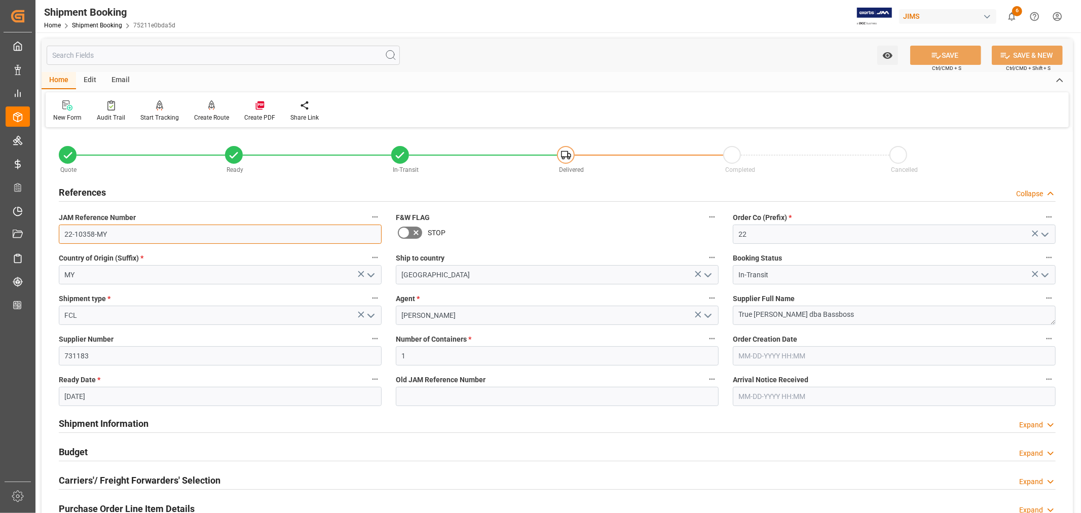
drag, startPoint x: 108, startPoint y: 235, endPoint x: 63, endPoint y: 232, distance: 45.3
click at [63, 232] on input "22-10358-MY" at bounding box center [220, 234] width 323 height 19
click at [82, 192] on h2 "References" at bounding box center [82, 193] width 47 height 14
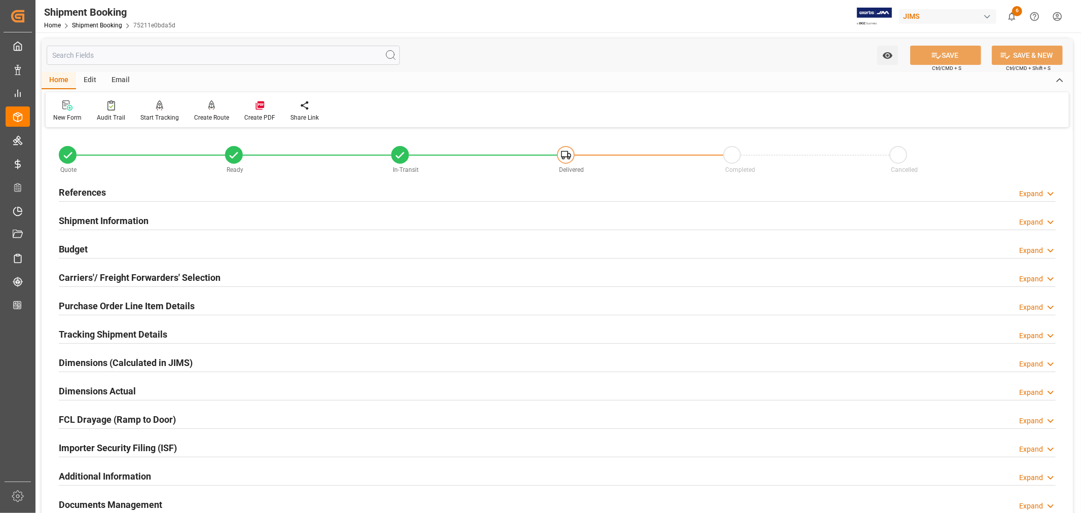
click at [79, 247] on h2 "Budget" at bounding box center [73, 249] width 29 height 14
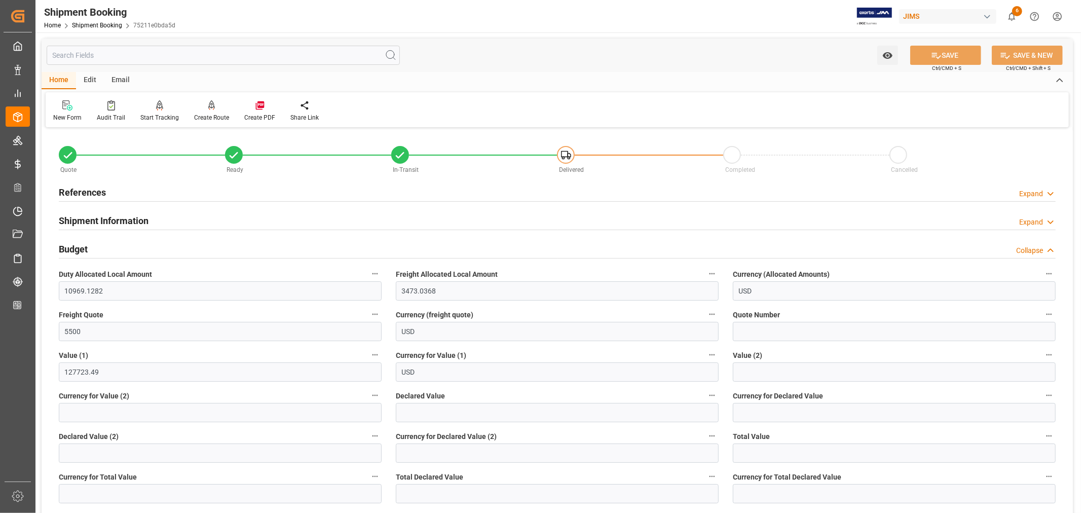
click at [80, 251] on h2 "Budget" at bounding box center [73, 249] width 29 height 14
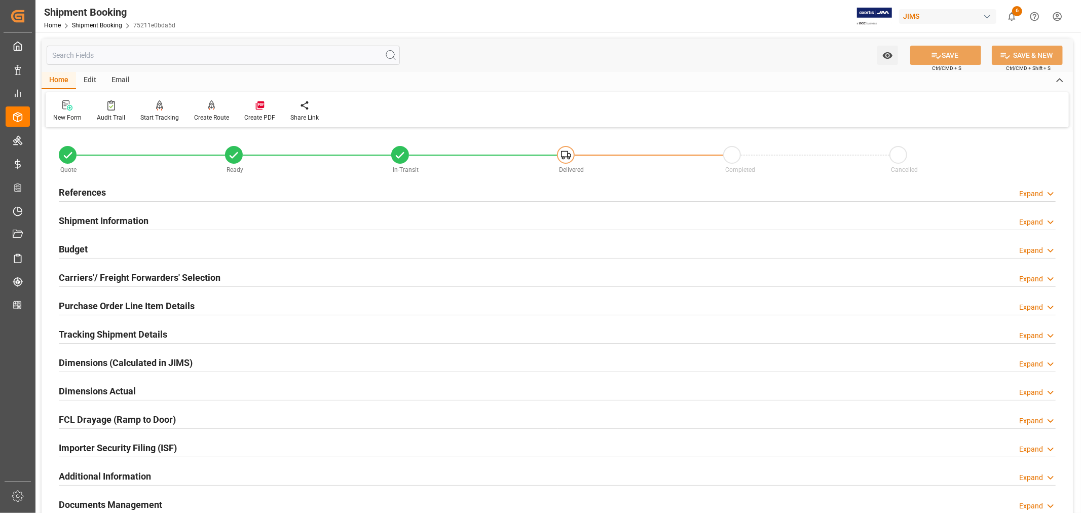
click at [98, 304] on h2 "Purchase Order Line Item Details" at bounding box center [127, 306] width 136 height 14
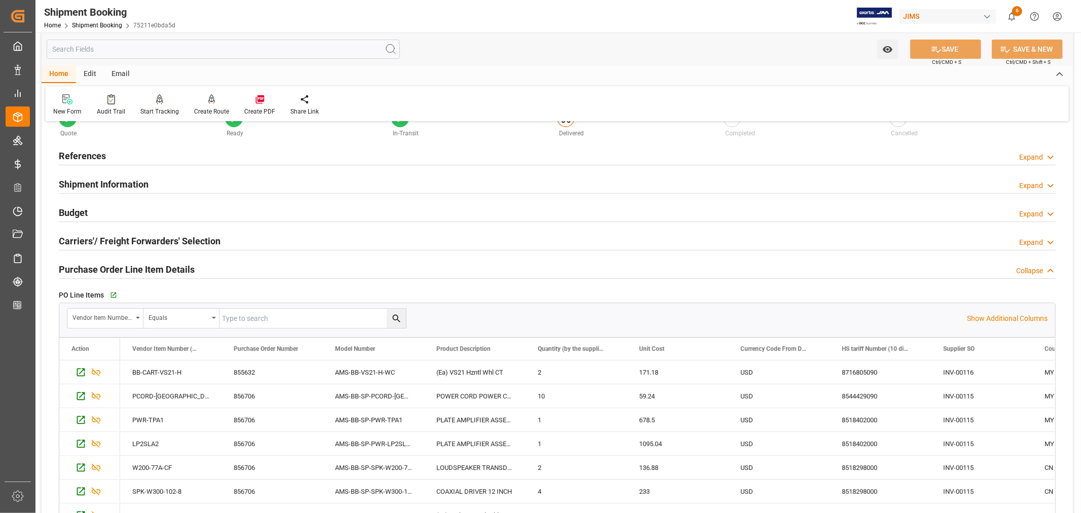
scroll to position [56, 0]
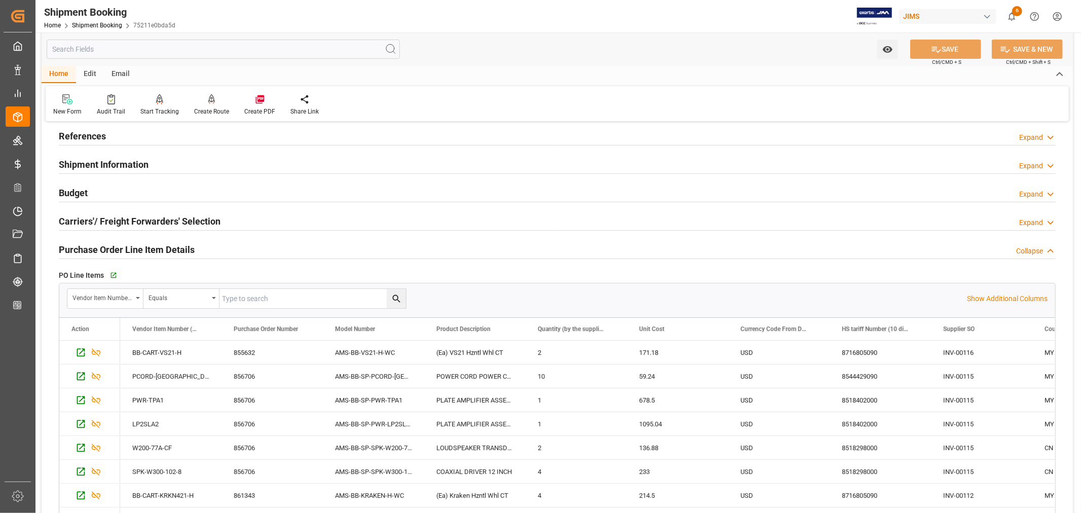
click at [148, 249] on h2 "Purchase Order Line Item Details" at bounding box center [127, 250] width 136 height 14
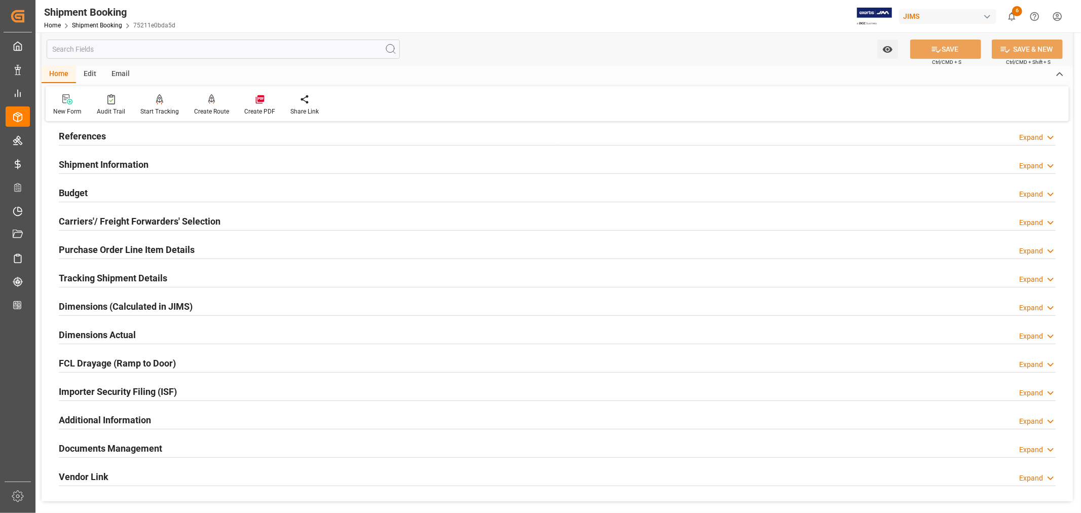
click at [130, 246] on h2 "Purchase Order Line Item Details" at bounding box center [127, 250] width 136 height 14
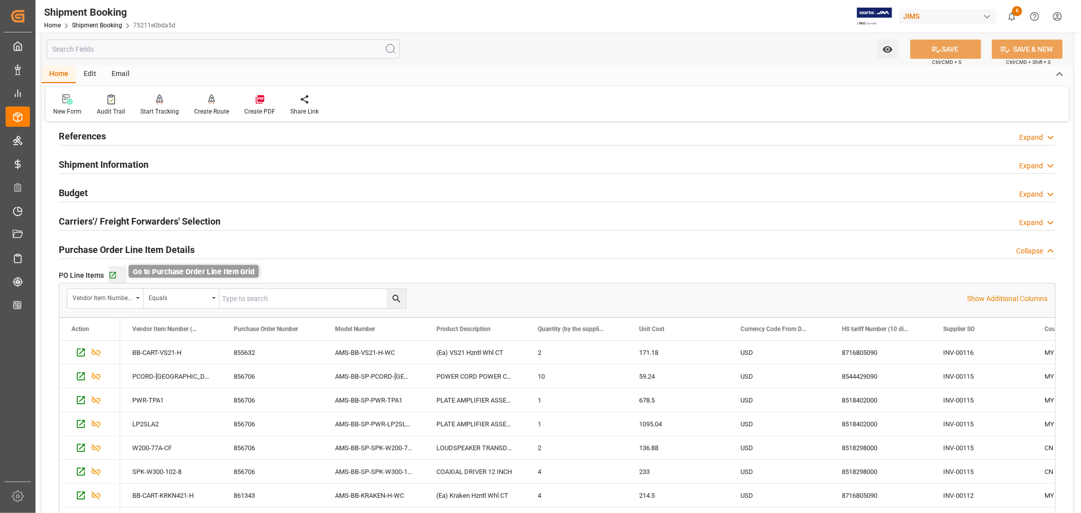
click at [110, 273] on icon "button" at bounding box center [112, 275] width 9 height 9
click at [99, 137] on h2 "References" at bounding box center [82, 136] width 47 height 14
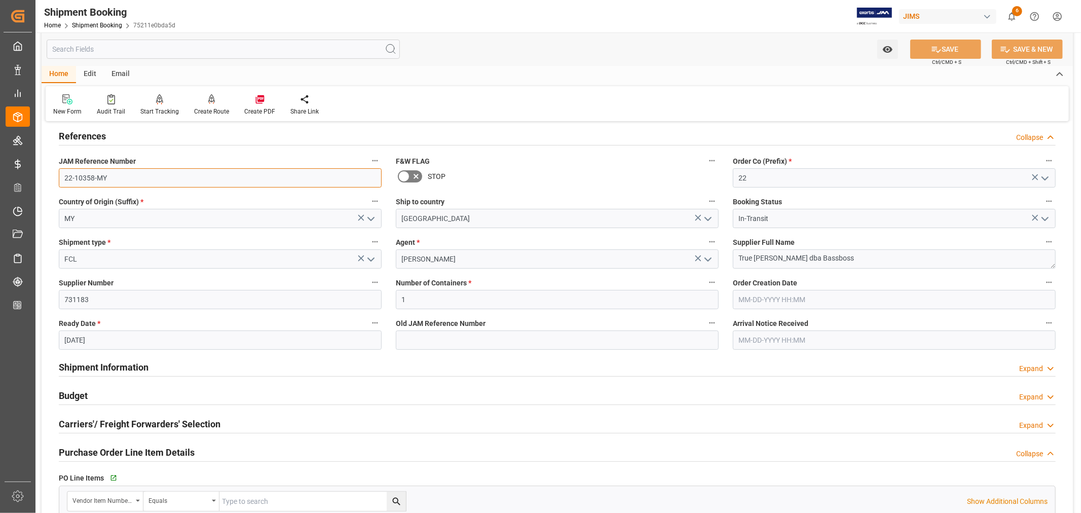
click at [88, 178] on input "22-10358-MY" at bounding box center [220, 177] width 323 height 19
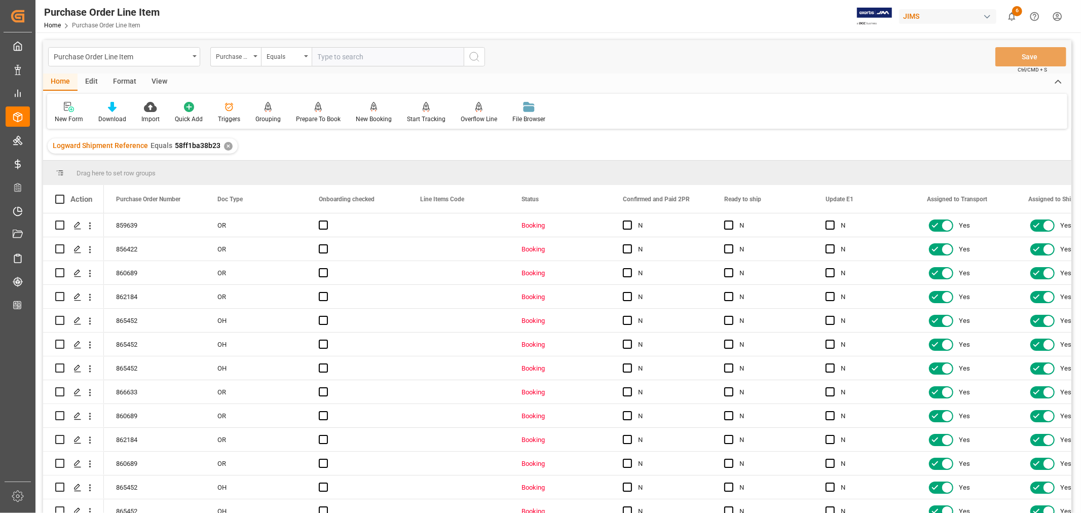
click at [158, 83] on div "View" at bounding box center [159, 82] width 31 height 17
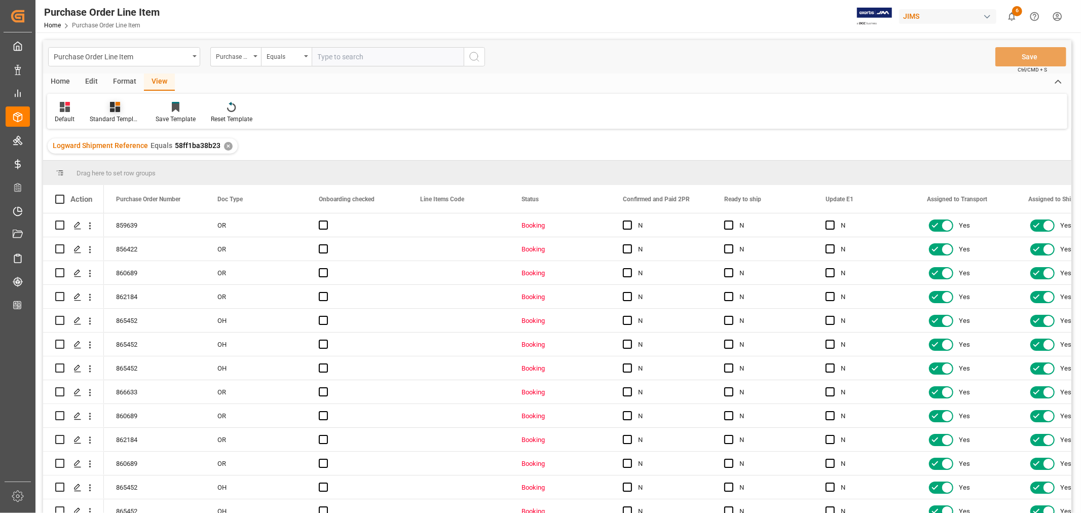
click at [119, 115] on div "Standard Templates" at bounding box center [115, 119] width 51 height 9
click at [117, 160] on div "HS listing [GEOGRAPHIC_DATA]" at bounding box center [142, 164] width 89 height 11
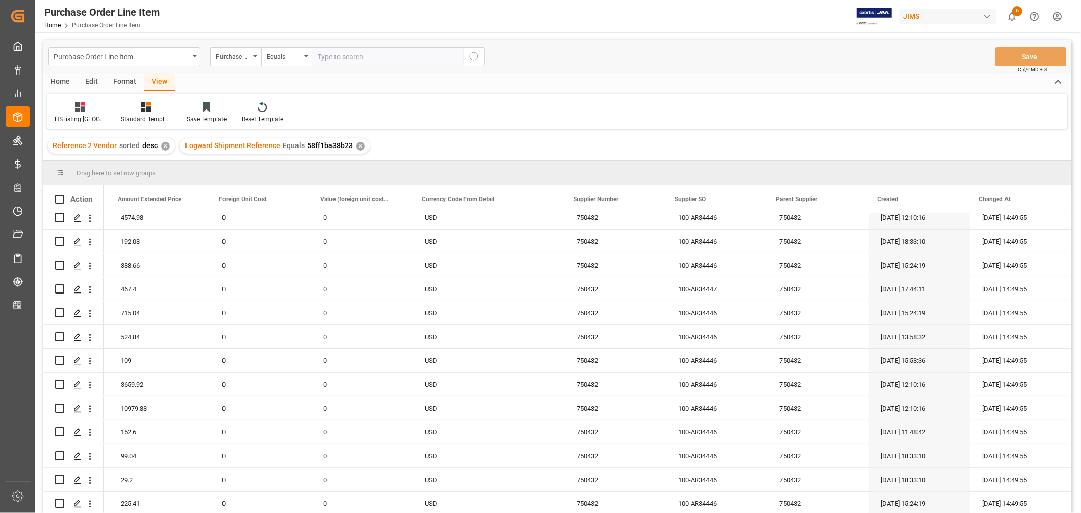
scroll to position [415, 0]
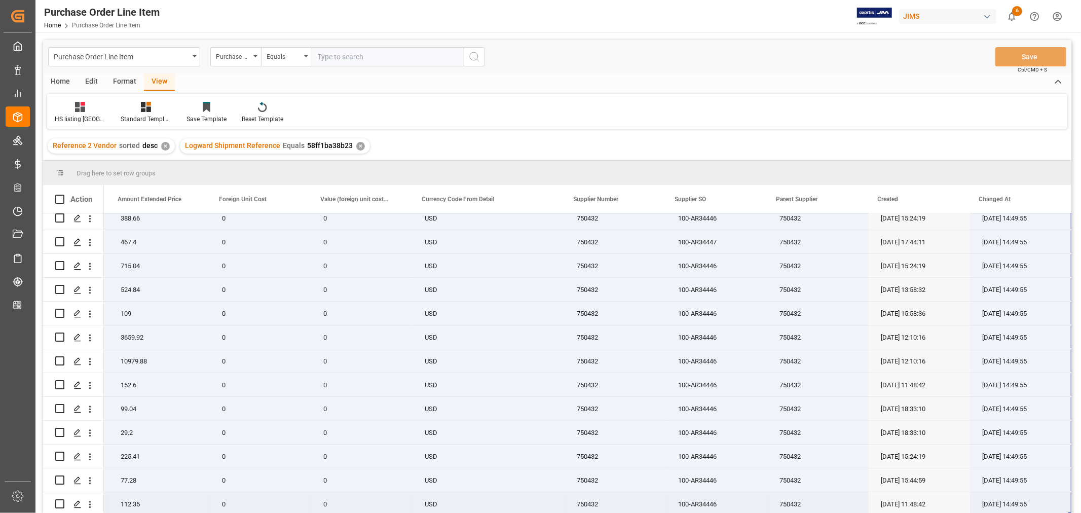
drag, startPoint x: 131, startPoint y: 220, endPoint x: 1040, endPoint y: 503, distance: 952.8
click at [1040, 503] on div "22-10885-DE 2 816.41 1632.82 0 0 USD 750432 100-AR34446 750432 07-24-2025 13:58…" at bounding box center [184, 158] width 1774 height 715
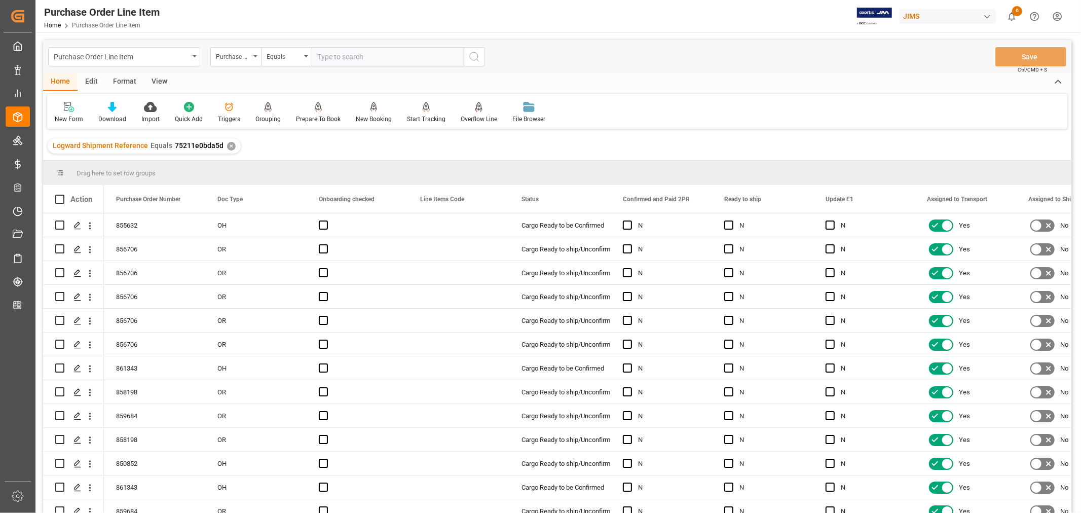
click at [156, 80] on div "View" at bounding box center [159, 82] width 31 height 17
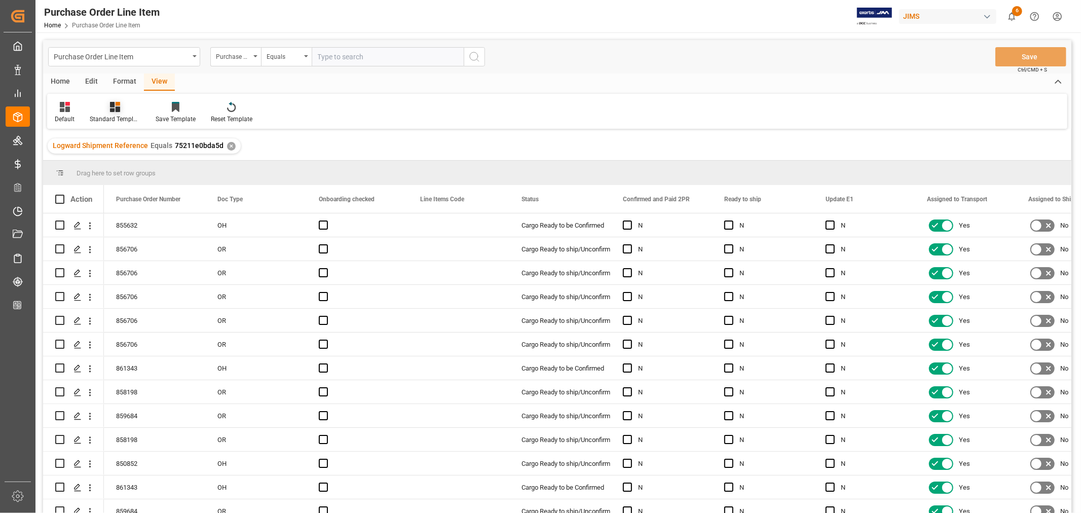
click at [112, 115] on div "Standard Templates" at bounding box center [115, 119] width 51 height 9
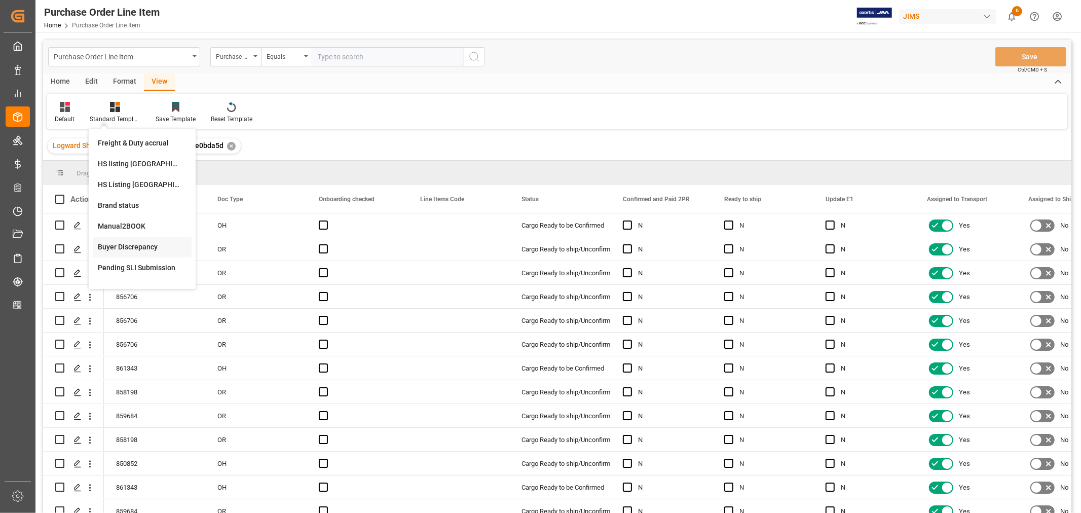
click at [123, 246] on div "Buyer Discrepancy" at bounding box center [142, 247] width 89 height 11
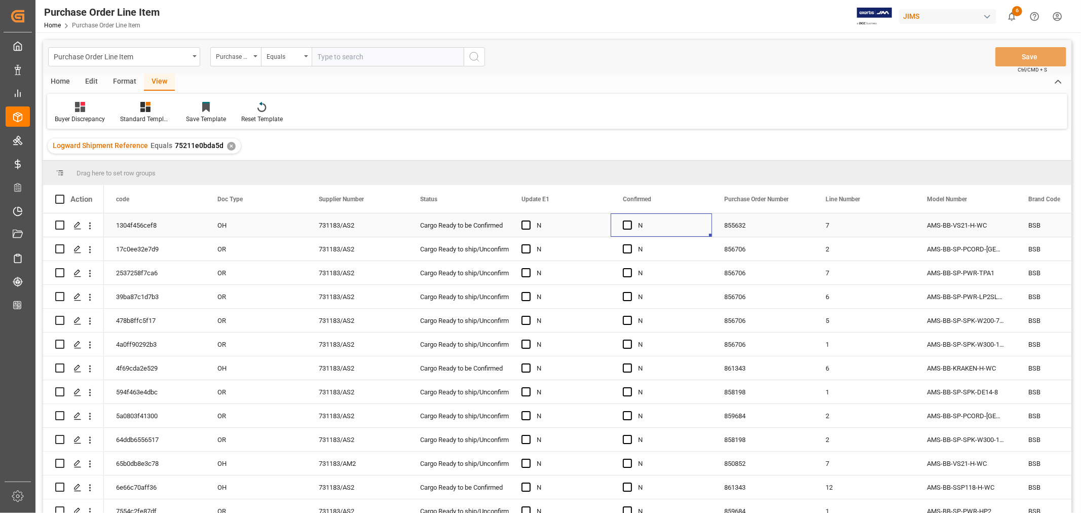
click at [687, 230] on div "N" at bounding box center [669, 225] width 62 height 23
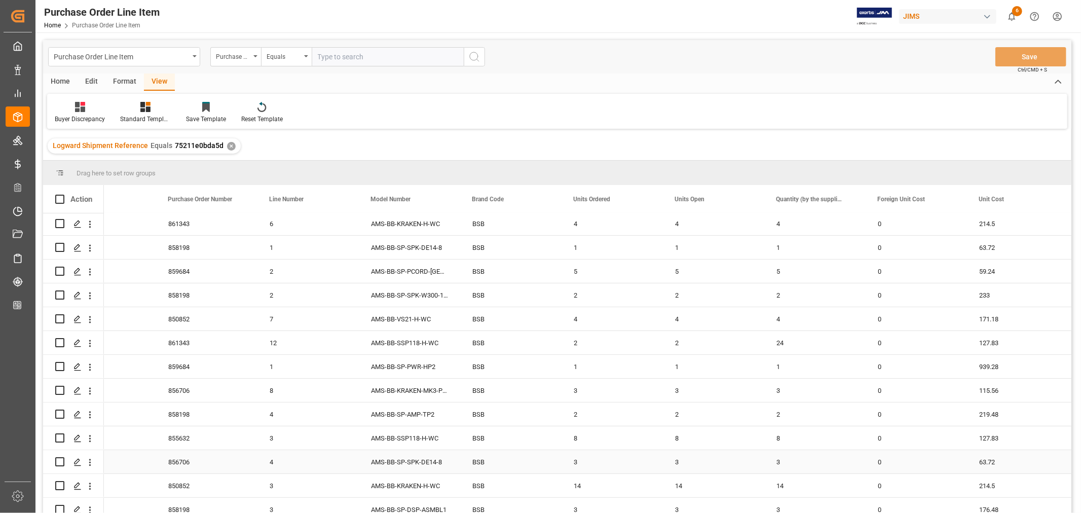
scroll to position [169, 0]
click at [675, 316] on div "2" at bounding box center [713, 318] width 101 height 23
drag, startPoint x: 761, startPoint y: 327, endPoint x: 803, endPoint y: 323, distance: 42.3
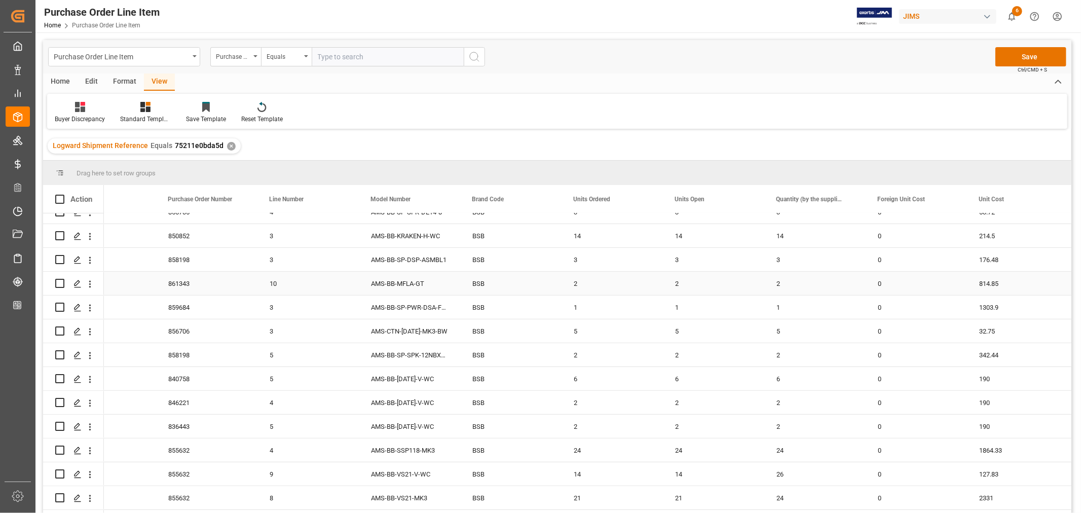
scroll to position [415, 0]
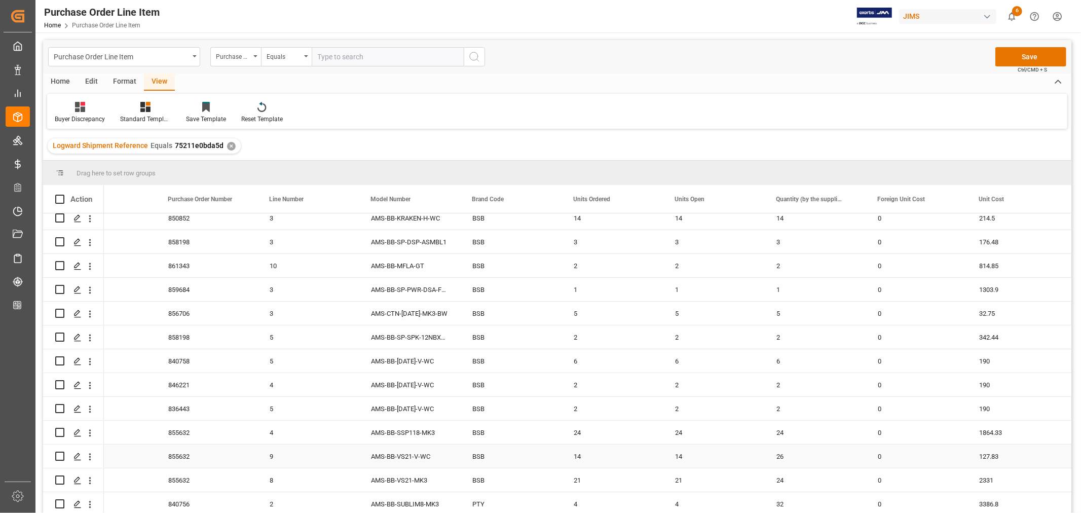
click at [679, 449] on div "14" at bounding box center [713, 456] width 101 height 23
drag, startPoint x: 760, startPoint y: 461, endPoint x: 804, endPoint y: 458, distance: 43.7
click at [680, 475] on div "21" at bounding box center [713, 479] width 101 height 23
drag, startPoint x: 761, startPoint y: 488, endPoint x: 803, endPoint y: 480, distance: 41.9
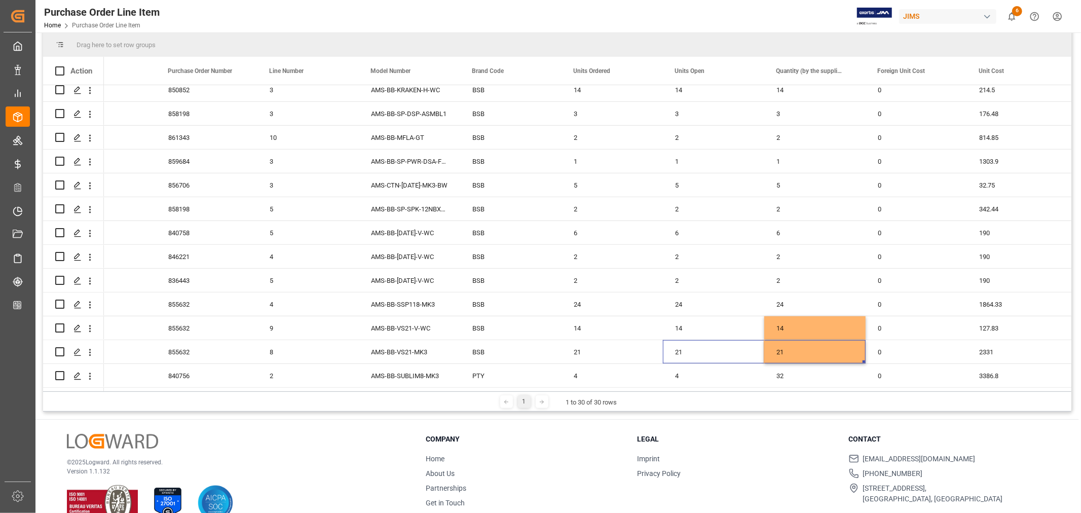
scroll to position [150, 0]
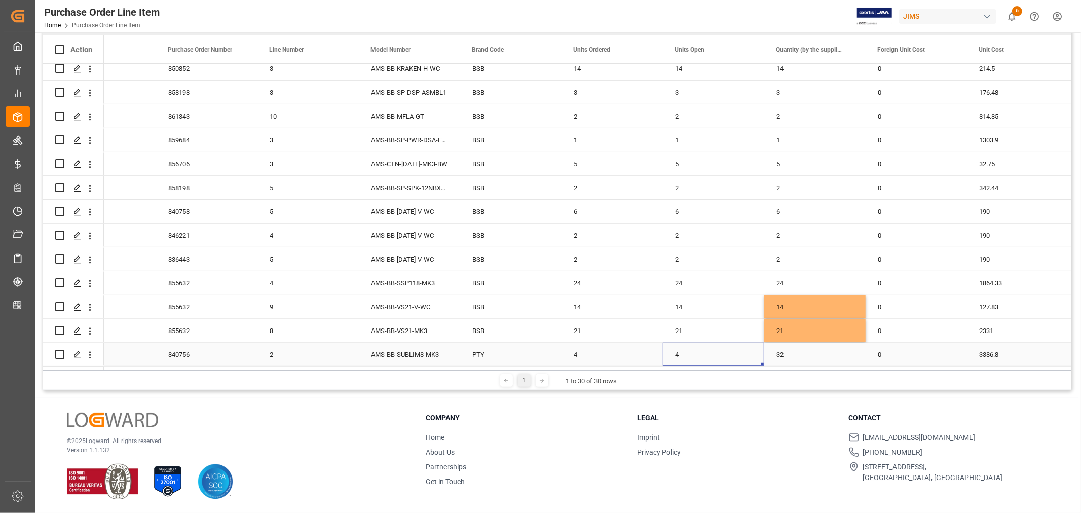
click at [677, 351] on div "4" at bounding box center [713, 354] width 101 height 23
drag, startPoint x: 761, startPoint y: 360, endPoint x: 828, endPoint y: 357, distance: 67.5
click at [915, 349] on div "0" at bounding box center [916, 354] width 101 height 23
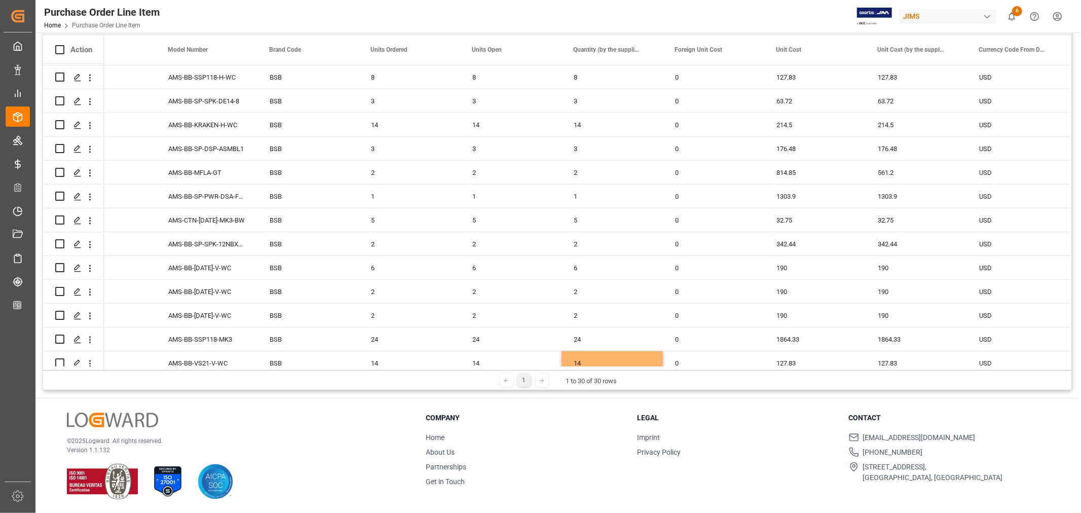
scroll to position [415, 0]
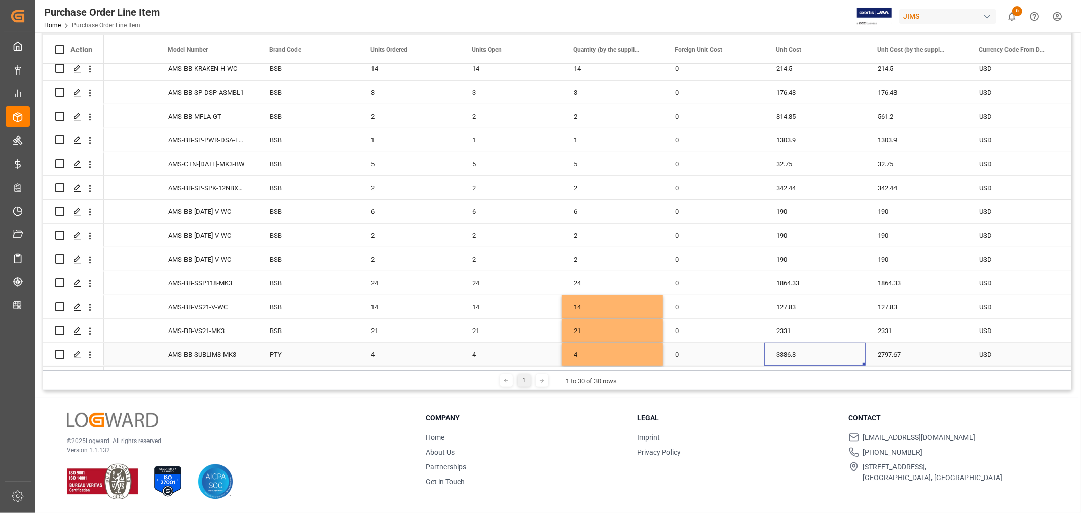
click at [782, 347] on div "3386.8" at bounding box center [814, 354] width 101 height 23
drag, startPoint x: 864, startPoint y: 361, endPoint x: 916, endPoint y: 360, distance: 51.2
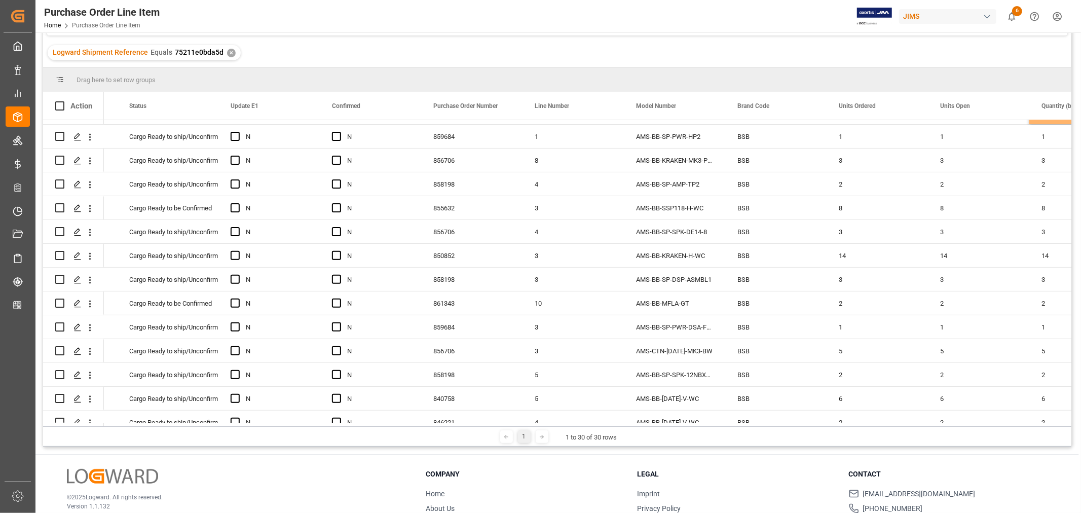
scroll to position [0, 274]
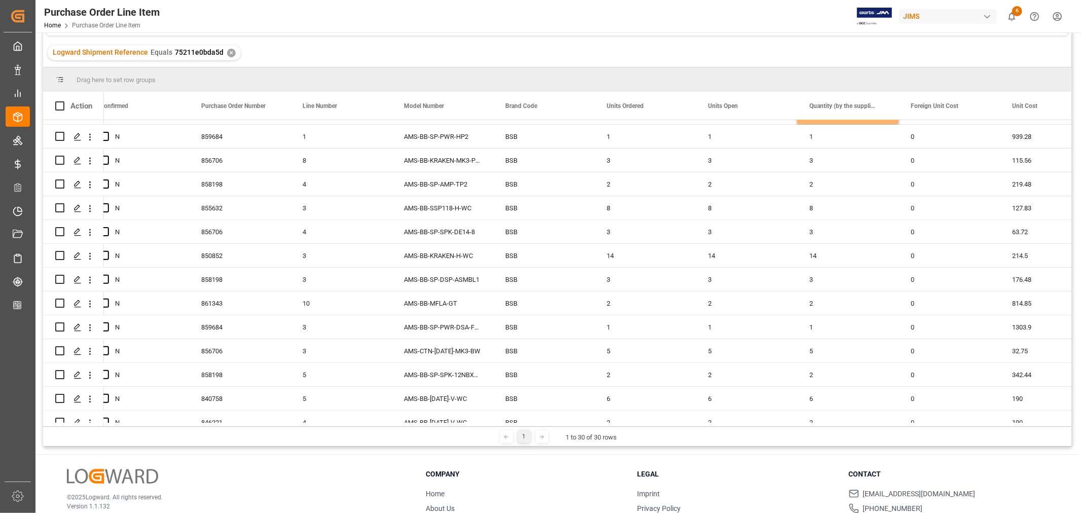
drag, startPoint x: 354, startPoint y: 422, endPoint x: 396, endPoint y: 423, distance: 42.1
click at [396, 423] on div at bounding box center [586, 425] width 964 height 4
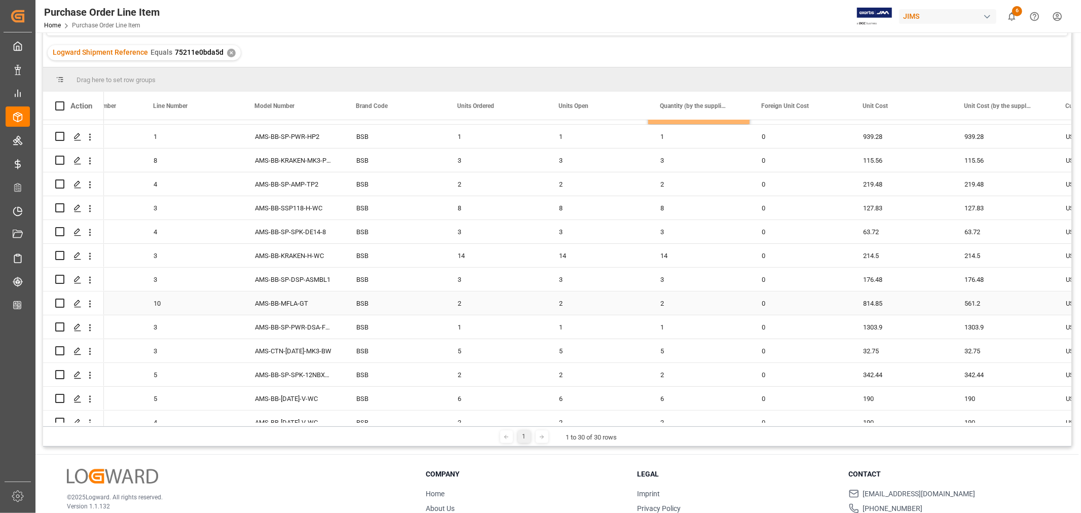
click at [283, 300] on div "AMS-BB-MFLA-GT" at bounding box center [293, 303] width 101 height 23
click at [873, 300] on div "814.85" at bounding box center [901, 303] width 101 height 23
drag, startPoint x: 950, startPoint y: 311, endPoint x: 994, endPoint y: 306, distance: 45.0
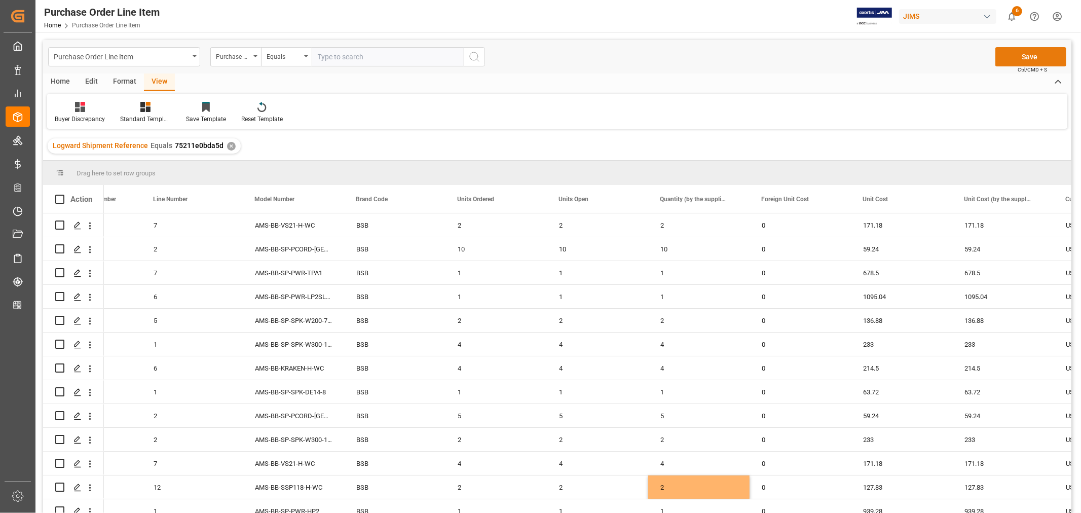
click at [1026, 54] on button "Save" at bounding box center [1031, 56] width 71 height 19
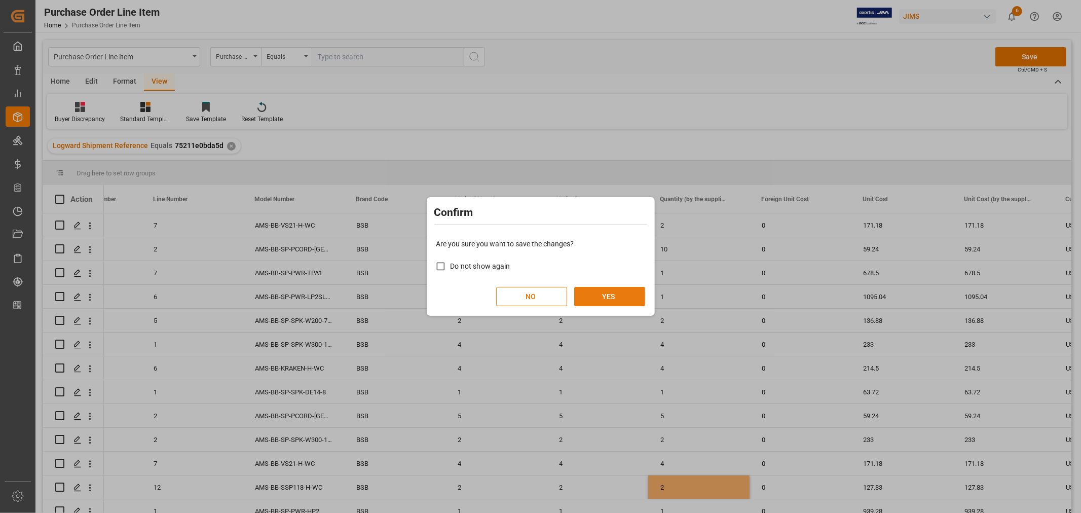
click at [610, 291] on button "YES" at bounding box center [609, 296] width 71 height 19
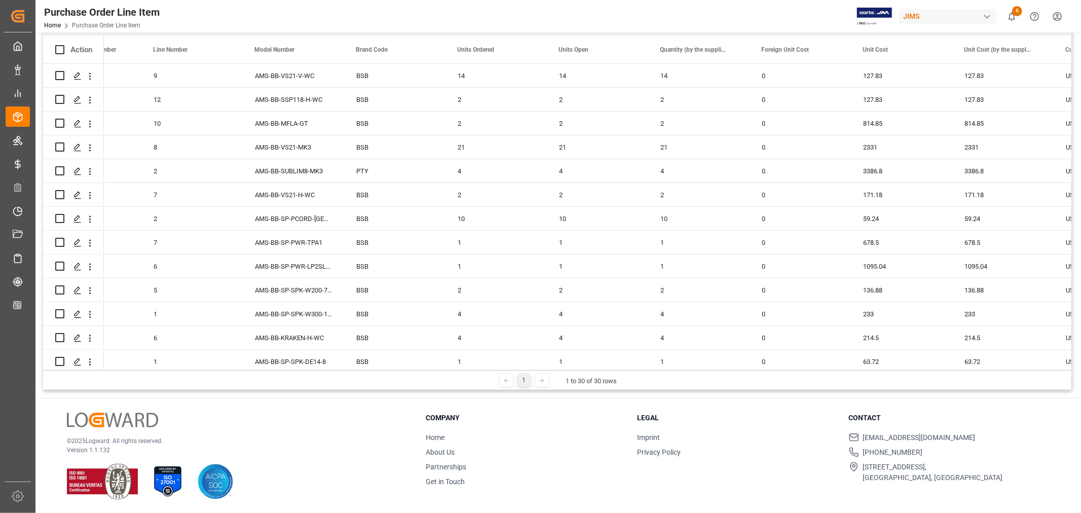
scroll to position [93, 0]
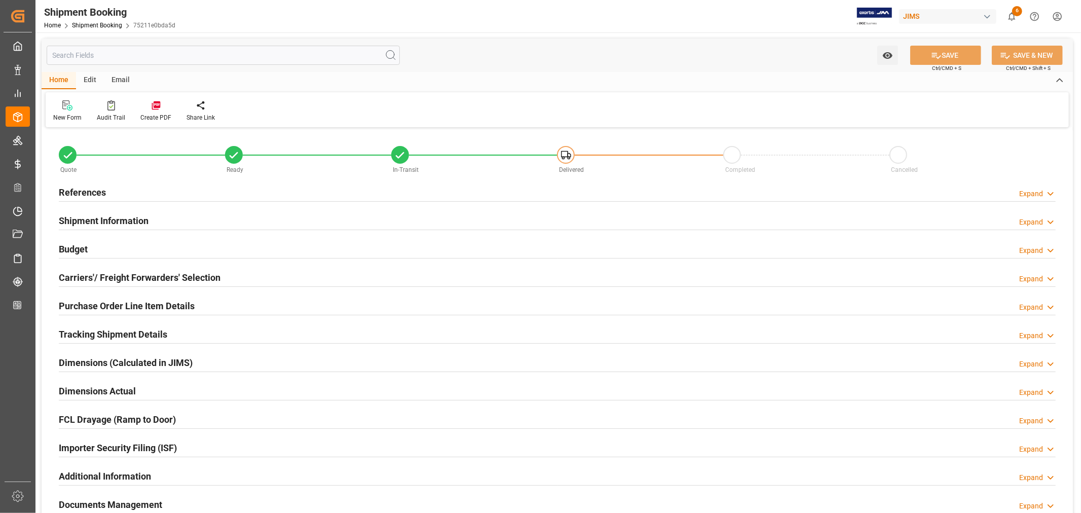
type input "1"
type input "[DATE]"
drag, startPoint x: 93, startPoint y: 189, endPoint x: 107, endPoint y: 221, distance: 35.4
click at [93, 189] on h2 "References" at bounding box center [82, 193] width 47 height 14
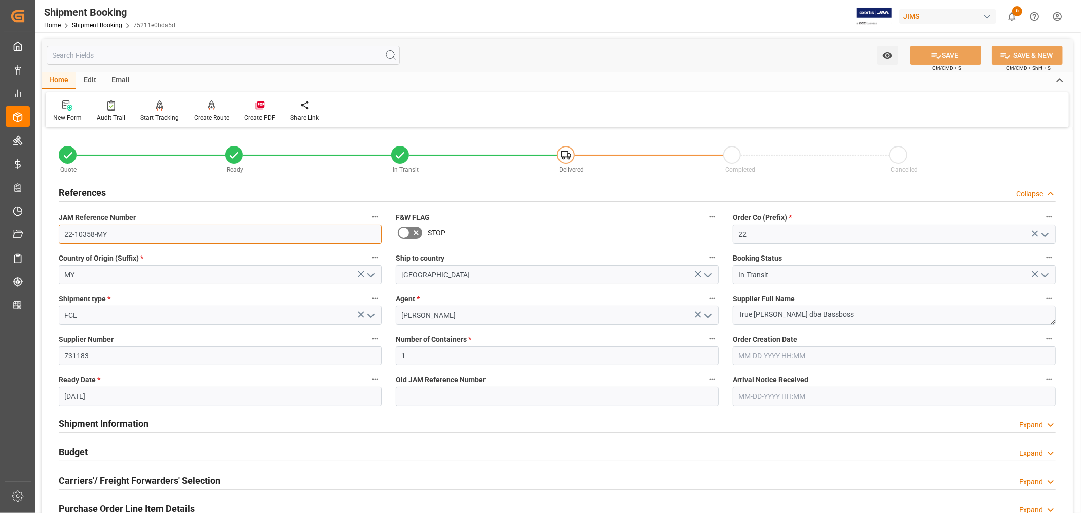
drag, startPoint x: 108, startPoint y: 234, endPoint x: 58, endPoint y: 234, distance: 50.2
click at [58, 234] on div "JAM Reference Number 22-10358-MY" at bounding box center [220, 227] width 337 height 41
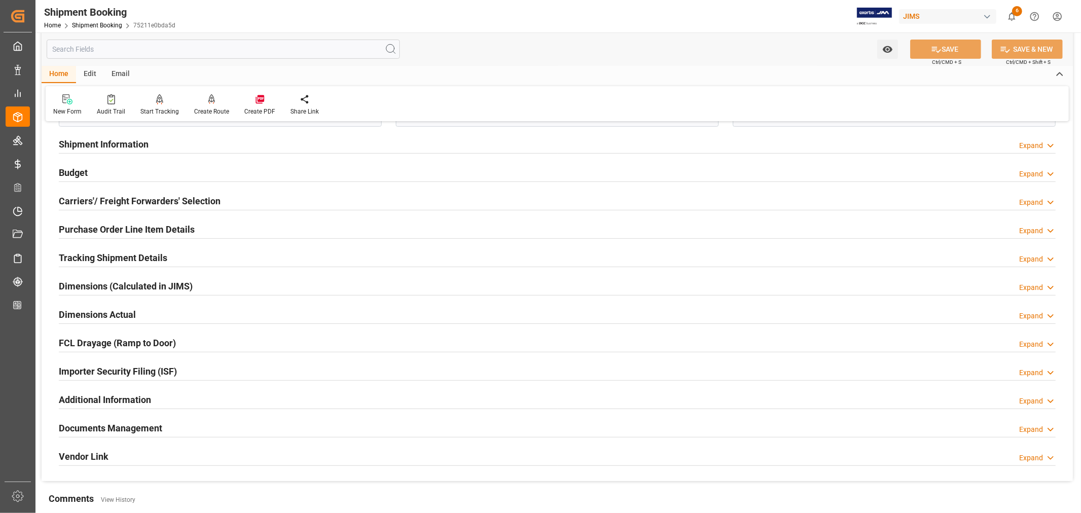
scroll to position [338, 0]
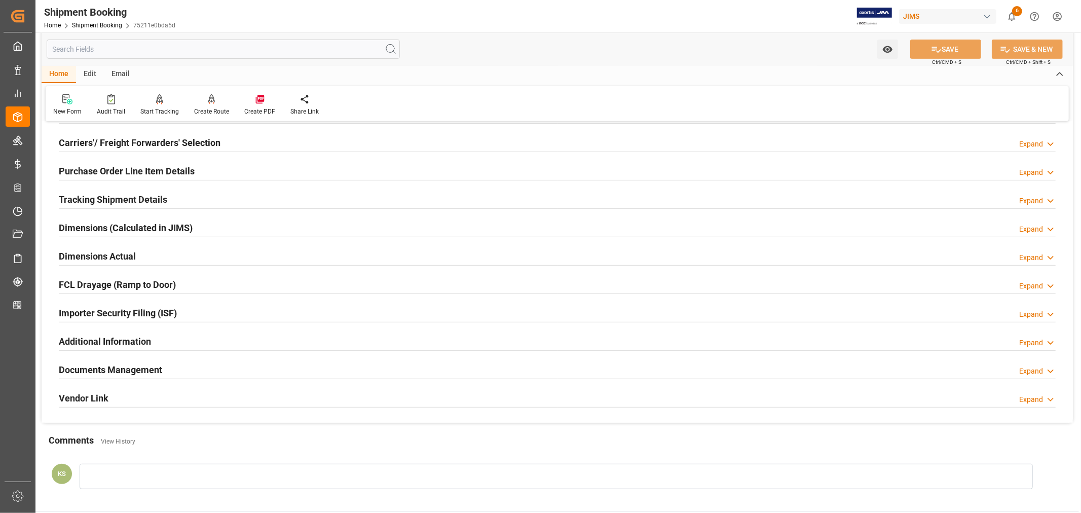
click at [95, 198] on h2 "Tracking Shipment Details" at bounding box center [113, 200] width 108 height 14
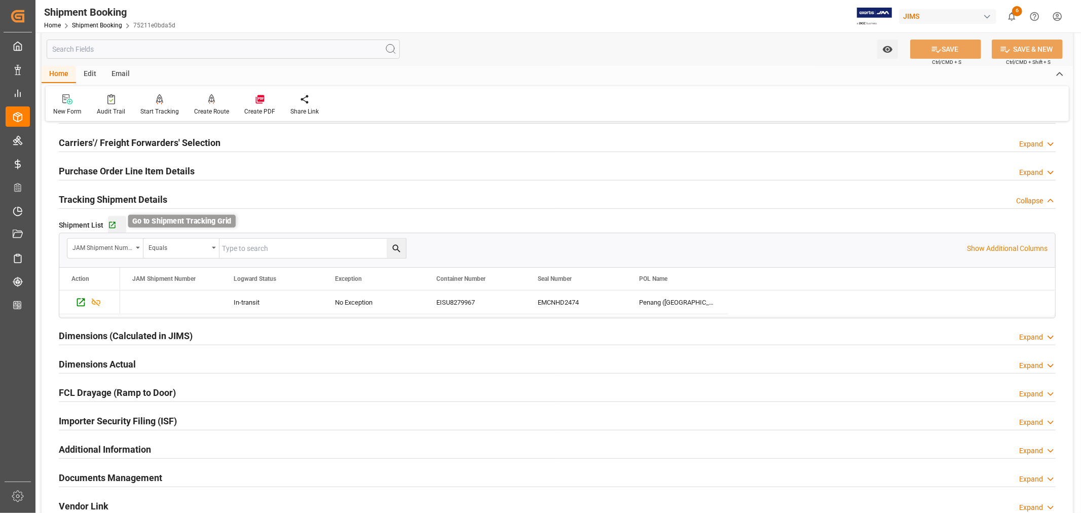
click at [111, 224] on icon "button" at bounding box center [112, 225] width 9 height 9
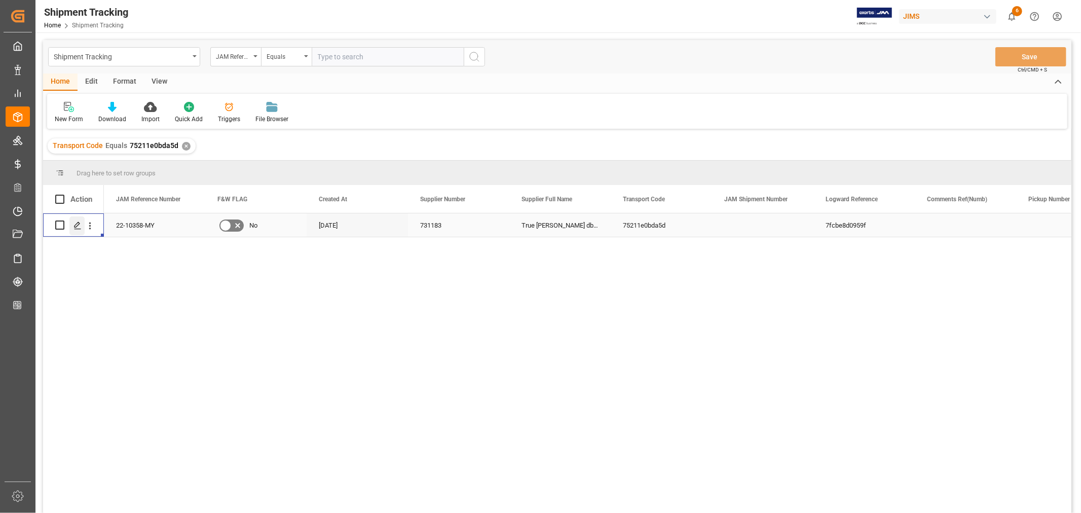
click at [77, 226] on polygon "Press SPACE to select this row." at bounding box center [77, 224] width 5 height 5
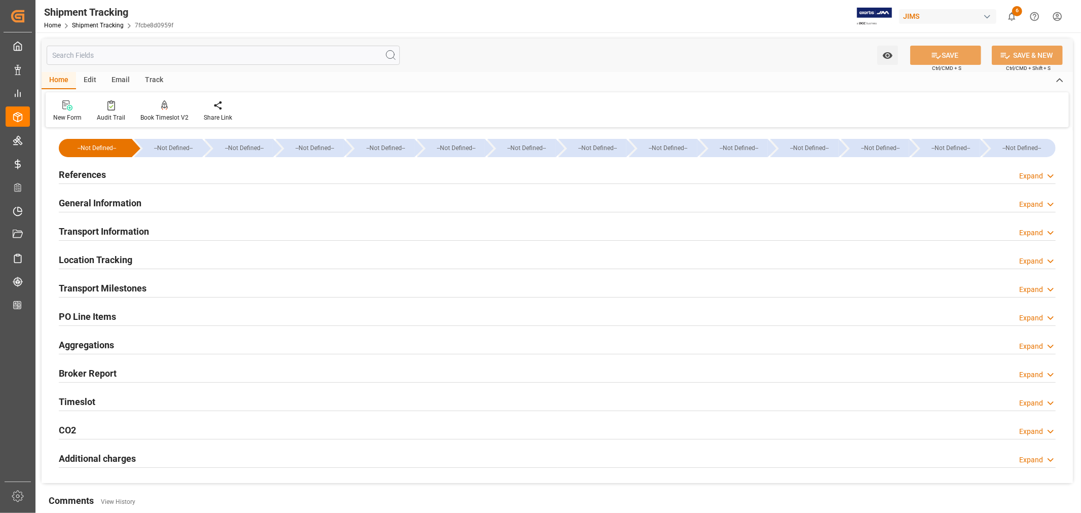
type input "[DATE]"
click at [89, 174] on h2 "References" at bounding box center [82, 175] width 47 height 14
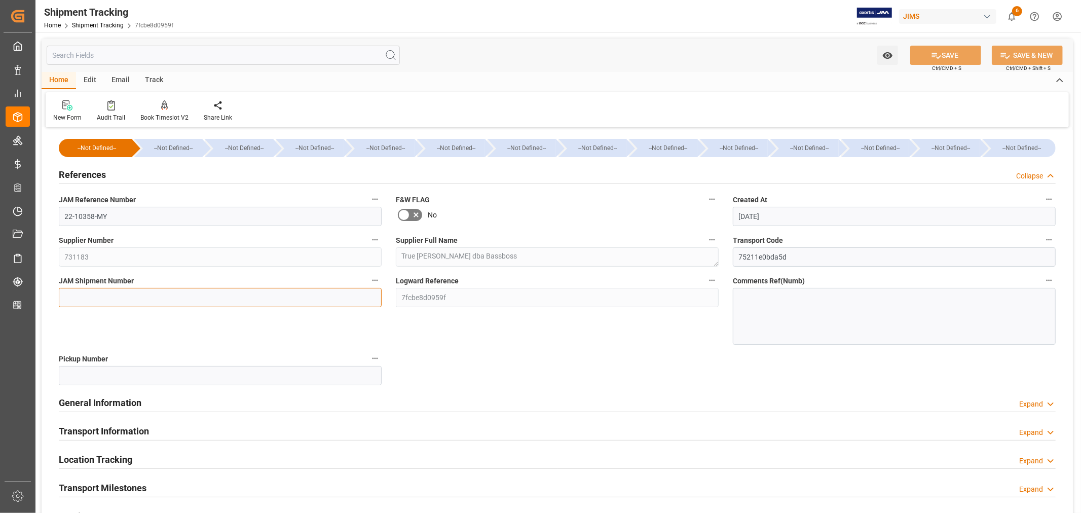
click at [82, 297] on input at bounding box center [220, 297] width 323 height 19
paste input "73278"
type input "73278"
click at [941, 58] on button "SAVE" at bounding box center [946, 55] width 71 height 19
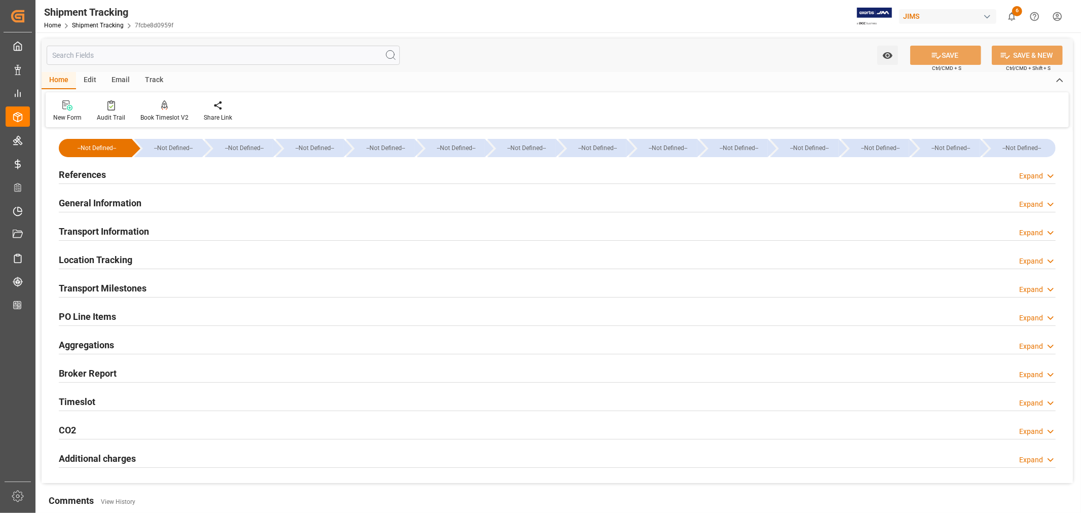
click at [124, 286] on h2 "Transport Milestones" at bounding box center [103, 288] width 88 height 14
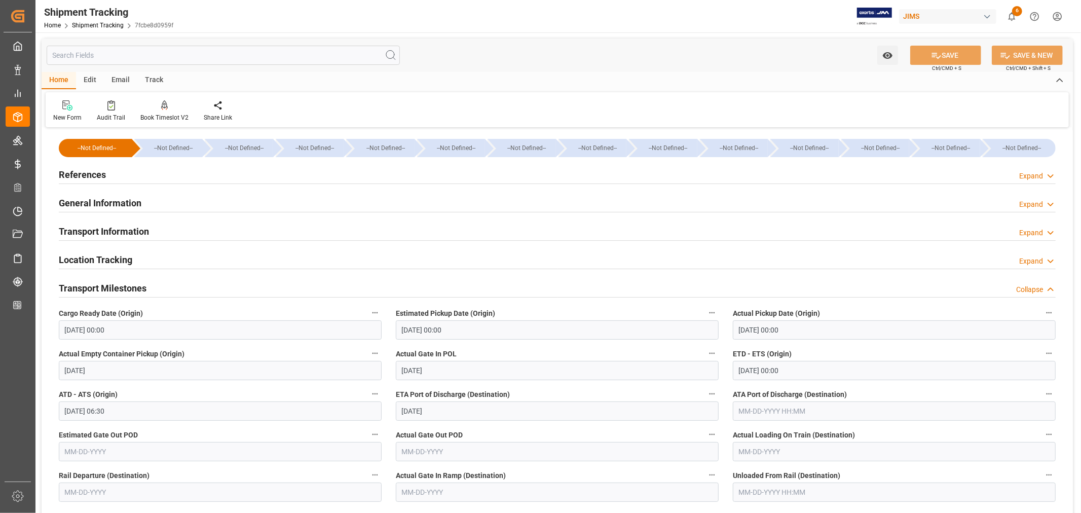
click at [797, 369] on input "[DATE] 00:00" at bounding box center [894, 370] width 323 height 19
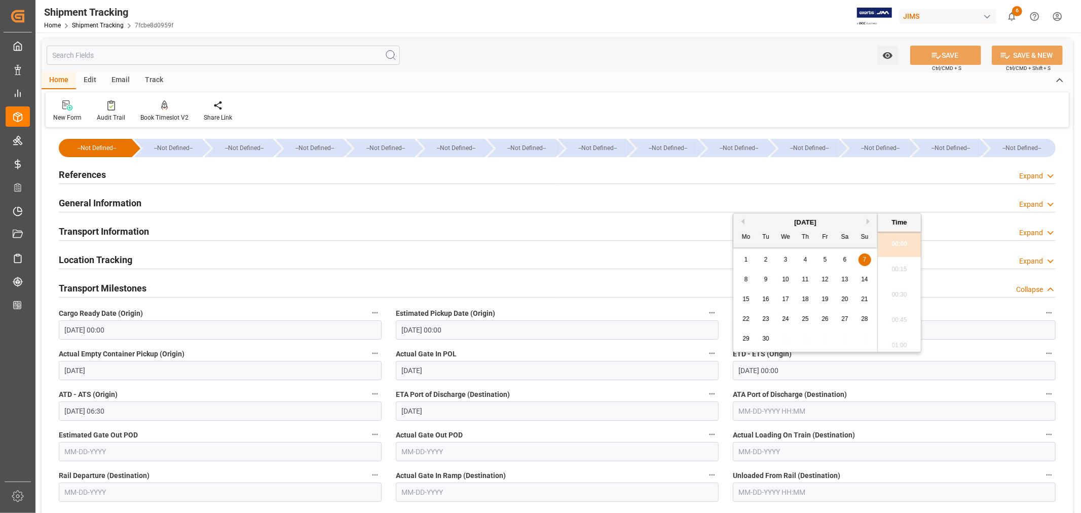
click at [767, 280] on span "9" at bounding box center [766, 279] width 4 height 7
type input "[DATE] 00:00"
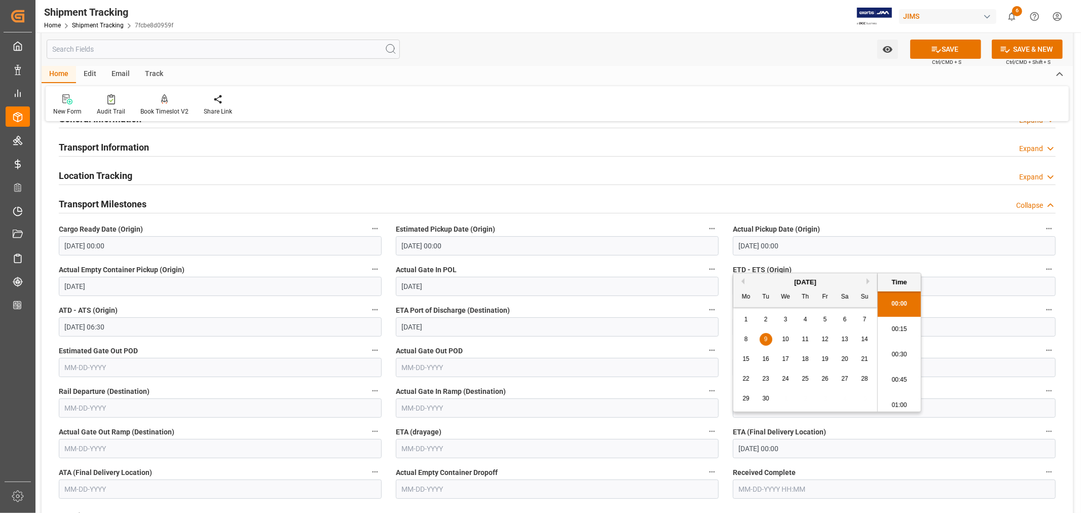
scroll to position [113, 0]
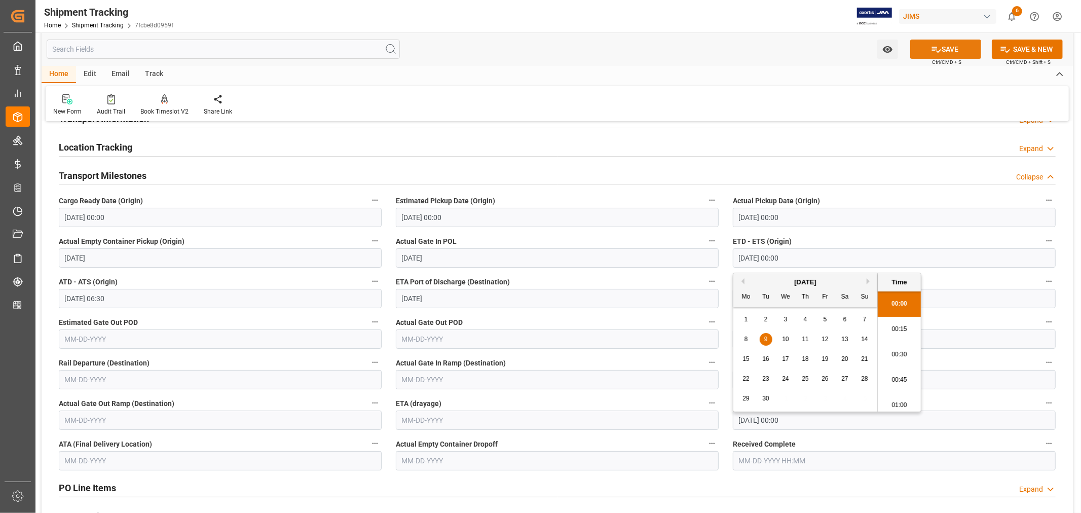
click at [931, 51] on icon at bounding box center [936, 49] width 11 height 11
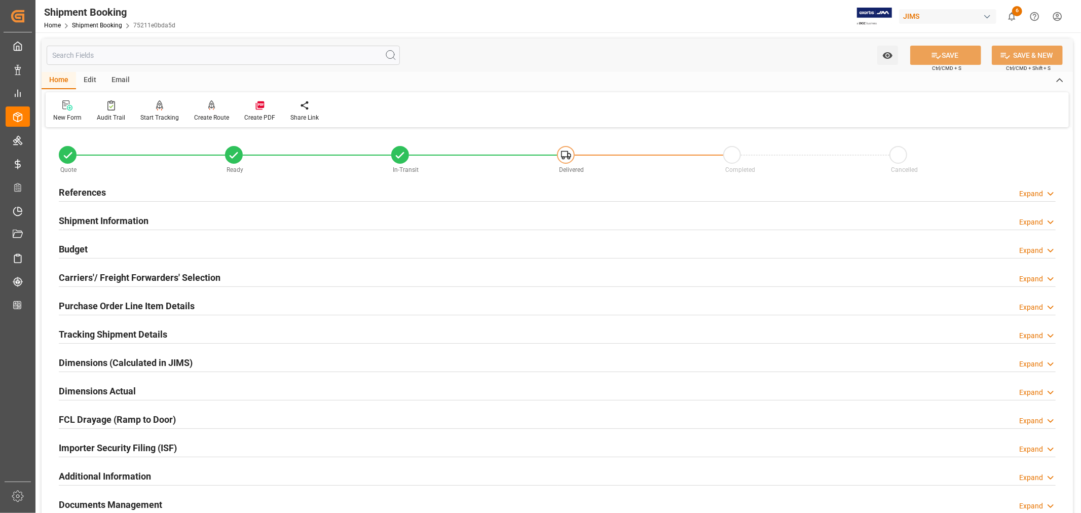
click at [79, 247] on h2 "Budget" at bounding box center [73, 249] width 29 height 14
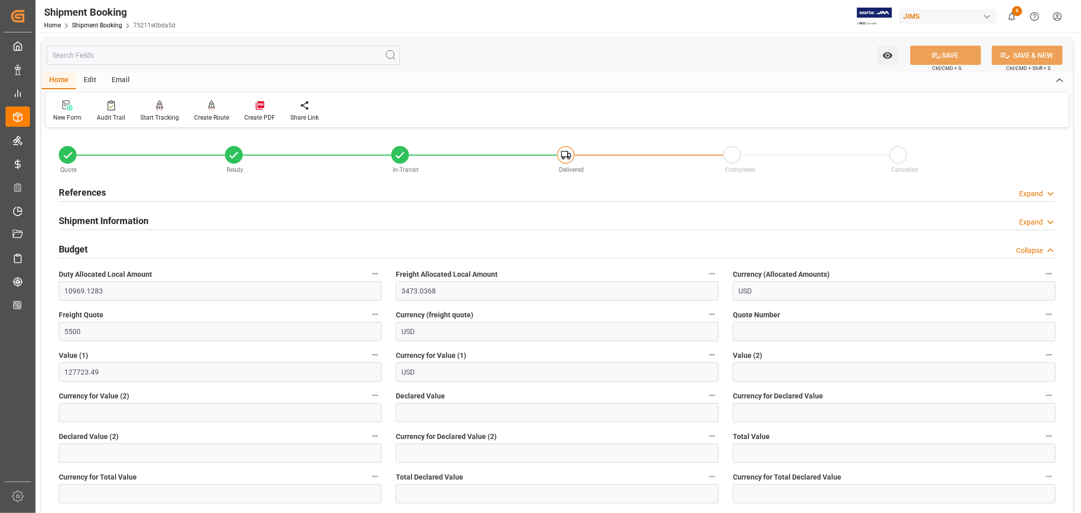
click at [79, 247] on h2 "Budget" at bounding box center [73, 249] width 29 height 14
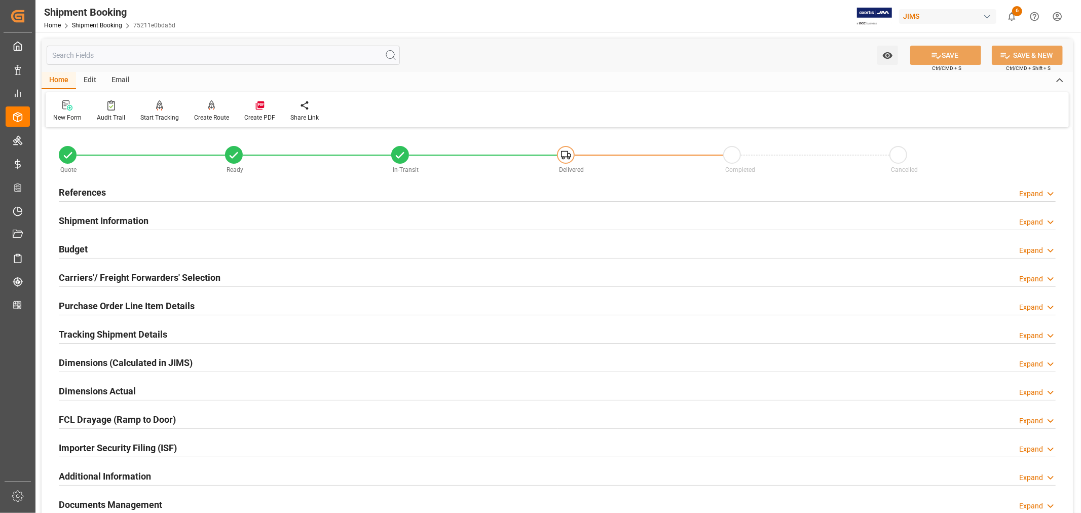
click at [107, 221] on h2 "Shipment Information" at bounding box center [104, 221] width 90 height 14
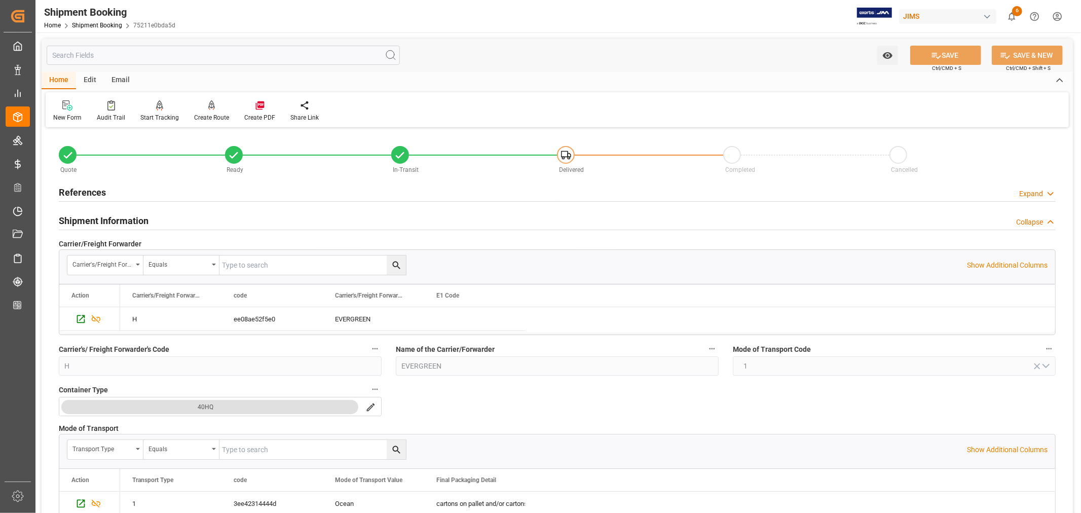
click at [97, 220] on h2 "Shipment Information" at bounding box center [104, 221] width 90 height 14
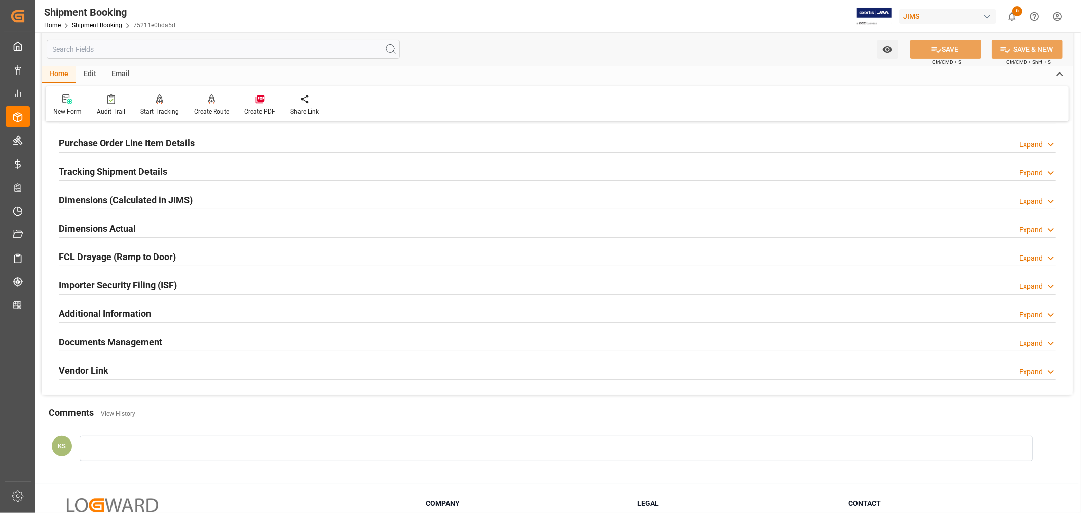
scroll to position [225, 0]
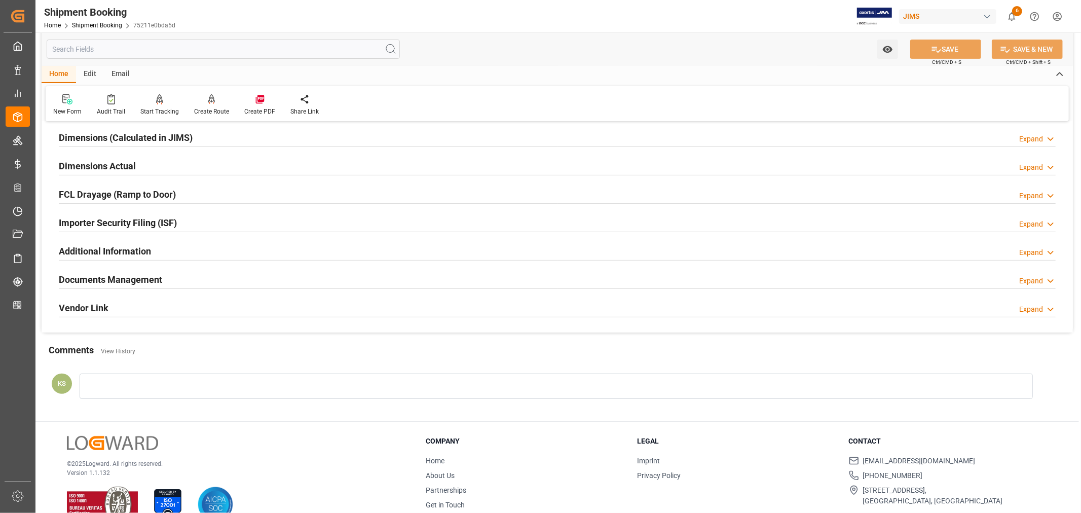
click at [184, 276] on div "Documents Management Expand" at bounding box center [557, 278] width 997 height 19
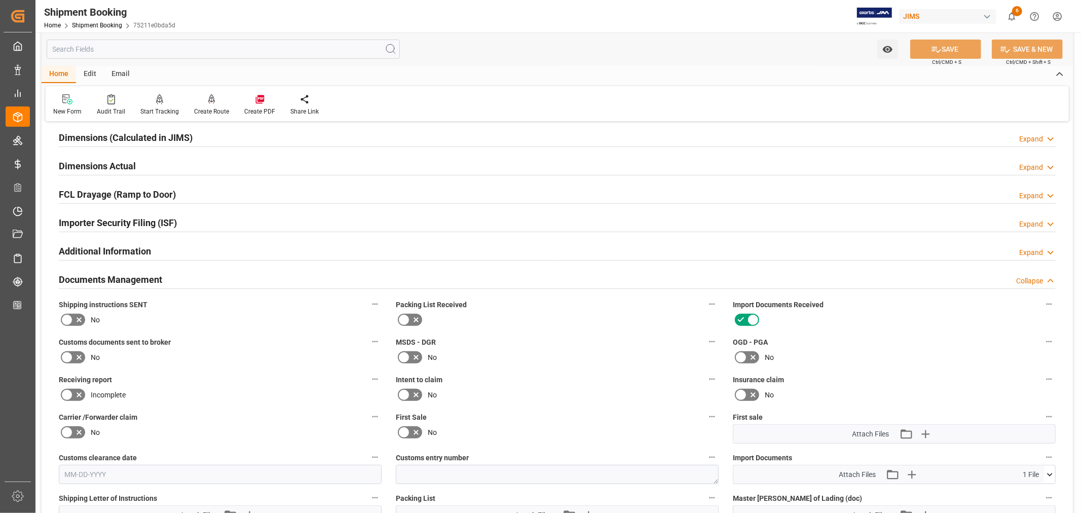
click at [406, 429] on icon at bounding box center [404, 432] width 12 height 12
click at [0, 0] on input "checkbox" at bounding box center [0, 0] width 0 height 0
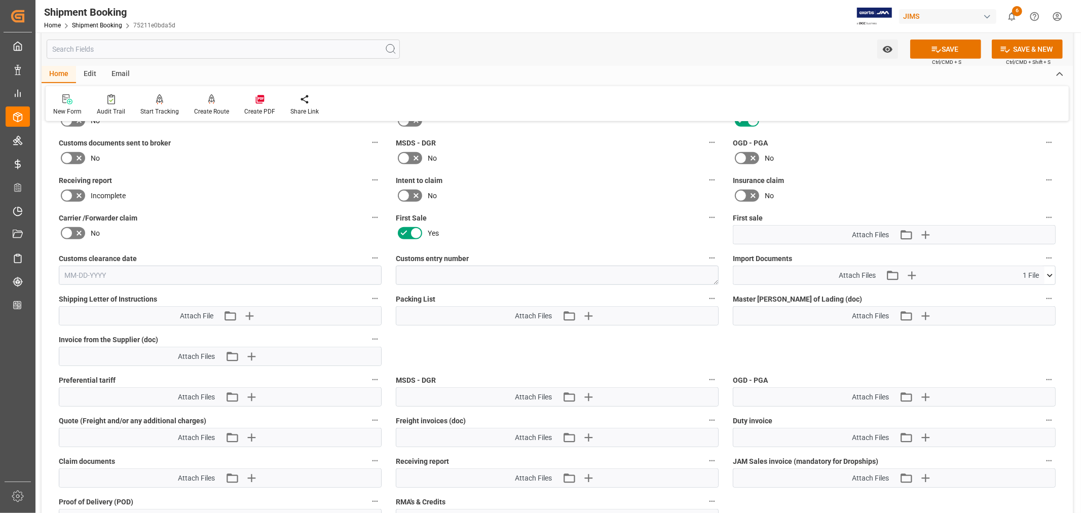
scroll to position [450, 0]
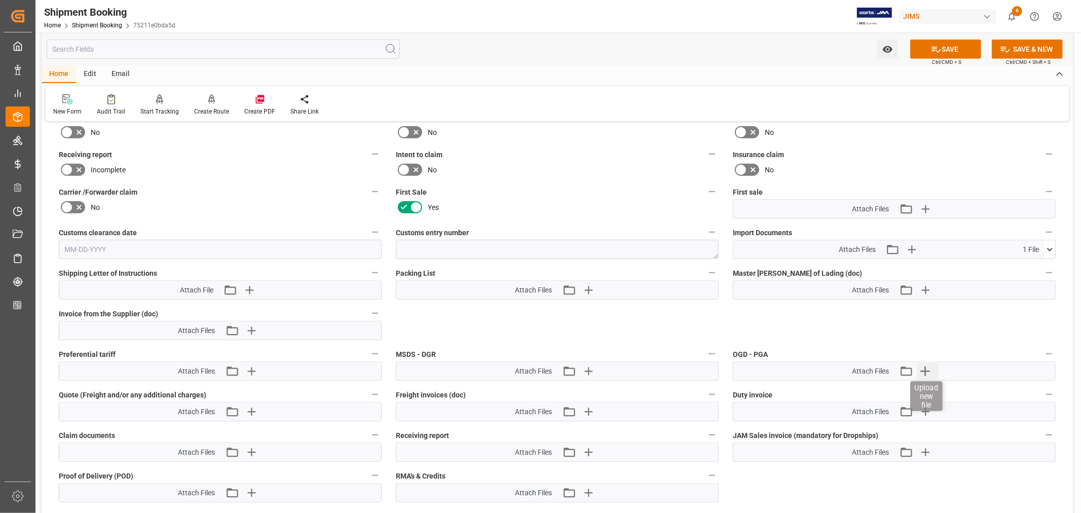
click at [924, 368] on icon "button" at bounding box center [926, 372] width 10 height 10
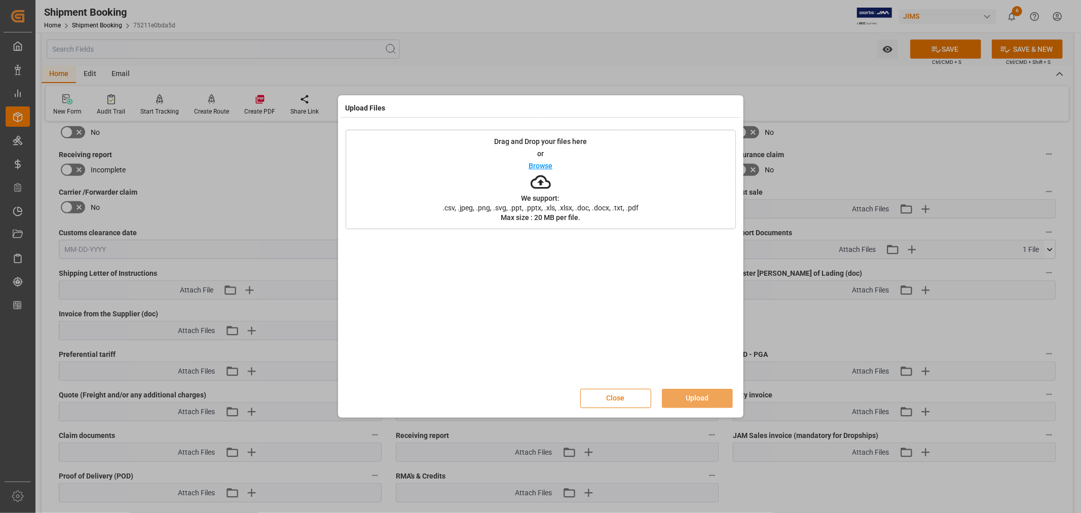
click at [617, 397] on button "Close" at bounding box center [615, 398] width 71 height 19
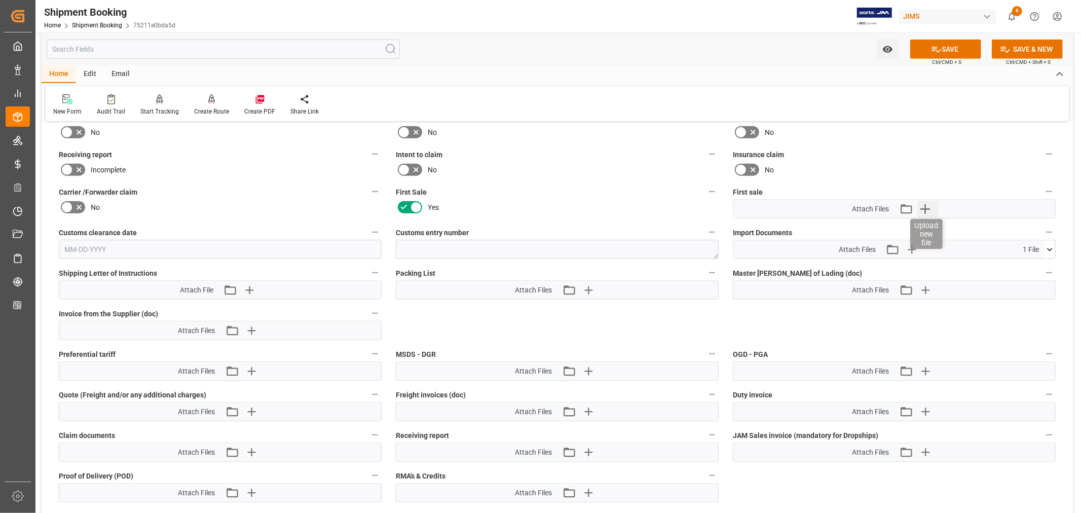
click at [925, 206] on icon "button" at bounding box center [926, 209] width 10 height 10
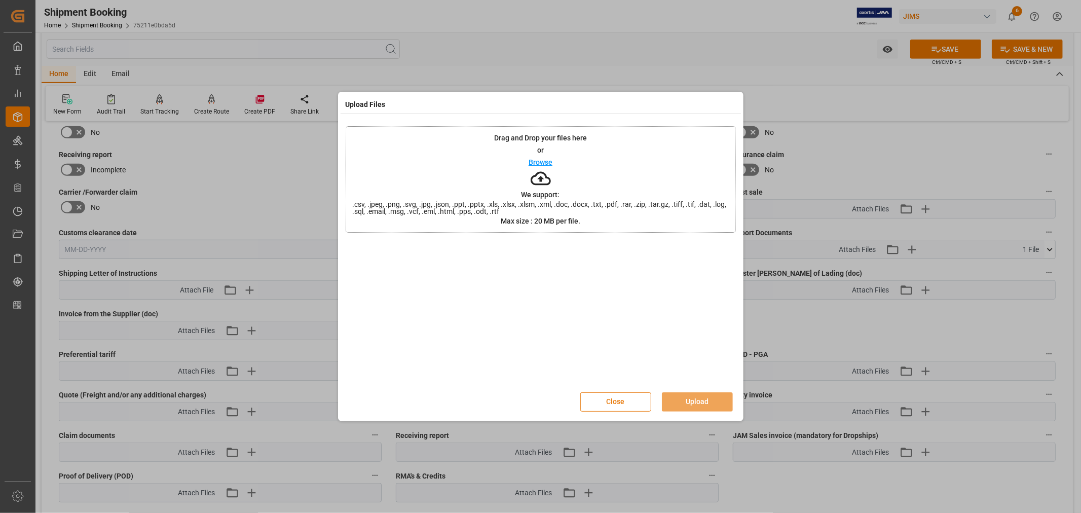
click at [603, 401] on button "Close" at bounding box center [615, 401] width 71 height 19
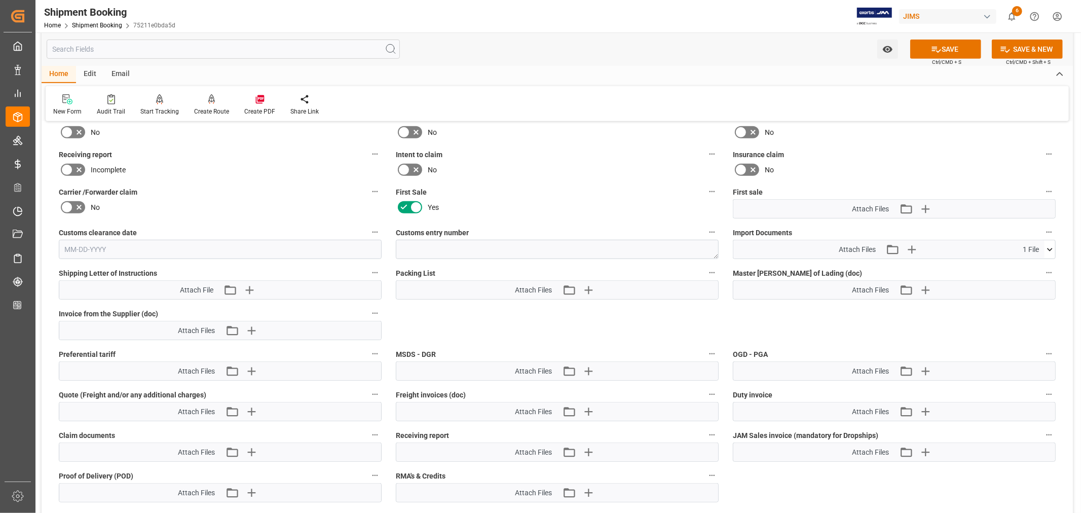
click at [1050, 246] on icon at bounding box center [1050, 249] width 11 height 11
click at [1050, 248] on icon at bounding box center [1050, 249] width 6 height 3
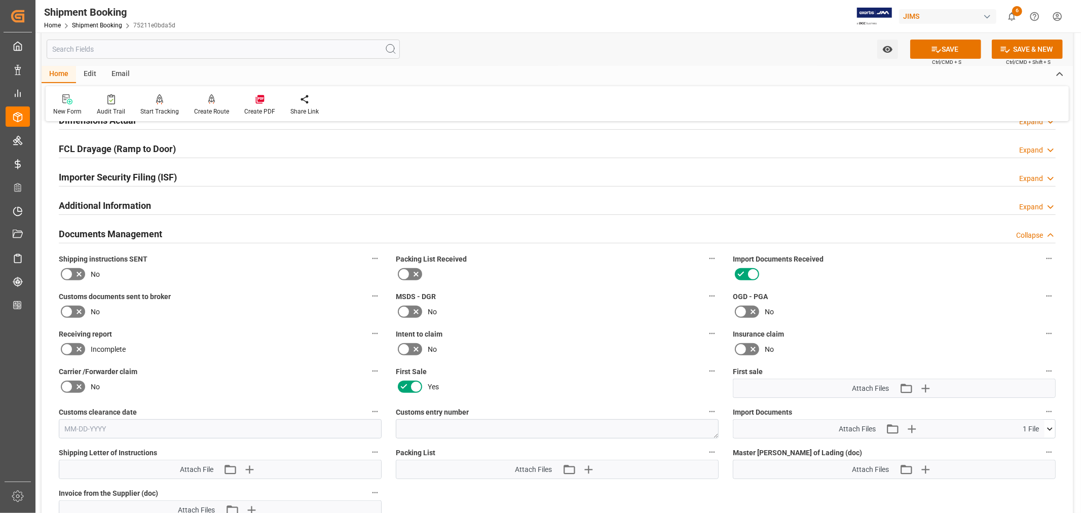
scroll to position [225, 0]
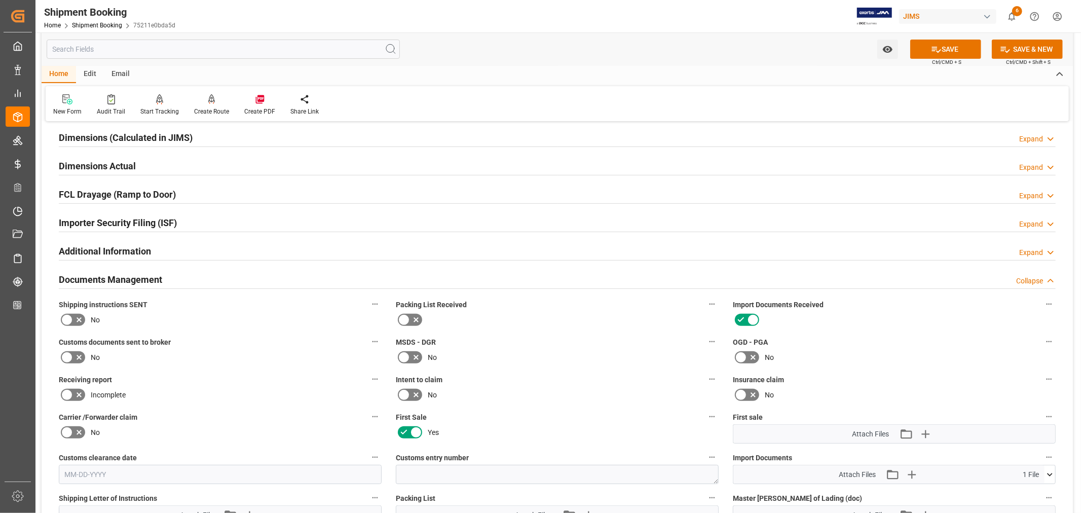
click at [179, 222] on div "Importer Security Filing (ISF) Expand" at bounding box center [557, 221] width 997 height 19
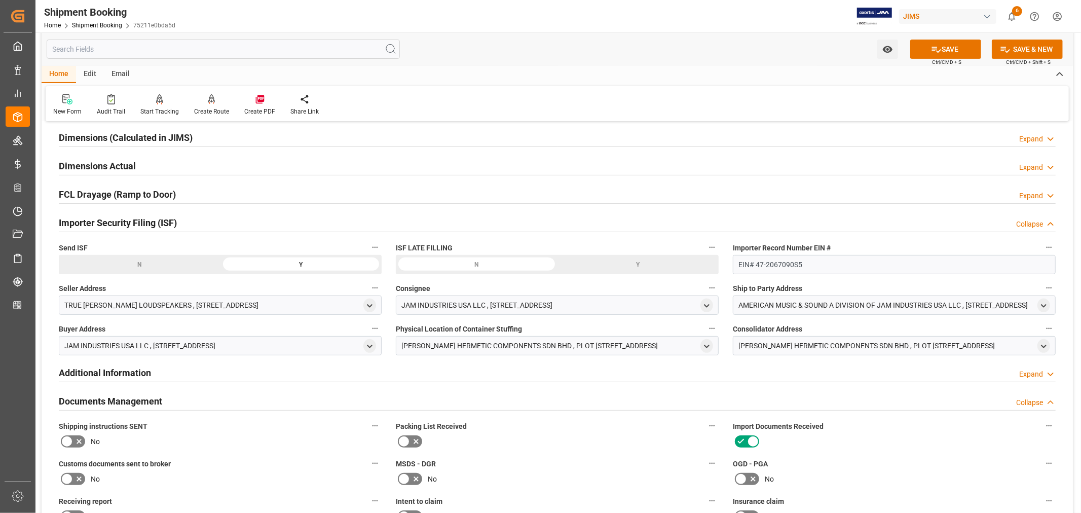
click at [179, 222] on div "Importer Security Filing (ISF) Collapse" at bounding box center [557, 221] width 997 height 19
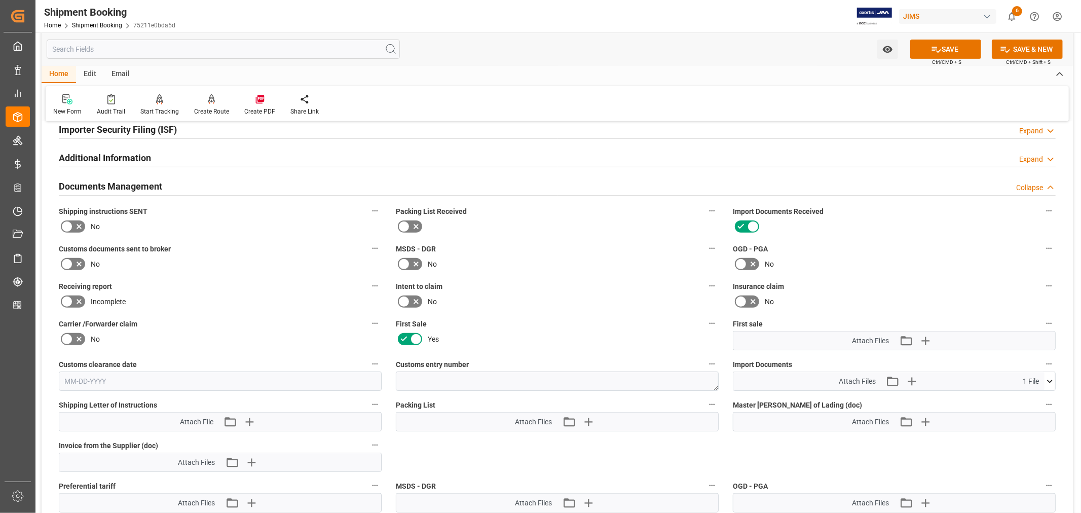
scroll to position [394, 0]
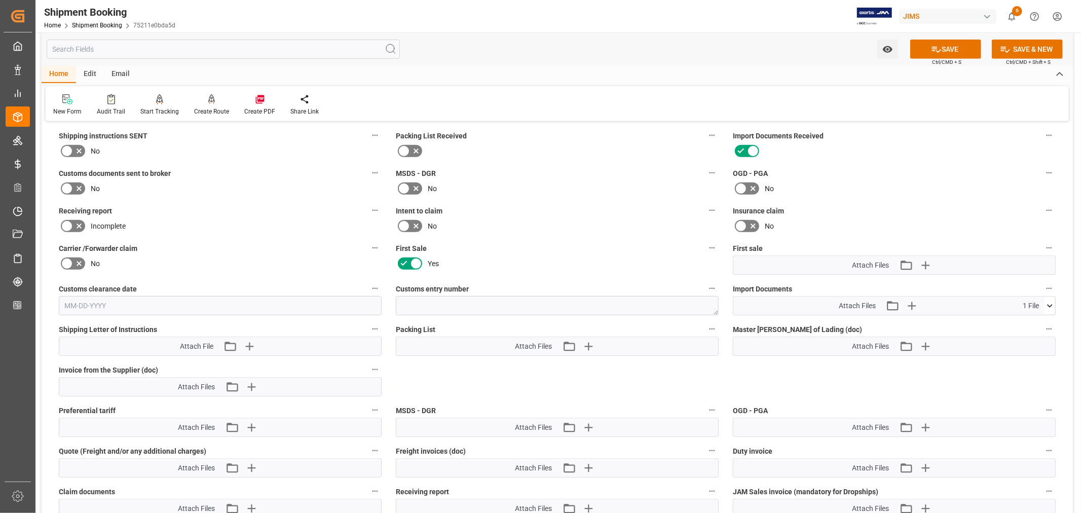
click at [1049, 302] on icon at bounding box center [1050, 306] width 11 height 11
click at [1042, 320] on icon at bounding box center [1044, 324] width 11 height 11
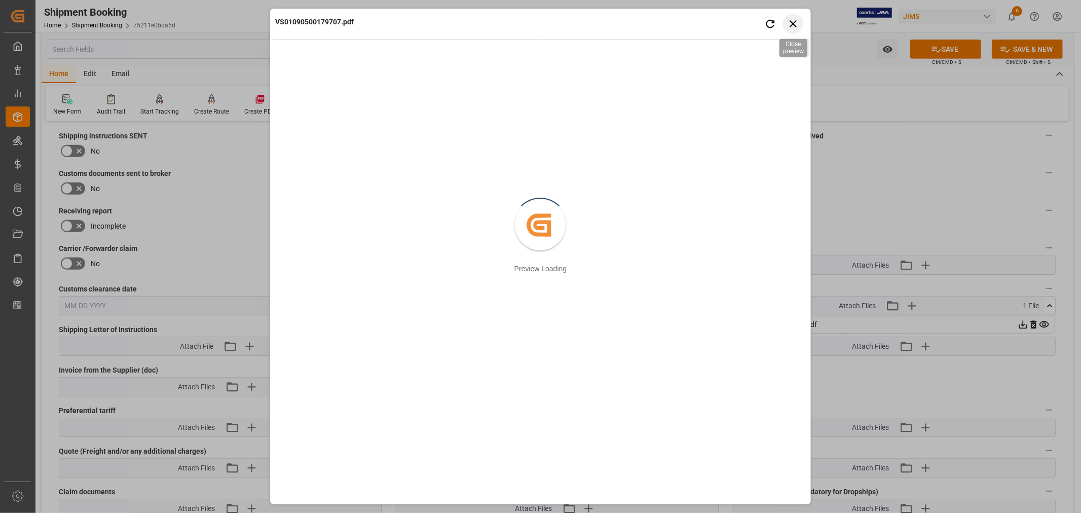
click at [794, 23] on icon "button" at bounding box center [793, 23] width 13 height 13
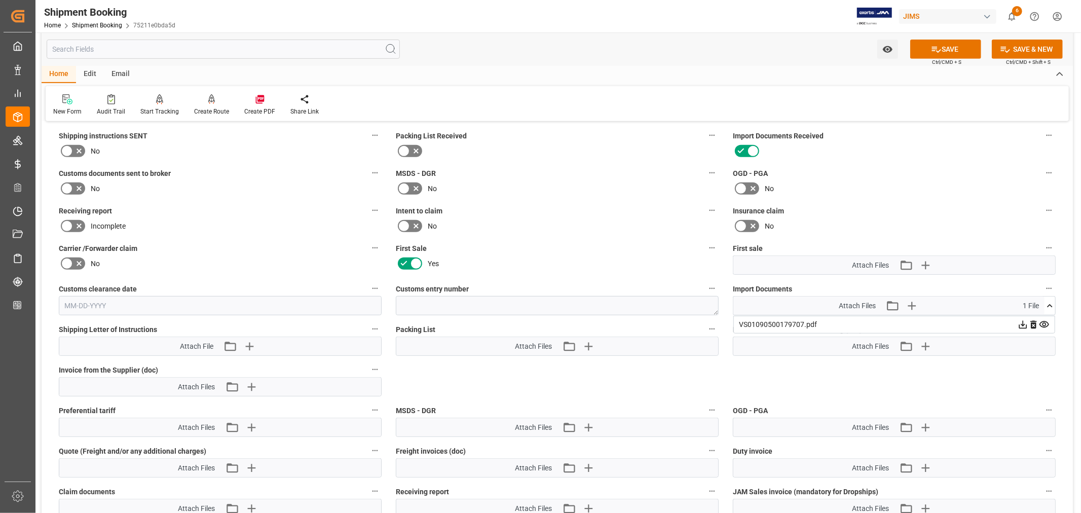
drag, startPoint x: 1050, startPoint y: 304, endPoint x: 1019, endPoint y: 303, distance: 30.4
click at [1050, 304] on icon at bounding box center [1050, 306] width 11 height 11
click at [913, 302] on icon "button" at bounding box center [912, 306] width 16 height 16
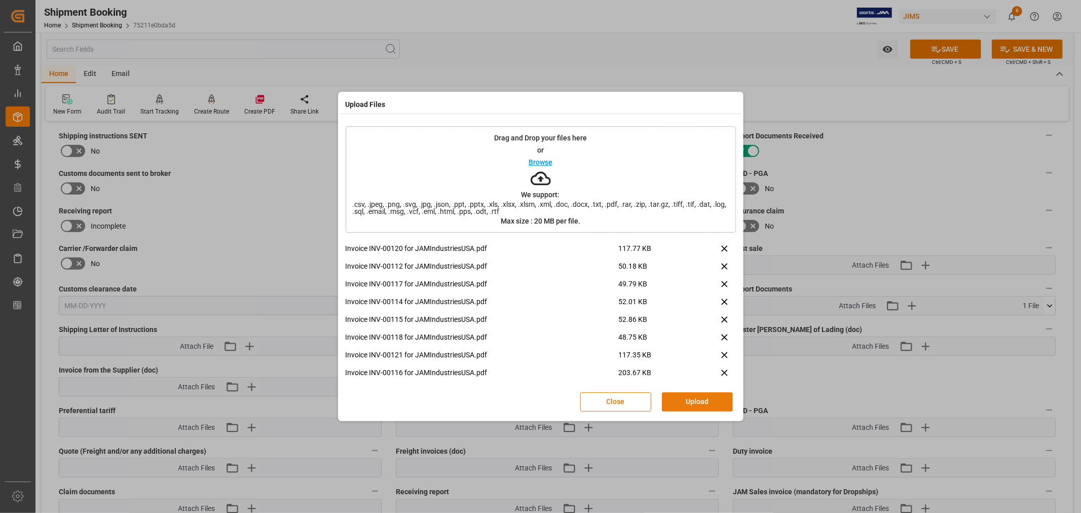
click at [699, 402] on button "Upload" at bounding box center [697, 401] width 71 height 19
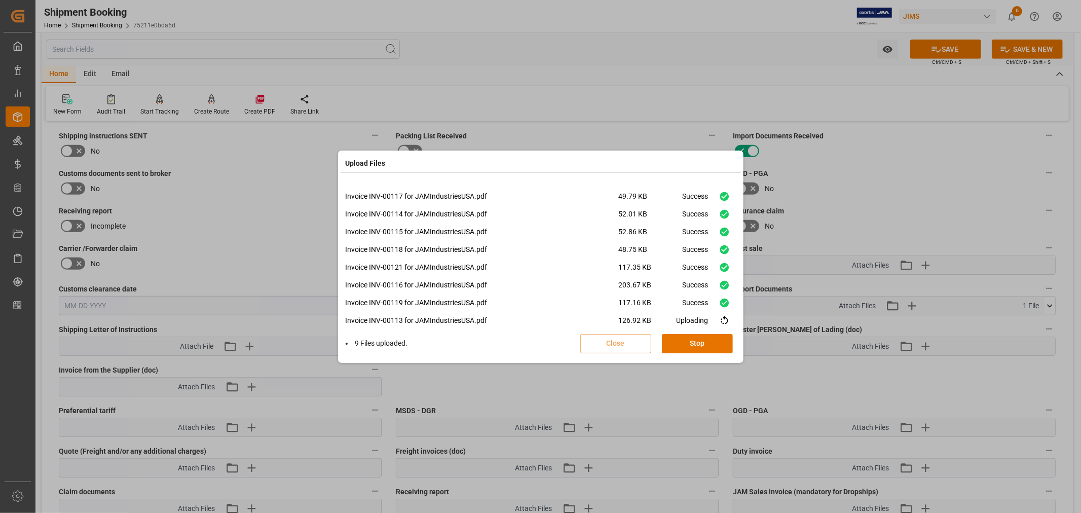
scroll to position [42, 0]
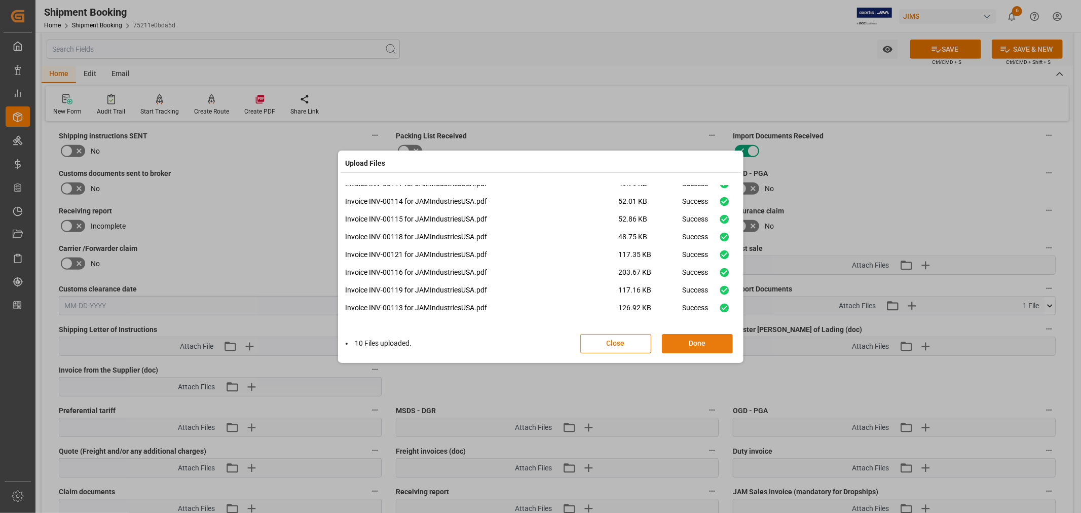
click at [690, 343] on button "Done" at bounding box center [697, 343] width 71 height 19
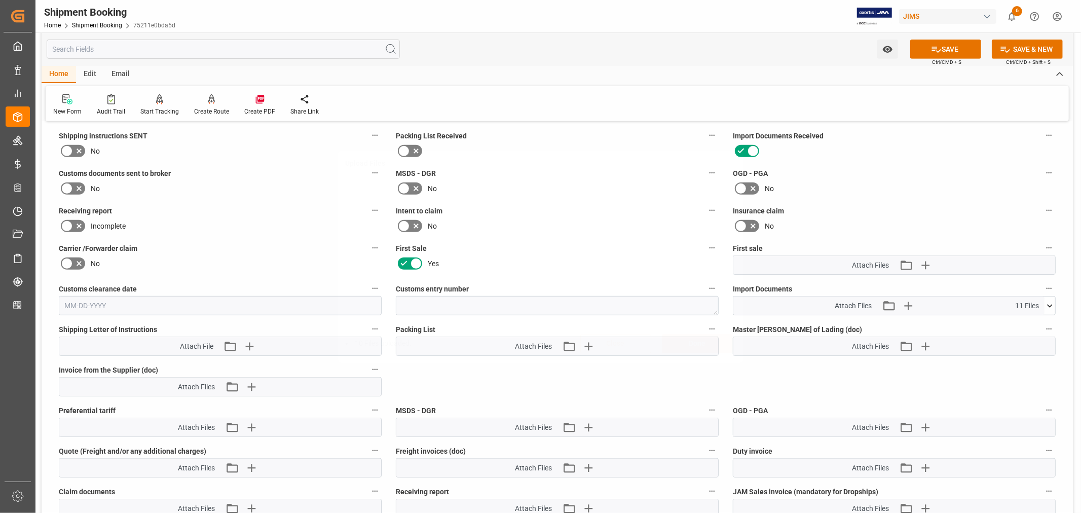
scroll to position [0, 0]
click at [589, 345] on icon "button" at bounding box center [588, 346] width 16 height 16
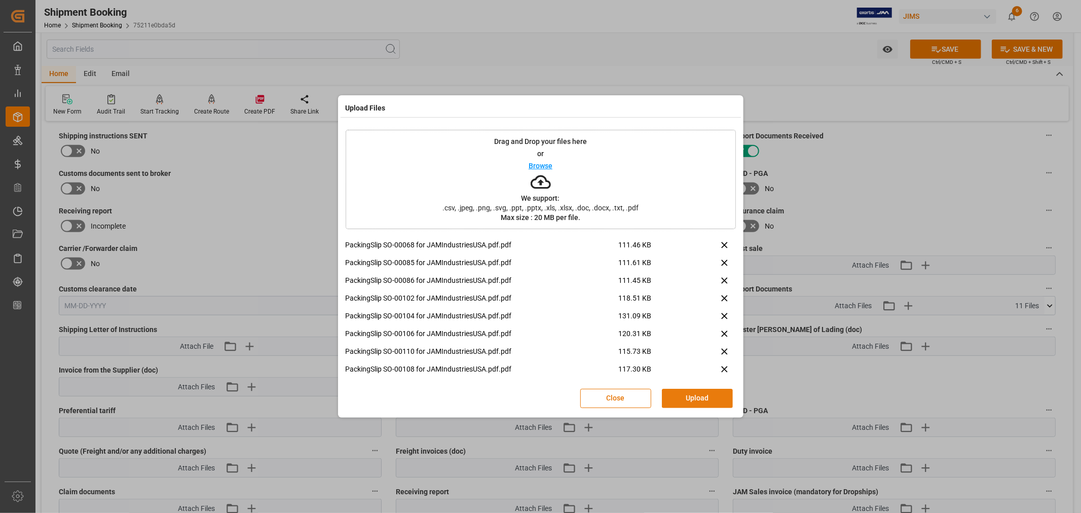
click at [685, 396] on button "Upload" at bounding box center [697, 398] width 71 height 19
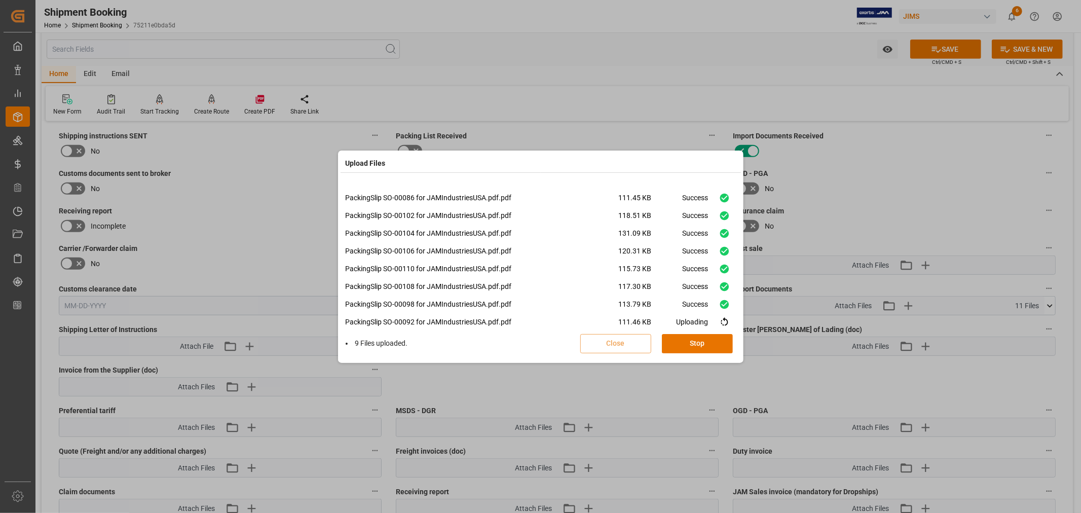
scroll to position [42, 0]
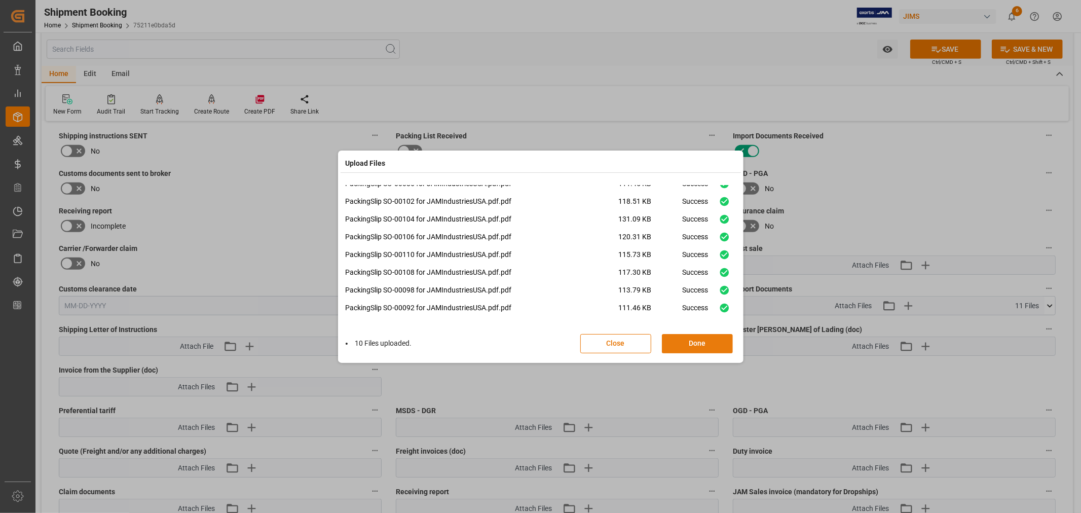
click at [684, 341] on button "Done" at bounding box center [697, 343] width 71 height 19
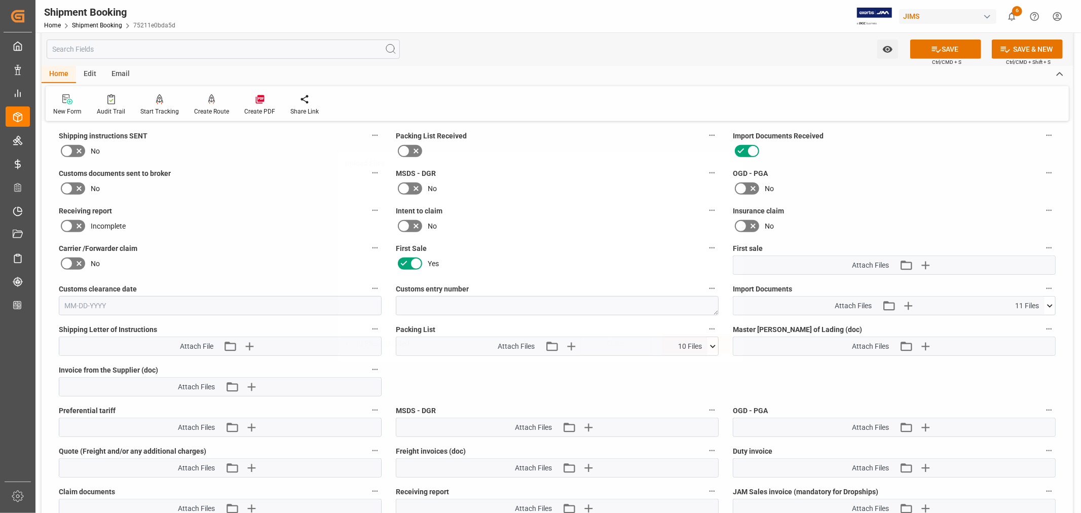
scroll to position [0, 0]
click at [928, 264] on icon "button" at bounding box center [925, 265] width 16 height 16
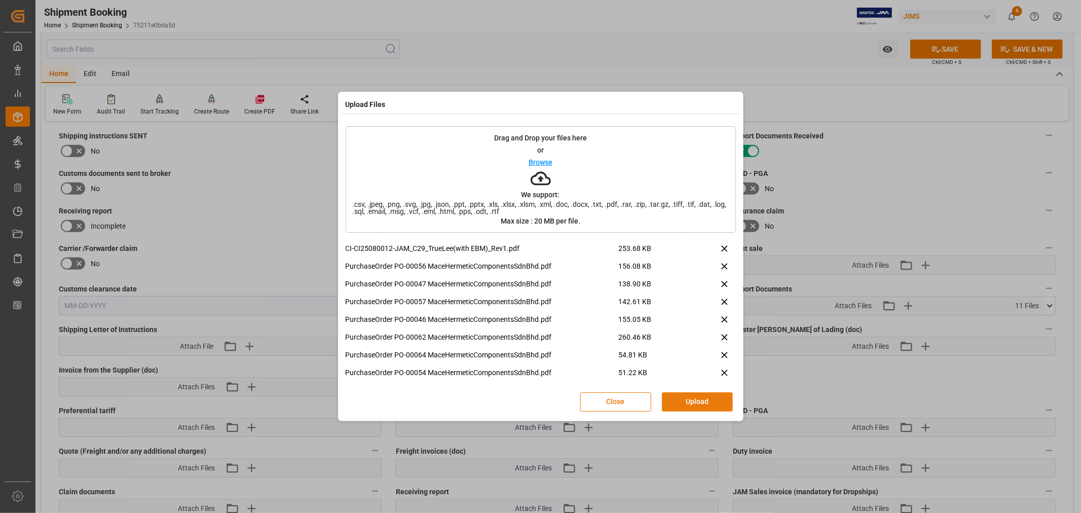
click at [686, 396] on button "Upload" at bounding box center [697, 401] width 71 height 19
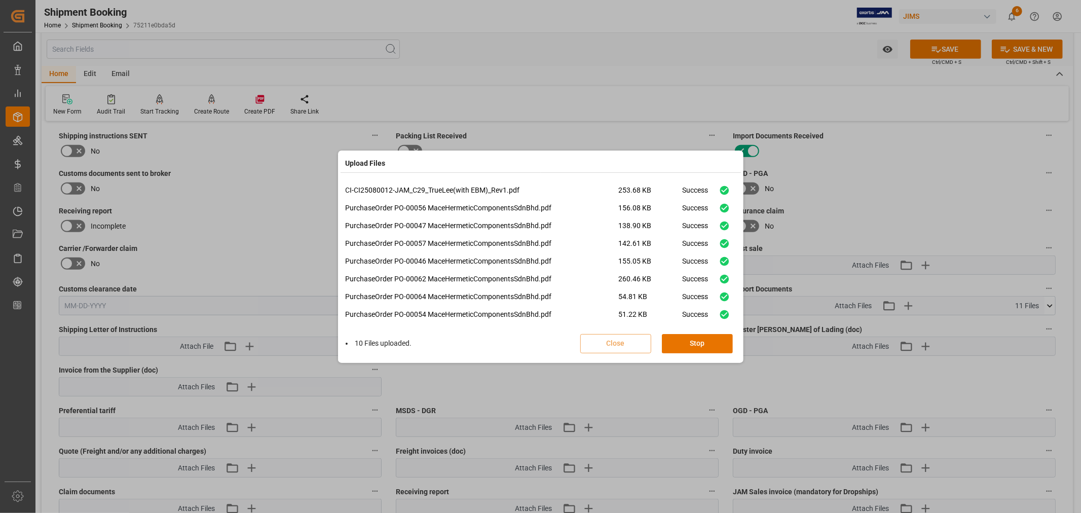
scroll to position [60, 0]
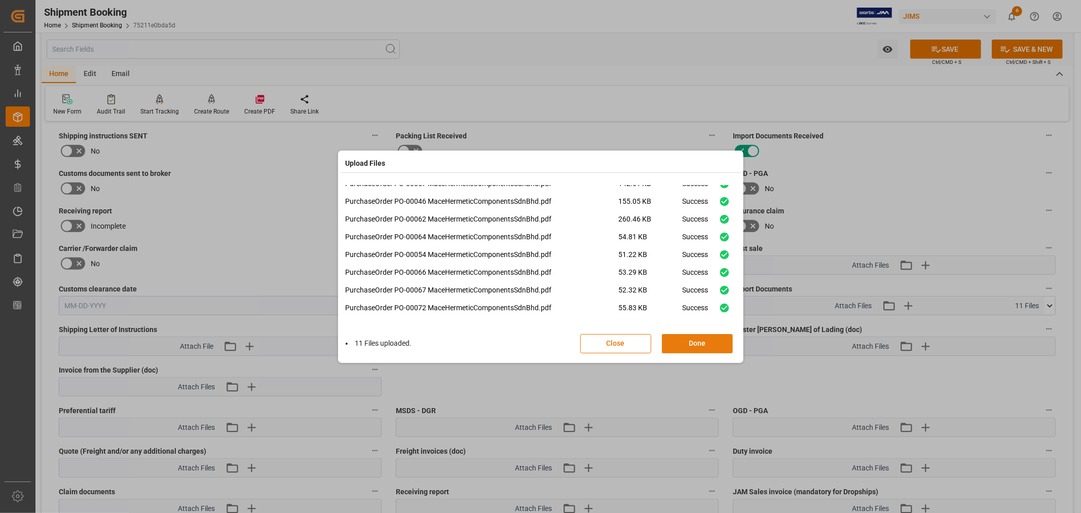
click at [691, 340] on button "Done" at bounding box center [697, 343] width 71 height 19
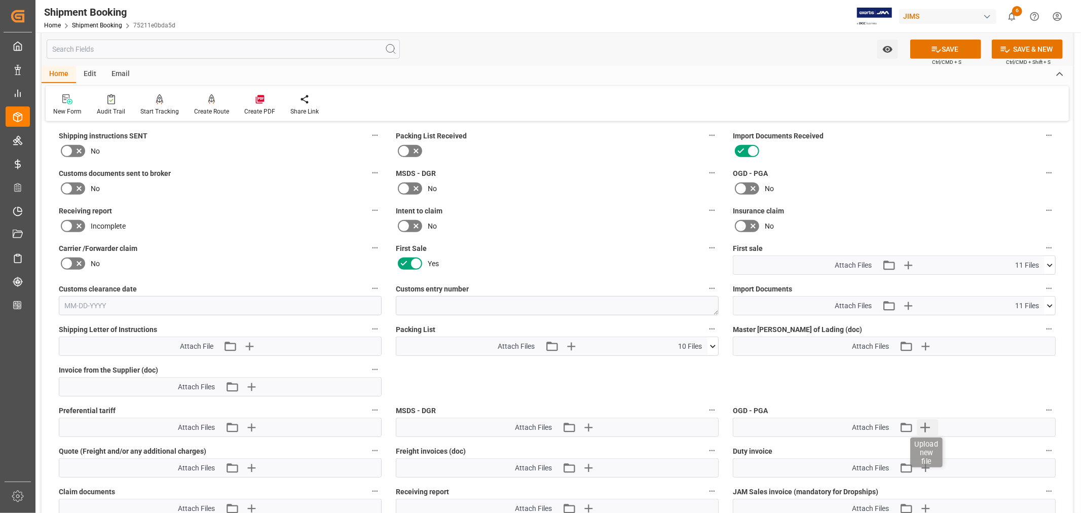
click at [923, 427] on icon "button" at bounding box center [925, 427] width 16 height 16
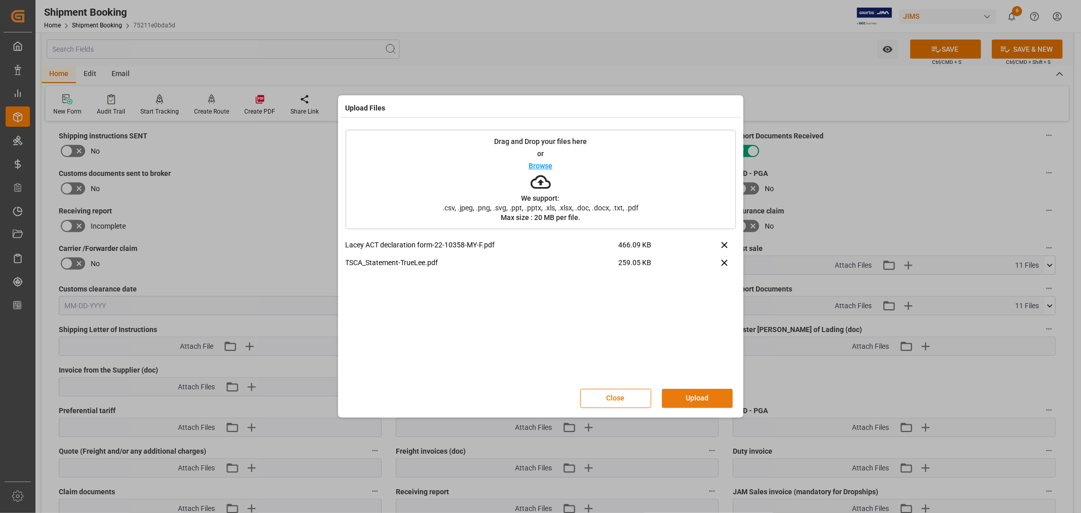
click at [698, 397] on button "Upload" at bounding box center [697, 398] width 71 height 19
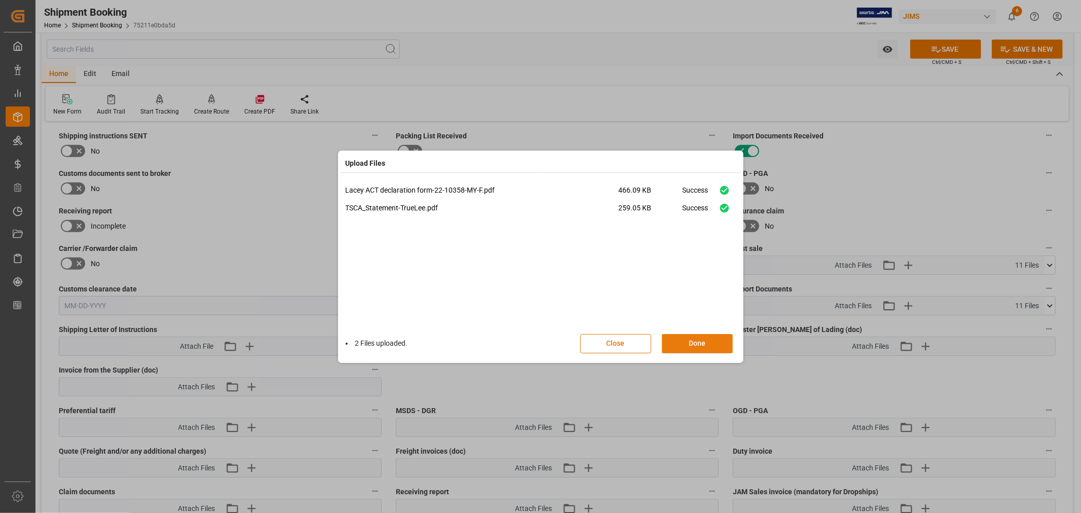
click at [686, 342] on button "Done" at bounding box center [697, 343] width 71 height 19
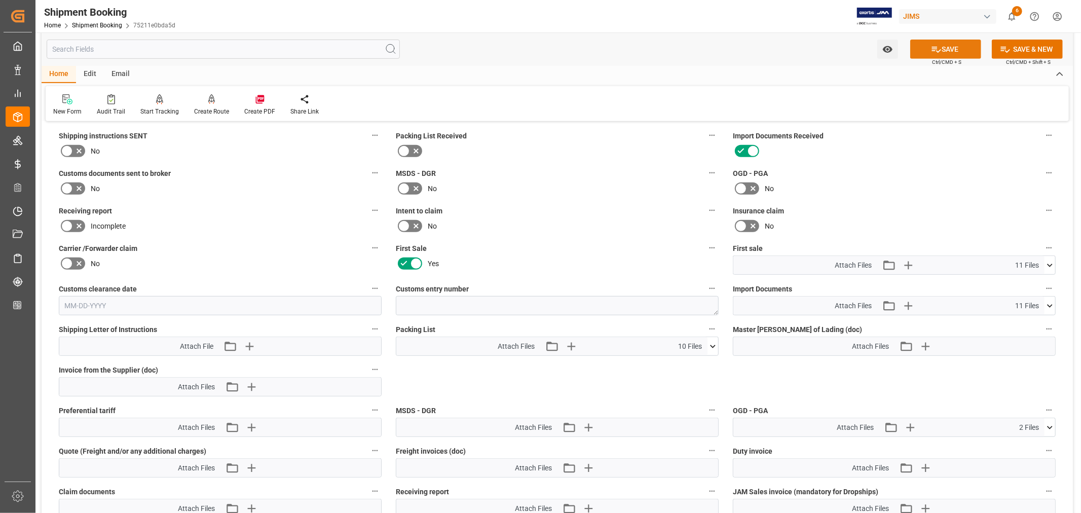
click at [951, 51] on button "SAVE" at bounding box center [946, 49] width 71 height 19
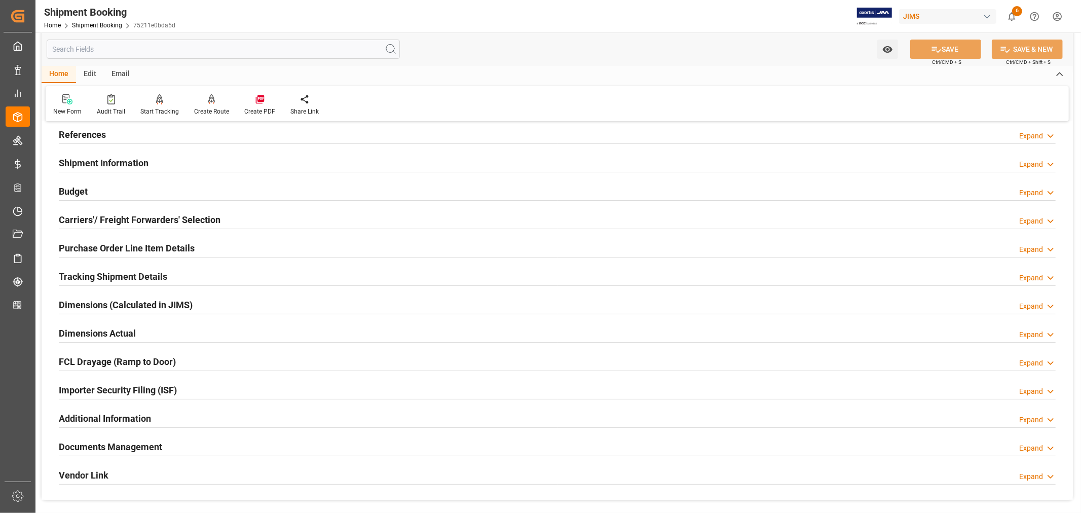
scroll to position [23, 0]
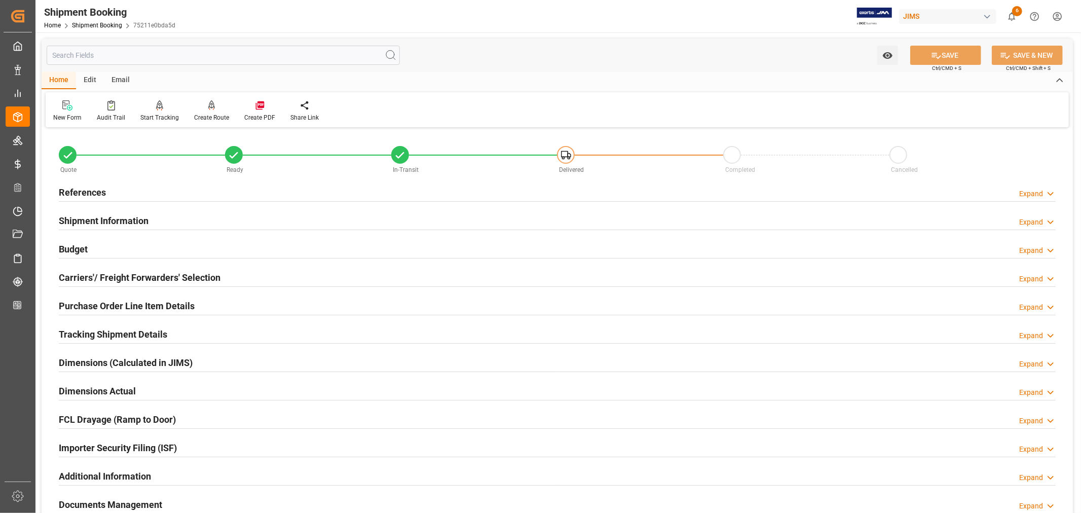
click at [66, 246] on h2 "Budget" at bounding box center [73, 249] width 29 height 14
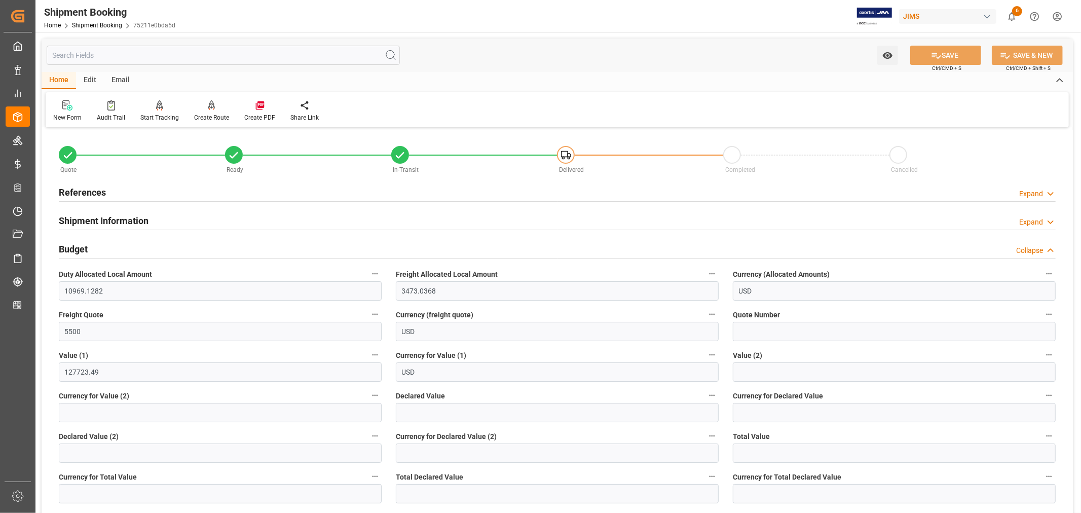
click at [66, 246] on h2 "Budget" at bounding box center [73, 249] width 29 height 14
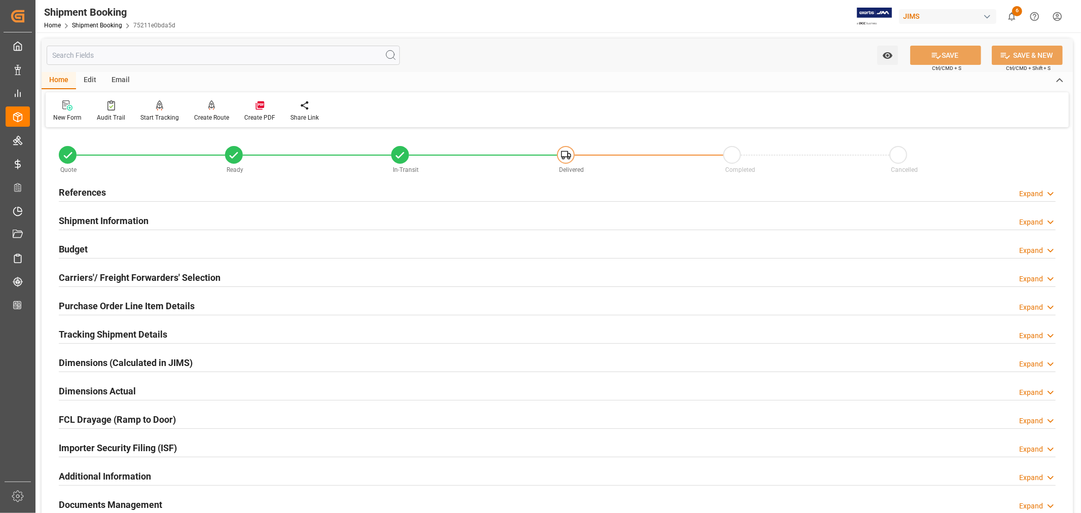
click at [80, 246] on h2 "Budget" at bounding box center [73, 249] width 29 height 14
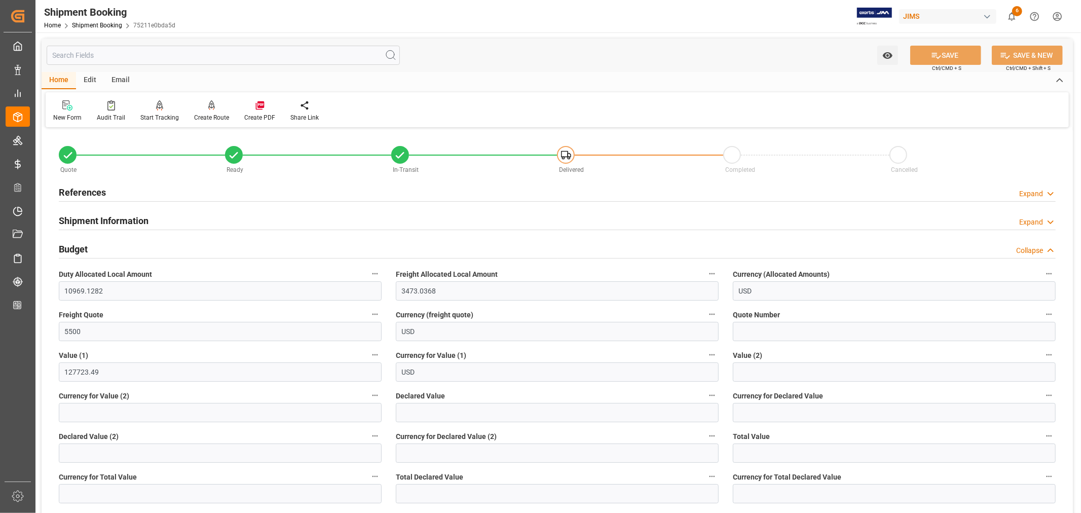
click at [80, 246] on h2 "Budget" at bounding box center [73, 249] width 29 height 14
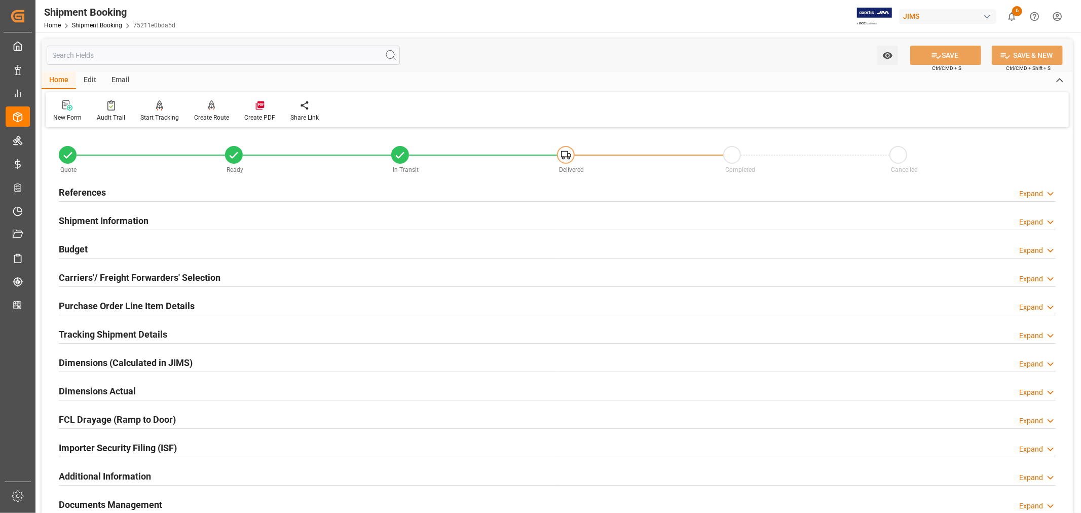
click at [94, 305] on h2 "Purchase Order Line Item Details" at bounding box center [127, 306] width 136 height 14
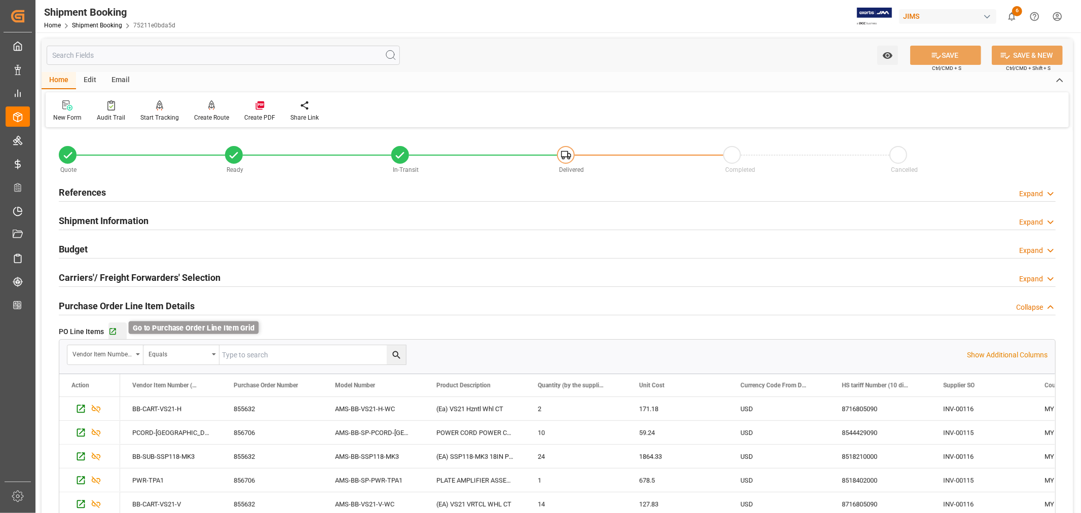
click at [110, 331] on icon "button" at bounding box center [112, 331] width 9 height 9
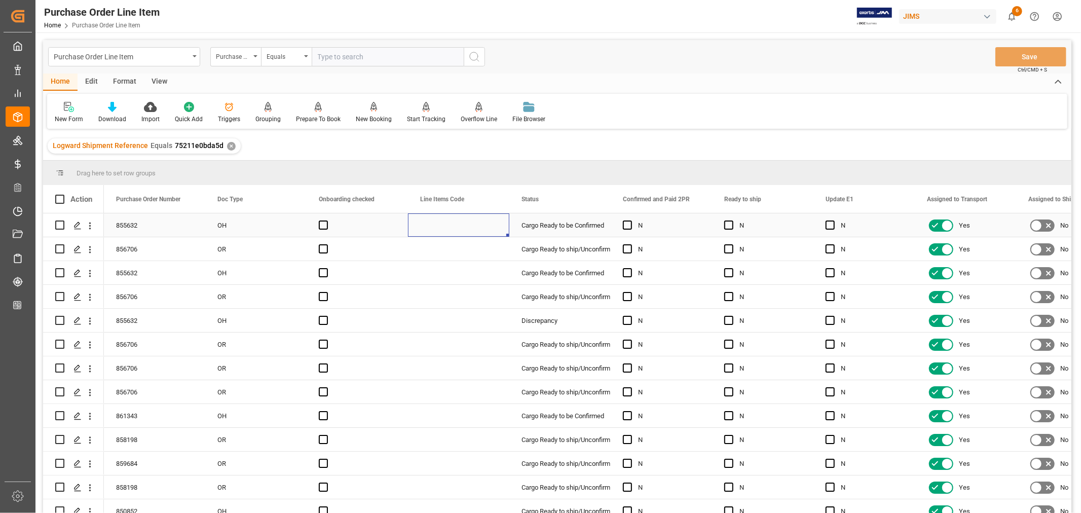
click at [460, 223] on div "Press SPACE to select this row." at bounding box center [458, 224] width 101 height 23
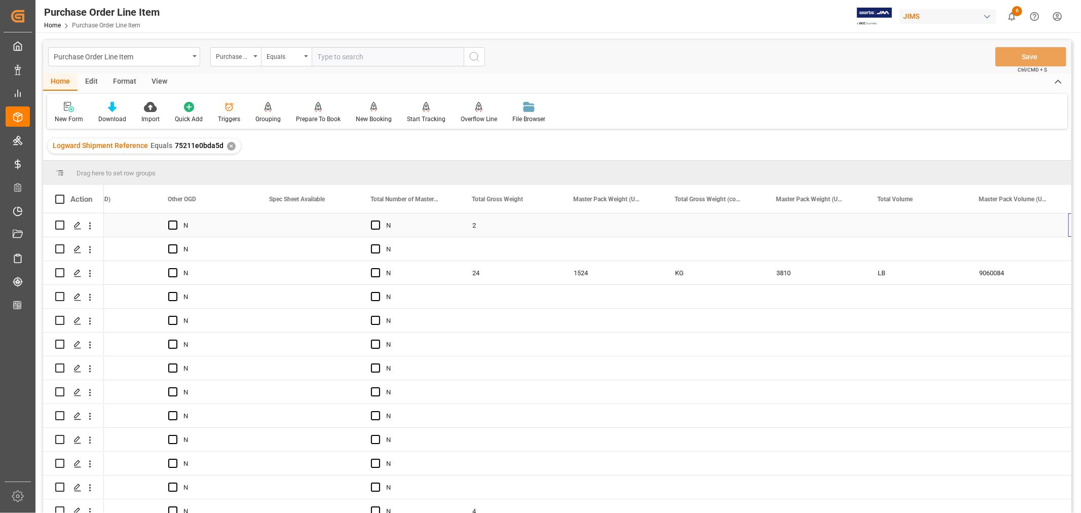
scroll to position [0, 6538]
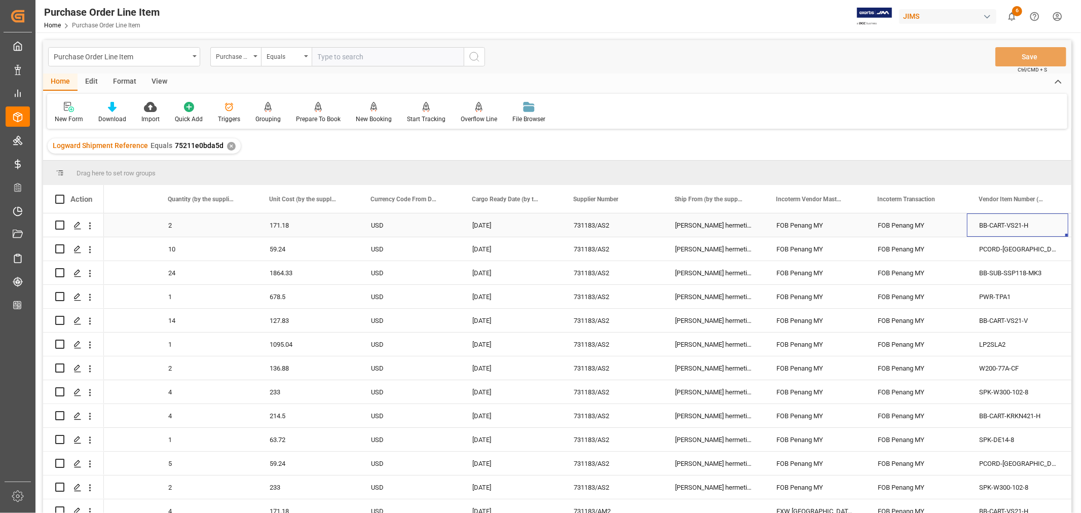
click at [530, 227] on div "[DATE]" at bounding box center [510, 224] width 101 height 23
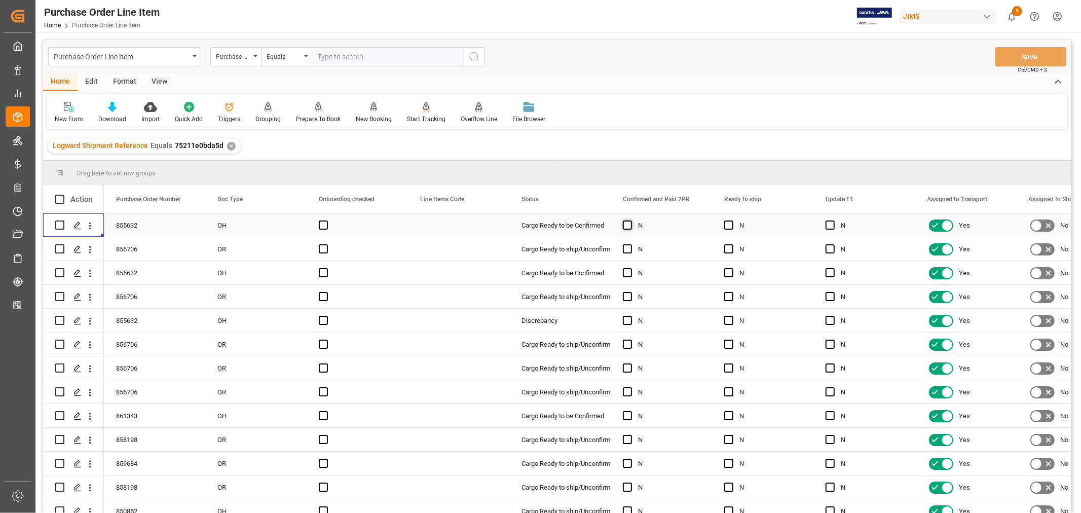
click at [626, 226] on span "Press SPACE to select this row." at bounding box center [627, 225] width 9 height 9
click at [631, 221] on input "Press SPACE to select this row." at bounding box center [631, 221] width 0 height 0
drag, startPoint x: 711, startPoint y: 234, endPoint x: 857, endPoint y: 229, distance: 146.6
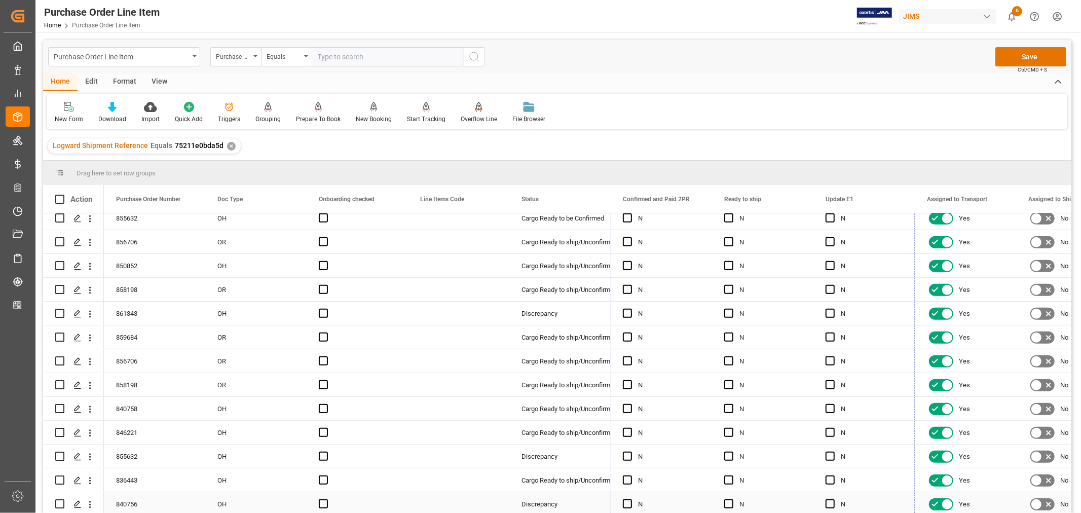
drag, startPoint x: 913, startPoint y: 235, endPoint x: 896, endPoint y: 503, distance: 269.2
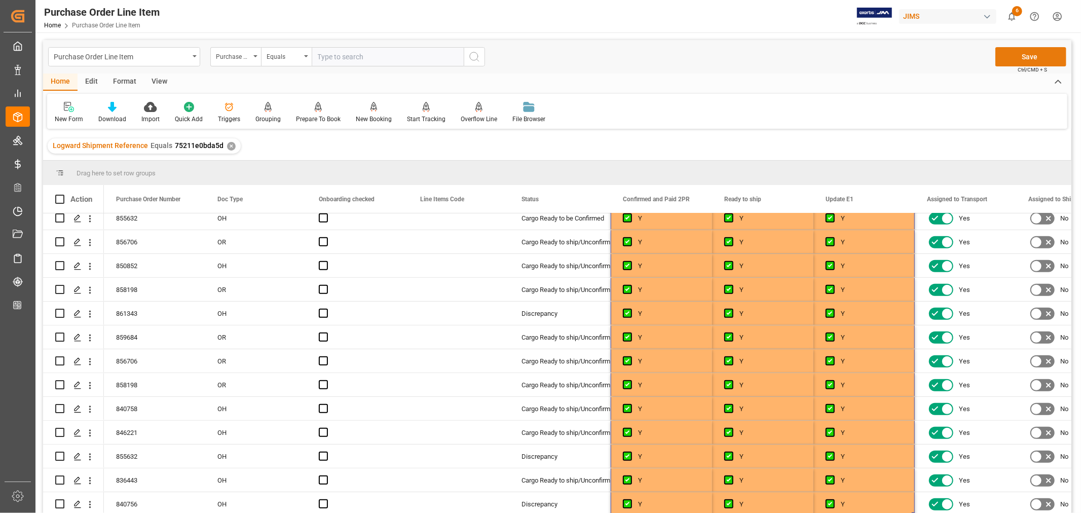
click at [1032, 61] on button "Save" at bounding box center [1031, 56] width 71 height 19
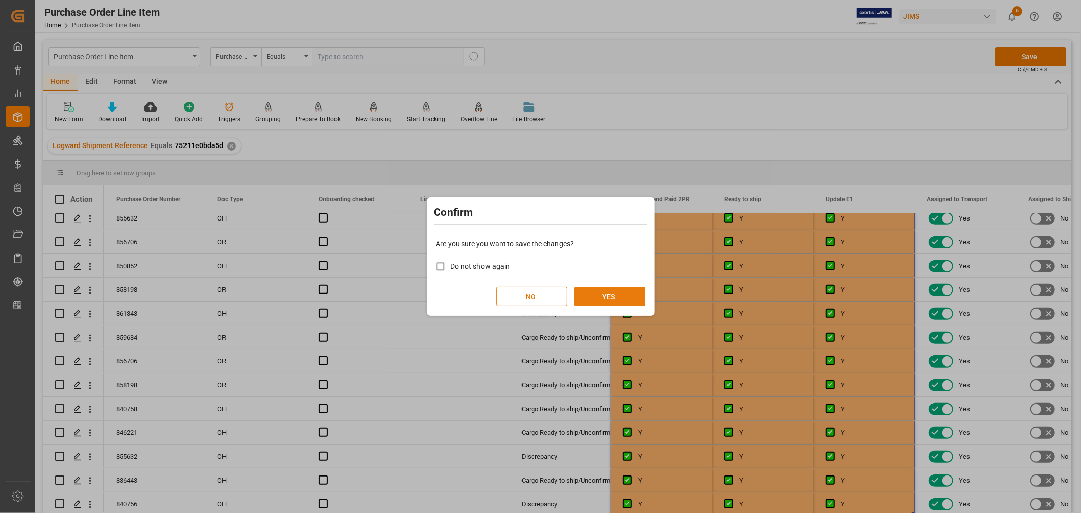
click at [619, 296] on button "YES" at bounding box center [609, 296] width 71 height 19
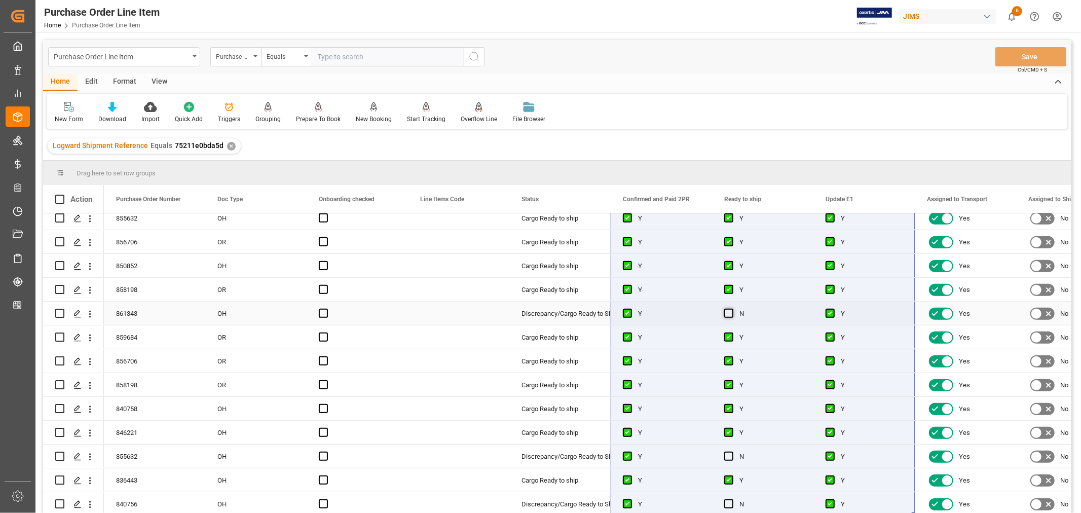
click at [731, 310] on span "Press SPACE to select this row." at bounding box center [728, 313] width 9 height 9
click at [732, 309] on input "Press SPACE to select this row." at bounding box center [732, 309] width 0 height 0
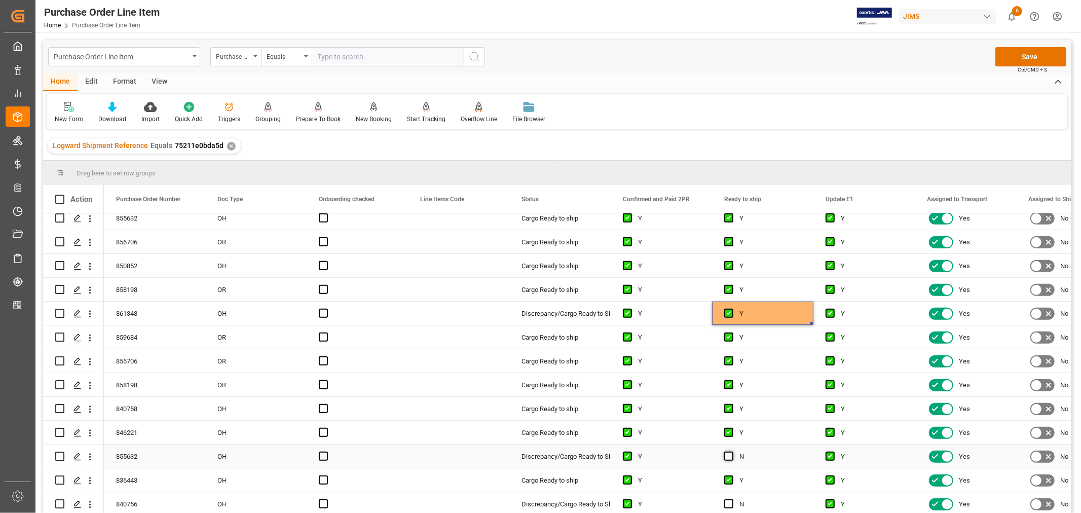
click at [729, 452] on span "Press SPACE to select this row." at bounding box center [728, 456] width 9 height 9
click at [732, 452] on input "Press SPACE to select this row." at bounding box center [732, 452] width 0 height 0
click at [729, 500] on span "Press SPACE to select this row." at bounding box center [728, 503] width 9 height 9
click at [732, 499] on input "Press SPACE to select this row." at bounding box center [732, 499] width 0 height 0
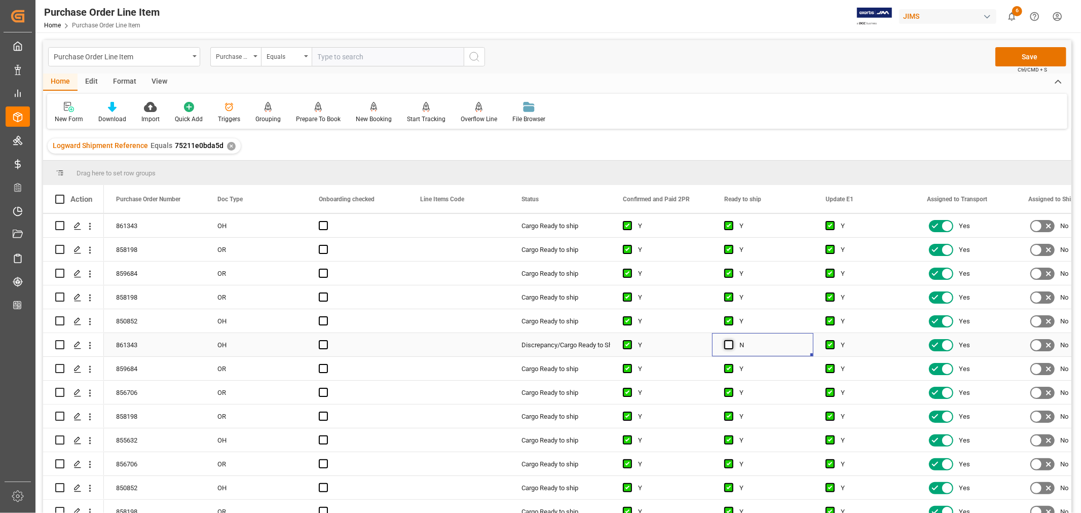
click at [731, 346] on span "Press SPACE to select this row." at bounding box center [728, 344] width 9 height 9
click at [732, 340] on input "Press SPACE to select this row." at bounding box center [732, 340] width 0 height 0
click at [731, 321] on span "Press SPACE to select this row." at bounding box center [728, 320] width 9 height 9
click at [732, 316] on input "Press SPACE to select this row." at bounding box center [732, 316] width 0 height 0
click at [1021, 57] on button "Save" at bounding box center [1031, 56] width 71 height 19
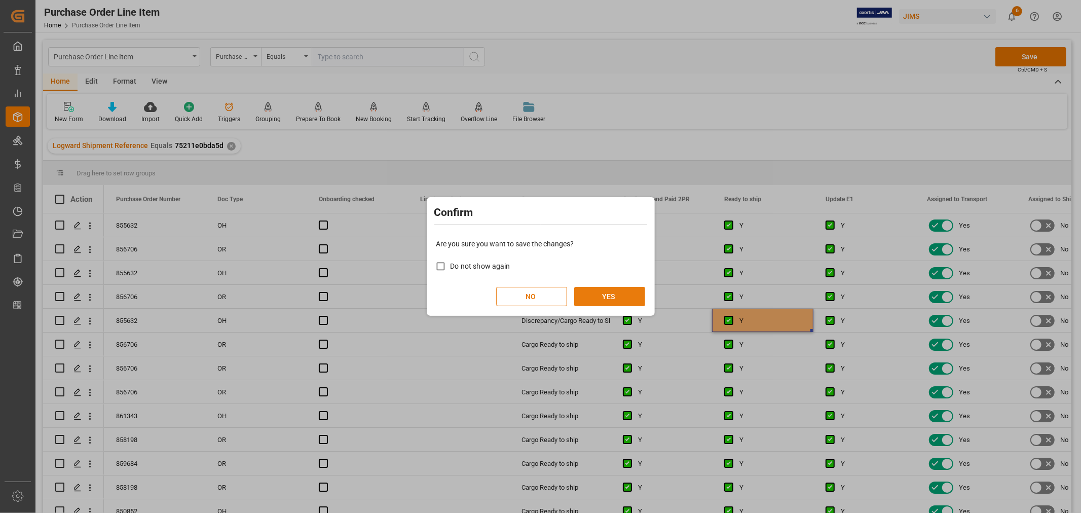
click at [603, 292] on button "YES" at bounding box center [609, 296] width 71 height 19
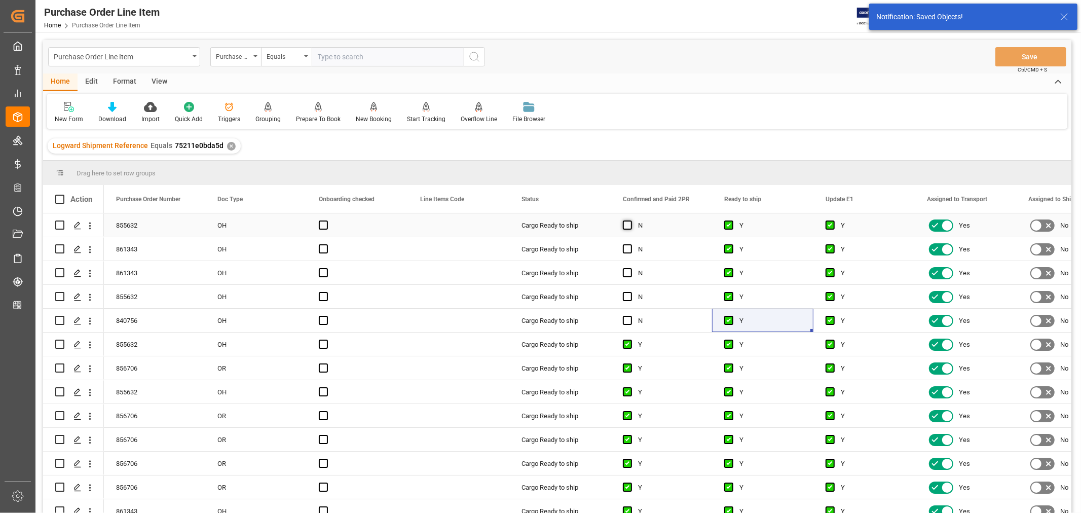
click at [627, 224] on span "Press SPACE to select this row." at bounding box center [627, 225] width 9 height 9
click at [631, 221] on input "Press SPACE to select this row." at bounding box center [631, 221] width 0 height 0
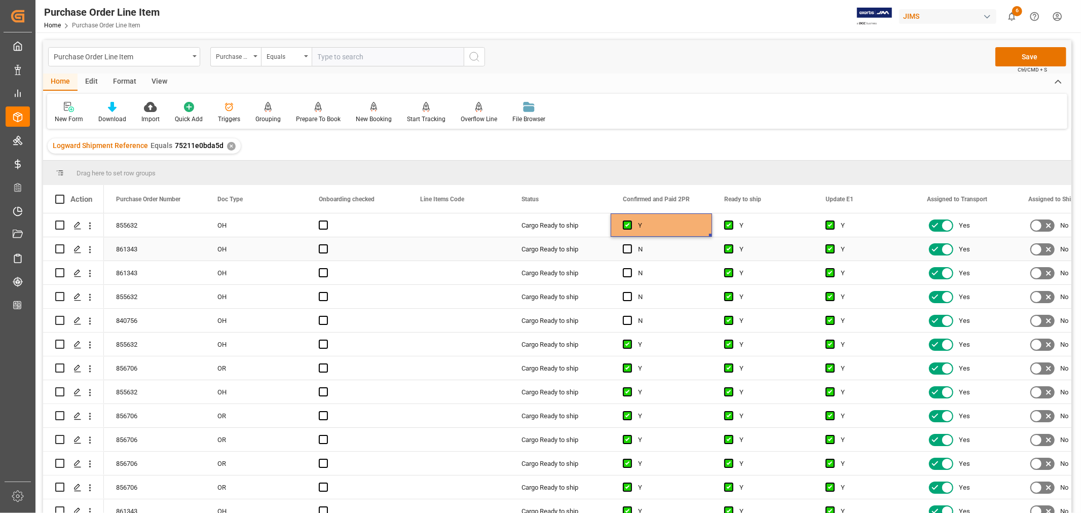
drag, startPoint x: 626, startPoint y: 249, endPoint x: 626, endPoint y: 264, distance: 14.7
click at [627, 250] on span "Press SPACE to select this row." at bounding box center [627, 248] width 9 height 9
click at [631, 244] on input "Press SPACE to select this row." at bounding box center [631, 244] width 0 height 0
click at [626, 279] on div "Press SPACE to select this row." at bounding box center [630, 273] width 15 height 23
click at [626, 274] on span "Press SPACE to select this row." at bounding box center [627, 272] width 9 height 9
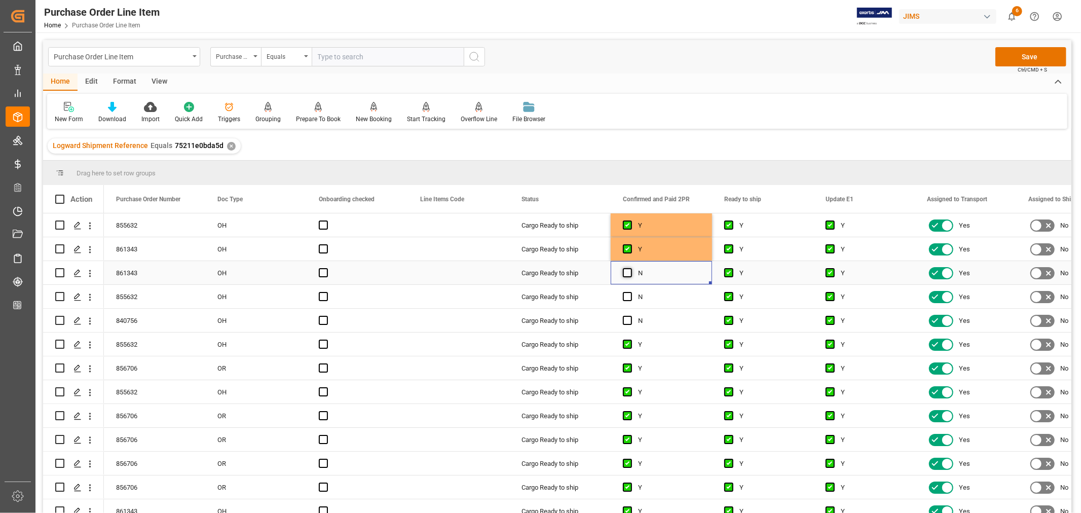
click at [631, 268] on input "Press SPACE to select this row." at bounding box center [631, 268] width 0 height 0
click at [629, 297] on span "Press SPACE to select this row." at bounding box center [627, 296] width 9 height 9
click at [631, 292] on input "Press SPACE to select this row." at bounding box center [631, 292] width 0 height 0
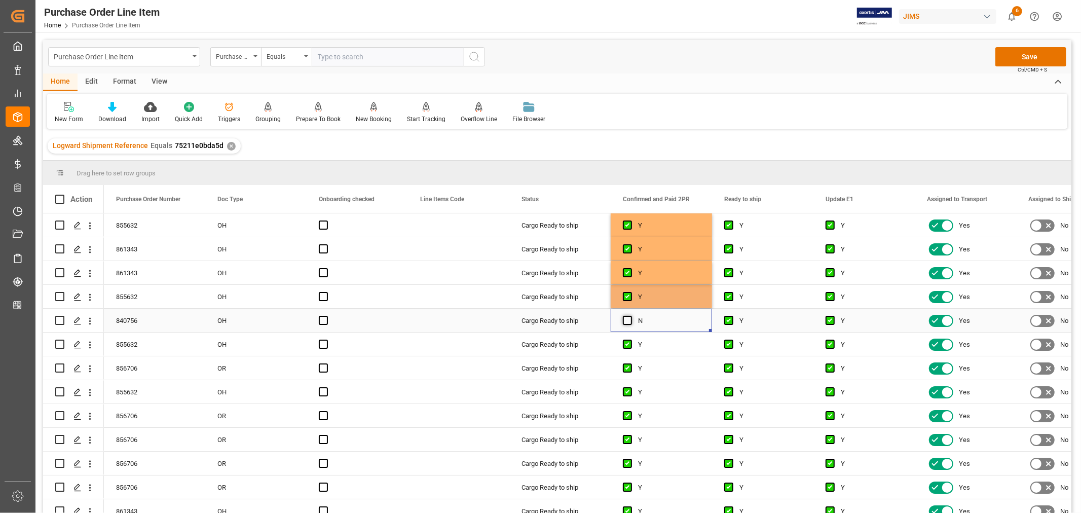
click at [627, 318] on span "Press SPACE to select this row." at bounding box center [627, 320] width 9 height 9
click at [631, 316] on input "Press SPACE to select this row." at bounding box center [631, 316] width 0 height 0
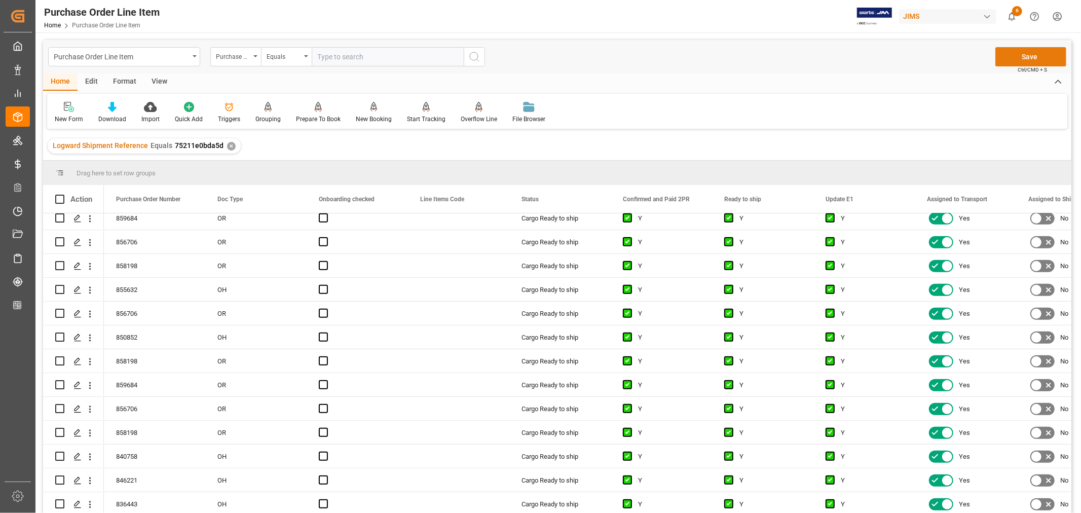
click at [1031, 54] on button "Save" at bounding box center [1031, 56] width 71 height 19
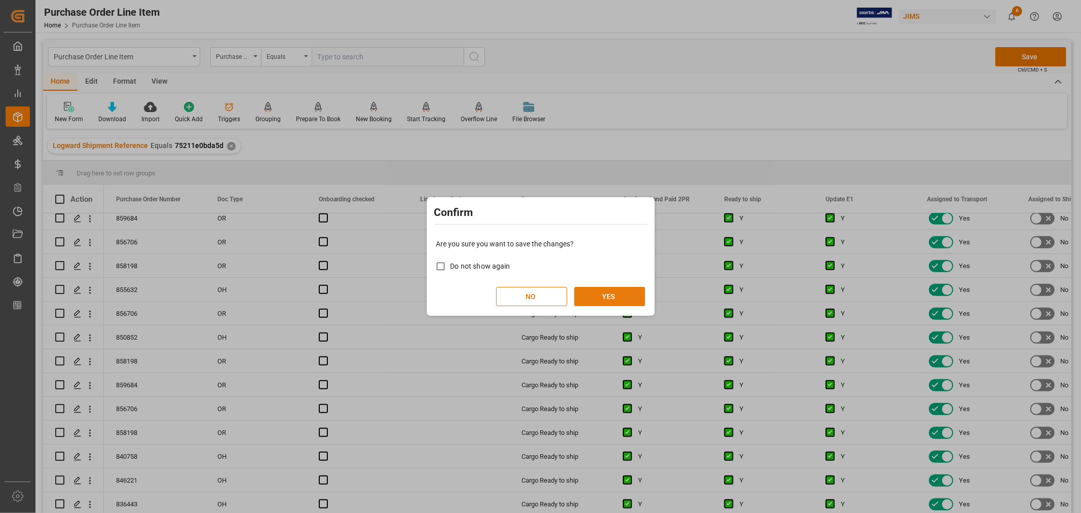
click at [595, 295] on button "YES" at bounding box center [609, 296] width 71 height 19
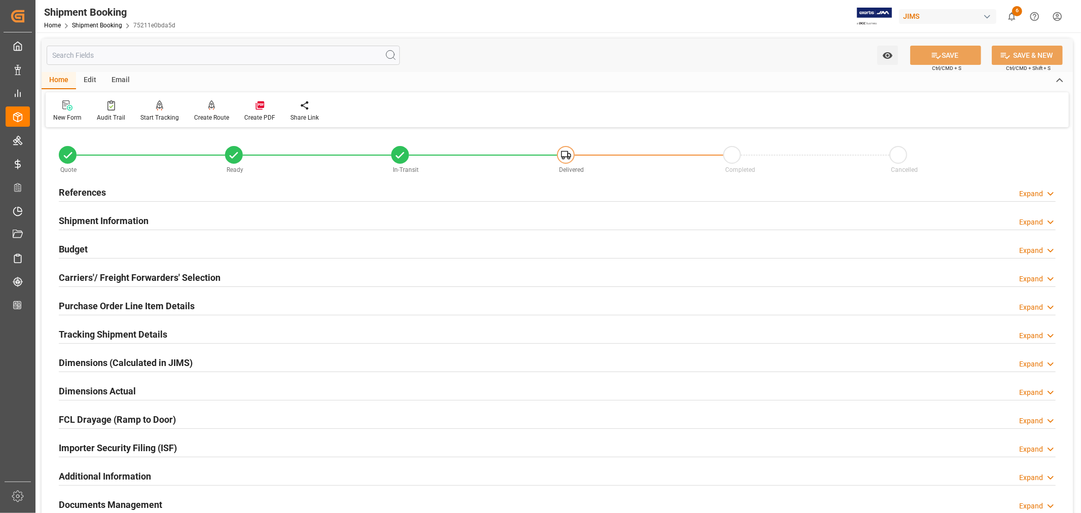
click at [64, 245] on h2 "Budget" at bounding box center [73, 249] width 29 height 14
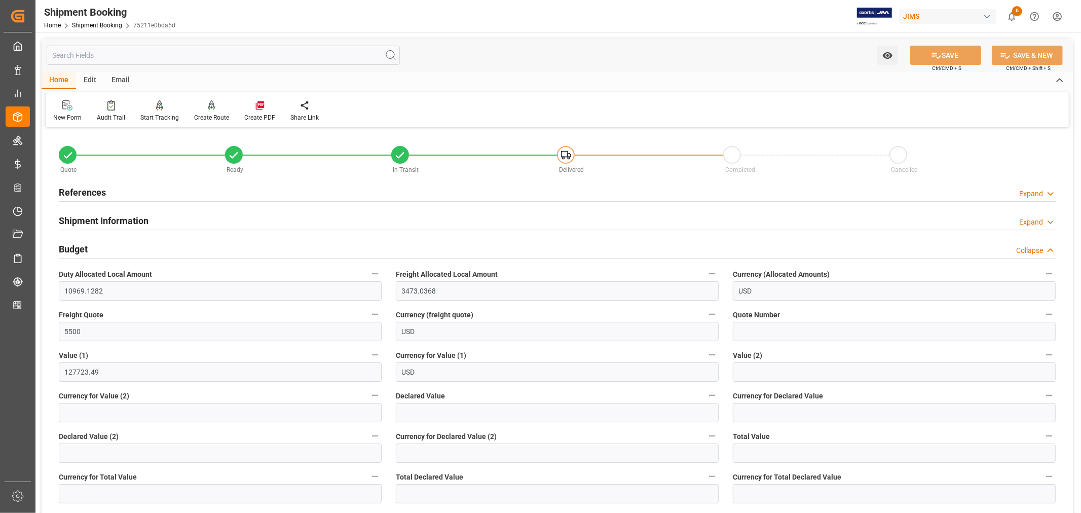
click at [64, 245] on h2 "Budget" at bounding box center [73, 249] width 29 height 14
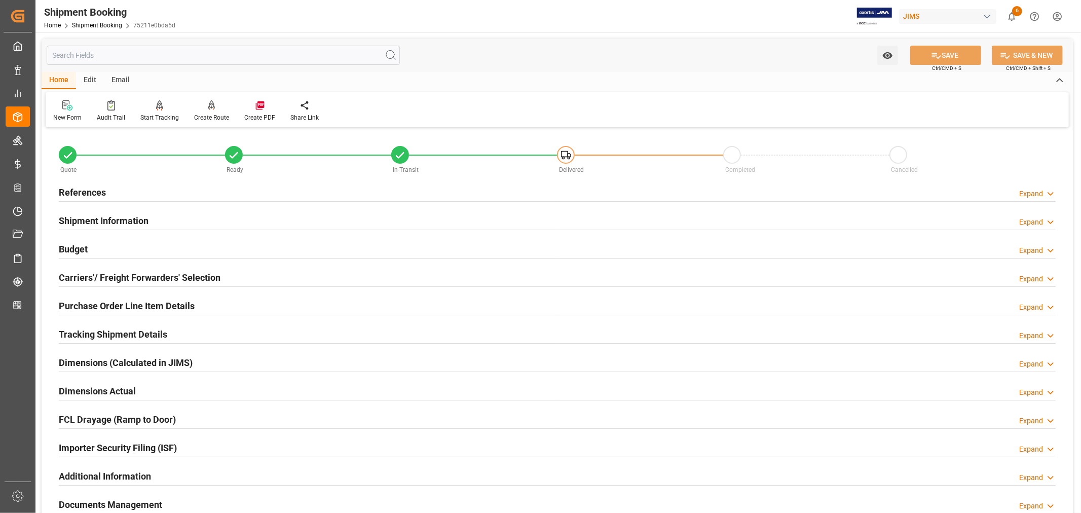
click at [94, 330] on h2 "Tracking Shipment Details" at bounding box center [113, 334] width 108 height 14
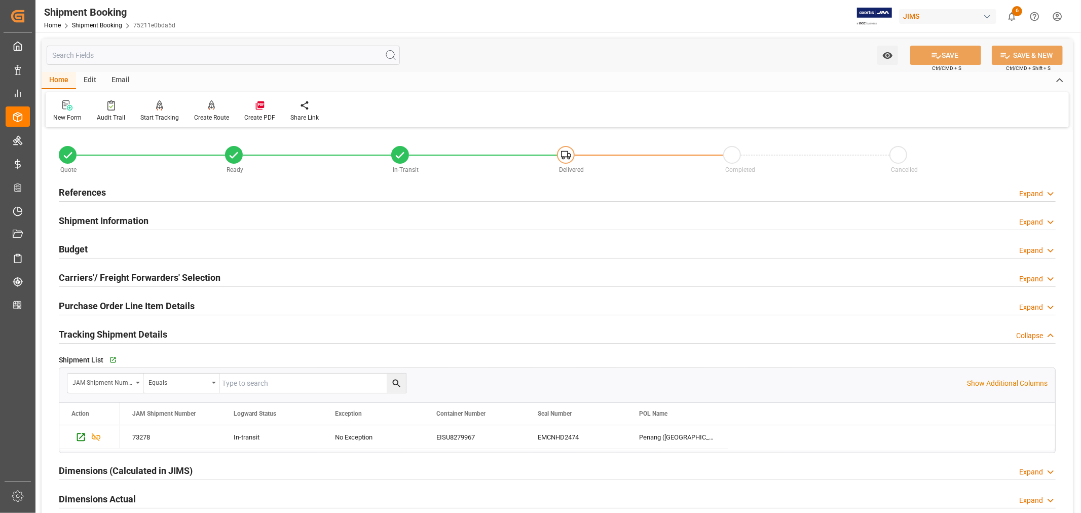
click at [128, 332] on h2 "Tracking Shipment Details" at bounding box center [113, 334] width 108 height 14
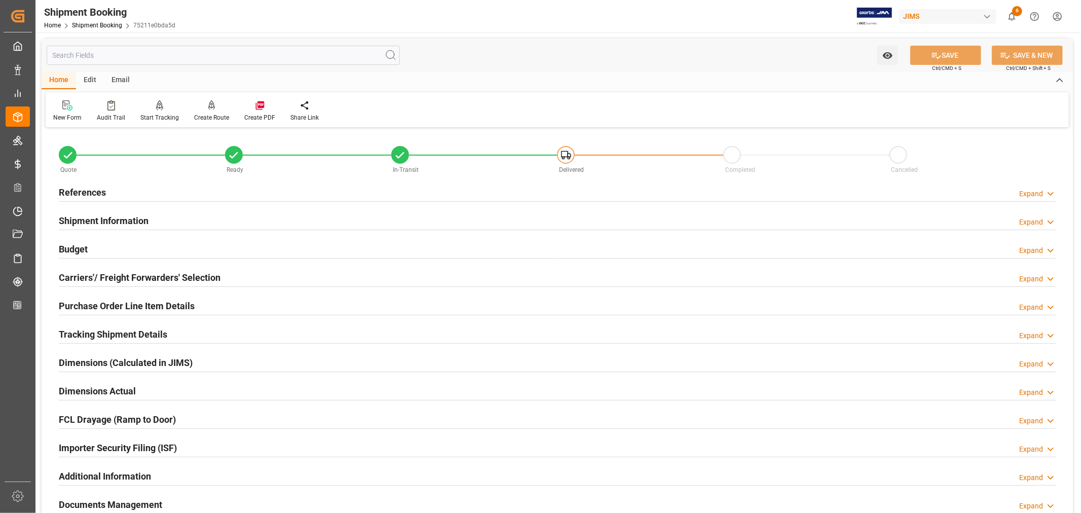
click at [102, 307] on h2 "Purchase Order Line Item Details" at bounding box center [127, 306] width 136 height 14
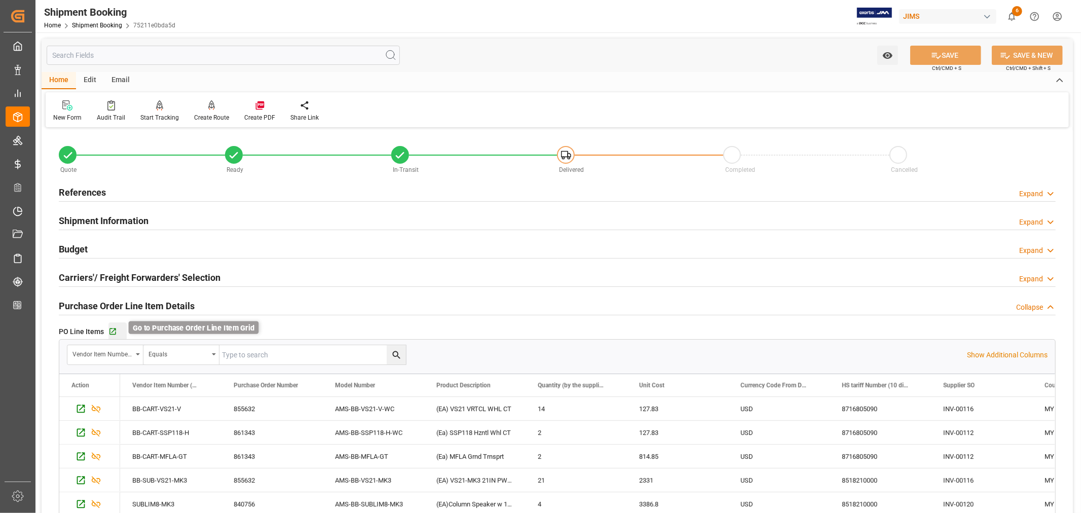
click at [110, 330] on icon "button" at bounding box center [112, 331] width 9 height 9
click at [144, 305] on h2 "Purchase Order Line Item Details" at bounding box center [127, 306] width 136 height 14
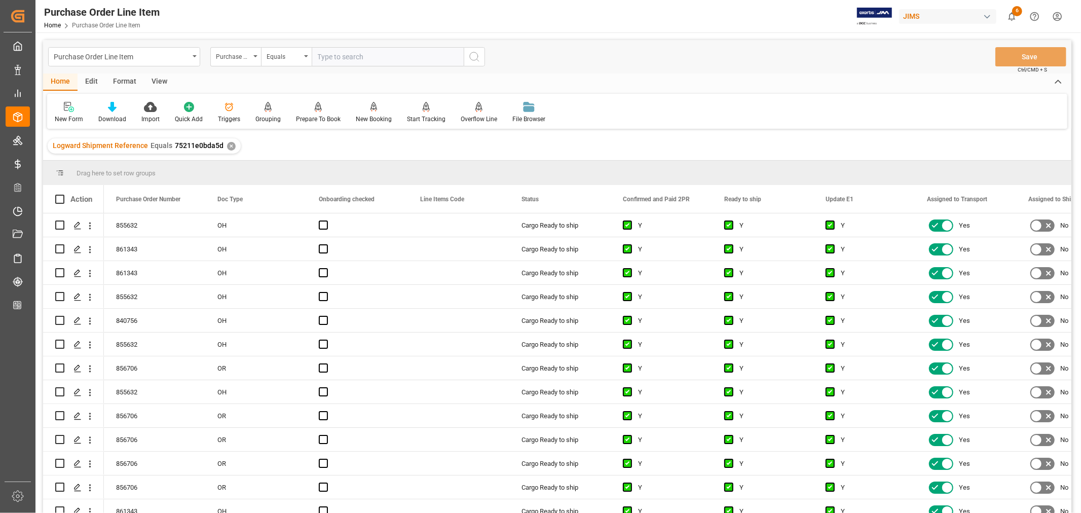
click at [159, 80] on div "View" at bounding box center [159, 82] width 31 height 17
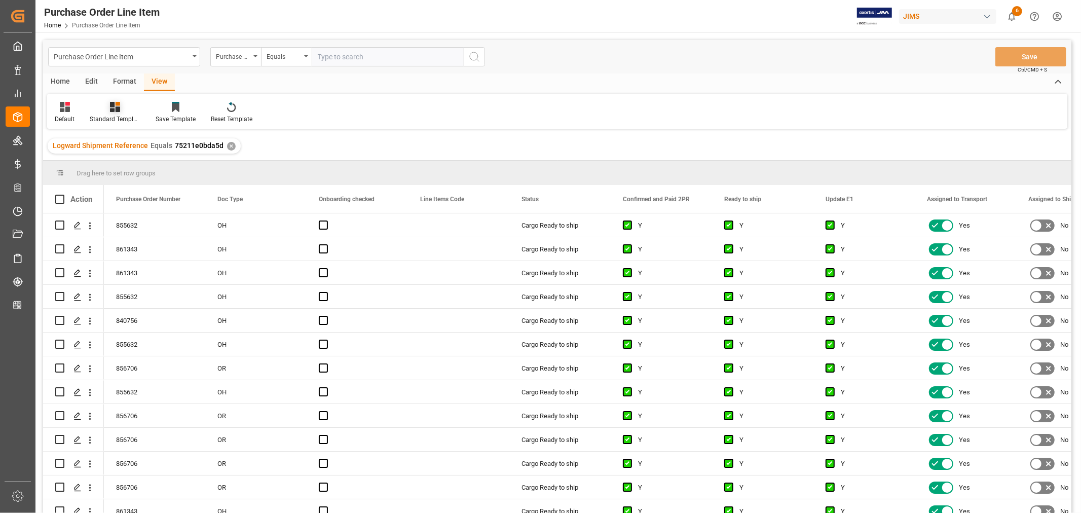
click at [118, 113] on div "Standard Templates" at bounding box center [115, 112] width 66 height 22
click at [115, 163] on div "HS listing [GEOGRAPHIC_DATA]" at bounding box center [142, 164] width 89 height 11
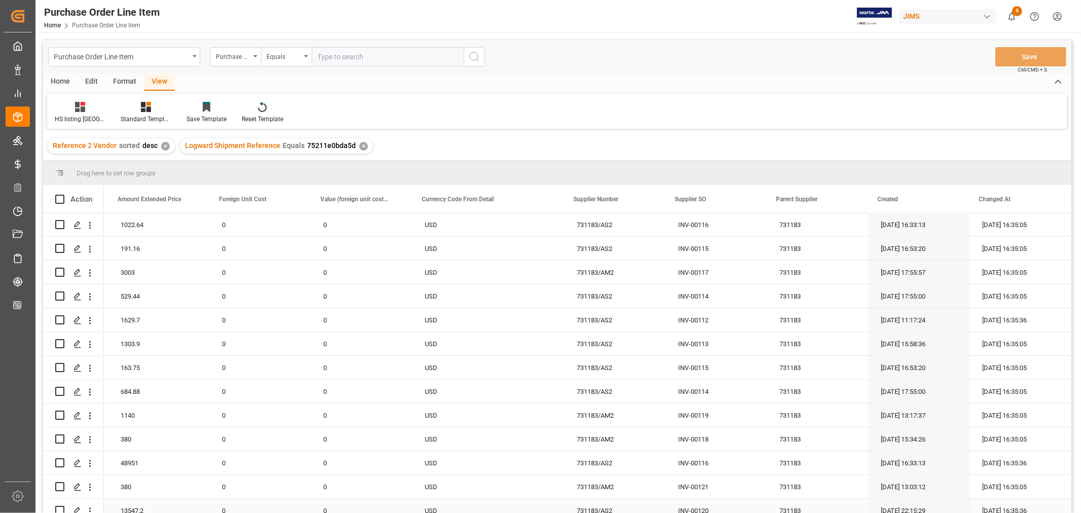
scroll to position [415, 0]
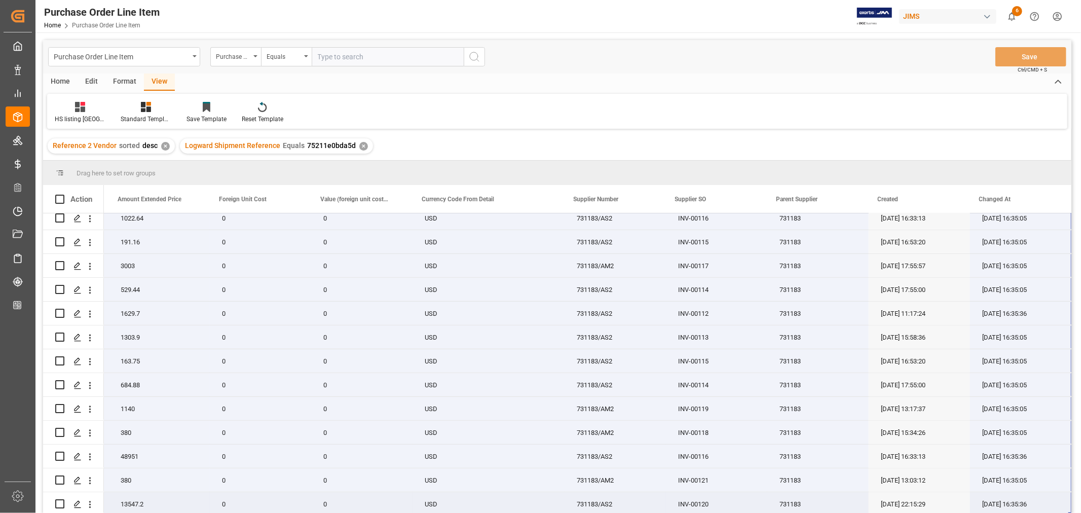
drag, startPoint x: 149, startPoint y: 222, endPoint x: 1040, endPoint y: 460, distance: 923.2
click at [1049, 500] on div "22-10358-MY 2 171.18 342.36 0 0 USD 731183/AS2 INV-00116 731183 [DATE] 16:33:13…" at bounding box center [184, 158] width 1774 height 715
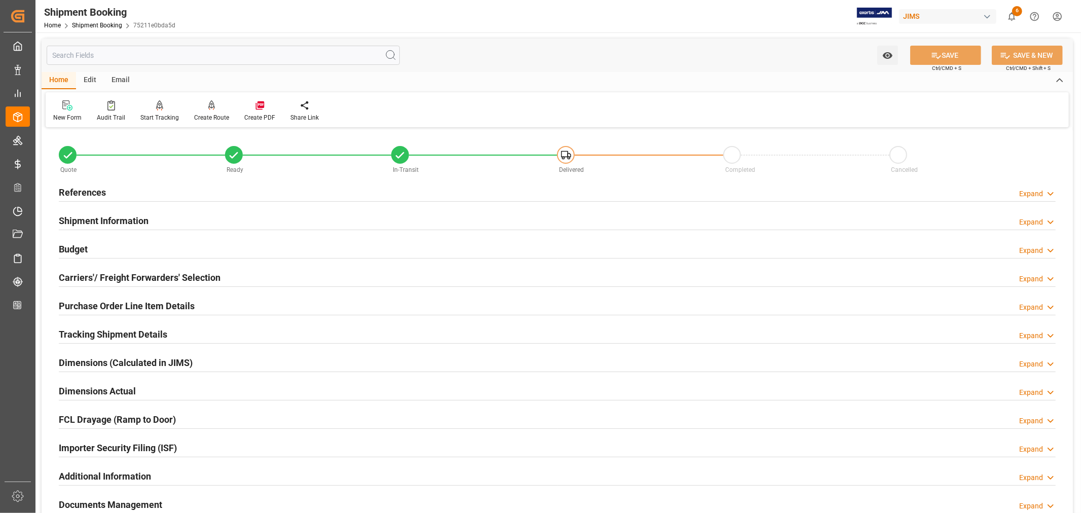
click at [85, 194] on h2 "References" at bounding box center [82, 193] width 47 height 14
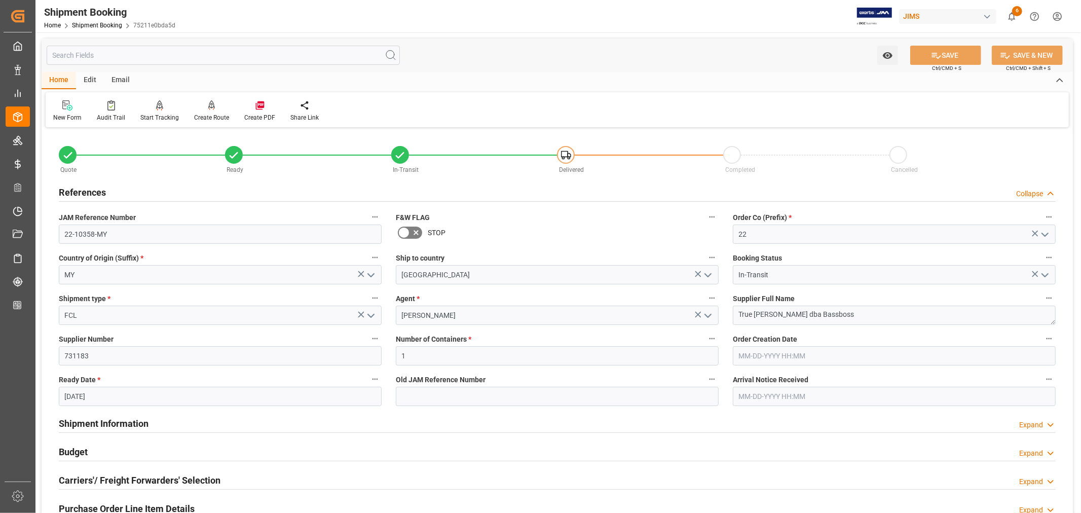
click at [85, 194] on h2 "References" at bounding box center [82, 193] width 47 height 14
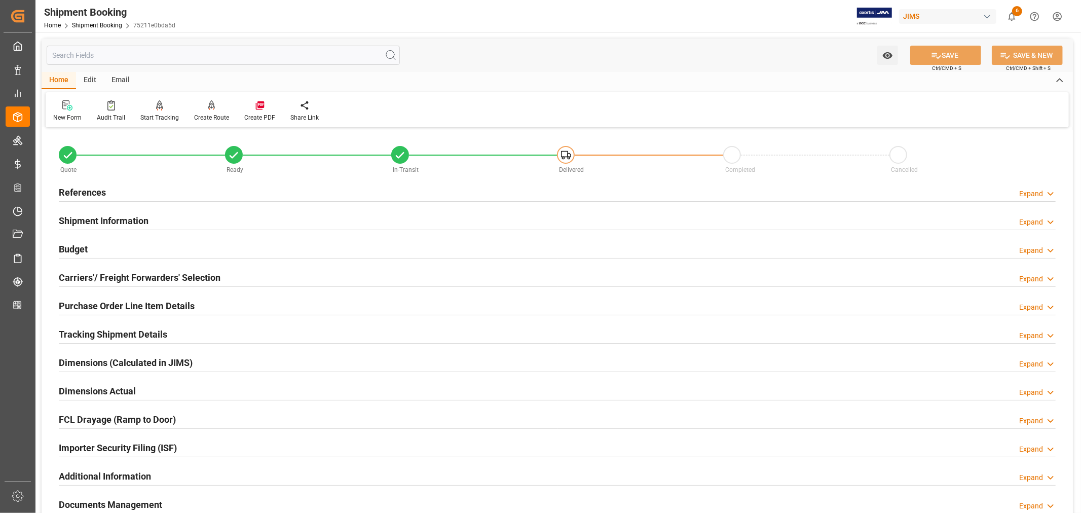
click at [85, 248] on h2 "Budget" at bounding box center [73, 249] width 29 height 14
type input "10969.1283"
type input "3473.0368"
type input "5500"
type input "127723.49"
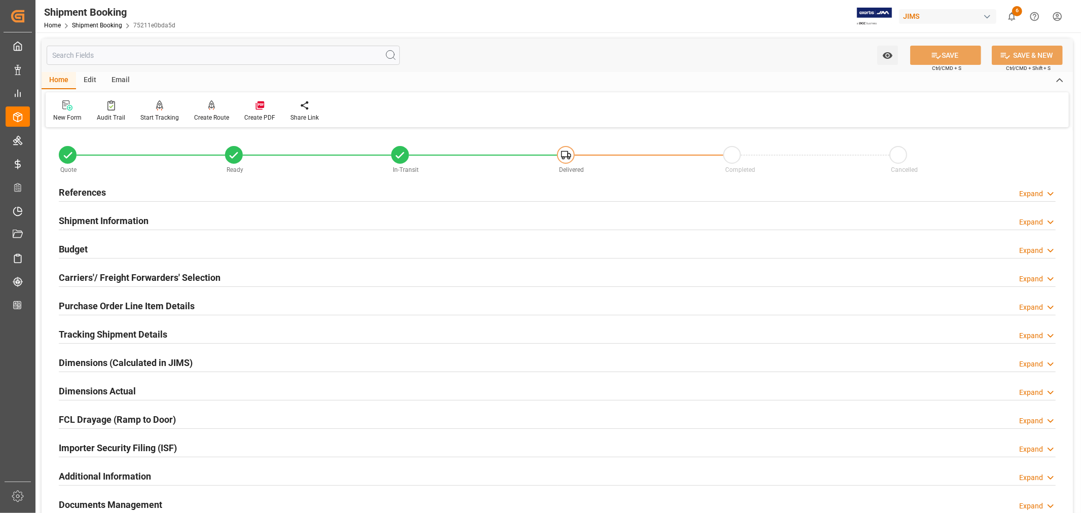
click at [96, 331] on h2 "Tracking Shipment Details" at bounding box center [113, 334] width 108 height 14
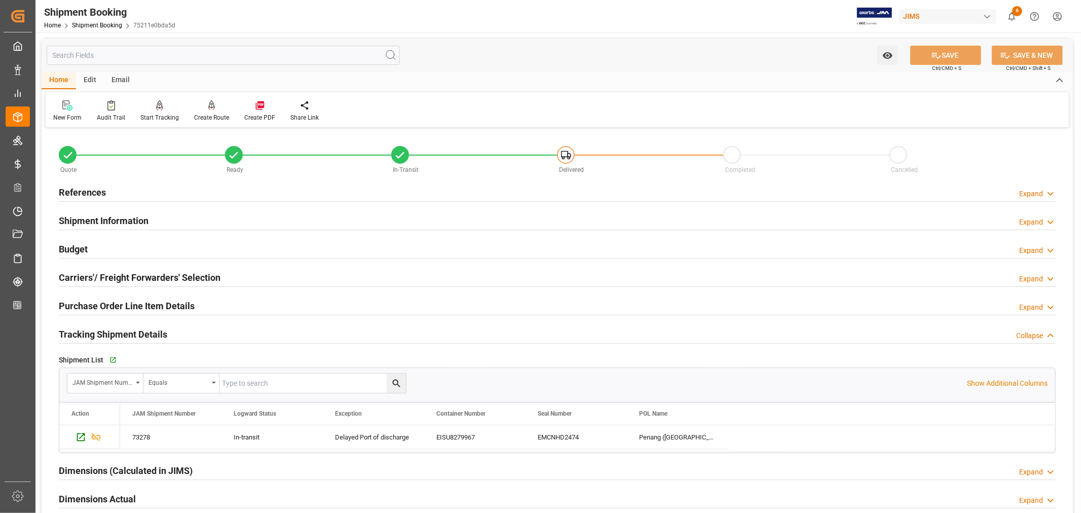
click at [96, 331] on h2 "Tracking Shipment Details" at bounding box center [113, 334] width 108 height 14
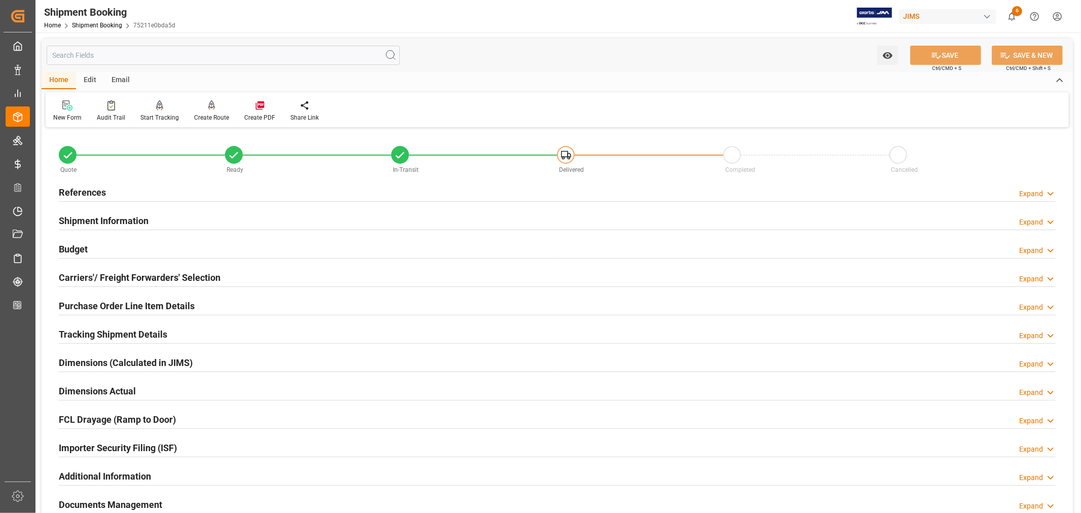
click at [82, 245] on h2 "Budget" at bounding box center [73, 249] width 29 height 14
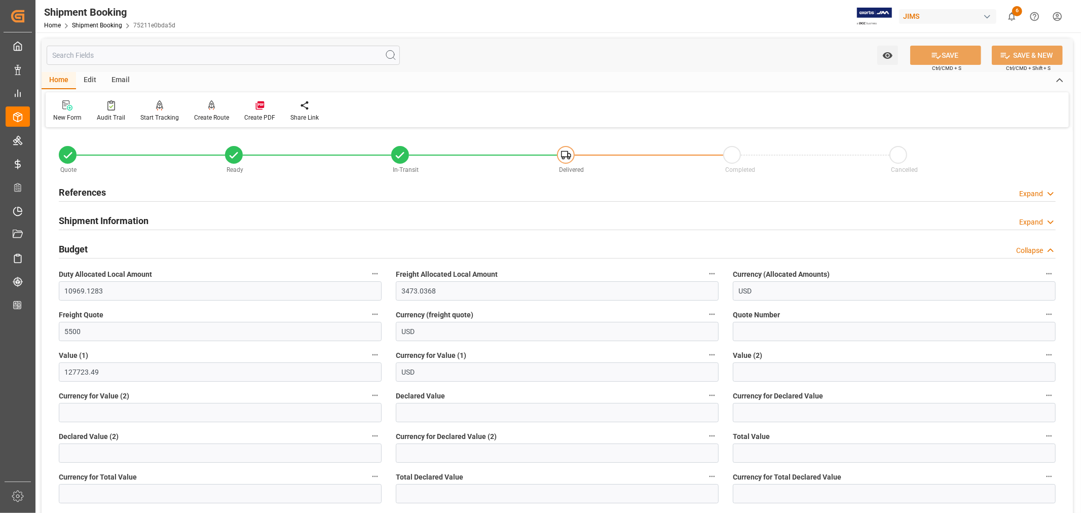
click at [82, 245] on h2 "Budget" at bounding box center [73, 249] width 29 height 14
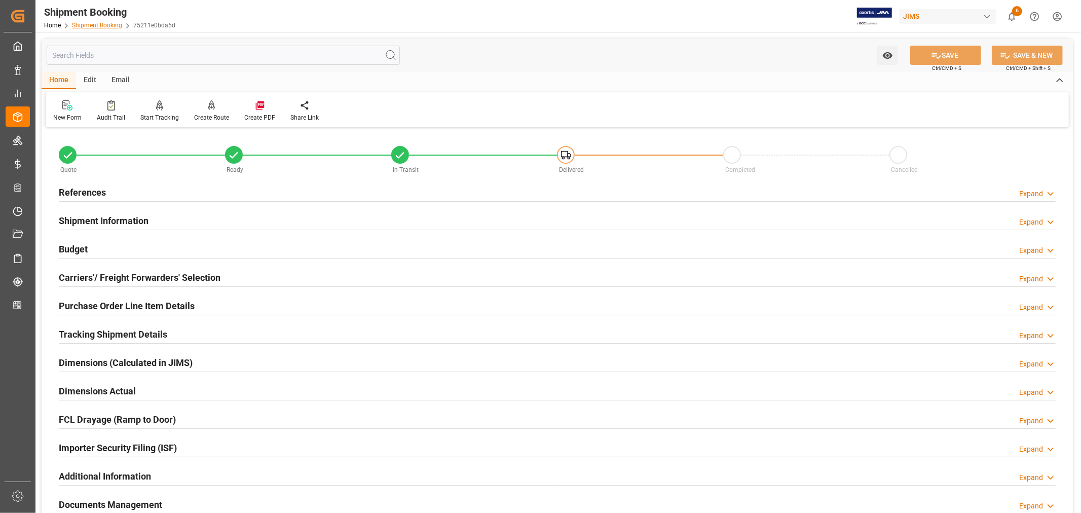
click at [103, 24] on link "Shipment Booking" at bounding box center [97, 25] width 50 height 7
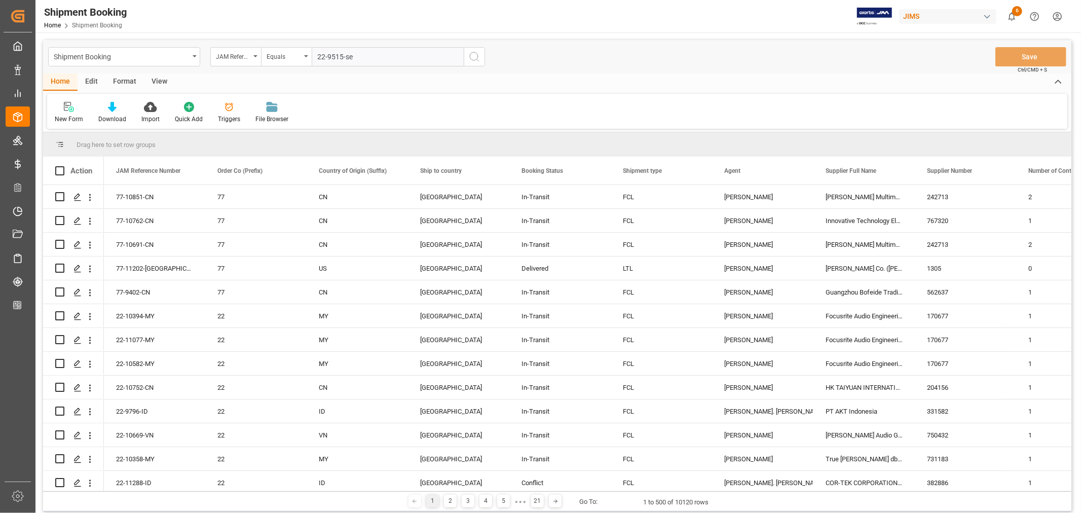
type input "22-9515-se"
click at [475, 57] on icon "search button" at bounding box center [474, 57] width 12 height 12
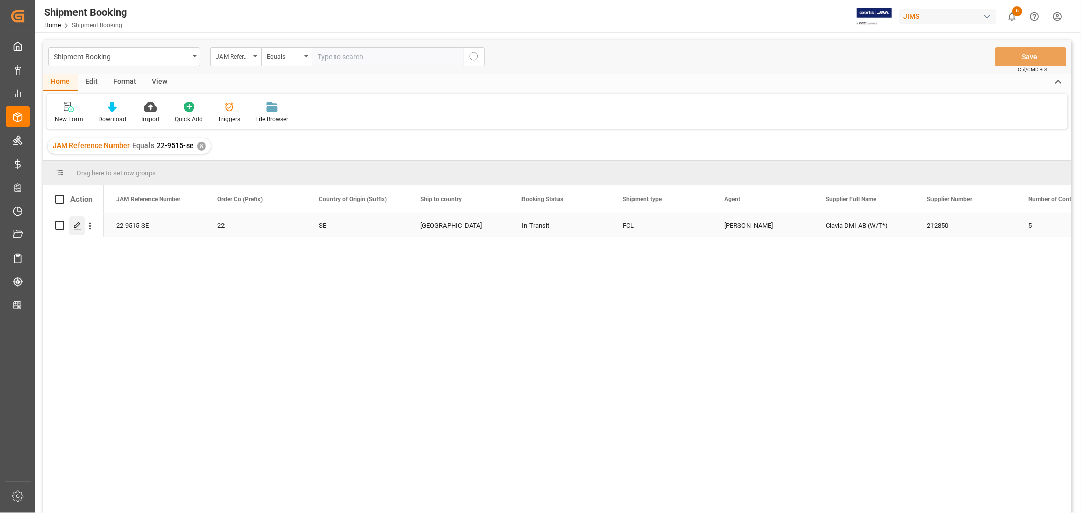
click at [77, 224] on polygon "Press SPACE to select this row." at bounding box center [77, 224] width 5 height 5
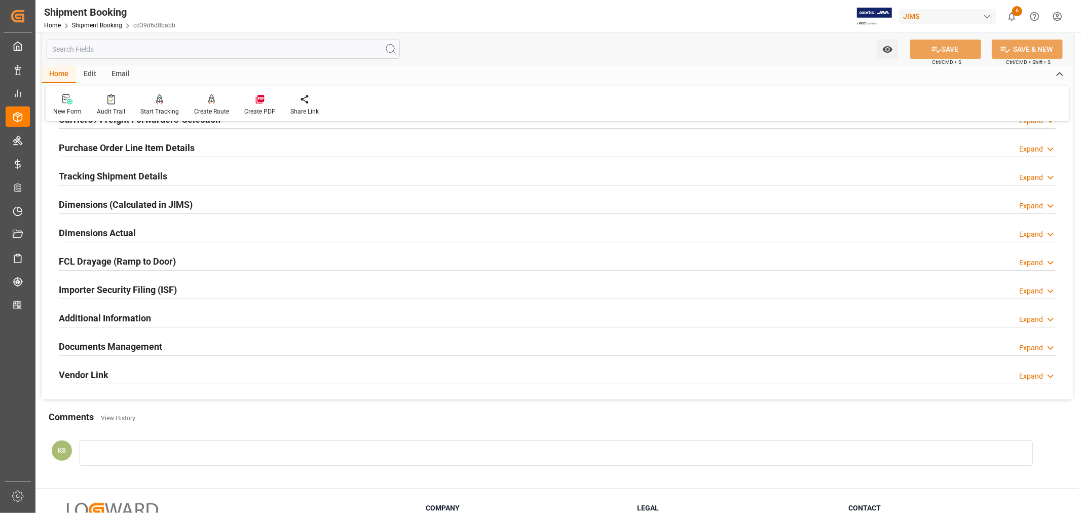
scroll to position [169, 0]
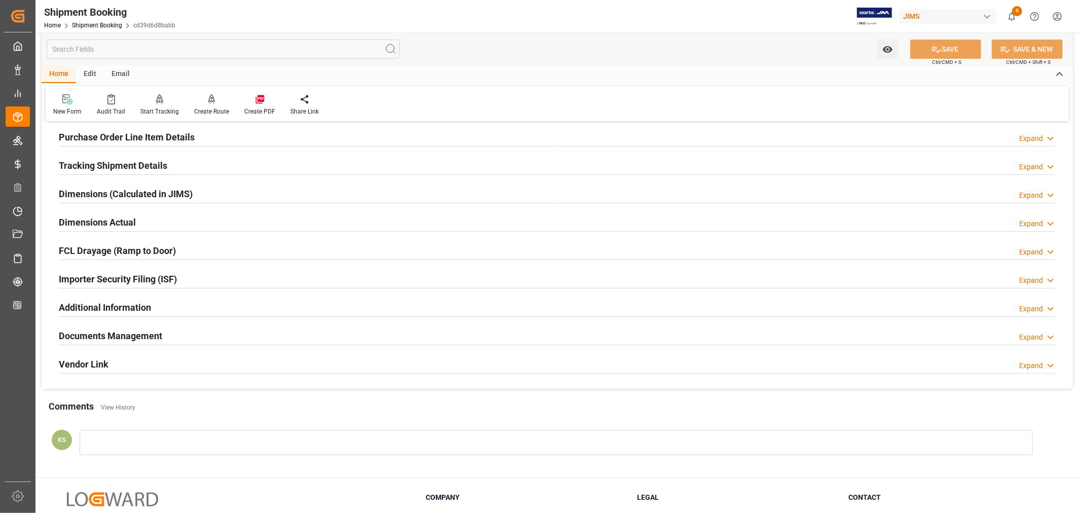
click at [160, 331] on h2 "Documents Management" at bounding box center [110, 336] width 103 height 14
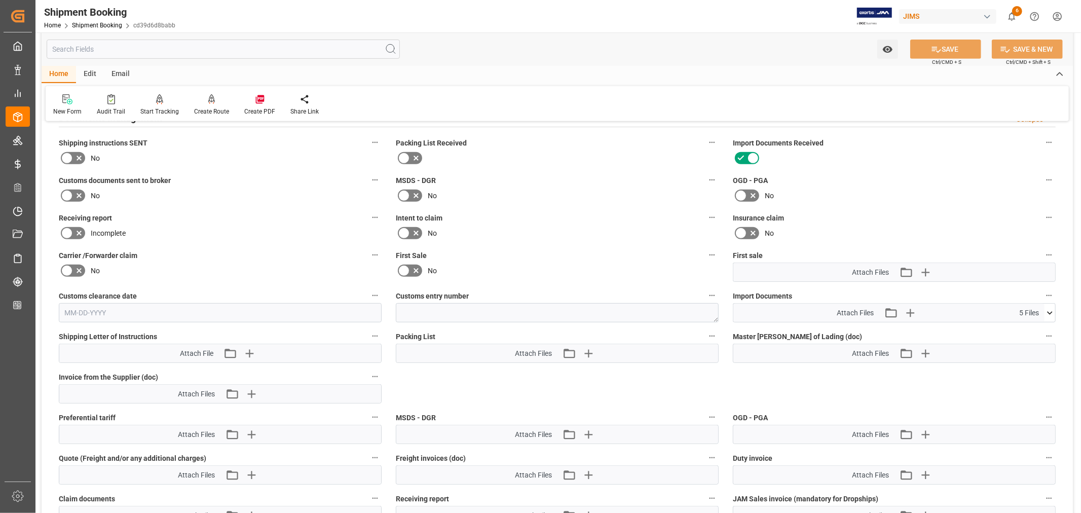
scroll to position [394, 0]
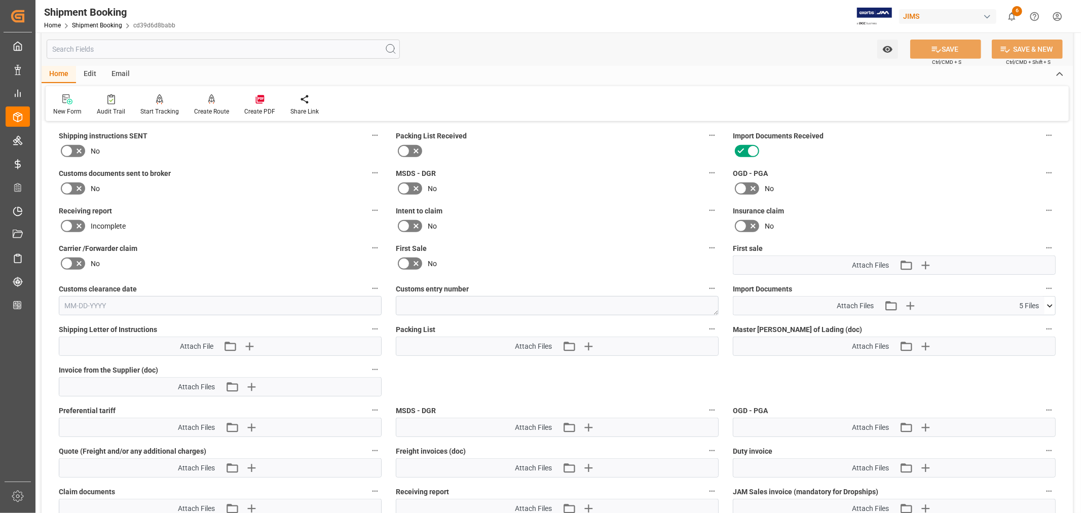
click at [1048, 303] on icon at bounding box center [1050, 306] width 11 height 11
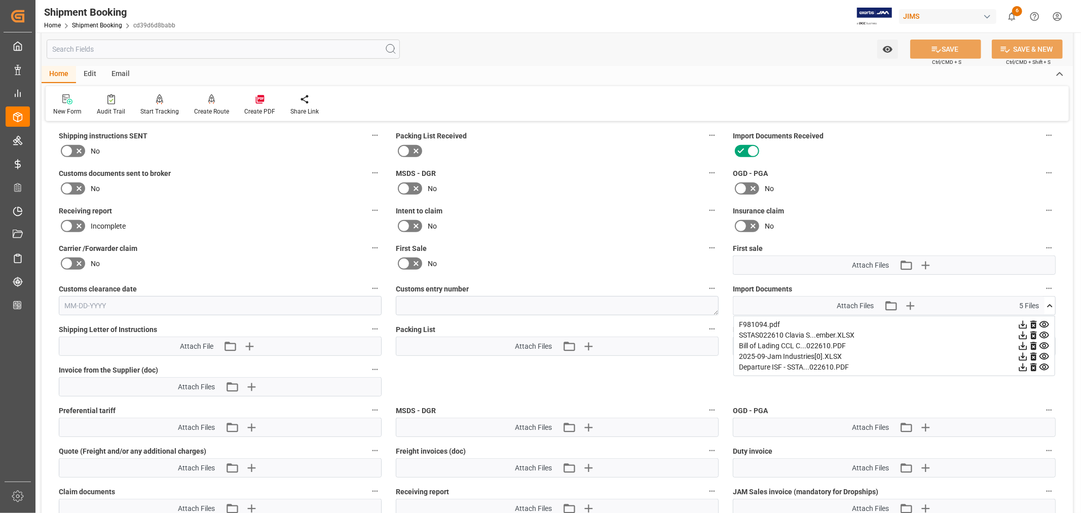
click at [1022, 322] on icon at bounding box center [1023, 325] width 8 height 8
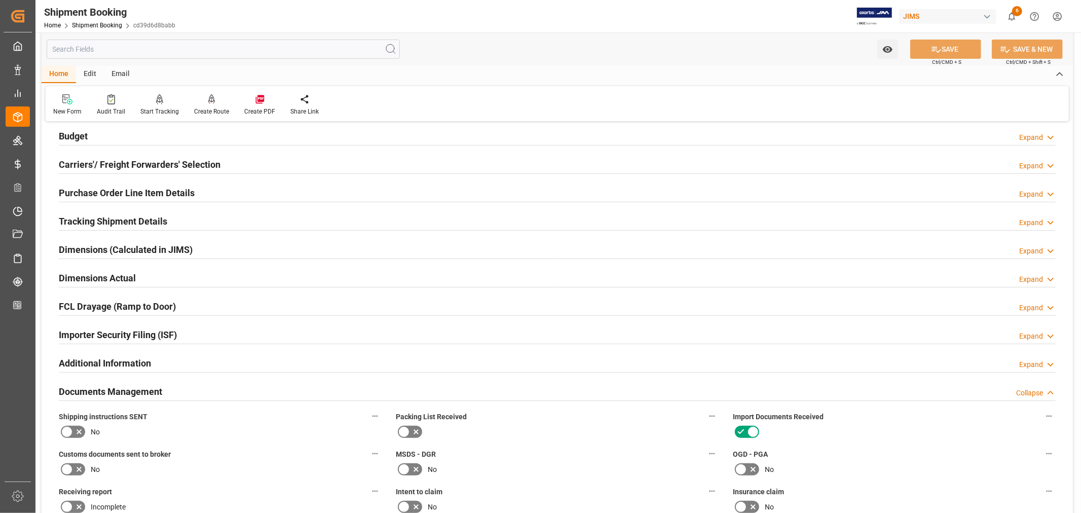
scroll to position [113, 0]
click at [109, 219] on h2 "Tracking Shipment Details" at bounding box center [113, 222] width 108 height 14
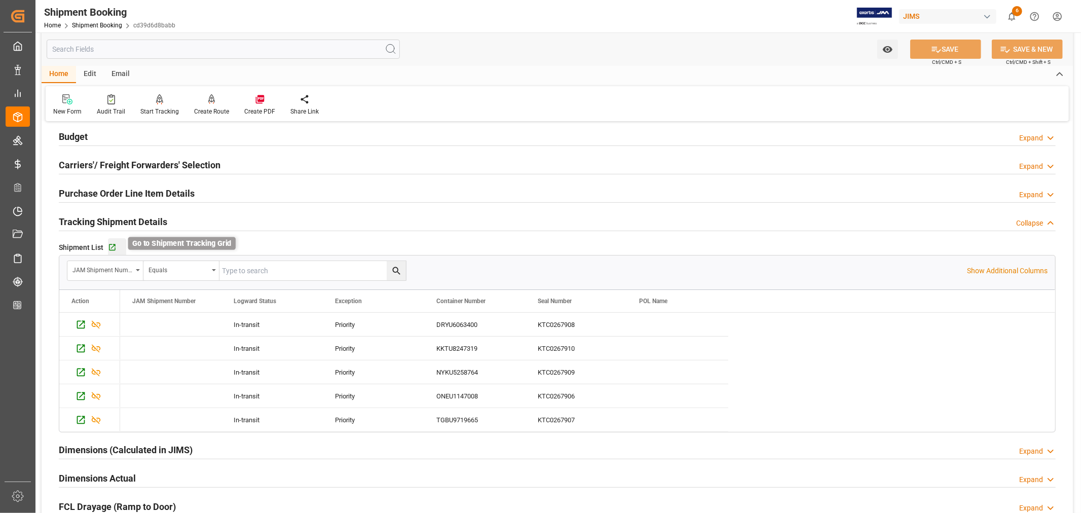
click at [112, 247] on icon "button" at bounding box center [112, 247] width 7 height 7
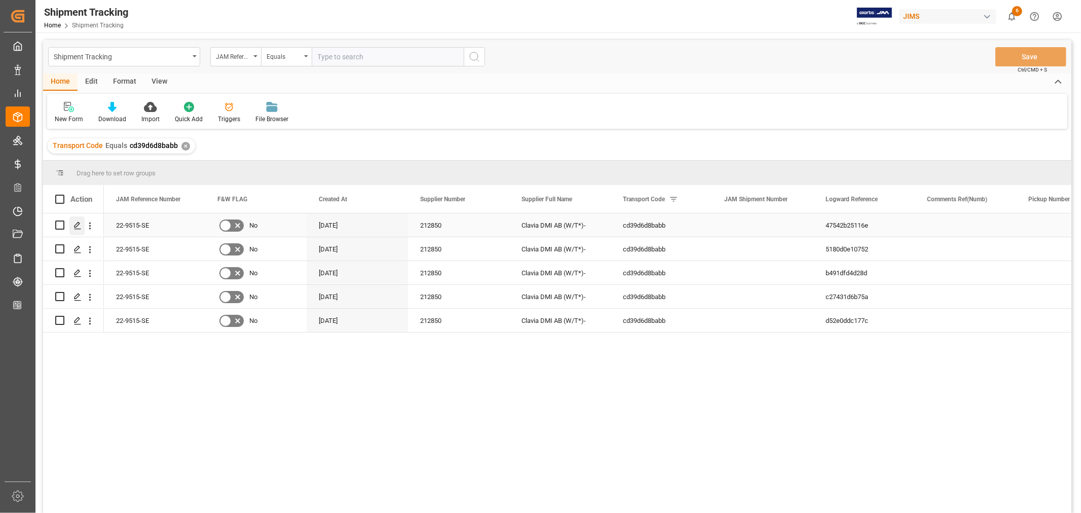
click at [77, 225] on icon "Press SPACE to select this row." at bounding box center [78, 226] width 8 height 8
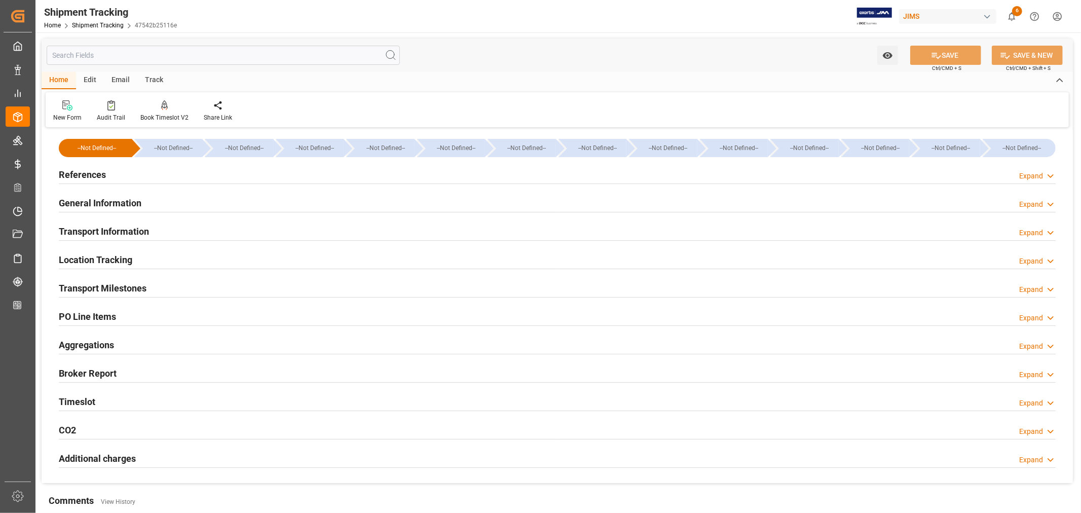
click at [119, 229] on h2 "Transport Information" at bounding box center [104, 232] width 90 height 14
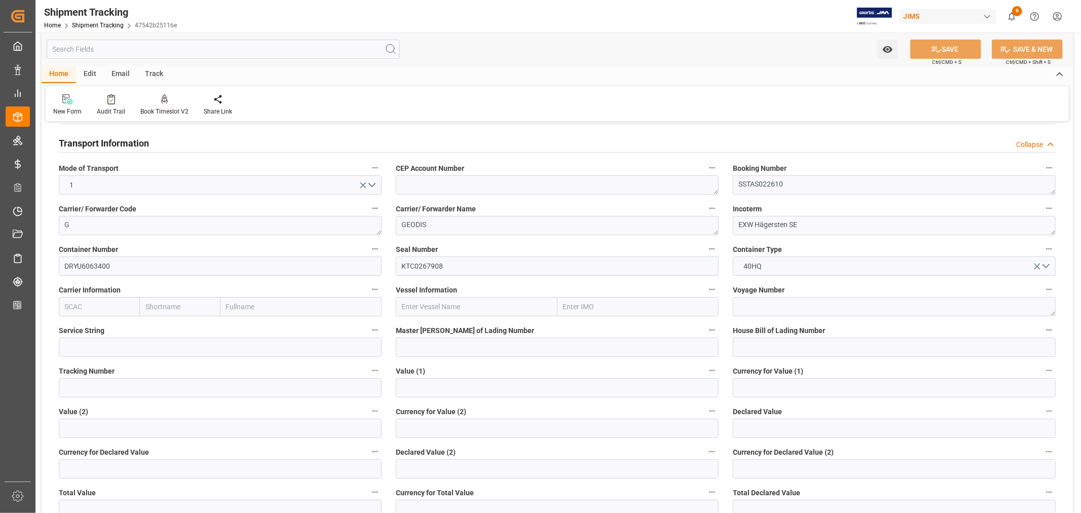
scroll to position [113, 0]
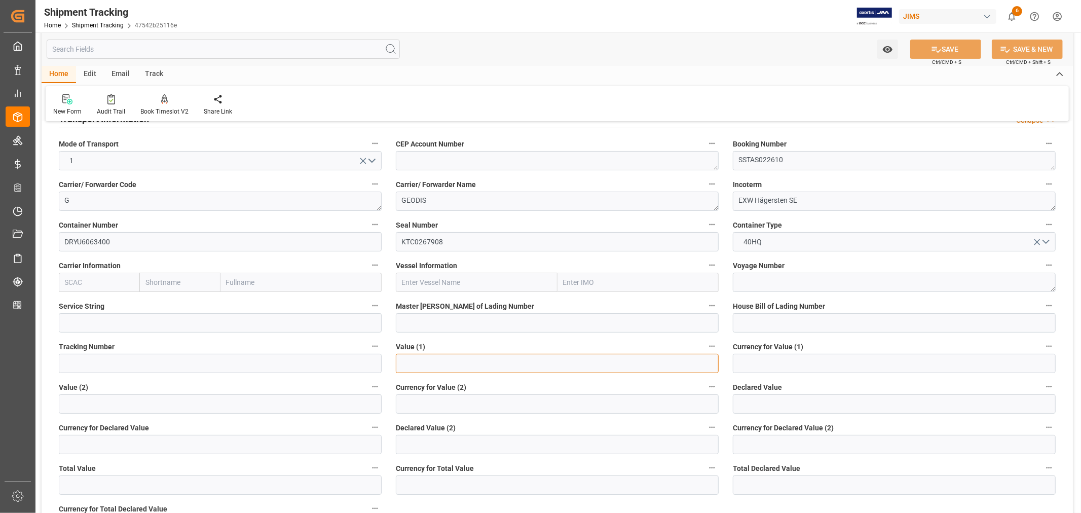
click at [399, 361] on input "text" at bounding box center [557, 363] width 323 height 19
type input "333615.02"
click at [743, 358] on input at bounding box center [894, 363] width 323 height 19
type input "USD"
click at [936, 47] on icon at bounding box center [936, 49] width 11 height 11
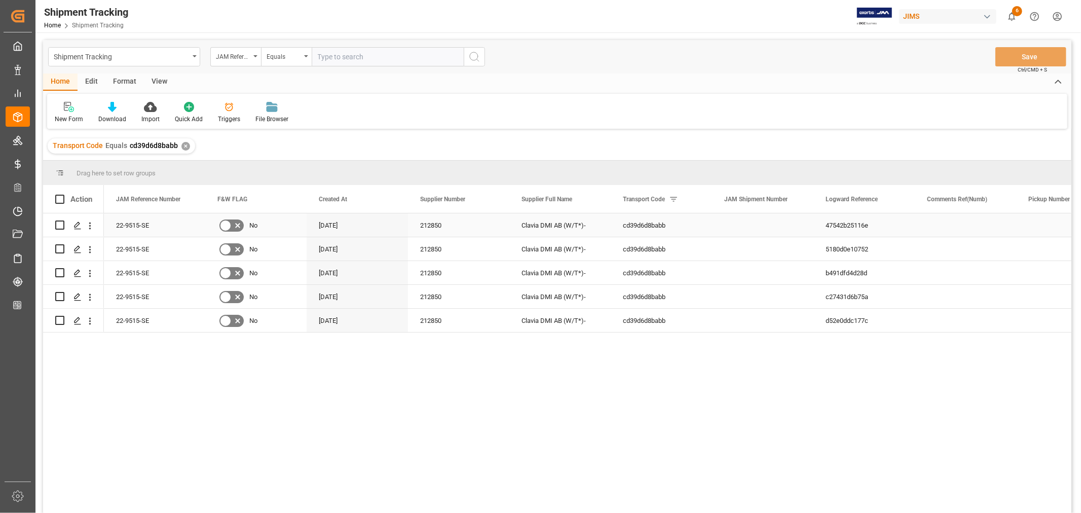
click at [703, 221] on div "cd39d6d8babb" at bounding box center [661, 224] width 101 height 23
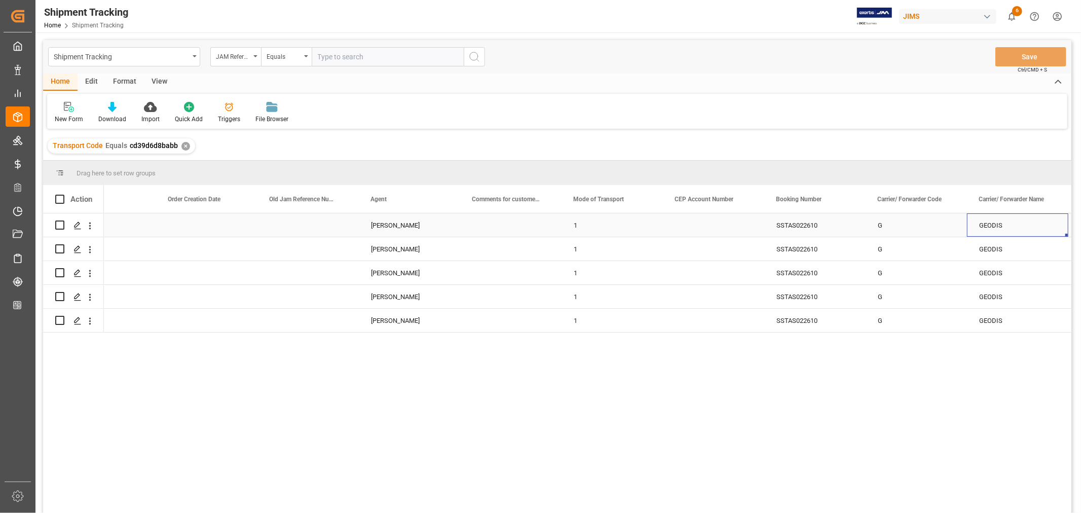
scroll to position [0, 1266]
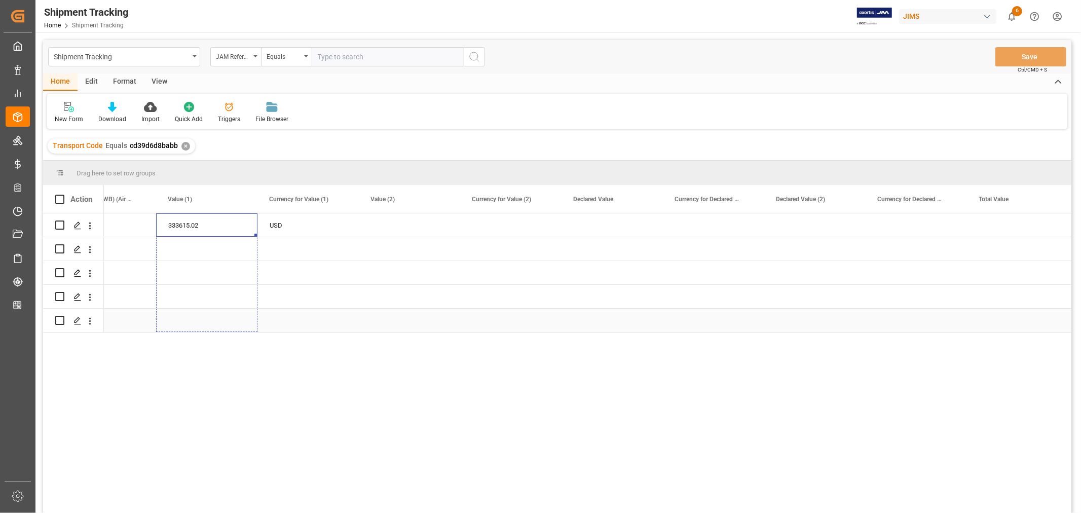
drag, startPoint x: 255, startPoint y: 236, endPoint x: 232, endPoint y: 316, distance: 83.8
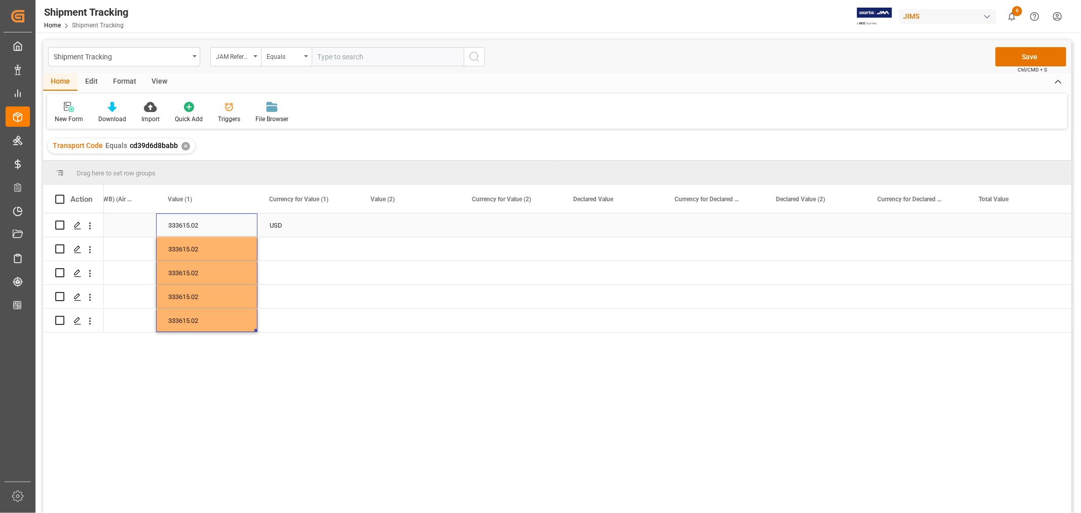
click at [288, 219] on div "USD" at bounding box center [308, 224] width 101 height 23
drag, startPoint x: 357, startPoint y: 235, endPoint x: 332, endPoint y: 316, distance: 84.5
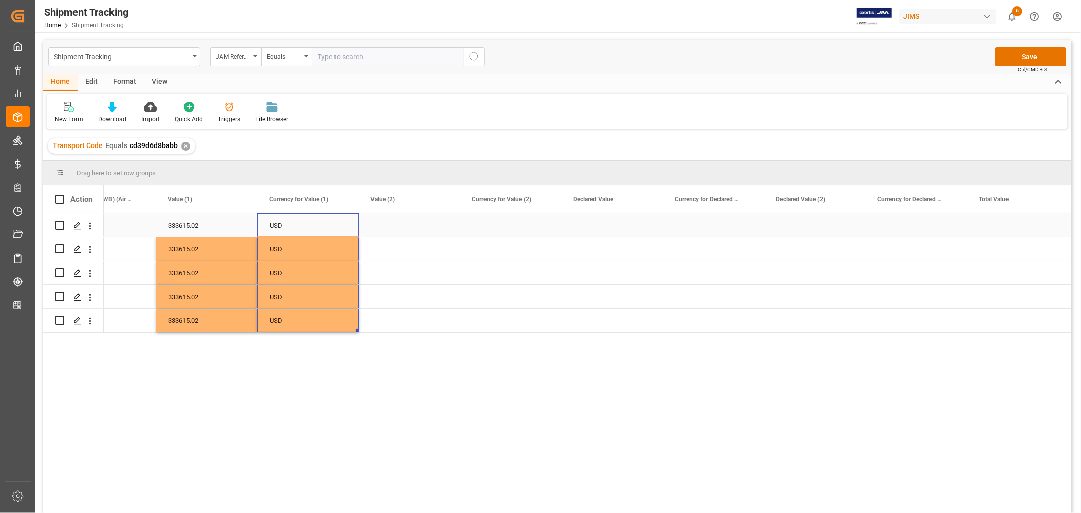
click at [393, 224] on div "Press SPACE to select this row." at bounding box center [409, 224] width 101 height 23
click at [1030, 55] on button "Save" at bounding box center [1031, 56] width 71 height 19
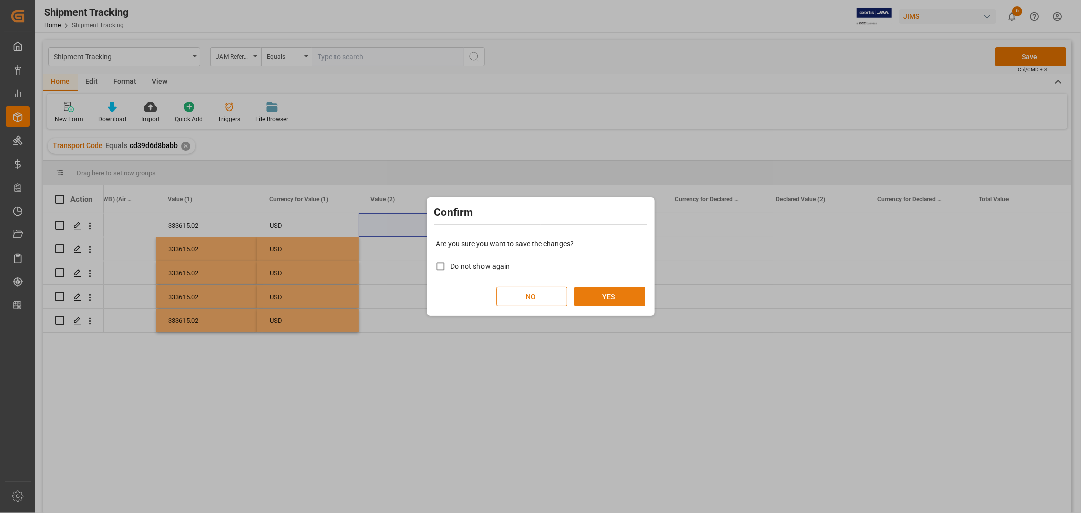
click at [604, 297] on button "YES" at bounding box center [609, 296] width 71 height 19
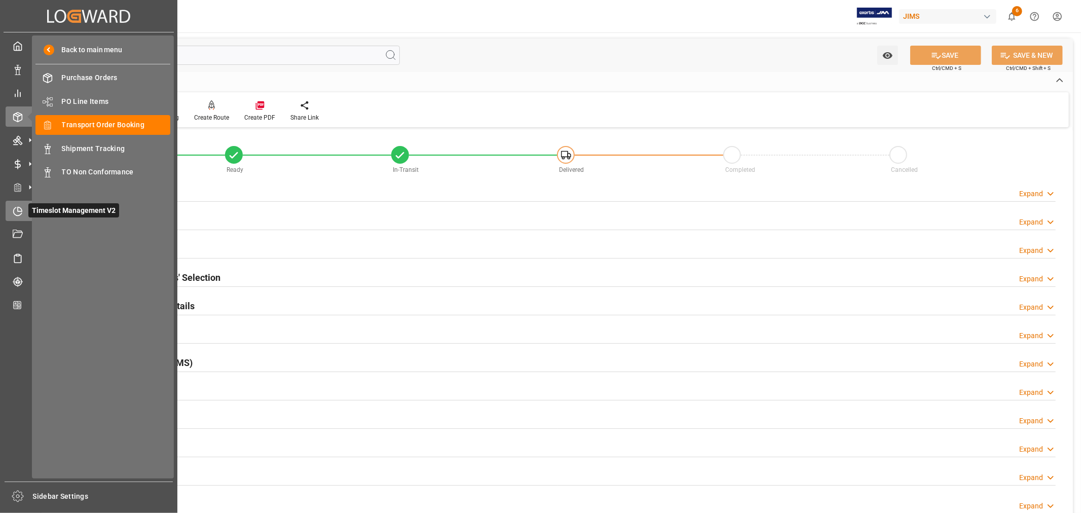
click at [18, 209] on icon at bounding box center [20, 209] width 4 height 4
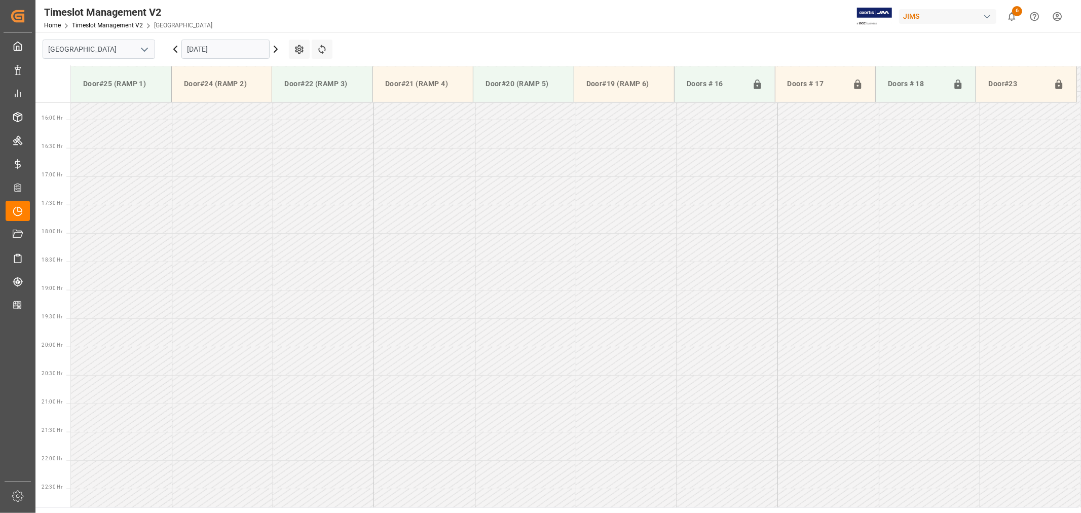
scroll to position [901, 0]
click at [148, 50] on icon "open menu" at bounding box center [144, 50] width 12 height 12
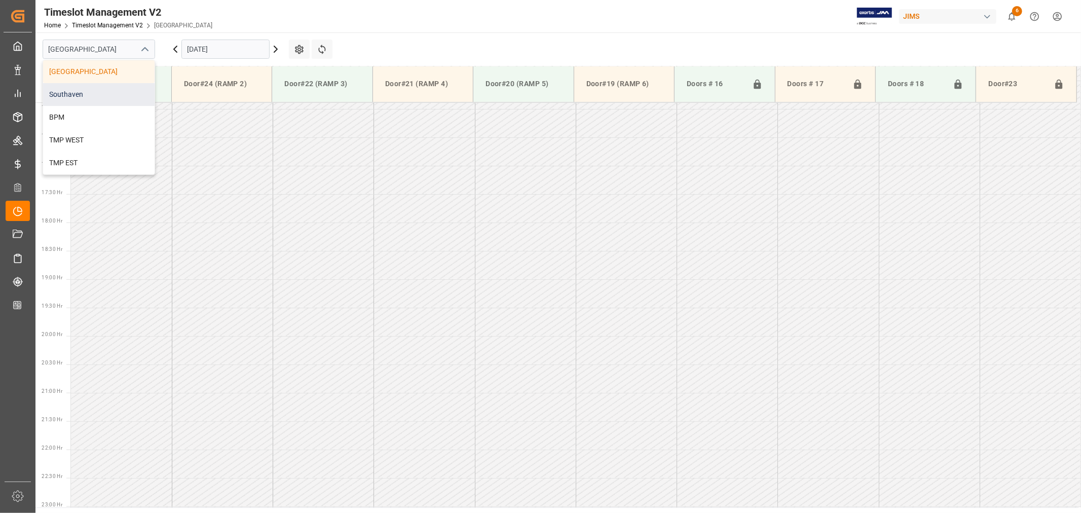
click at [102, 93] on div "Southaven" at bounding box center [99, 94] width 112 height 23
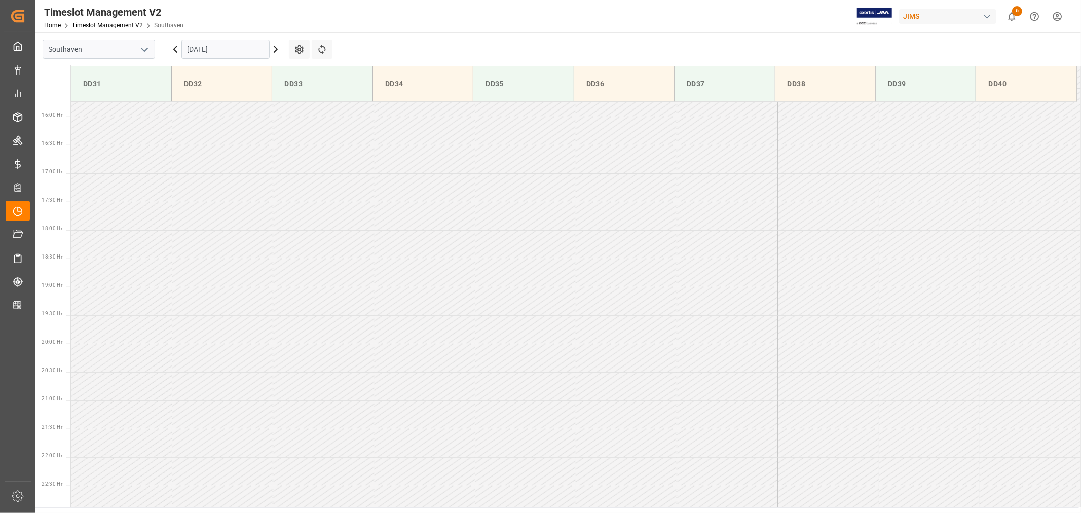
scroll to position [901, 0]
click at [243, 48] on input "[DATE]" at bounding box center [225, 49] width 88 height 19
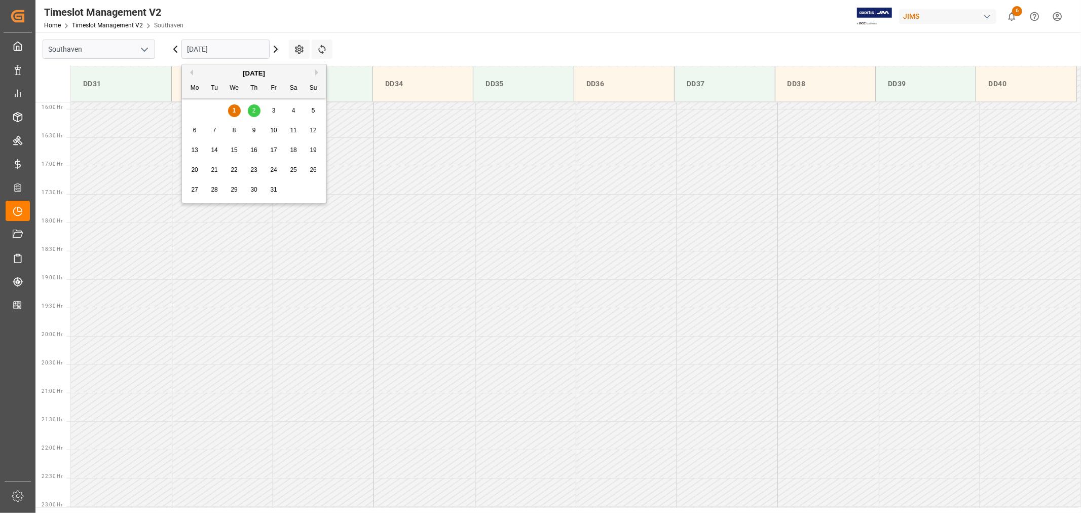
click at [254, 109] on span "2" at bounding box center [254, 110] width 4 height 7
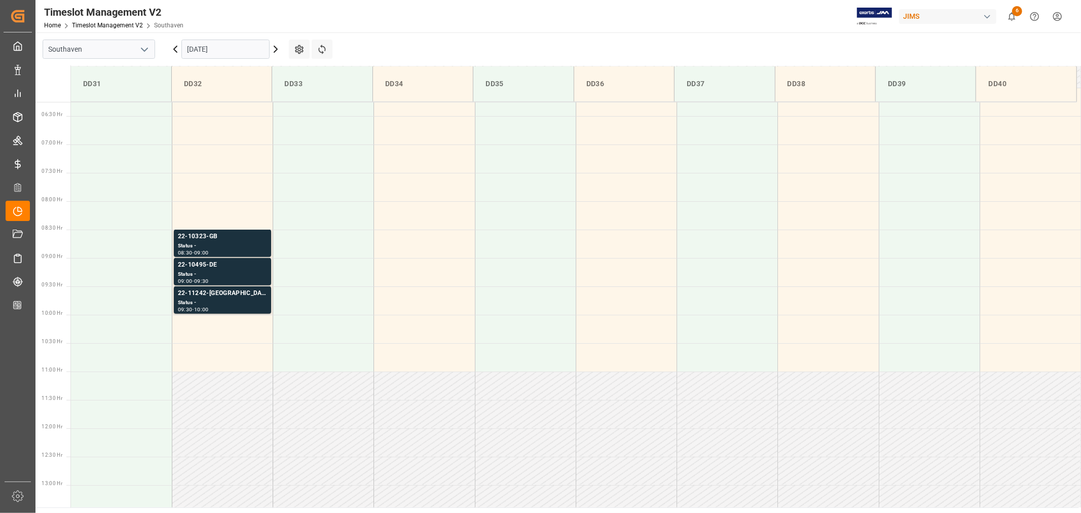
scroll to position [338, 0]
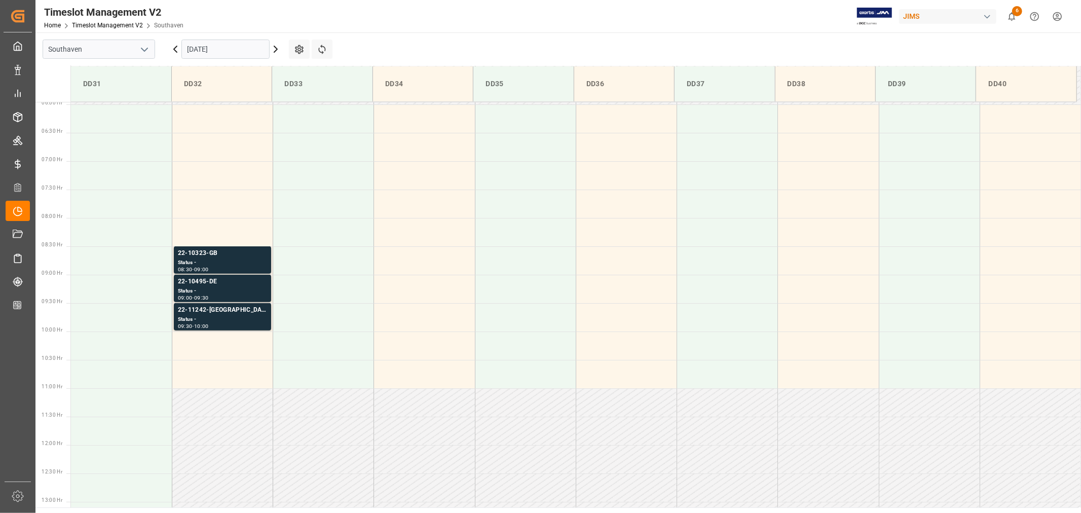
click at [245, 46] on input "[DATE]" at bounding box center [225, 49] width 88 height 19
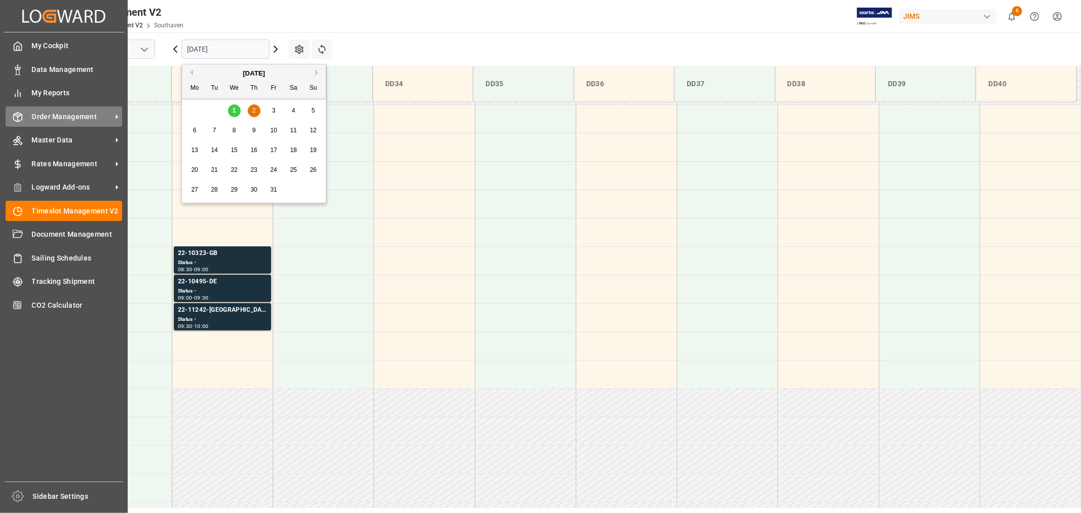
click at [55, 112] on span "Order Management" at bounding box center [72, 117] width 80 height 11
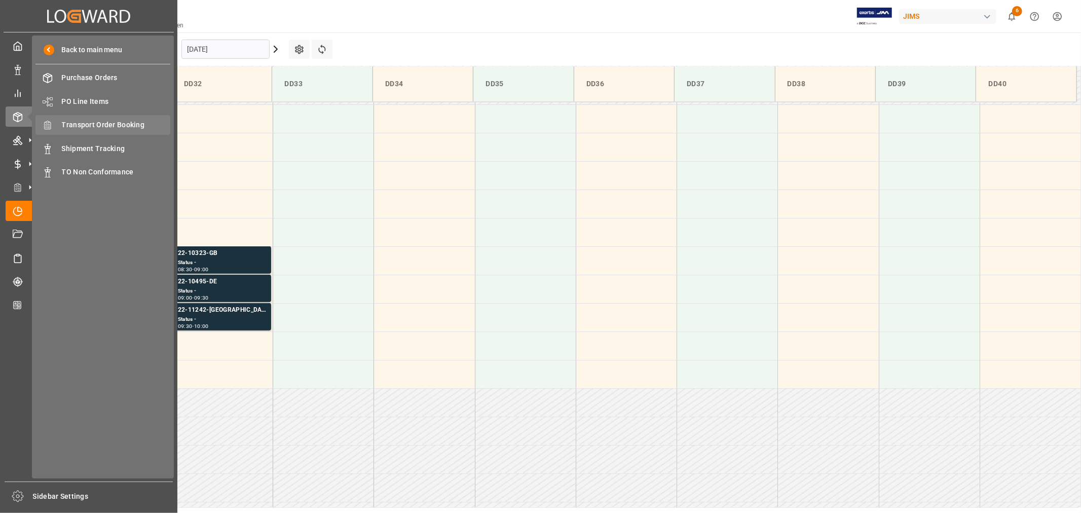
click at [114, 122] on span "Transport Order Booking" at bounding box center [116, 125] width 109 height 11
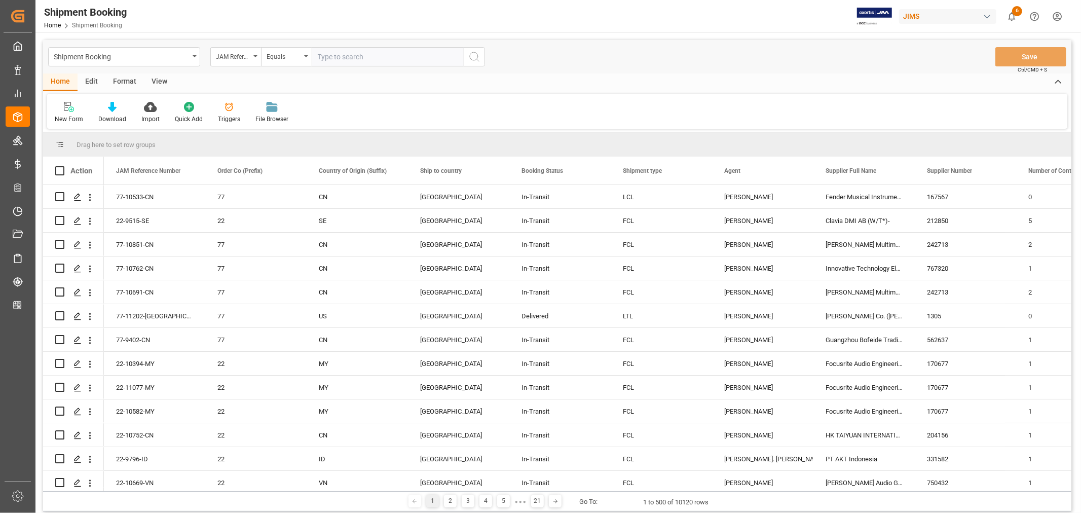
click at [339, 58] on input "text" at bounding box center [388, 56] width 152 height 19
paste input "22-10358-MY"
type input "22-10358-MY"
click at [479, 53] on icon "search button" at bounding box center [474, 57] width 12 height 12
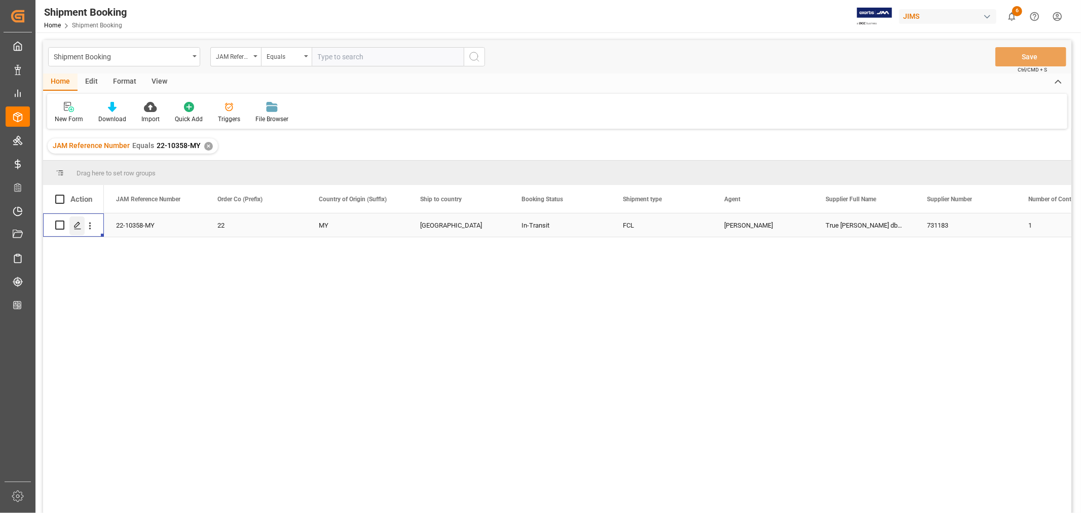
click at [79, 223] on icon "Press SPACE to select this row." at bounding box center [78, 226] width 8 height 8
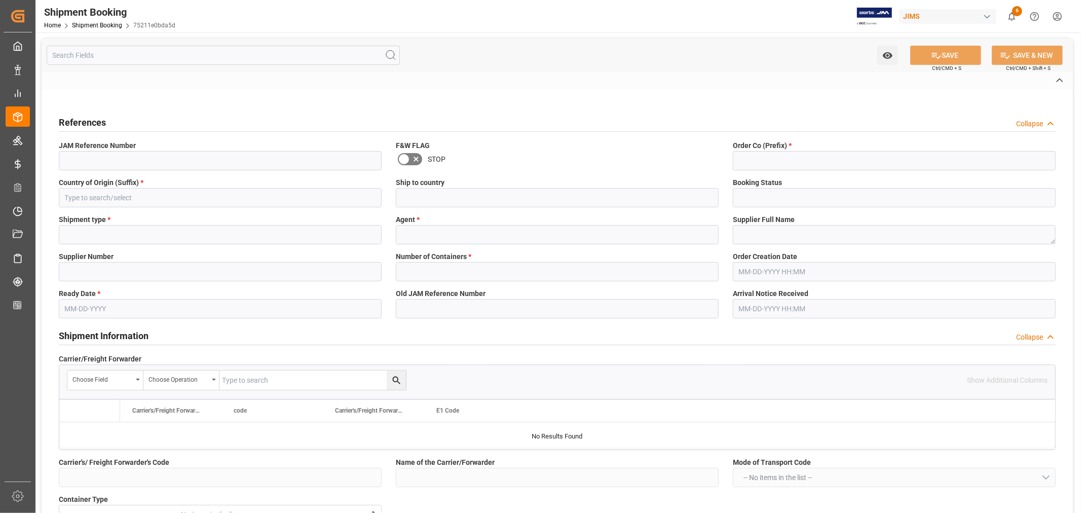
type input "H"
type input "EVERGREEN"
type input "FOB Penang MY"
type input "AS"
type input "S"
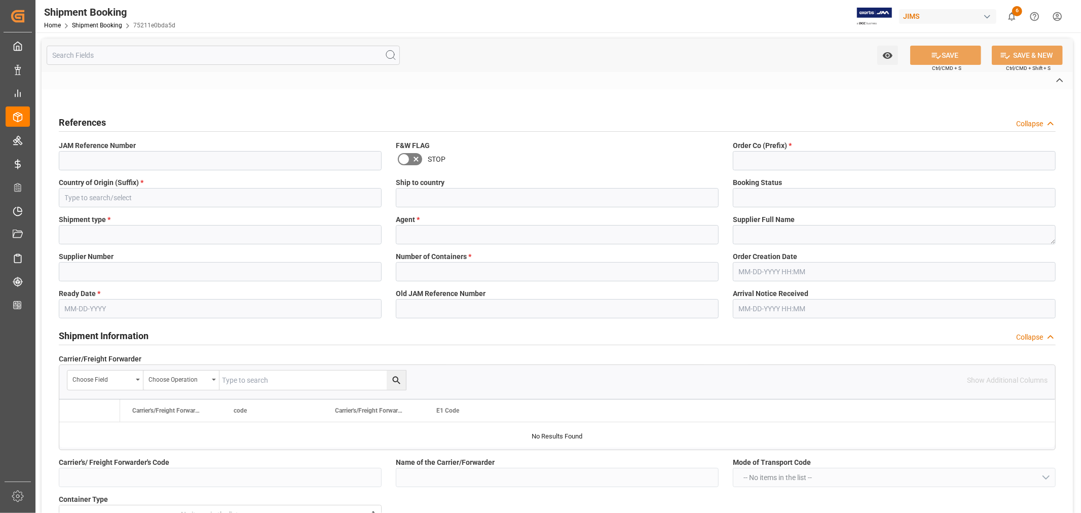
type input "AS-SA"
type input "090500179707"
type input "EGLV090500179707"
type input "090500179707"
type input "8"
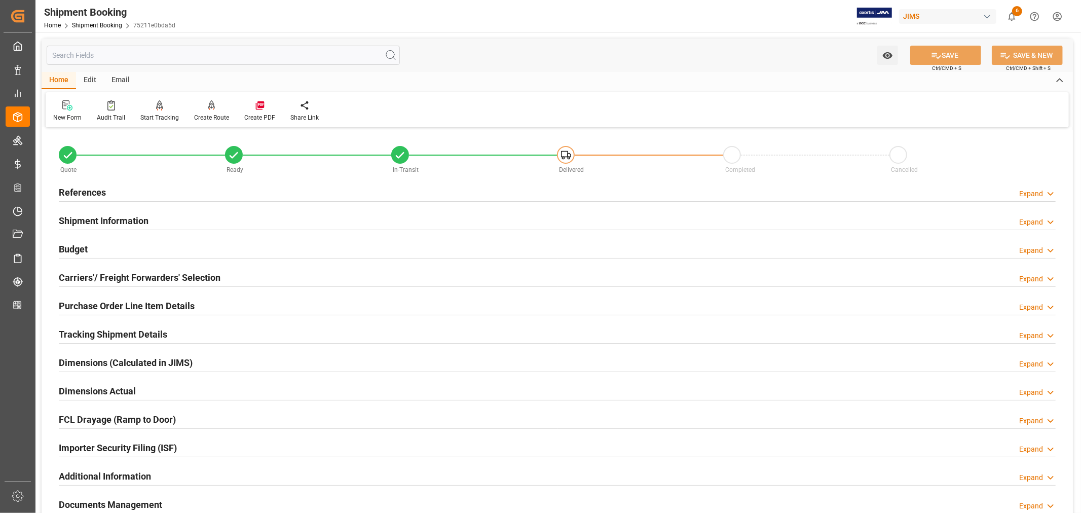
drag, startPoint x: 88, startPoint y: 220, endPoint x: 113, endPoint y: 223, distance: 25.1
click at [89, 220] on h2 "Shipment Information" at bounding box center [104, 221] width 90 height 14
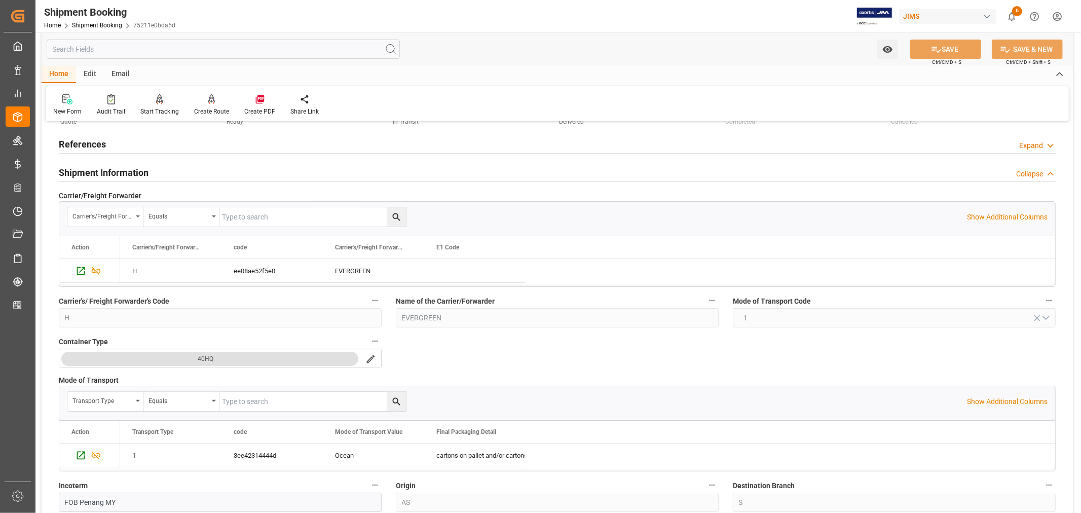
scroll to position [225, 0]
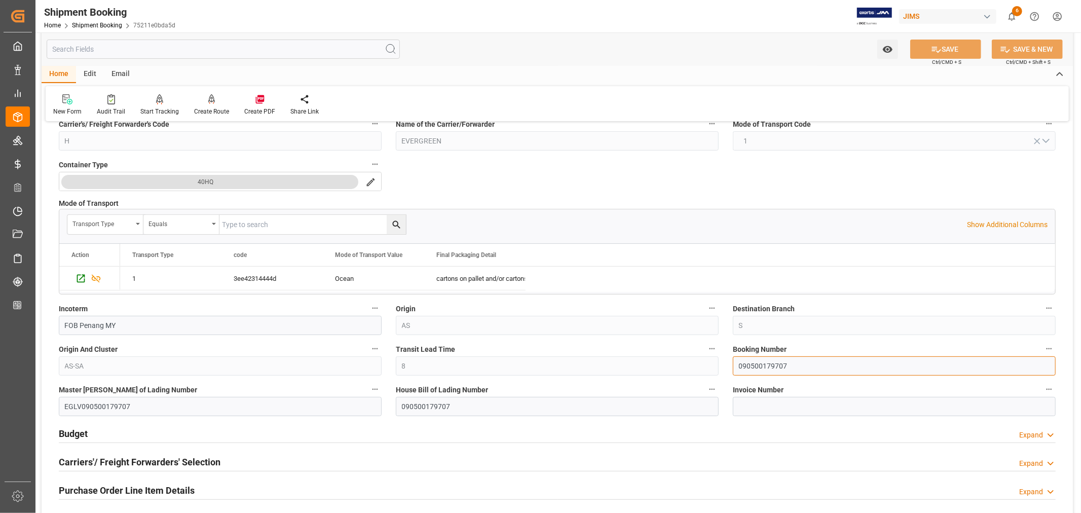
click at [758, 366] on input "090500179707" at bounding box center [894, 365] width 323 height 19
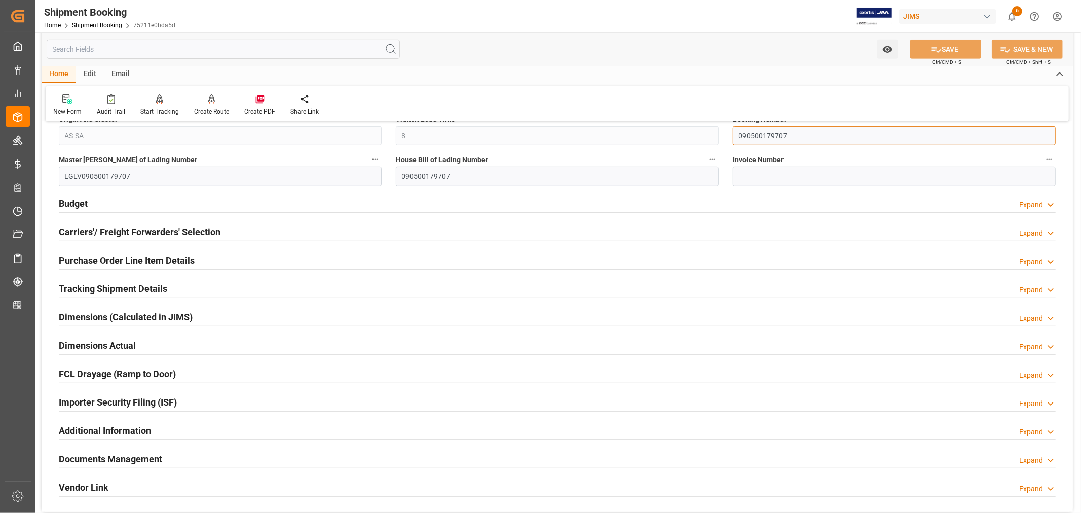
scroll to position [563, 0]
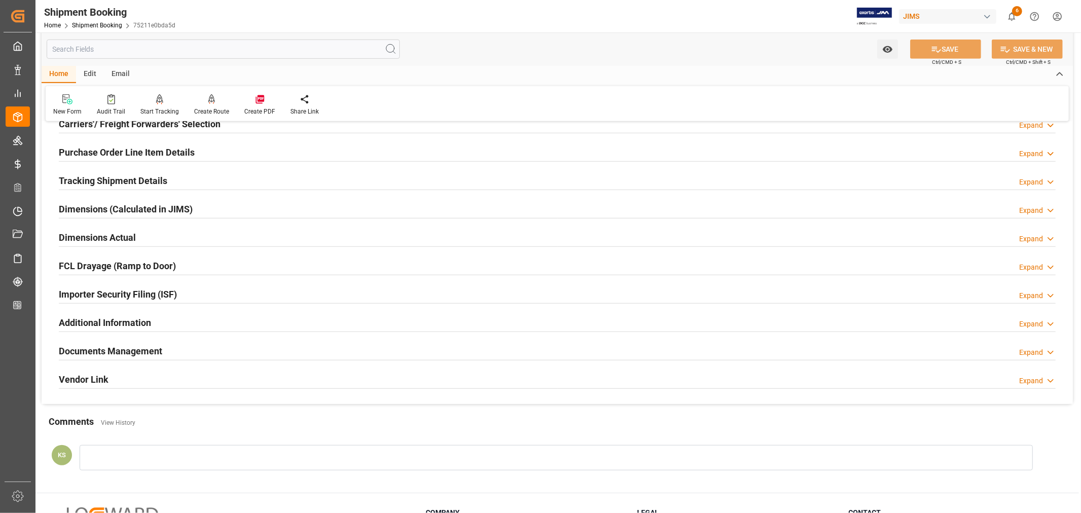
click at [92, 179] on h2 "Tracking Shipment Details" at bounding box center [113, 181] width 108 height 14
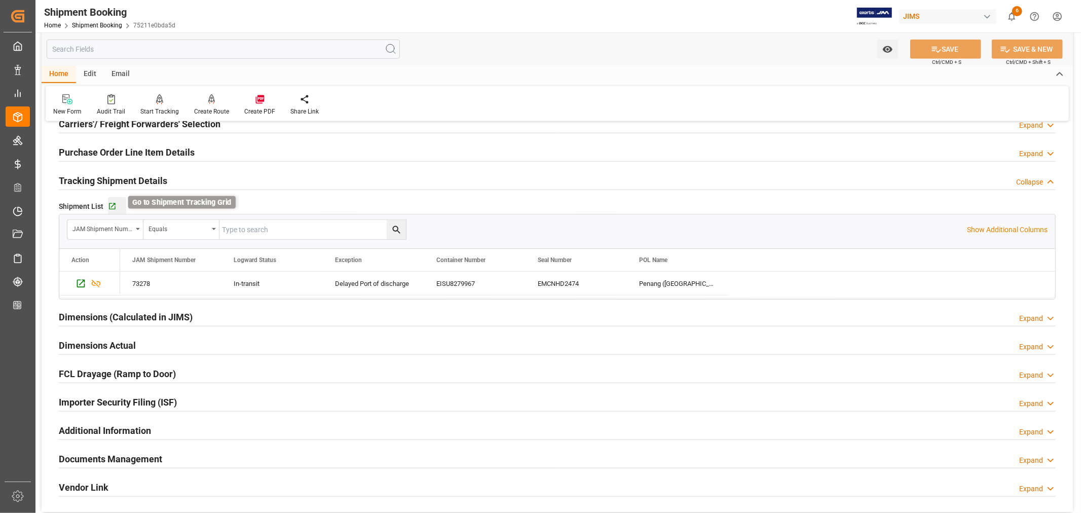
click at [110, 205] on icon "button" at bounding box center [112, 206] width 9 height 9
click at [88, 22] on link "Shipment Booking" at bounding box center [97, 25] width 50 height 7
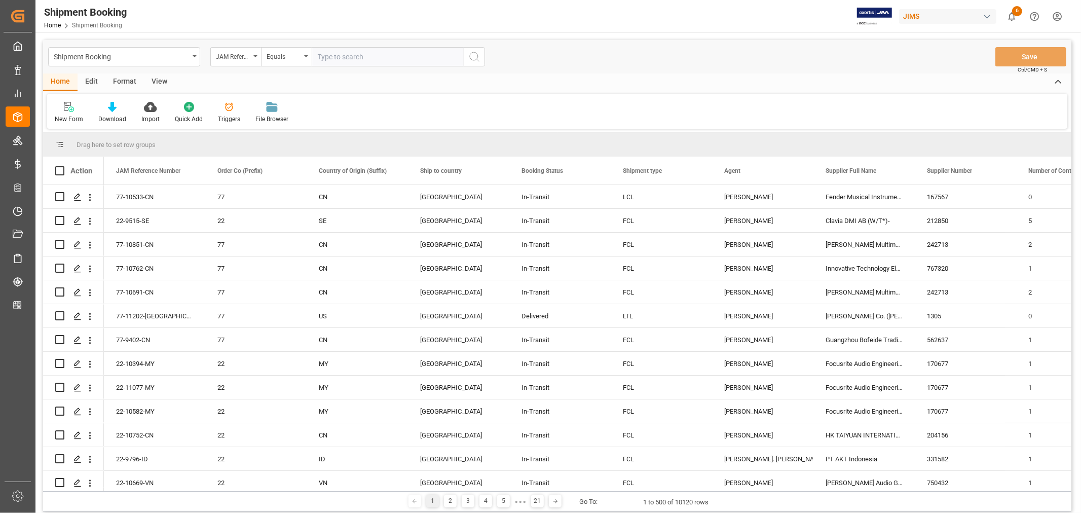
click at [1059, 17] on html "Created by potrace 1.15, written by Peter Selinger 2001-2017 Created by potrace…" at bounding box center [540, 256] width 1081 height 513
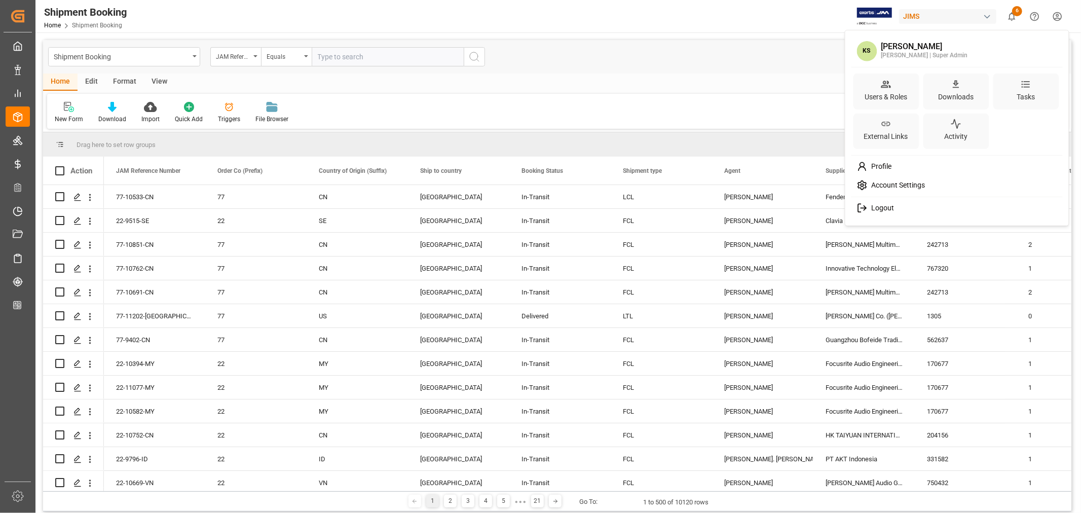
click at [884, 205] on span "Logout" at bounding box center [880, 208] width 27 height 9
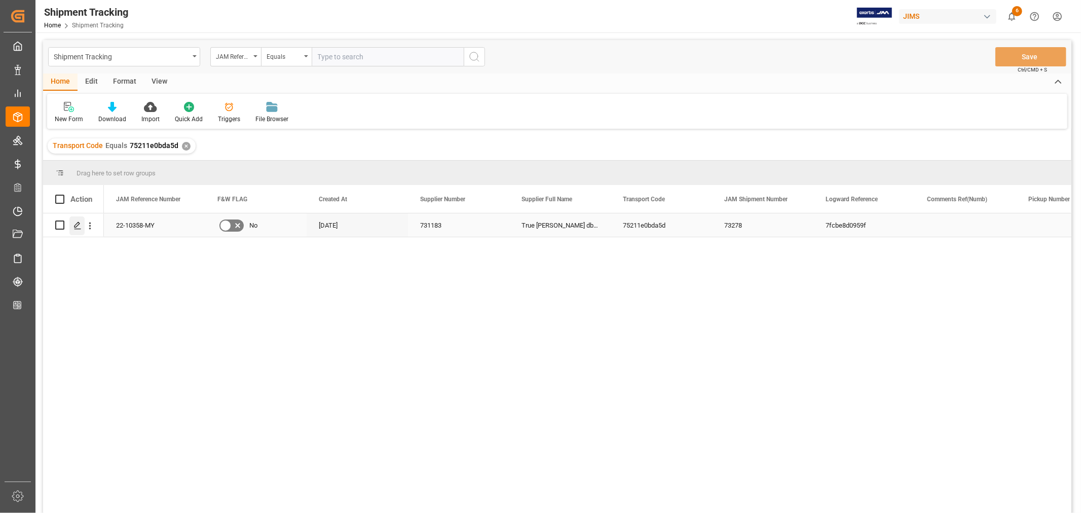
click at [71, 224] on div "Press SPACE to select this row." at bounding box center [76, 225] width 15 height 19
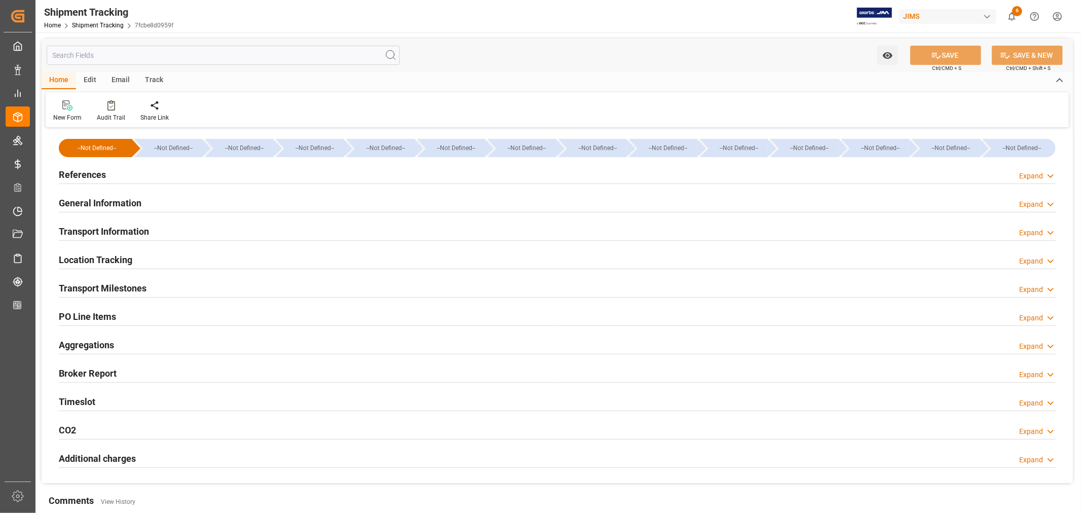
type input "[DATE] 00:00"
type input "[DATE]"
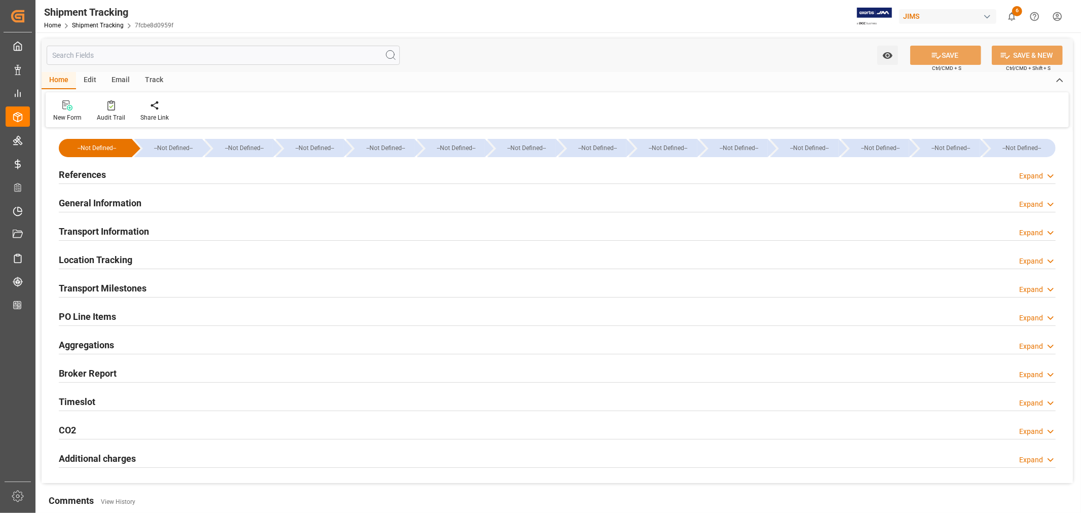
type input "[DATE] 00:00"
type input "[DATE] 06:30"
type input "[DATE]"
type input "[DATE] 00:00"
click at [117, 282] on h2 "Transport Milestones" at bounding box center [103, 288] width 88 height 14
